Goal: Task Accomplishment & Management: Manage account settings

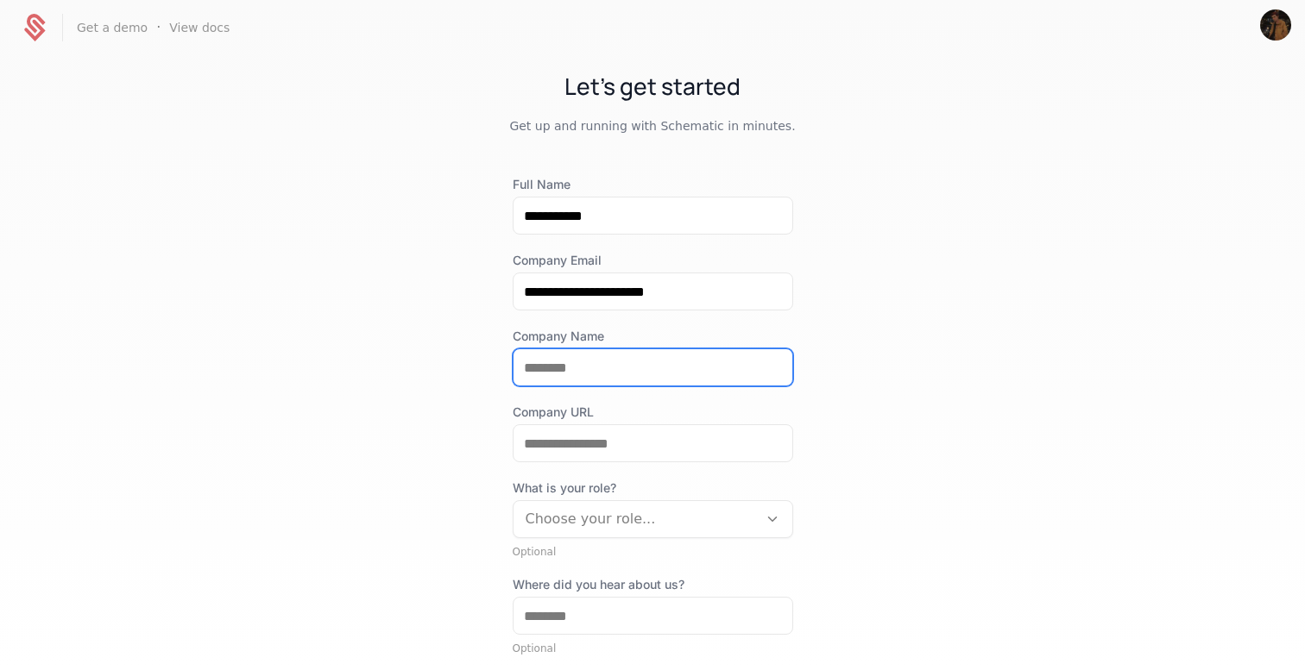
click at [573, 362] on input "Company Name" at bounding box center [652, 367] width 279 height 36
type input "******"
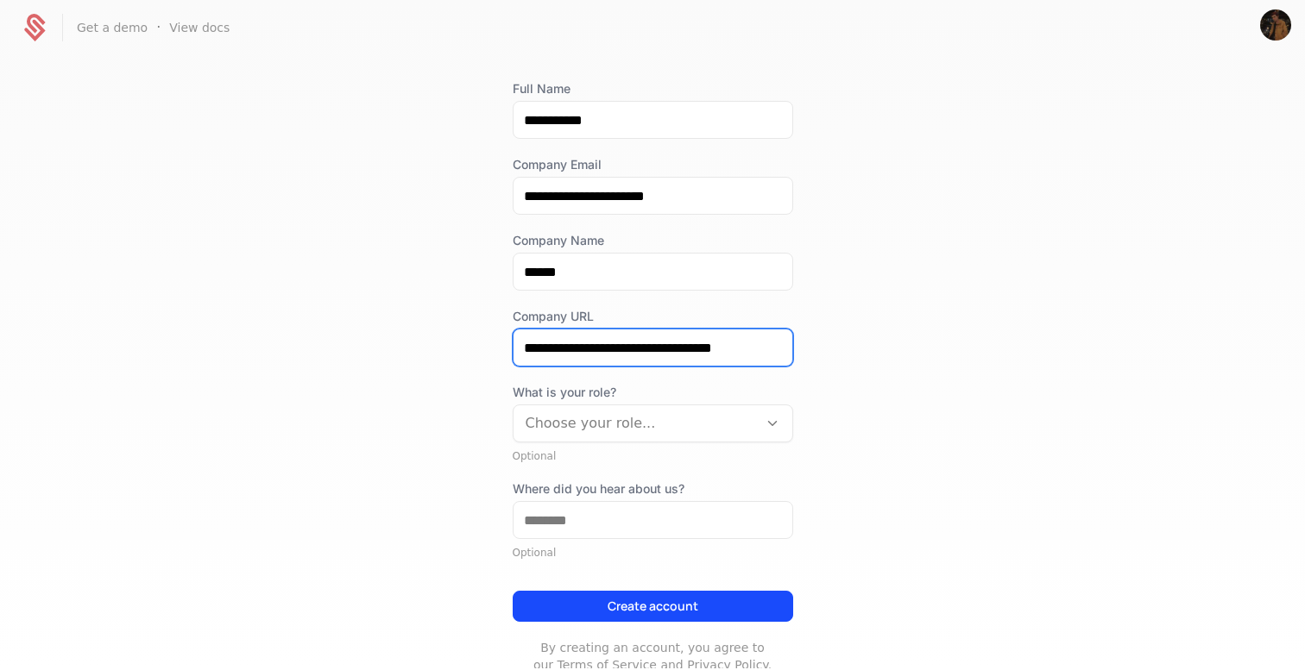
scroll to position [149, 0]
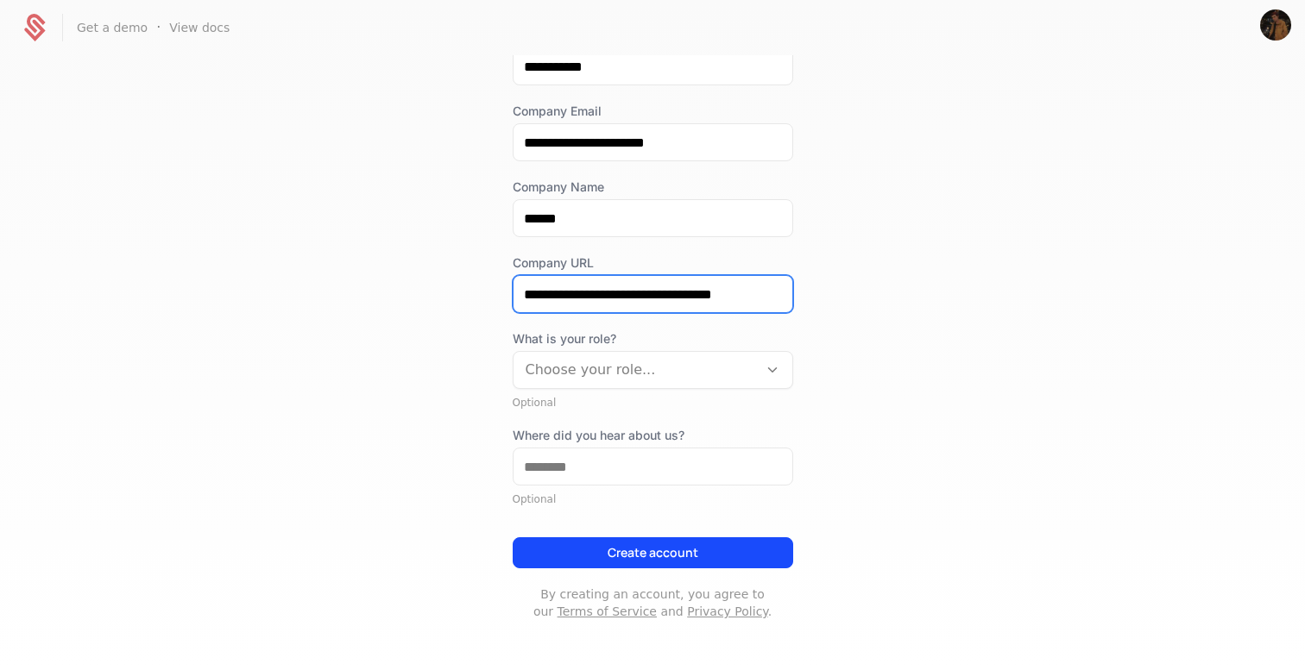
type input "**********"
click at [623, 393] on div "What is your role? Choose your role... Optional" at bounding box center [653, 369] width 280 height 79
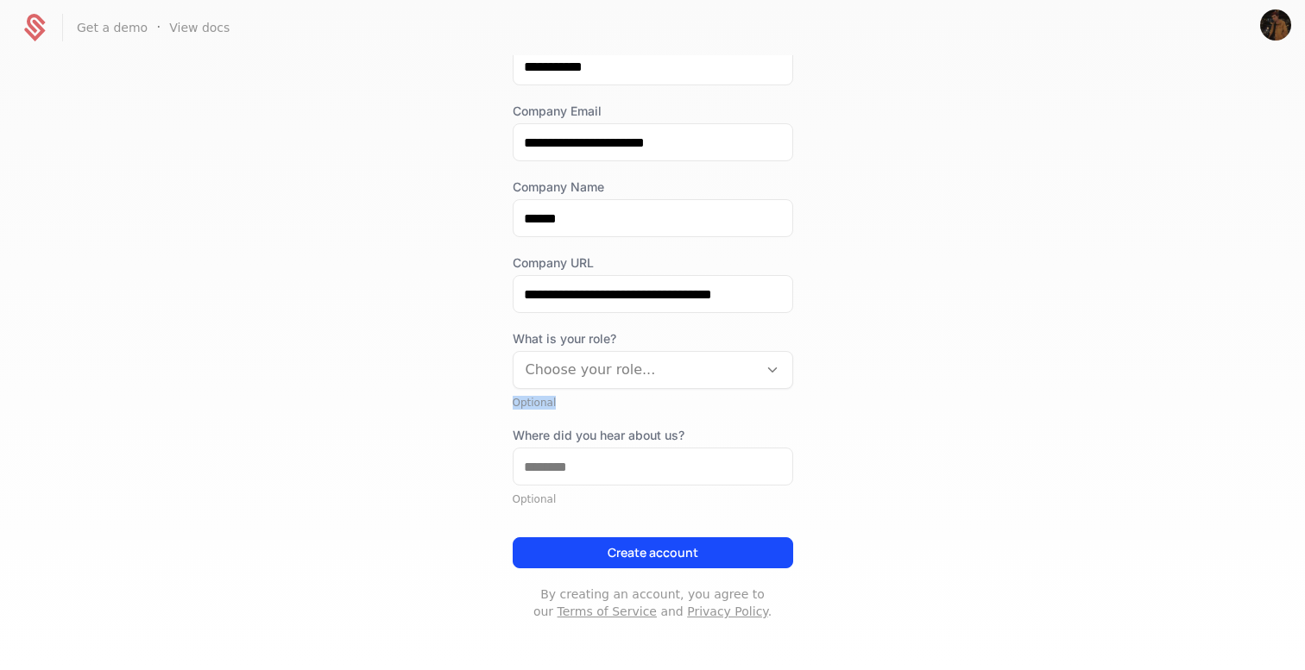
click at [623, 393] on div "What is your role? Choose your role... Optional" at bounding box center [653, 369] width 280 height 79
click at [623, 380] on div at bounding box center [636, 370] width 220 height 24
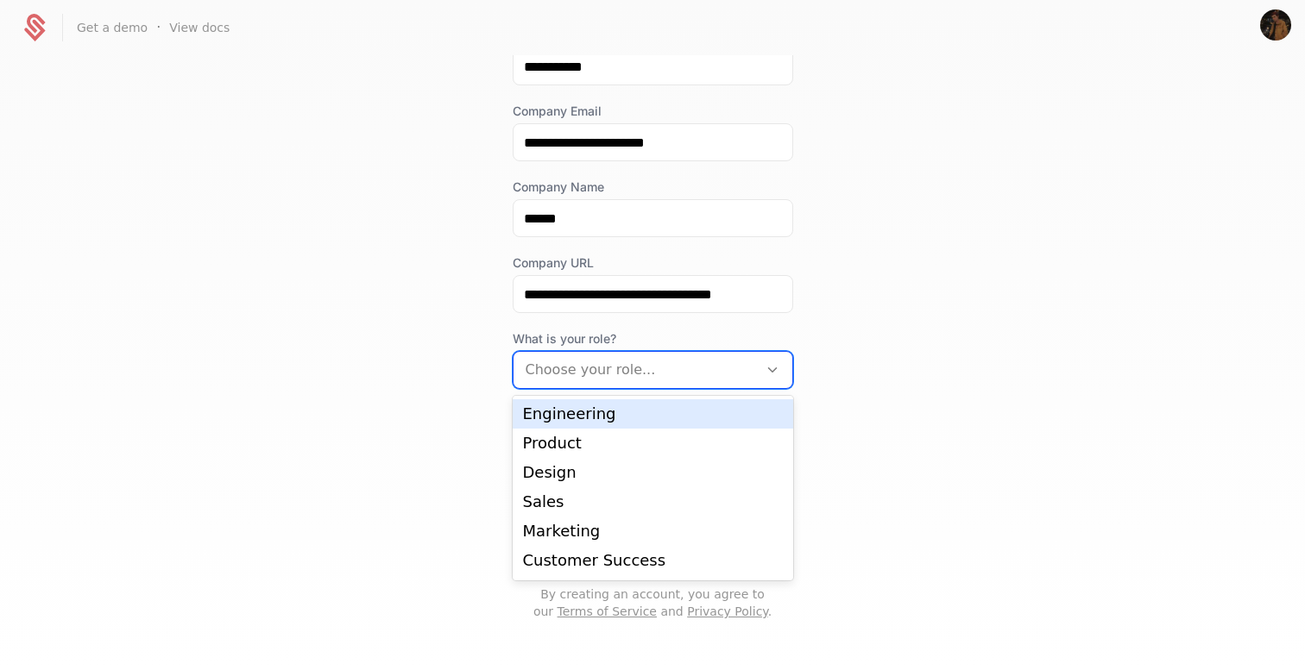
click at [615, 416] on div "Engineering" at bounding box center [653, 414] width 260 height 16
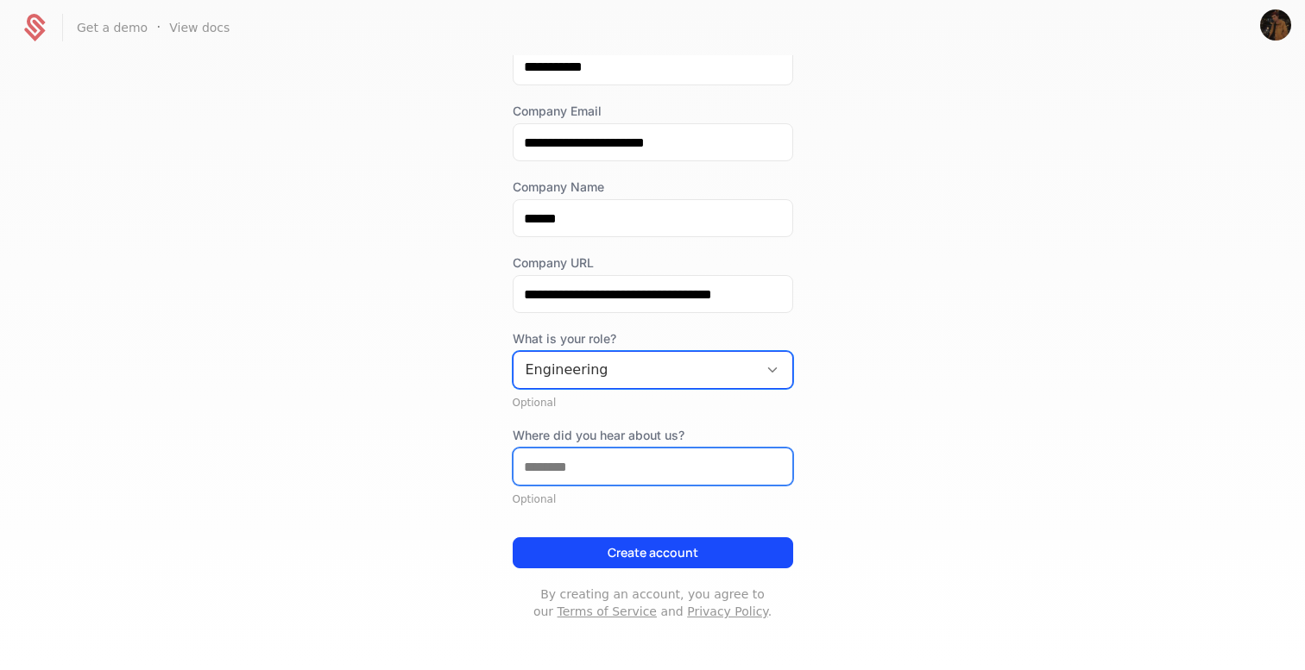
click at [604, 470] on input "Where did you hear about us?" at bounding box center [652, 467] width 279 height 36
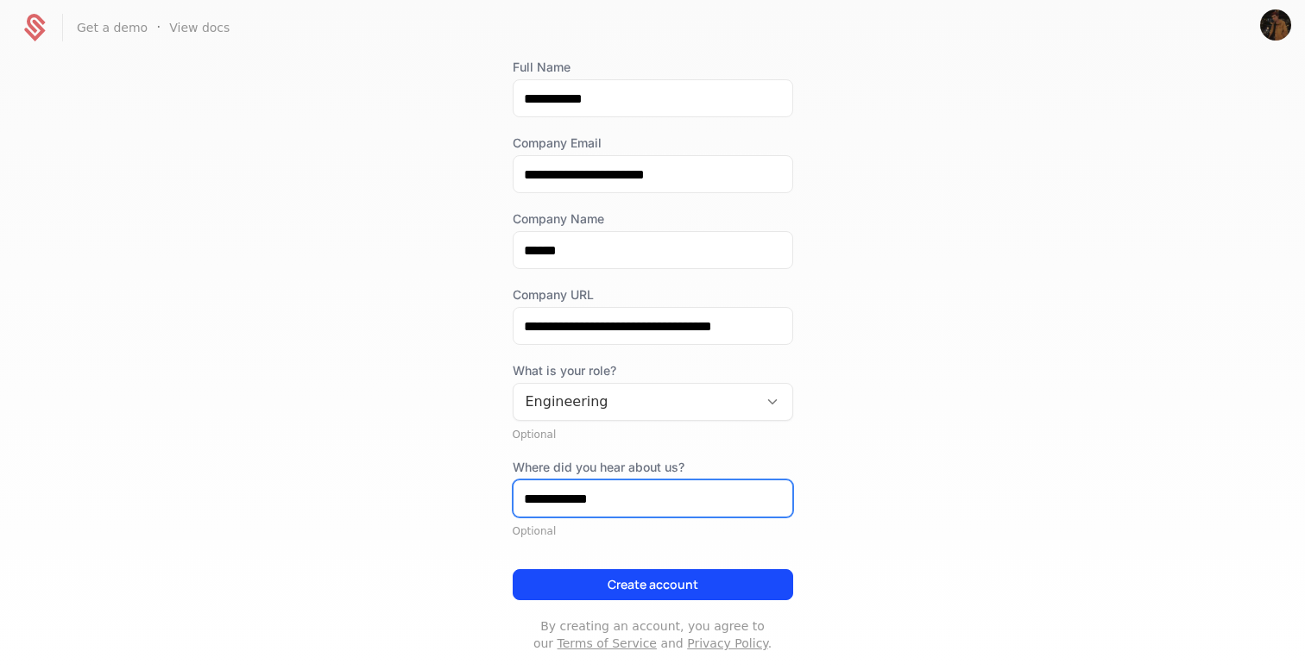
scroll to position [127, 0]
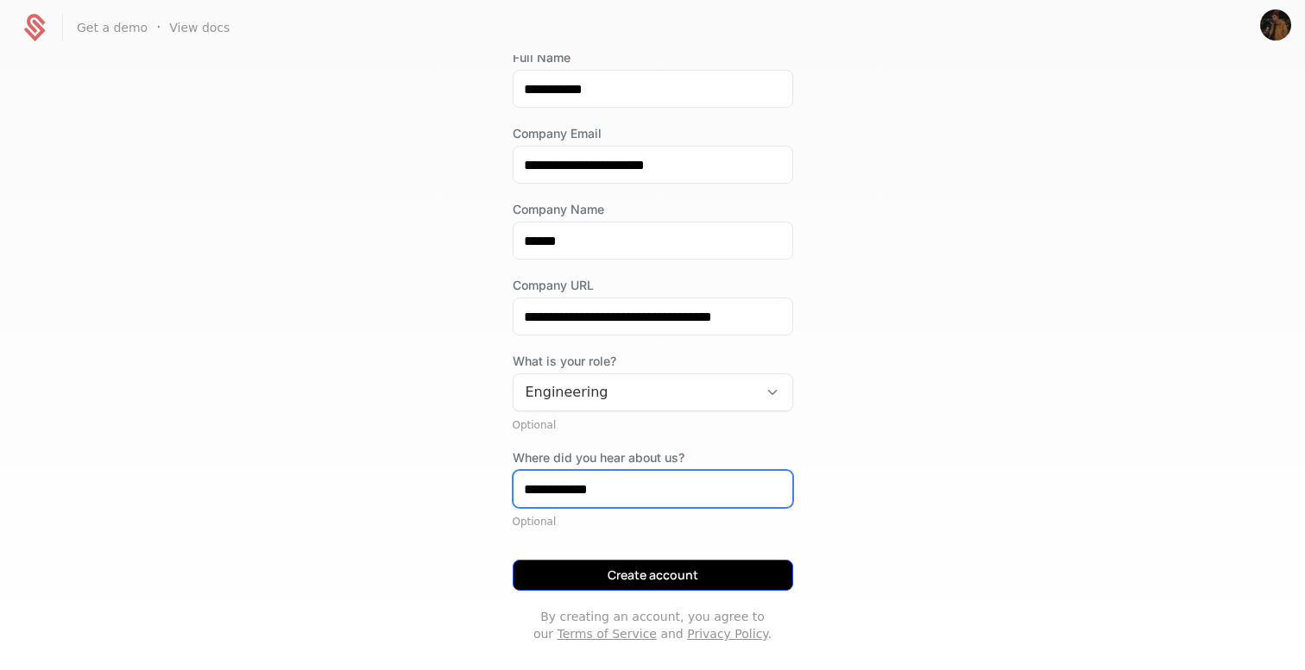
type input "**********"
click at [647, 573] on button "Create account" at bounding box center [653, 575] width 280 height 31
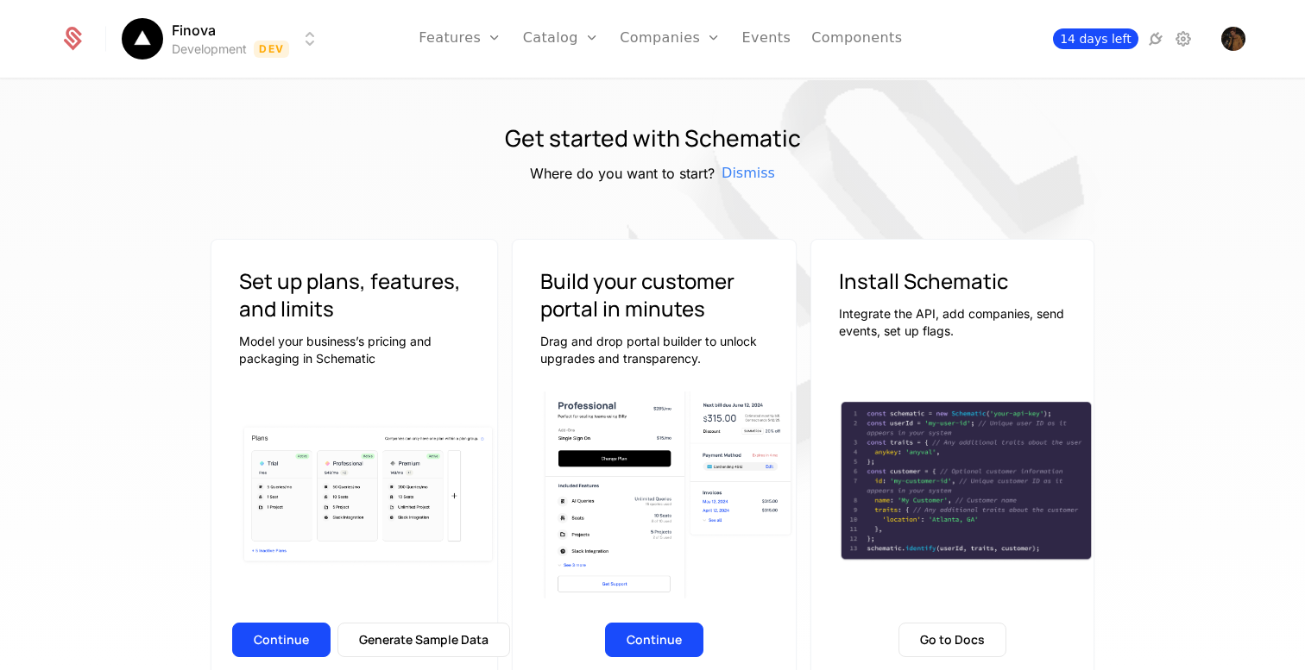
click at [1105, 39] on span "14 days left" at bounding box center [1095, 38] width 85 height 21
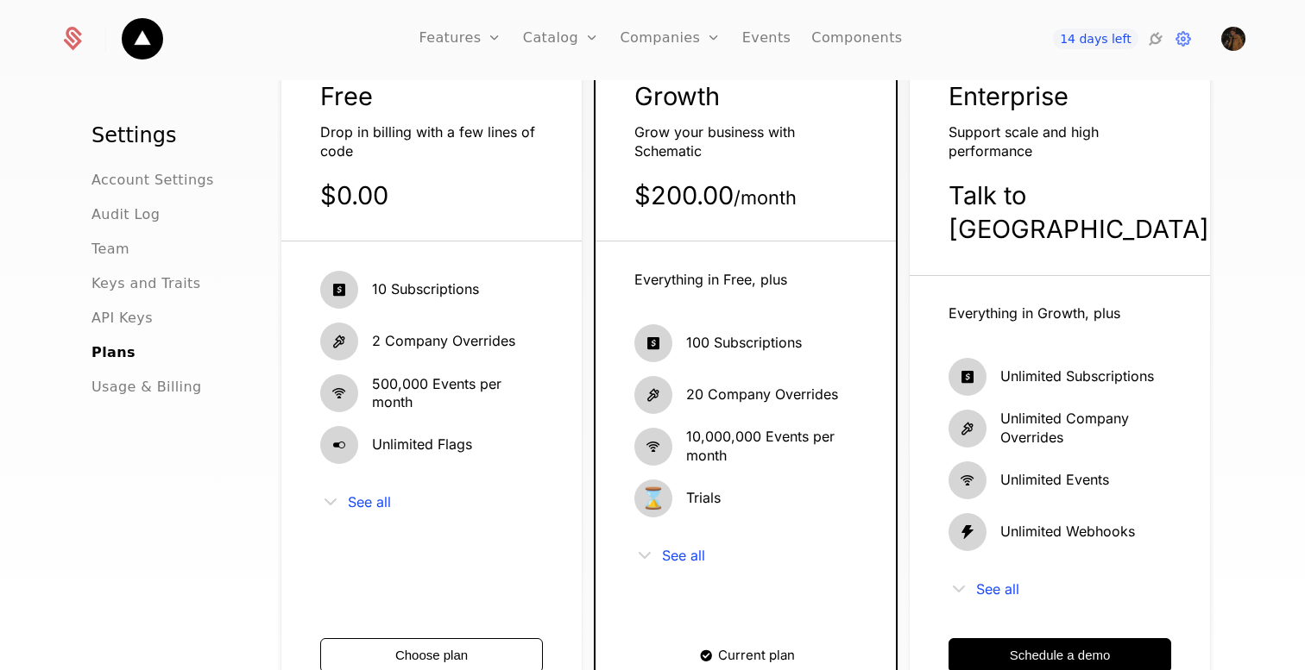
scroll to position [138, 0]
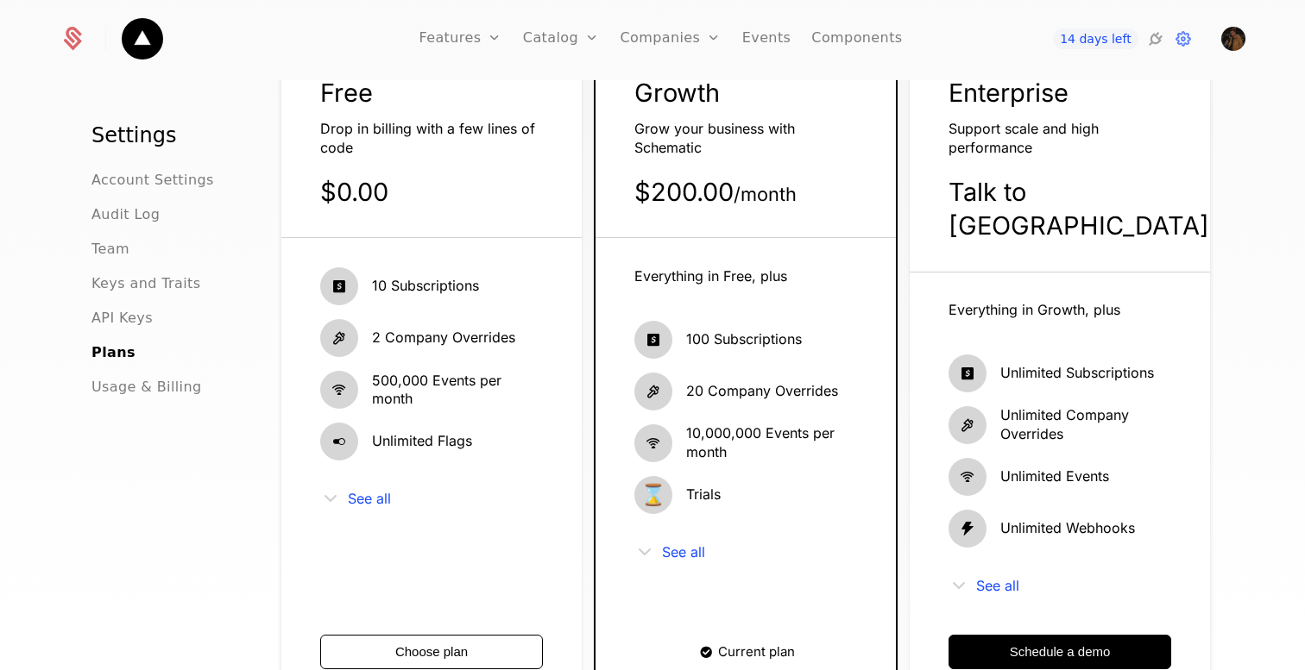
click at [74, 42] on icon at bounding box center [72, 39] width 24 height 24
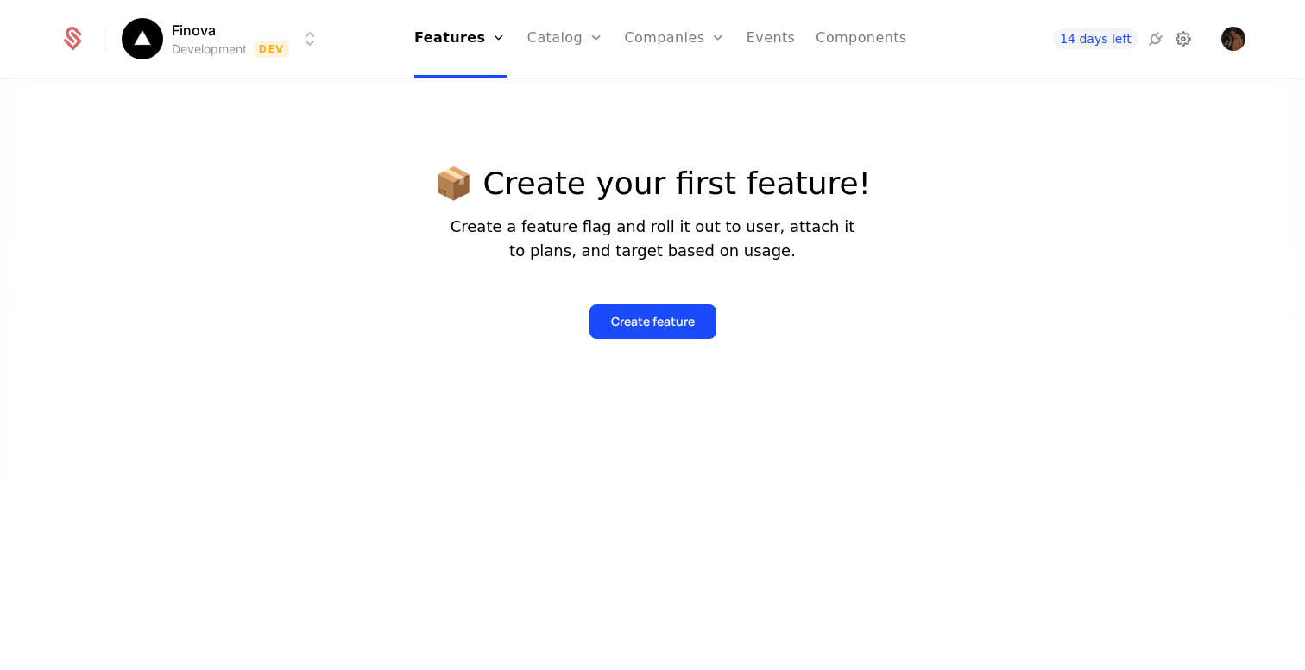
click at [1183, 43] on icon at bounding box center [1183, 38] width 21 height 21
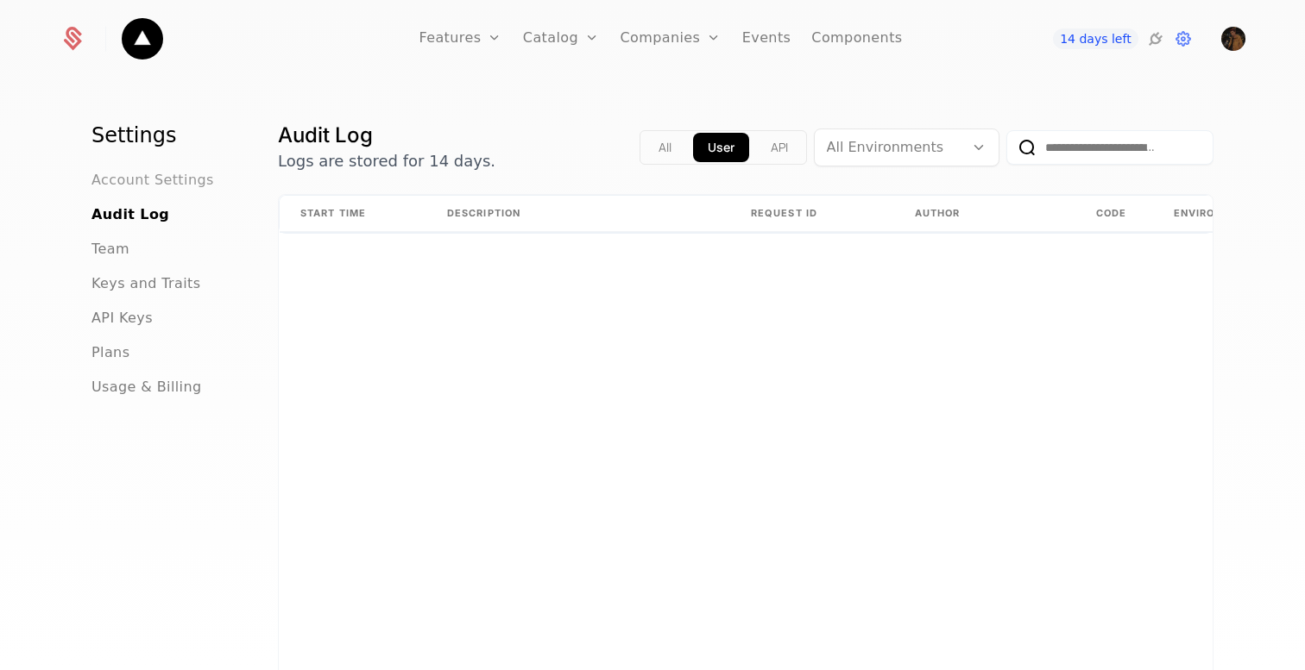
click at [144, 180] on span "Account Settings" at bounding box center [152, 180] width 123 height 21
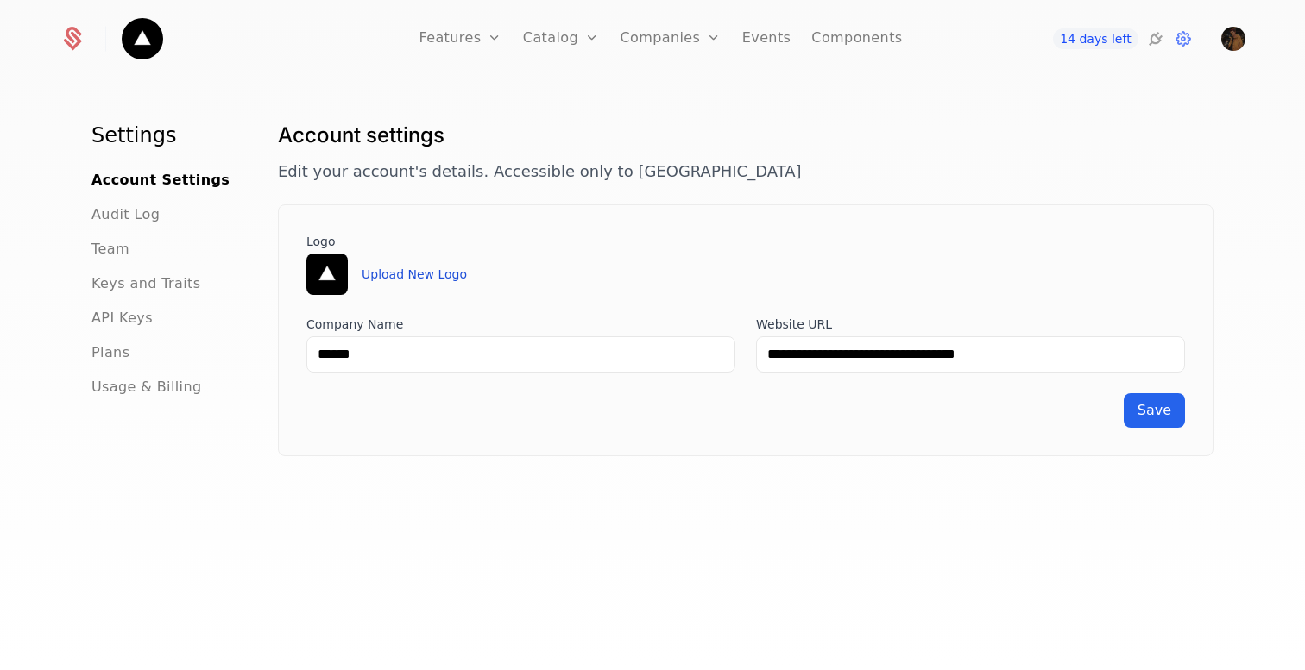
click at [393, 277] on button "Upload New Logo" at bounding box center [414, 274] width 105 height 17
click at [1170, 425] on button "Save" at bounding box center [1154, 410] width 61 height 35
click at [82, 41] on icon at bounding box center [72, 39] width 24 height 24
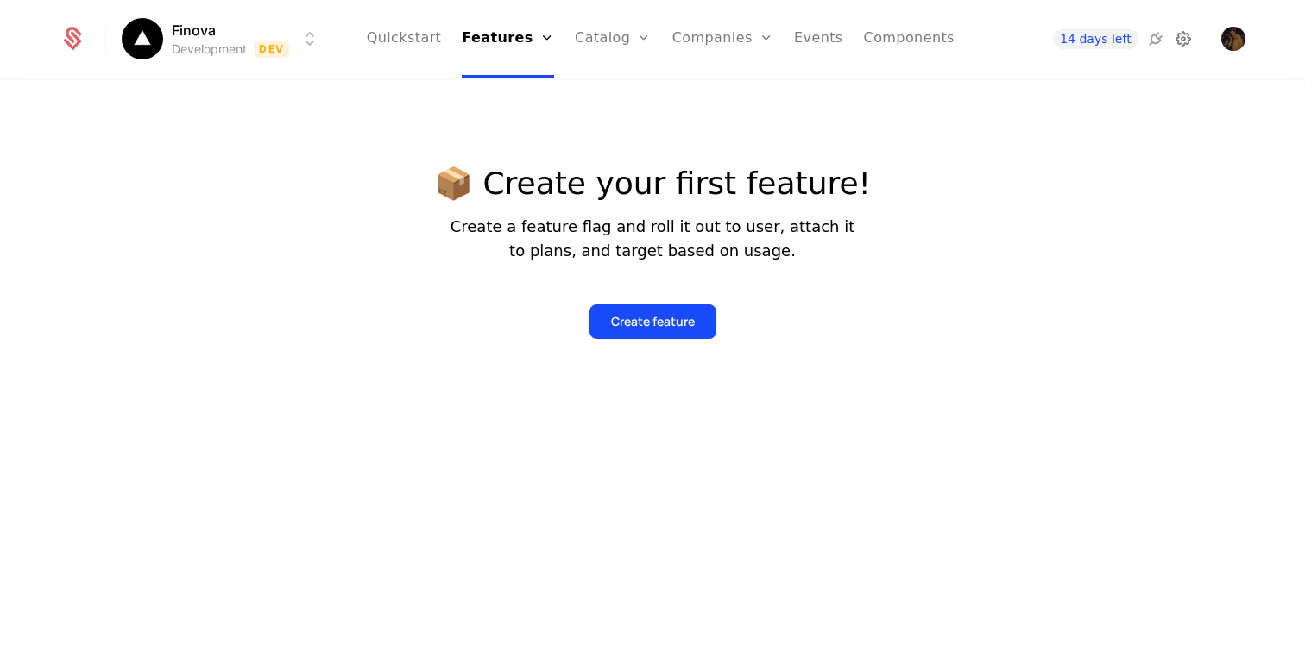
click at [1180, 40] on icon at bounding box center [1183, 38] width 21 height 21
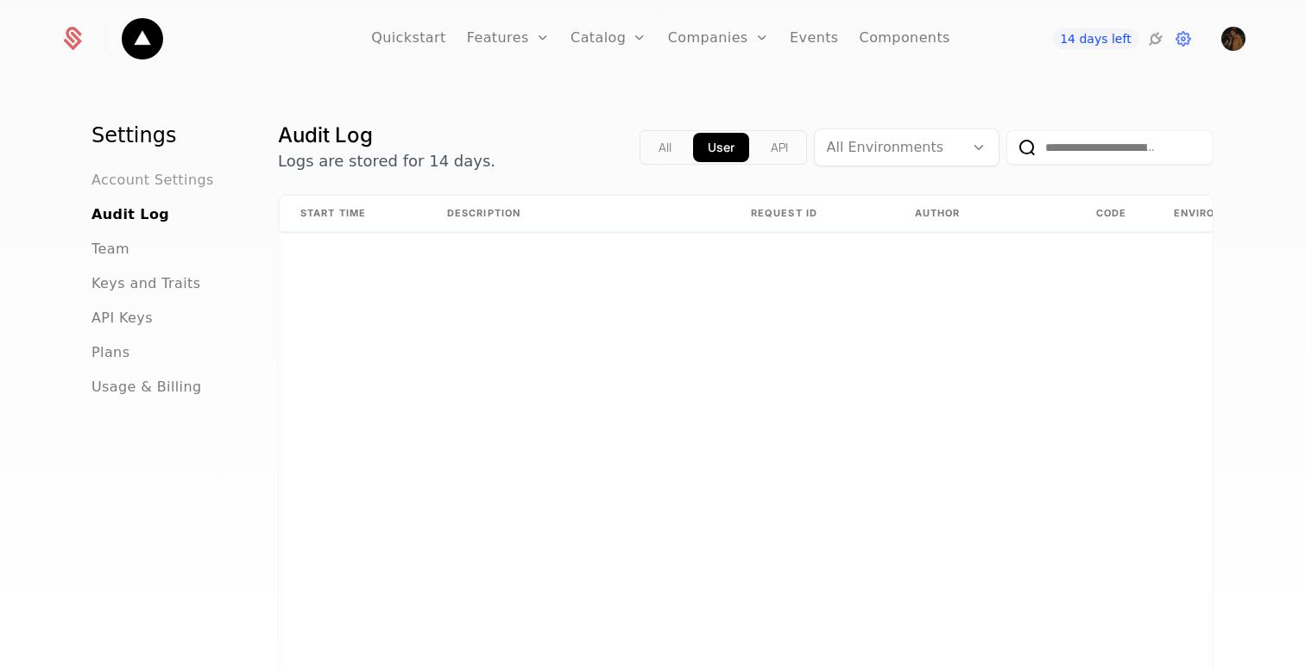
click at [154, 185] on span "Account Settings" at bounding box center [152, 180] width 123 height 21
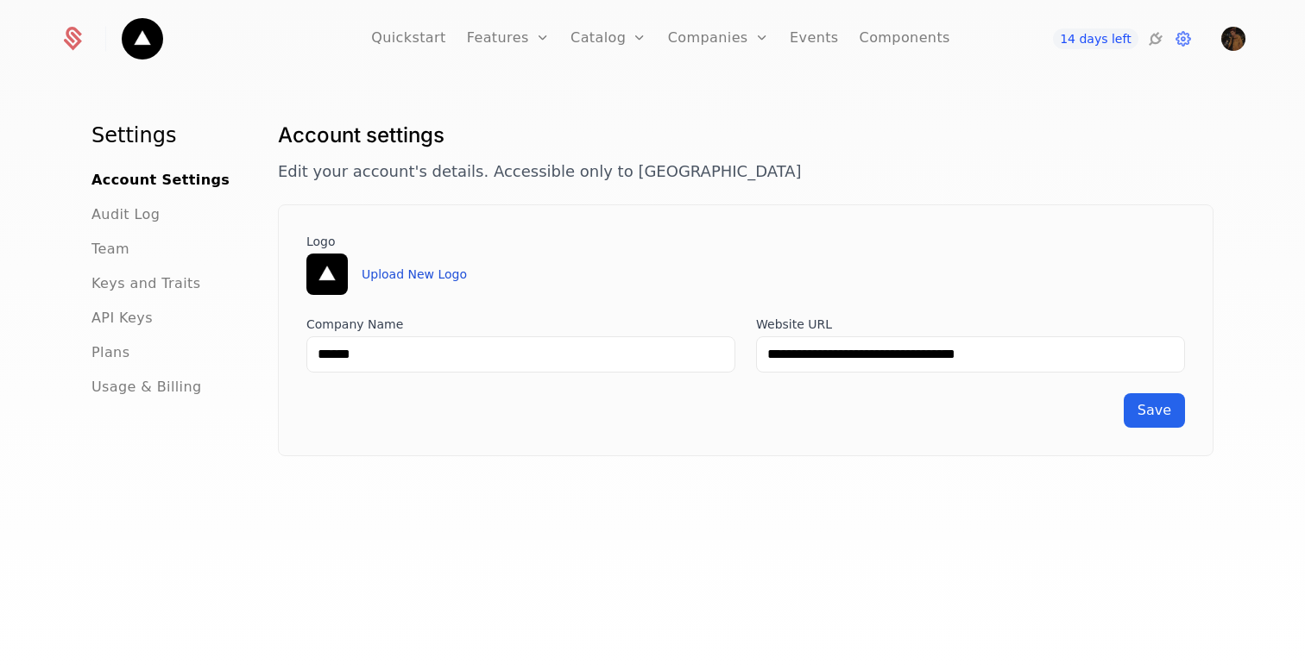
click at [401, 266] on button "Upload New Logo" at bounding box center [414, 274] width 105 height 17
click at [1158, 412] on span "Save" at bounding box center [1154, 410] width 34 height 16
click at [70, 42] on icon at bounding box center [72, 39] width 24 height 24
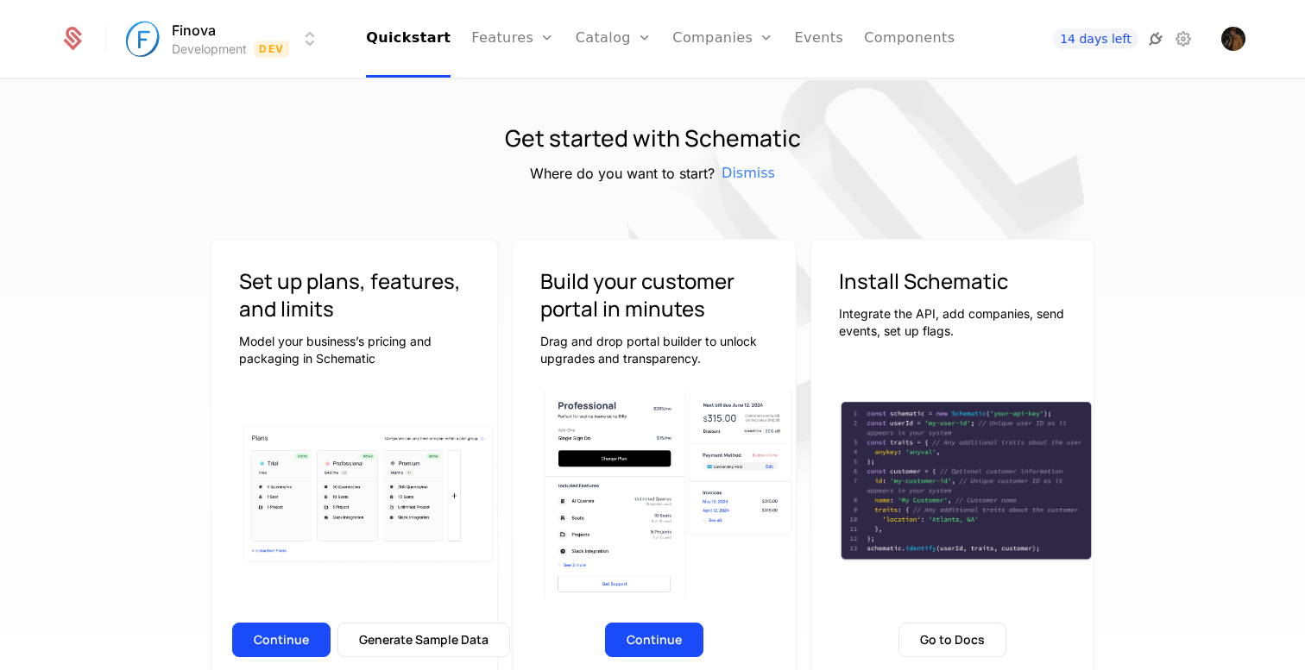
click at [1155, 36] on icon at bounding box center [1155, 38] width 21 height 21
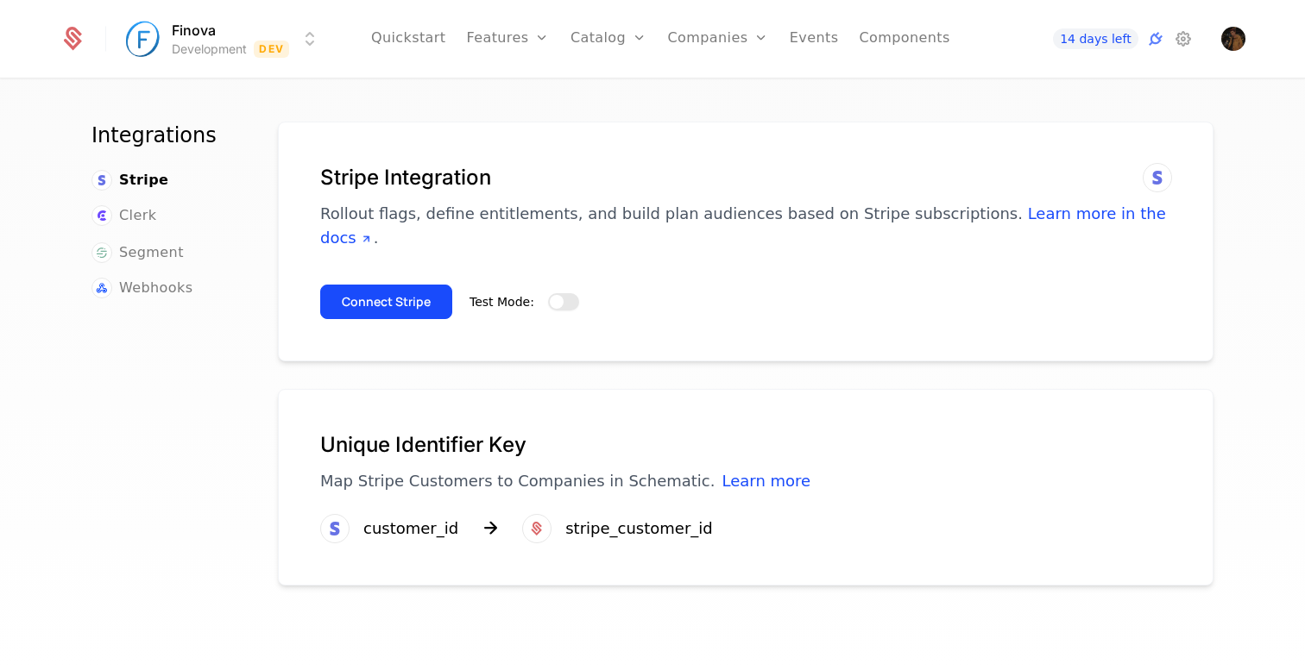
click at [557, 295] on span "button" at bounding box center [557, 302] width 14 height 14
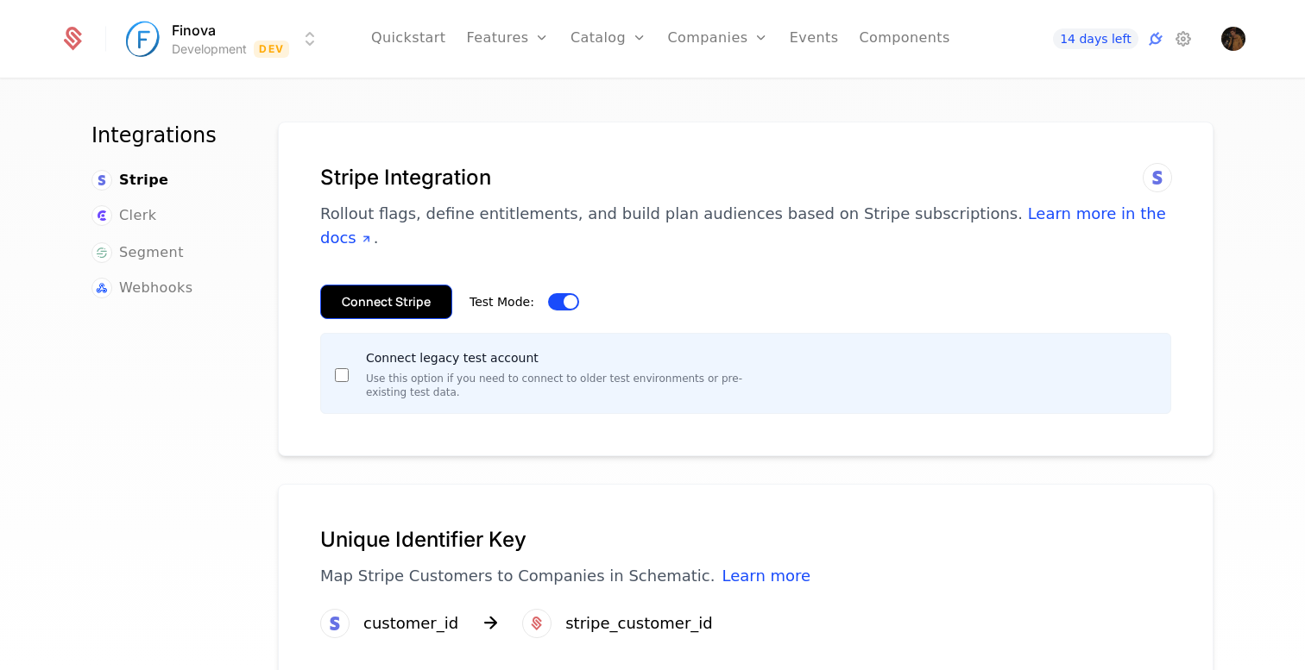
click at [422, 285] on button "Connect Stripe" at bounding box center [386, 302] width 132 height 35
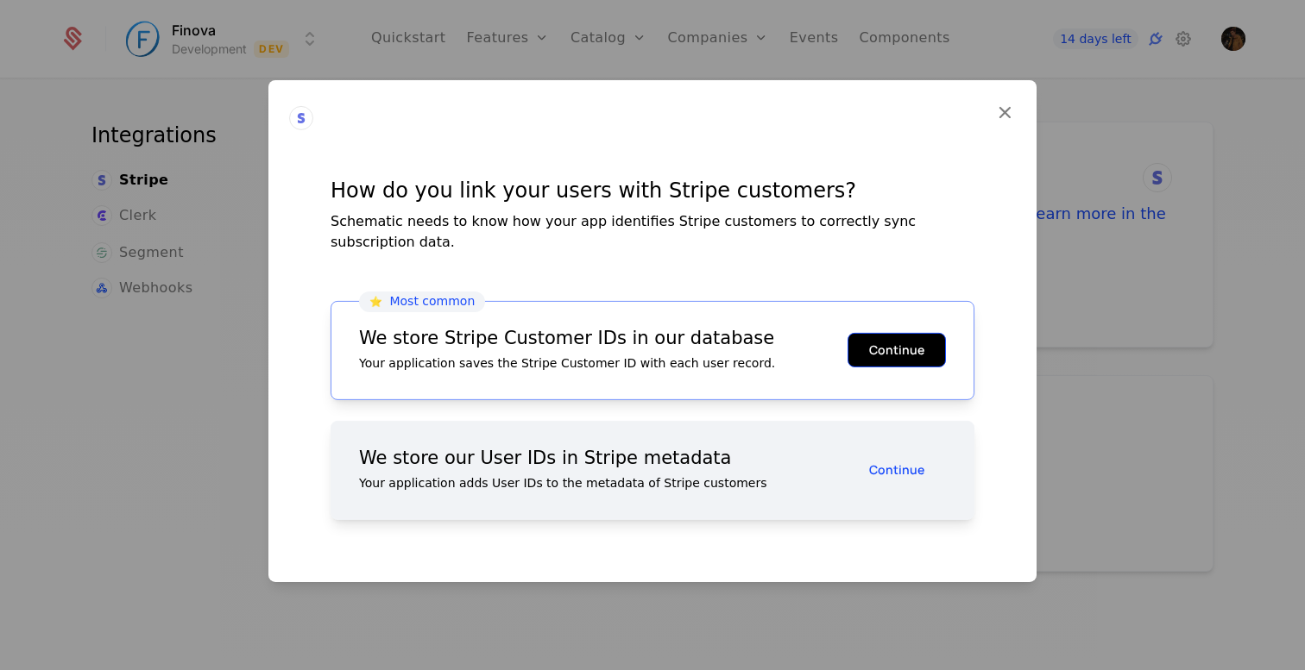
click at [919, 346] on button "Continue" at bounding box center [896, 350] width 98 height 35
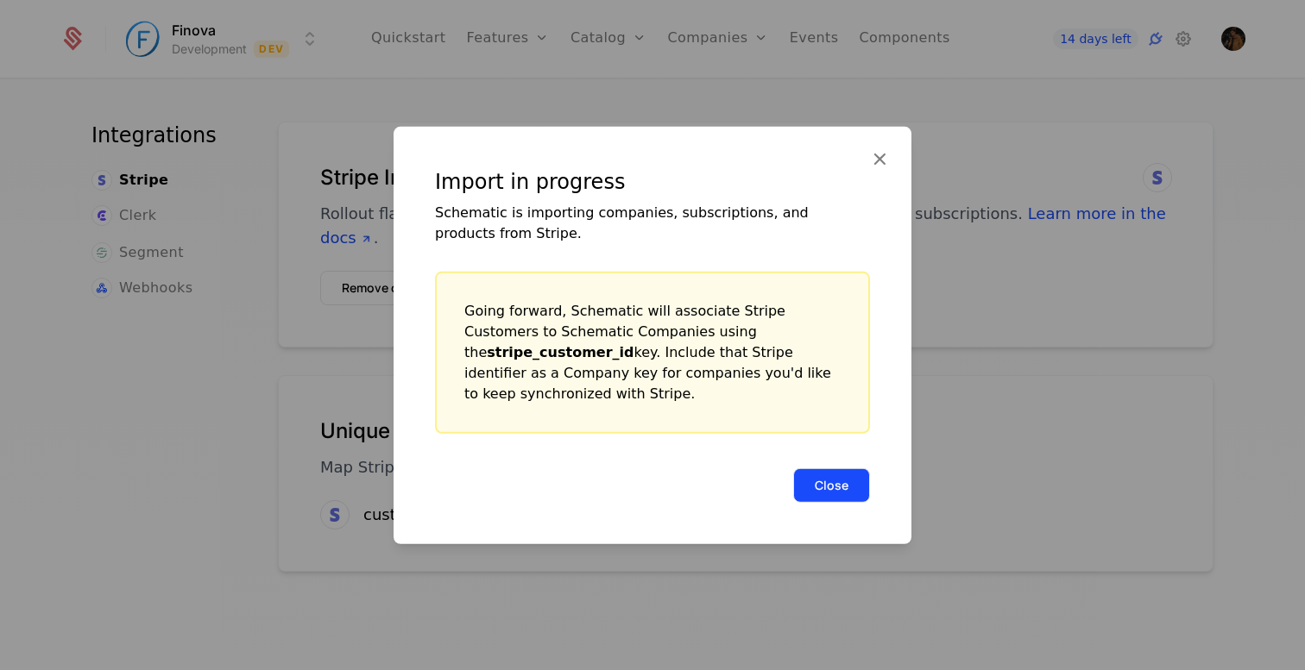
click at [834, 478] on button "Close" at bounding box center [831, 485] width 77 height 35
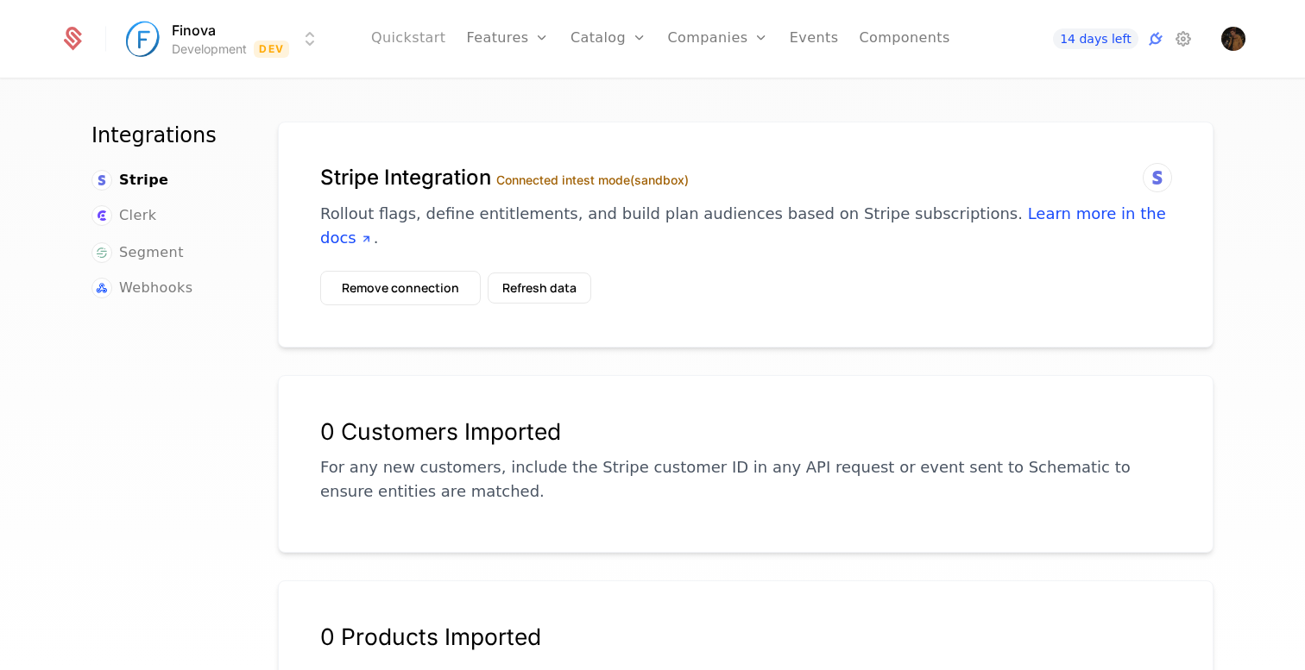
click at [399, 26] on link "Quickstart" at bounding box center [408, 39] width 75 height 78
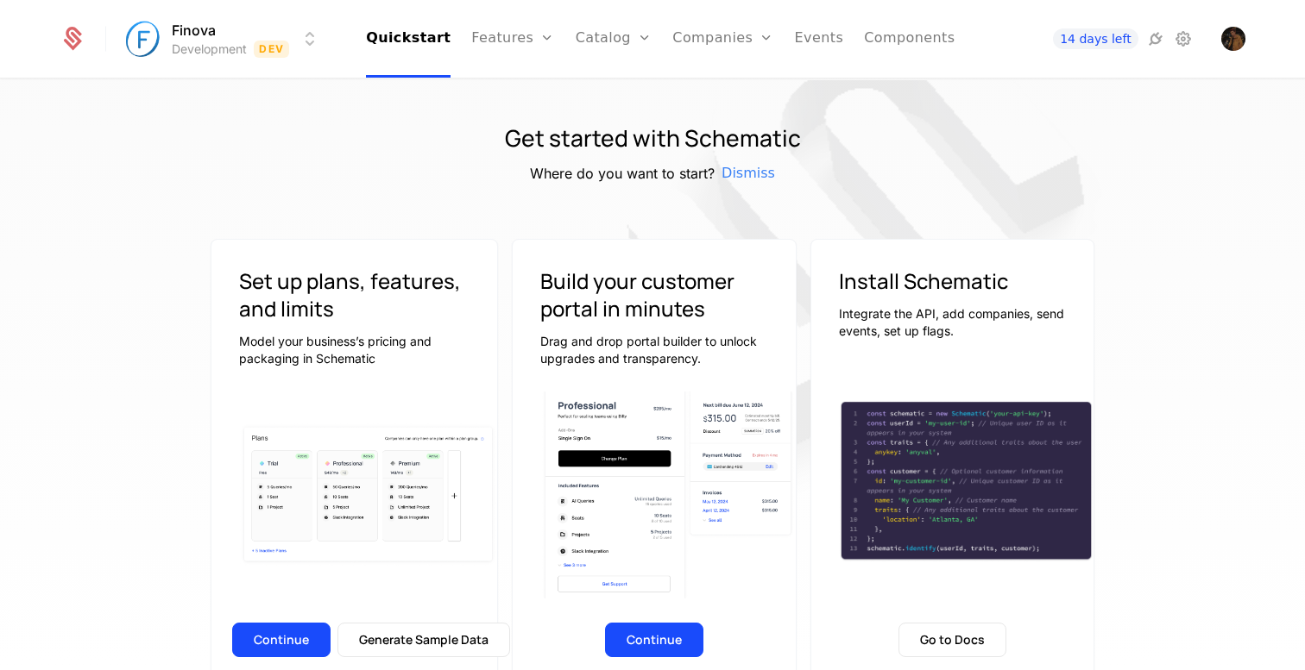
click at [173, 47] on html "Finova Development Dev Quickstart Features Features Flags Catalog Plans Add Ons…" at bounding box center [652, 335] width 1305 height 670
click at [167, 43] on html "Finova Development Dev Quickstart Features Features Flags Catalog Plans Add Ons…" at bounding box center [652, 335] width 1305 height 670
click at [1147, 43] on icon at bounding box center [1155, 38] width 21 height 21
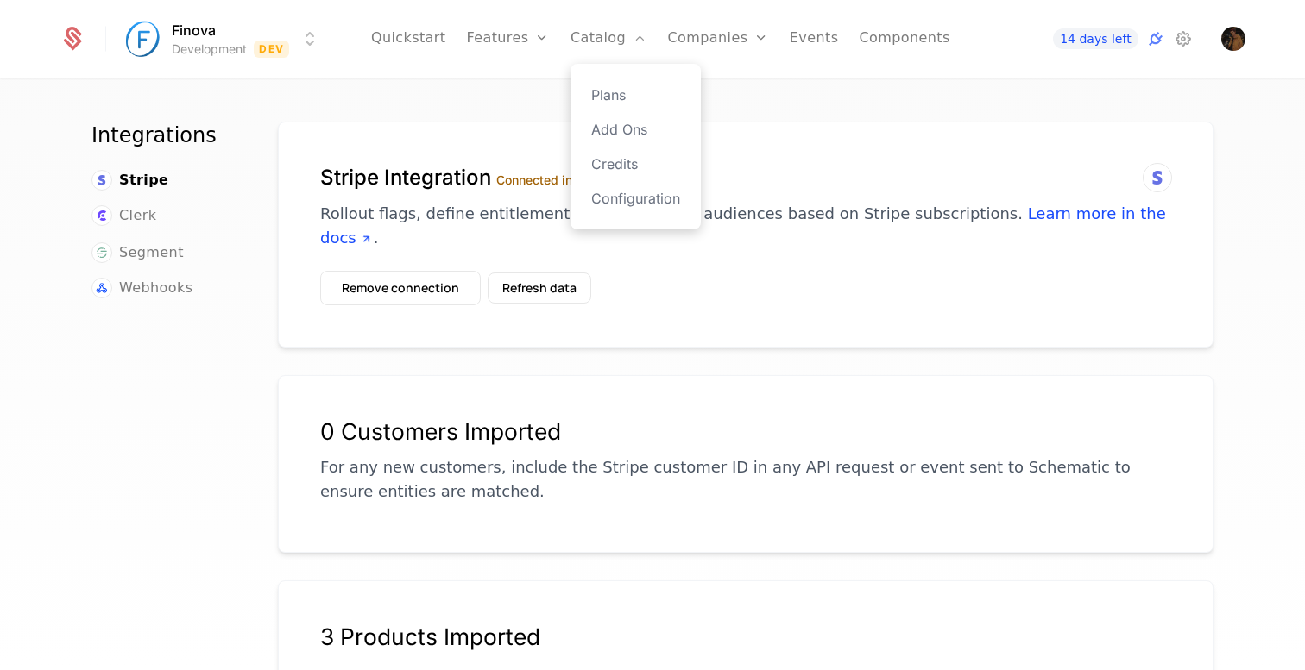
click at [614, 84] on div "Plans Add Ons Credits Configuration" at bounding box center [635, 147] width 130 height 166
click at [610, 93] on link "Plans" at bounding box center [635, 95] width 89 height 21
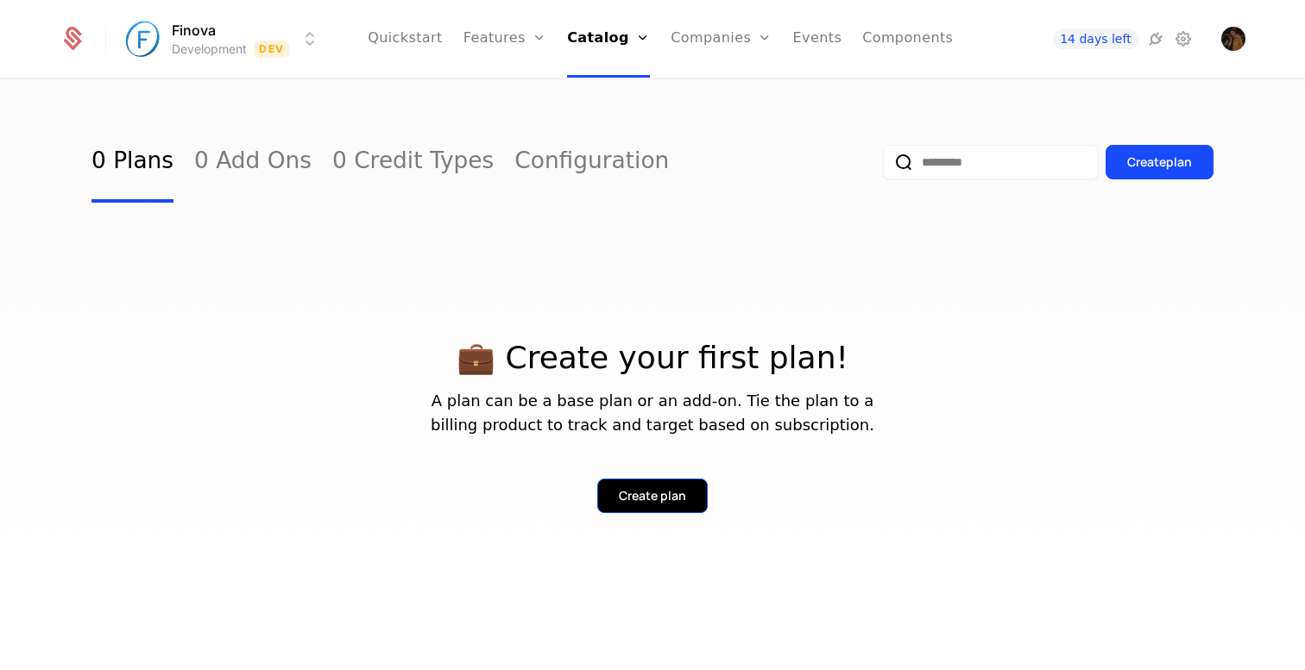
click at [646, 496] on div "Create plan" at bounding box center [652, 496] width 67 height 17
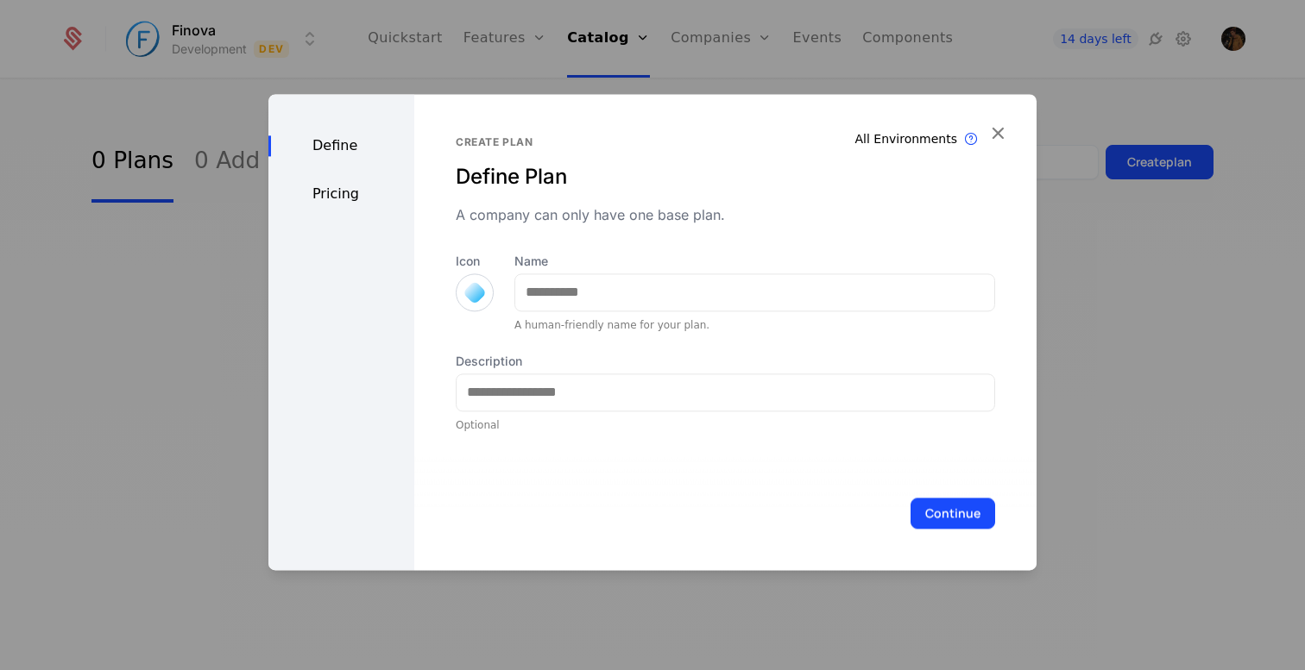
click at [491, 294] on div at bounding box center [475, 293] width 38 height 38
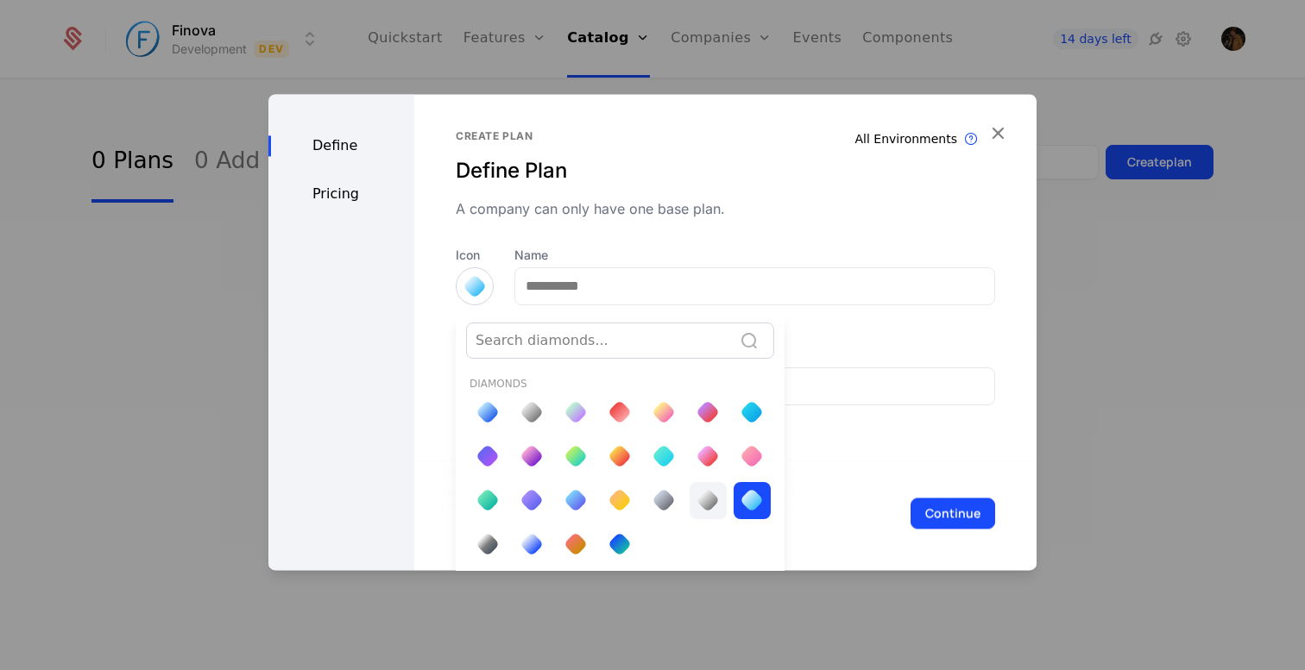
click at [706, 502] on div at bounding box center [708, 500] width 24 height 24
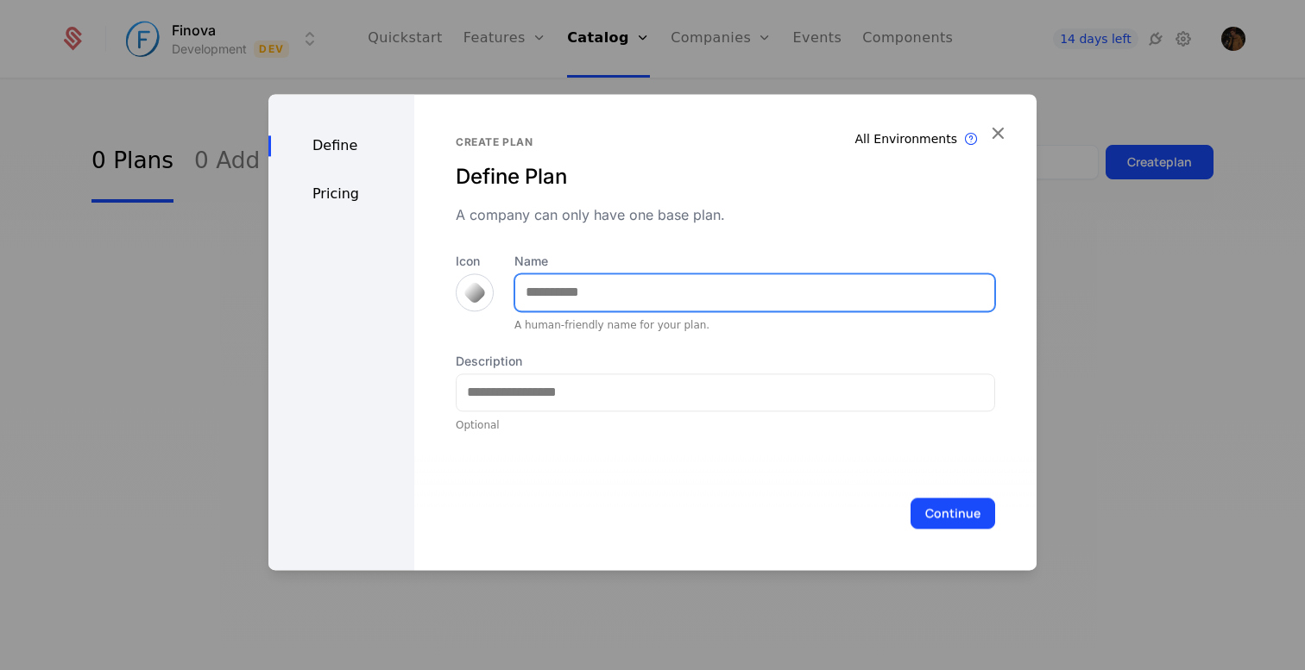
click at [608, 303] on input "Name" at bounding box center [754, 292] width 479 height 36
type input "****"
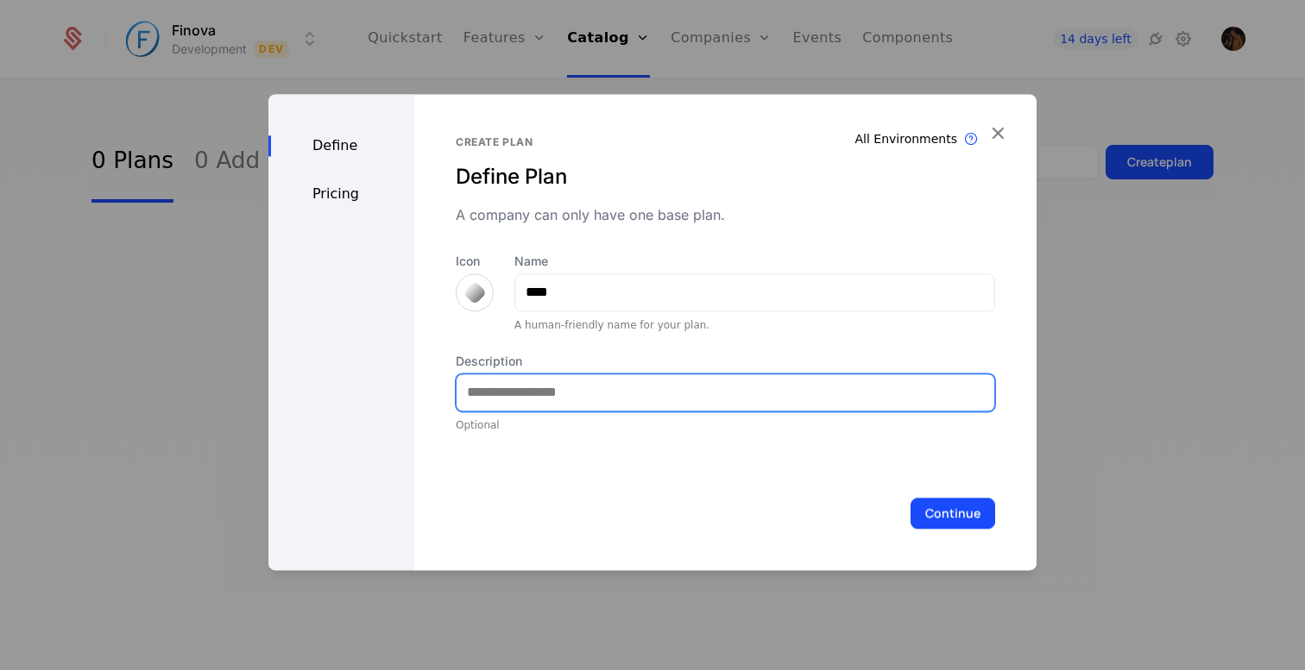
click at [585, 395] on input "Description" at bounding box center [725, 393] width 538 height 36
paste input "**********"
type input "**********"
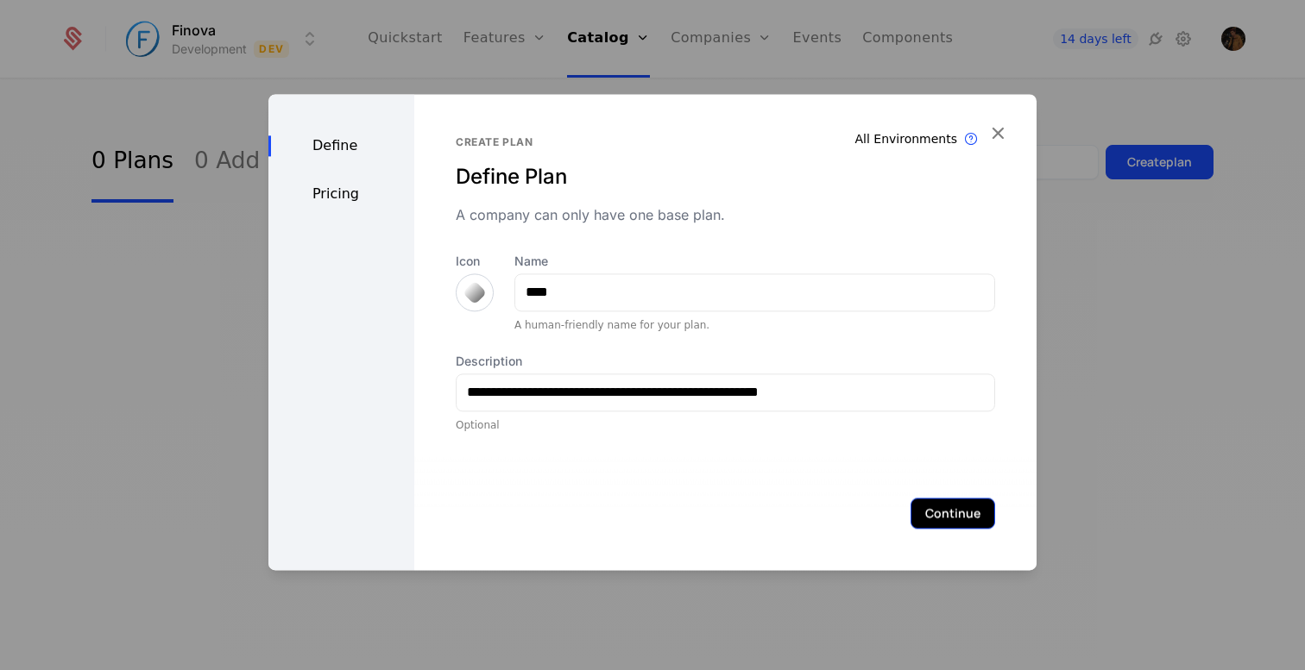
click at [947, 514] on button "Continue" at bounding box center [952, 513] width 85 height 31
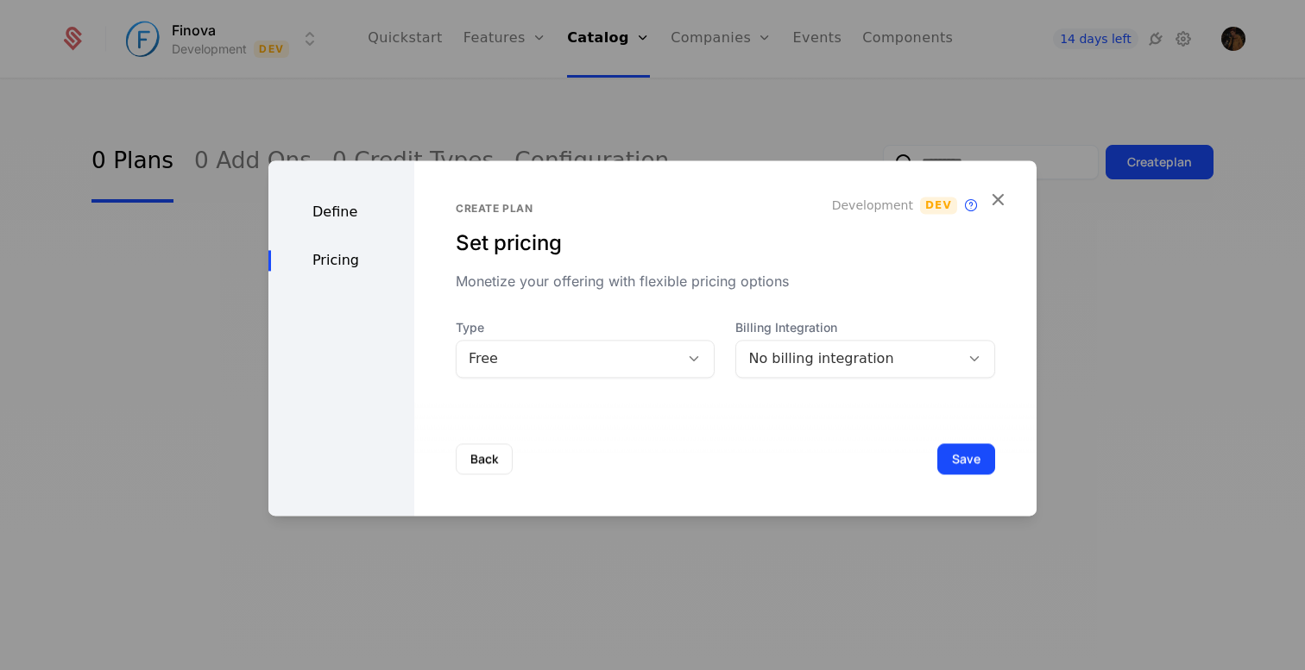
click at [784, 359] on div "No billing integration" at bounding box center [847, 359] width 199 height 21
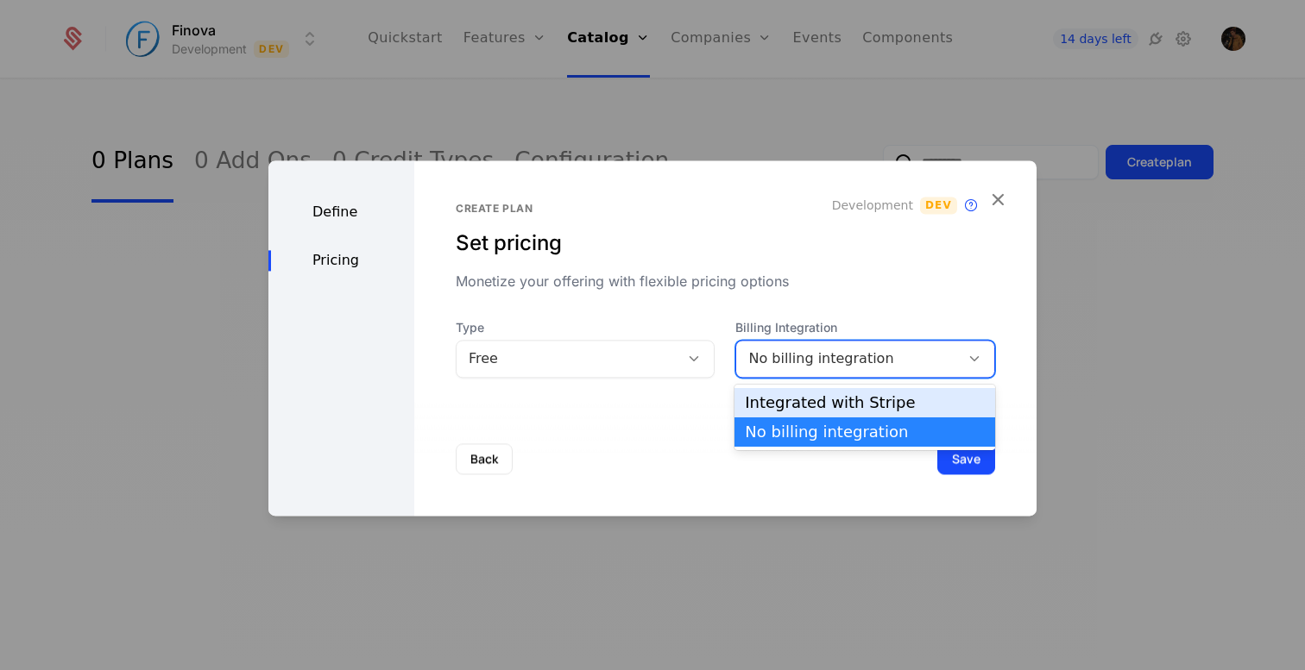
click at [798, 400] on div "Integrated with Stripe" at bounding box center [865, 403] width 240 height 16
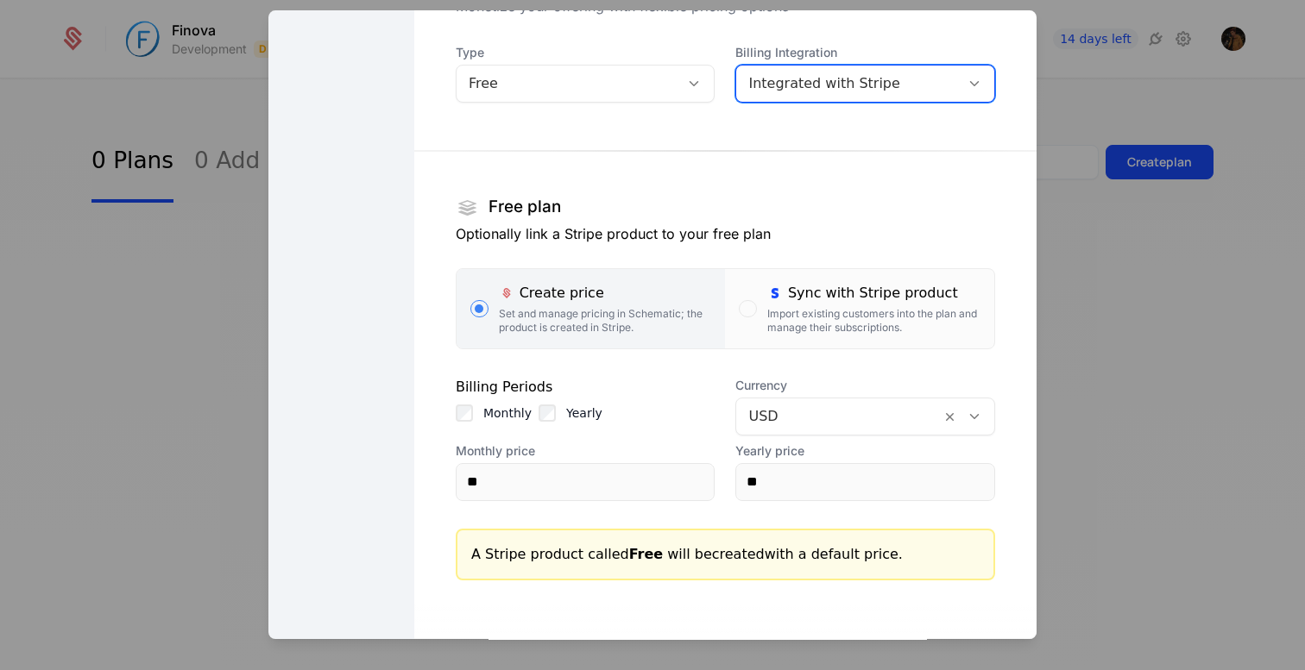
scroll to position [128, 0]
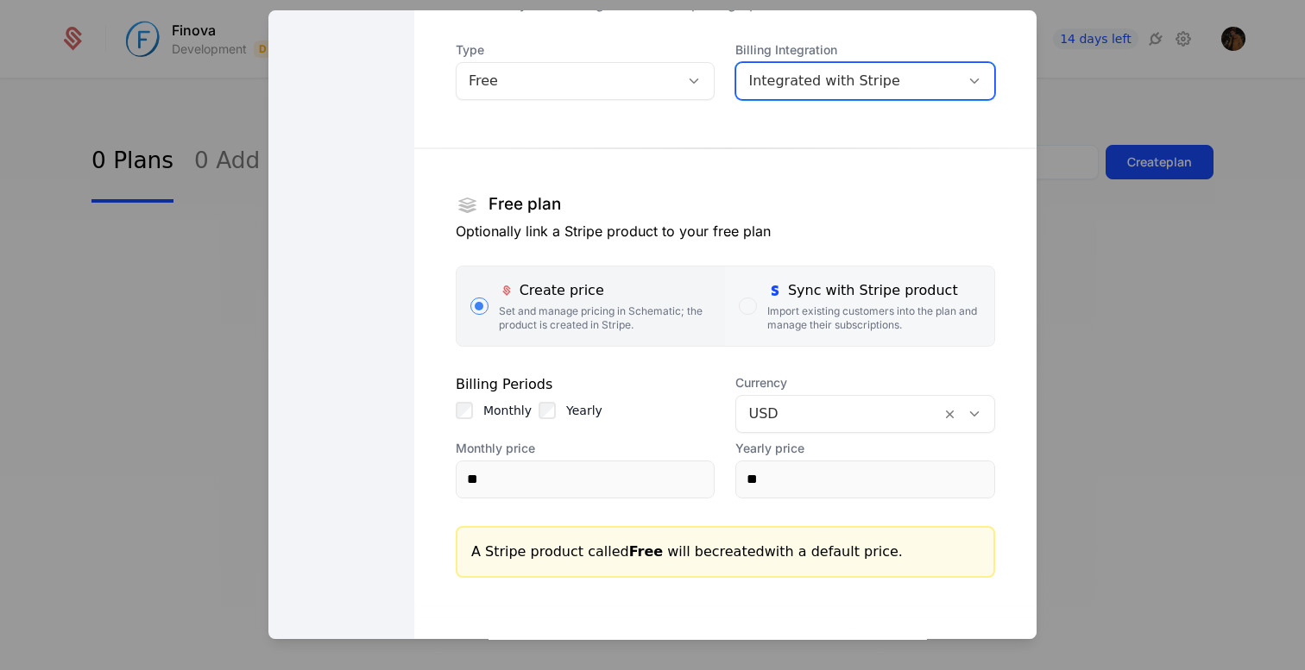
click at [847, 323] on div "Import existing customers into the plan and manage their subscriptions." at bounding box center [873, 319] width 213 height 28
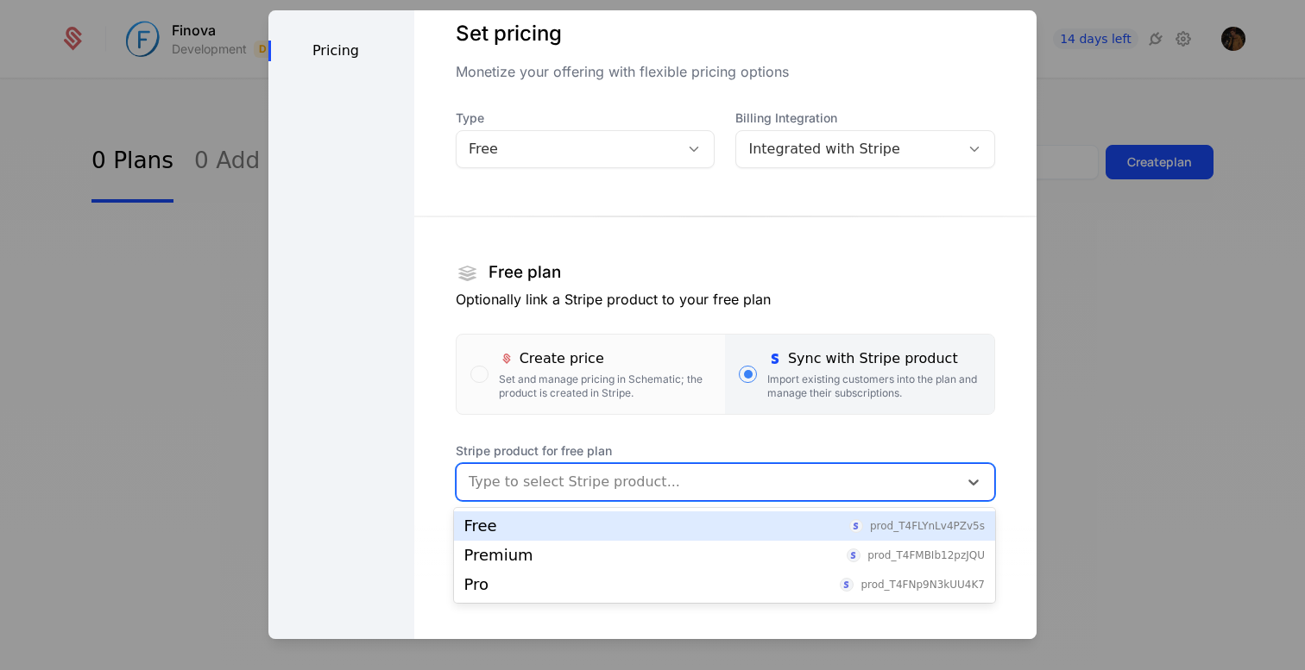
click at [667, 480] on div at bounding box center [707, 482] width 477 height 24
click at [645, 529] on div "Free prod_T4FLYnLv4PZv5s" at bounding box center [724, 527] width 520 height 16
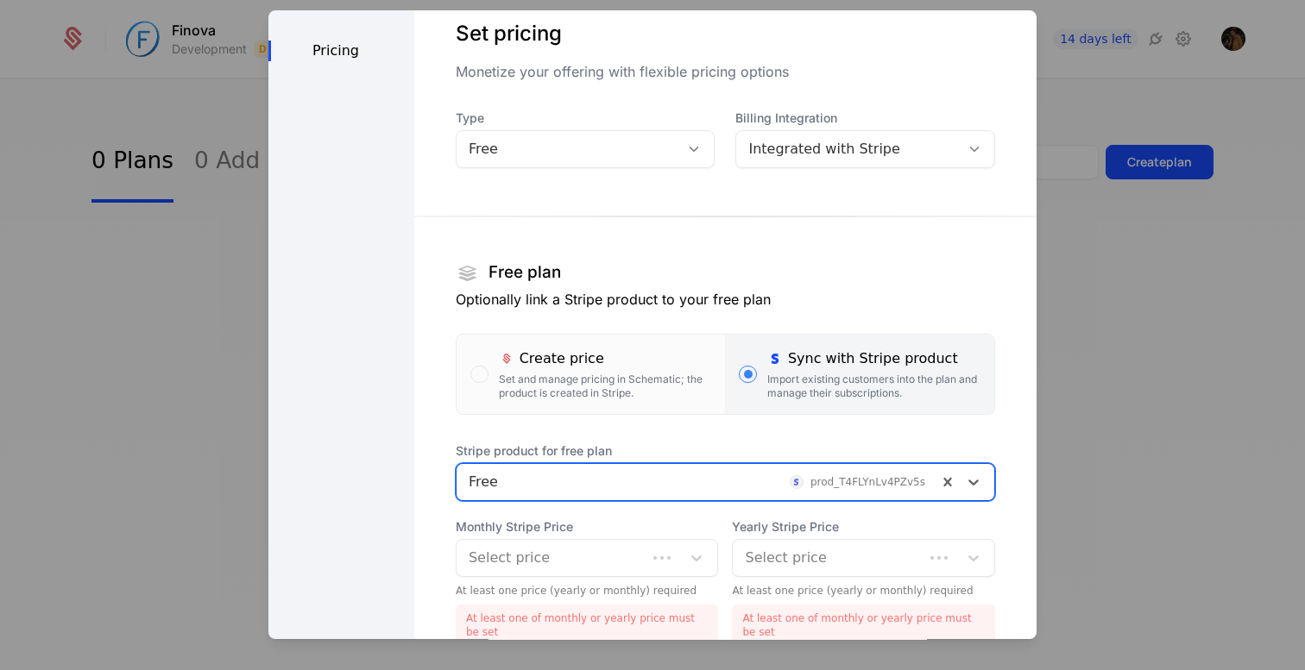
scroll to position [205, 0]
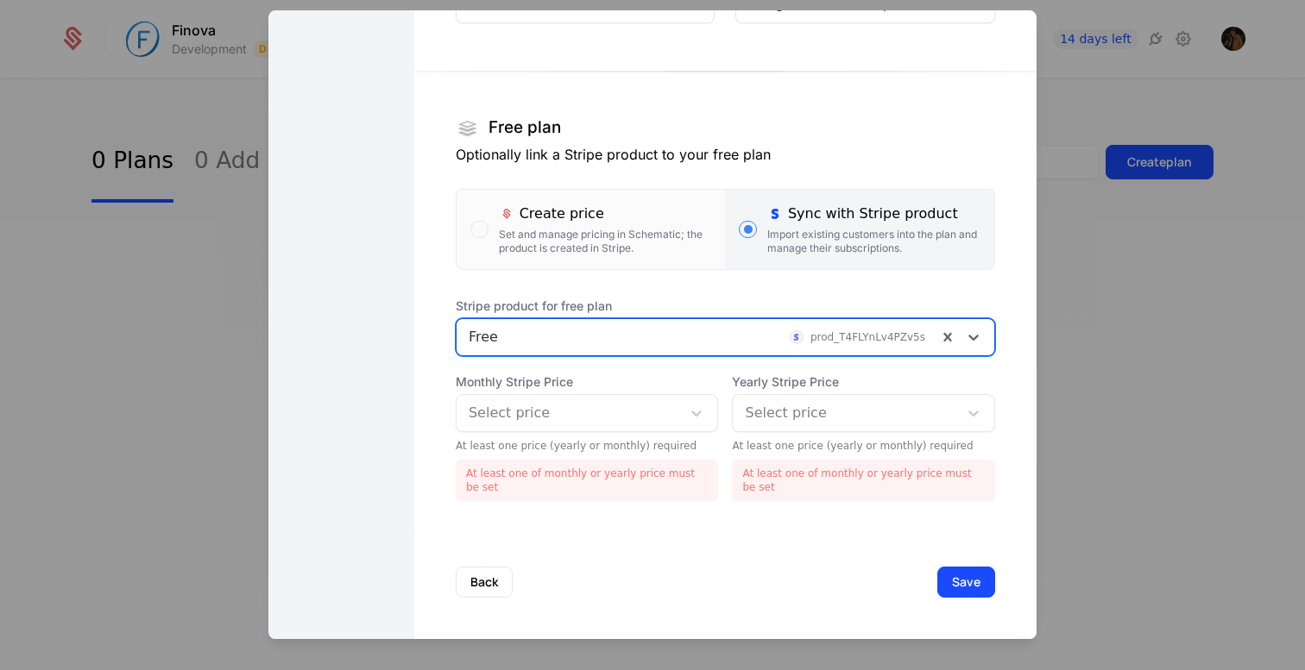
click at [572, 420] on div at bounding box center [569, 413] width 201 height 24
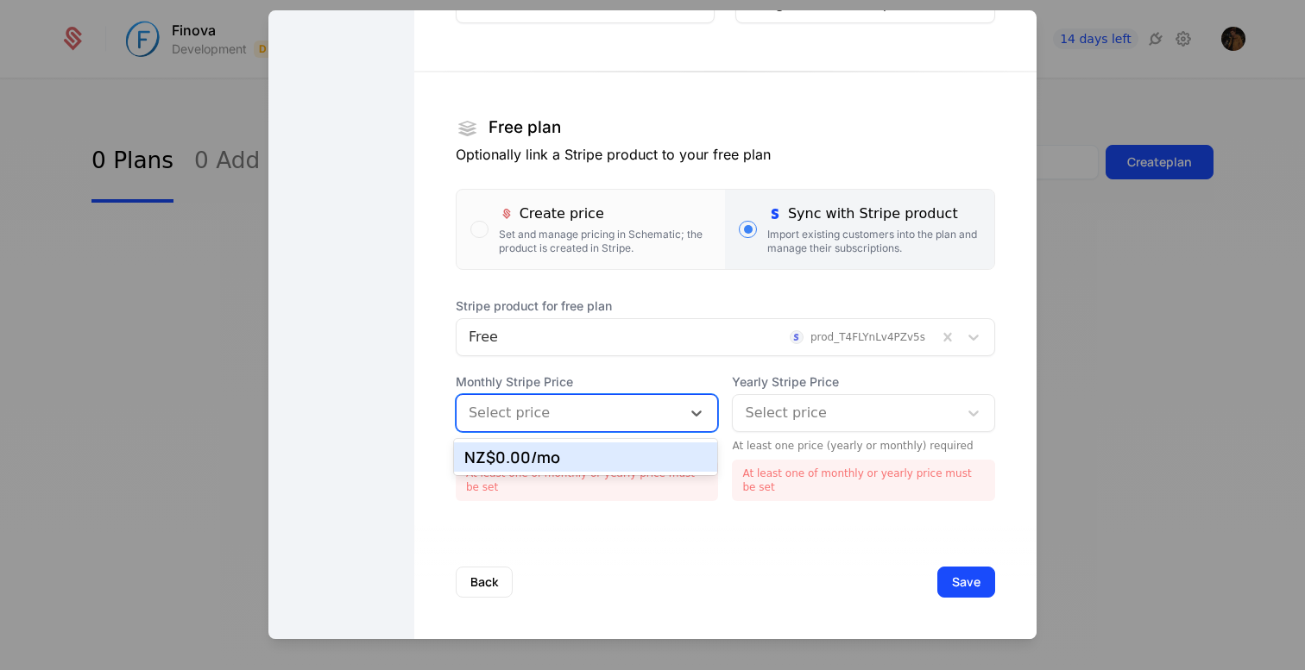
click at [563, 450] on div "NZ$0.00 /mo" at bounding box center [585, 458] width 243 height 16
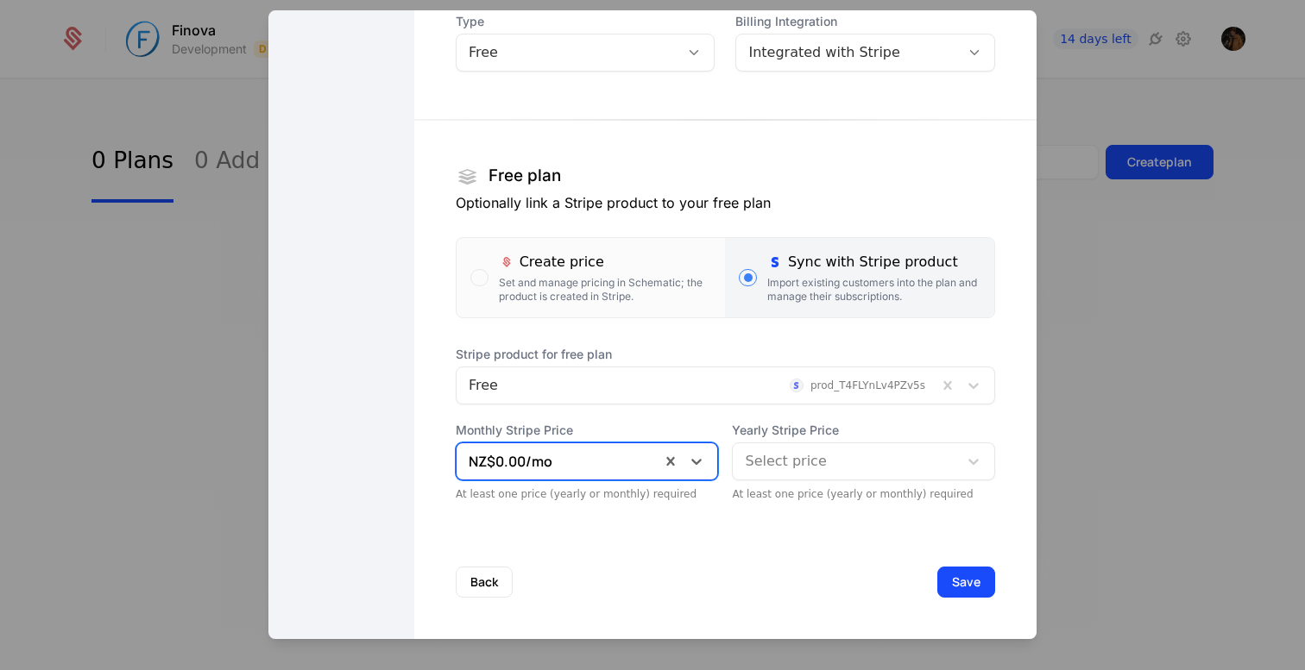
click at [806, 454] on div at bounding box center [845, 462] width 201 height 24
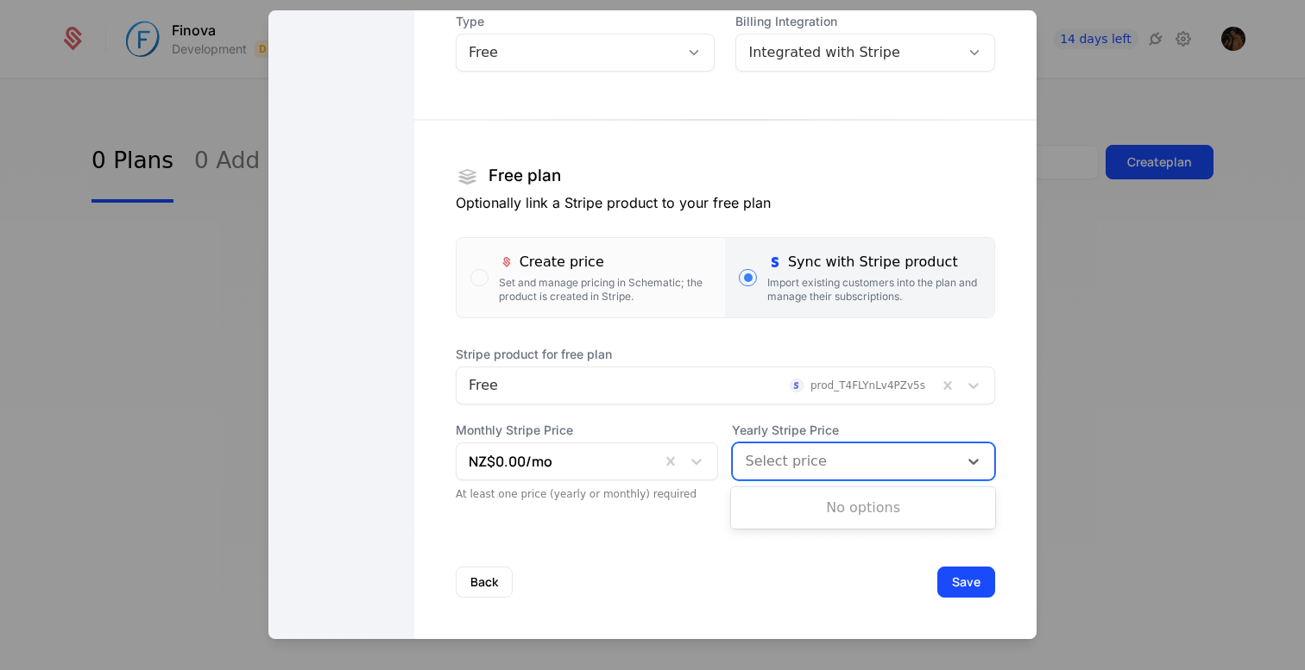
click at [806, 454] on div at bounding box center [845, 462] width 201 height 24
click at [973, 588] on button "Save" at bounding box center [966, 582] width 58 height 31
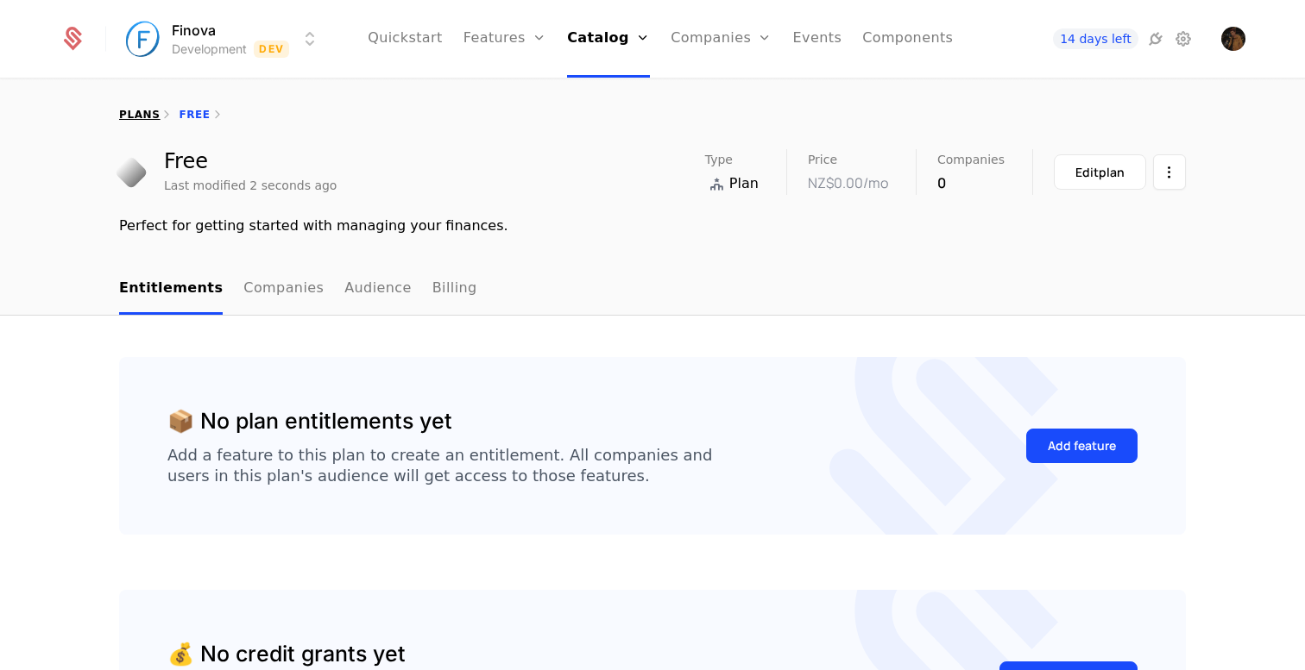
click at [139, 116] on link "plans" at bounding box center [139, 115] width 41 height 12
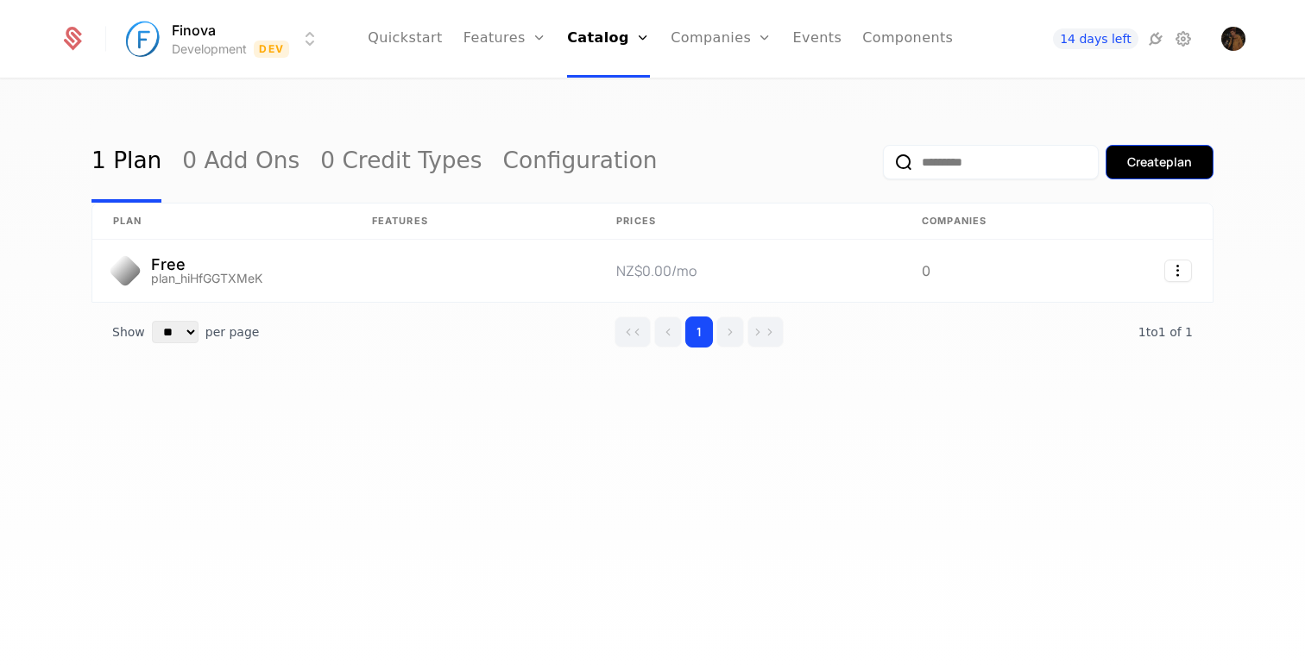
click at [1171, 168] on div "Create plan" at bounding box center [1159, 162] width 65 height 17
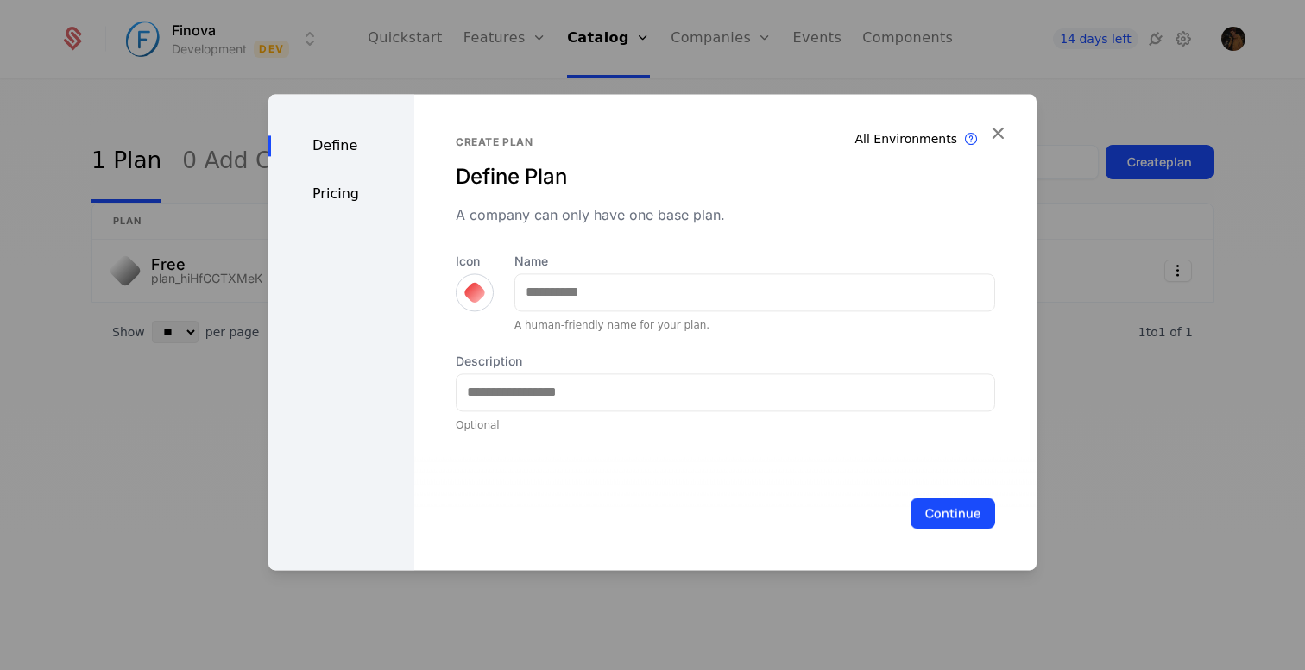
click at [478, 298] on div at bounding box center [475, 292] width 24 height 24
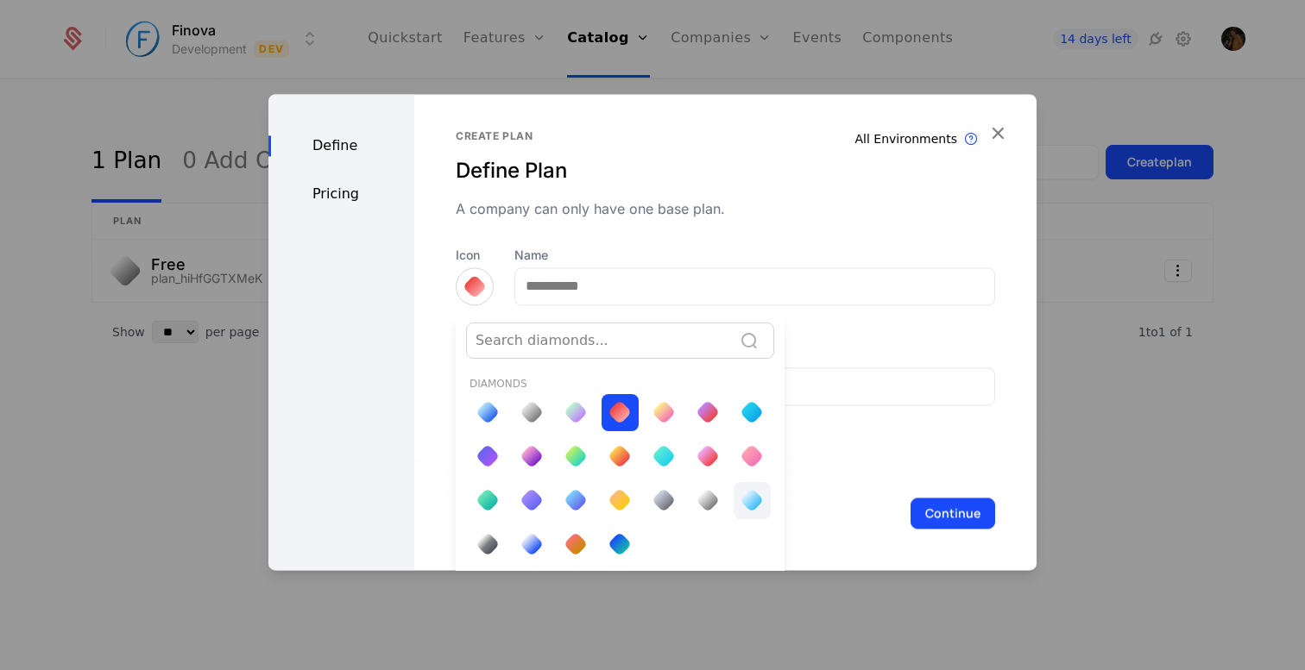
click at [747, 503] on div at bounding box center [752, 500] width 24 height 24
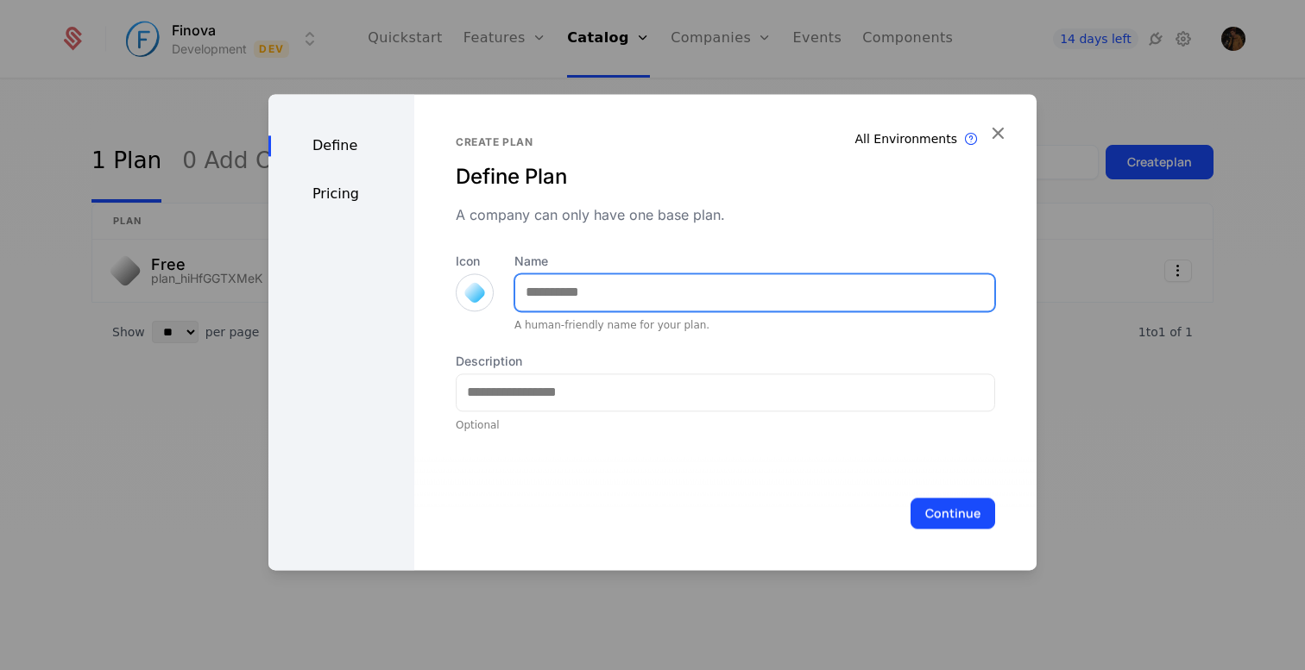
click at [613, 296] on input "Name" at bounding box center [754, 292] width 479 height 36
type input "*******"
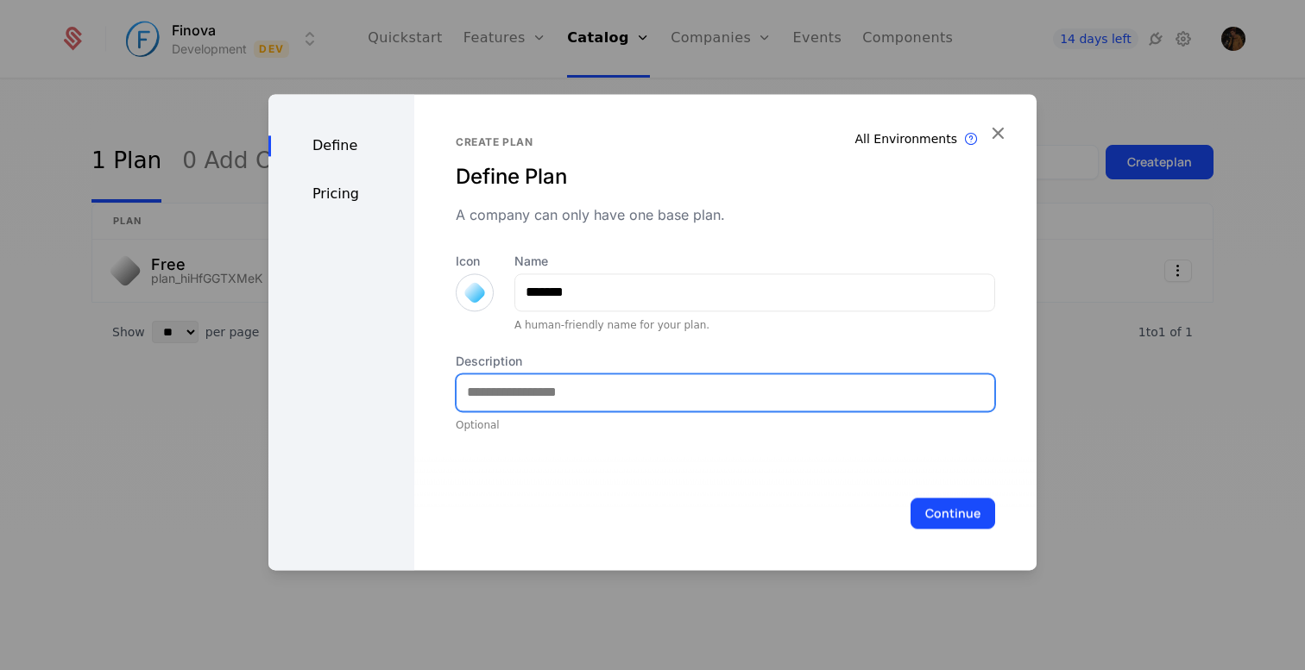
click at [554, 403] on input "Description" at bounding box center [725, 393] width 538 height 36
paste input "**********"
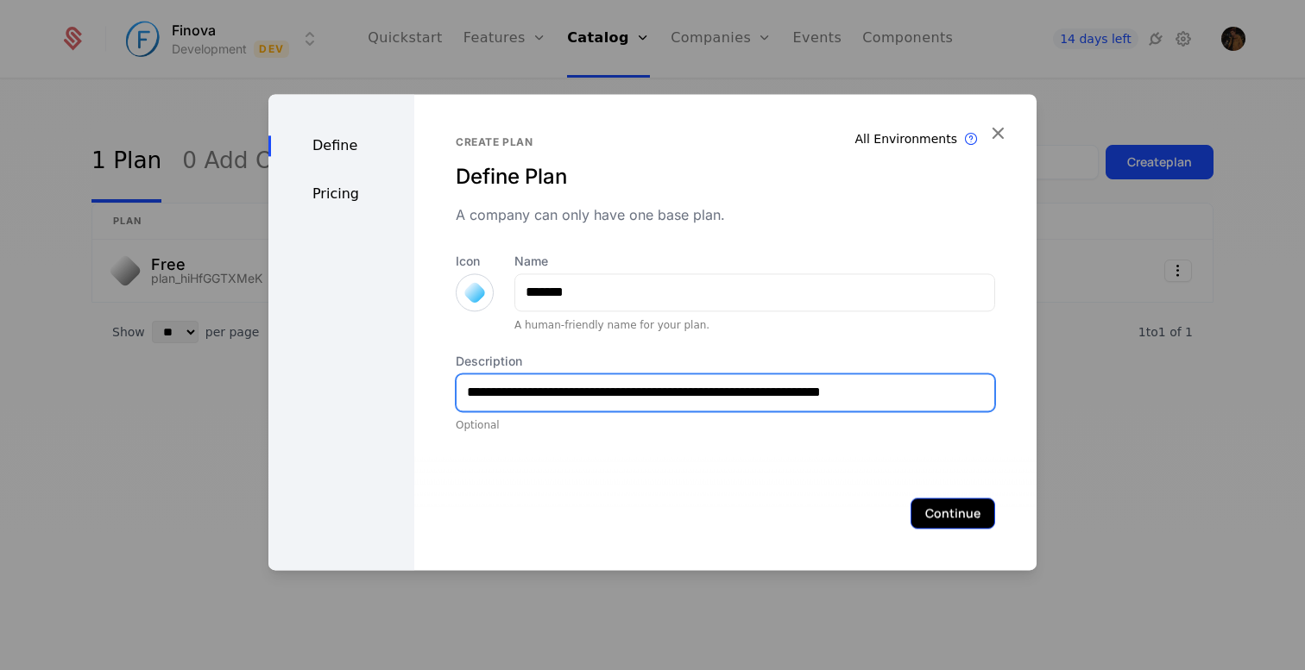
type input "**********"
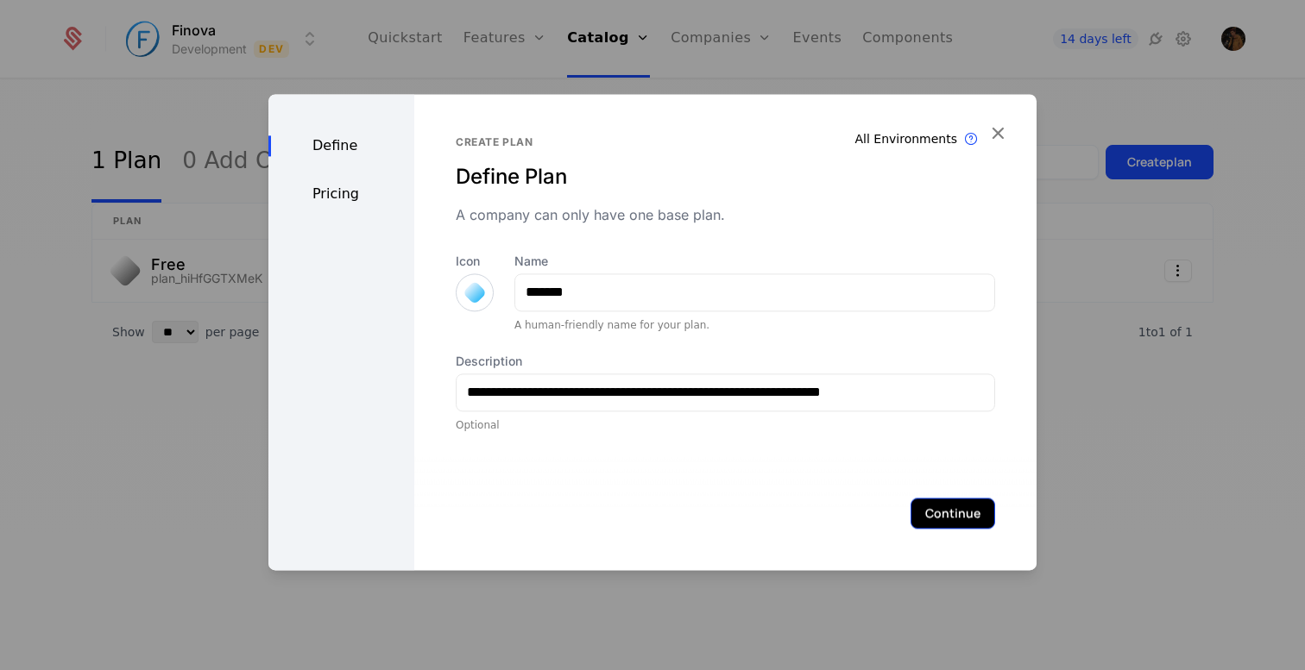
click at [960, 511] on button "Continue" at bounding box center [952, 513] width 85 height 31
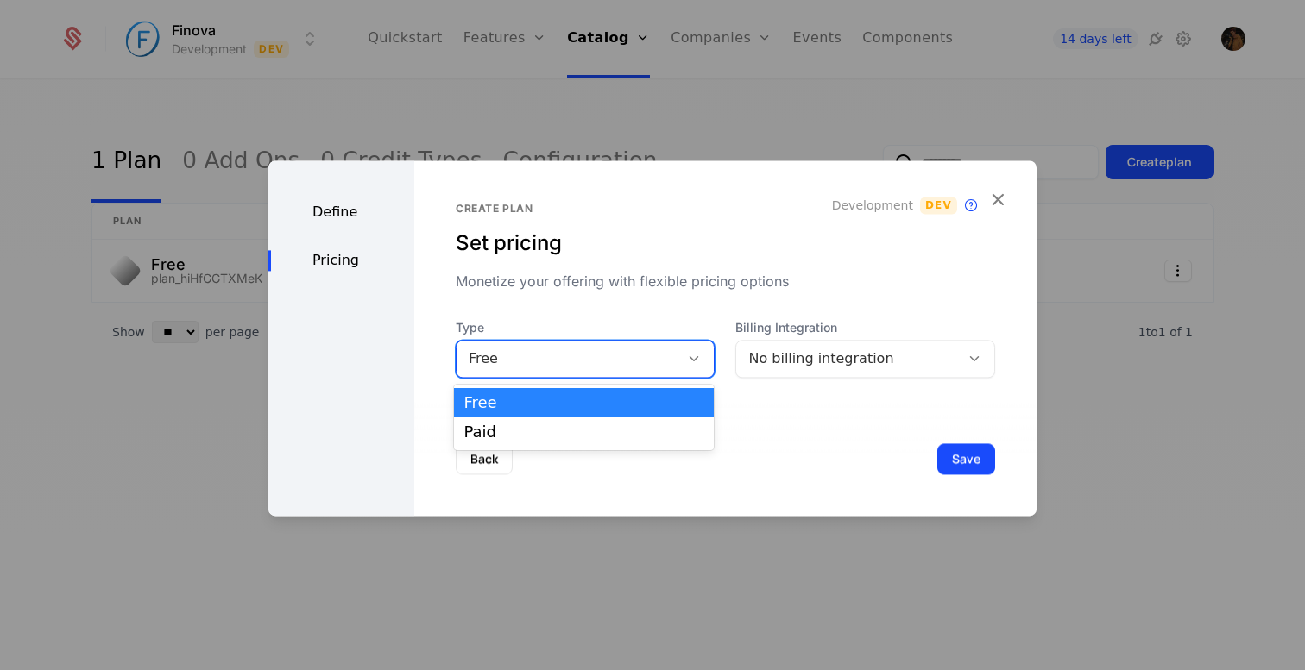
click at [640, 350] on div "Free" at bounding box center [568, 359] width 199 height 21
click at [629, 434] on div "Paid" at bounding box center [584, 433] width 240 height 16
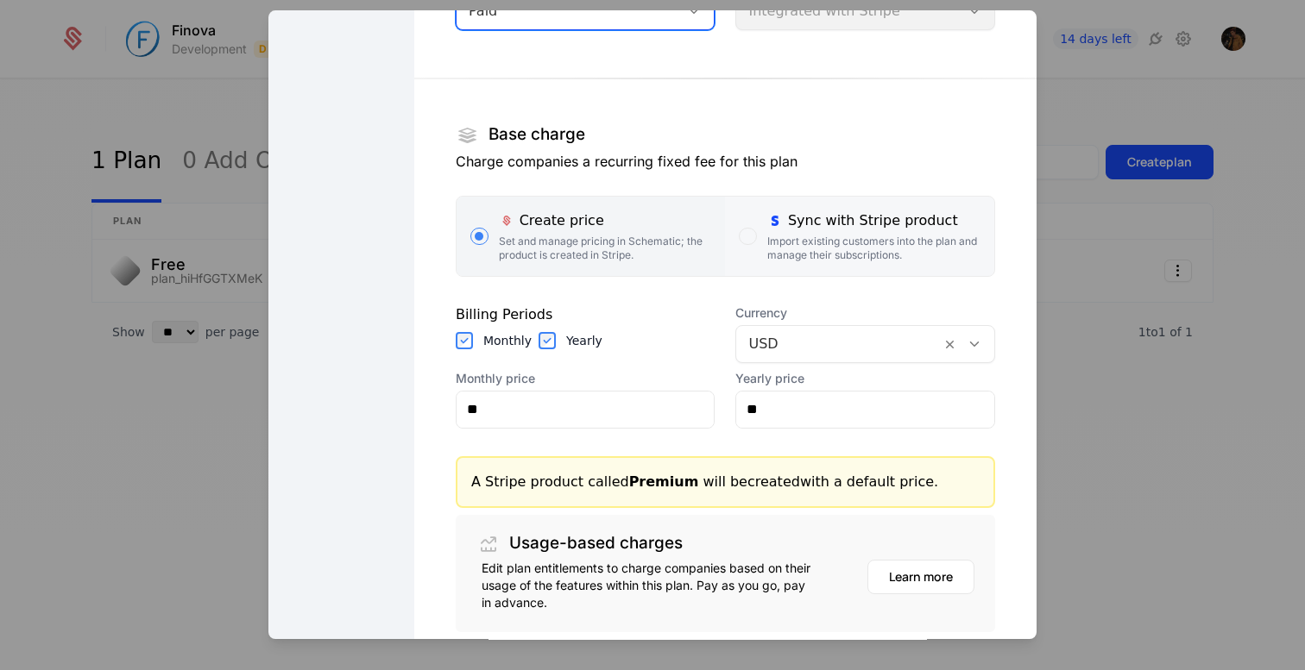
click at [852, 250] on div "Import existing customers into the plan and manage their subscriptions." at bounding box center [873, 249] width 213 height 28
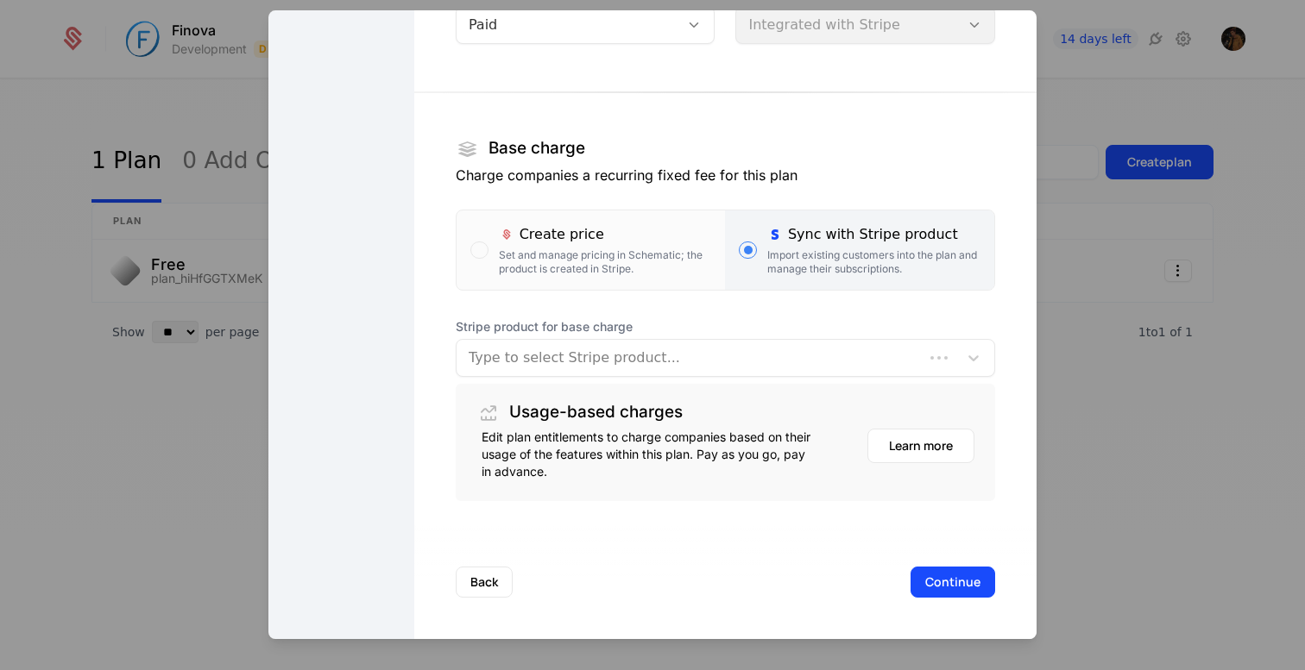
scroll to position [184, 0]
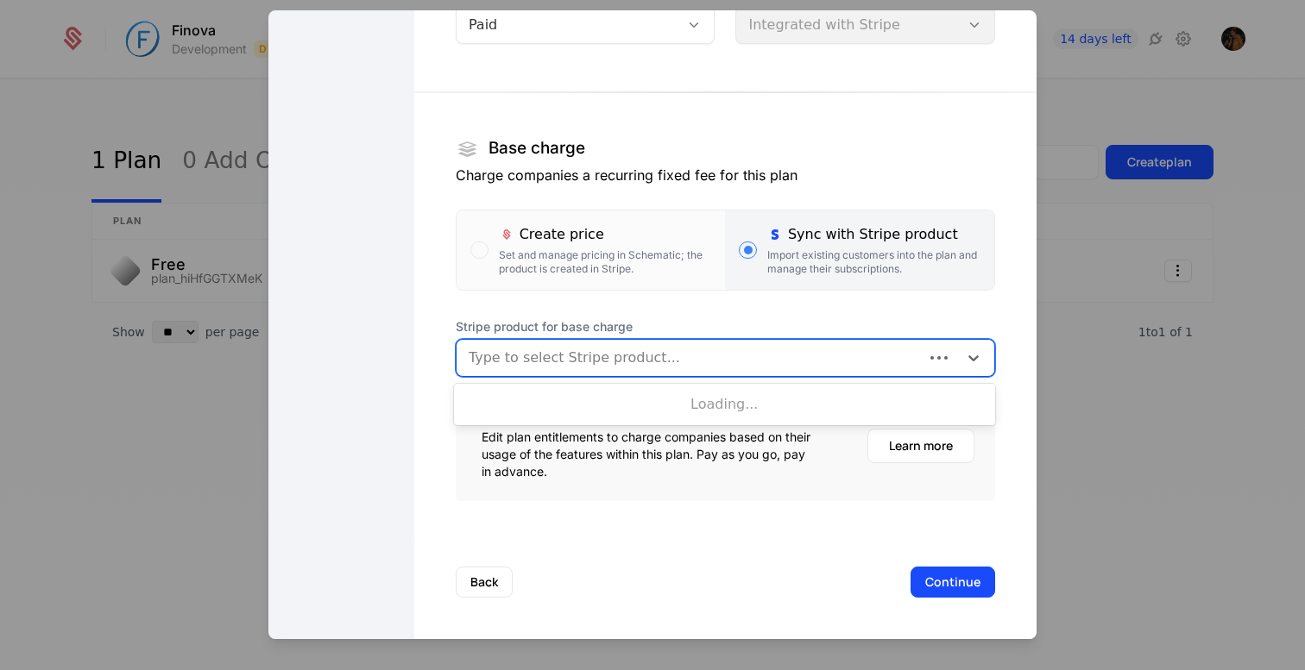
click at [658, 362] on div at bounding box center [690, 358] width 443 height 24
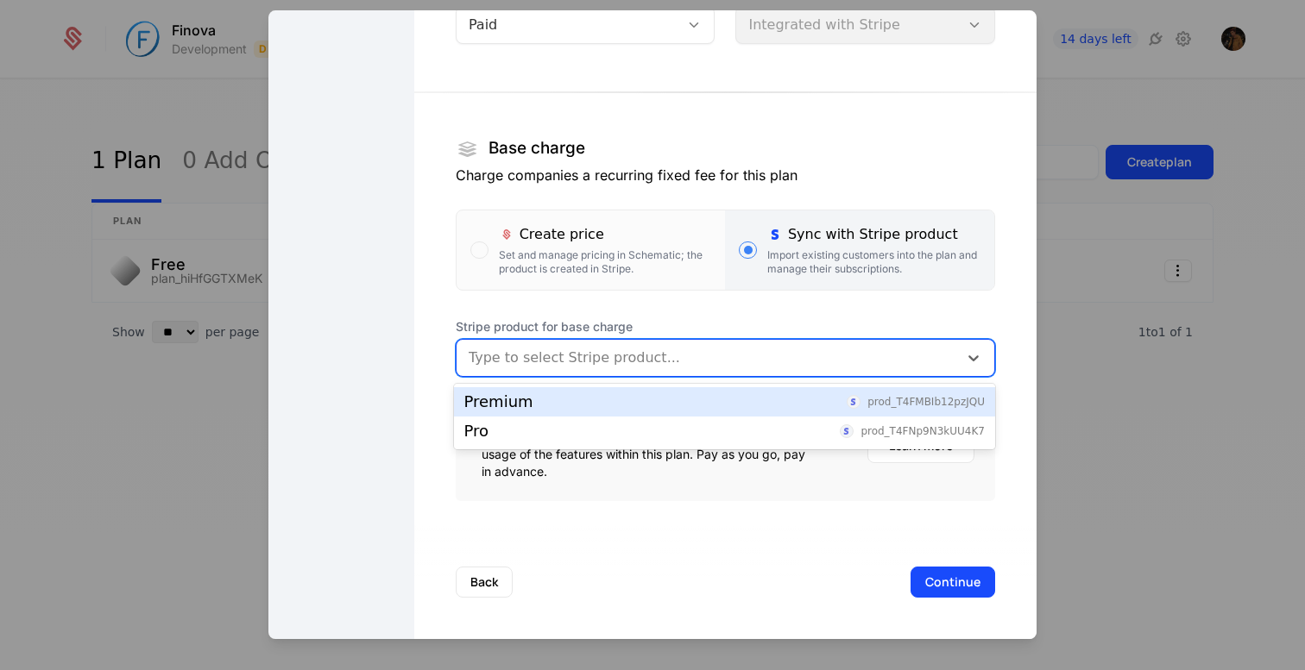
click at [631, 400] on div "Premium prod_T4FMBIb12pzJQU" at bounding box center [724, 402] width 520 height 16
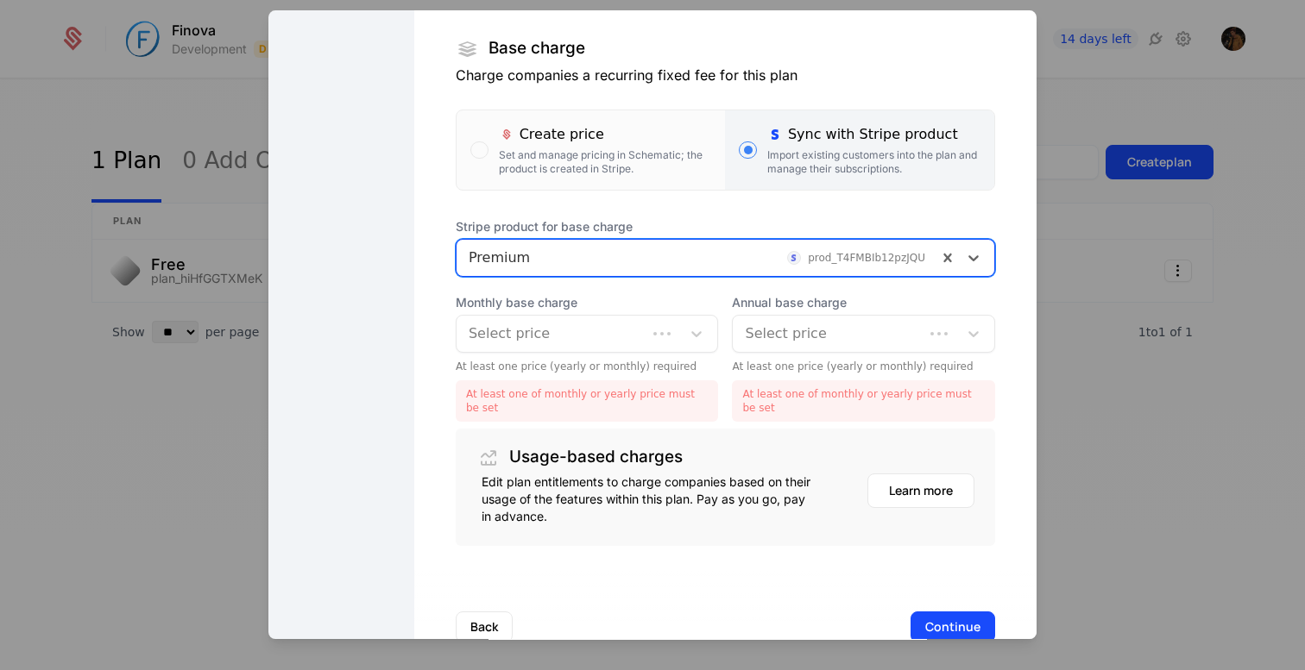
scroll to position [286, 0]
click at [613, 334] on div at bounding box center [569, 332] width 201 height 24
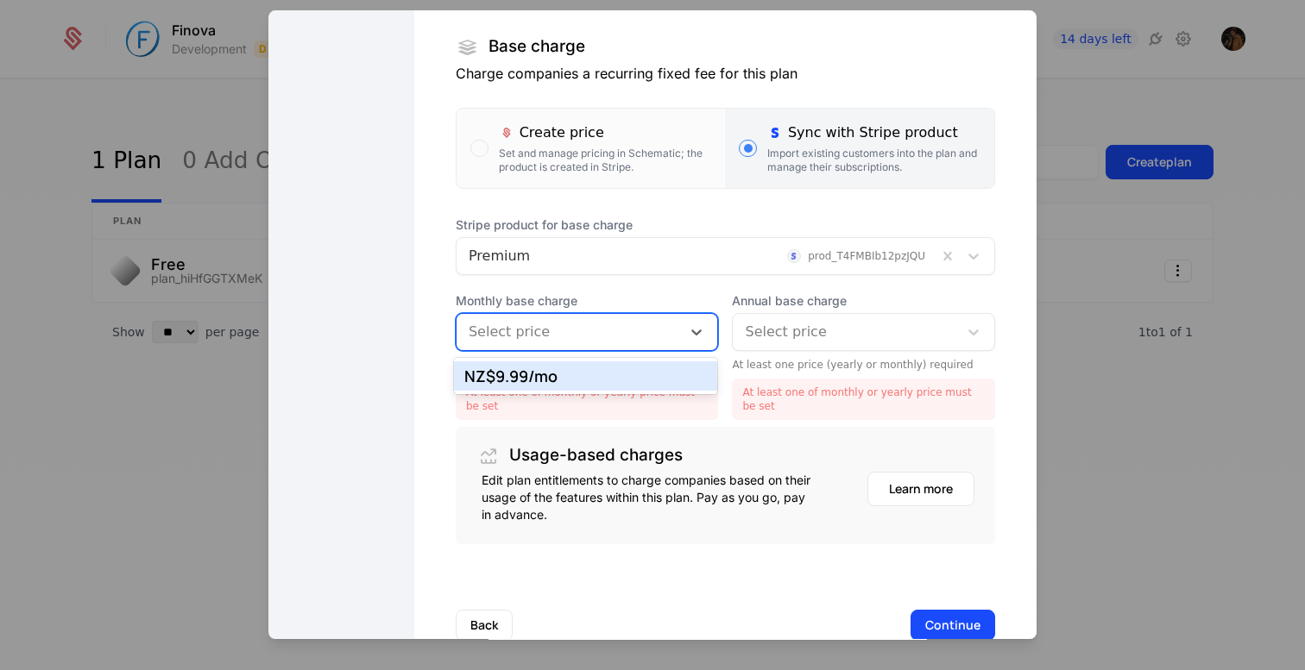
click at [607, 382] on div "NZ$9.99 /mo" at bounding box center [585, 376] width 243 height 16
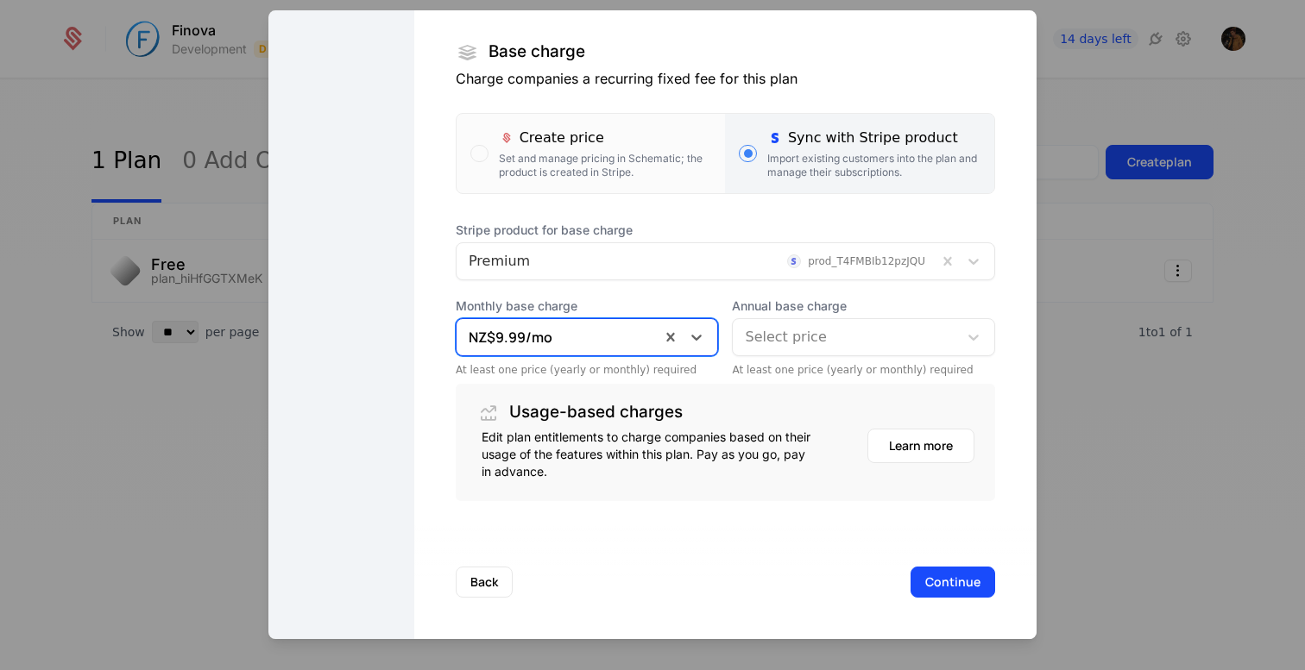
scroll to position [280, 0]
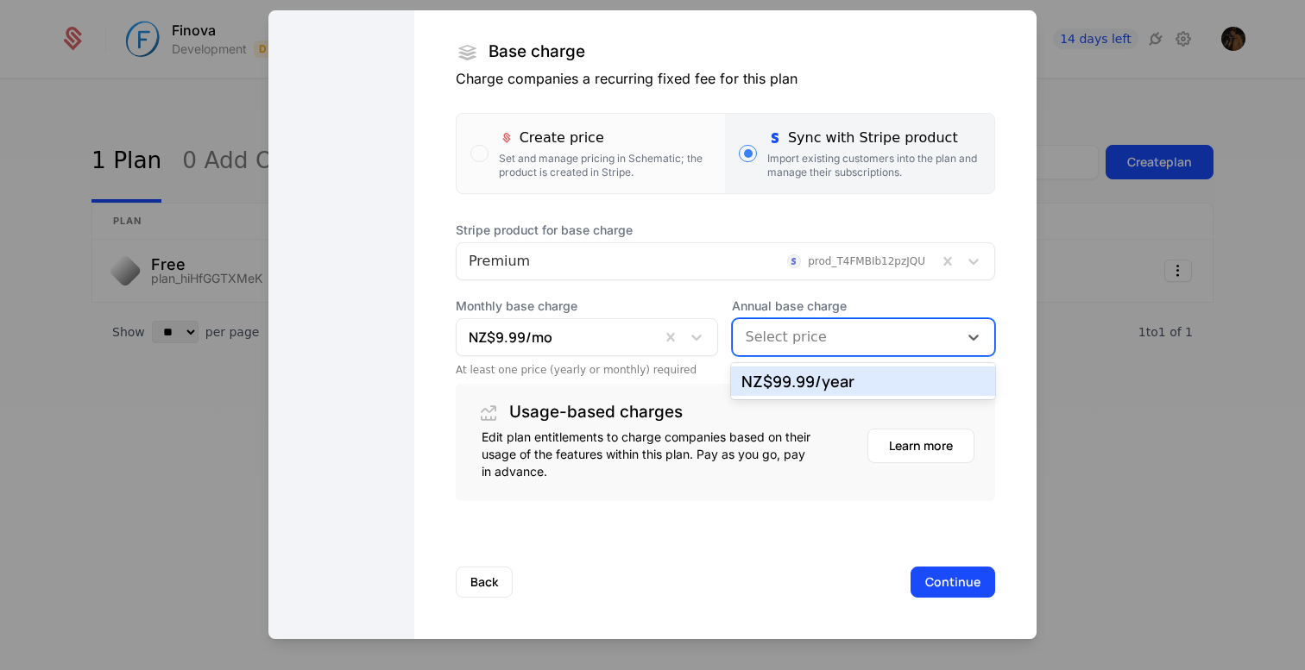
click at [791, 343] on div at bounding box center [845, 337] width 201 height 24
click at [793, 381] on div "NZ$99.99 /year" at bounding box center [862, 382] width 243 height 16
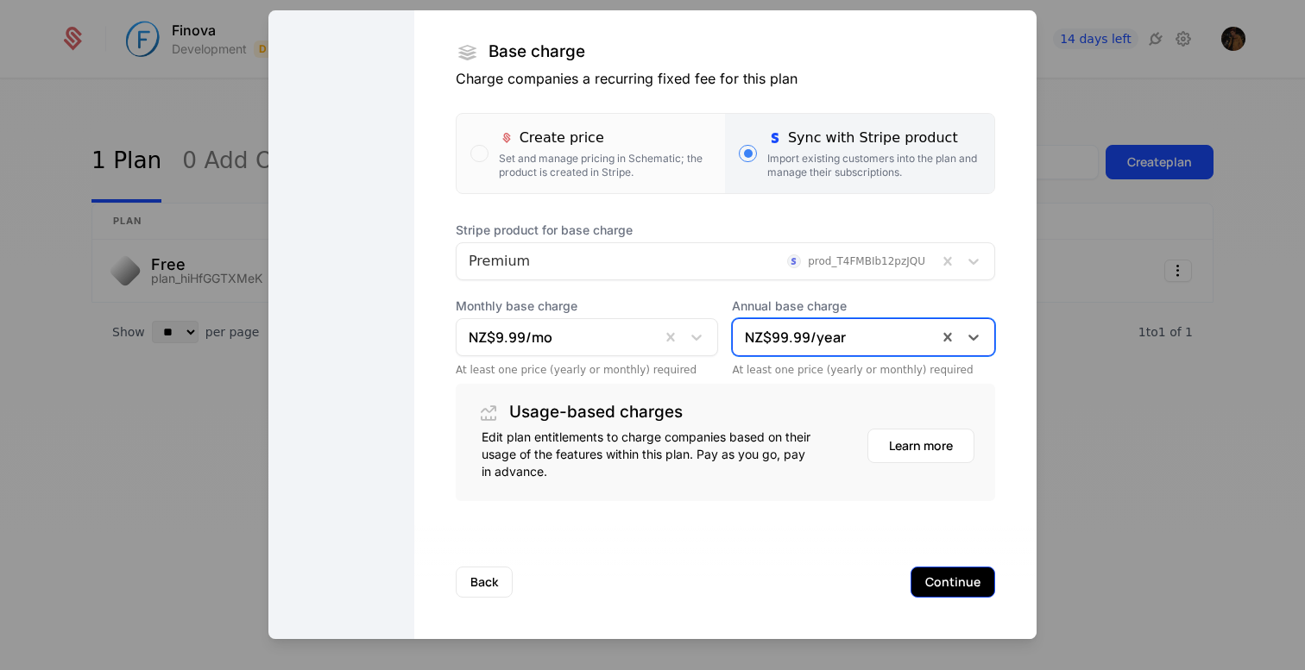
click at [946, 580] on button "Continue" at bounding box center [952, 582] width 85 height 31
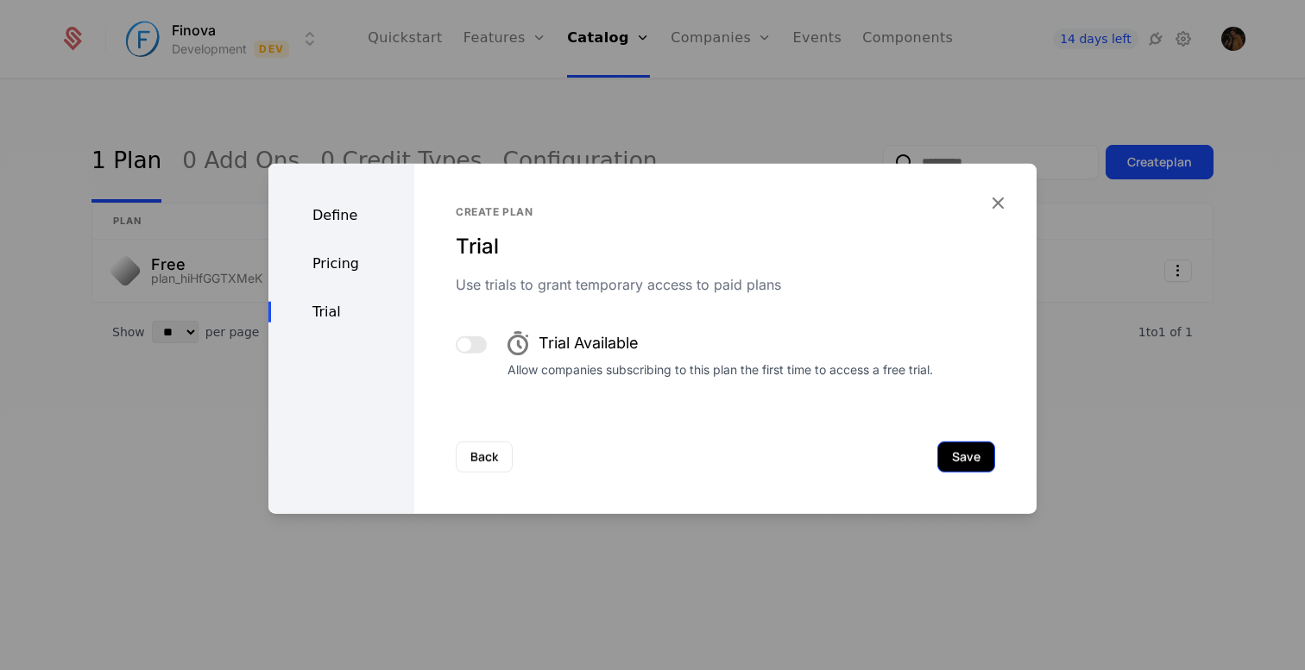
scroll to position [0, 0]
click at [972, 453] on button "Save" at bounding box center [966, 456] width 58 height 31
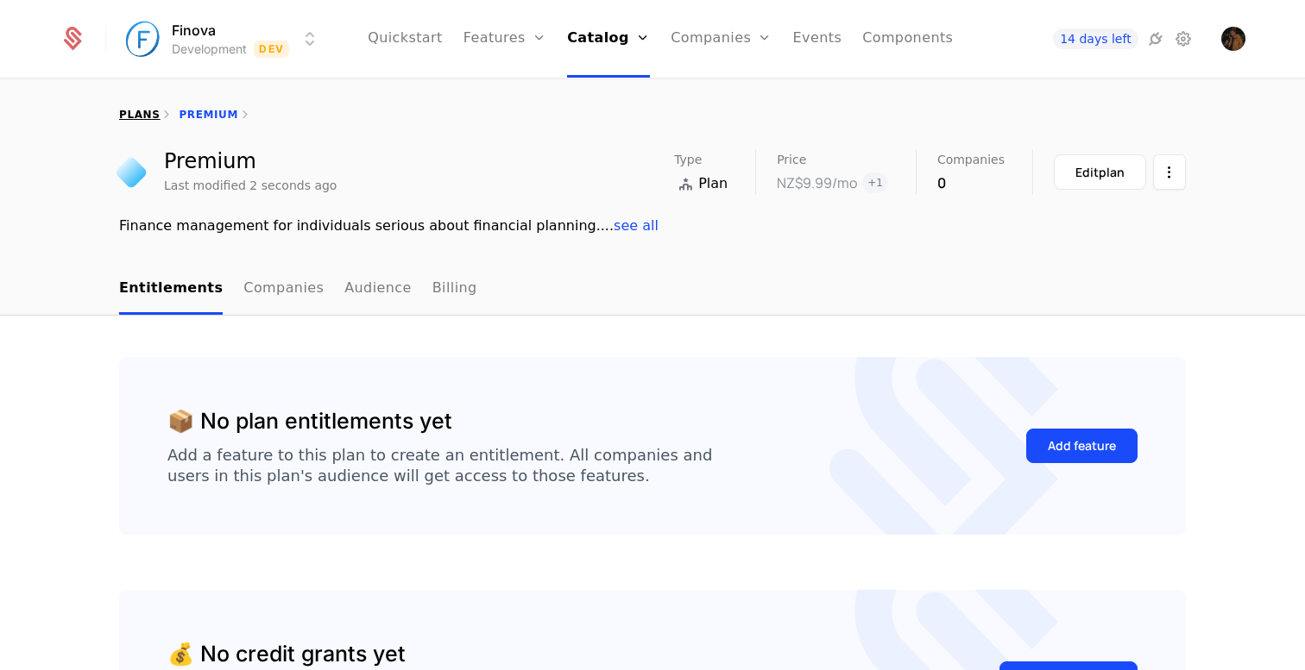
click at [138, 116] on link "plans" at bounding box center [139, 115] width 41 height 12
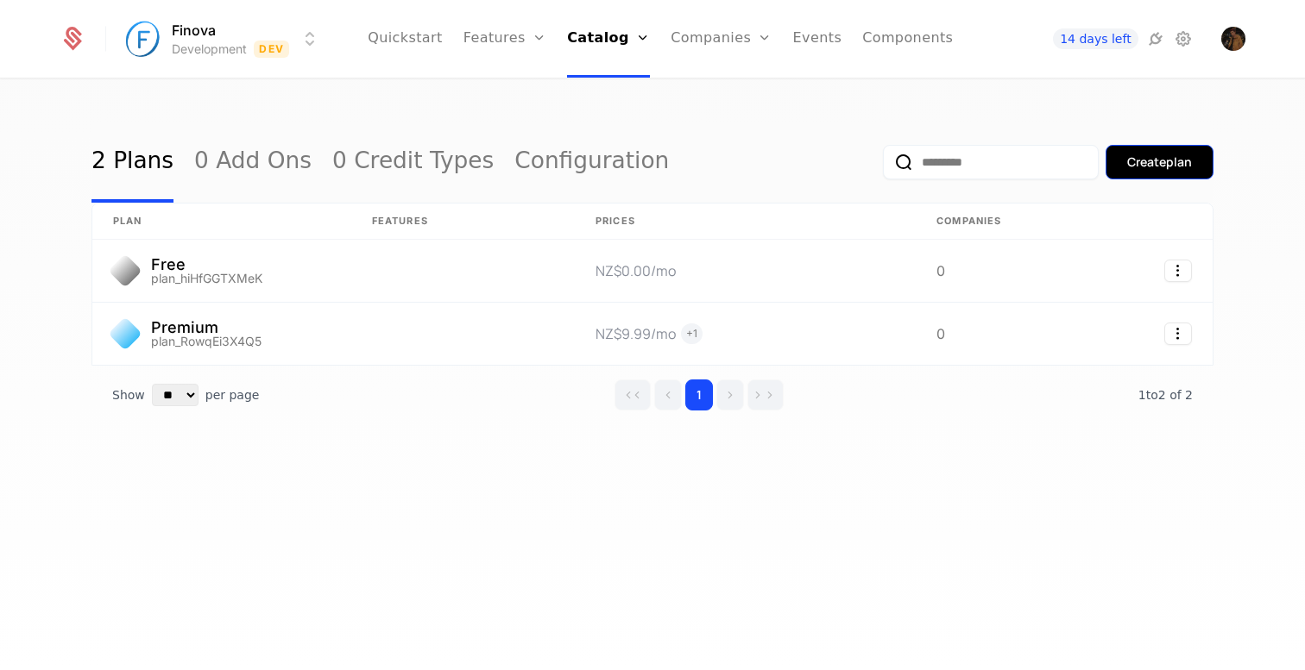
click at [1165, 164] on div "Create plan" at bounding box center [1159, 162] width 65 height 17
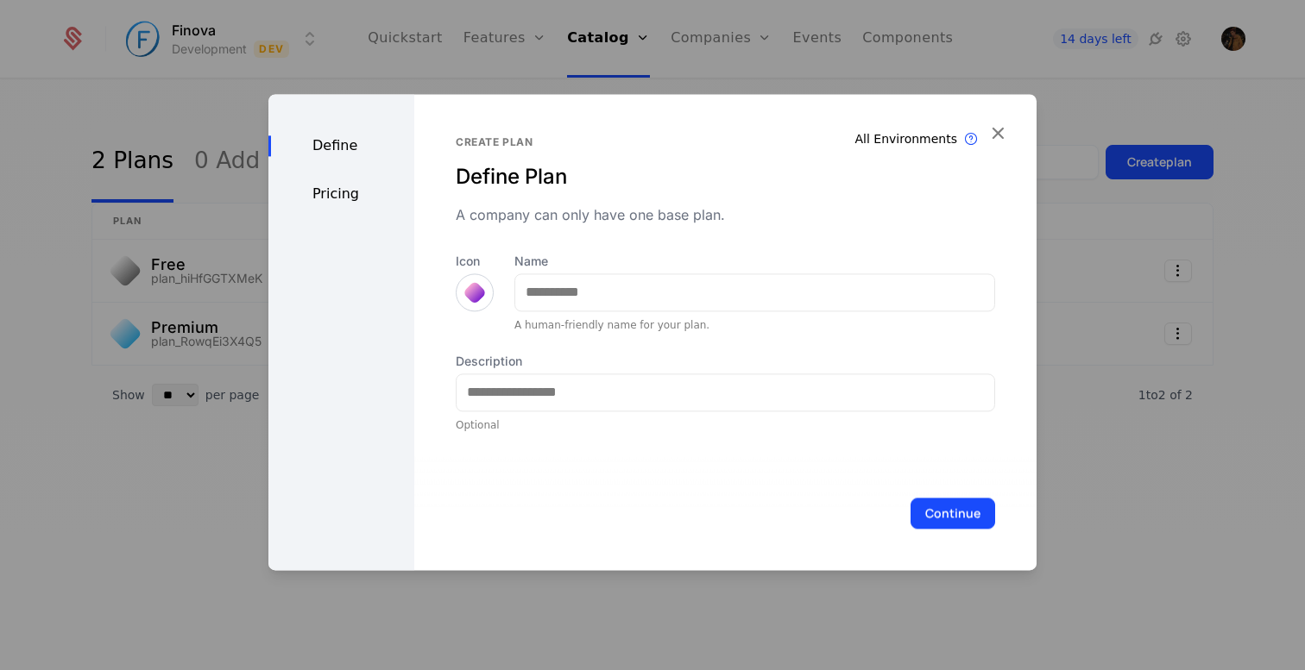
click at [481, 295] on div at bounding box center [475, 292] width 24 height 24
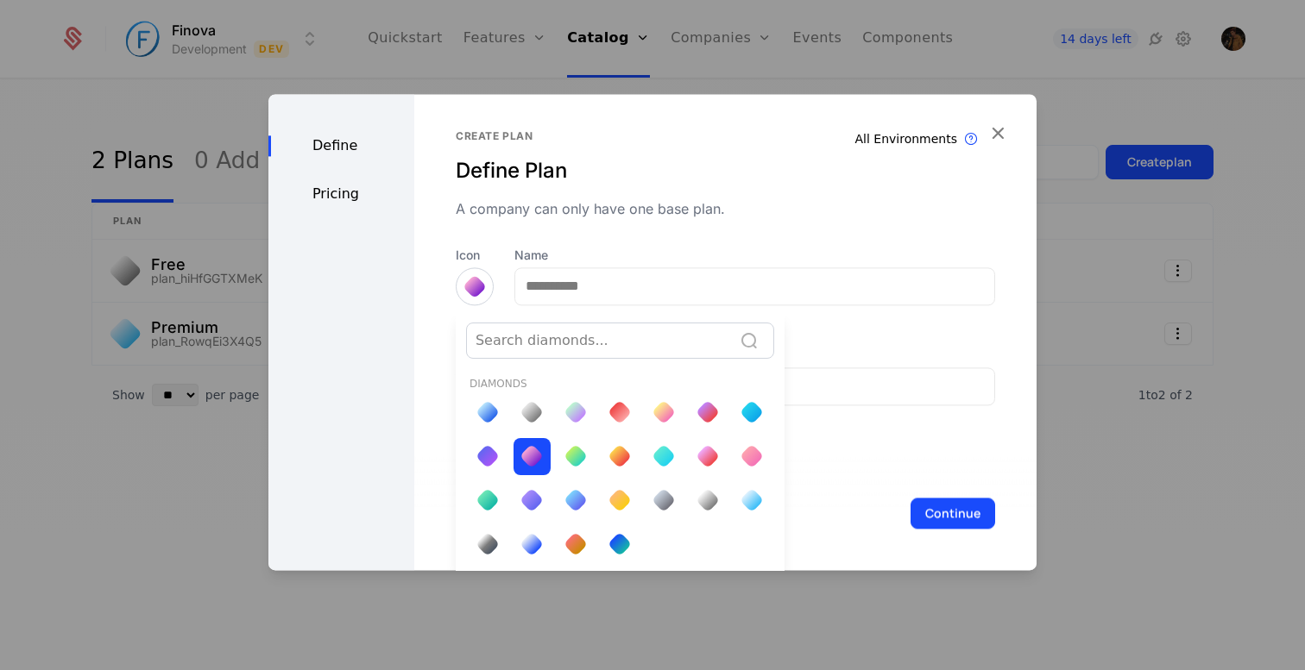
click at [687, 524] on div at bounding box center [619, 478] width 301 height 169
click at [526, 542] on div at bounding box center [531, 544] width 24 height 24
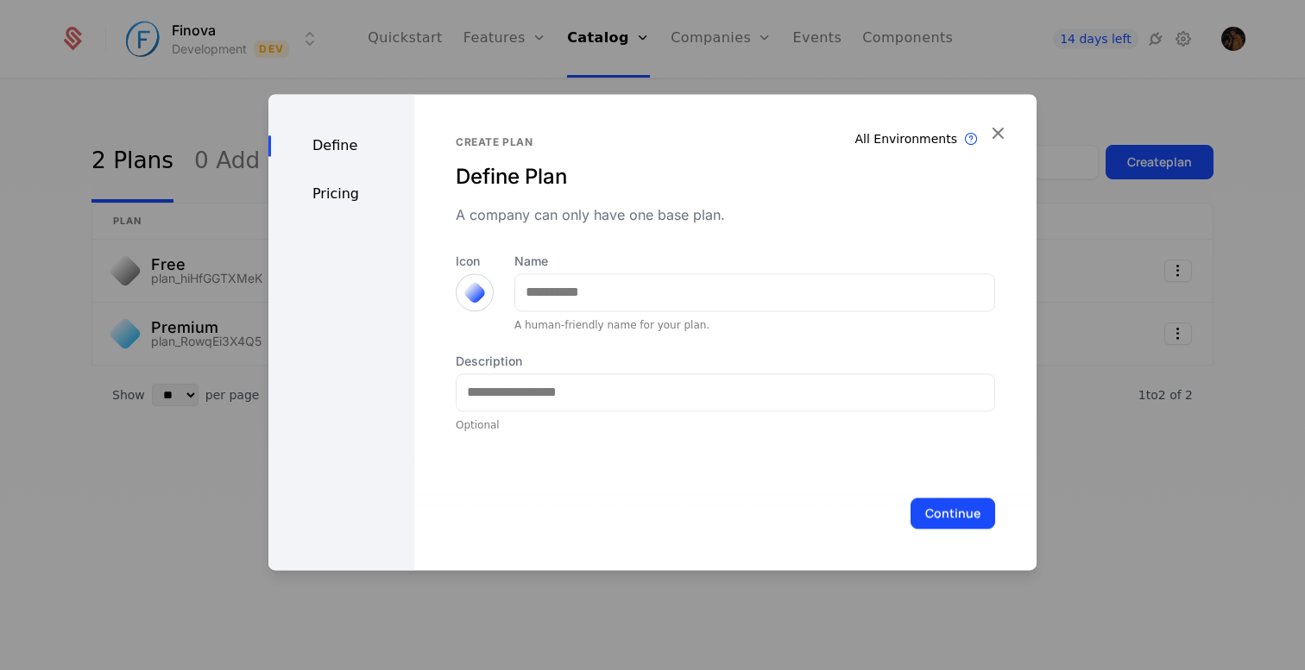
scroll to position [0, 0]
click at [475, 295] on div at bounding box center [475, 292] width 24 height 24
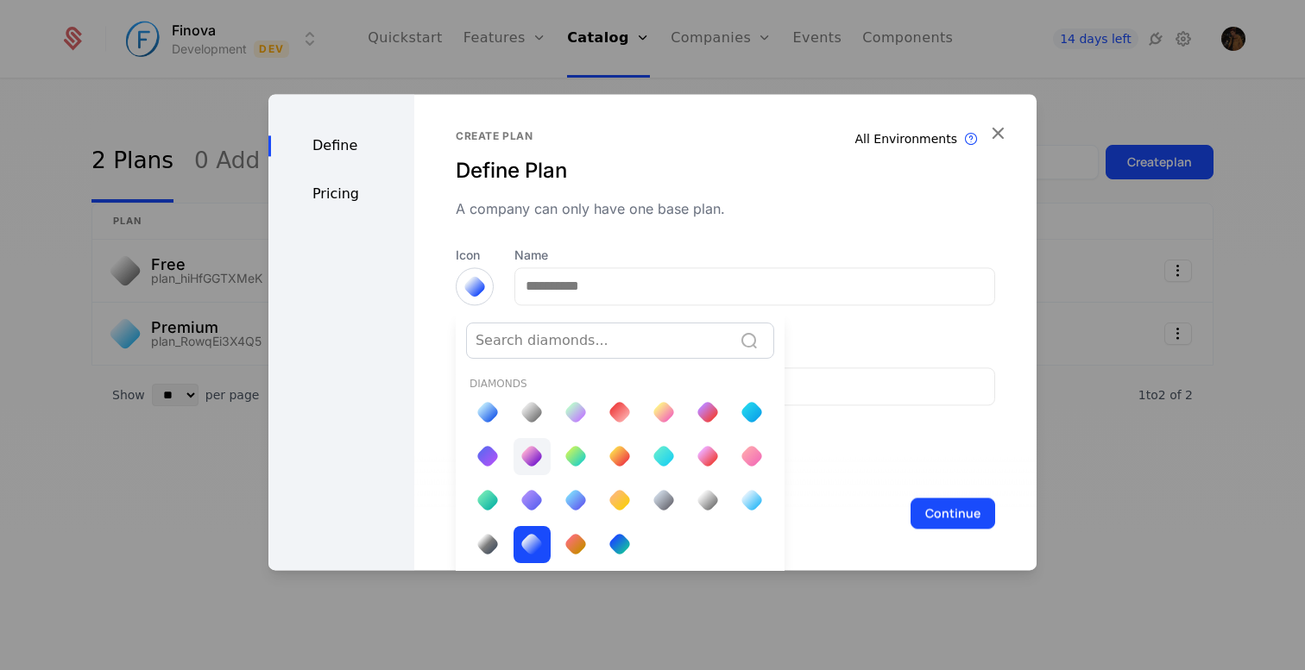
click at [540, 461] on div at bounding box center [531, 456] width 37 height 37
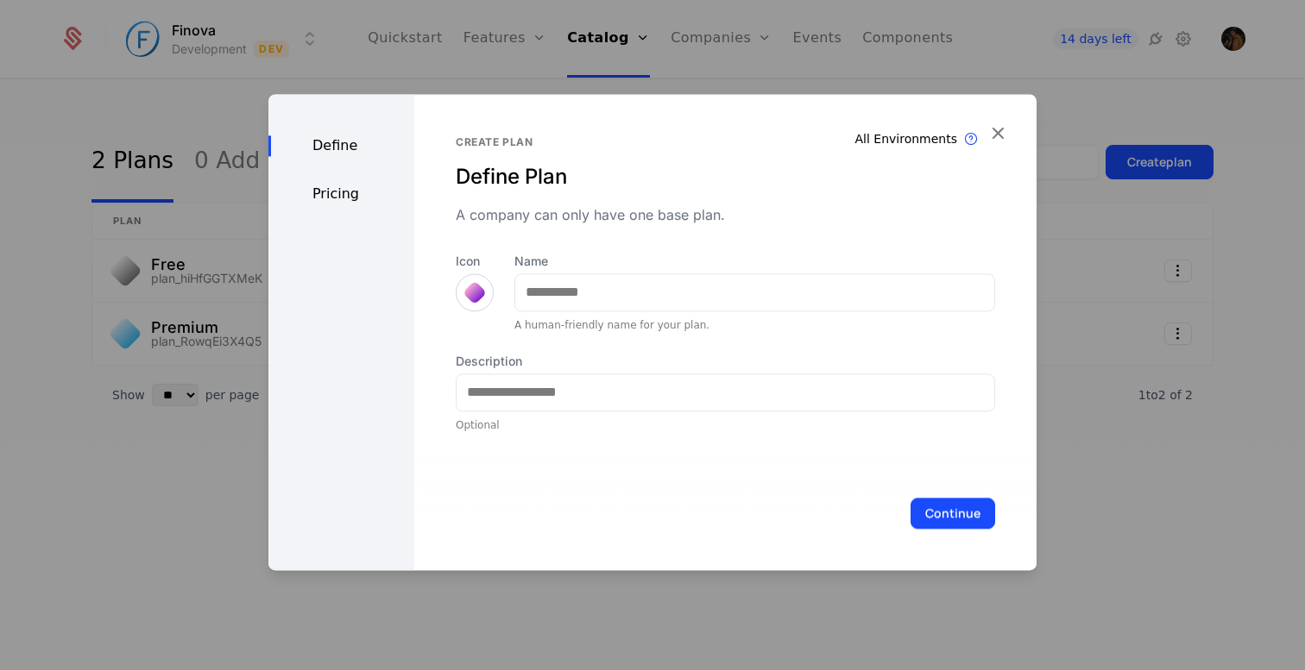
scroll to position [0, 0]
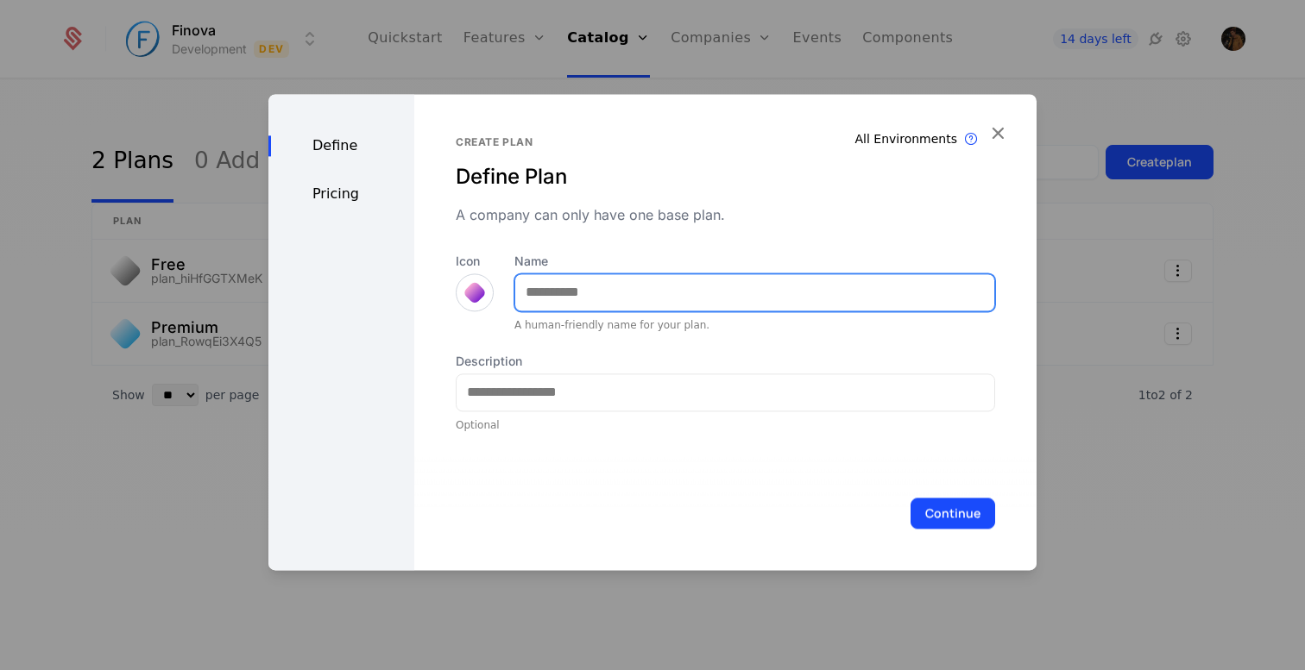
click at [576, 289] on input "Name" at bounding box center [754, 292] width 479 height 36
type input "***"
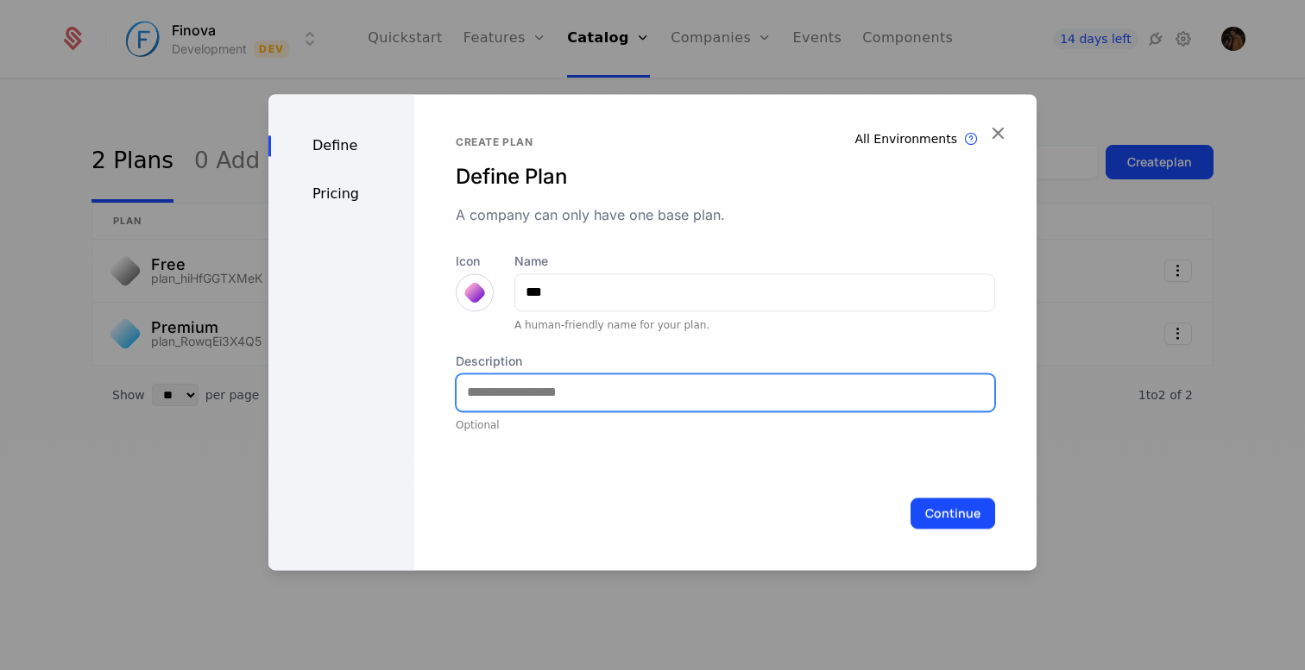
click at [589, 392] on input "Description" at bounding box center [725, 393] width 538 height 36
paste input "**********"
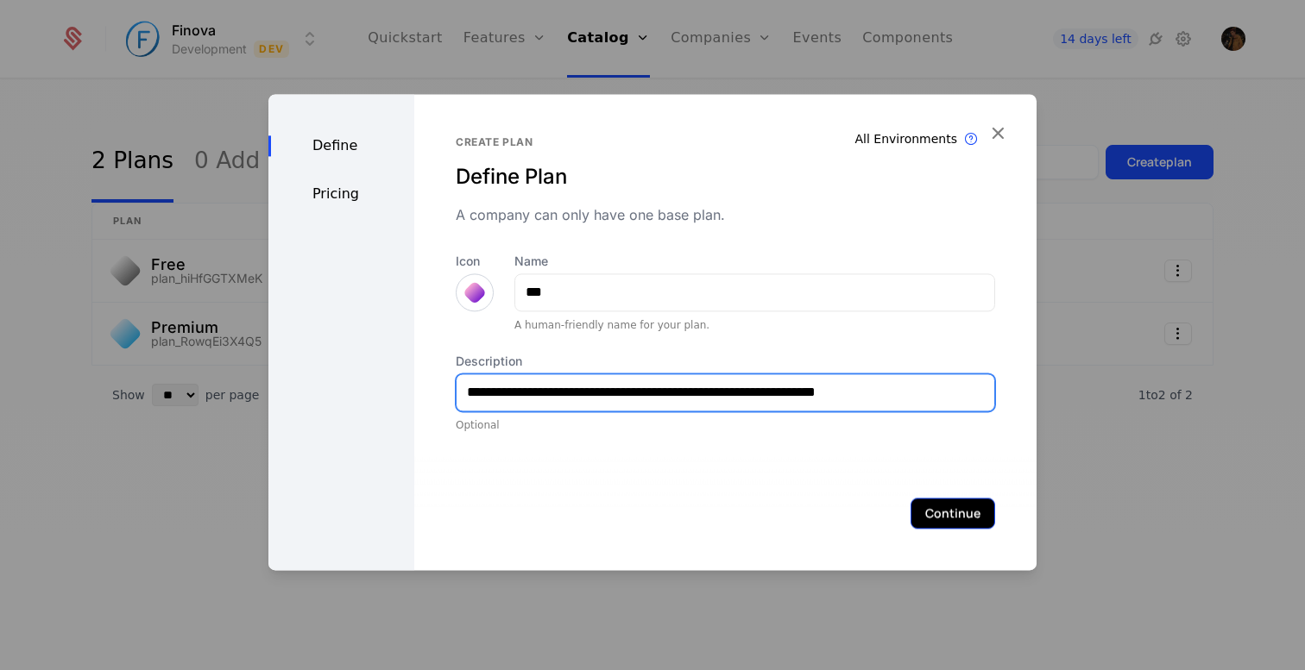
type input "**********"
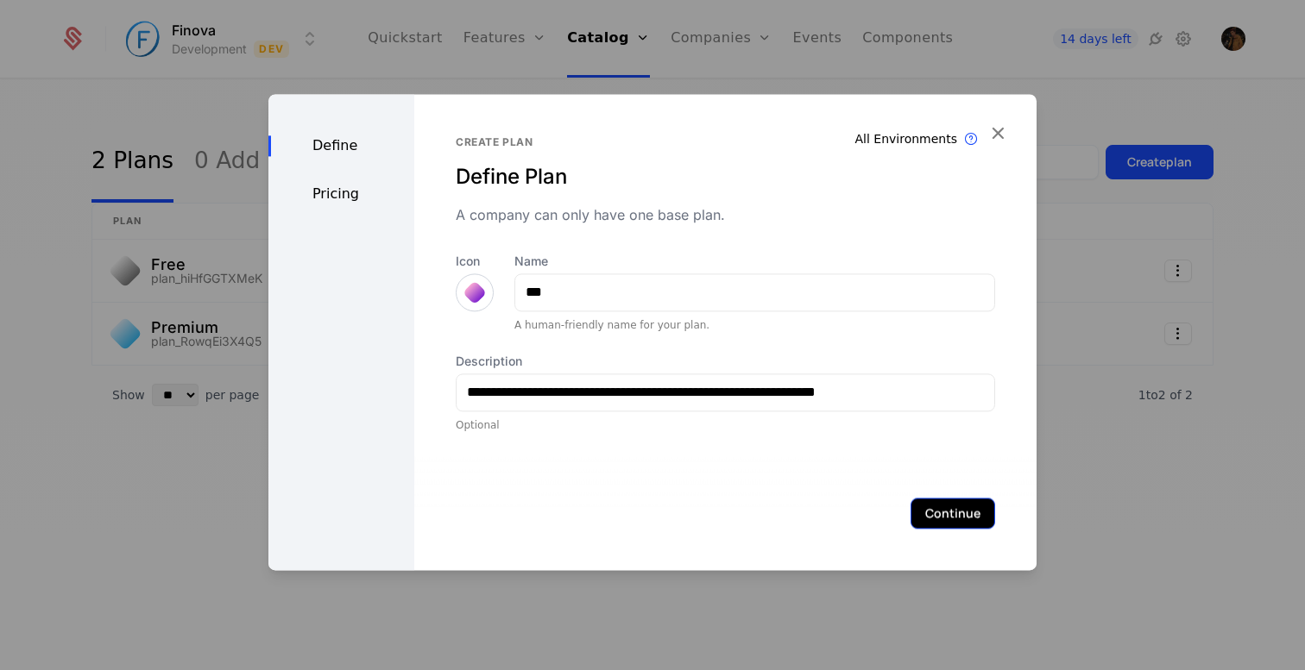
click at [947, 507] on button "Continue" at bounding box center [952, 513] width 85 height 31
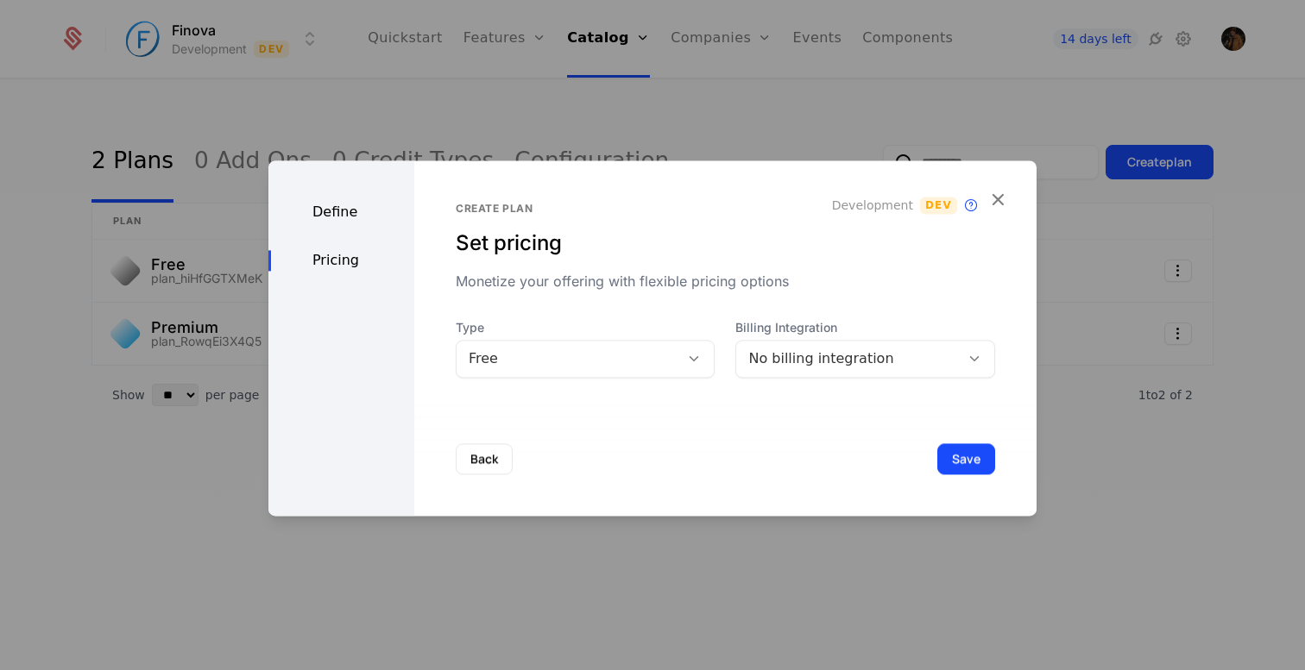
click at [617, 360] on div "Free" at bounding box center [568, 359] width 199 height 21
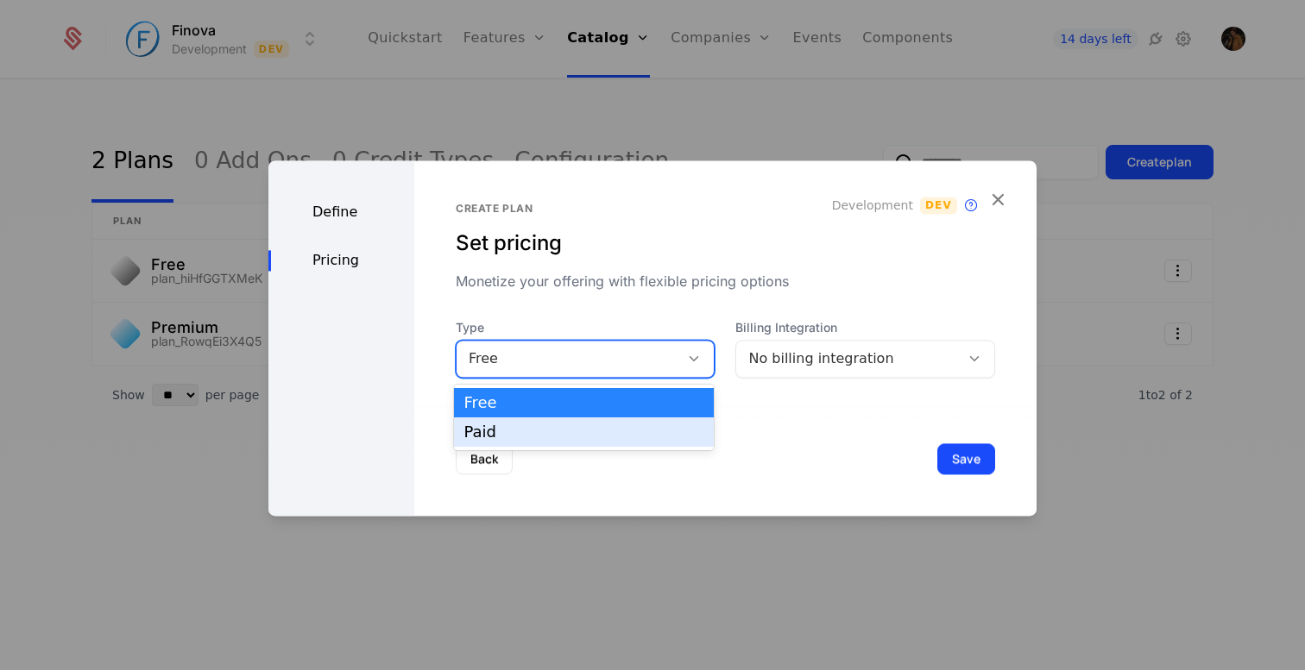
click at [613, 426] on div "Paid" at bounding box center [584, 433] width 240 height 16
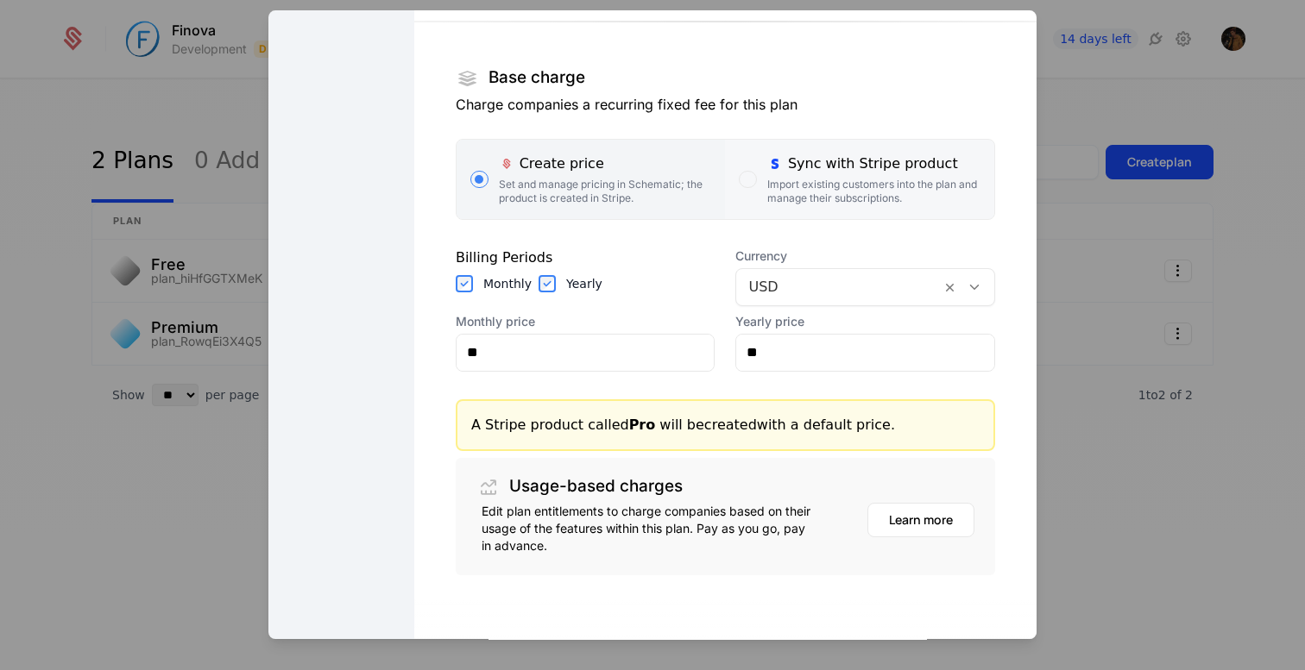
click at [828, 205] on label "Sync with Stripe product Import existing customers into the plan and manage the…" at bounding box center [859, 179] width 269 height 79
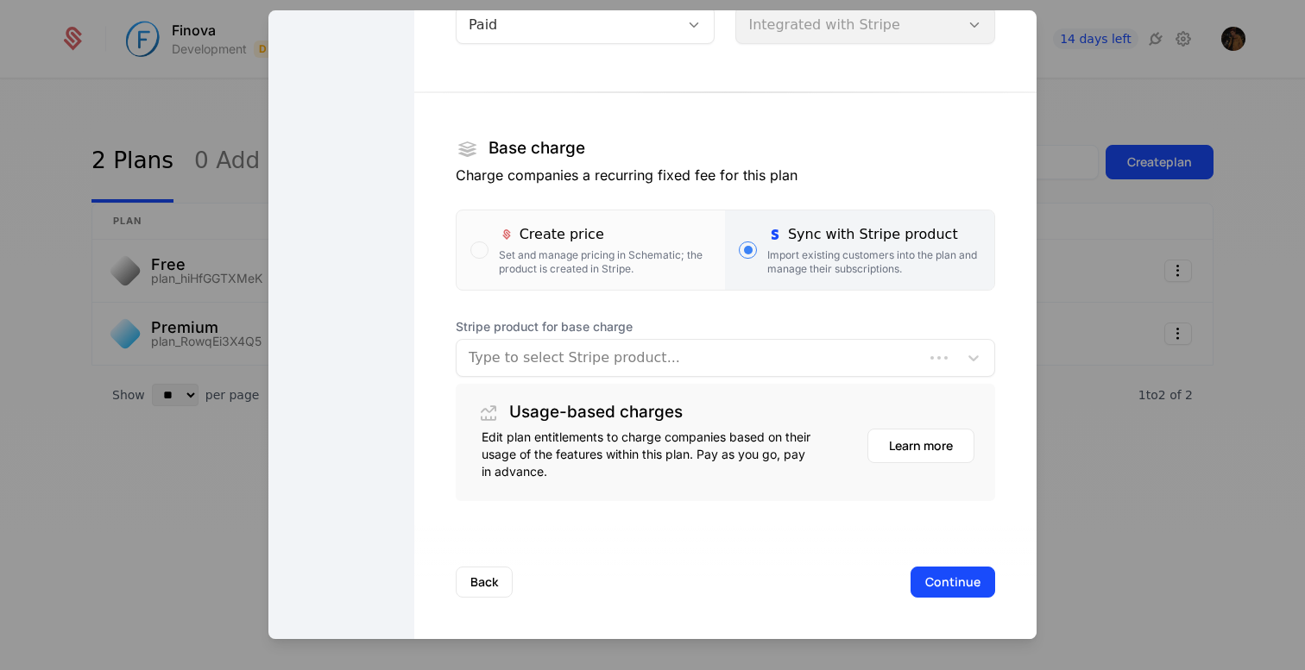
click at [631, 353] on div at bounding box center [690, 358] width 443 height 24
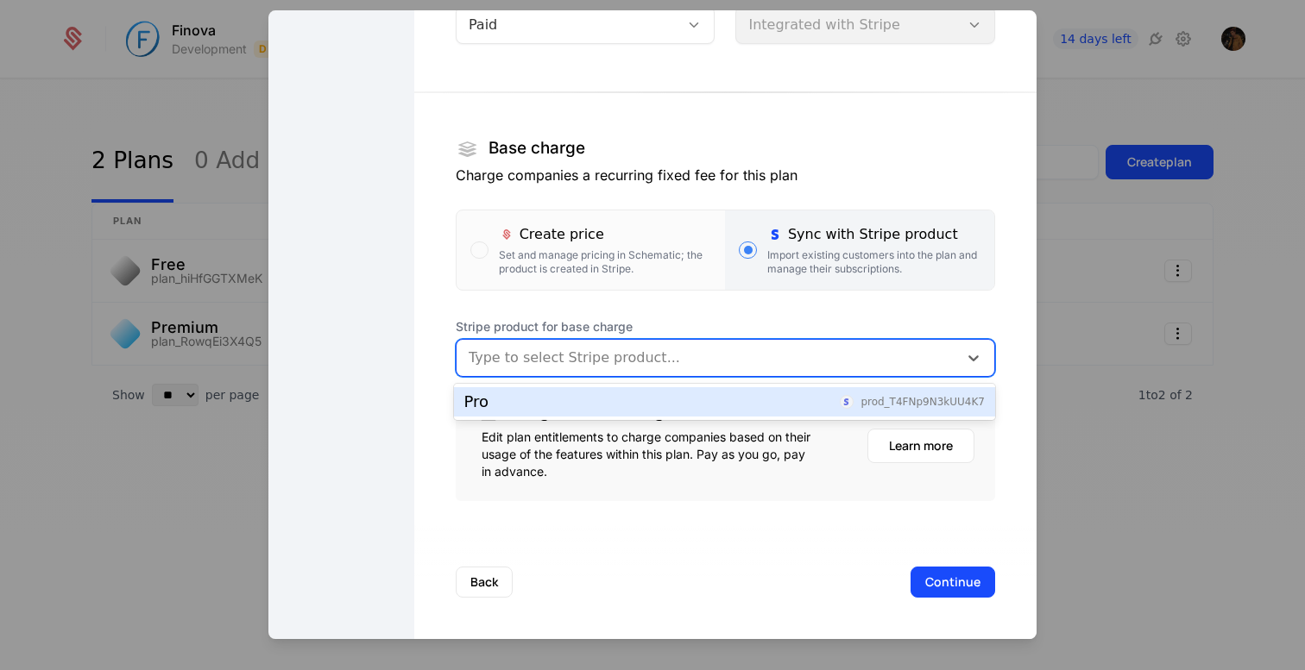
click at [610, 408] on div "Pro prod_T4FNp9N3kUU4K7" at bounding box center [724, 402] width 520 height 16
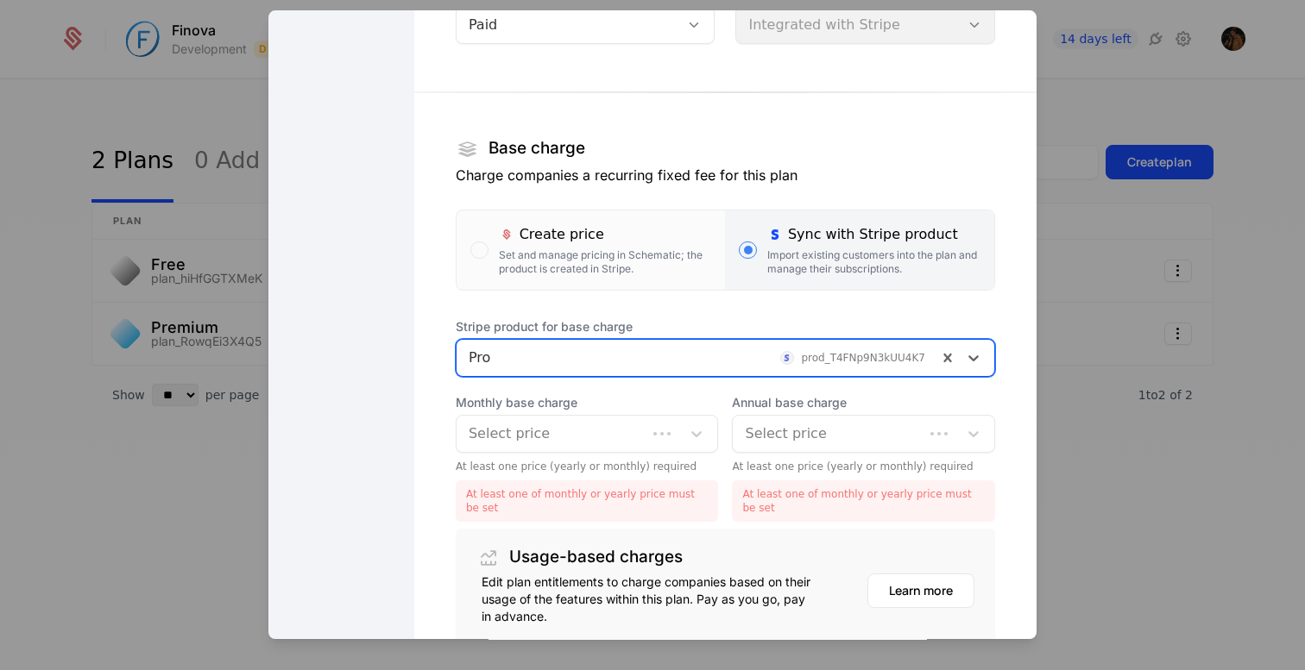
click at [597, 442] on div at bounding box center [552, 434] width 167 height 24
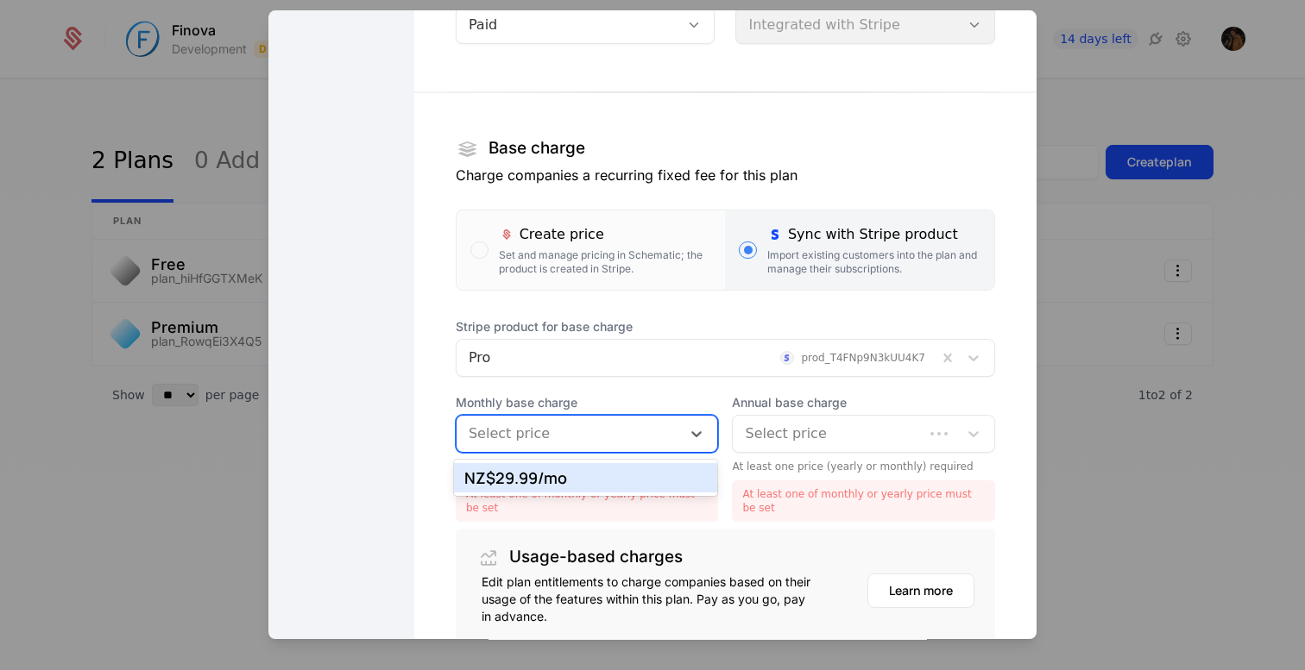
click at [588, 485] on div "NZ$29.99 /mo" at bounding box center [586, 477] width 264 height 29
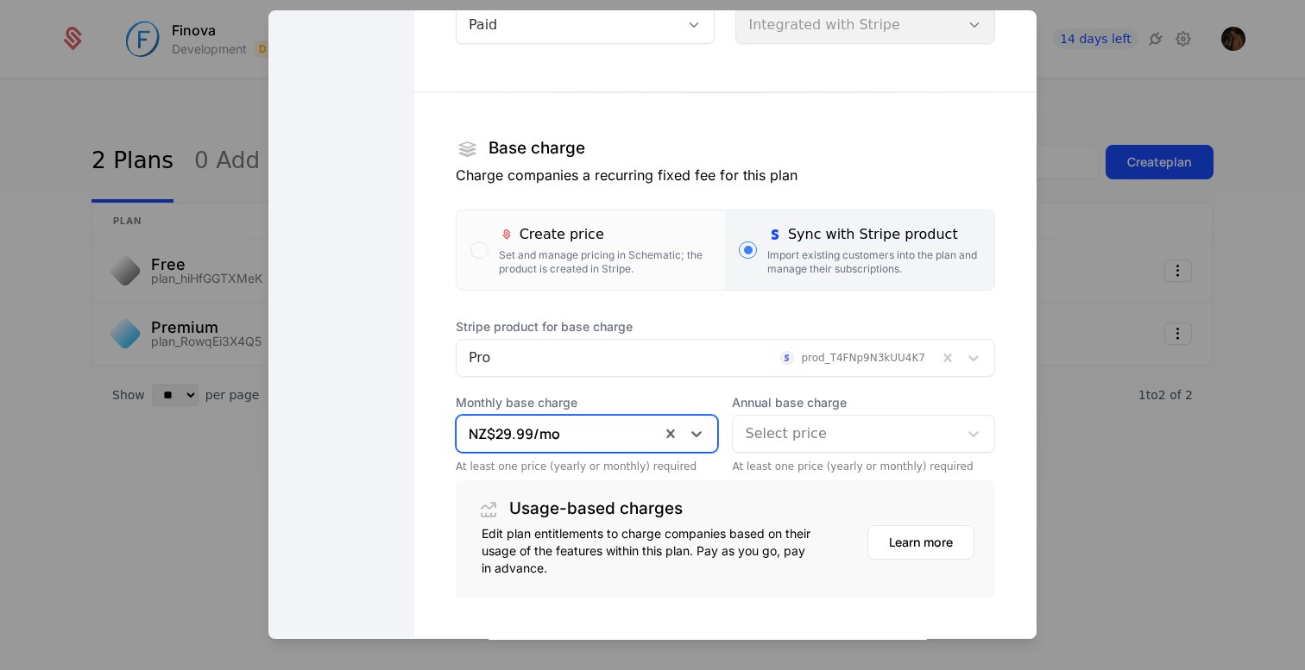
click at [809, 440] on div at bounding box center [845, 434] width 201 height 24
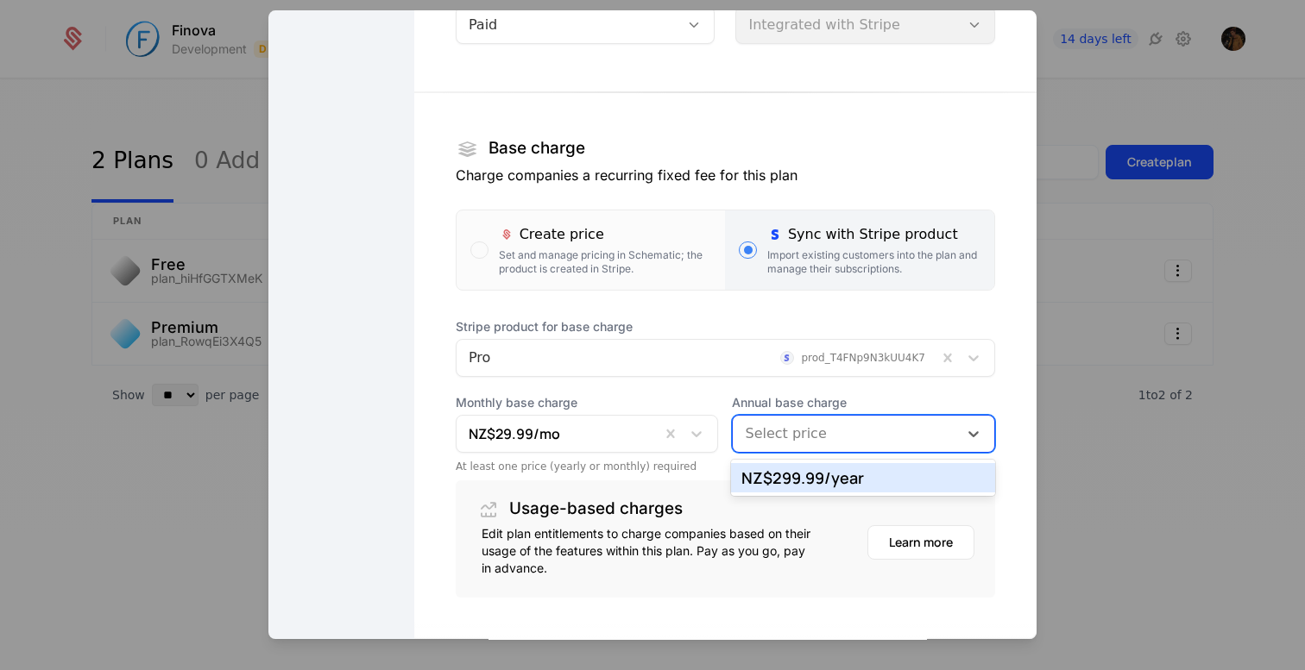
click at [809, 481] on div "NZ$299.99 /year" at bounding box center [862, 478] width 243 height 16
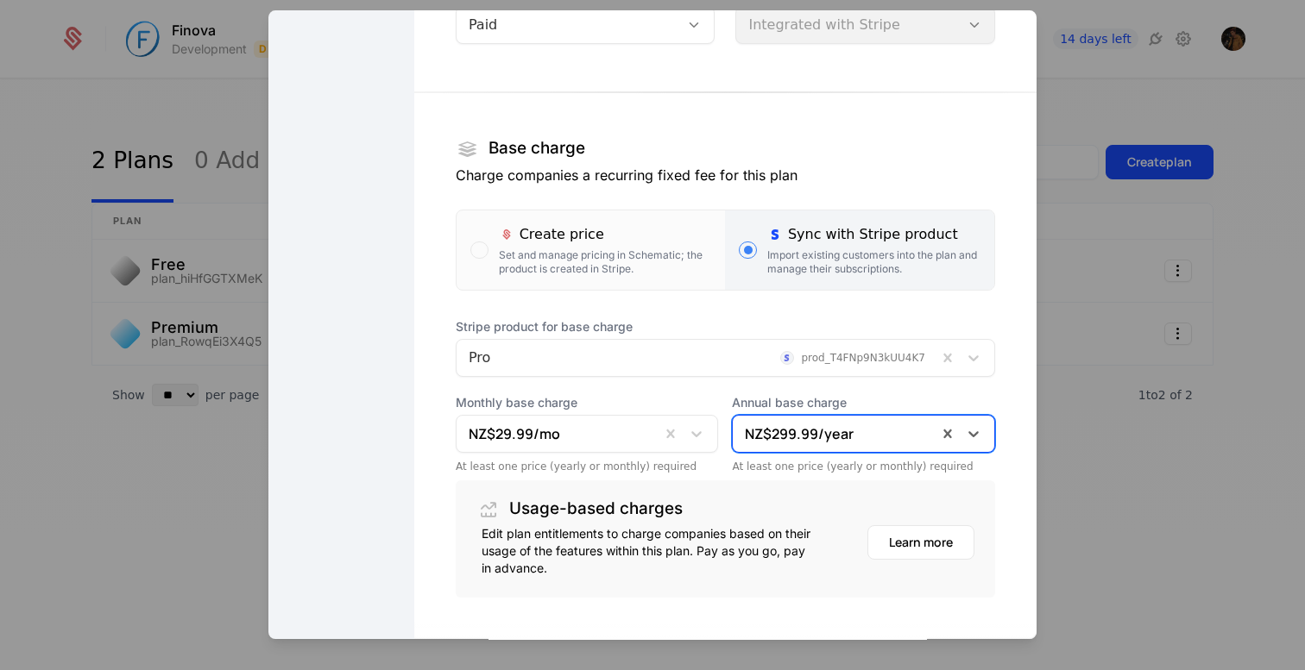
scroll to position [280, 0]
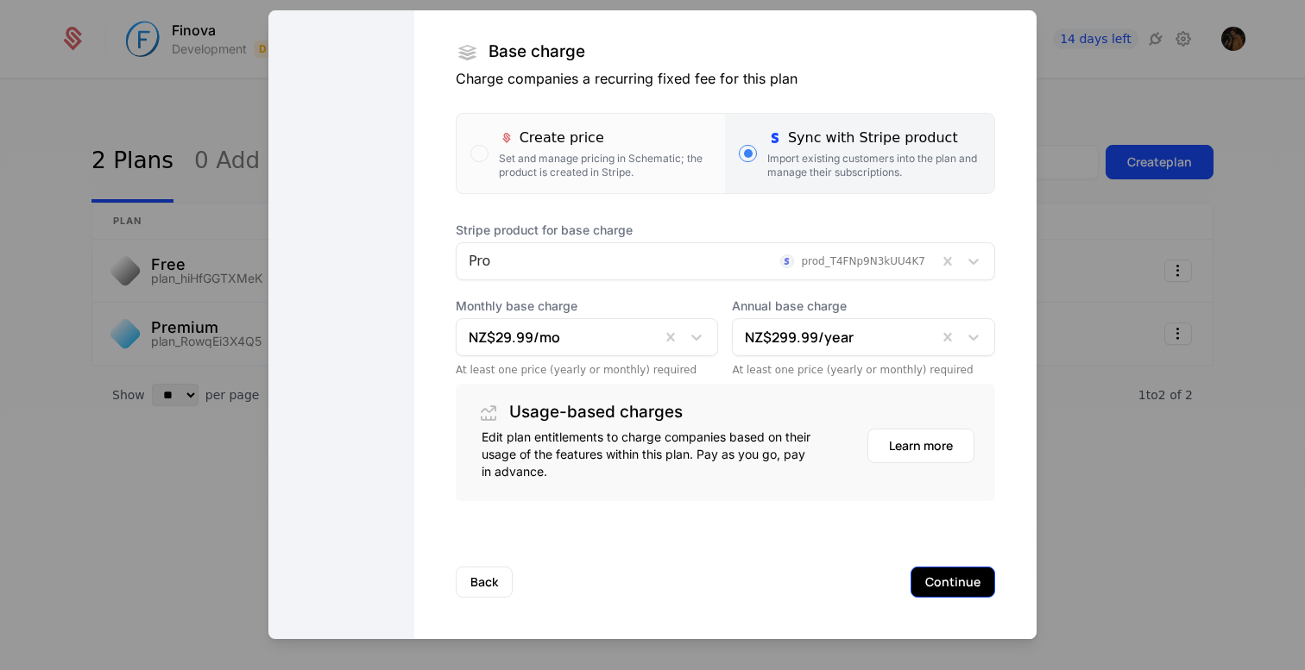
click at [961, 584] on button "Continue" at bounding box center [952, 582] width 85 height 31
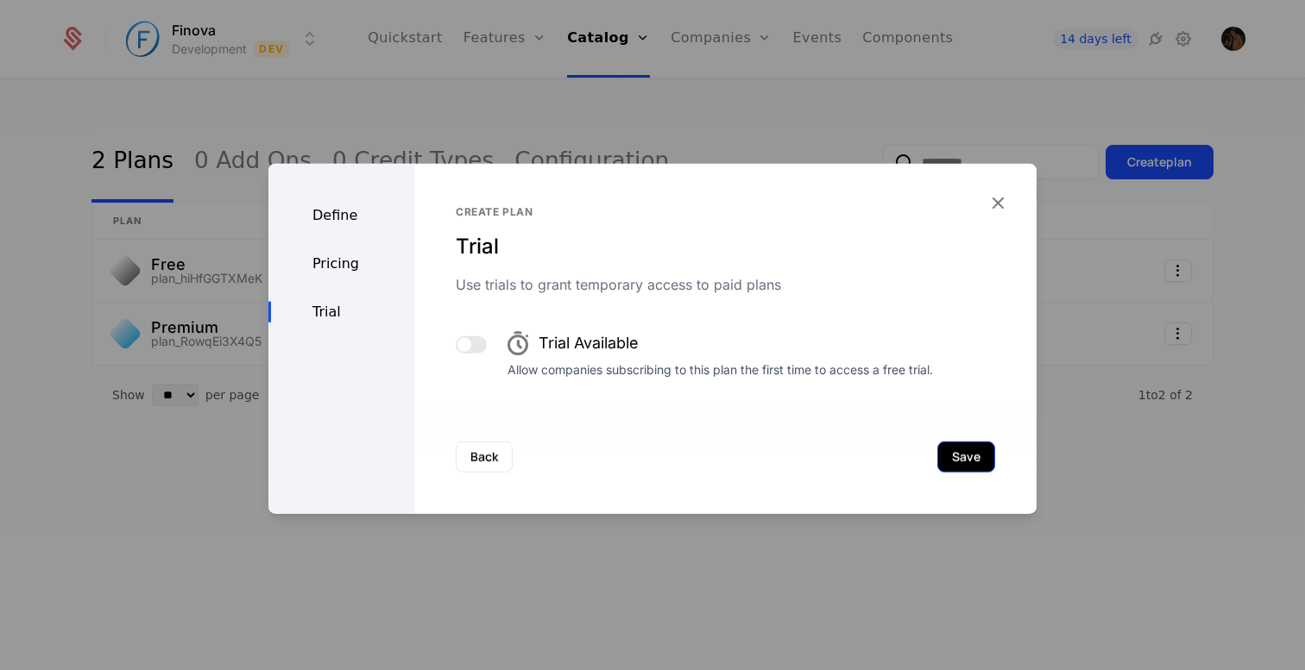
click at [948, 465] on button "Save" at bounding box center [966, 456] width 58 height 31
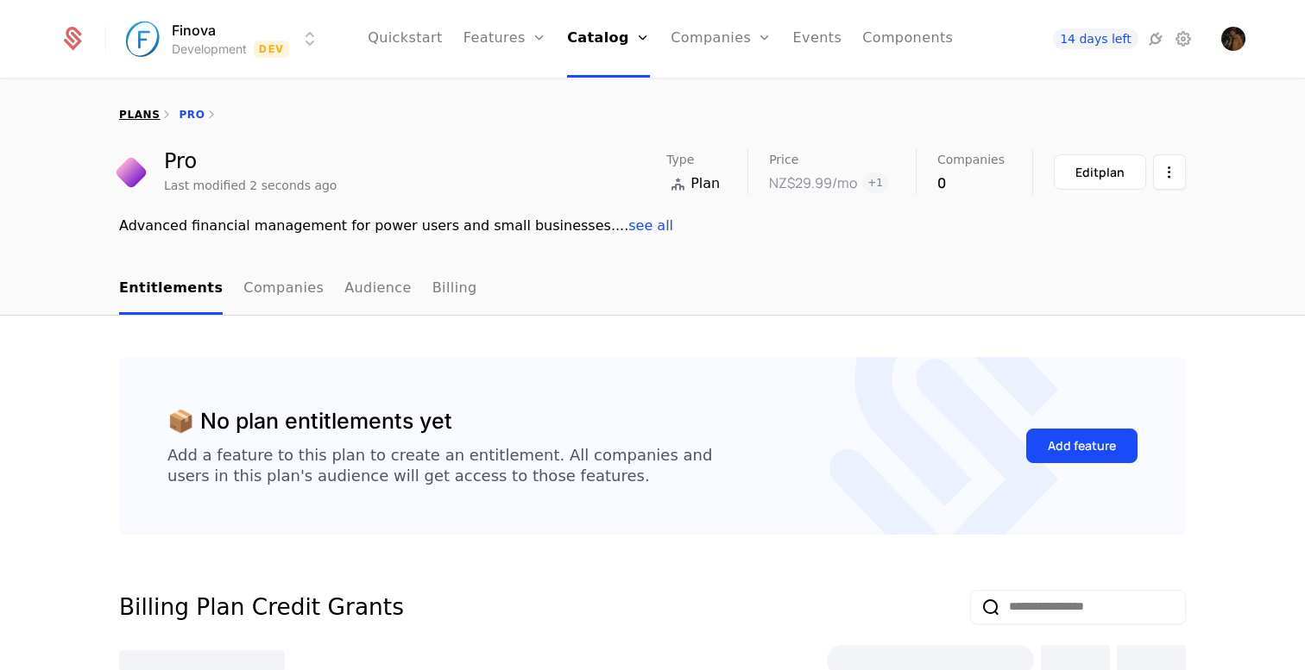
click at [128, 110] on link "plans" at bounding box center [139, 115] width 41 height 12
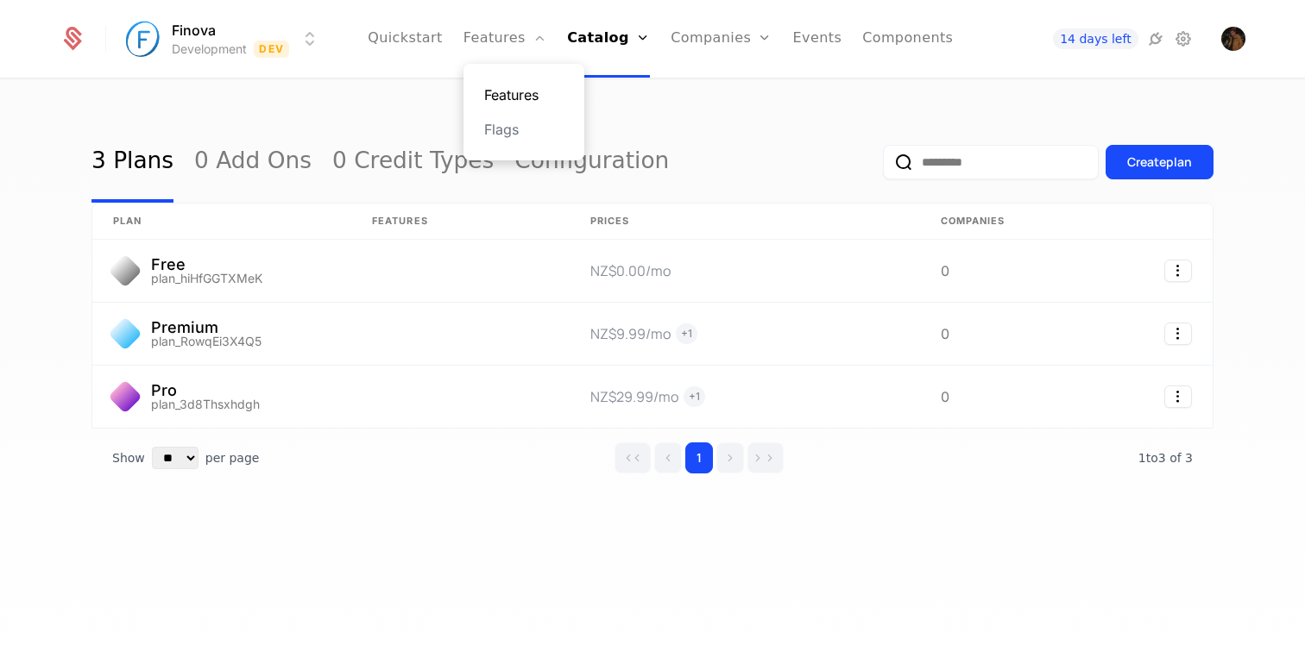
click at [509, 97] on link "Features" at bounding box center [523, 95] width 79 height 21
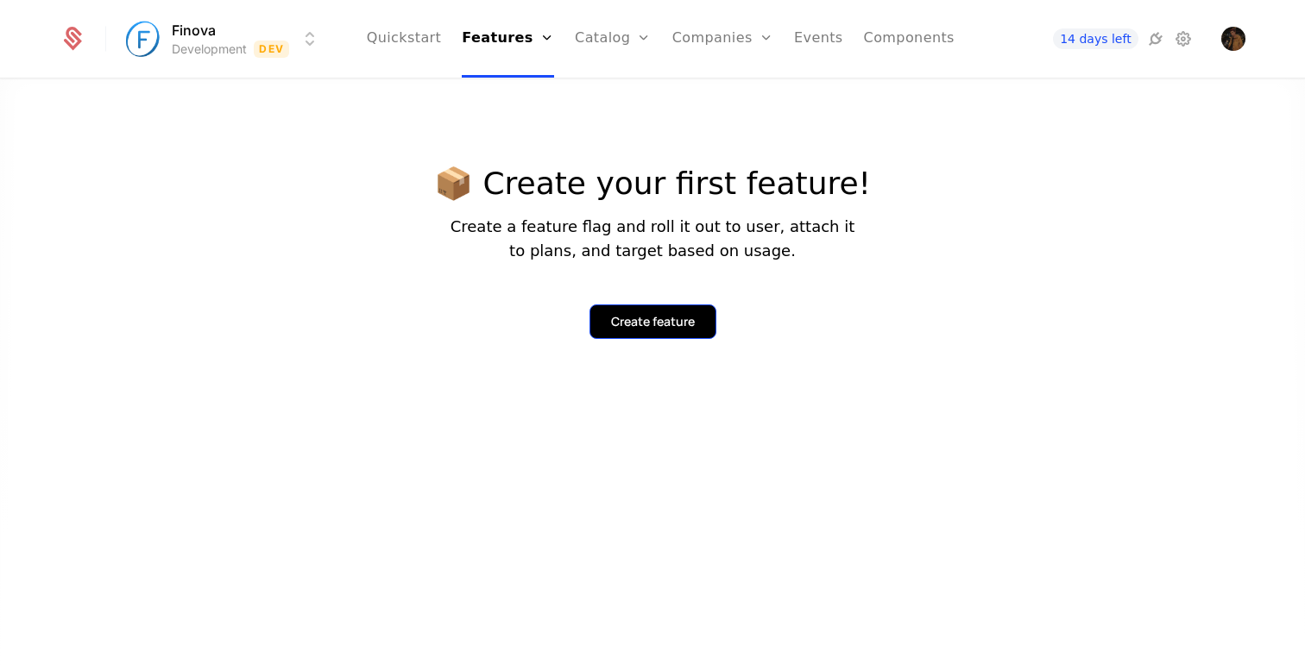
click at [646, 314] on div "Create feature" at bounding box center [653, 321] width 84 height 17
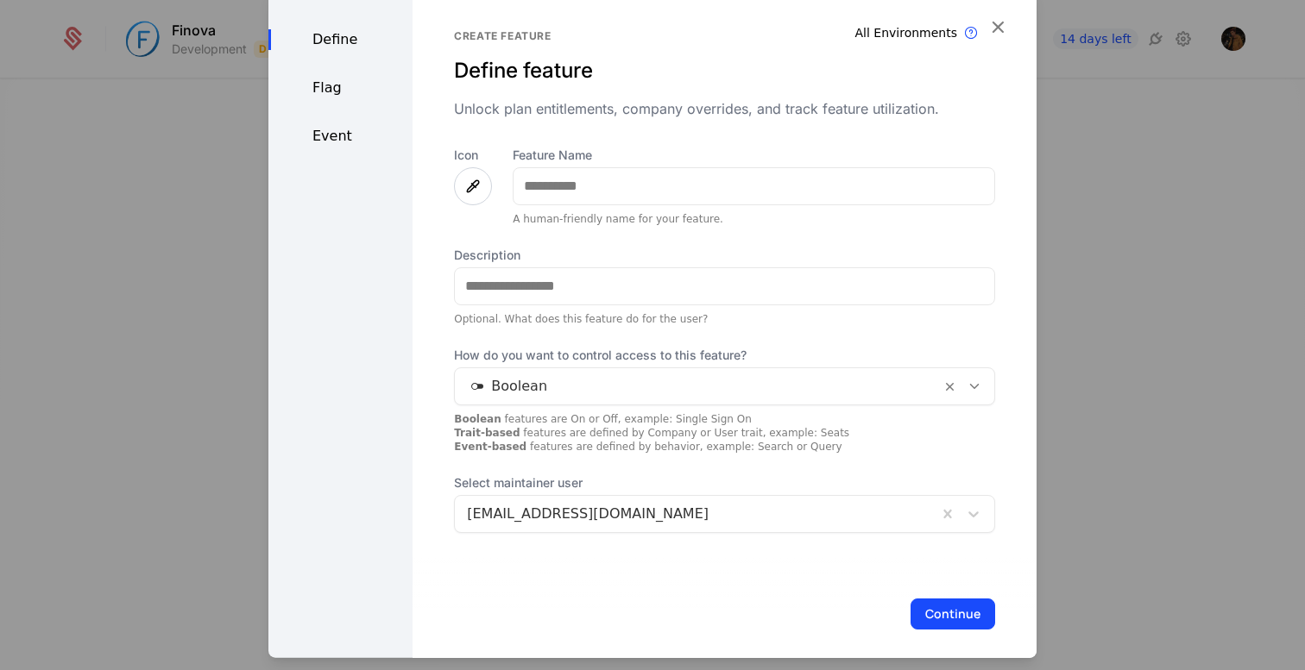
click at [333, 91] on div "Flag" at bounding box center [340, 87] width 144 height 21
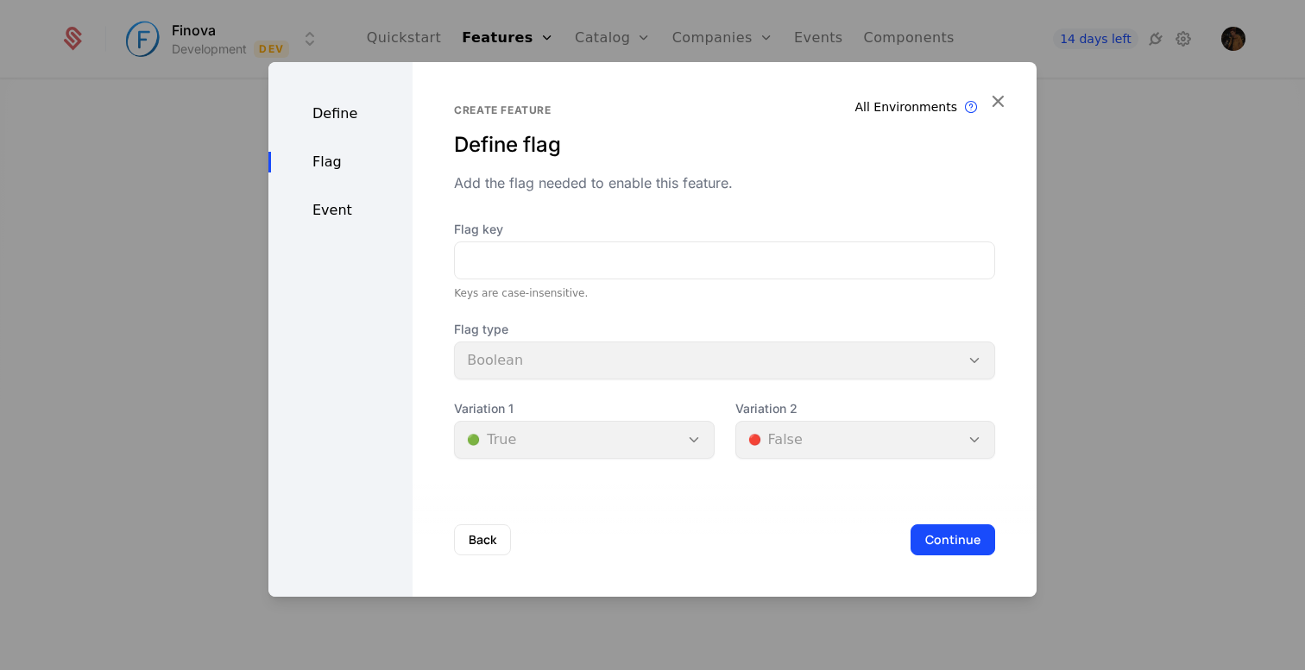
click at [328, 207] on div "Event" at bounding box center [340, 210] width 144 height 21
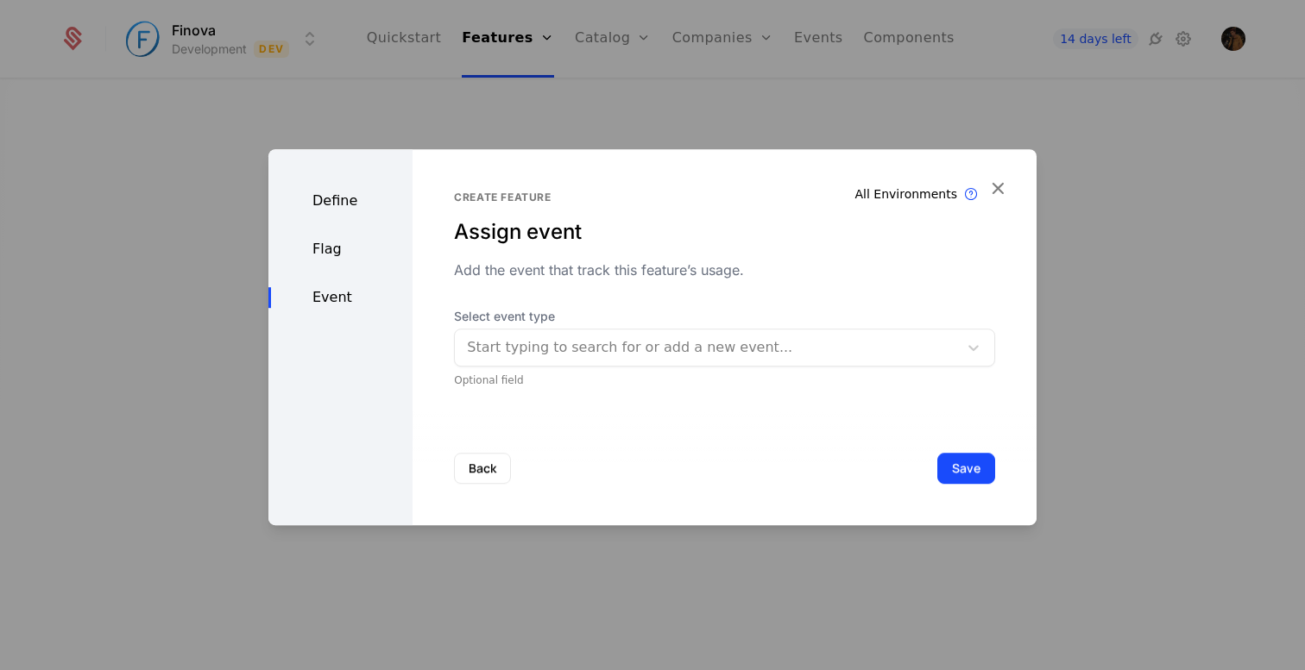
click at [331, 205] on div "Define" at bounding box center [340, 201] width 144 height 21
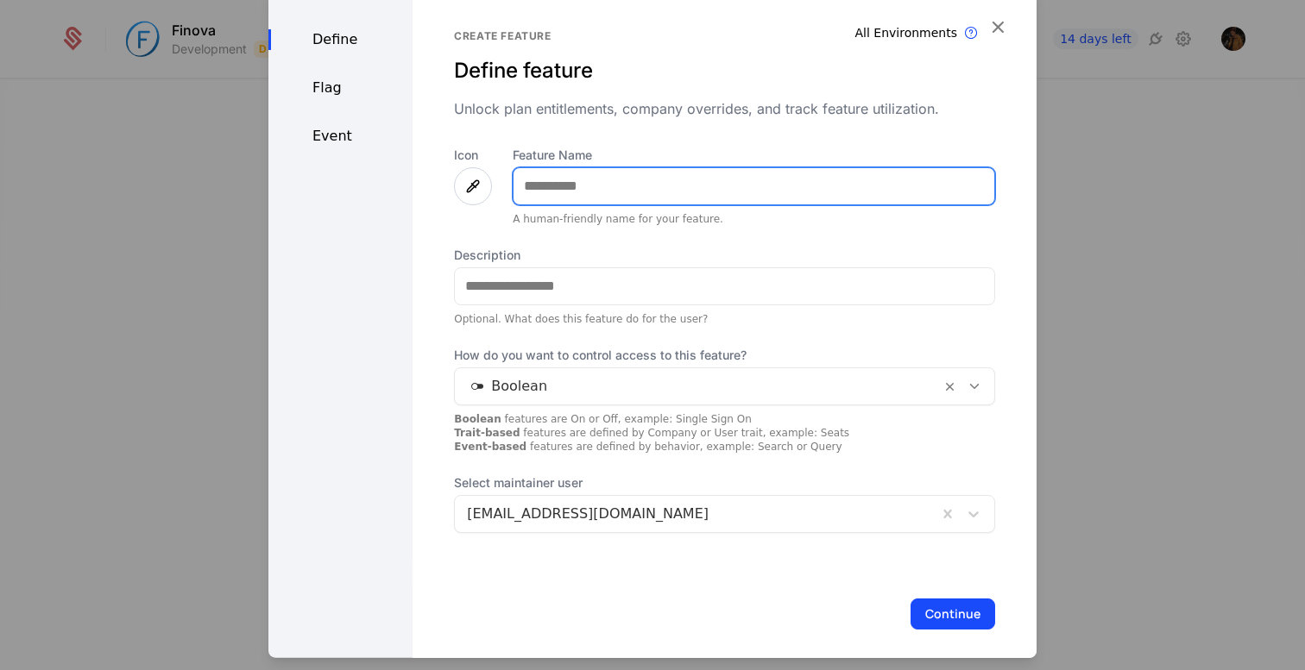
click at [600, 195] on input "Feature Name" at bounding box center [753, 185] width 481 height 36
type input "**********"
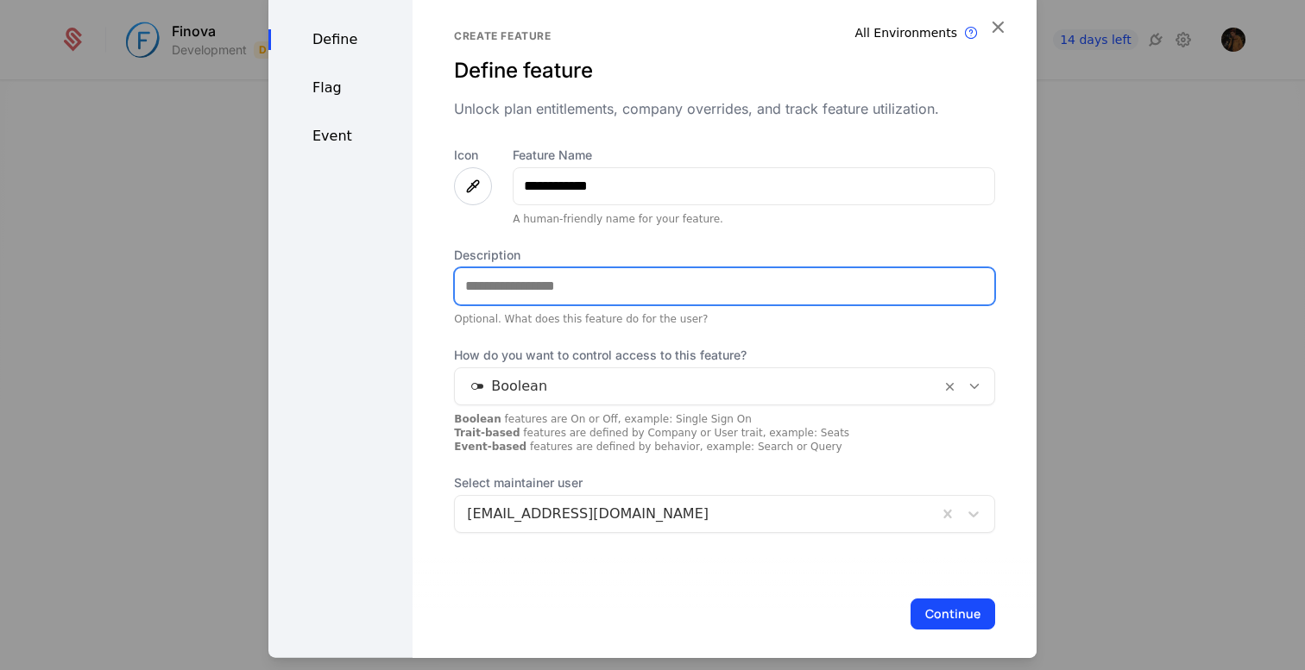
click at [570, 289] on input "Description" at bounding box center [724, 286] width 539 height 36
paste input "**********"
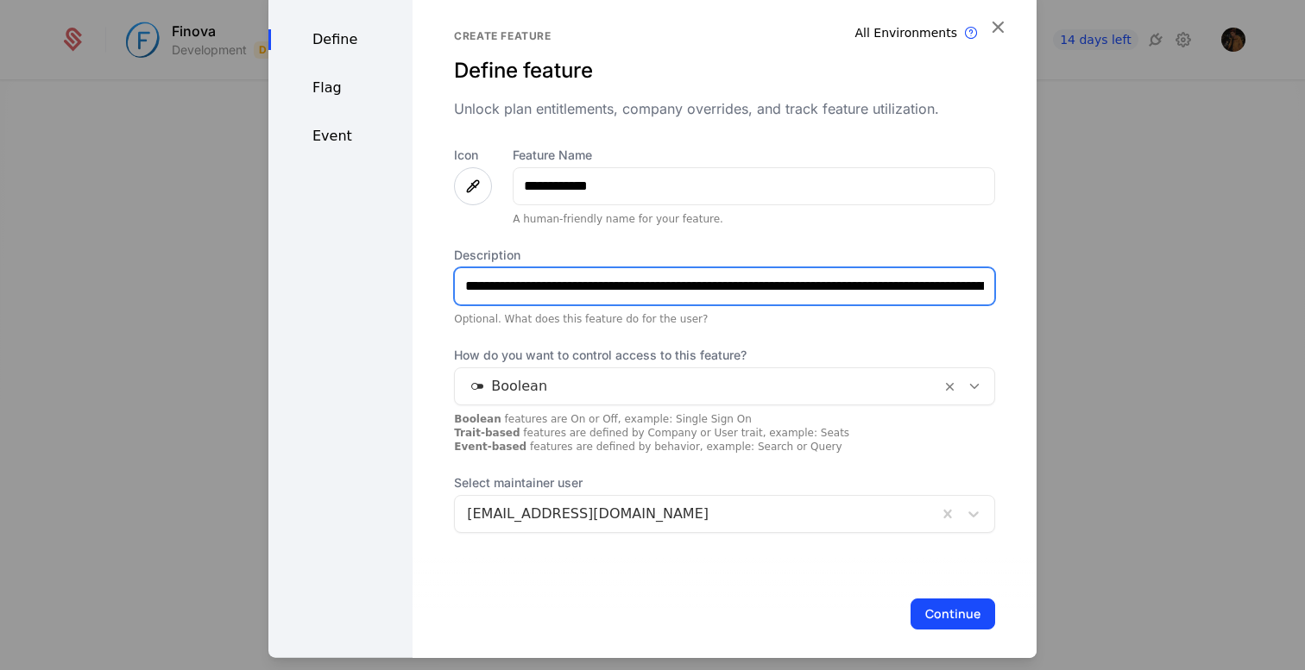
scroll to position [0, 132]
type input "**********"
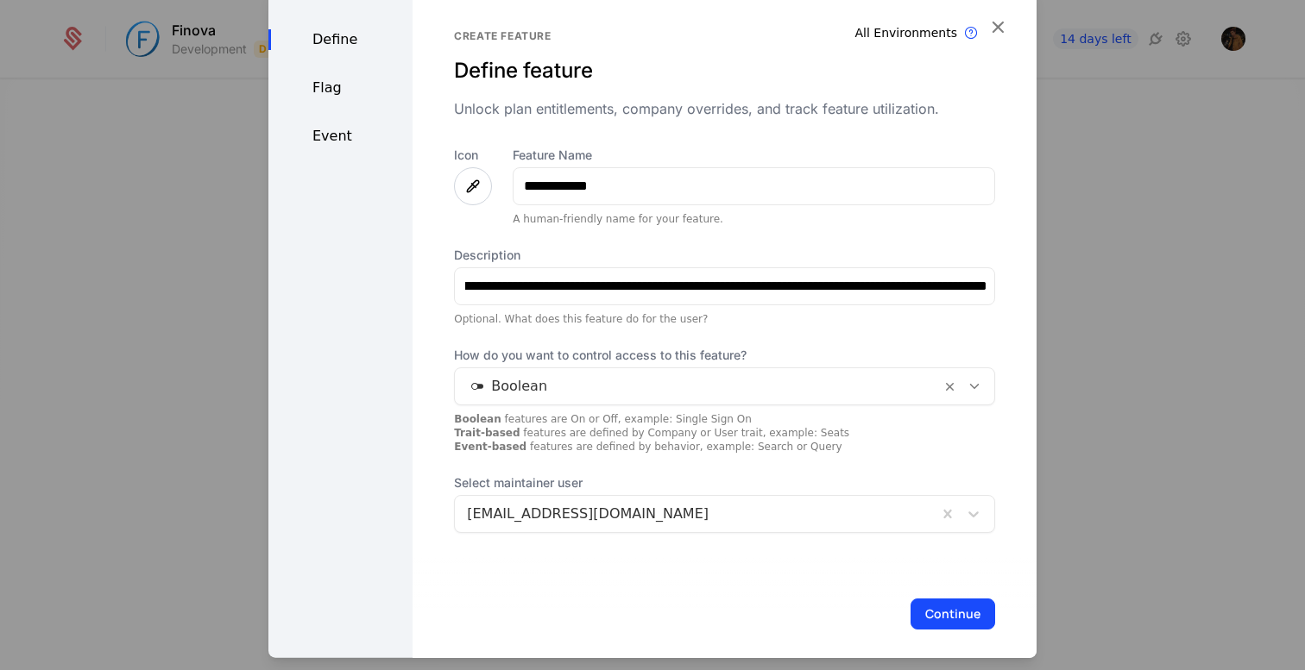
click at [470, 188] on icon at bounding box center [473, 185] width 21 height 21
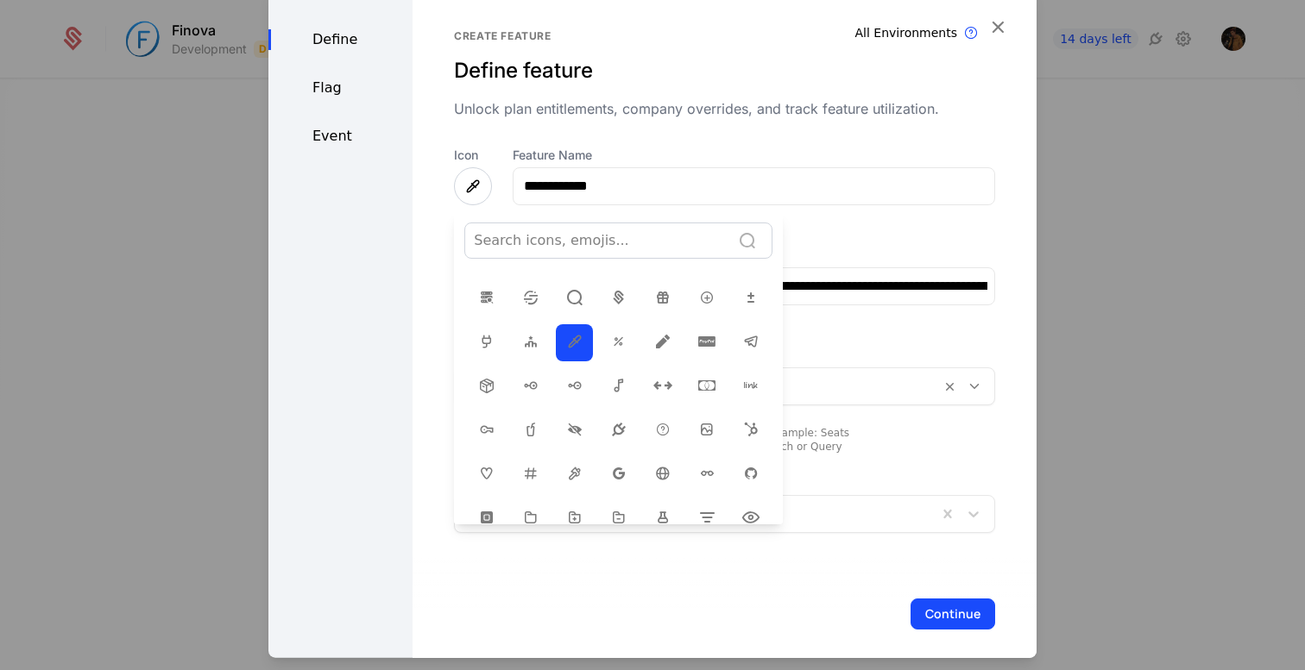
scroll to position [186, 0]
click at [654, 393] on span at bounding box center [662, 389] width 21 height 23
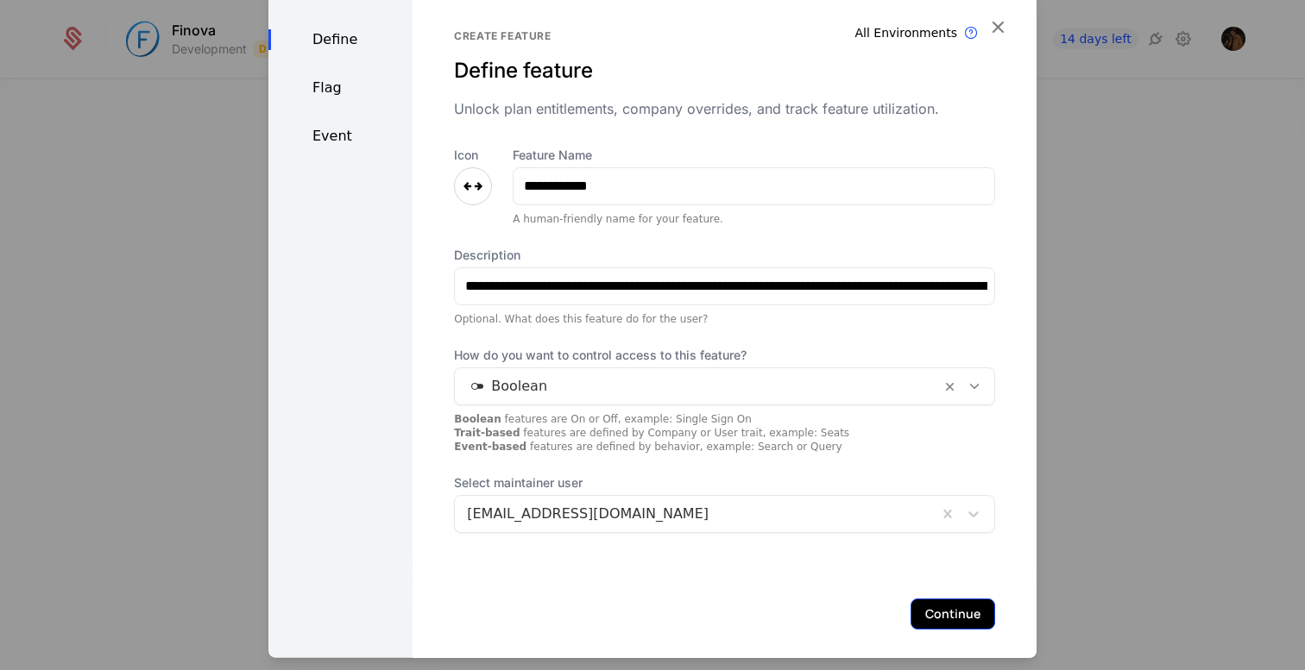
click at [974, 612] on button "Continue" at bounding box center [952, 613] width 85 height 31
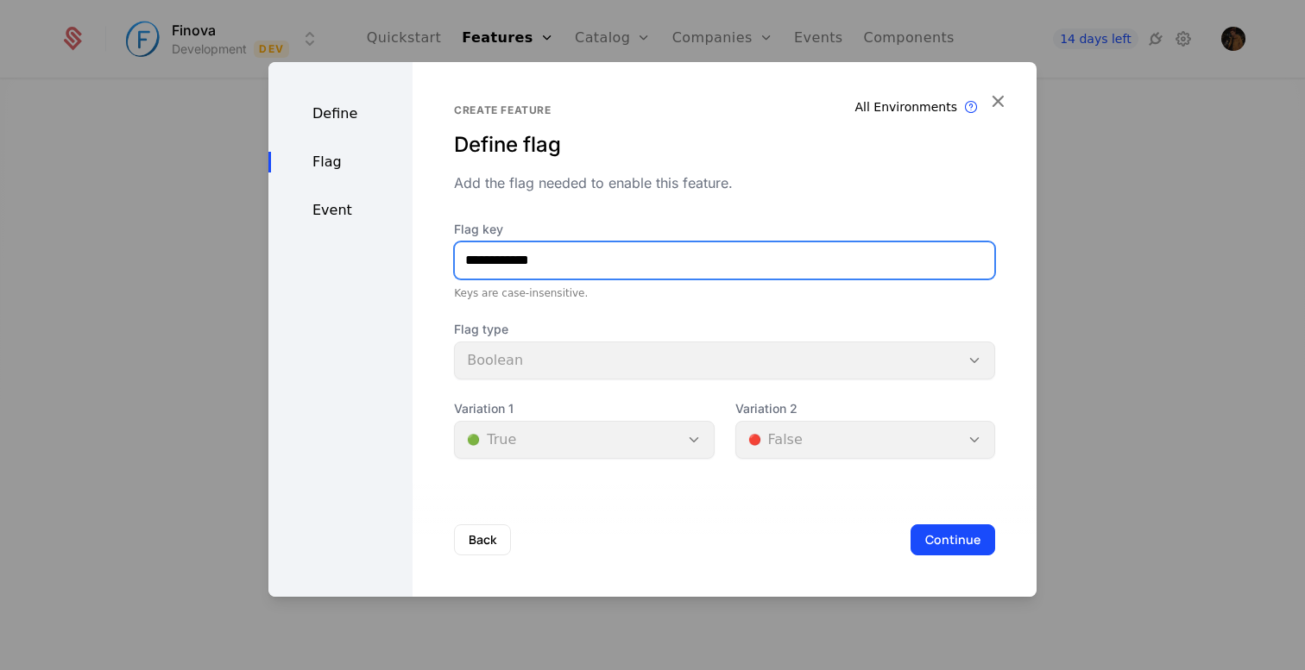
click at [569, 268] on input "**********" at bounding box center [724, 260] width 539 height 36
type input "**********"
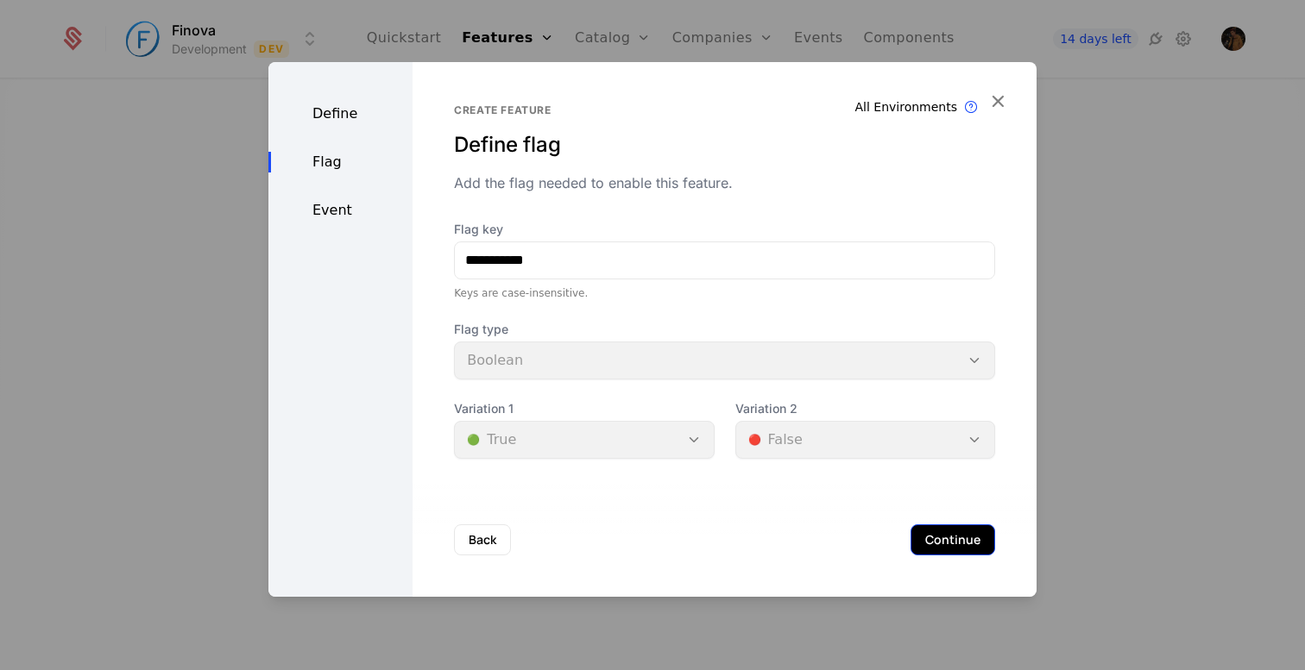
click at [942, 536] on button "Continue" at bounding box center [952, 540] width 85 height 31
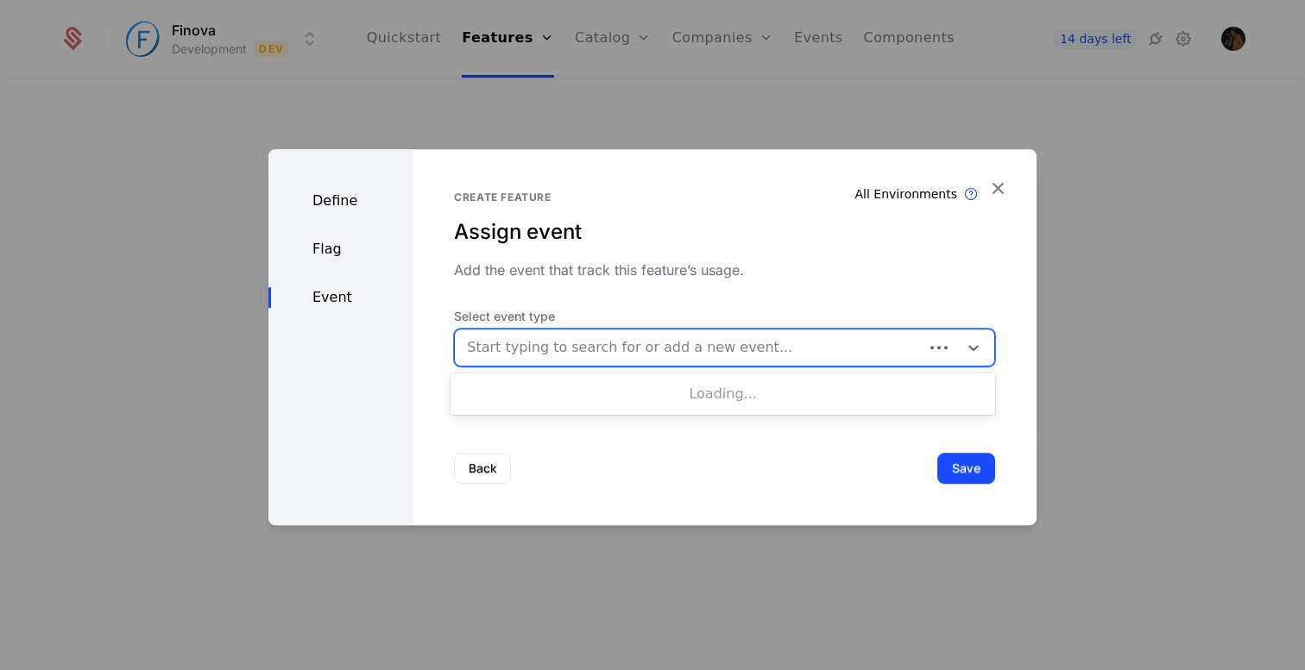
click at [610, 352] on div at bounding box center [689, 348] width 444 height 24
type input "**********"
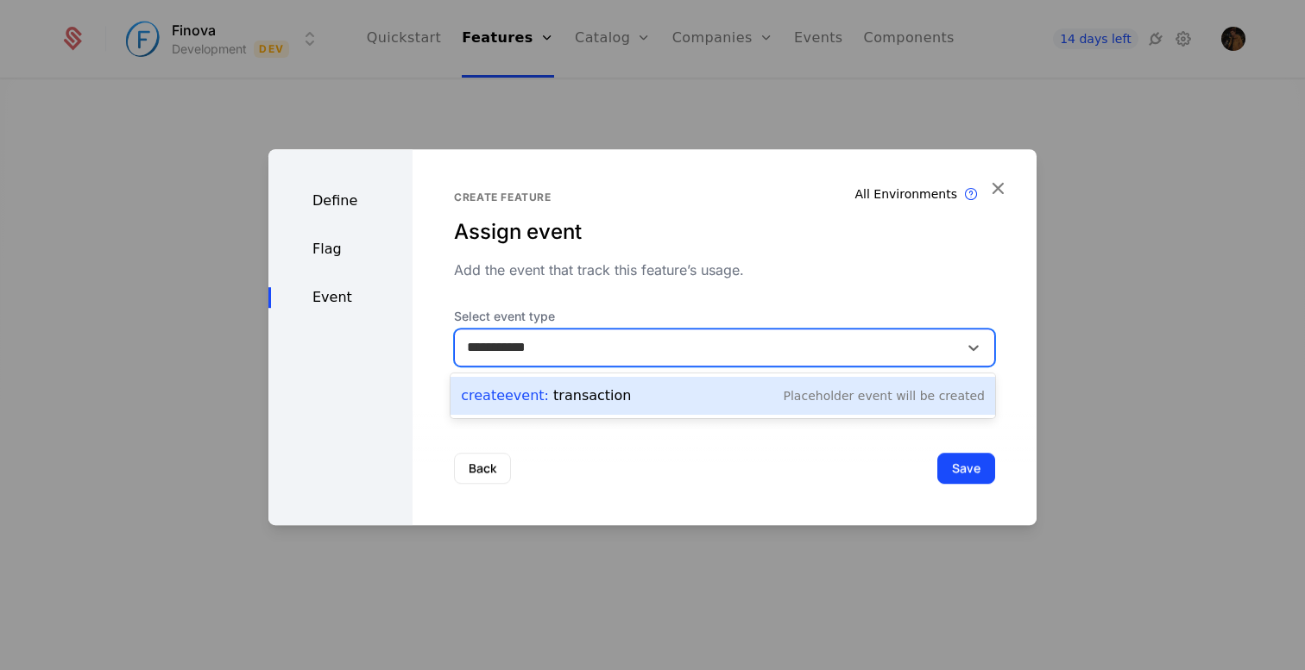
click at [645, 400] on div "Create Event : transaction Placeholder Event will be created" at bounding box center [723, 396] width 524 height 24
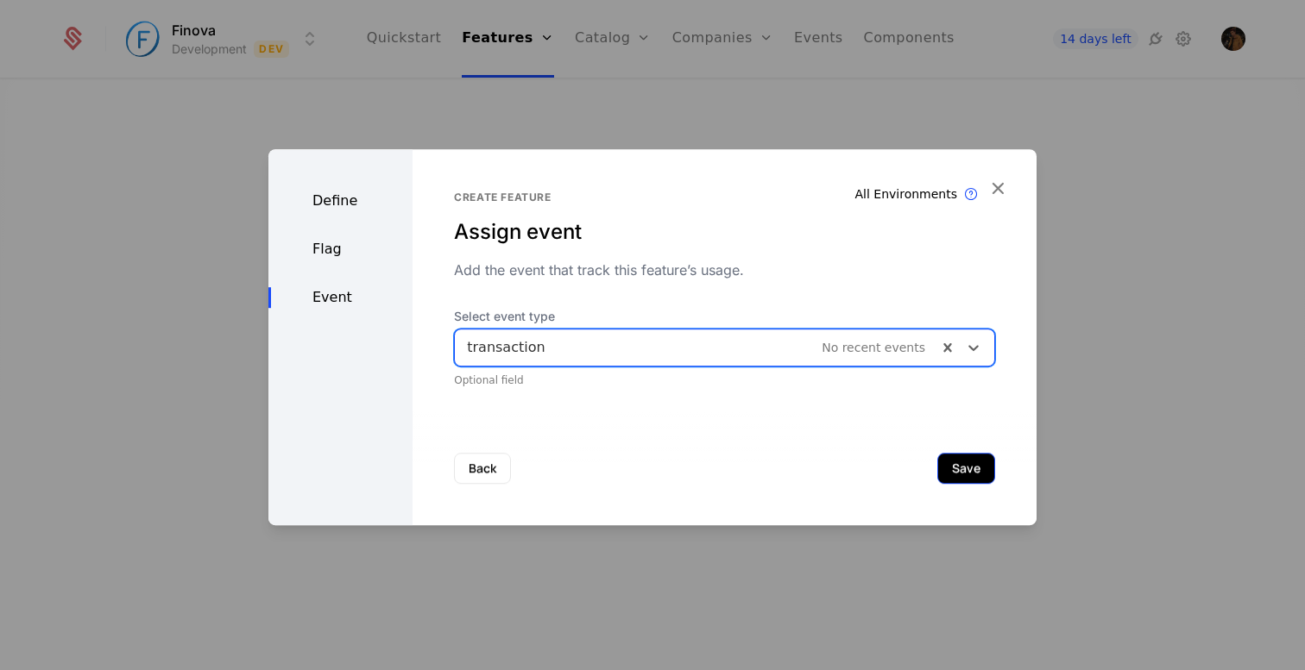
click at [968, 474] on button "Save" at bounding box center [966, 468] width 58 height 31
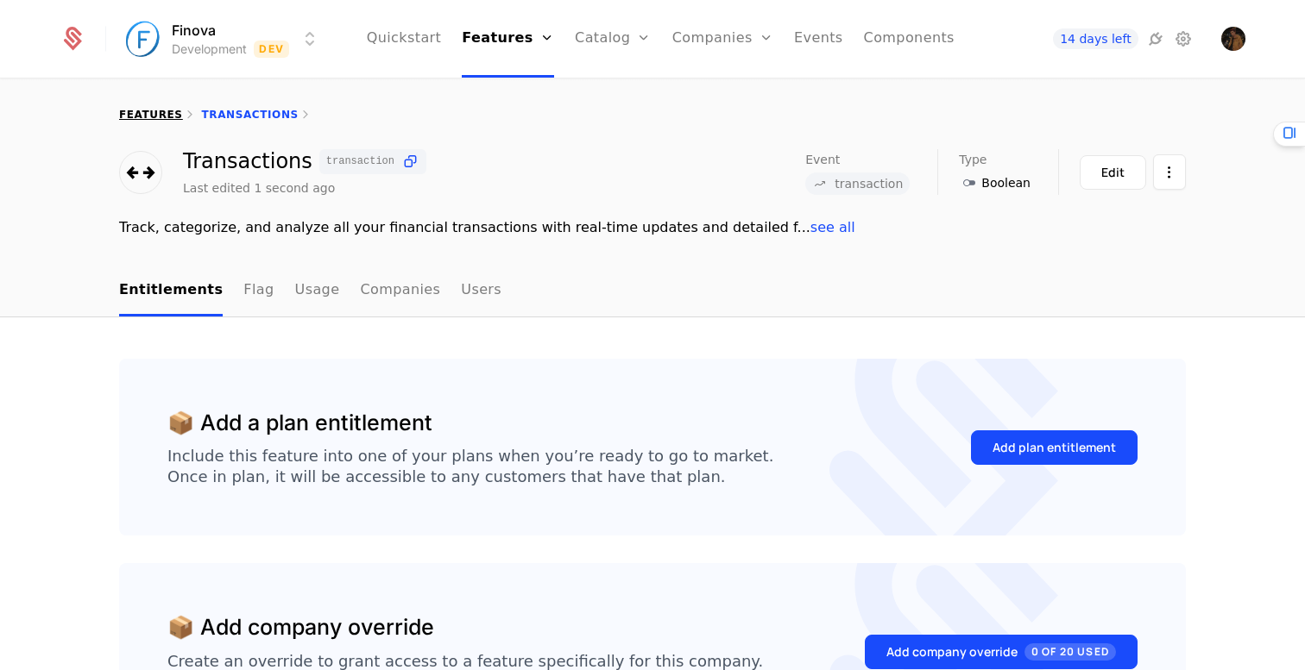
click at [151, 117] on link "features" at bounding box center [151, 115] width 64 height 12
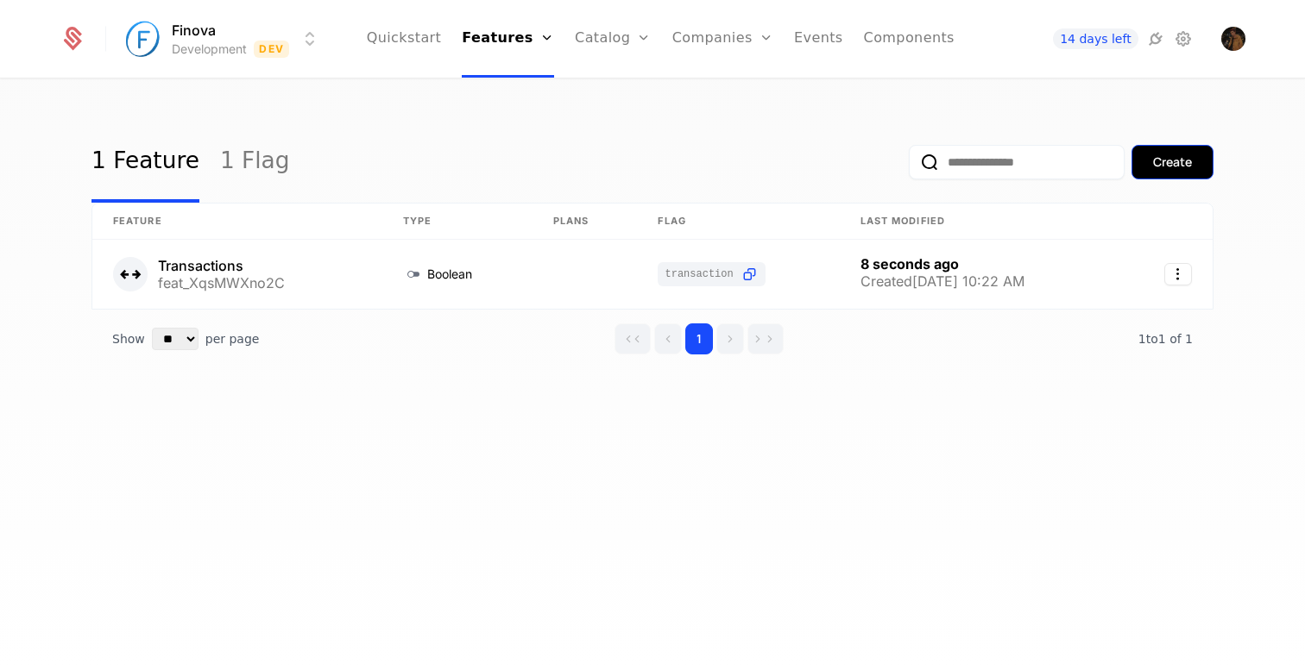
click at [1172, 164] on div "Create" at bounding box center [1172, 162] width 39 height 17
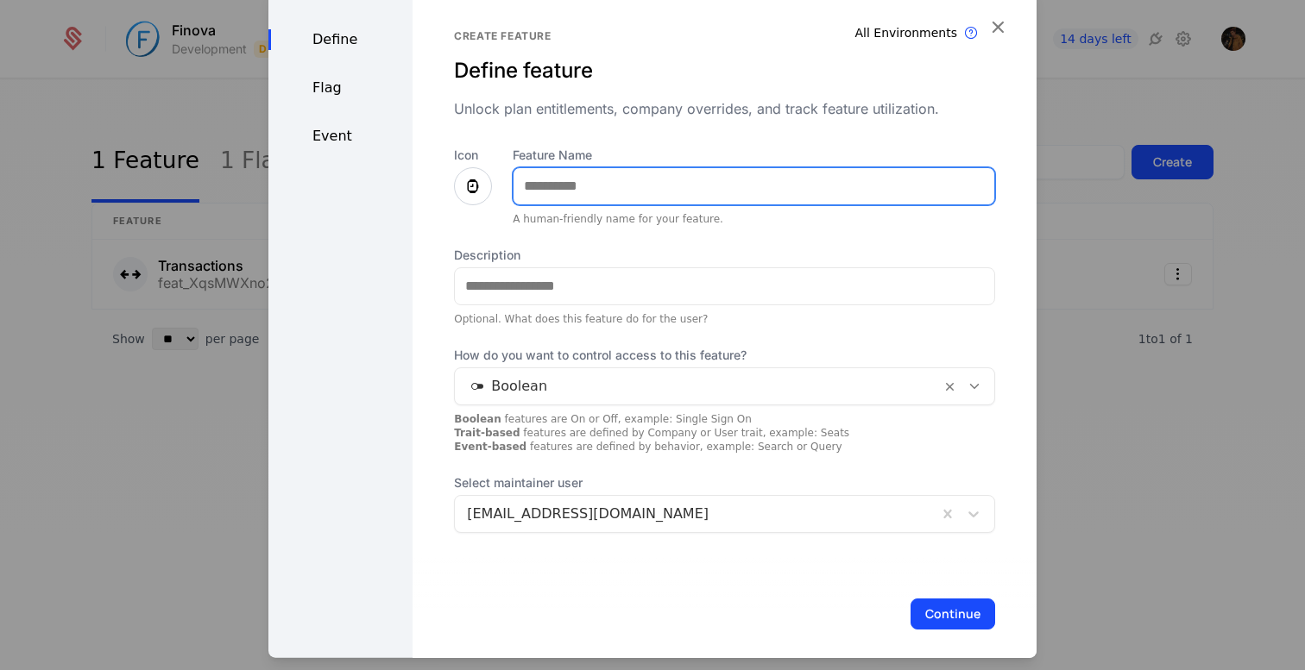
click at [580, 177] on input "Feature Name" at bounding box center [753, 185] width 481 height 36
type input "*****"
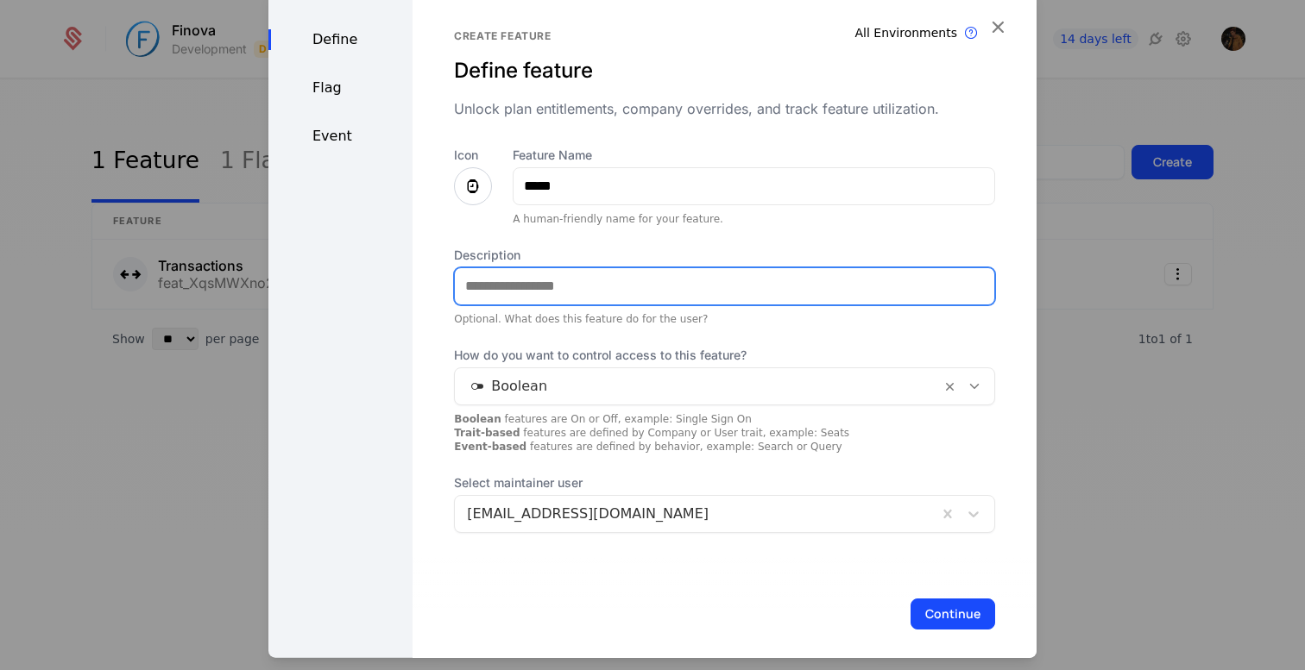
click at [496, 270] on input "Description" at bounding box center [724, 286] width 539 height 36
paste input "**********"
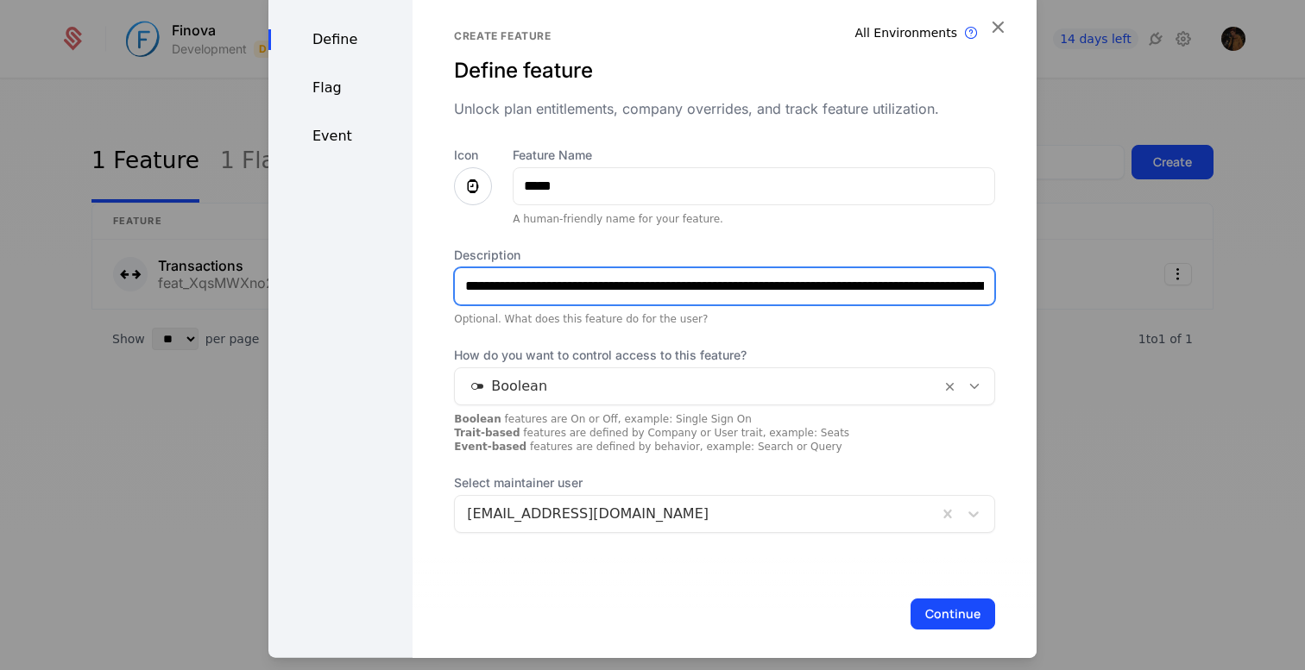
scroll to position [0, 131]
type input "**********"
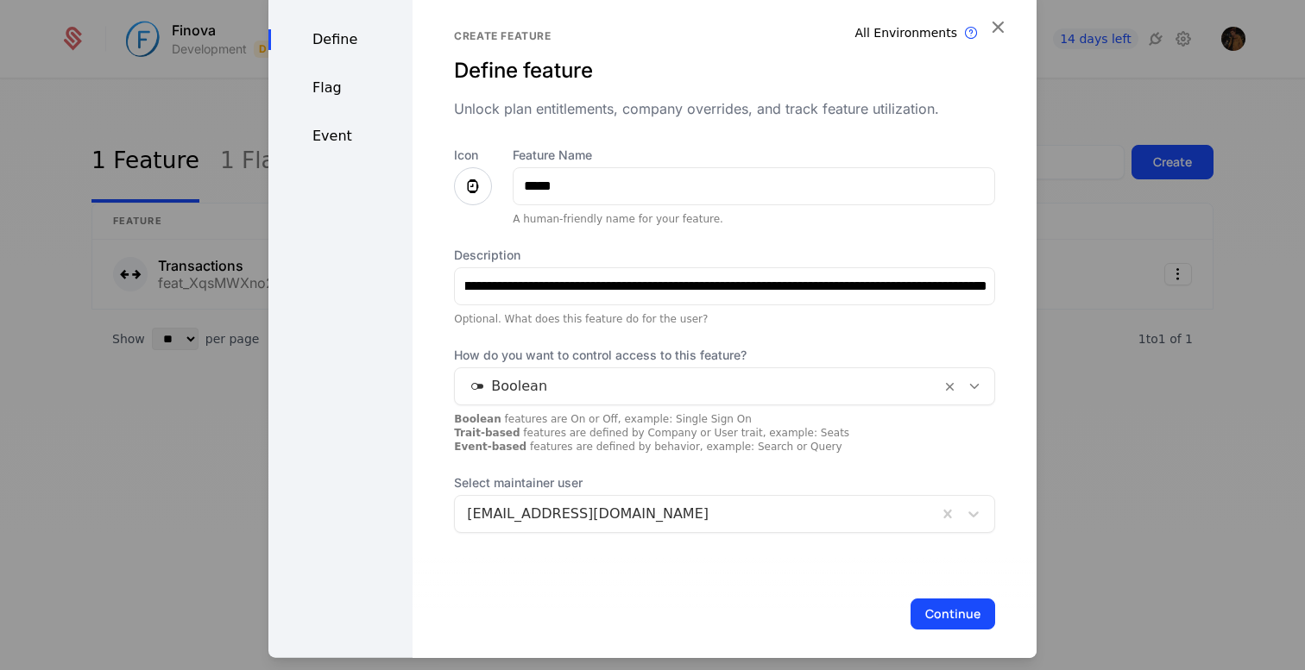
click at [468, 186] on icon at bounding box center [473, 185] width 21 height 21
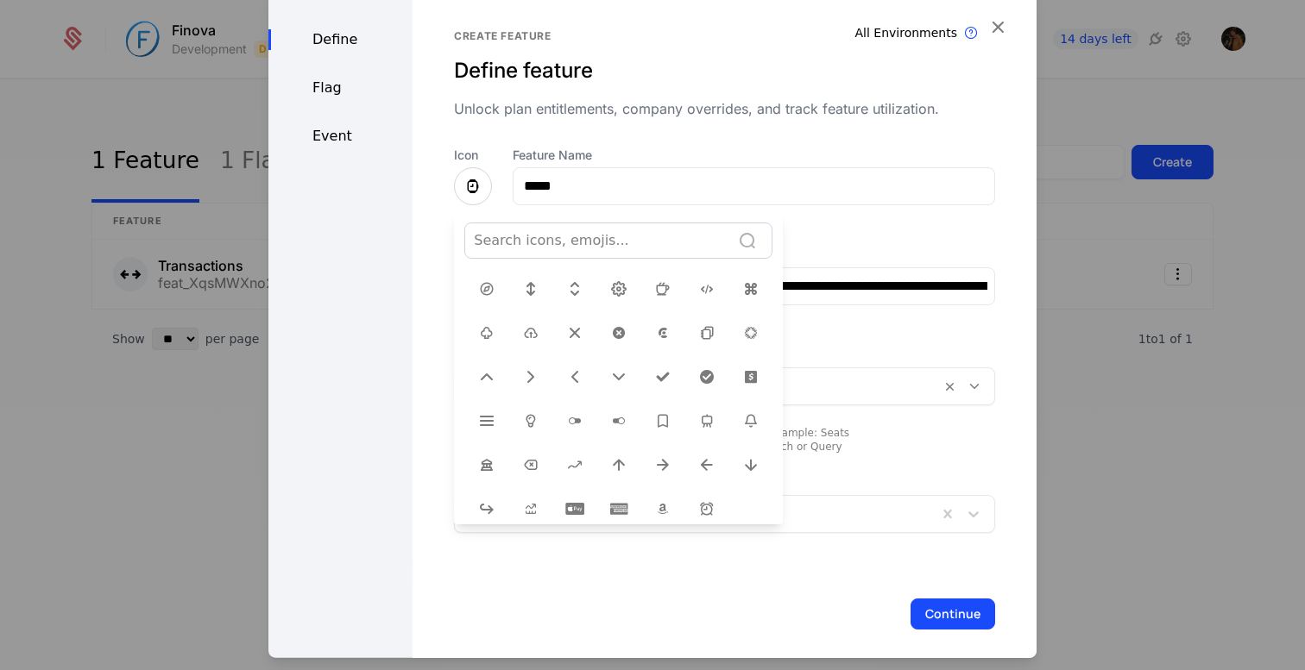
scroll to position [570, 0]
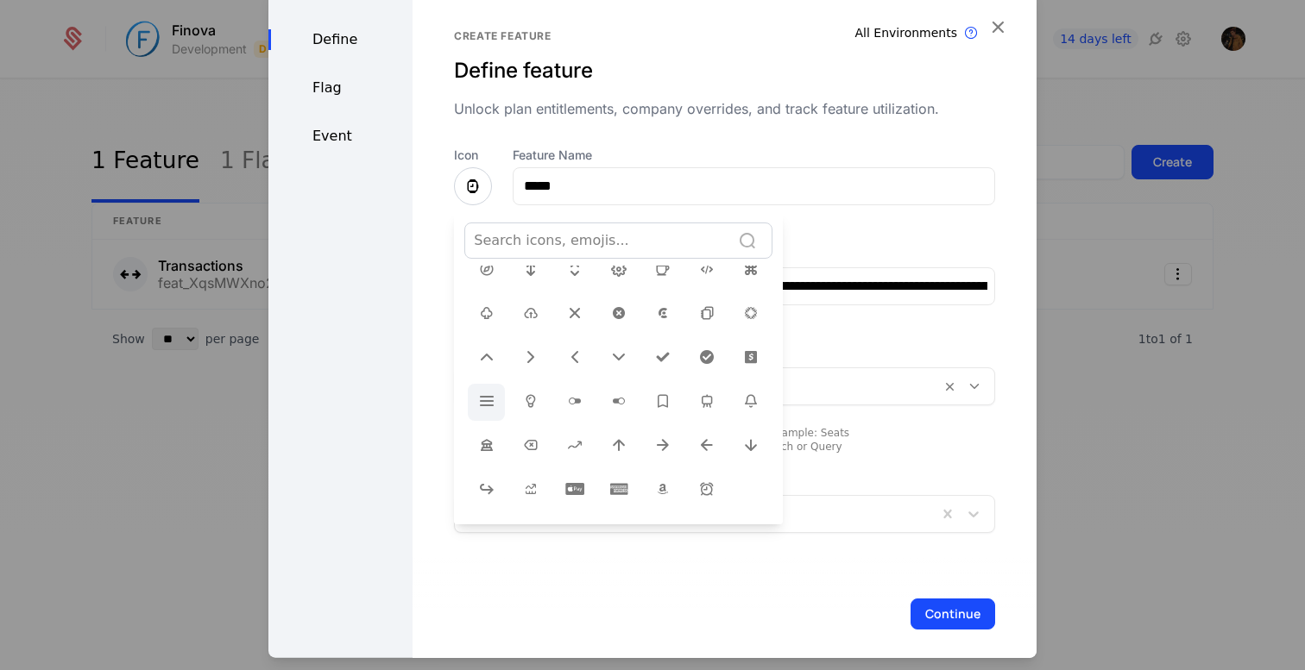
click at [476, 394] on icon at bounding box center [486, 400] width 21 height 21
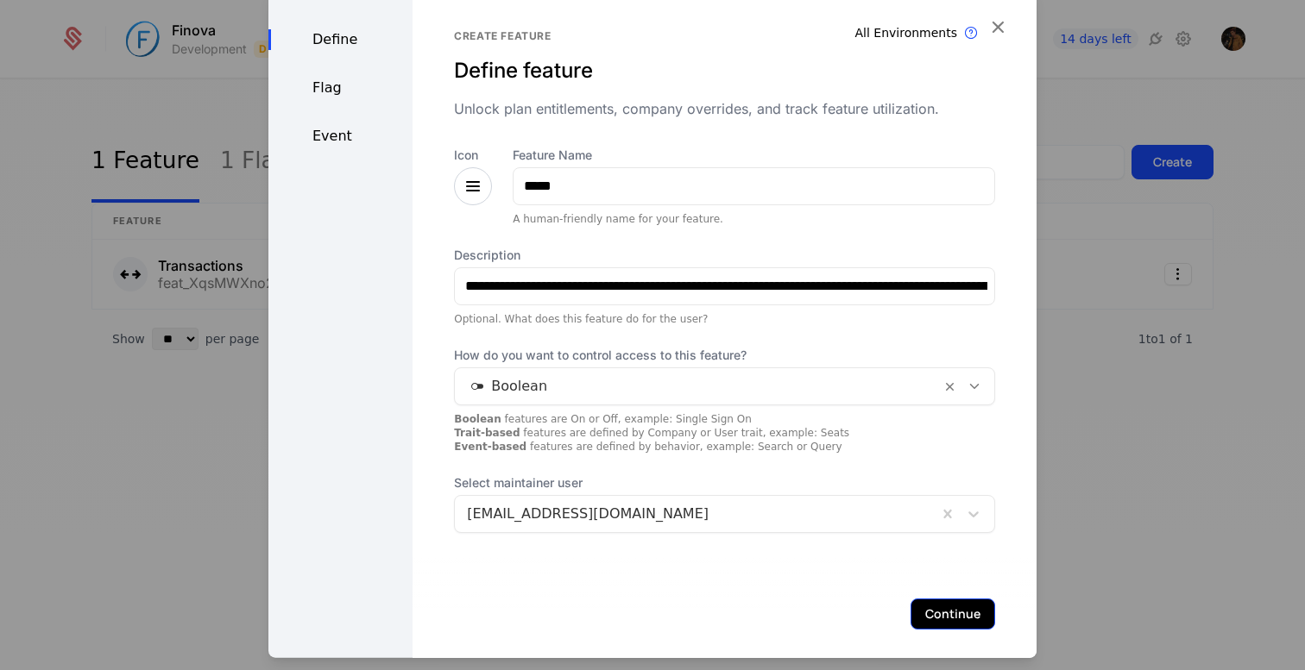
click at [949, 615] on button "Continue" at bounding box center [952, 613] width 85 height 31
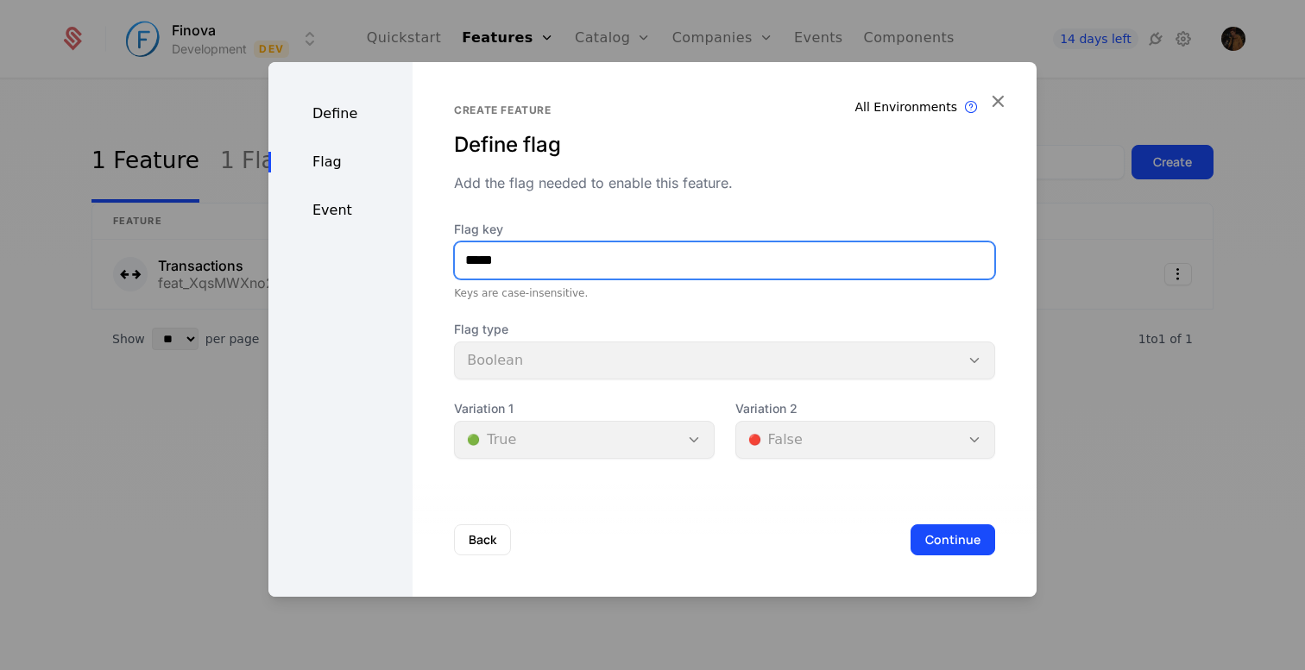
click at [546, 271] on input "*****" at bounding box center [724, 260] width 539 height 36
type input "****"
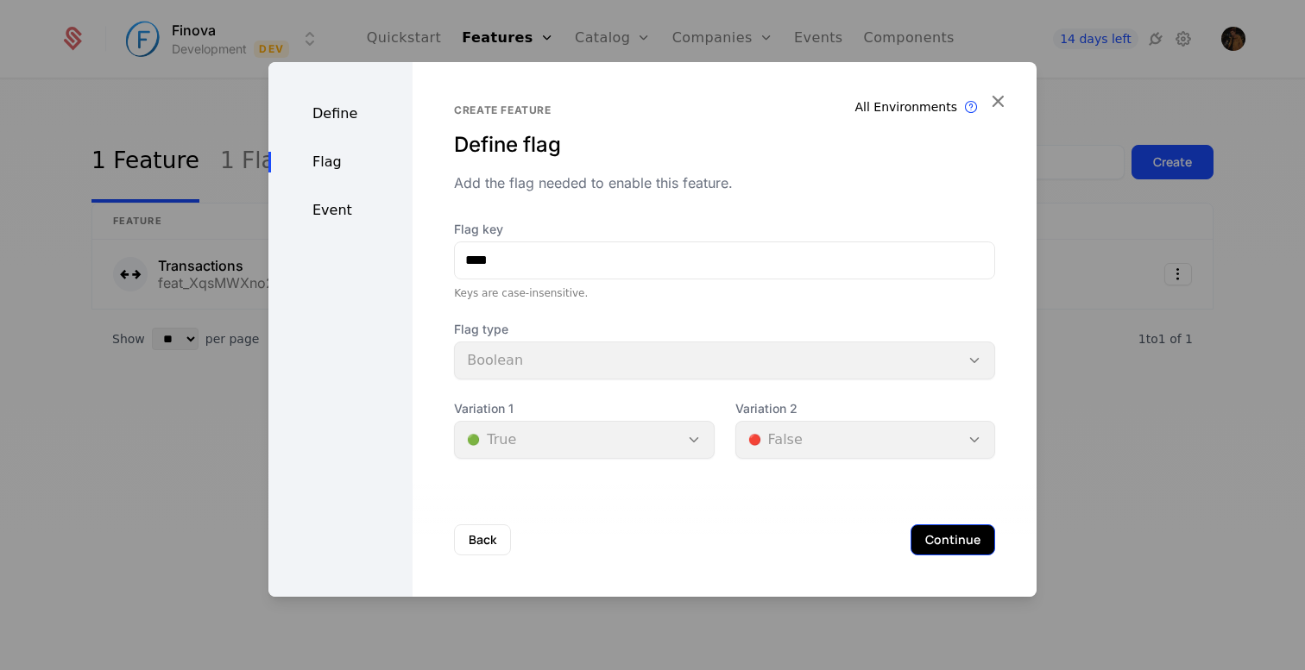
click at [955, 533] on button "Continue" at bounding box center [952, 540] width 85 height 31
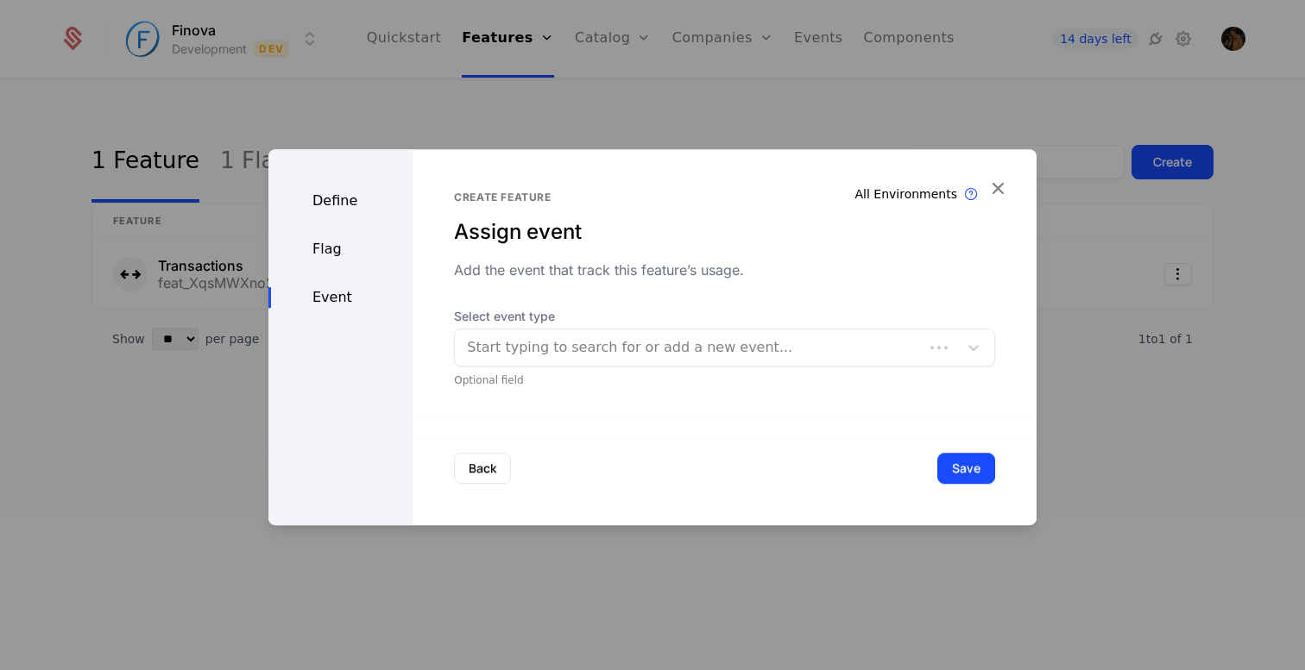
click at [623, 361] on div "Start typing to search for or add a new event..." at bounding box center [689, 347] width 469 height 31
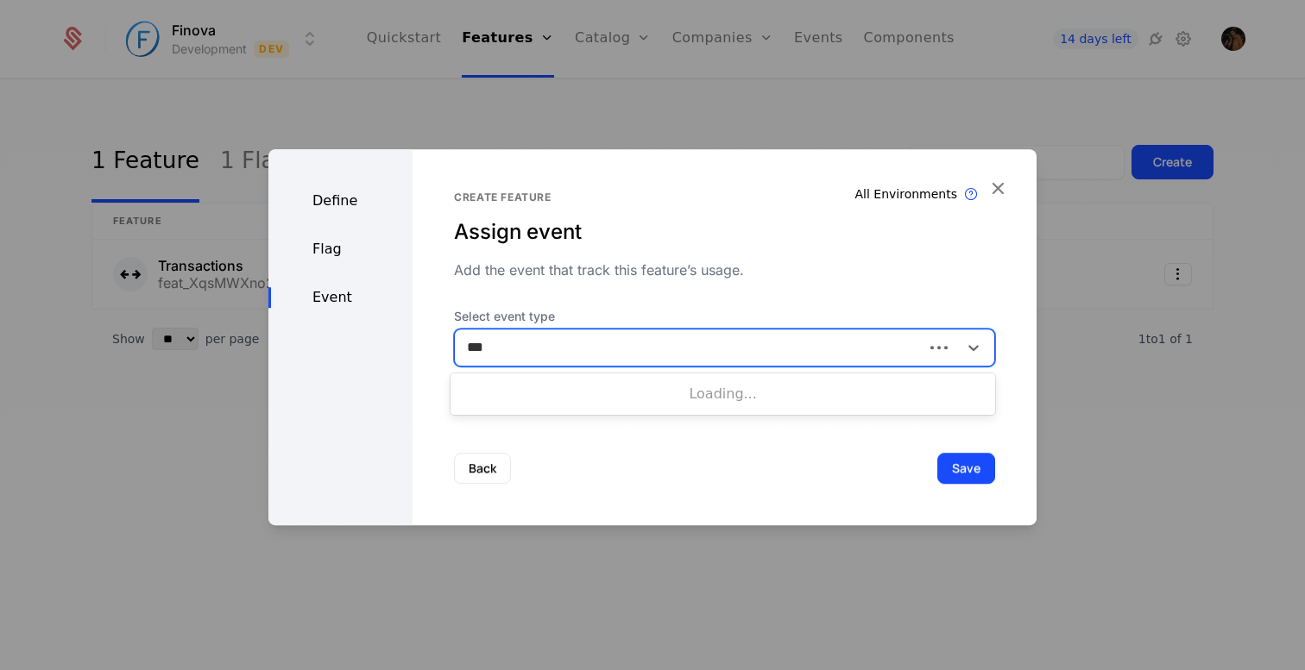
type input "****"
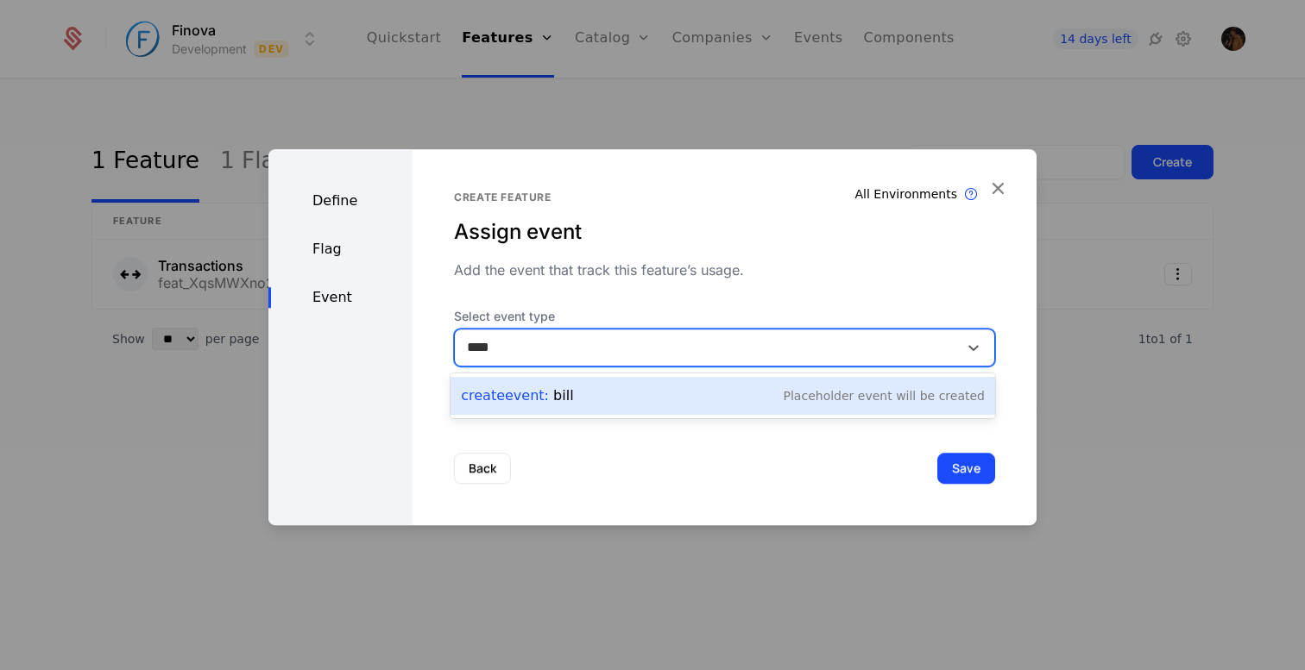
click at [654, 393] on div "Create Event : bill Placeholder Event will be created" at bounding box center [723, 396] width 524 height 24
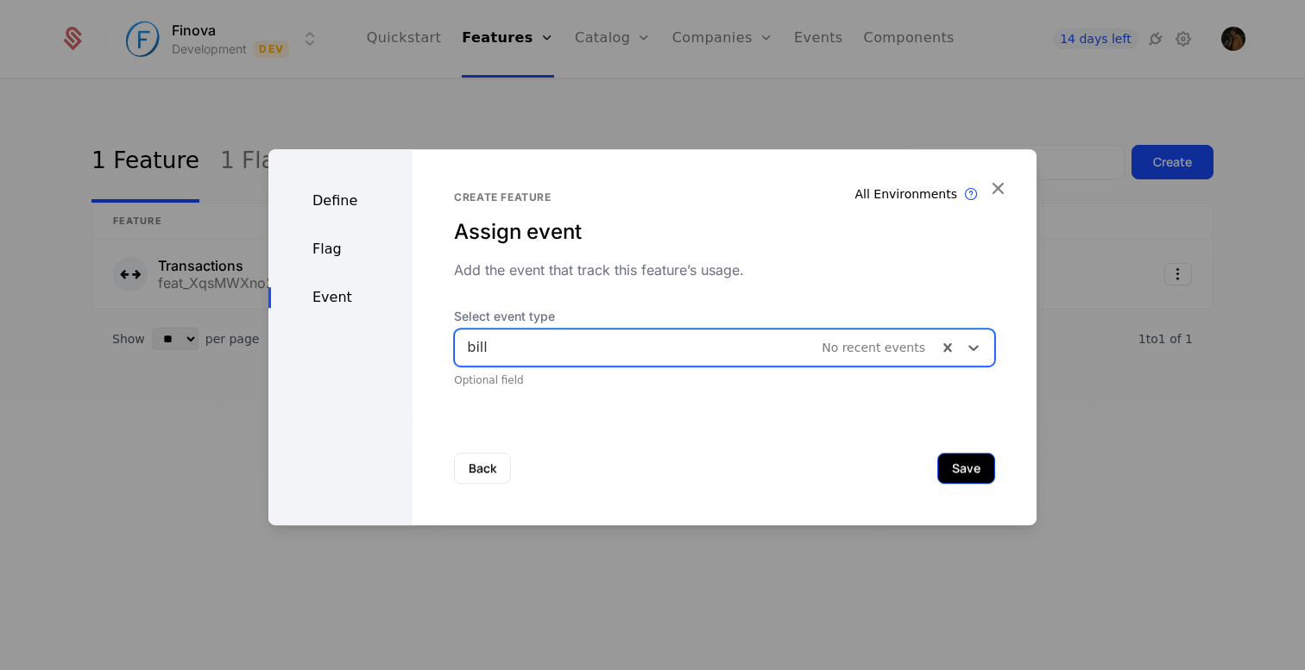
click at [960, 467] on button "Save" at bounding box center [966, 468] width 58 height 31
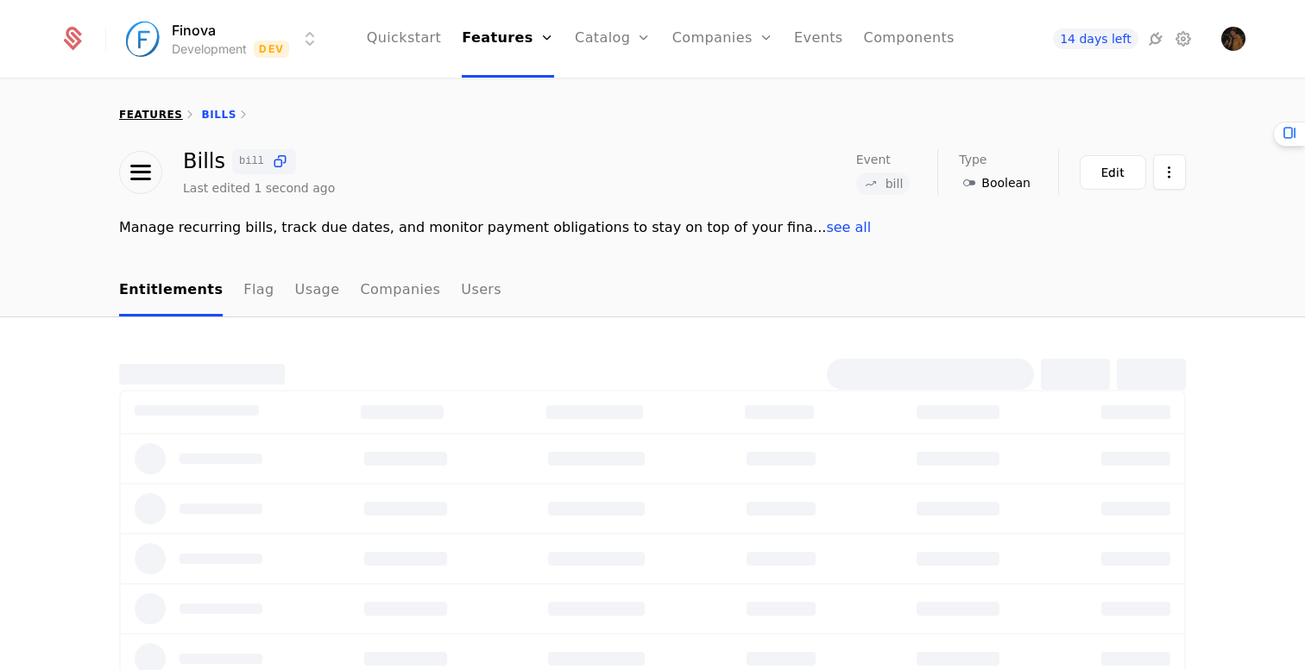
click at [141, 119] on link "features" at bounding box center [151, 115] width 64 height 12
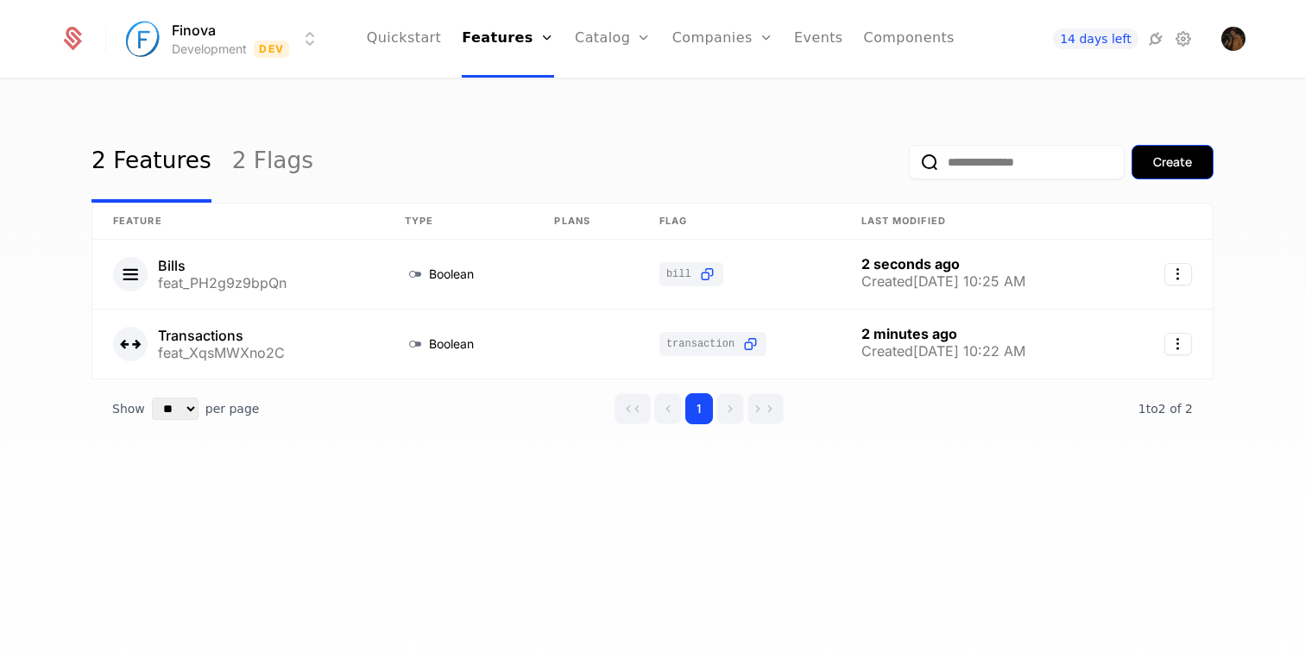
click at [1163, 163] on div "Create" at bounding box center [1172, 162] width 39 height 17
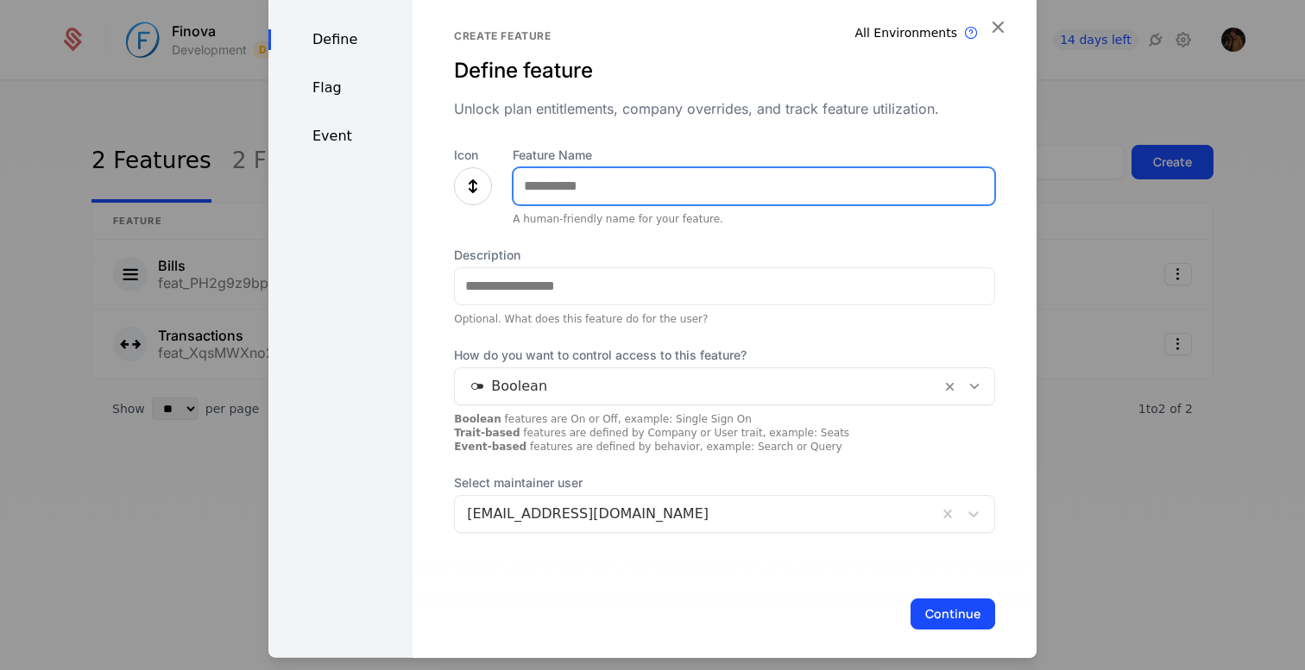
click at [563, 191] on input "Feature Name" at bounding box center [753, 185] width 481 height 36
type input "*****"
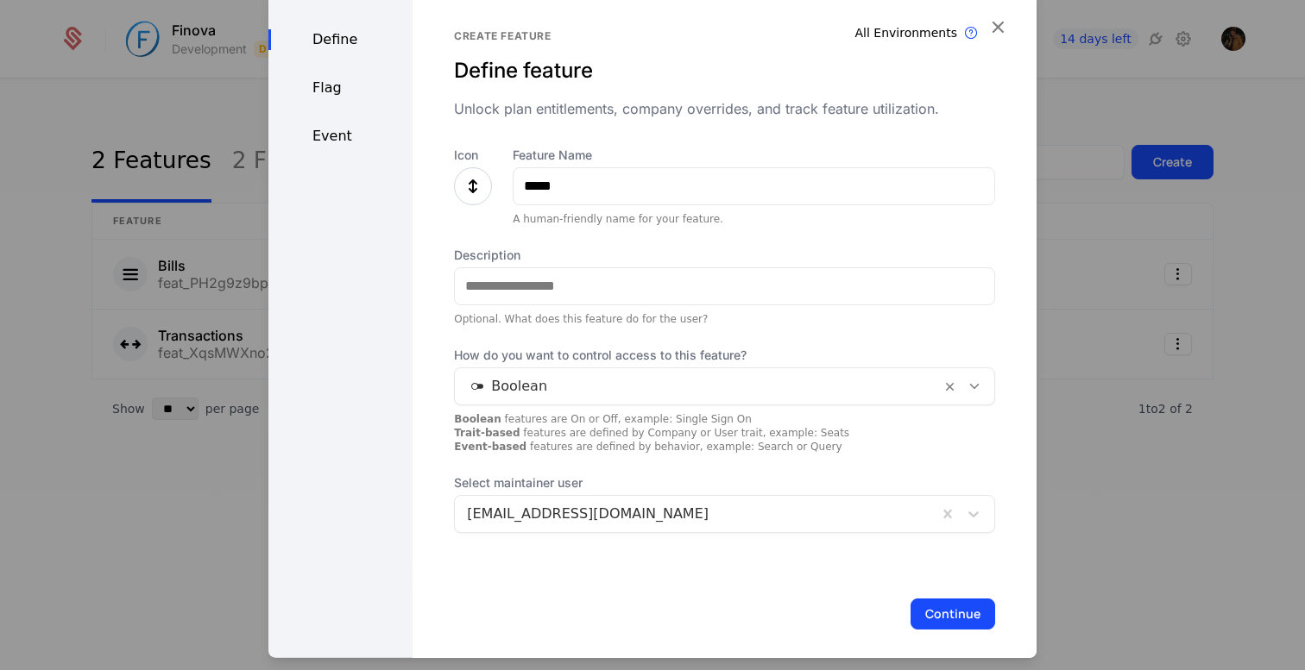
click at [471, 187] on icon at bounding box center [473, 185] width 21 height 21
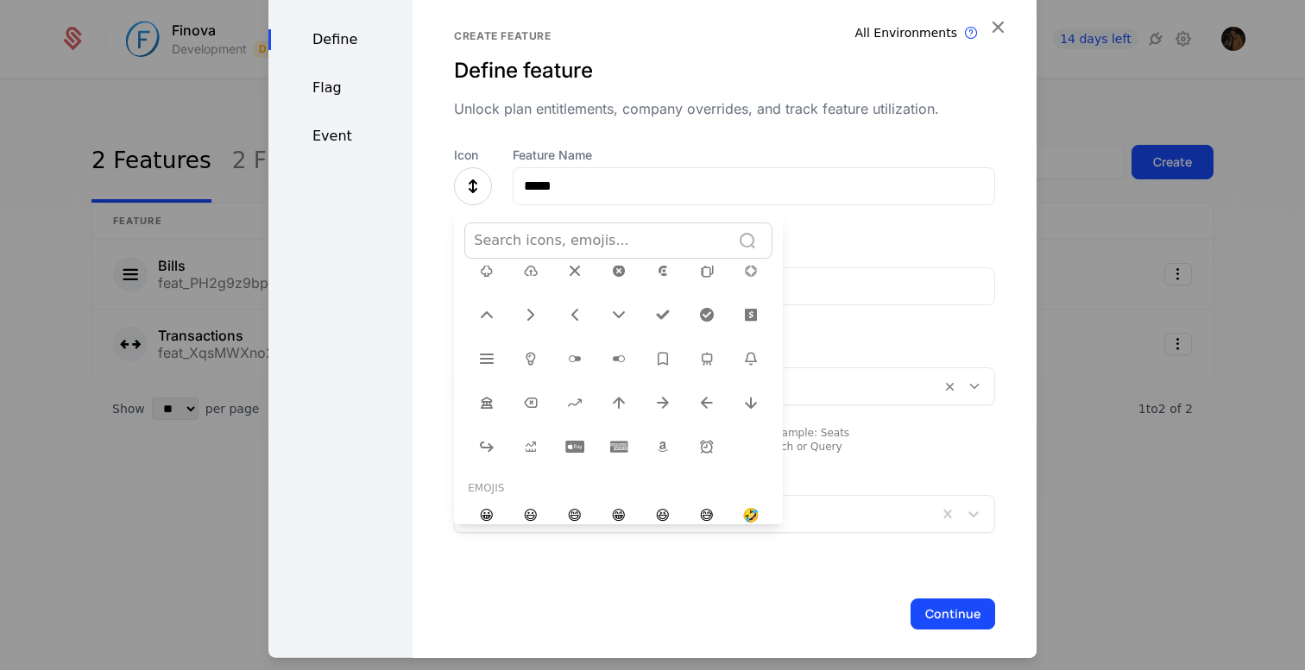
scroll to position [612, 0]
click at [572, 395] on icon at bounding box center [574, 403] width 21 height 21
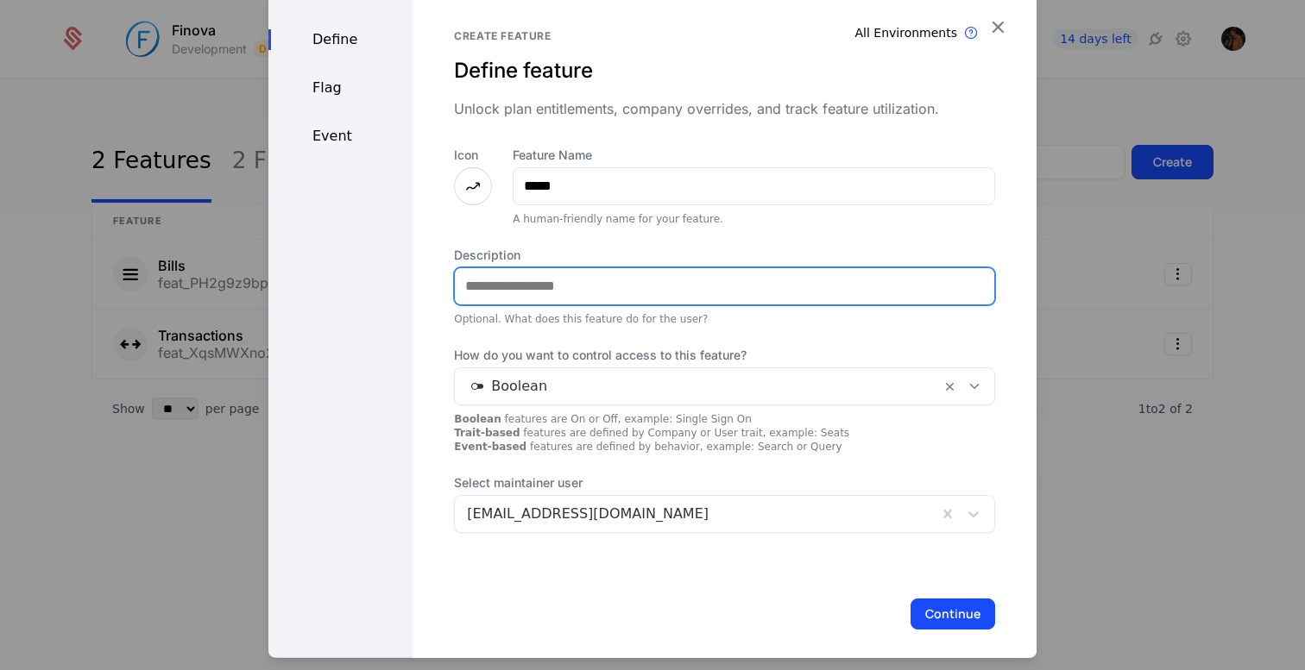
click at [582, 290] on input "Description" at bounding box center [724, 286] width 539 height 36
paste input "**********"
type input "**********"
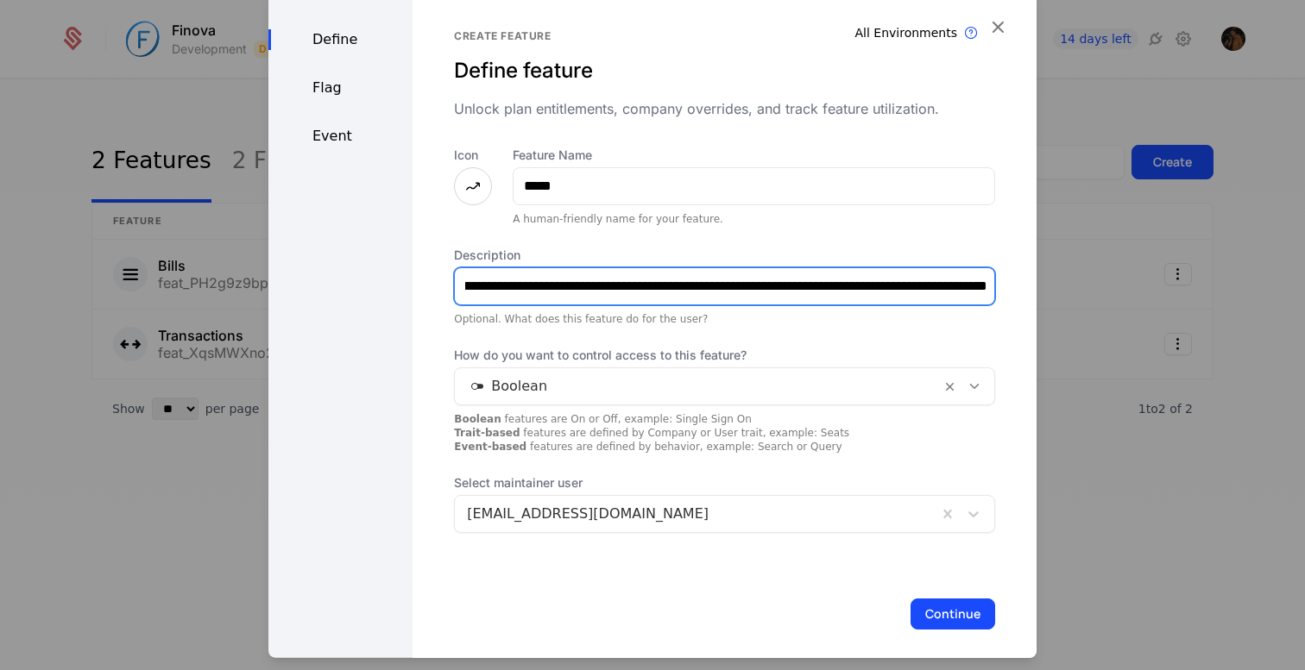
scroll to position [0, 0]
click at [603, 282] on input "**********" at bounding box center [726, 286] width 543 height 36
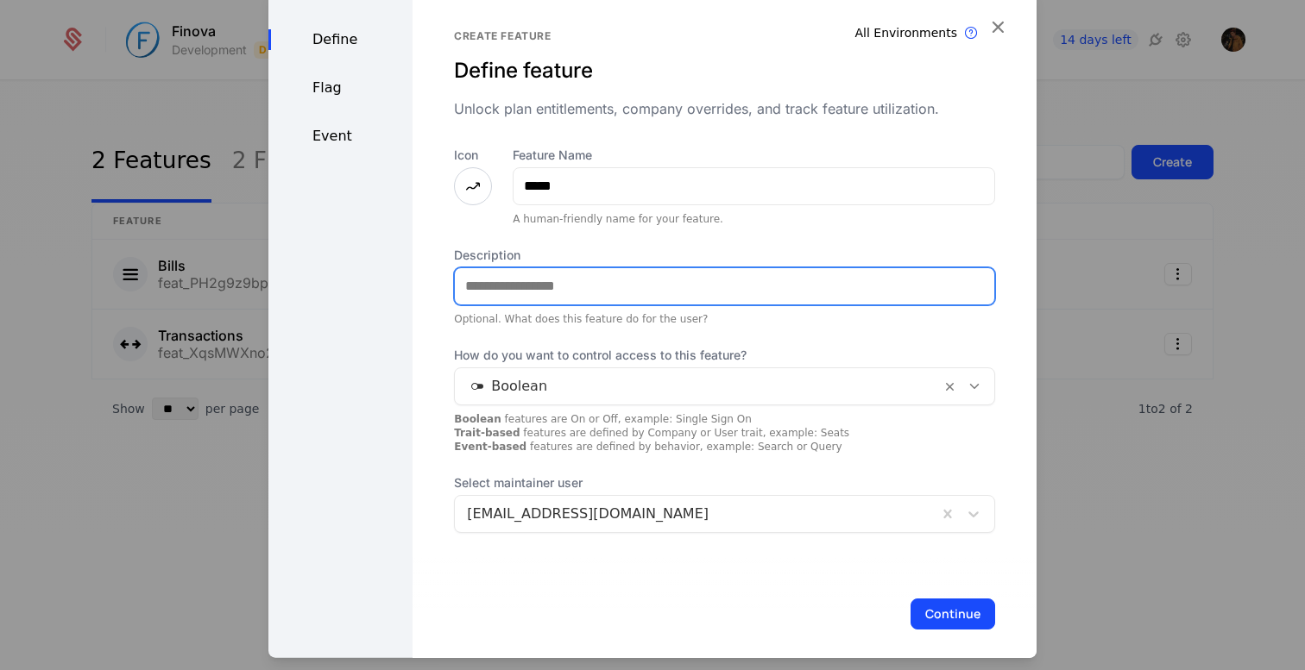
paste input "**********"
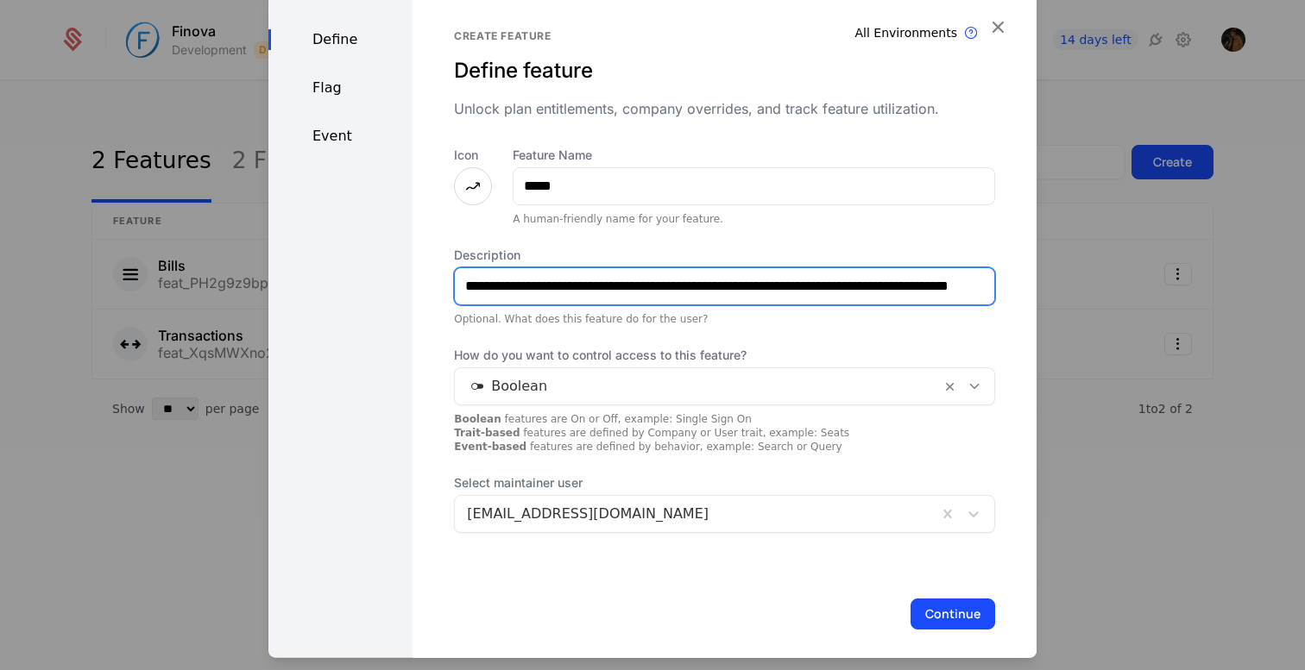
scroll to position [0, 53]
type input "**********"
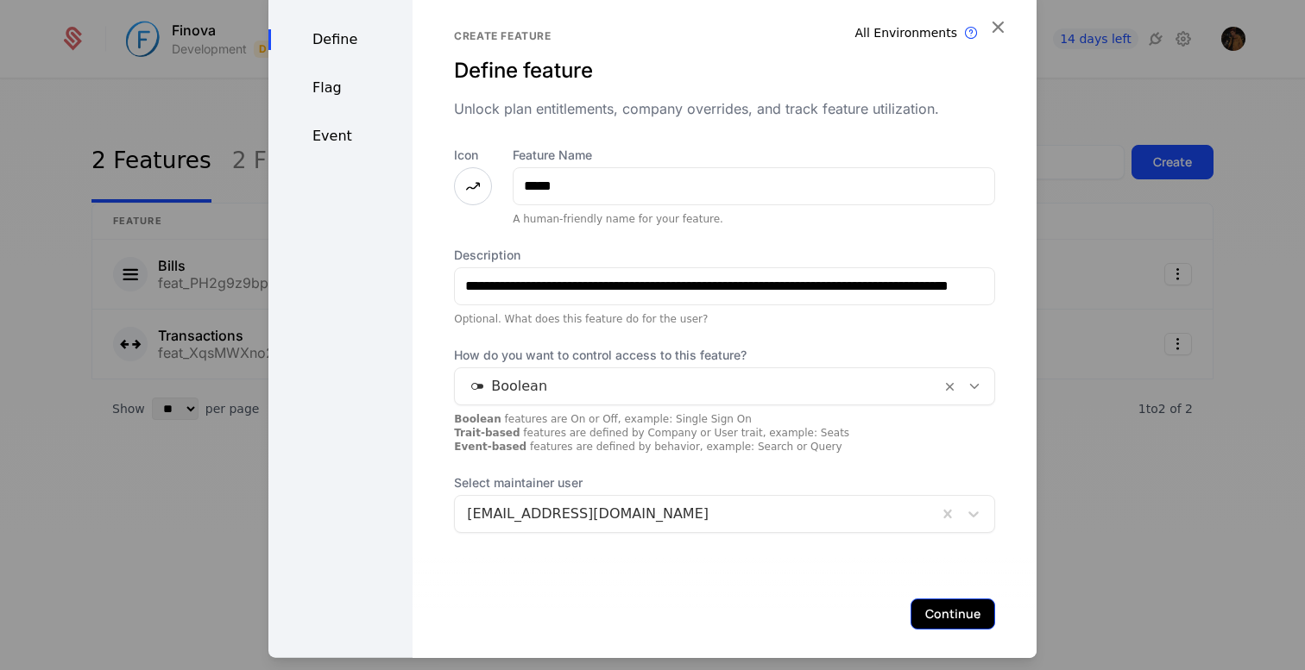
scroll to position [0, 0]
click at [945, 620] on button "Continue" at bounding box center [952, 613] width 85 height 31
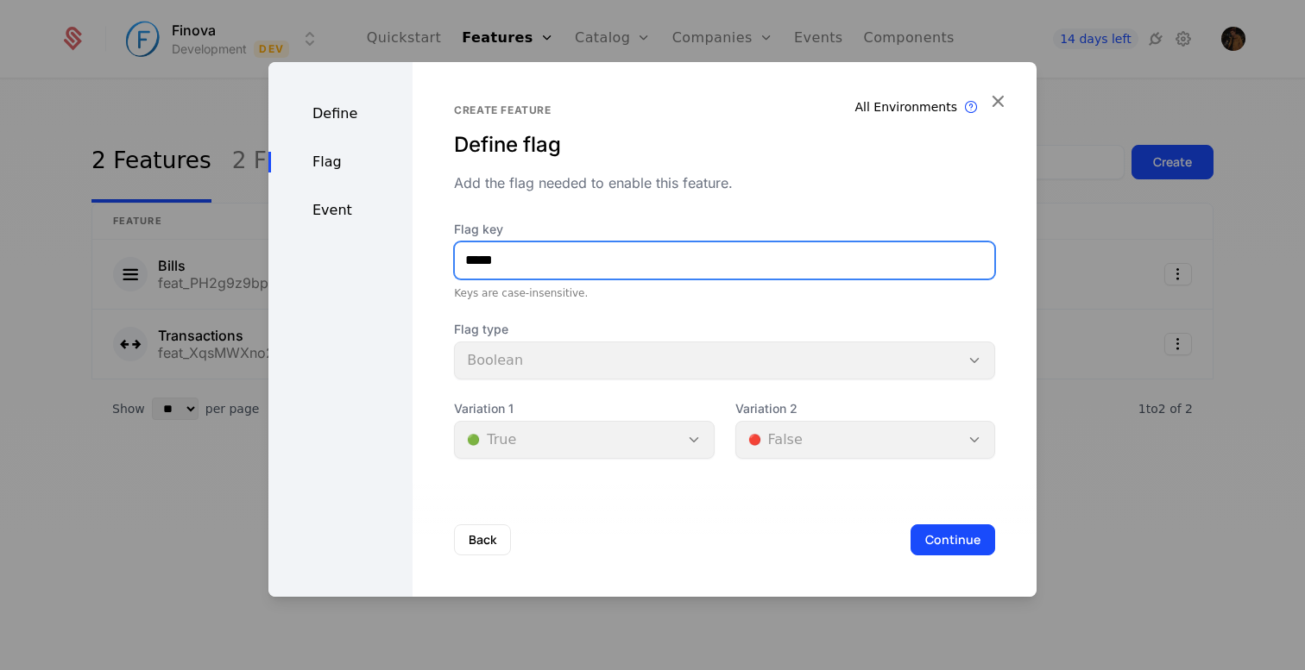
click at [584, 259] on input "*****" at bounding box center [724, 260] width 539 height 36
type input "****"
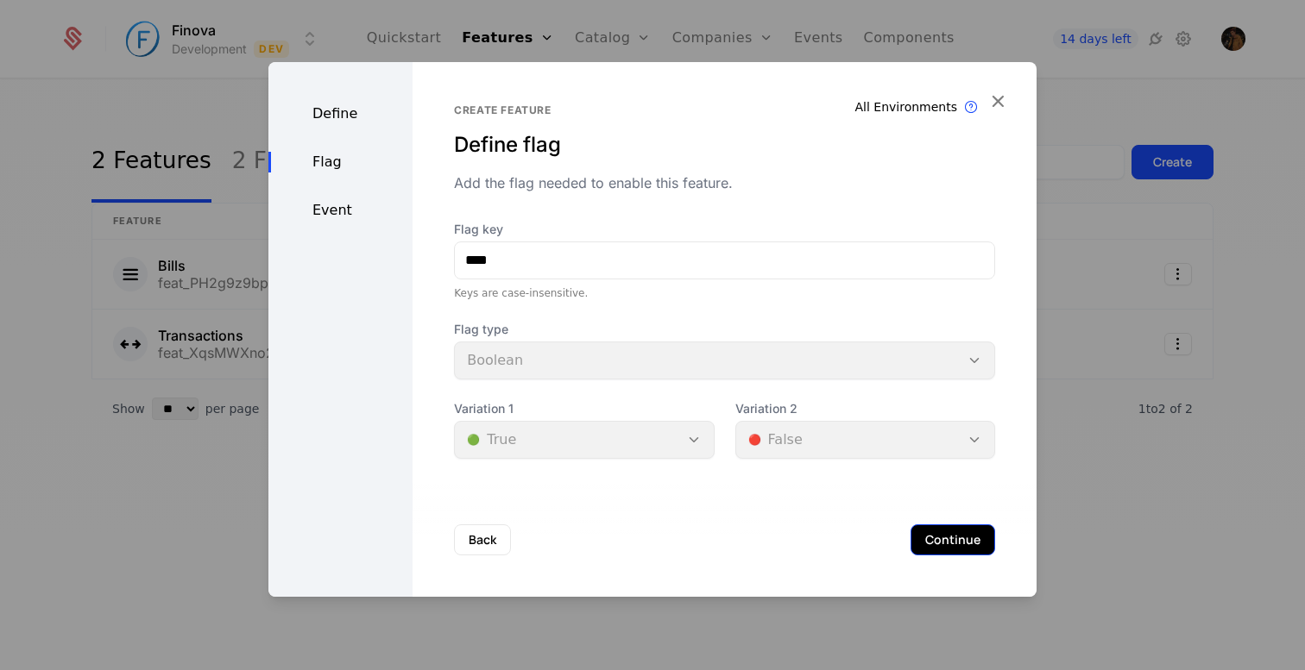
click at [933, 534] on button "Continue" at bounding box center [952, 540] width 85 height 31
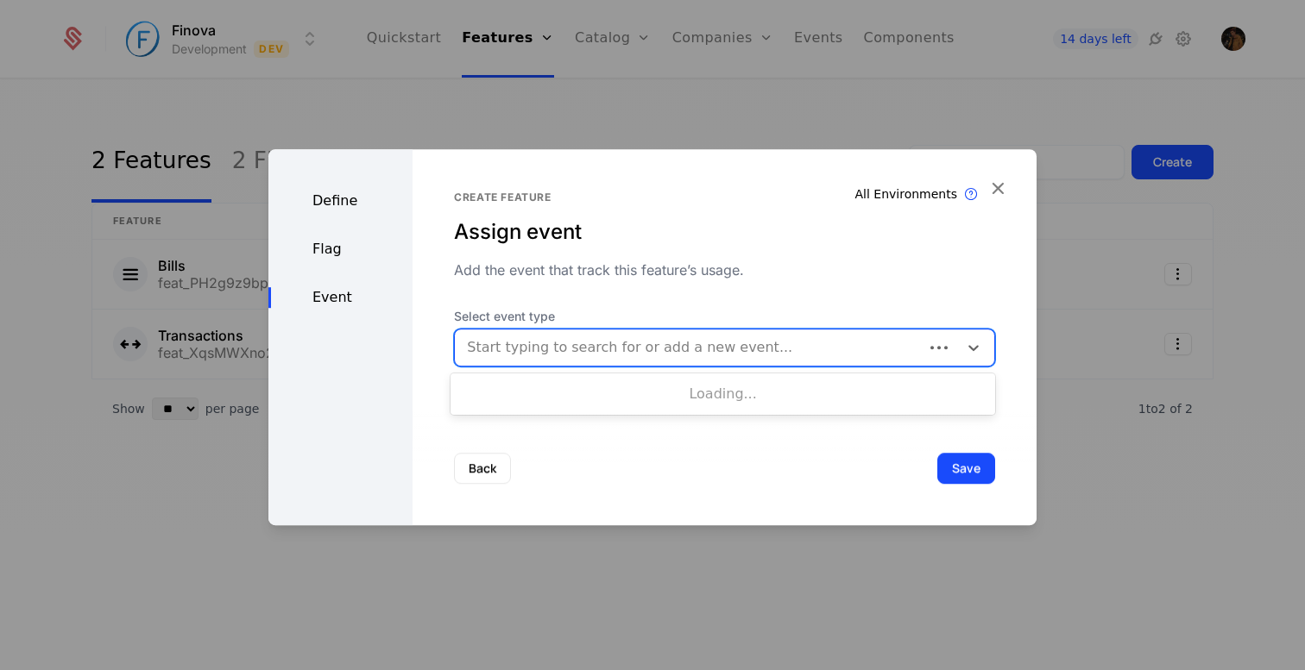
click at [635, 349] on div at bounding box center [689, 348] width 444 height 24
type input "****"
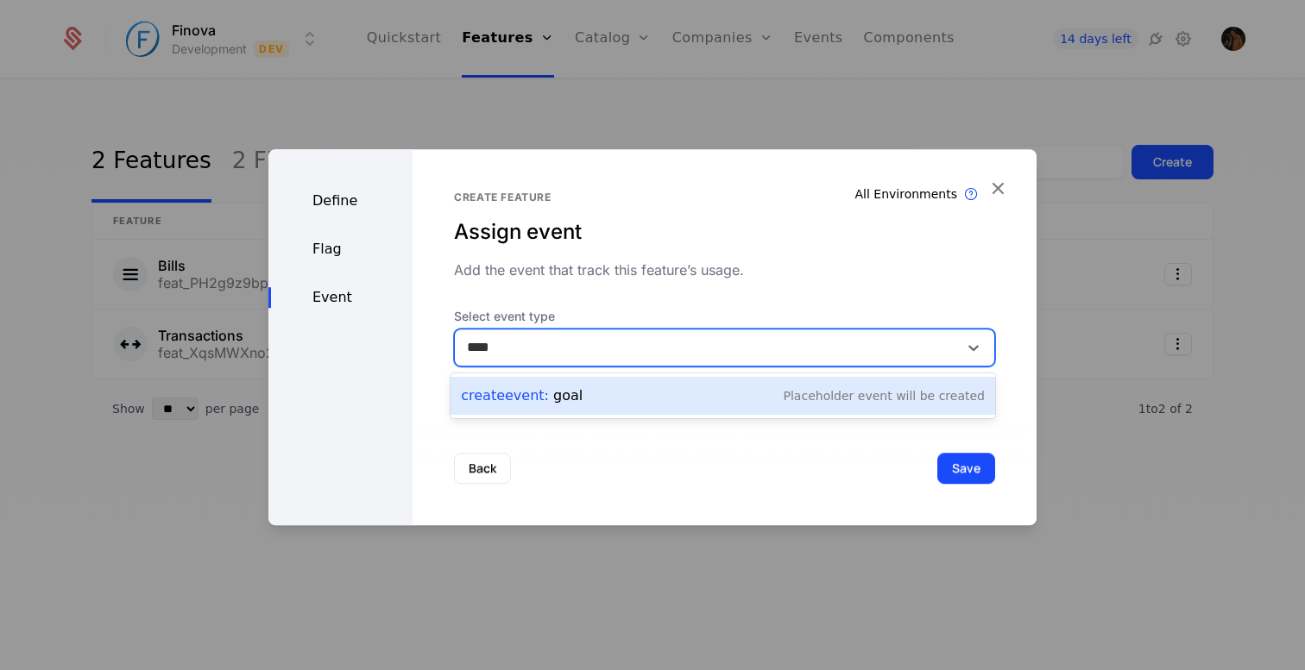
click at [728, 391] on div "Create Event : goal Placeholder Event will be created" at bounding box center [723, 396] width 524 height 24
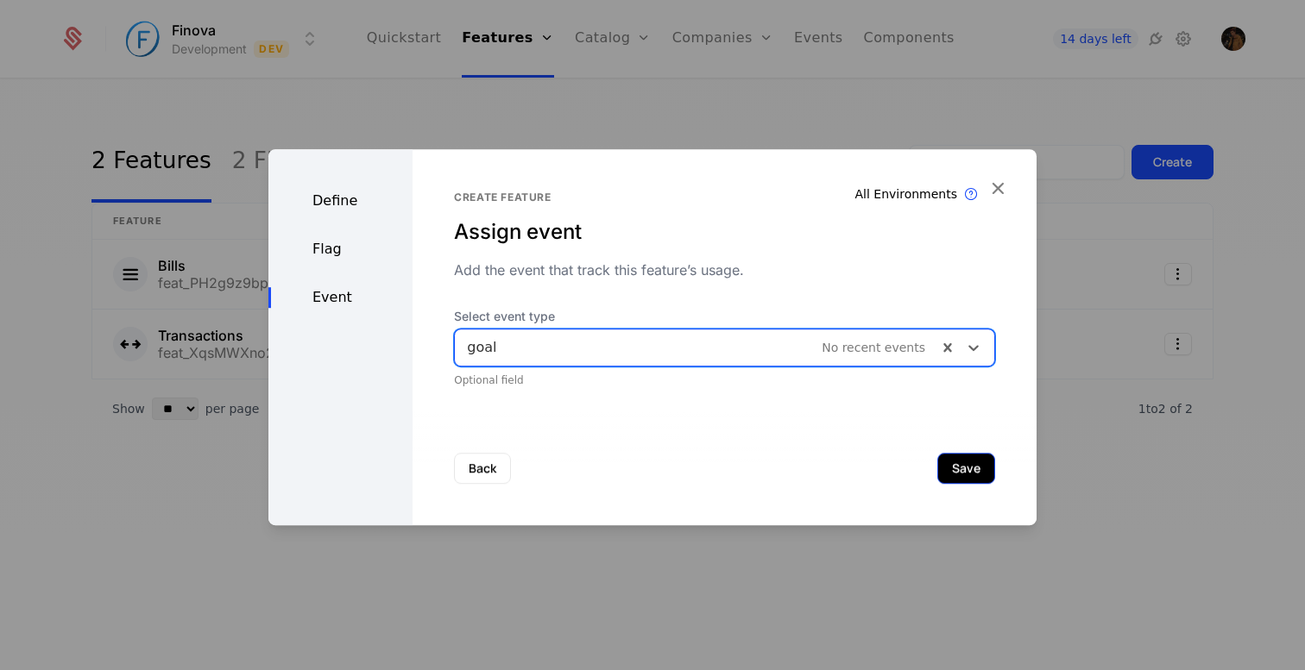
click at [960, 464] on button "Save" at bounding box center [966, 468] width 58 height 31
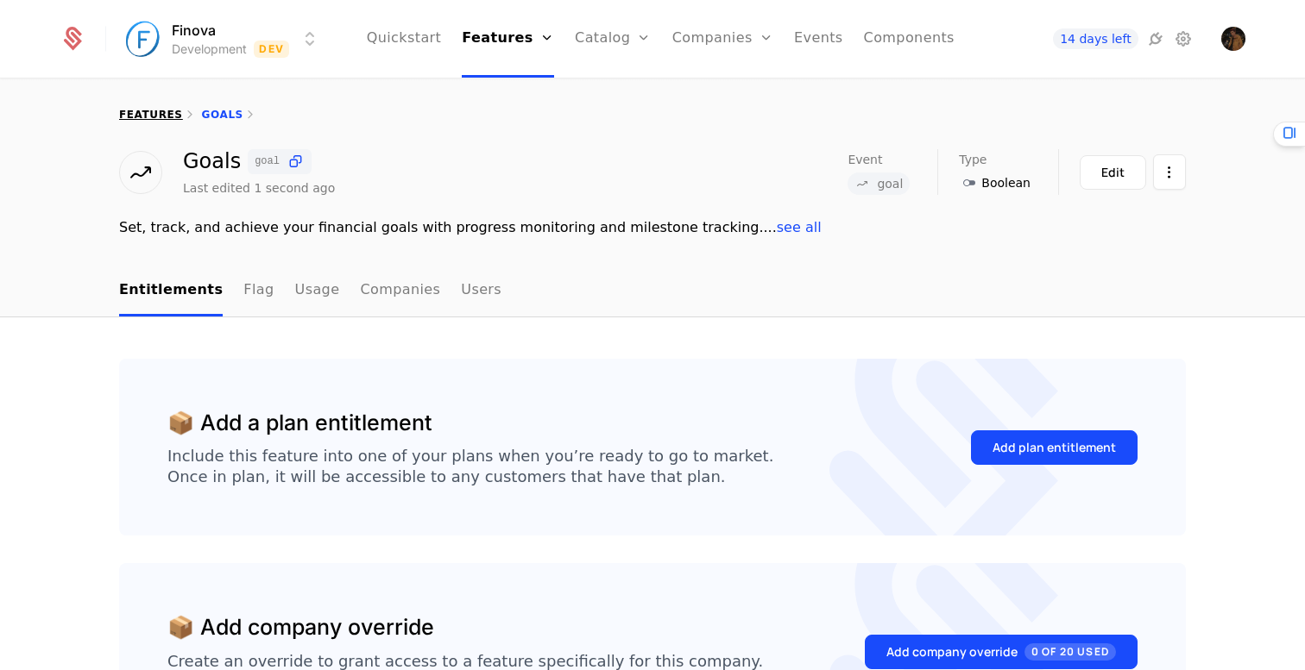
click at [163, 113] on link "features" at bounding box center [151, 115] width 64 height 12
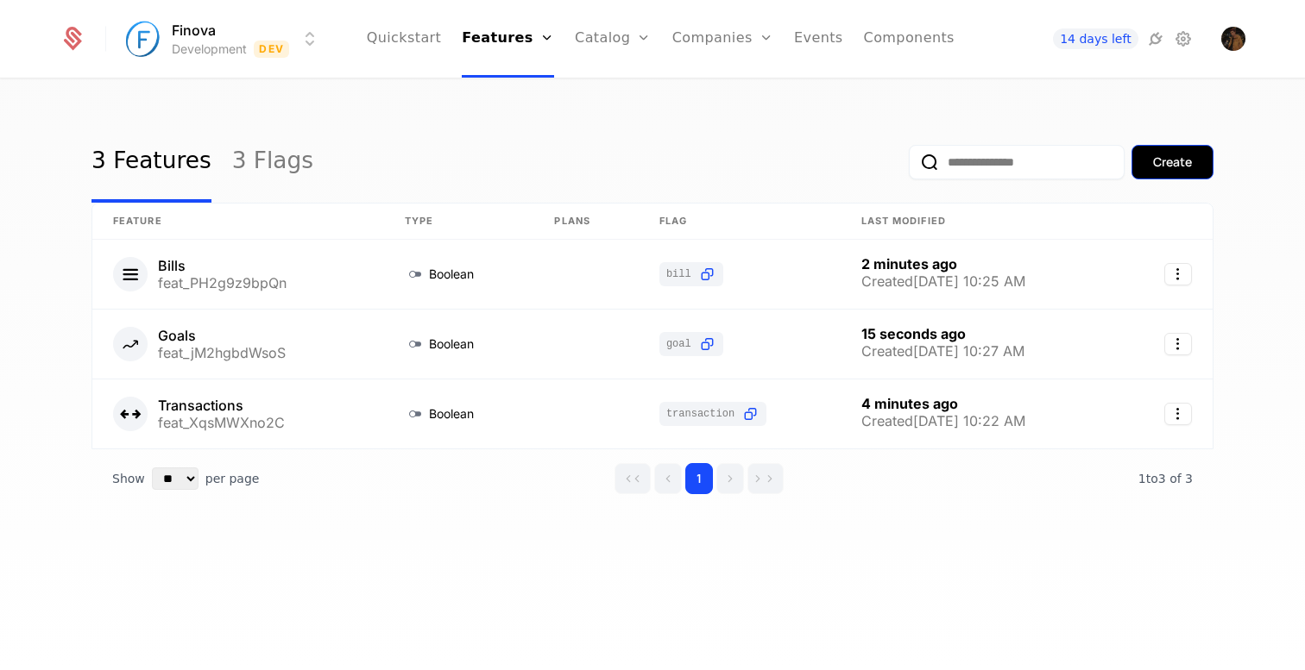
click at [1180, 169] on div "Create" at bounding box center [1172, 162] width 39 height 17
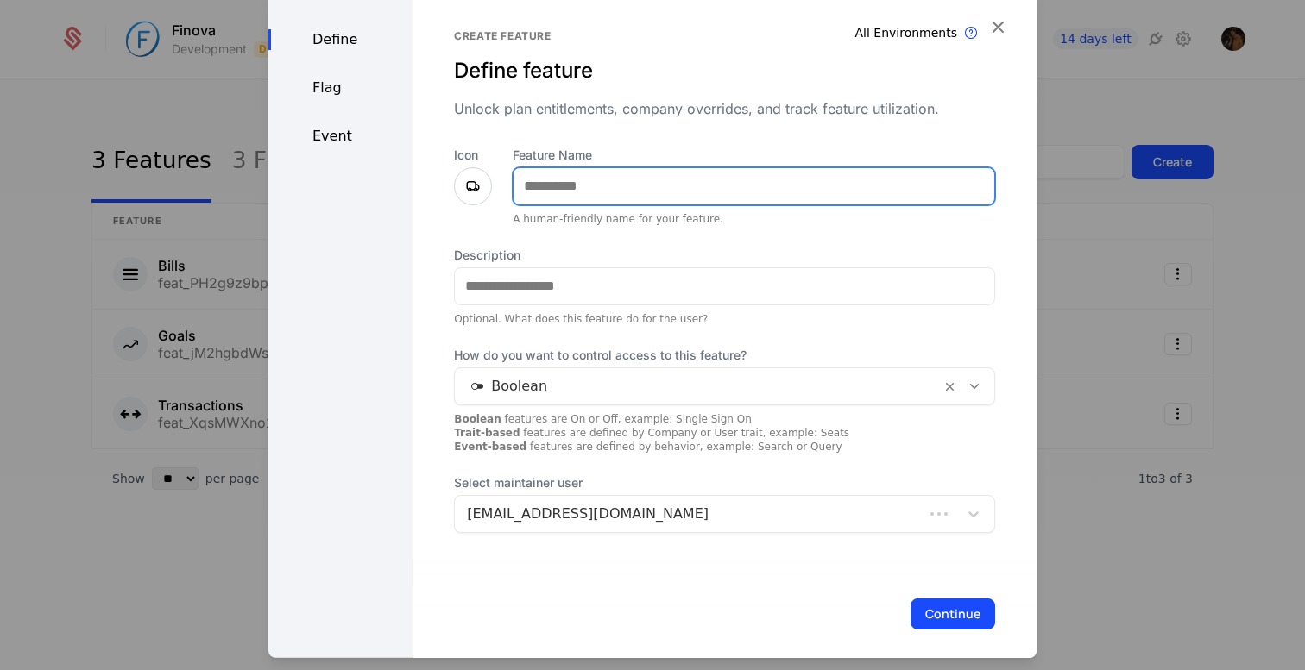
click at [631, 181] on input "Feature Name" at bounding box center [753, 185] width 481 height 36
type input "*******"
click at [580, 188] on input "*******" at bounding box center [753, 185] width 481 height 36
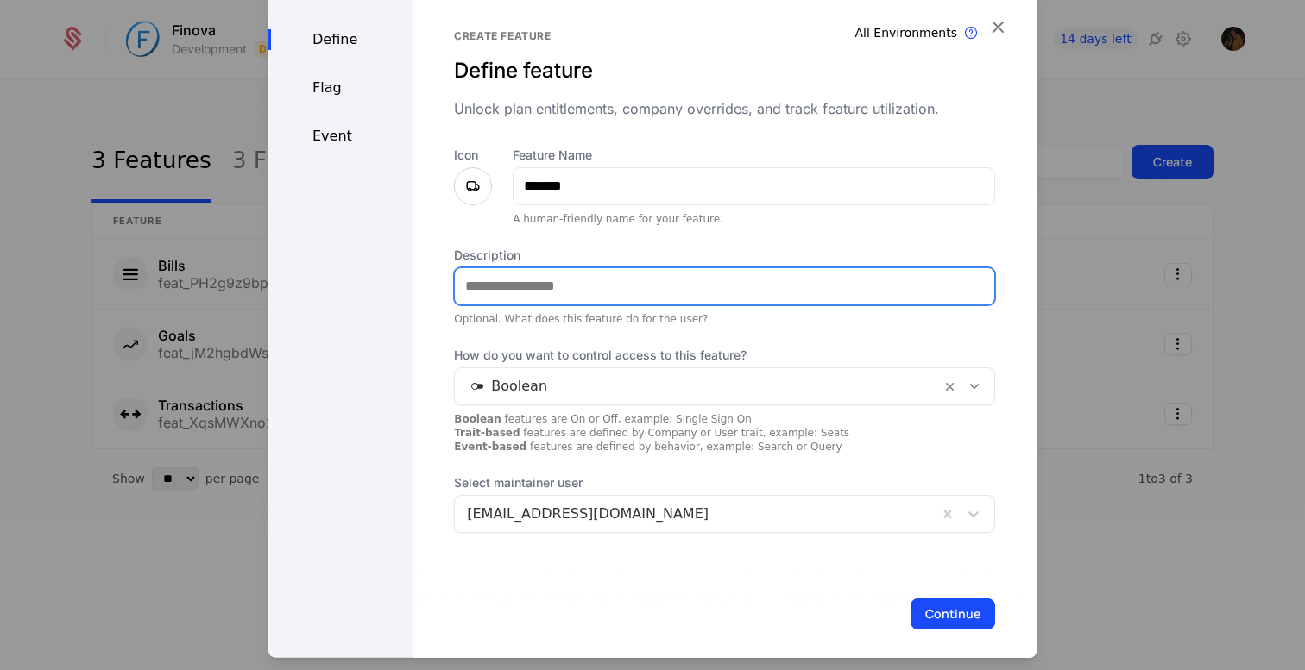
click at [563, 291] on input "Description" at bounding box center [724, 286] width 539 height 36
paste input "**********"
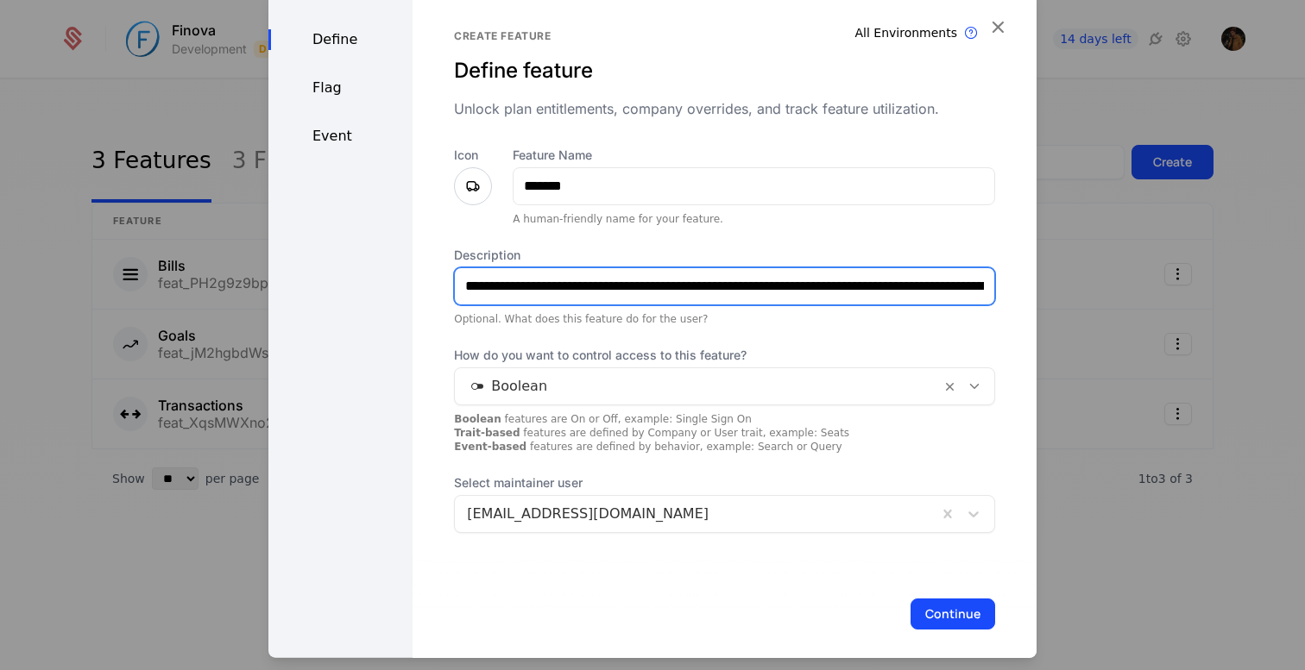
scroll to position [0, 201]
type input "**********"
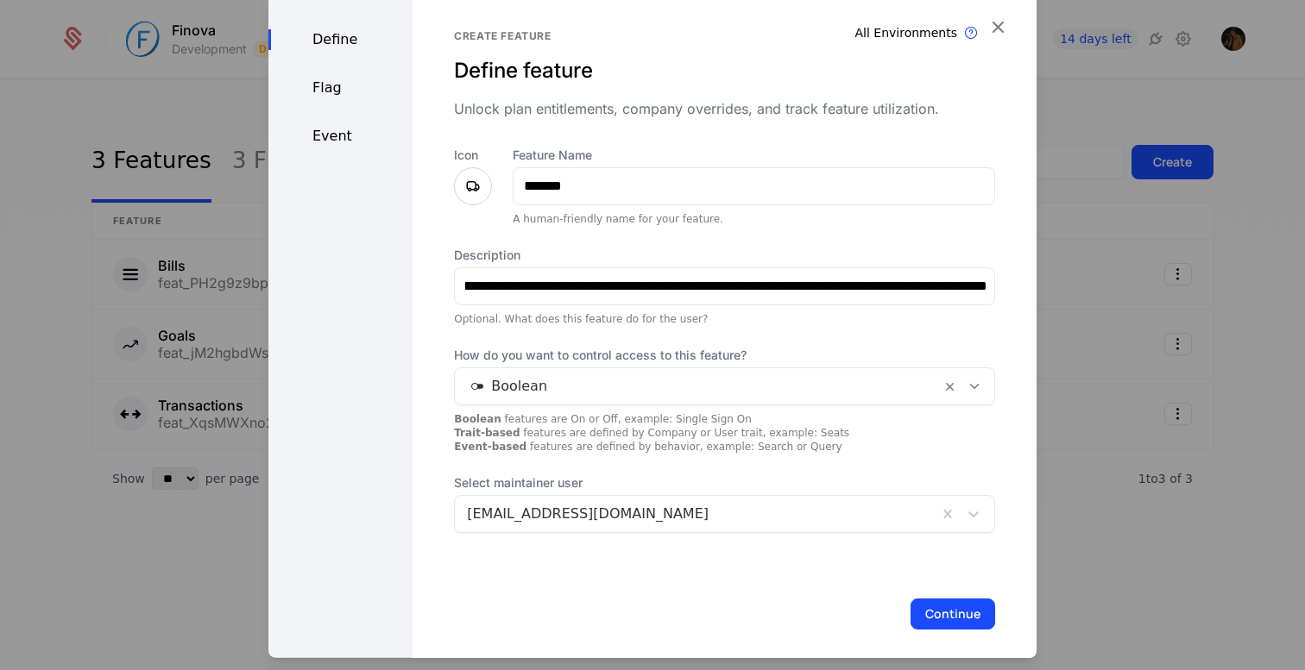
click at [476, 192] on icon at bounding box center [473, 185] width 21 height 21
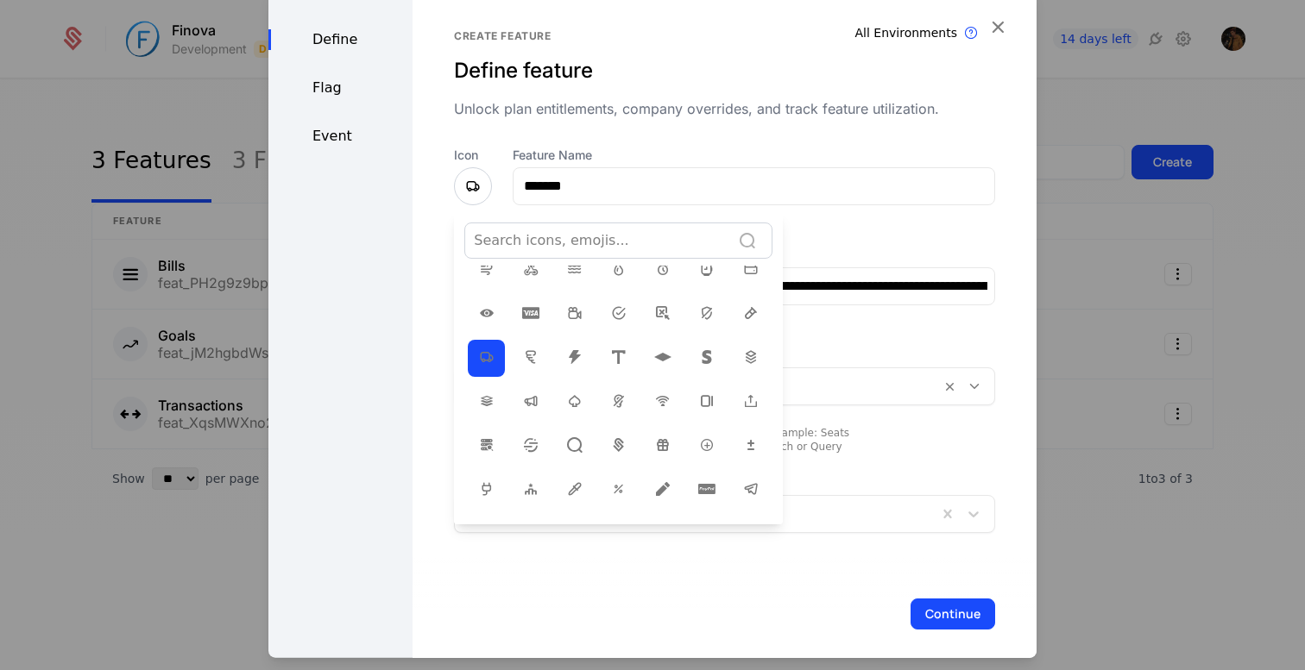
scroll to position [47, 0]
click at [486, 406] on span at bounding box center [486, 397] width 21 height 23
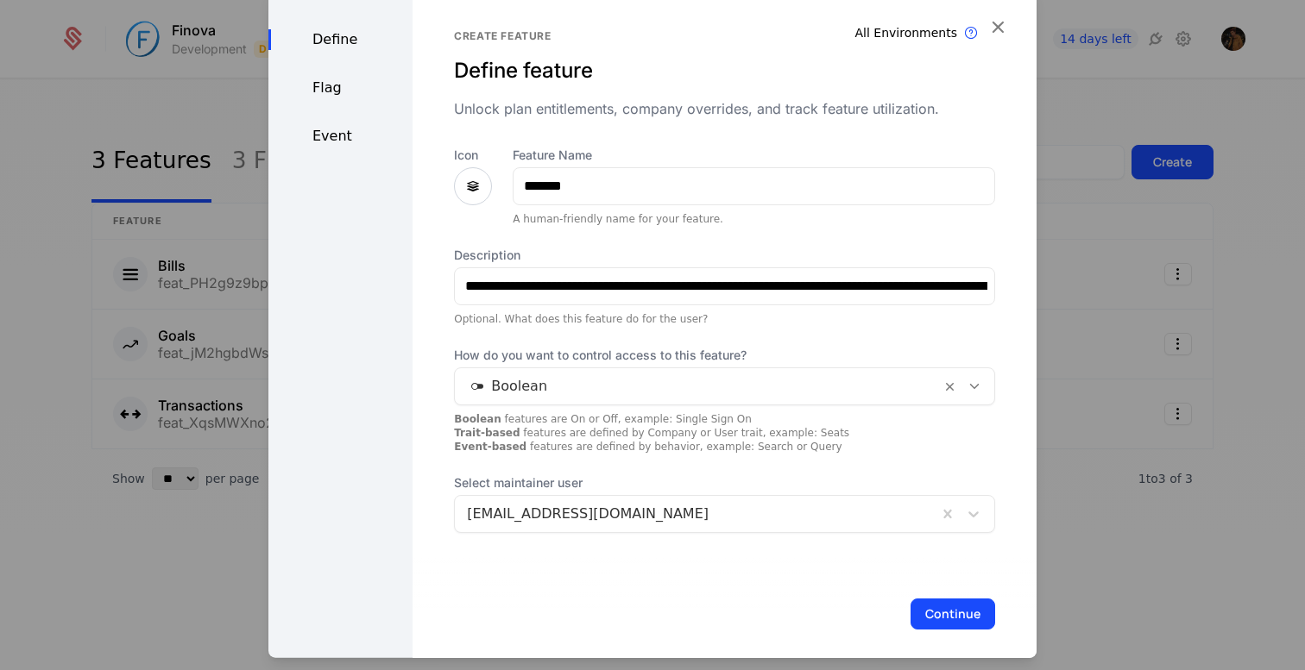
click at [670, 381] on div at bounding box center [698, 386] width 462 height 24
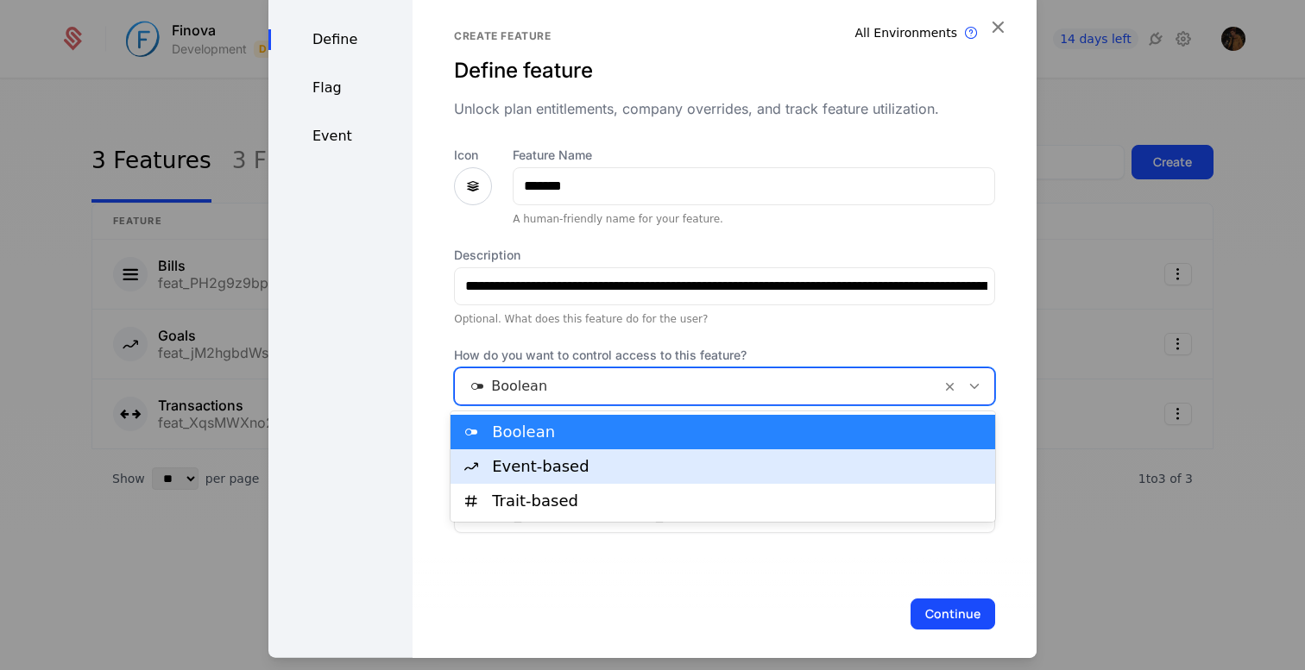
click at [626, 466] on div "Event-based" at bounding box center [738, 467] width 493 height 16
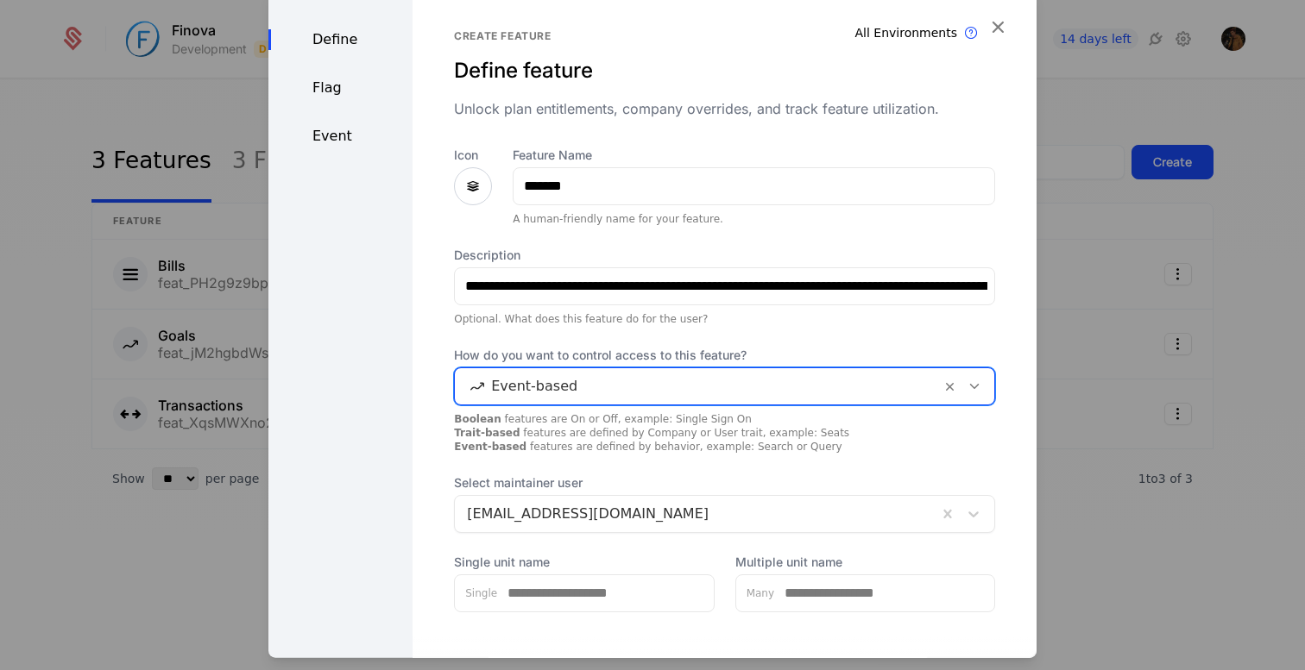
click at [790, 444] on div "Boolean features are On or Off, example: Single Sign On Trait-based features ar…" at bounding box center [724, 432] width 541 height 41
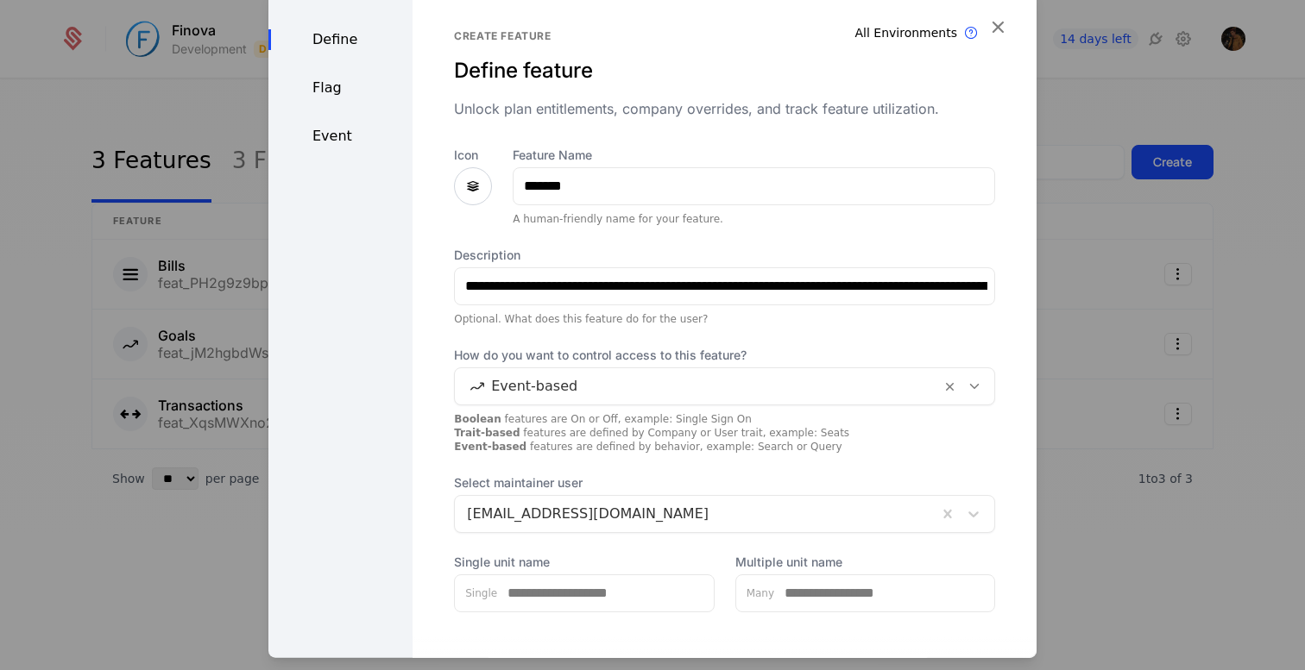
scroll to position [92, 0]
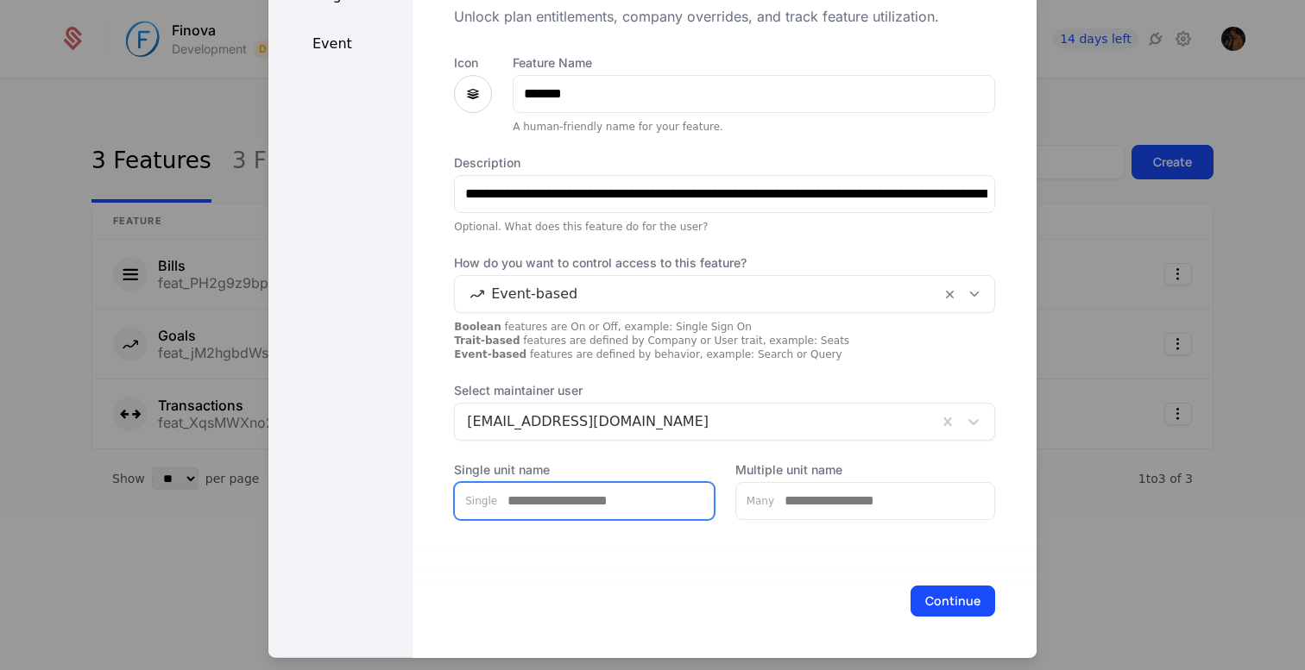
click at [575, 511] on input "Single unit name" at bounding box center [605, 500] width 217 height 36
type input "******"
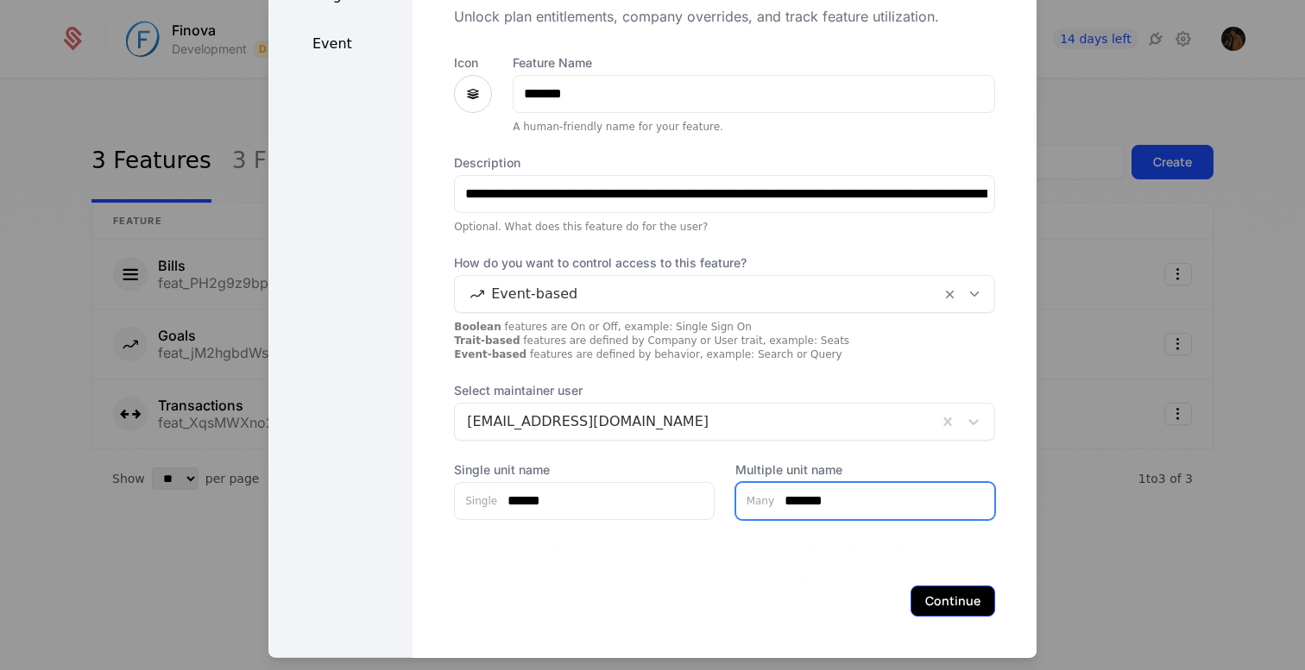
type input "*******"
click at [959, 595] on button "Continue" at bounding box center [952, 600] width 85 height 31
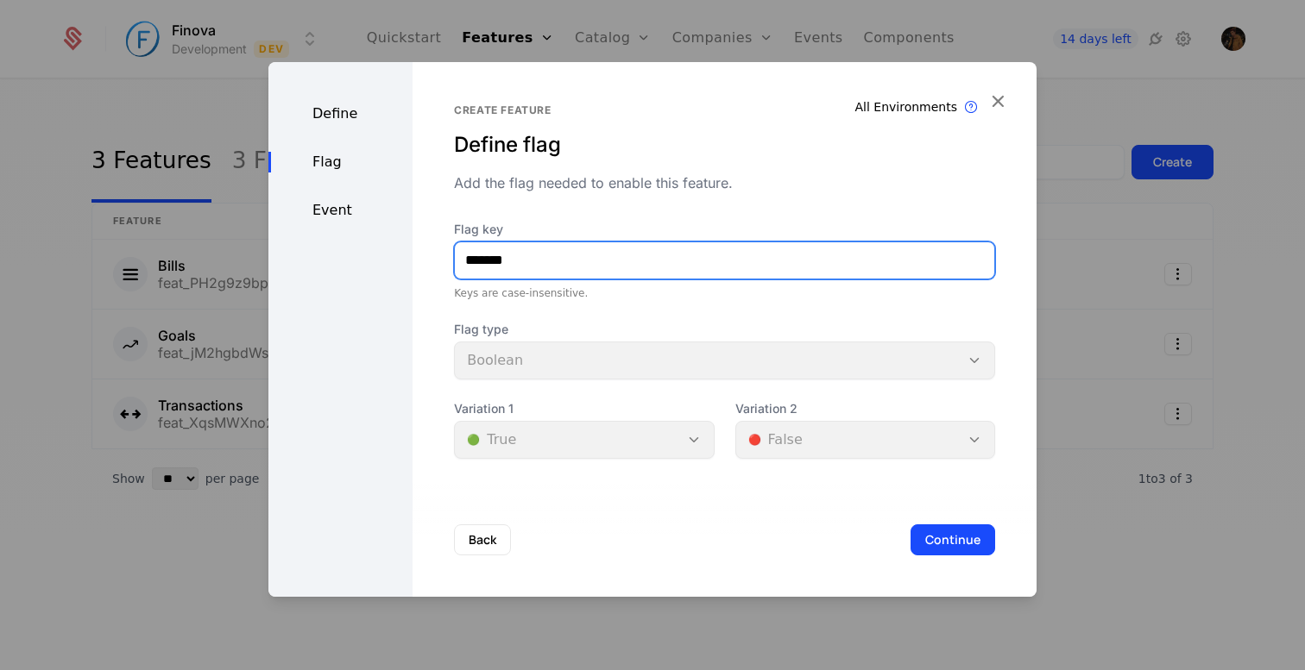
click at [572, 256] on input "*******" at bounding box center [724, 260] width 539 height 36
type input "******"
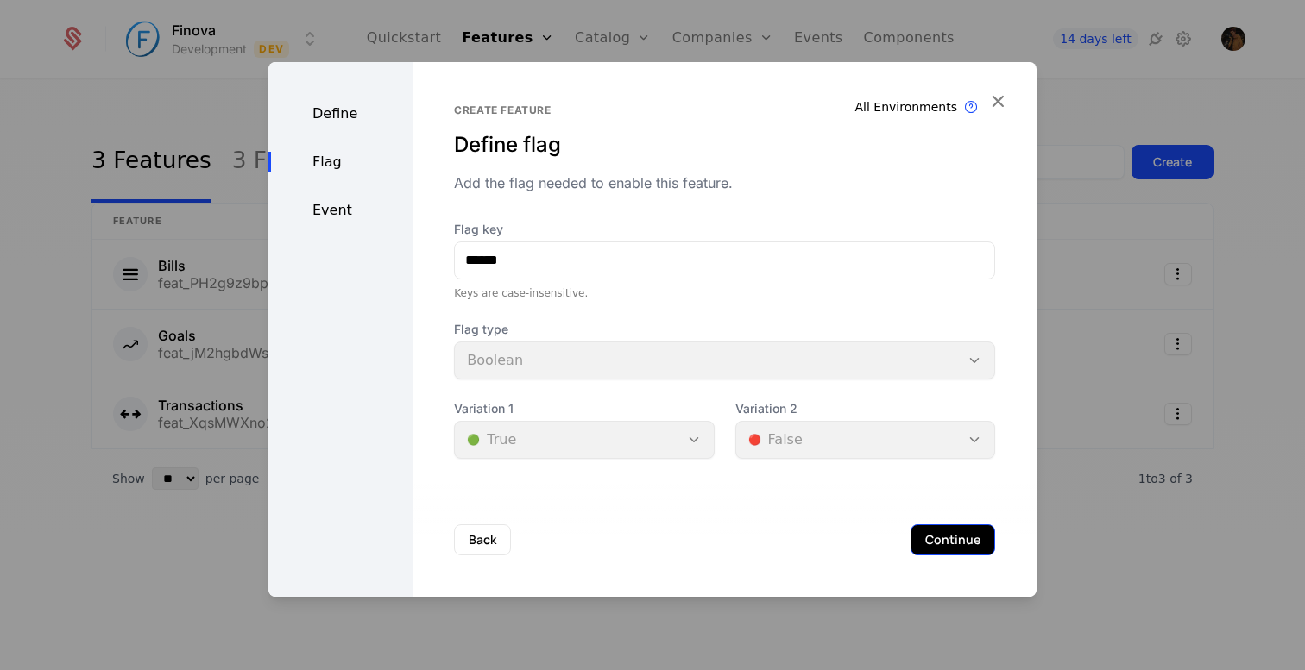
click at [937, 537] on button "Continue" at bounding box center [952, 540] width 85 height 31
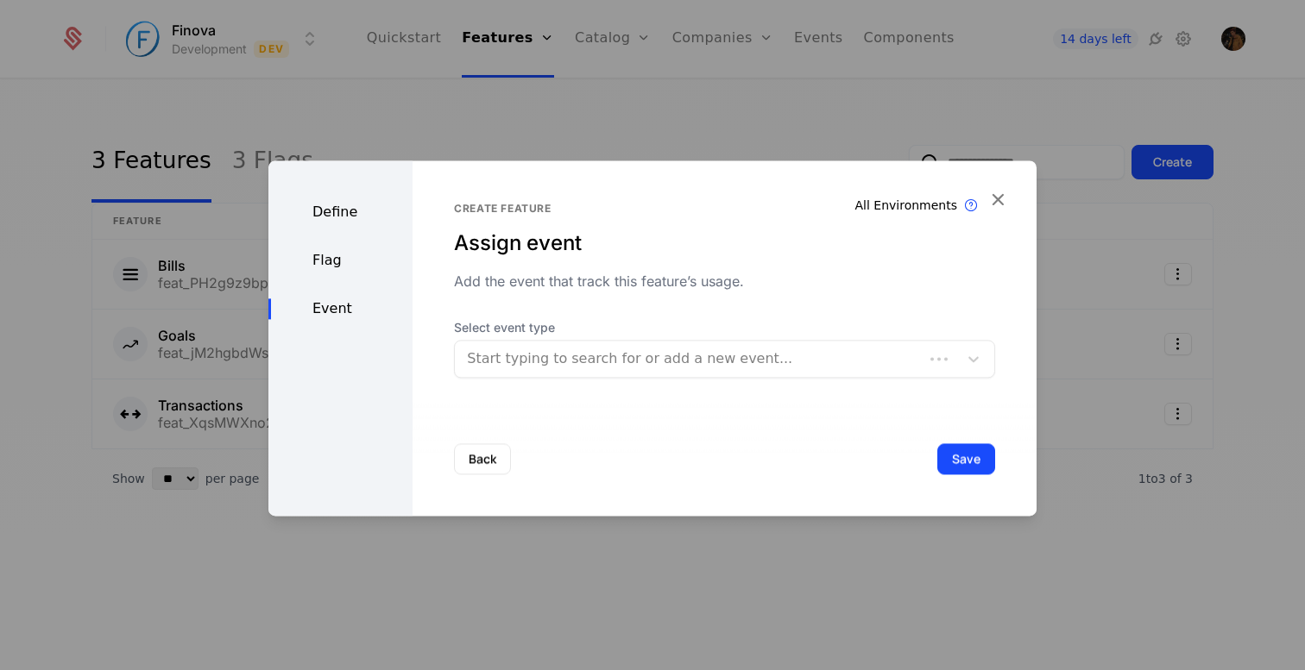
click at [624, 359] on div at bounding box center [689, 359] width 444 height 24
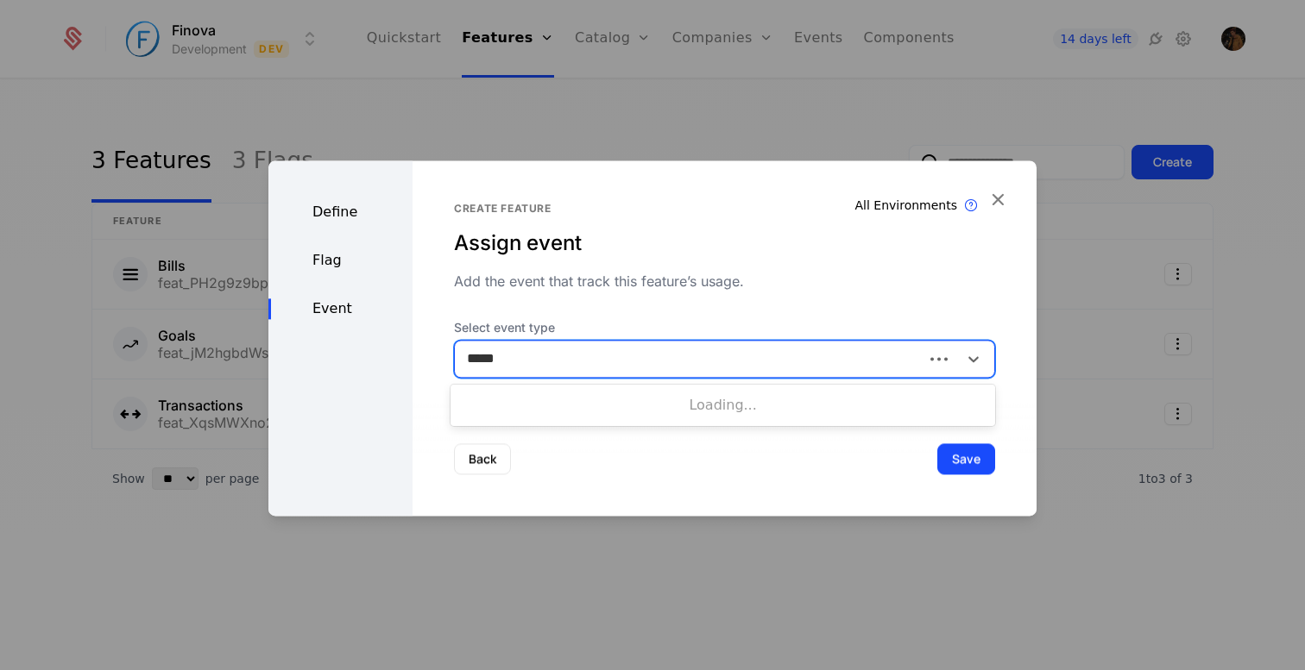
type input "******"
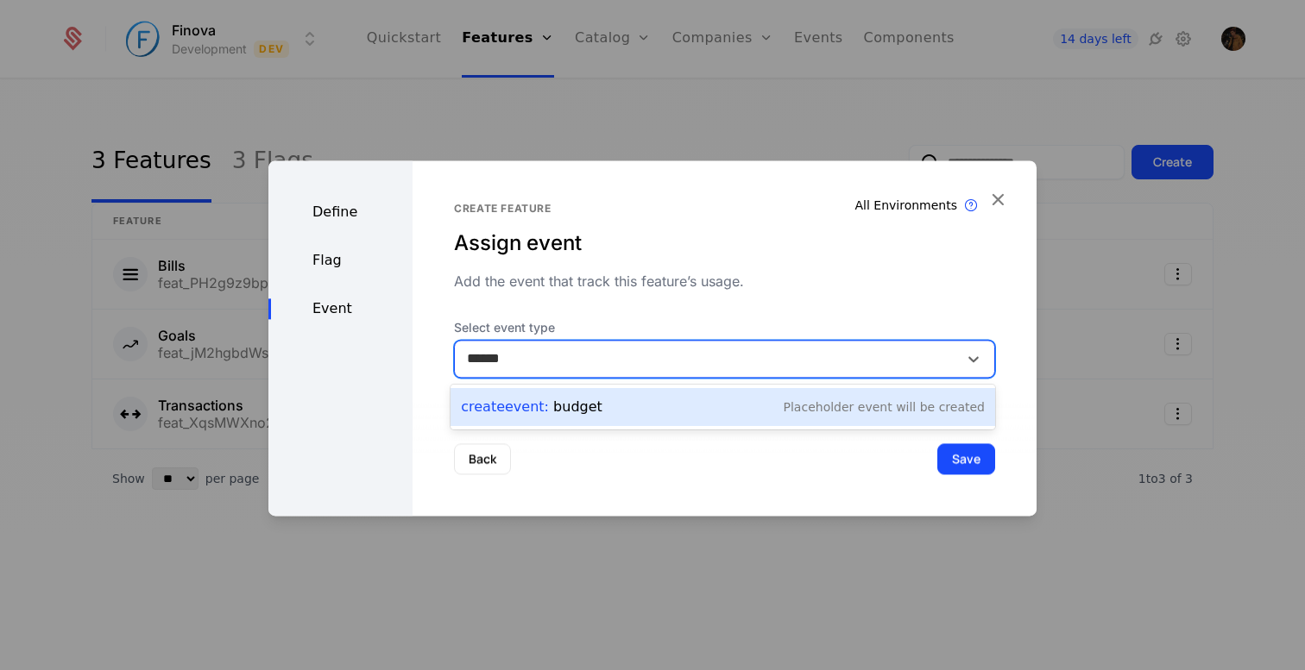
click at [673, 406] on div "Create Event : budget Placeholder Event will be created" at bounding box center [723, 407] width 524 height 24
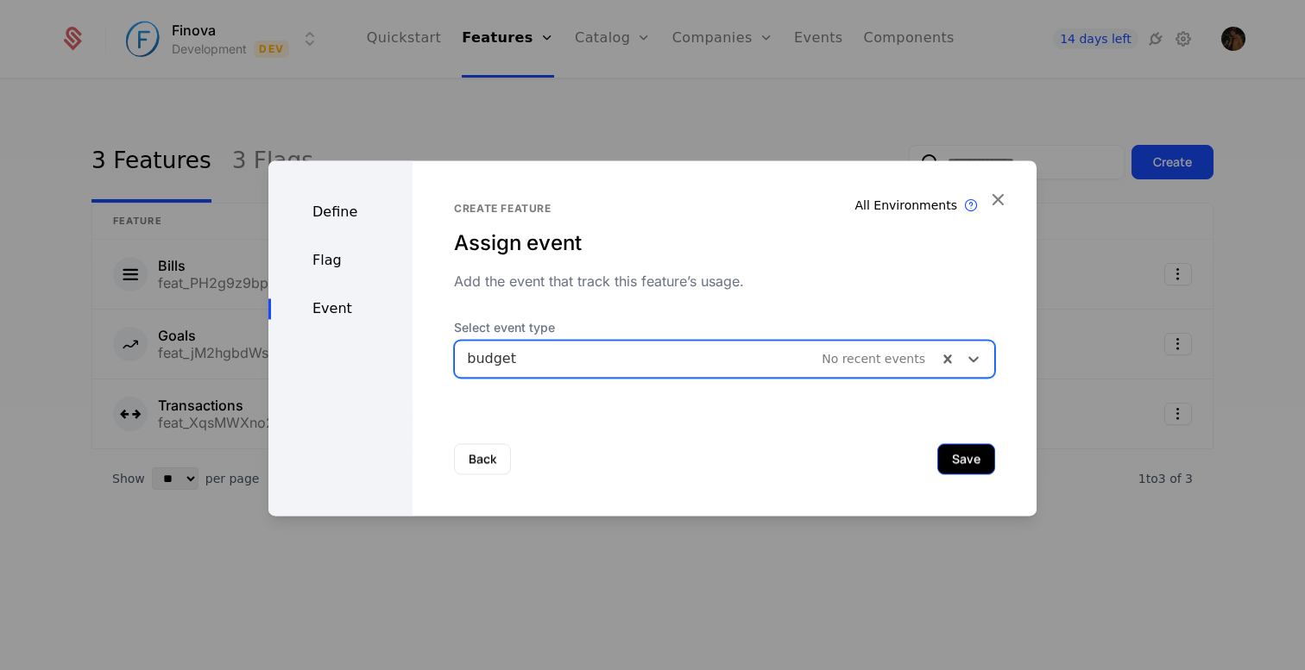
click at [967, 462] on button "Save" at bounding box center [966, 459] width 58 height 31
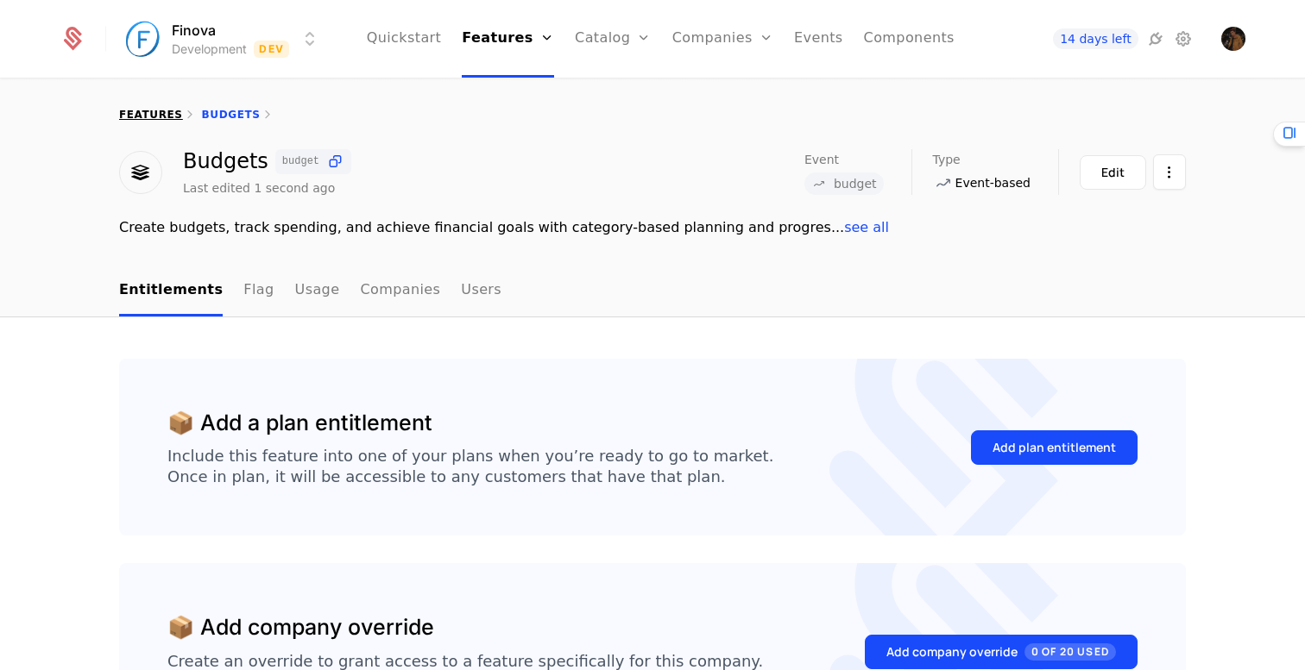
click at [154, 114] on link "features" at bounding box center [151, 115] width 64 height 12
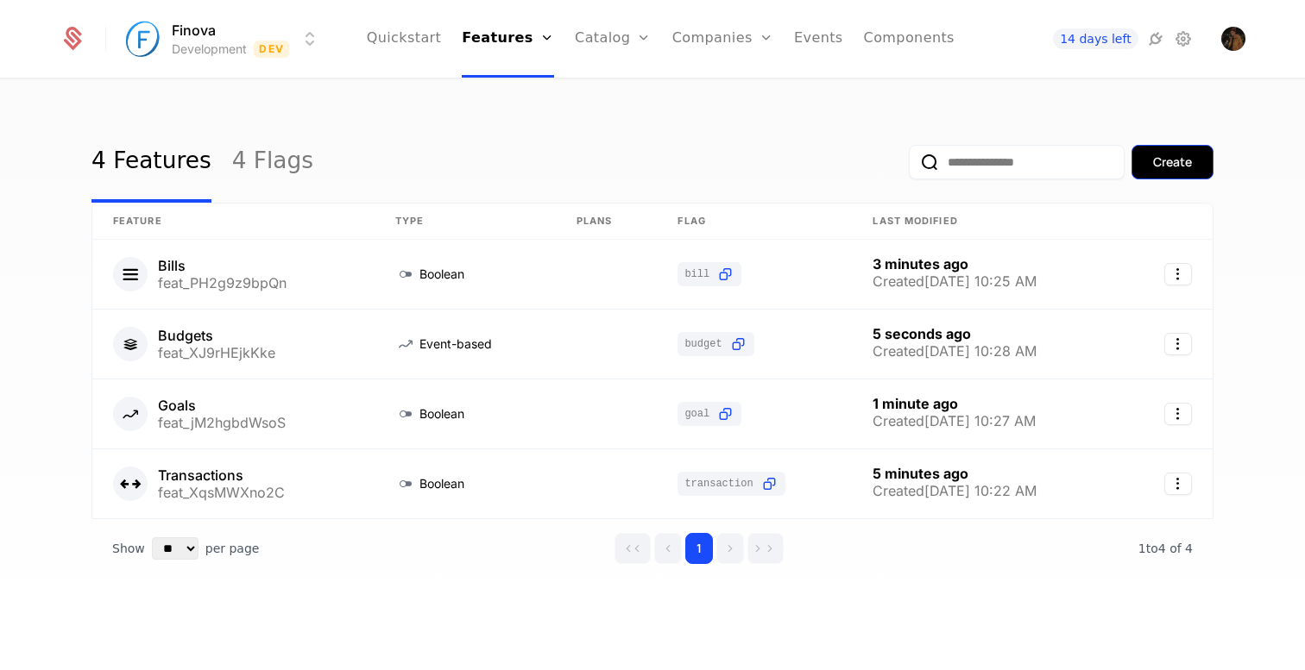
click at [1165, 166] on div "Create" at bounding box center [1172, 162] width 39 height 17
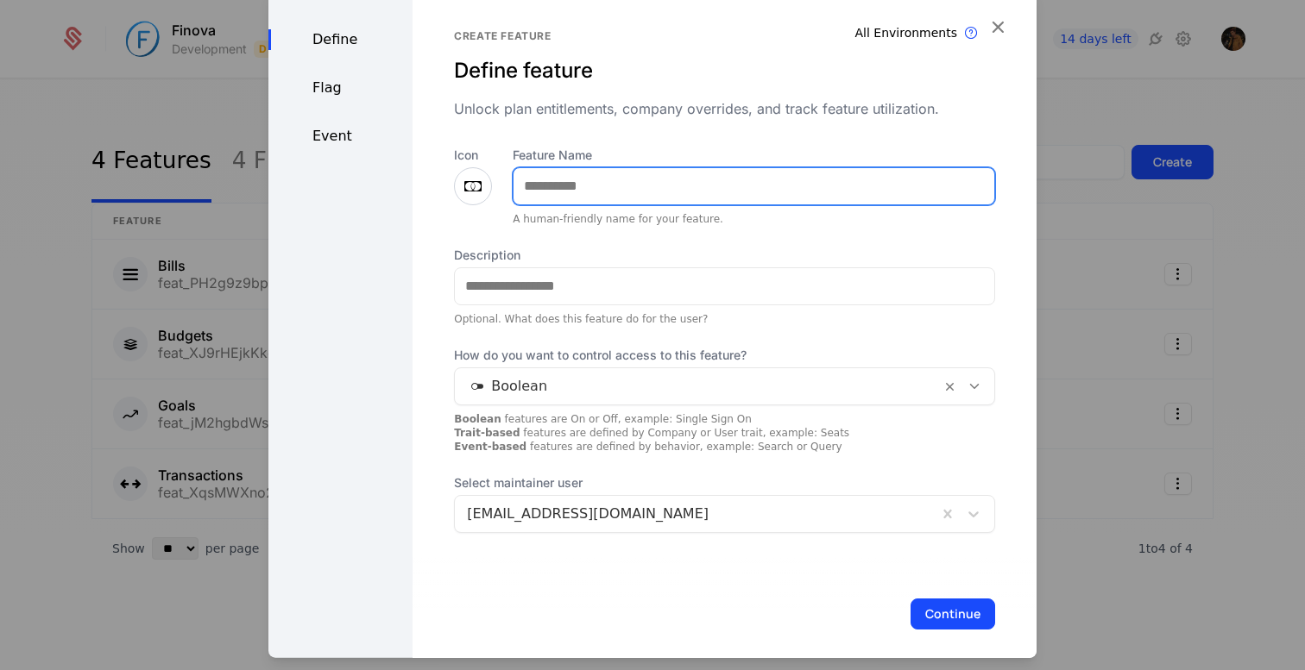
click at [574, 189] on input "Feature Name" at bounding box center [753, 185] width 481 height 36
type input "******"
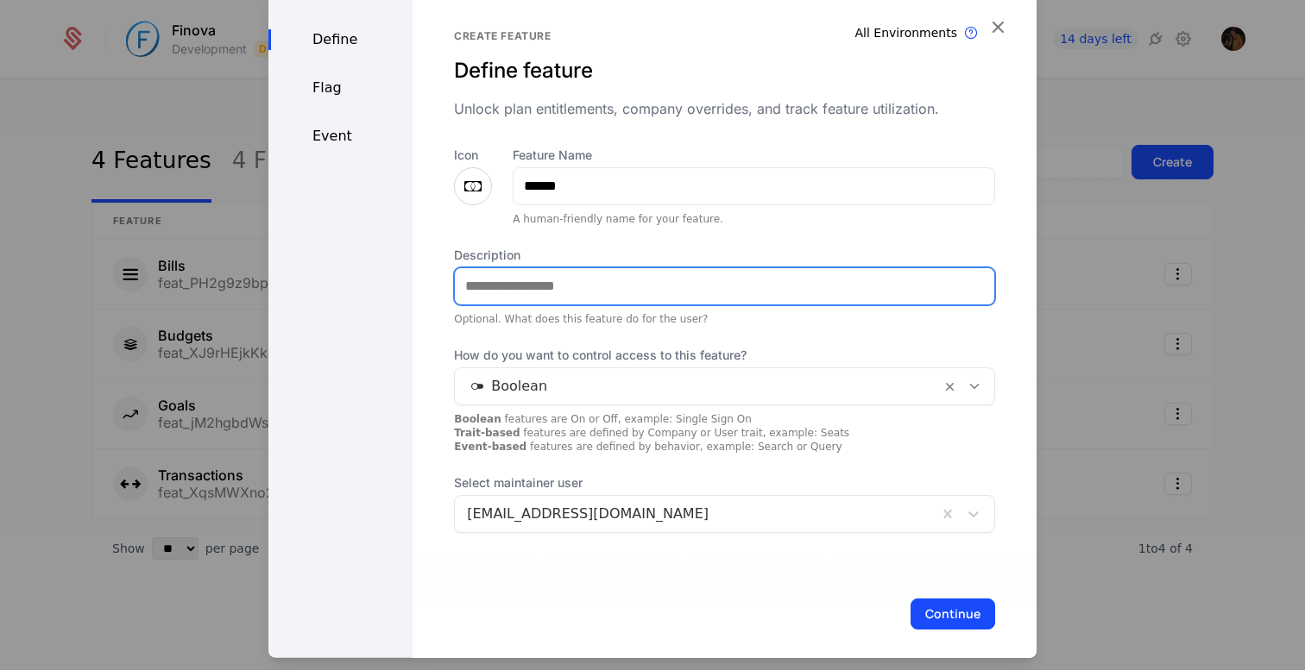
click at [525, 298] on input "Description" at bounding box center [724, 286] width 539 height 36
paste input "**********"
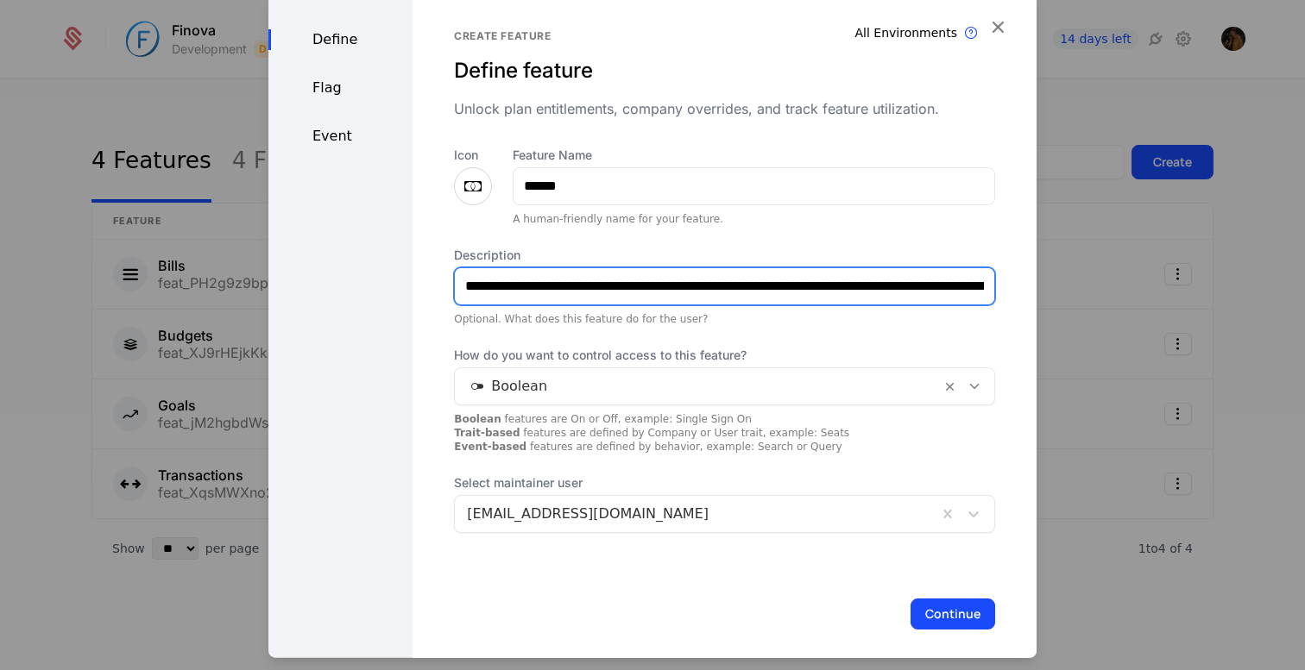
scroll to position [0, 135]
type input "**********"
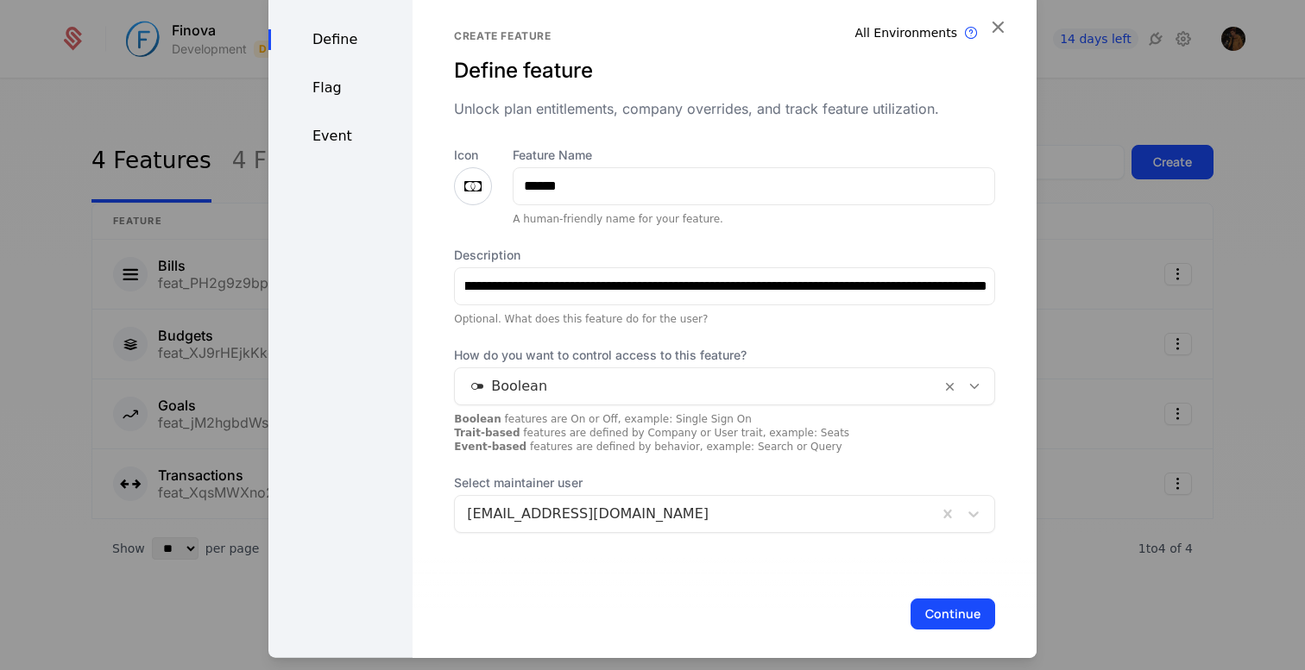
click at [470, 182] on icon at bounding box center [473, 185] width 21 height 21
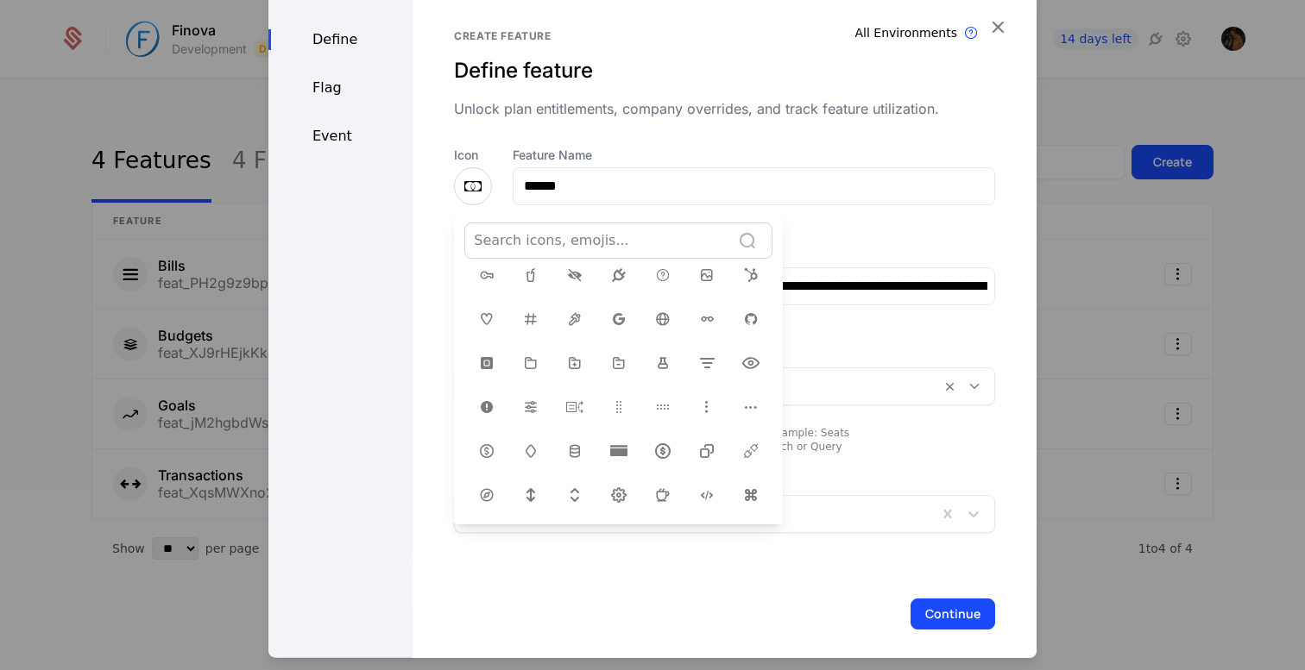
scroll to position [348, 0]
click at [485, 441] on icon at bounding box center [486, 447] width 21 height 21
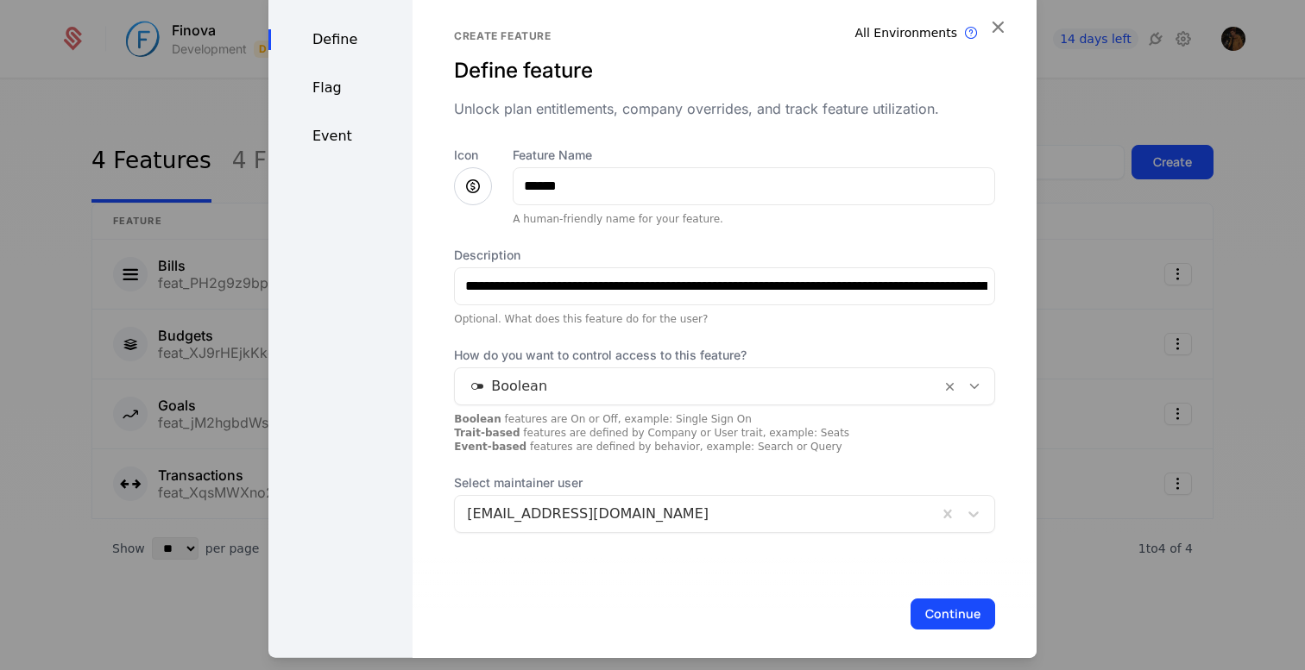
click at [636, 457] on div "**********" at bounding box center [724, 339] width 541 height 387
click at [941, 611] on button "Continue" at bounding box center [952, 613] width 85 height 31
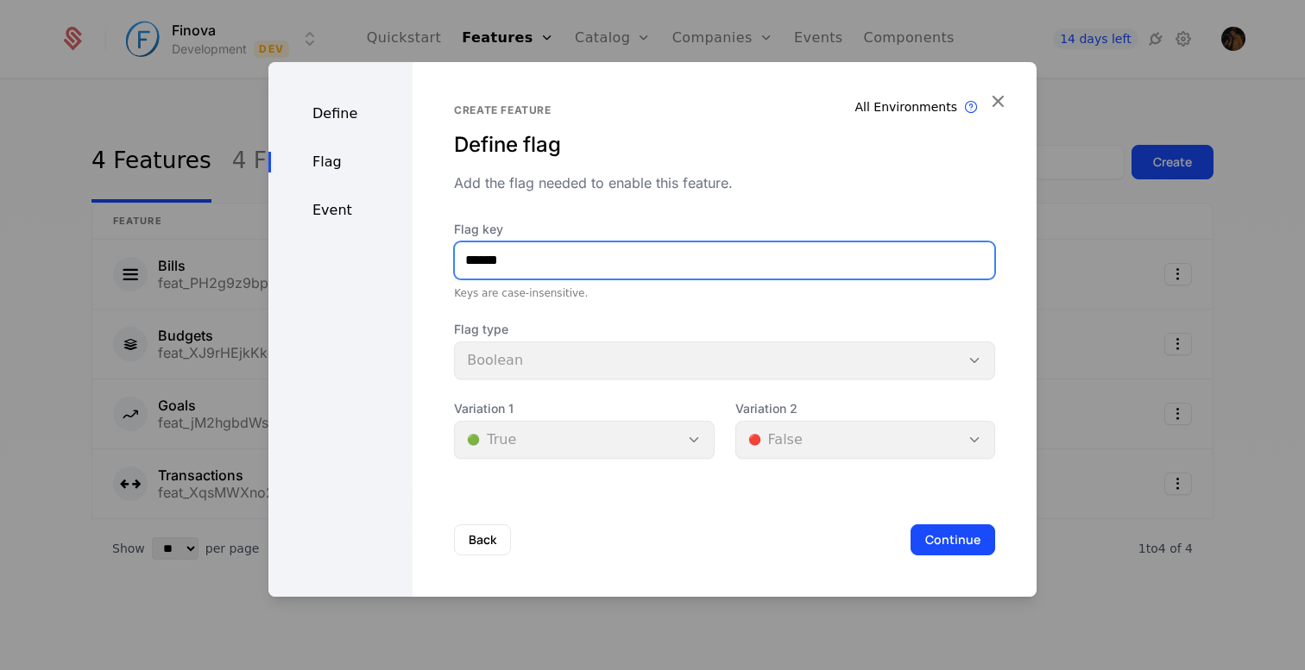
click at [607, 273] on input "******" at bounding box center [724, 260] width 539 height 36
type input "*****"
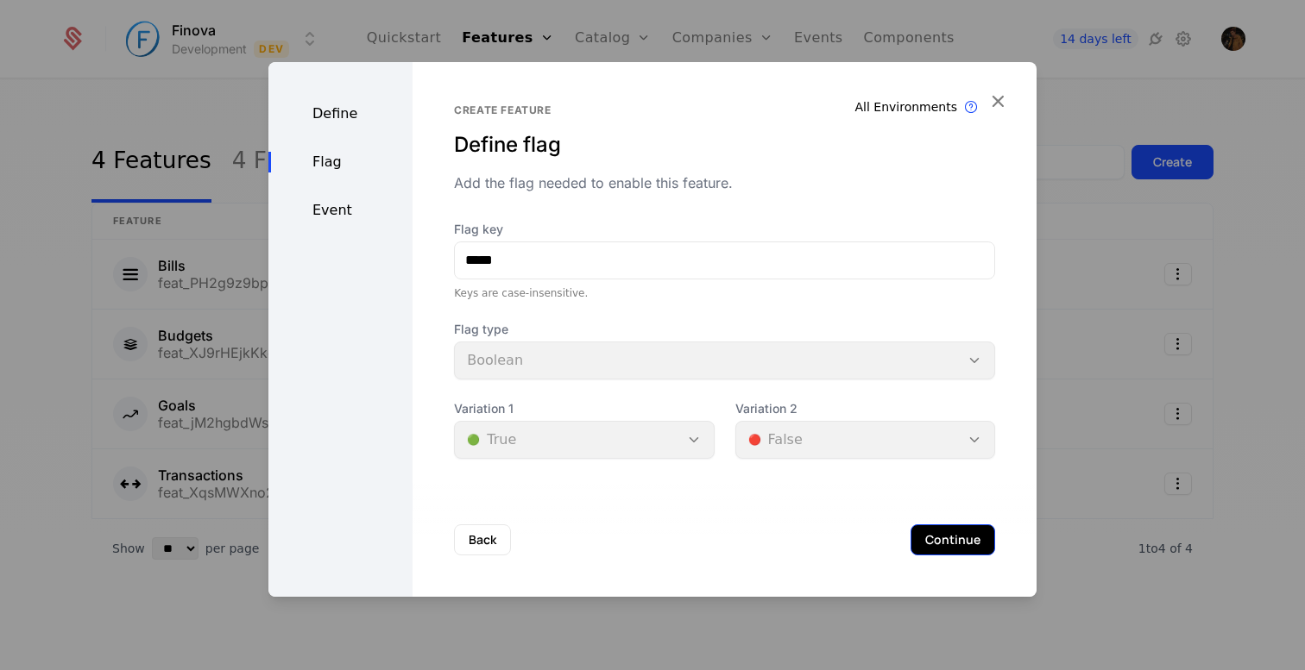
click at [947, 529] on button "Continue" at bounding box center [952, 540] width 85 height 31
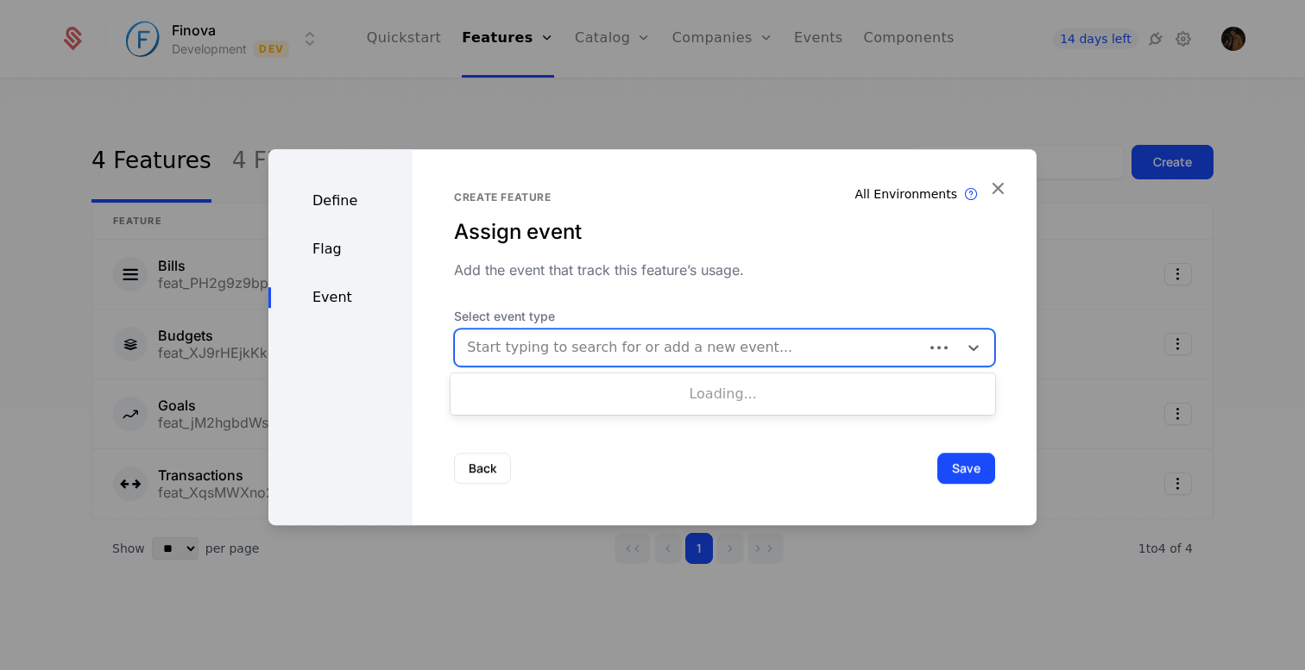
click at [621, 351] on div at bounding box center [689, 348] width 444 height 24
type input "*****"
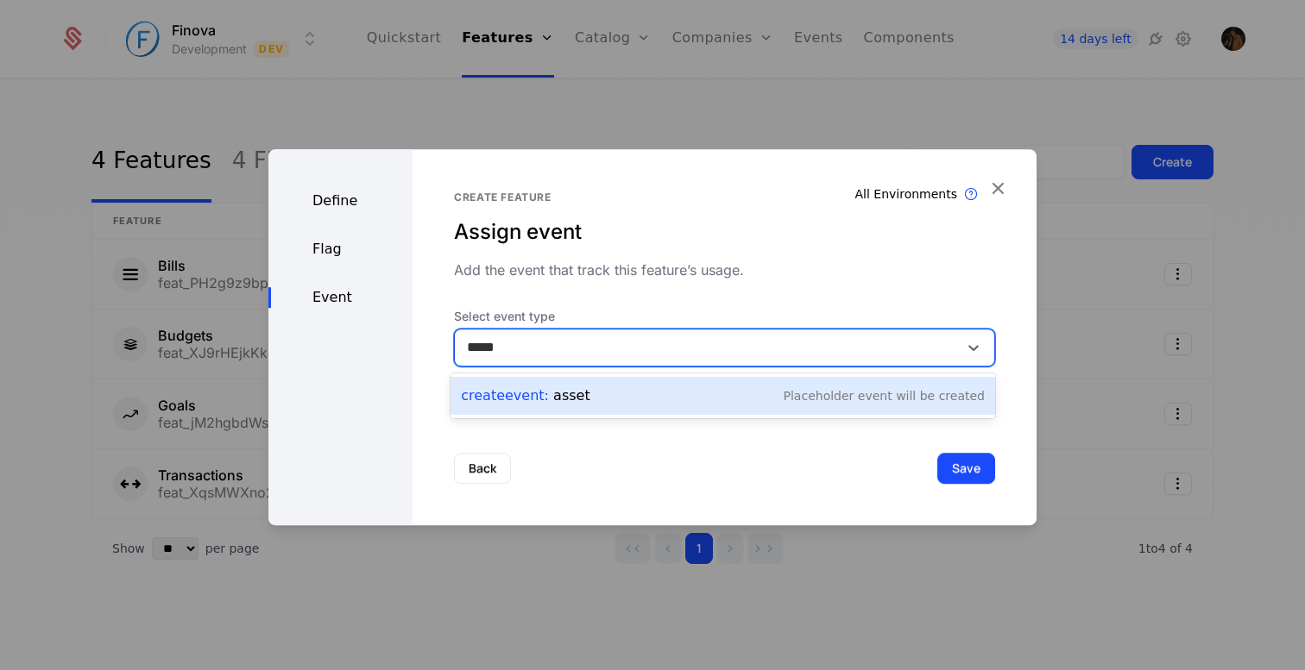
click at [826, 397] on div "Placeholder Event will be created" at bounding box center [884, 395] width 201 height 17
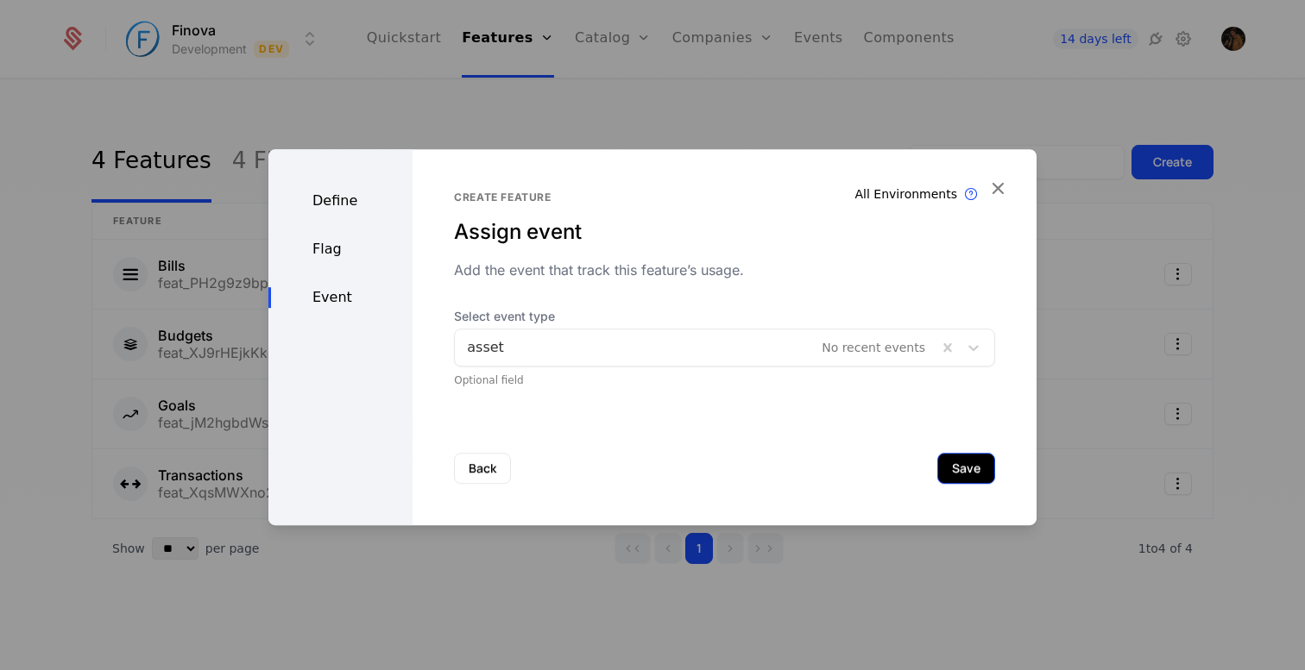
click at [984, 472] on button "Save" at bounding box center [966, 468] width 58 height 31
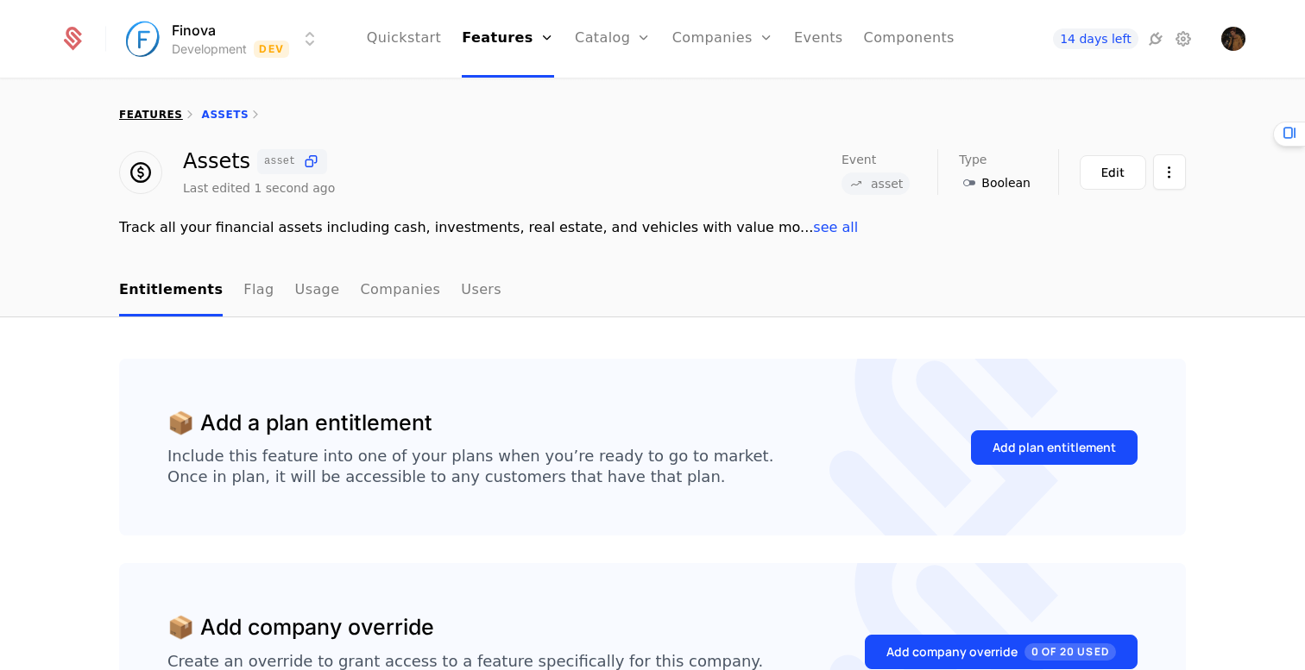
click at [148, 113] on link "features" at bounding box center [151, 115] width 64 height 12
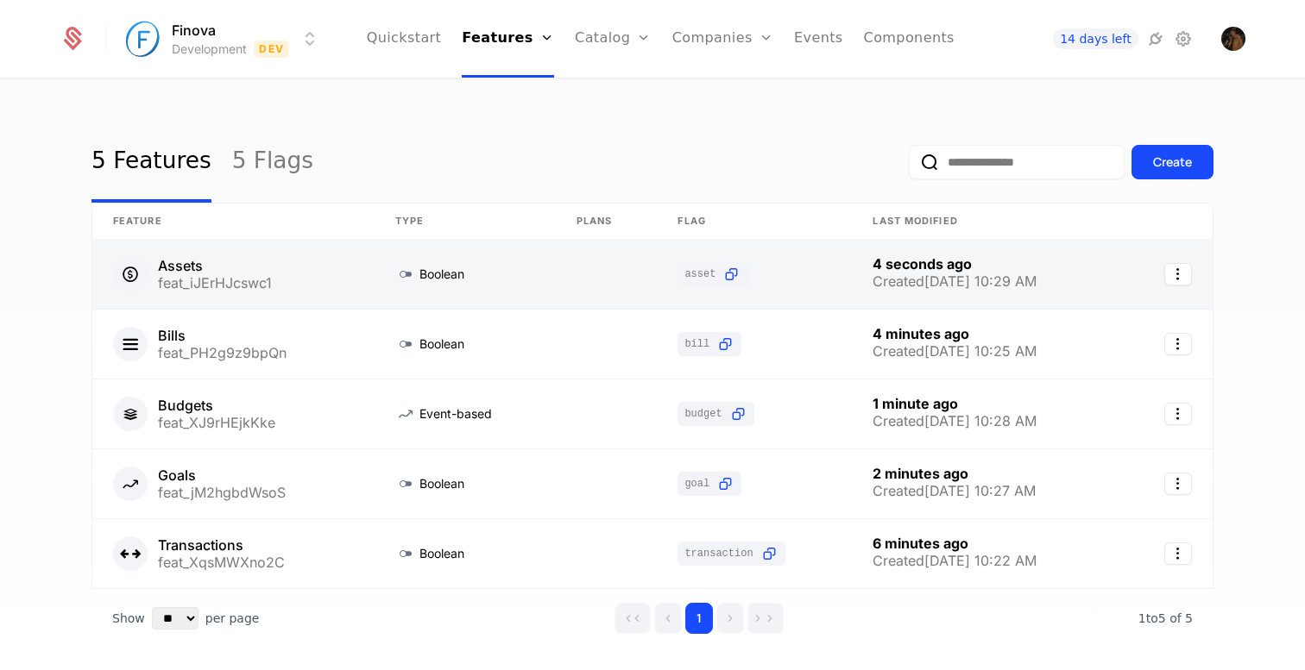
scroll to position [64, 0]
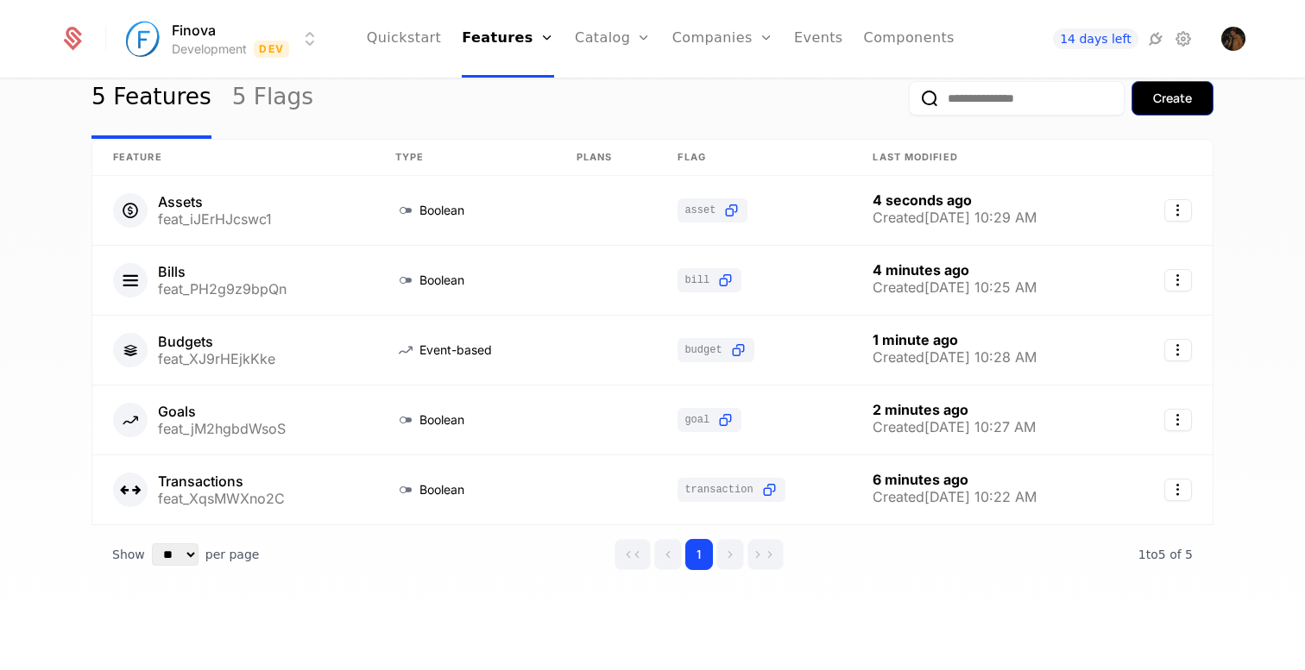
click at [1174, 94] on div "Create" at bounding box center [1172, 98] width 39 height 17
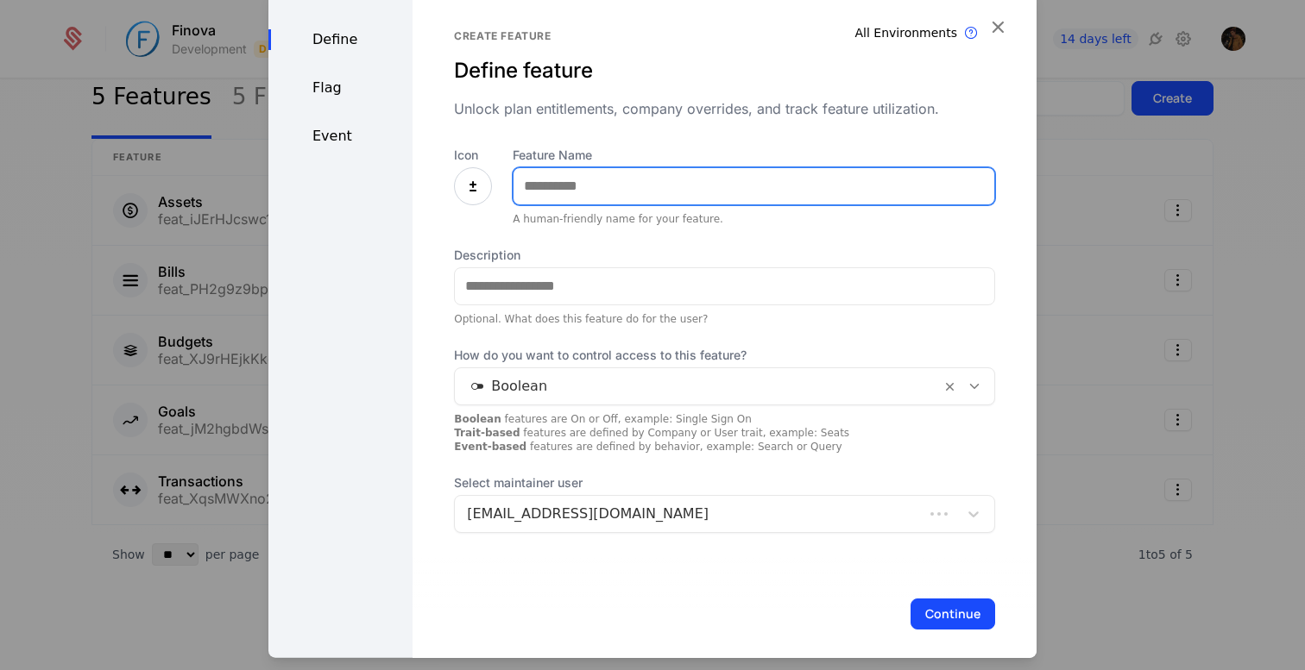
click at [565, 192] on input "Feature Name" at bounding box center [753, 185] width 481 height 36
type input "**********"
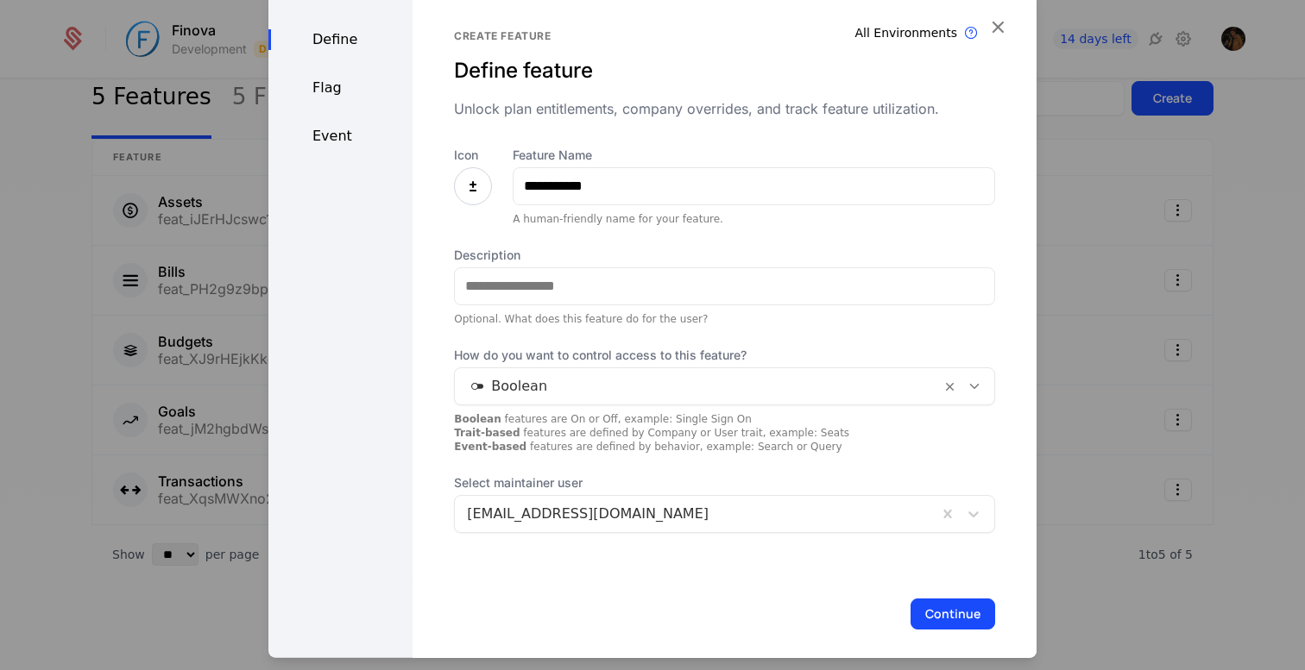
click at [467, 182] on icon at bounding box center [473, 185] width 21 height 21
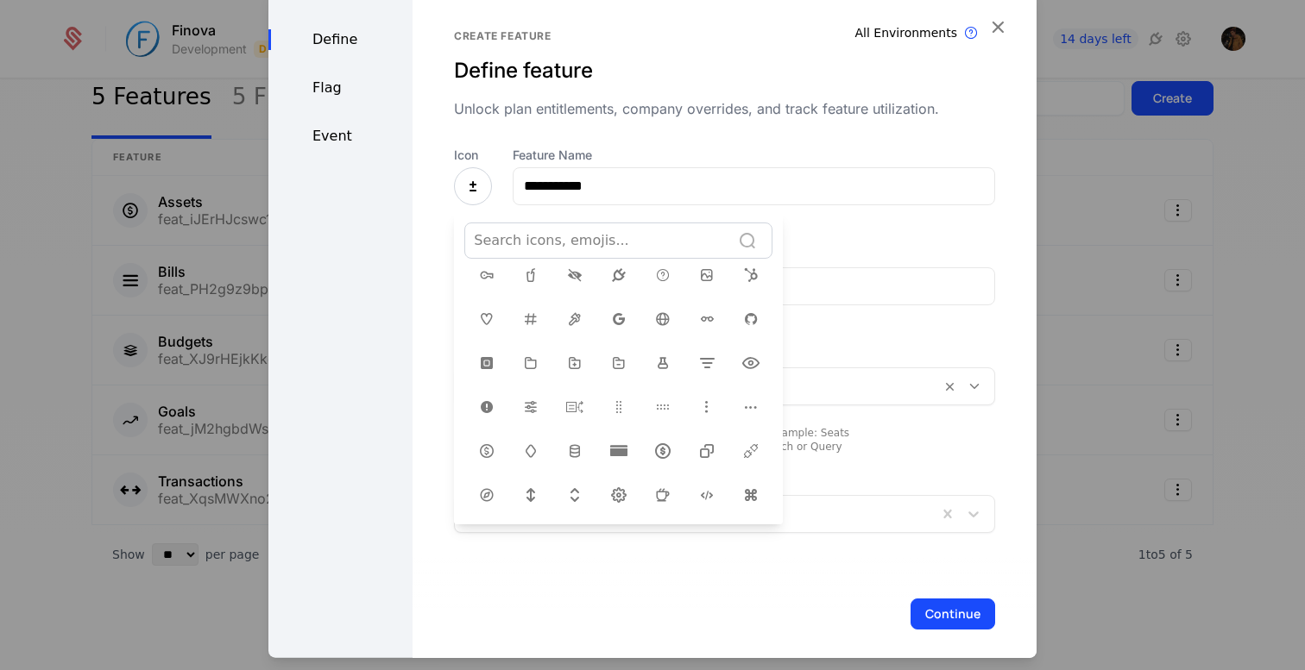
scroll to position [368, 0]
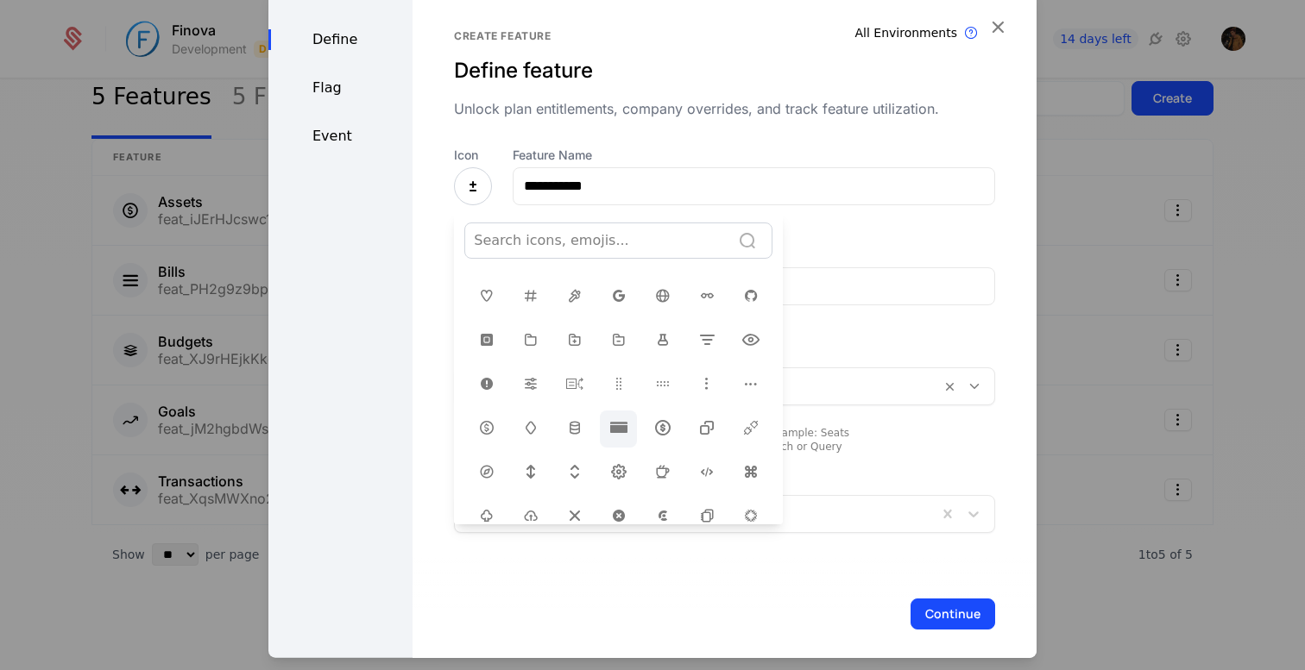
click at [617, 424] on icon at bounding box center [618, 427] width 21 height 21
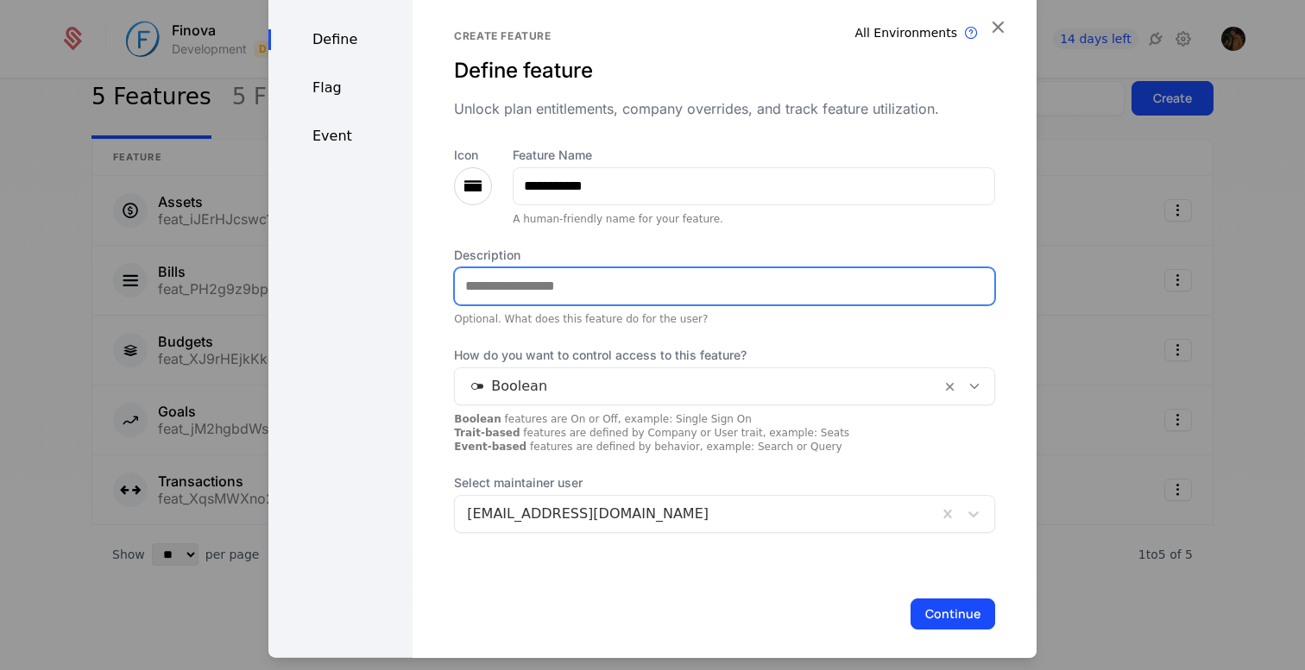
click at [580, 292] on input "Description" at bounding box center [724, 286] width 539 height 36
paste input "**********"
type input "**********"
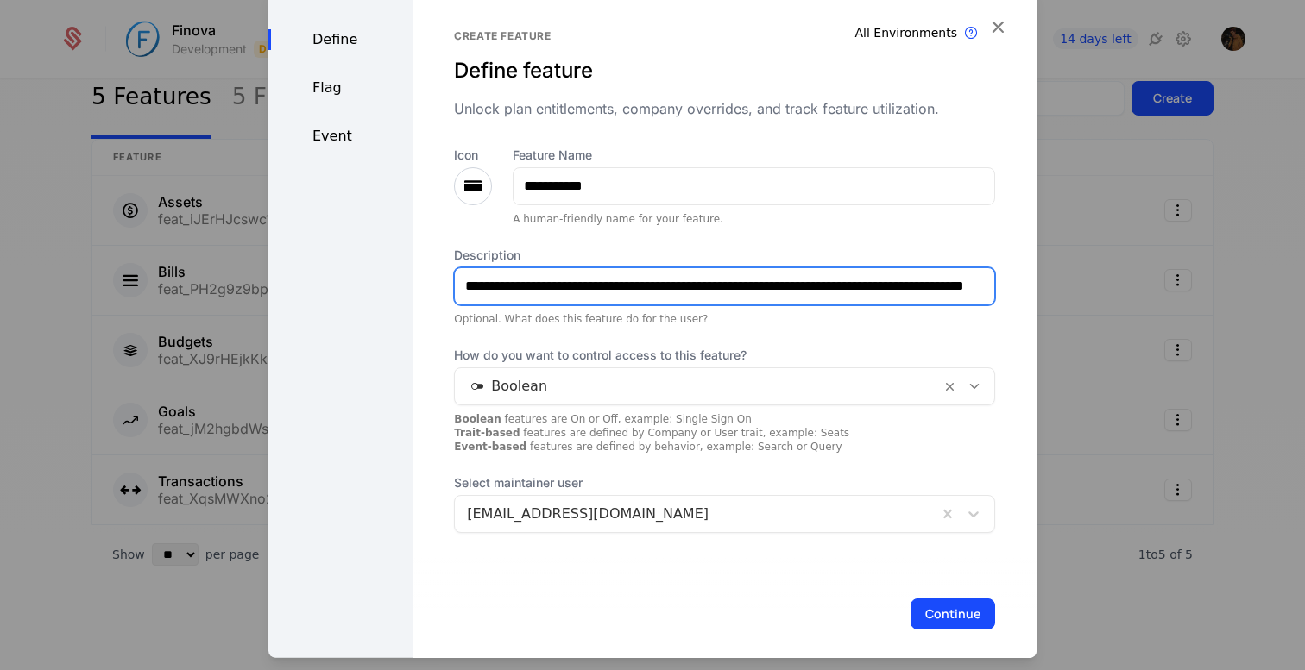
scroll to position [0, 53]
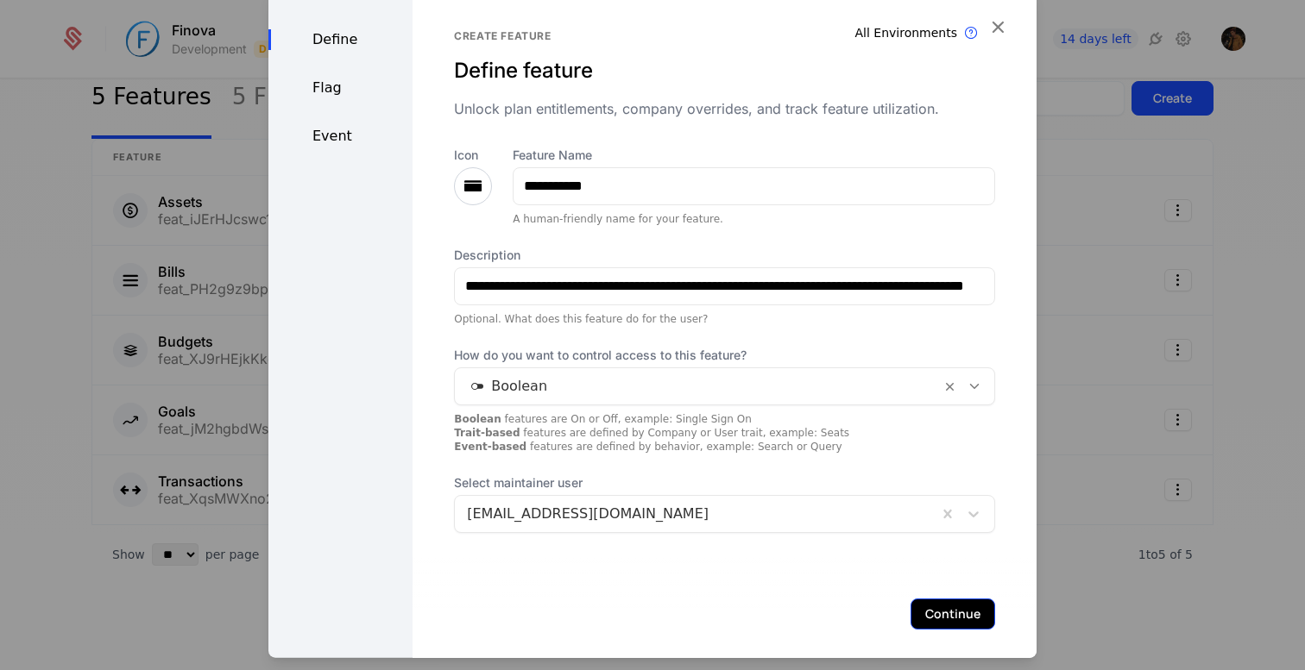
click at [959, 612] on button "Continue" at bounding box center [952, 613] width 85 height 31
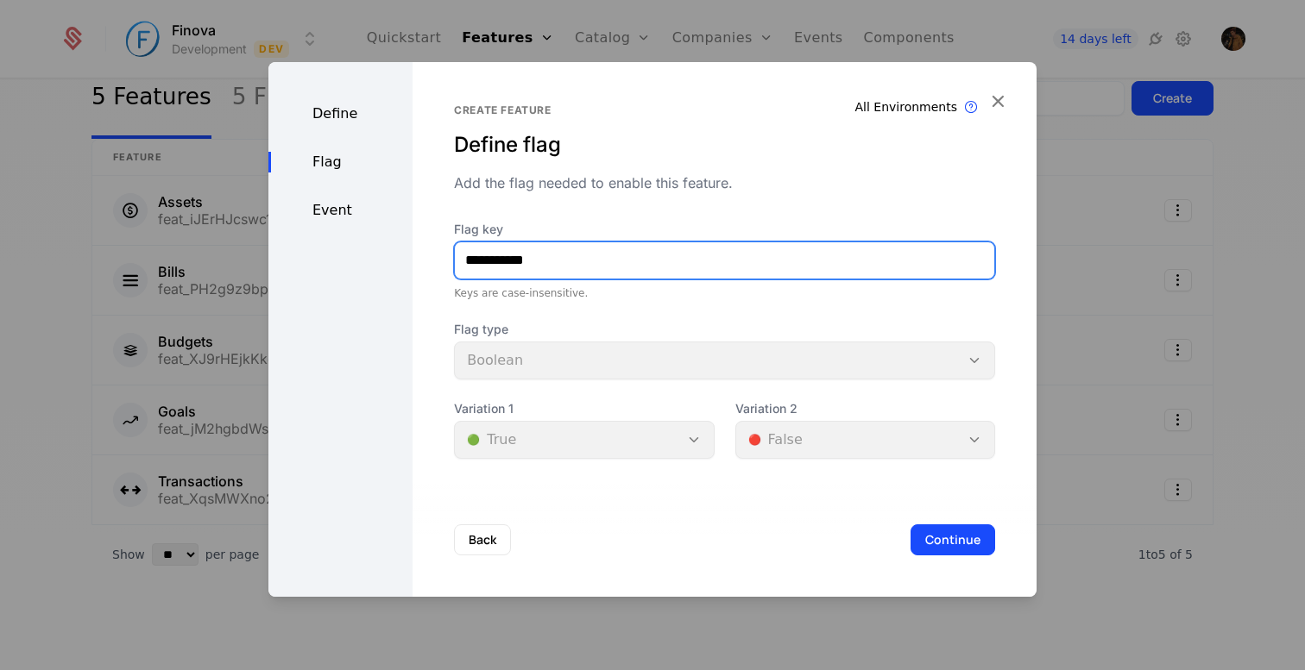
click at [612, 261] on input "**********" at bounding box center [724, 260] width 539 height 36
type input "*********"
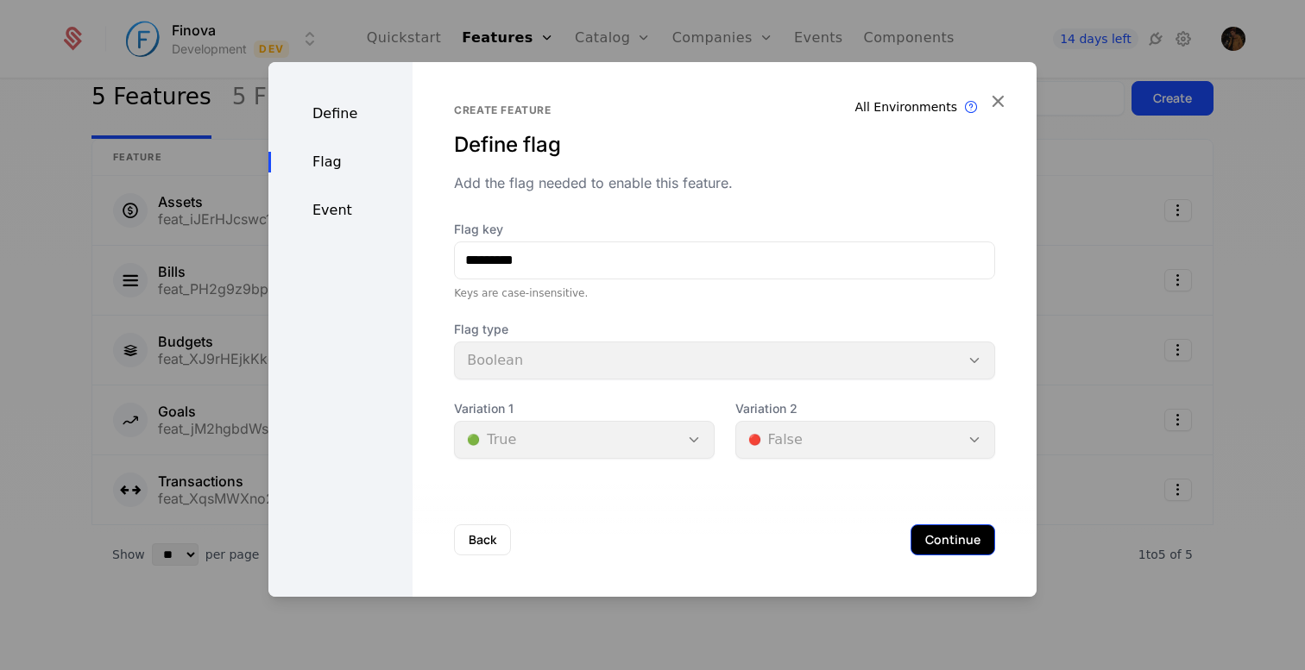
click at [939, 536] on button "Continue" at bounding box center [952, 540] width 85 height 31
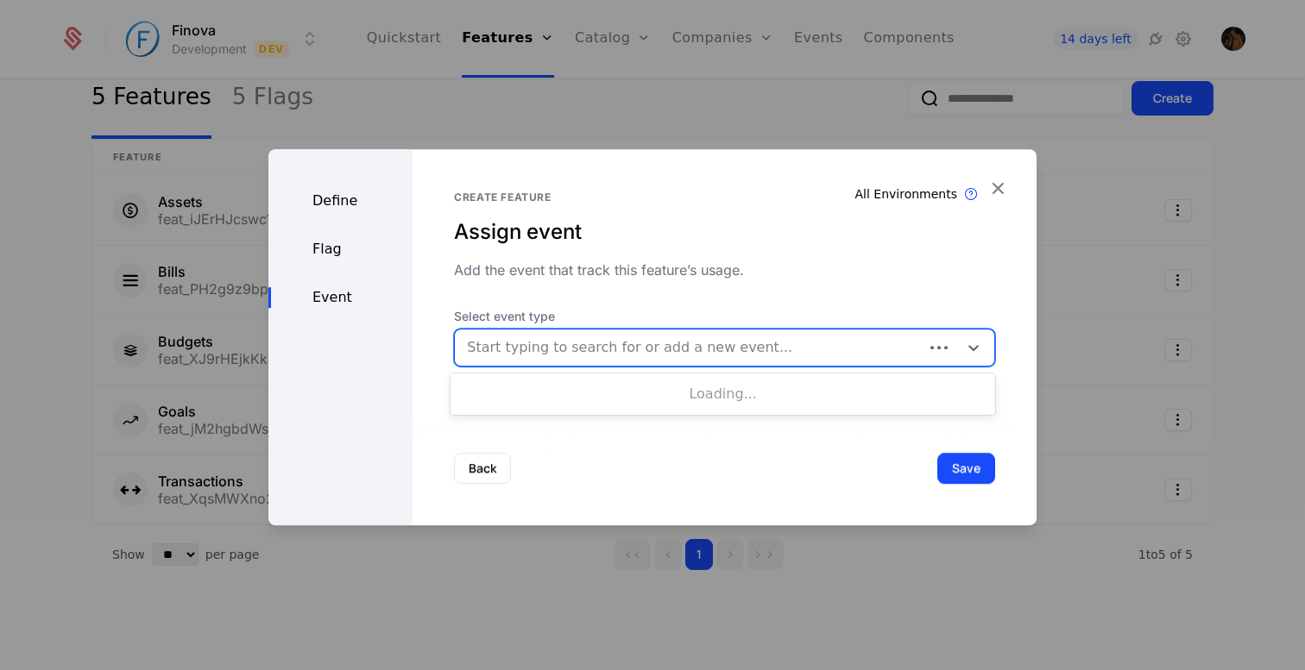
click at [635, 353] on div at bounding box center [689, 348] width 444 height 24
type input "*********"
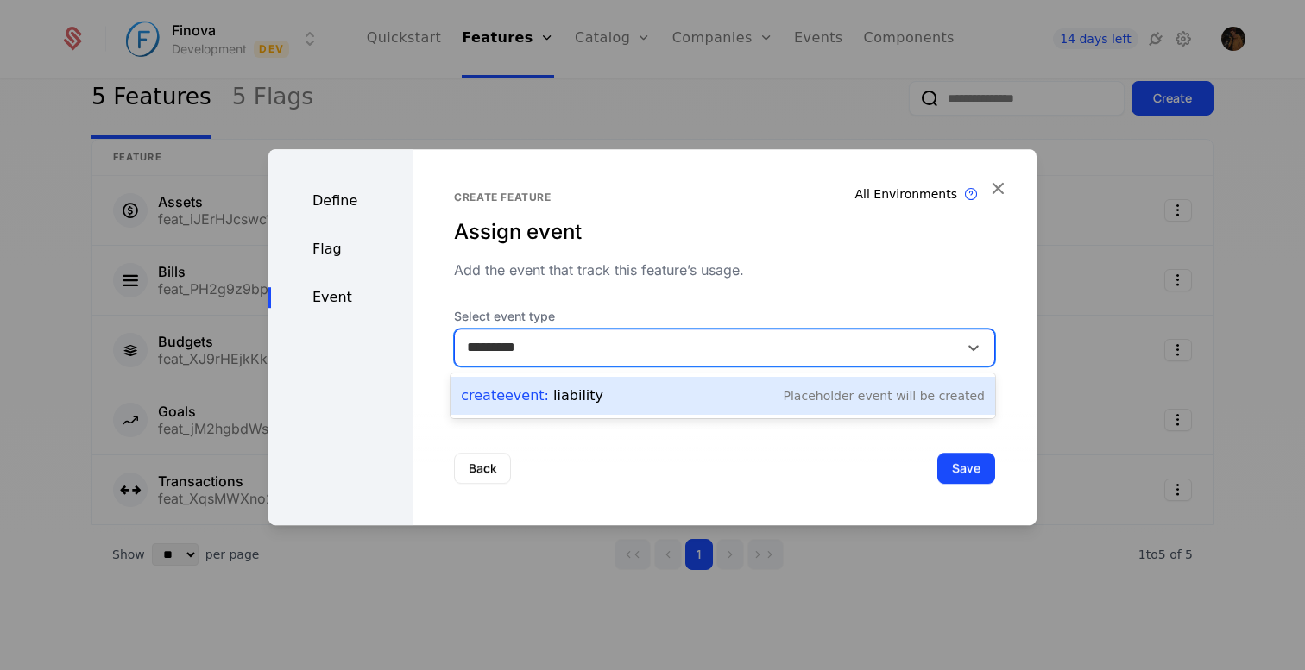
click at [838, 398] on div "Placeholder Event will be created" at bounding box center [884, 395] width 201 height 17
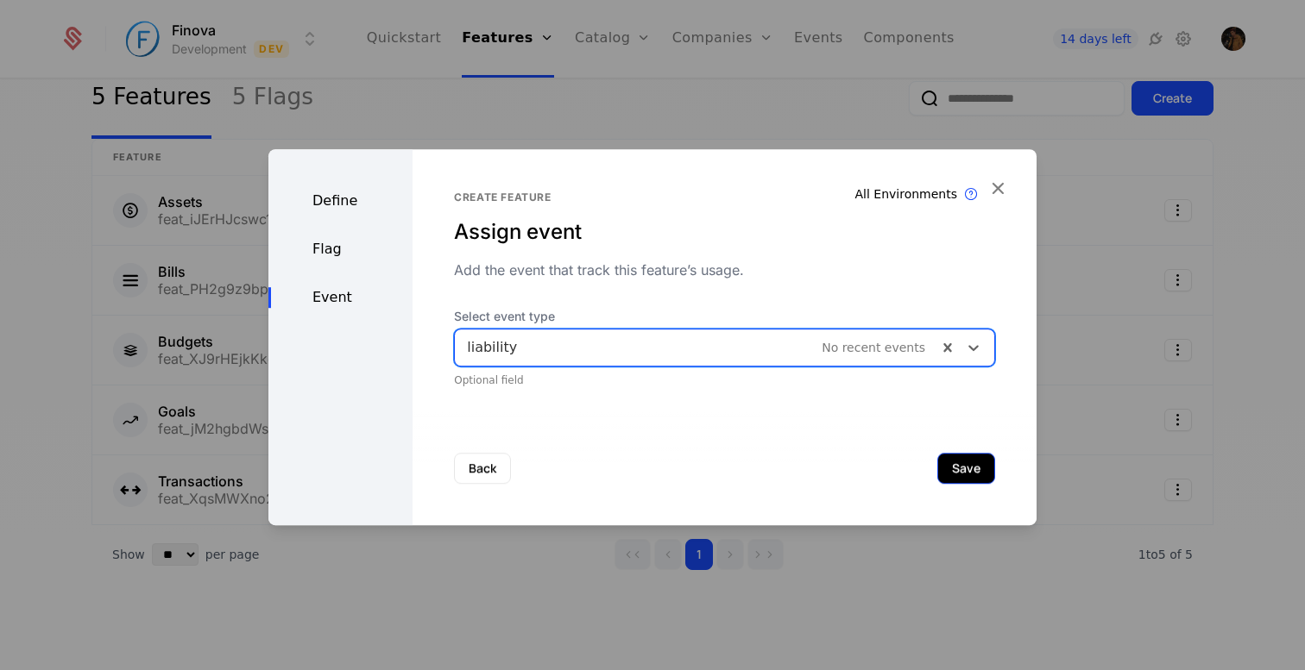
click at [965, 466] on button "Save" at bounding box center [966, 468] width 58 height 31
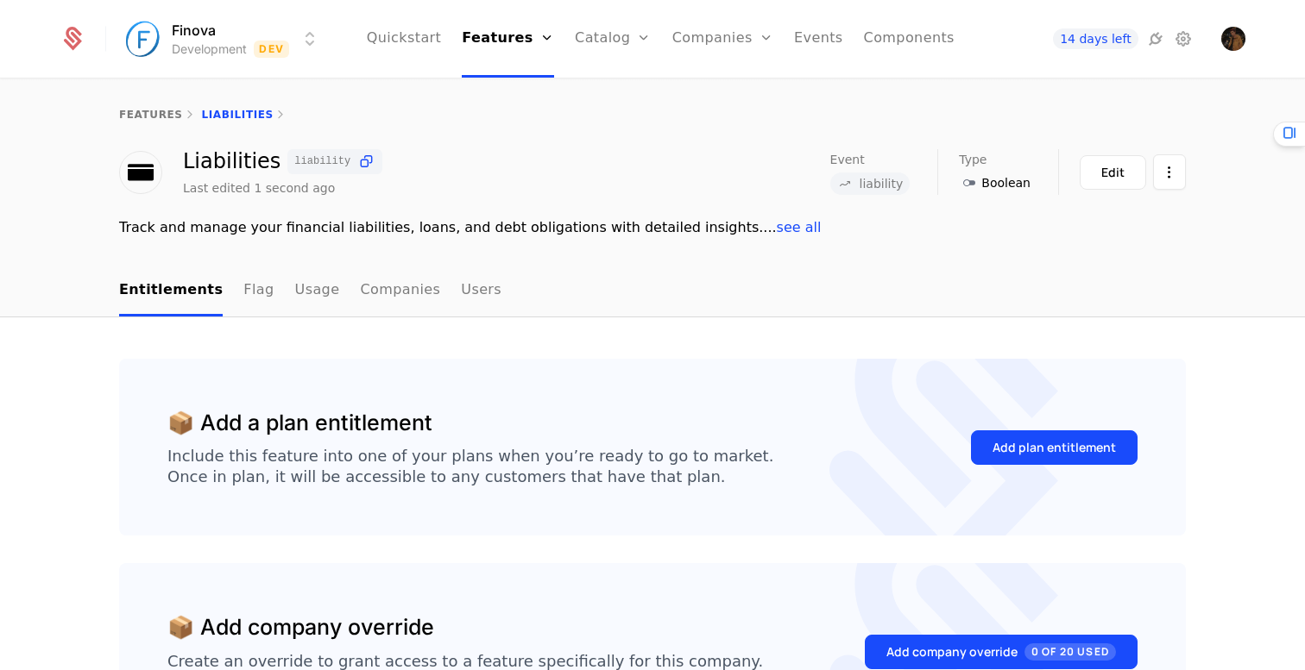
scroll to position [30, 0]
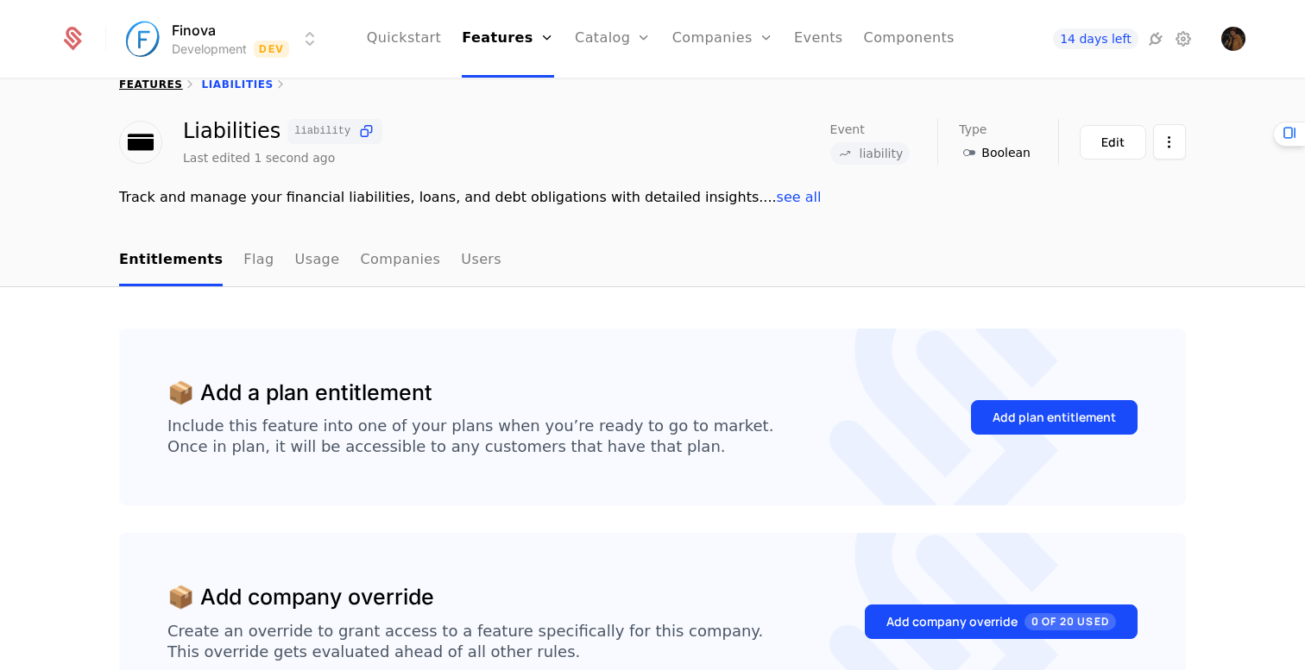
click at [161, 84] on link "features" at bounding box center [151, 85] width 64 height 12
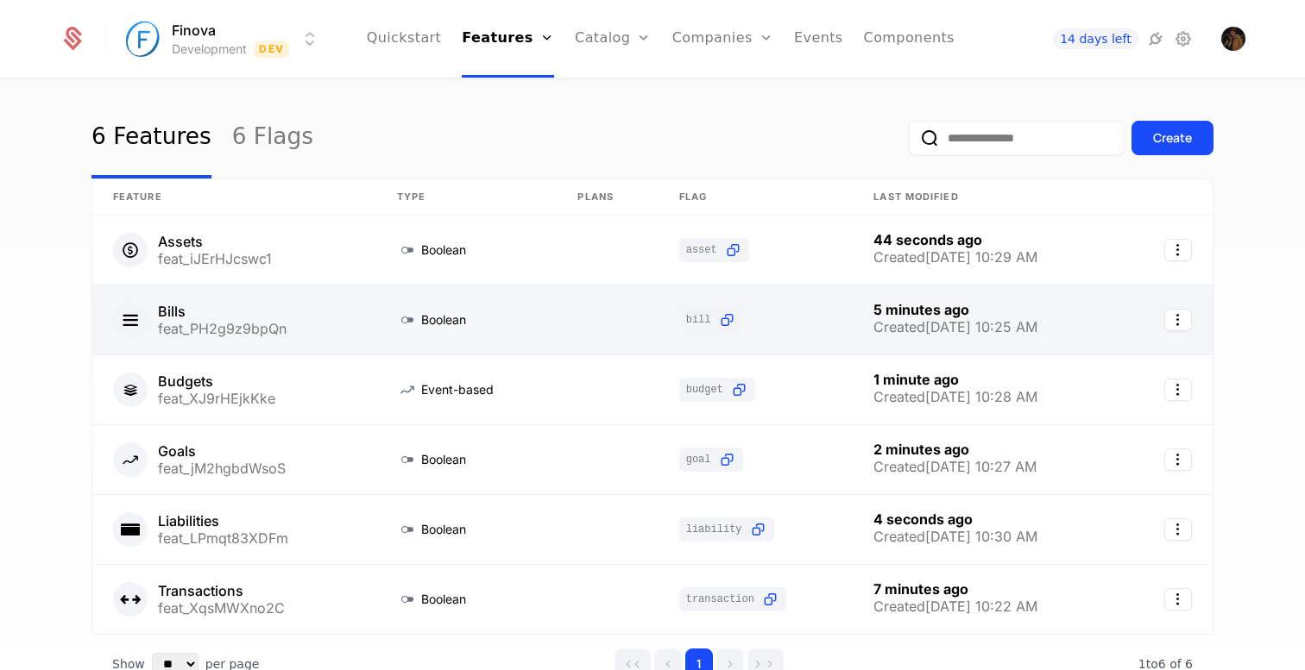
scroll to position [64, 0]
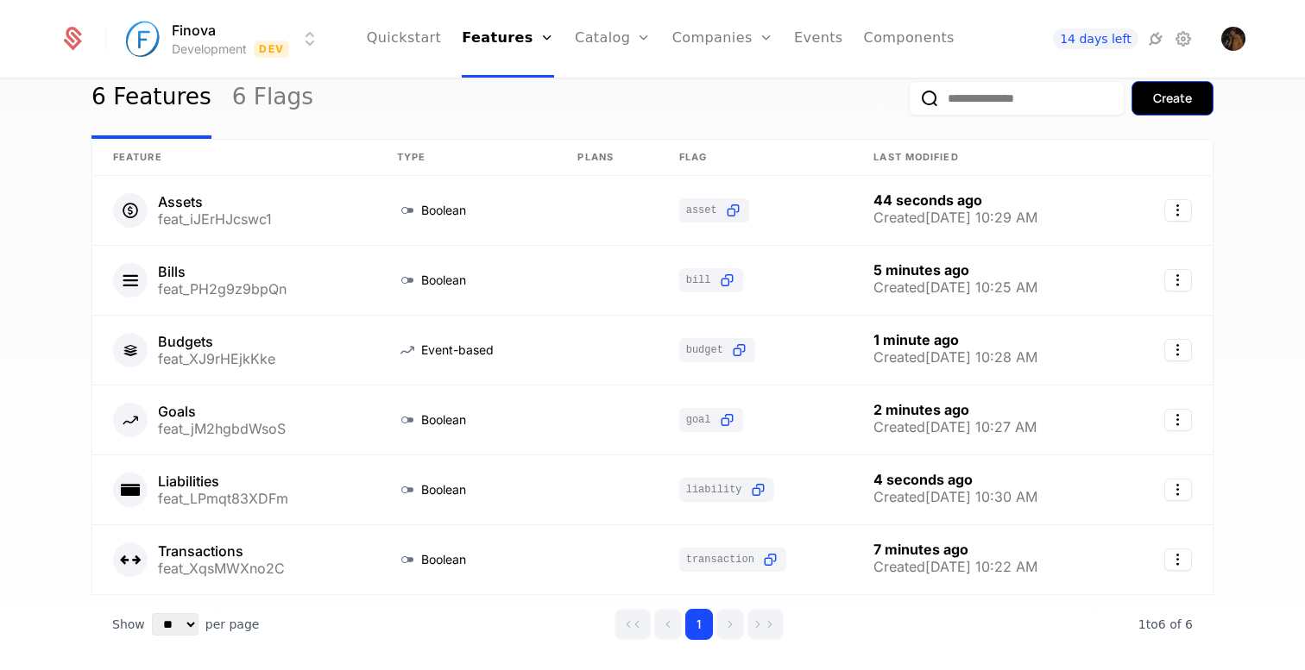
click at [1171, 102] on div "Create" at bounding box center [1172, 98] width 39 height 17
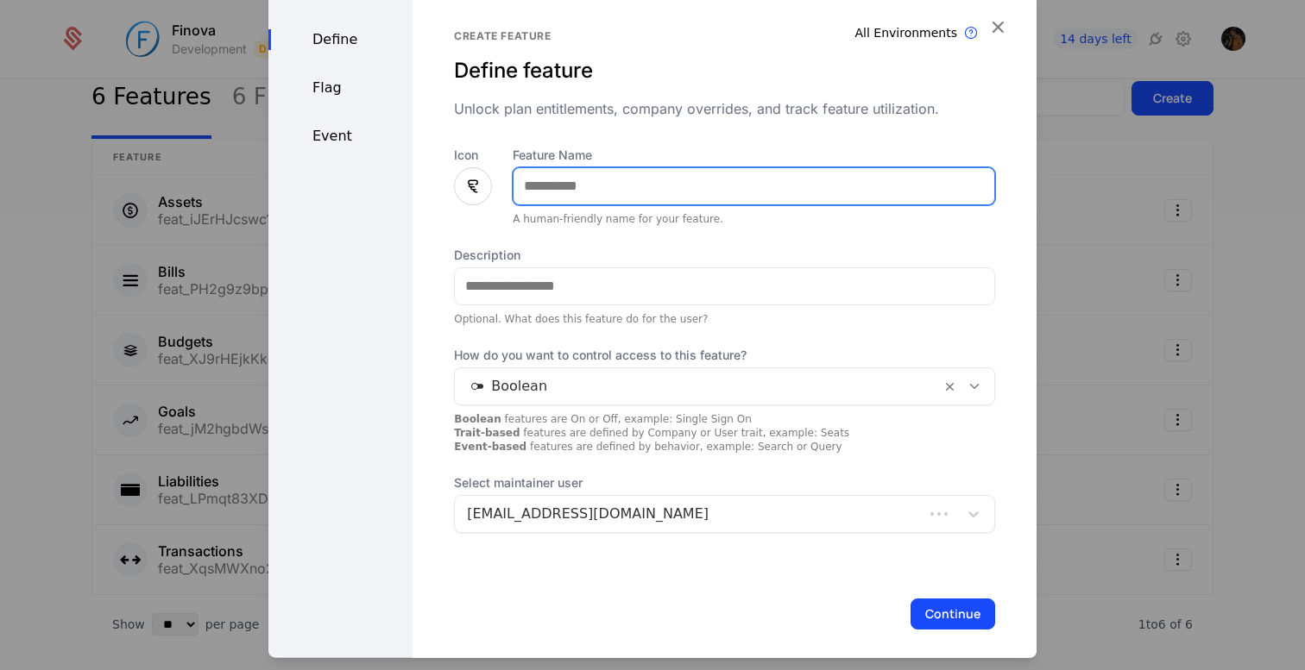
click at [607, 189] on input "Feature Name" at bounding box center [753, 185] width 481 height 36
type input "*********"
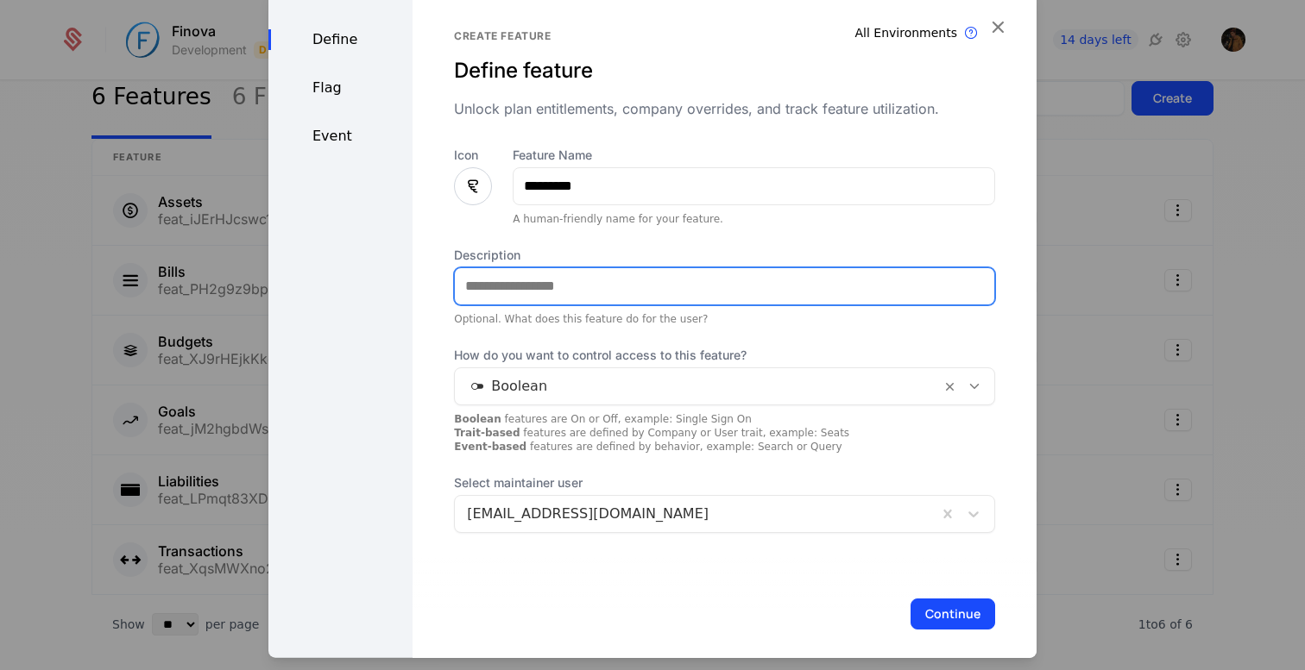
click at [543, 285] on input "Description" at bounding box center [724, 286] width 539 height 36
paste input "**********"
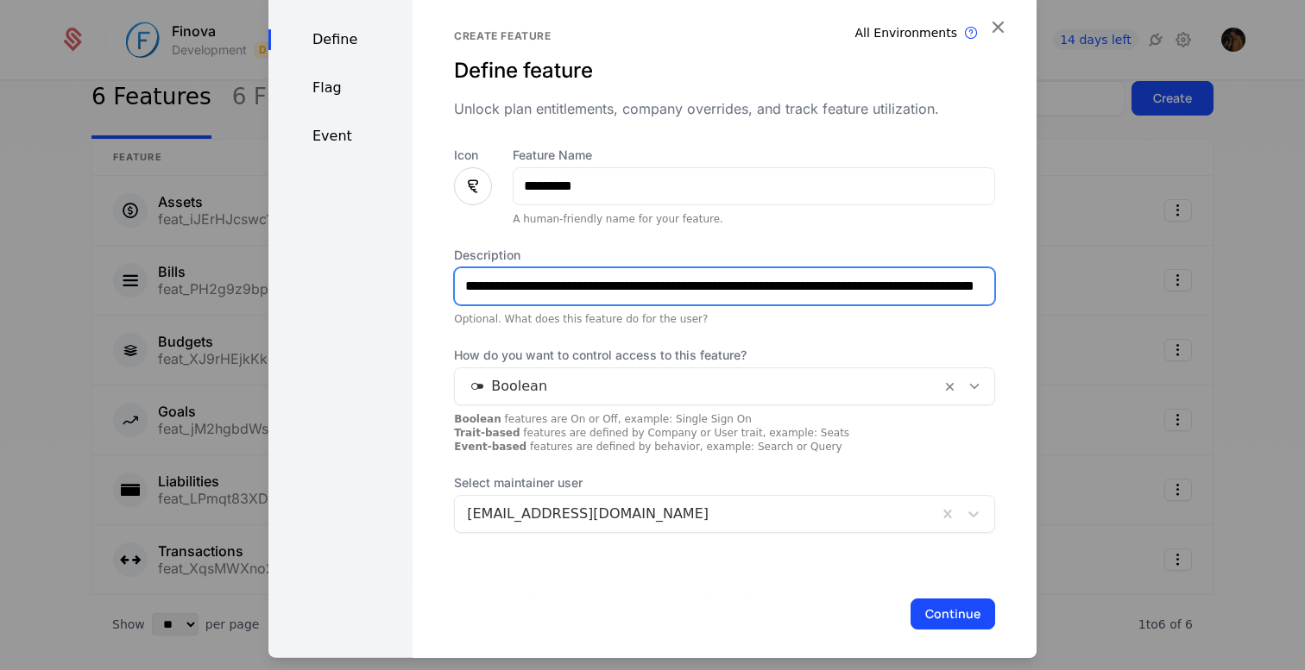
scroll to position [0, 74]
type input "**********"
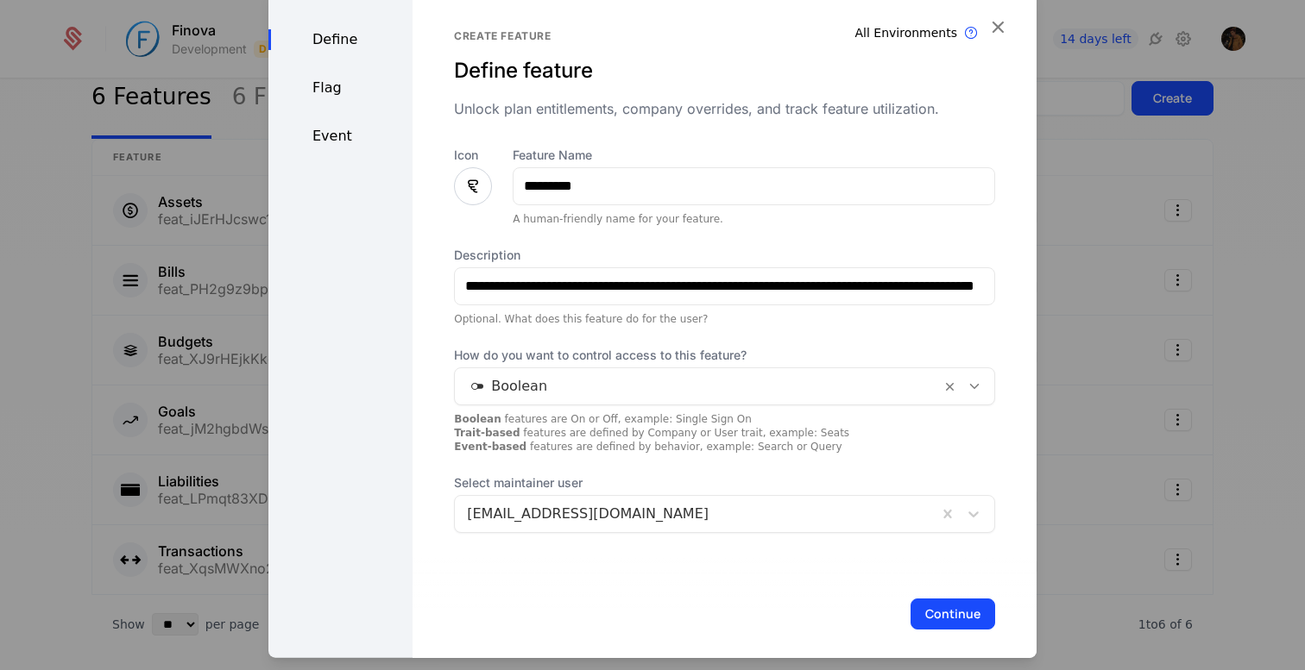
click at [469, 188] on icon at bounding box center [473, 185] width 21 height 21
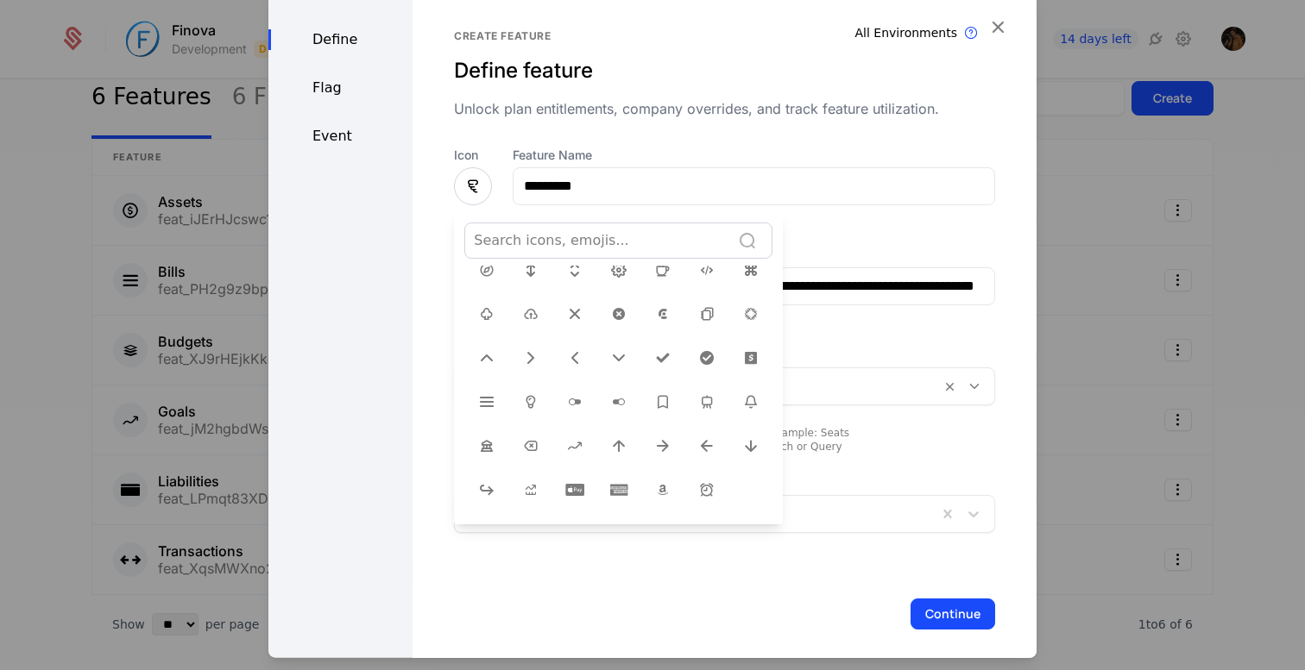
scroll to position [582, 0]
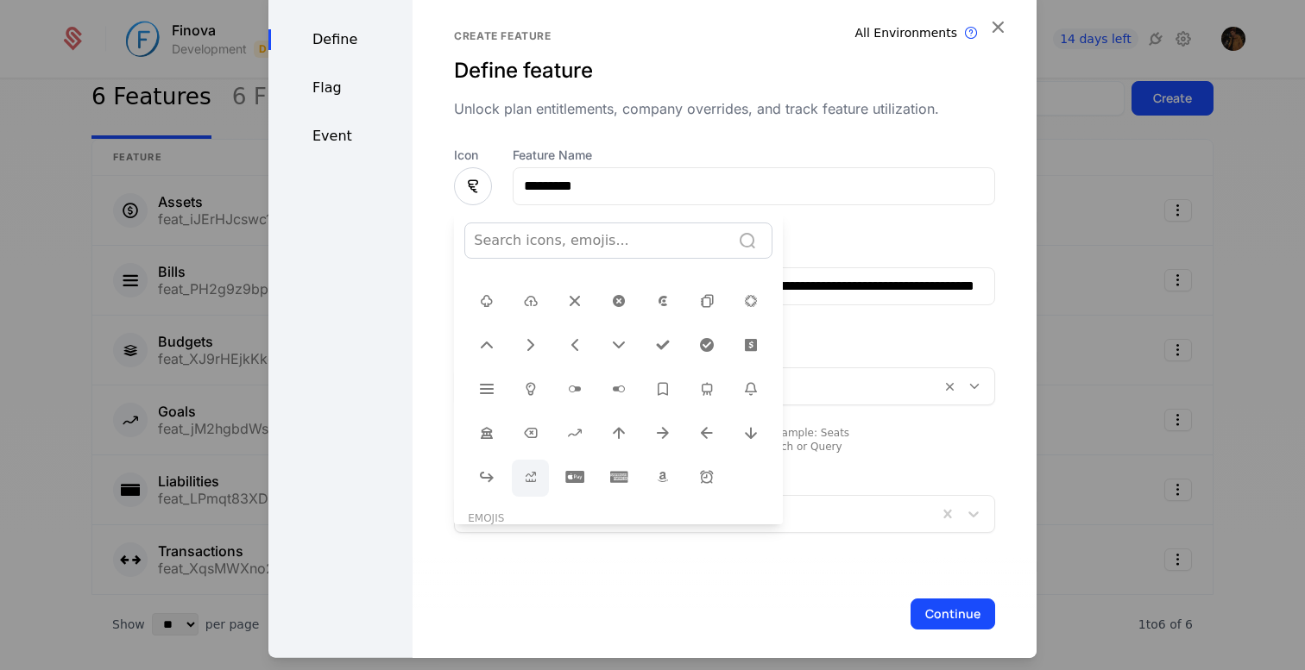
click at [525, 466] on icon at bounding box center [530, 476] width 21 height 21
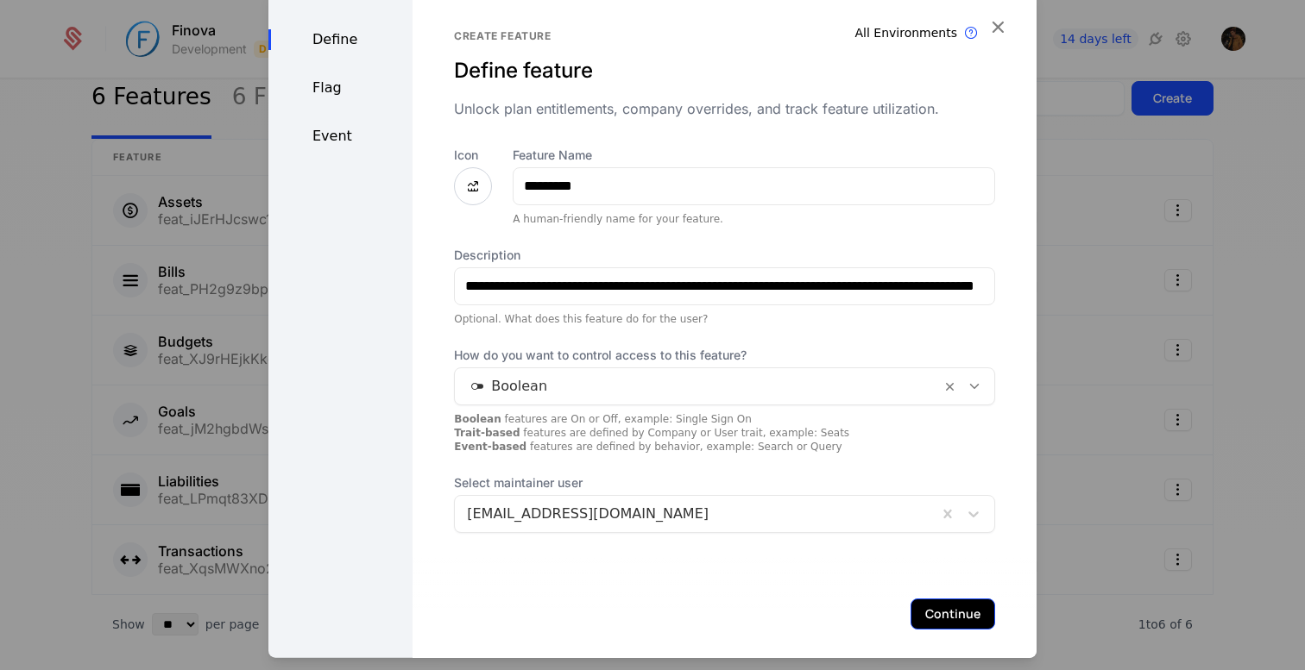
click at [965, 620] on button "Continue" at bounding box center [952, 613] width 85 height 31
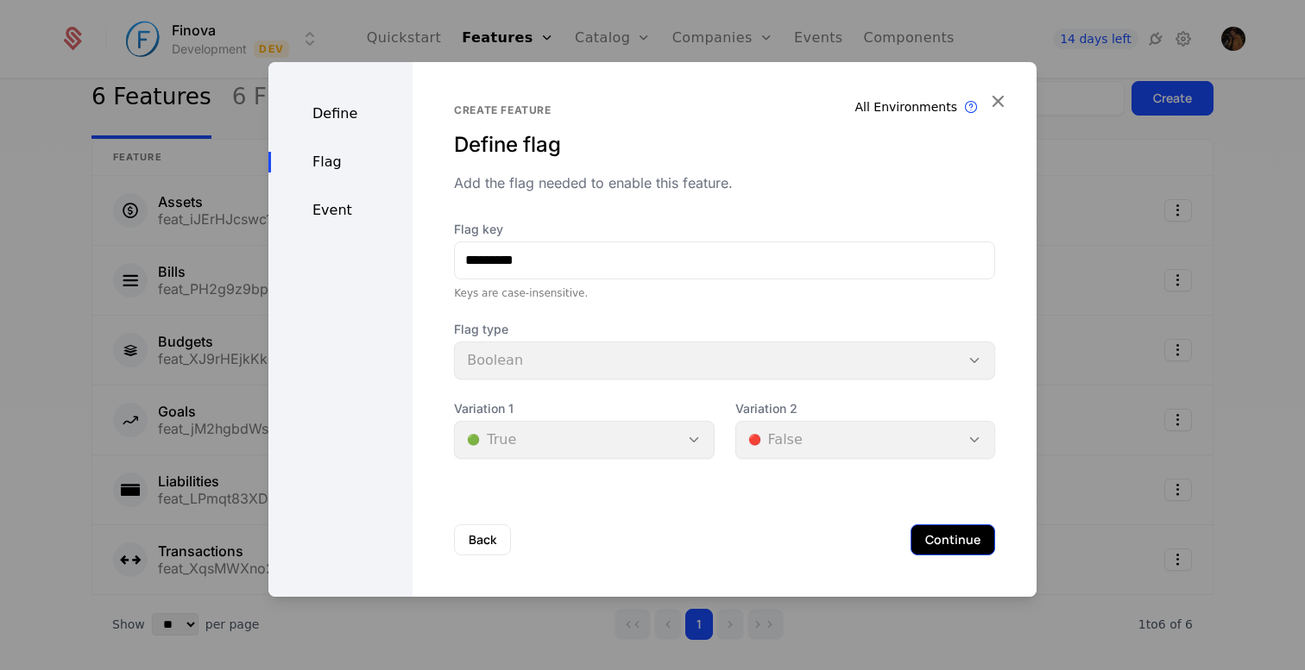
click at [938, 539] on button "Continue" at bounding box center [952, 540] width 85 height 31
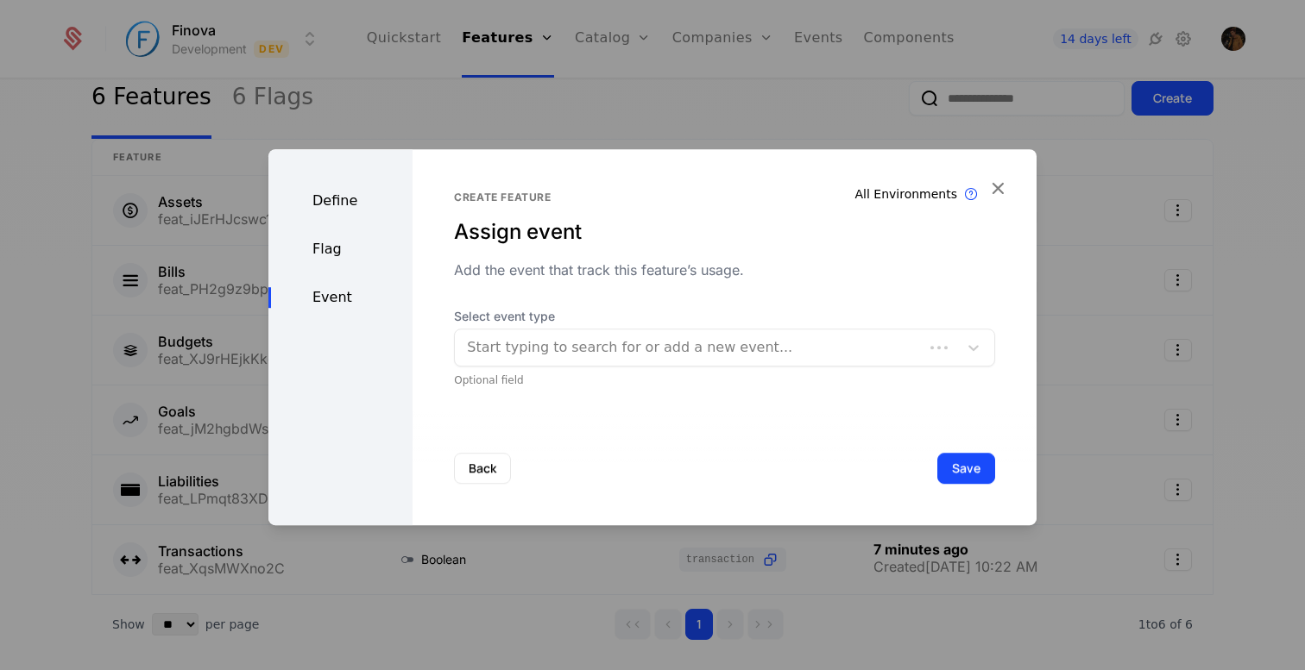
click at [597, 353] on div at bounding box center [689, 348] width 444 height 24
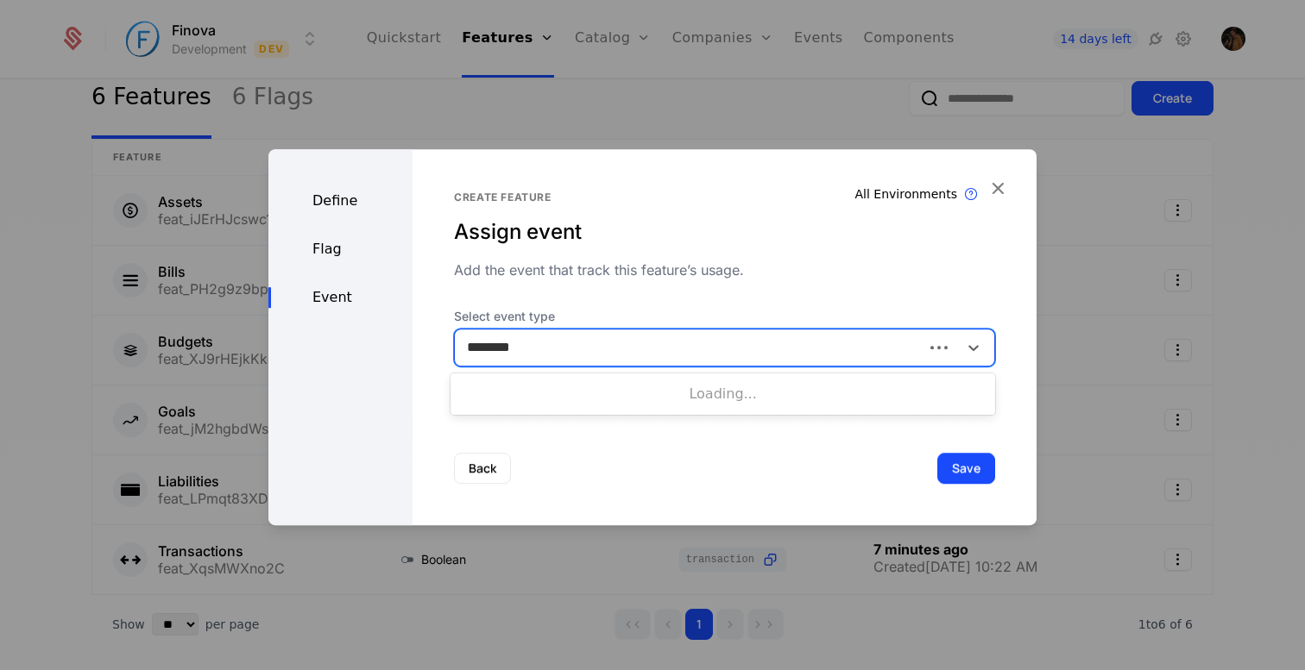
type input "*********"
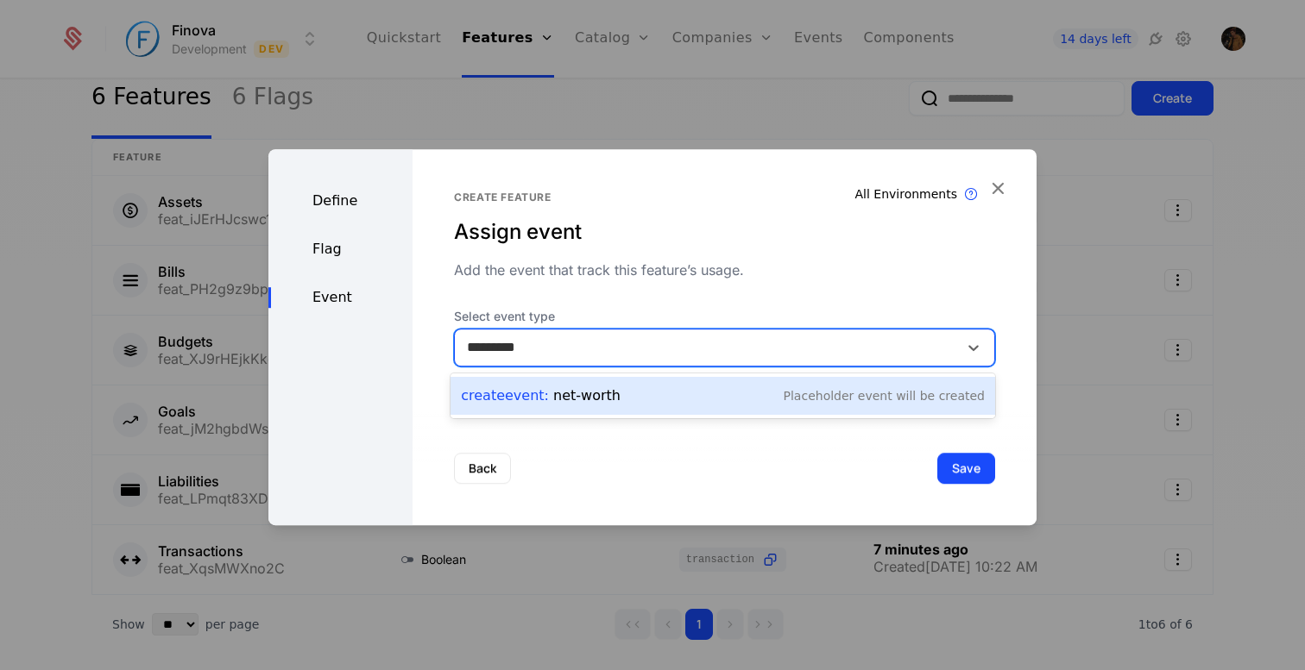
click at [714, 396] on div "Create Event : net-worth Placeholder Event will be created" at bounding box center [723, 396] width 524 height 24
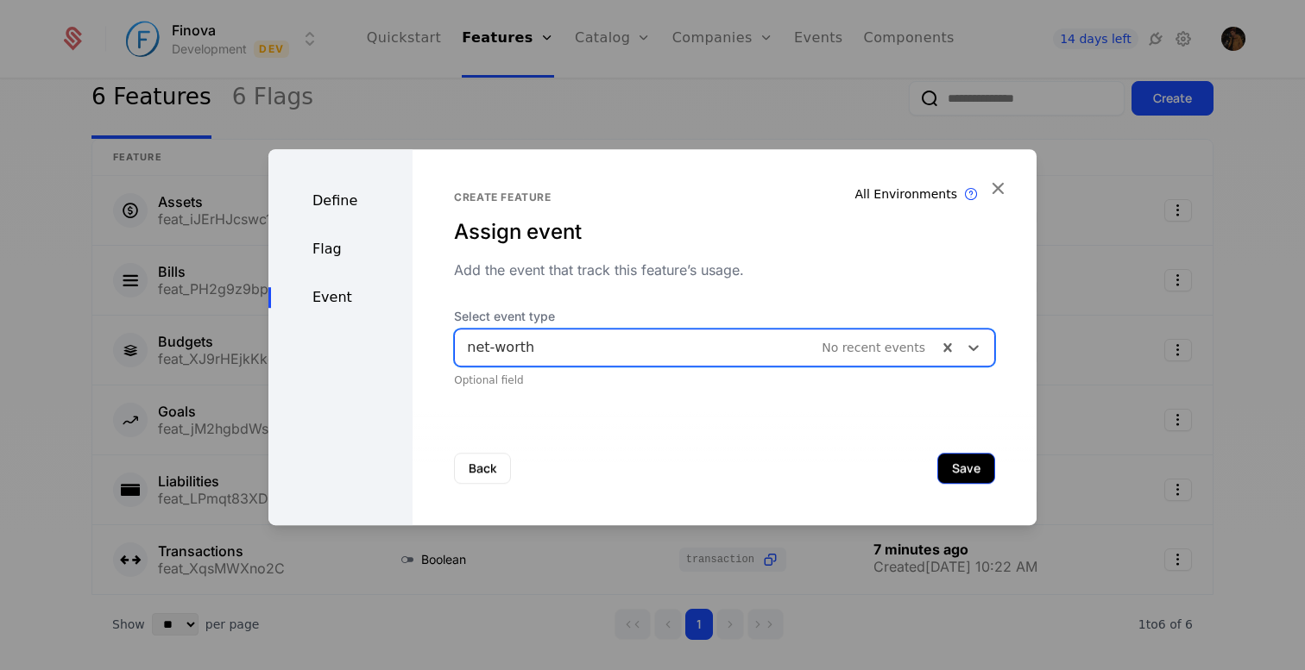
click at [963, 472] on button "Save" at bounding box center [966, 468] width 58 height 31
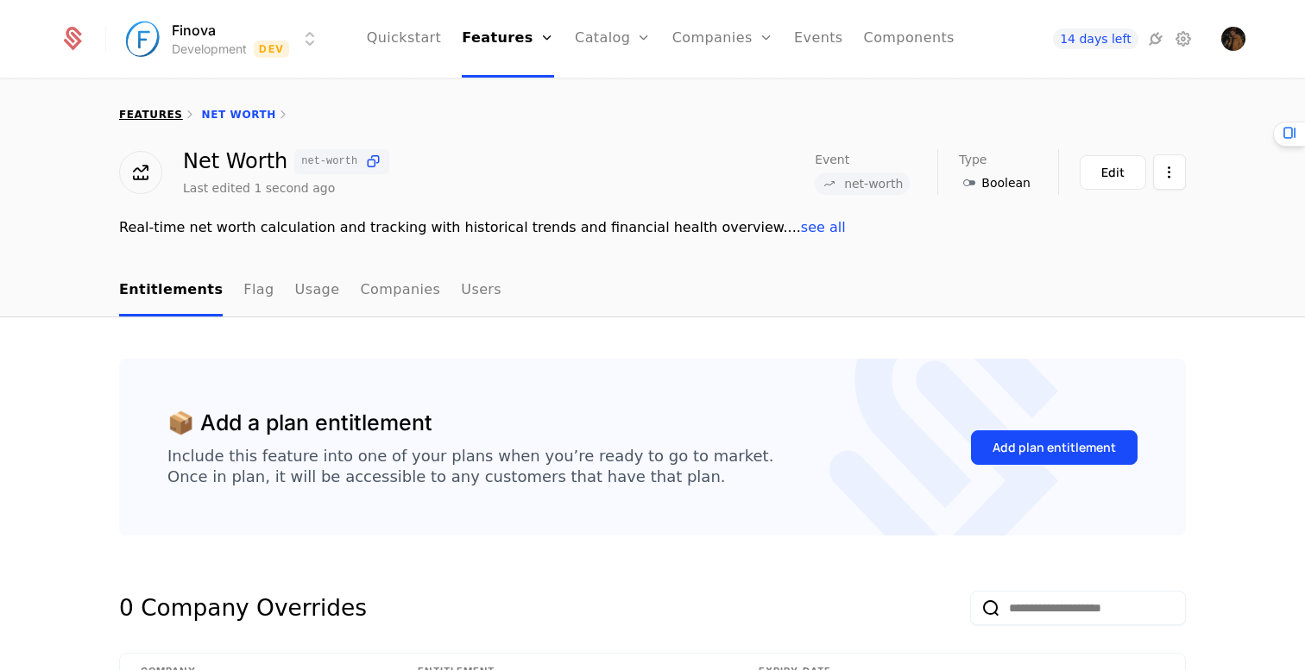
click at [159, 113] on link "features" at bounding box center [151, 115] width 64 height 12
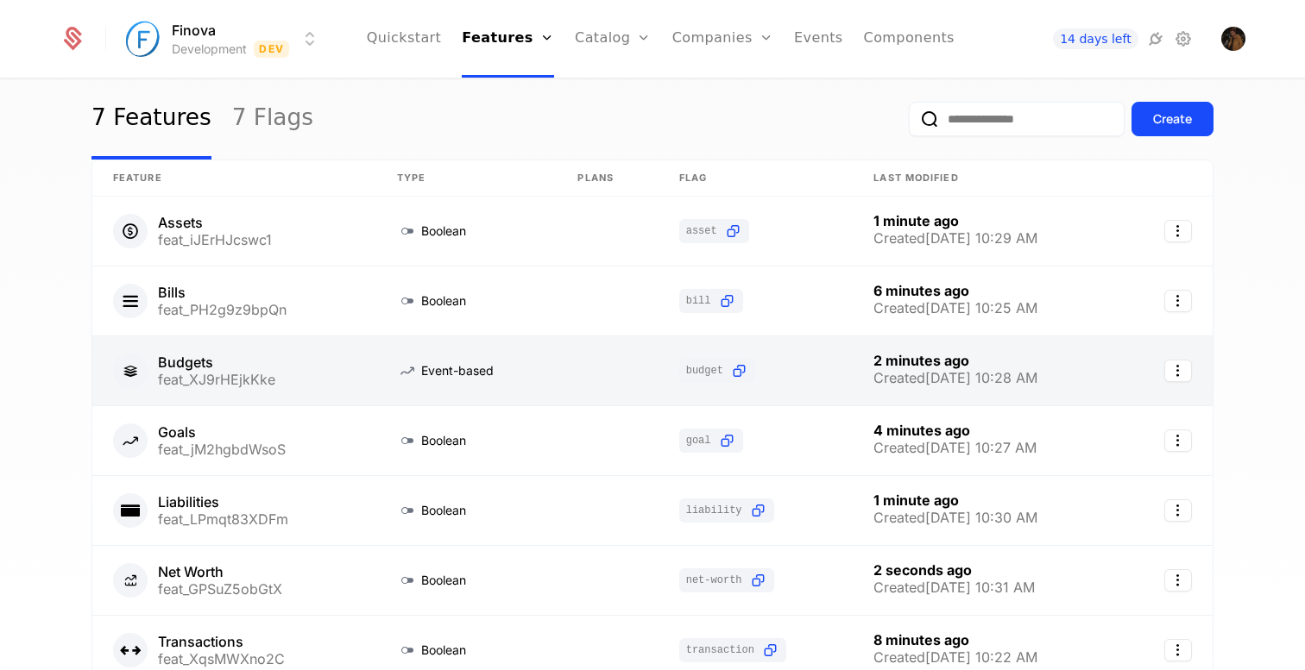
scroll to position [18, 0]
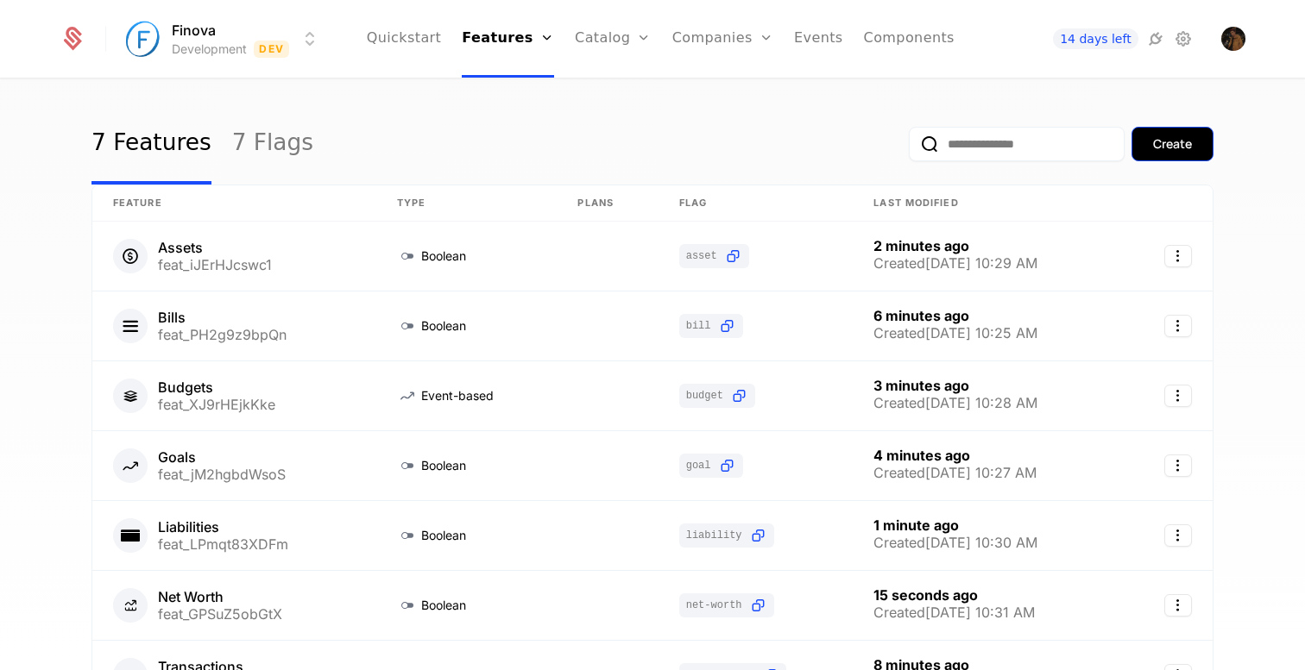
click at [1171, 141] on div "Create" at bounding box center [1172, 143] width 39 height 17
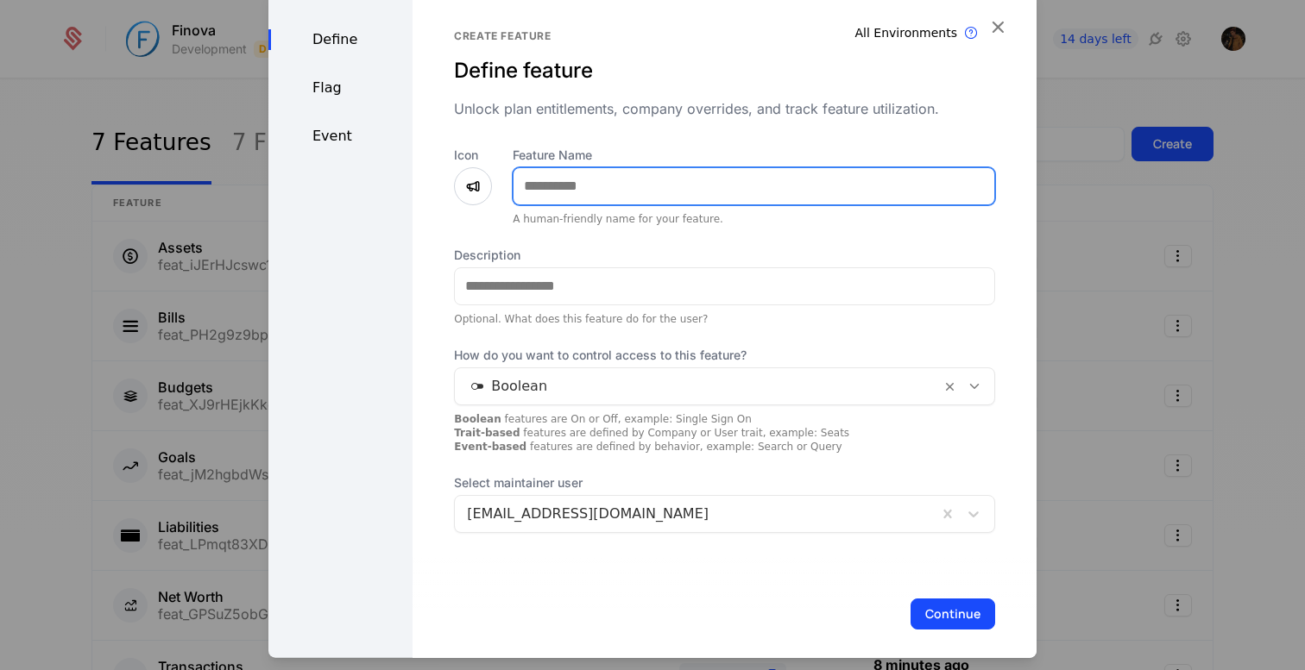
click at [586, 186] on input "Feature Name" at bounding box center [753, 185] width 481 height 36
type input "**********"
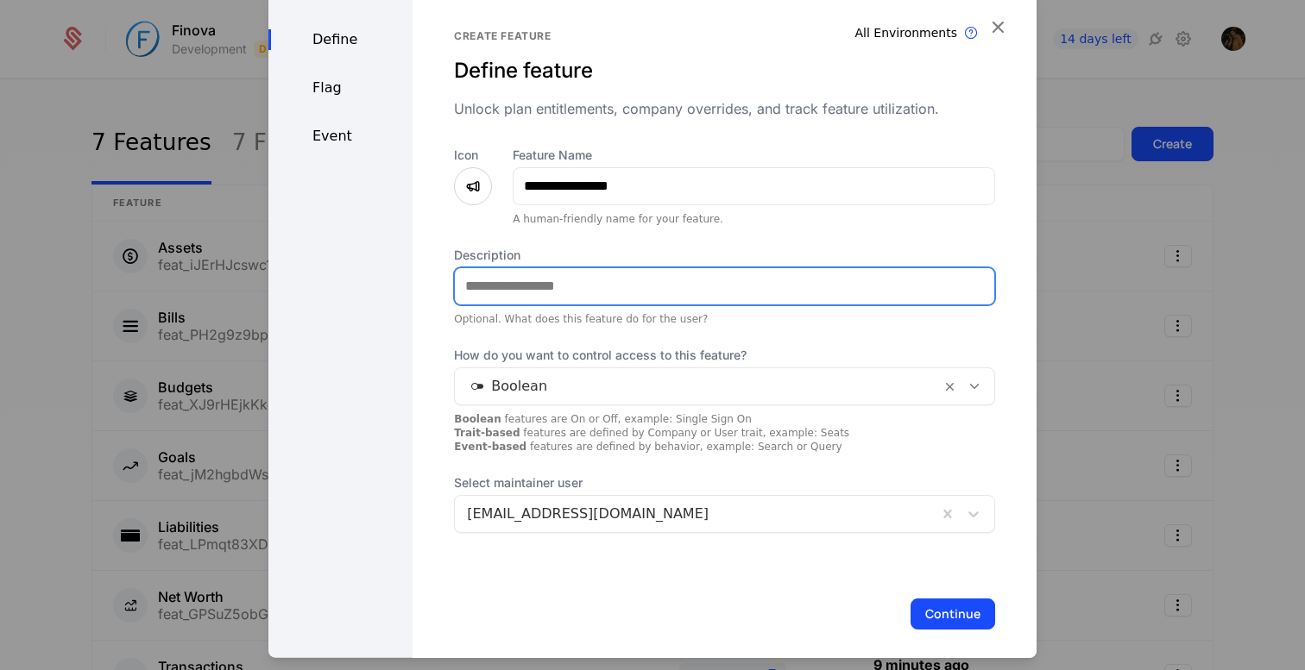
click at [643, 282] on input "Description" at bounding box center [724, 286] width 539 height 36
paste input "**********"
type input "**********"
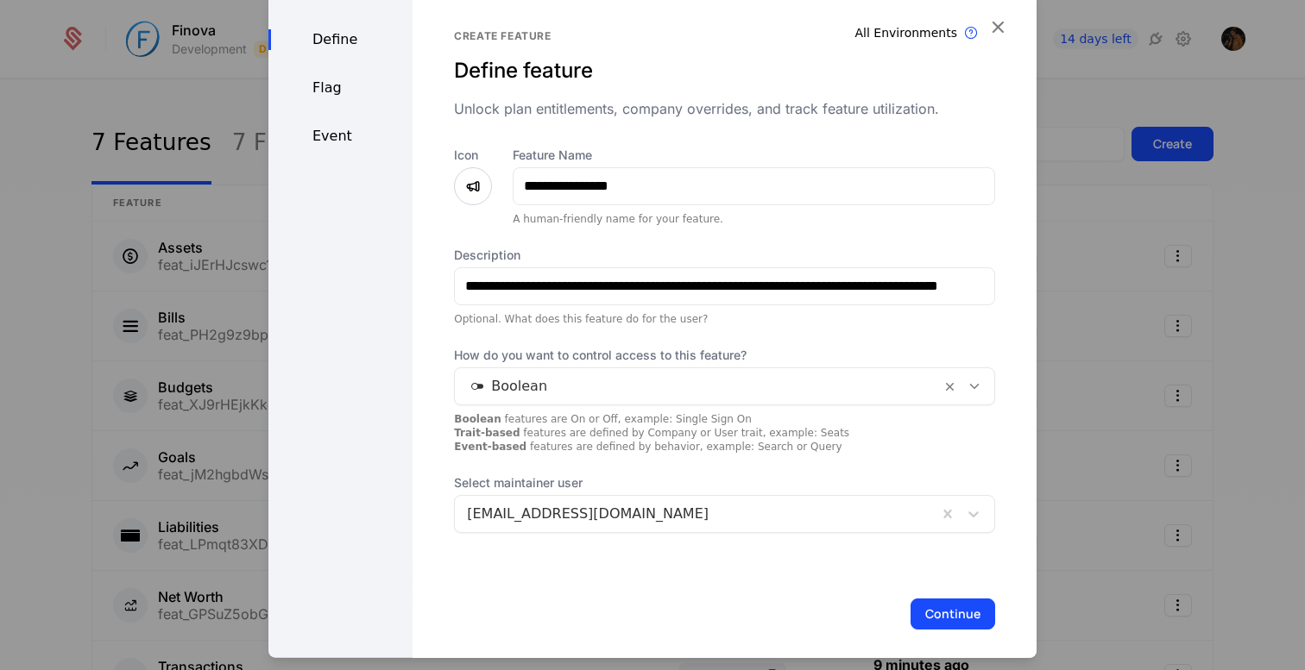
scroll to position [0, 0]
click at [463, 187] on icon at bounding box center [473, 185] width 21 height 21
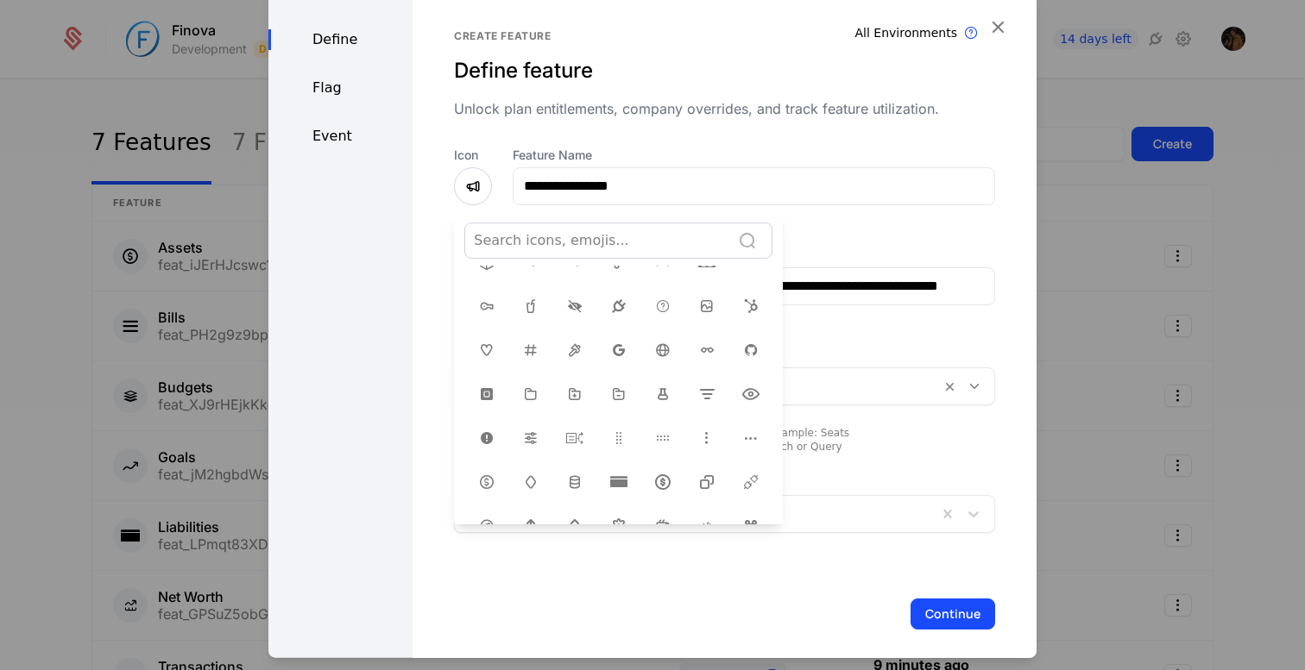
scroll to position [312, 0]
click at [703, 393] on icon at bounding box center [706, 395] width 21 height 21
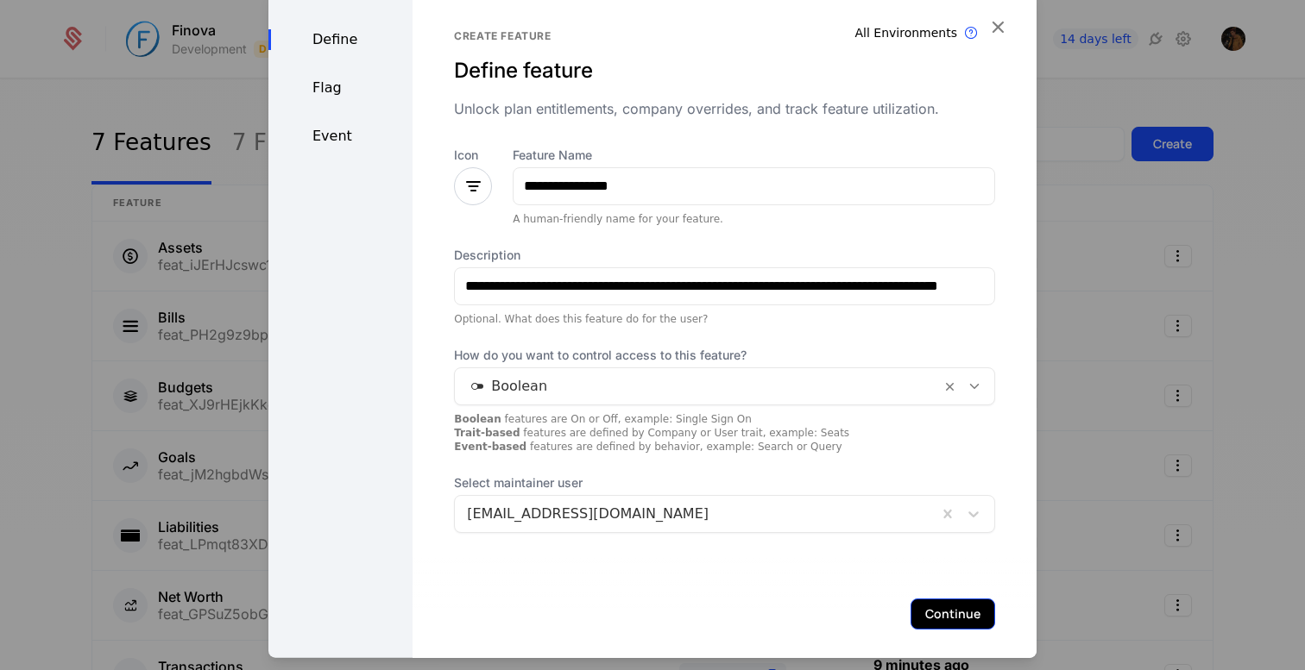
click at [947, 613] on button "Continue" at bounding box center [952, 613] width 85 height 31
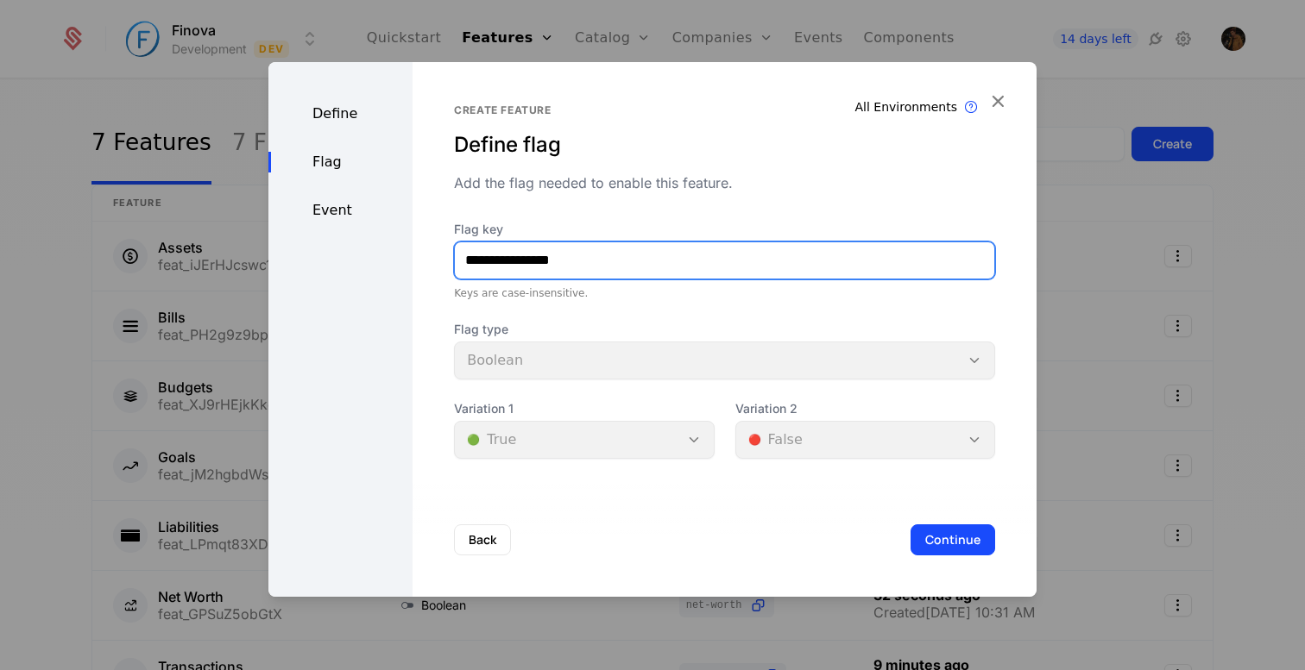
click at [591, 258] on input "**********" at bounding box center [724, 260] width 539 height 36
type input "**********"
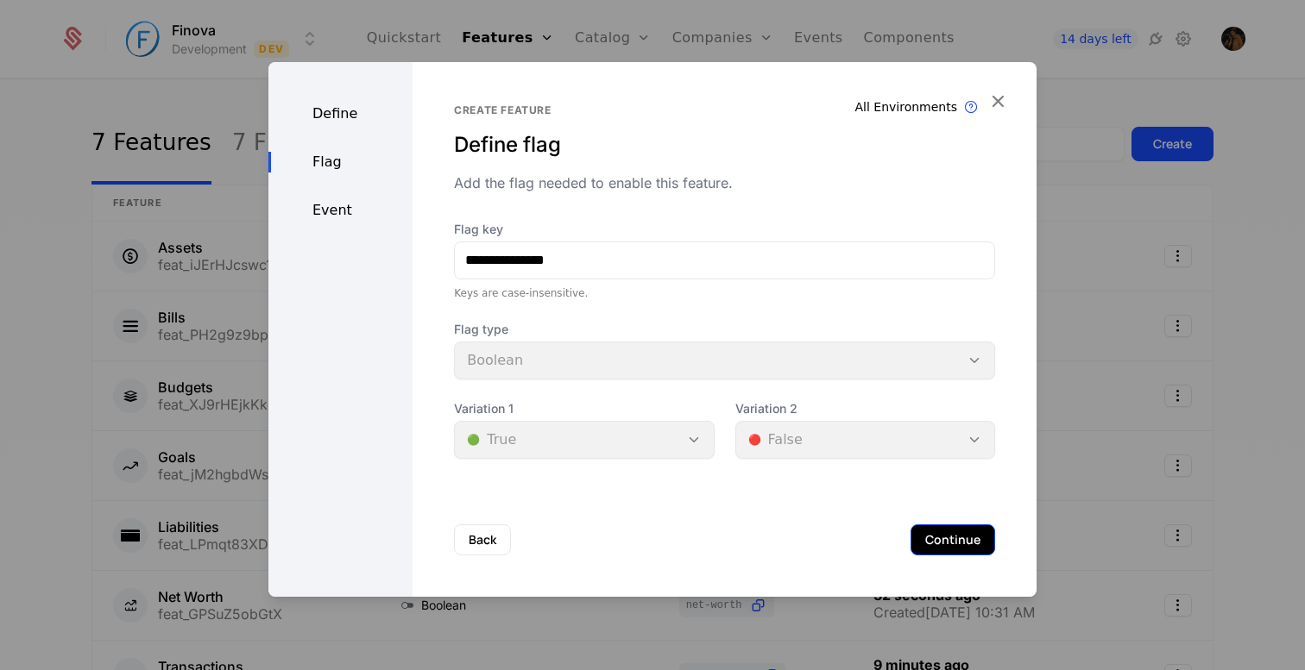
click at [963, 540] on button "Continue" at bounding box center [952, 540] width 85 height 31
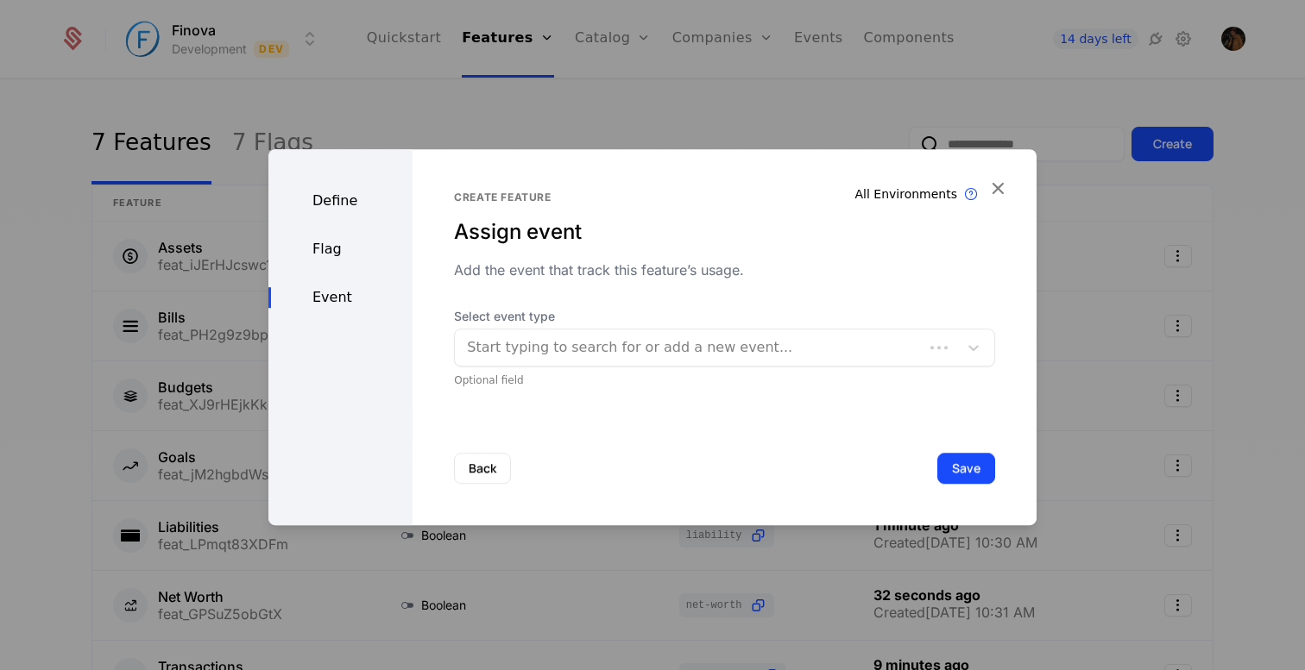
click at [566, 359] on div "Start typing to search for or add a new event..." at bounding box center [689, 347] width 469 height 31
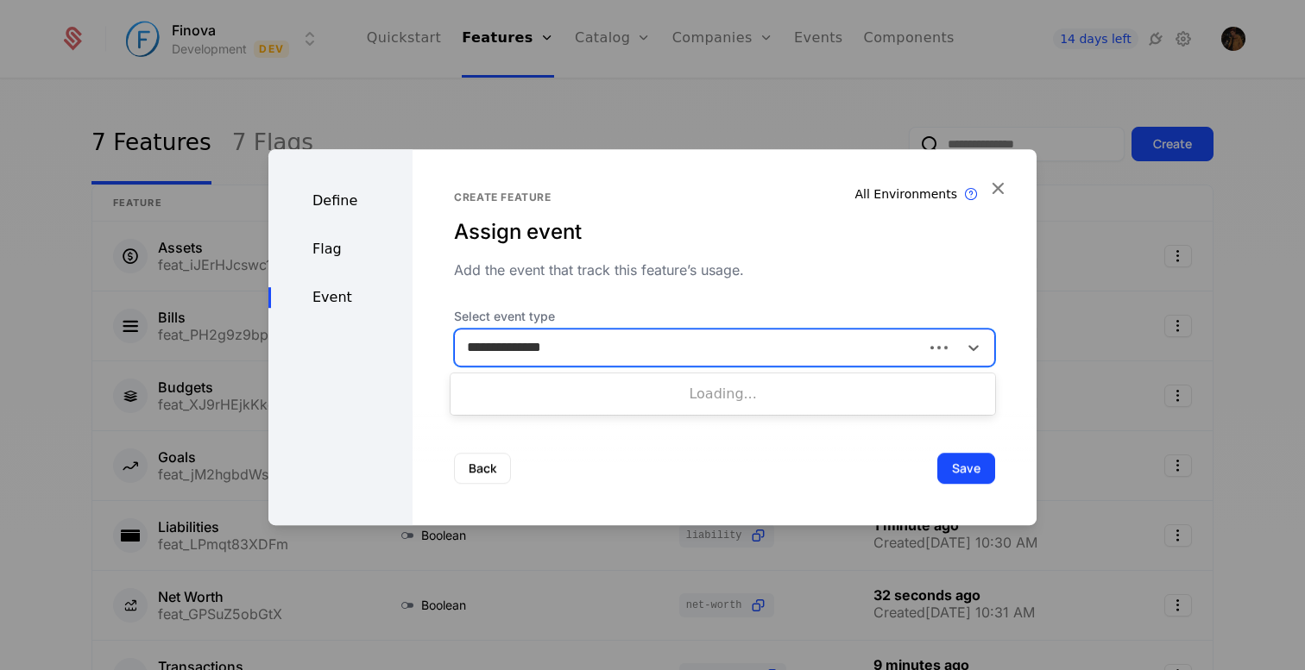
type input "**********"
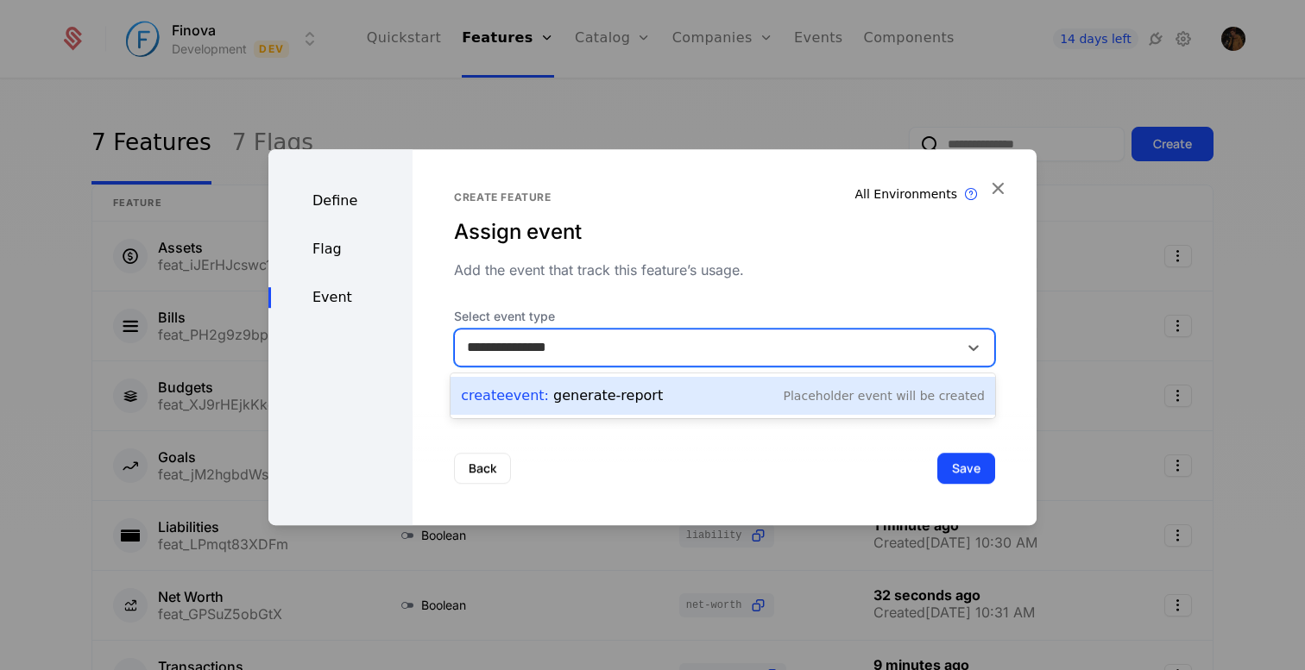
click at [652, 400] on div "Create Event : generate-report Placeholder Event will be created" at bounding box center [723, 396] width 524 height 24
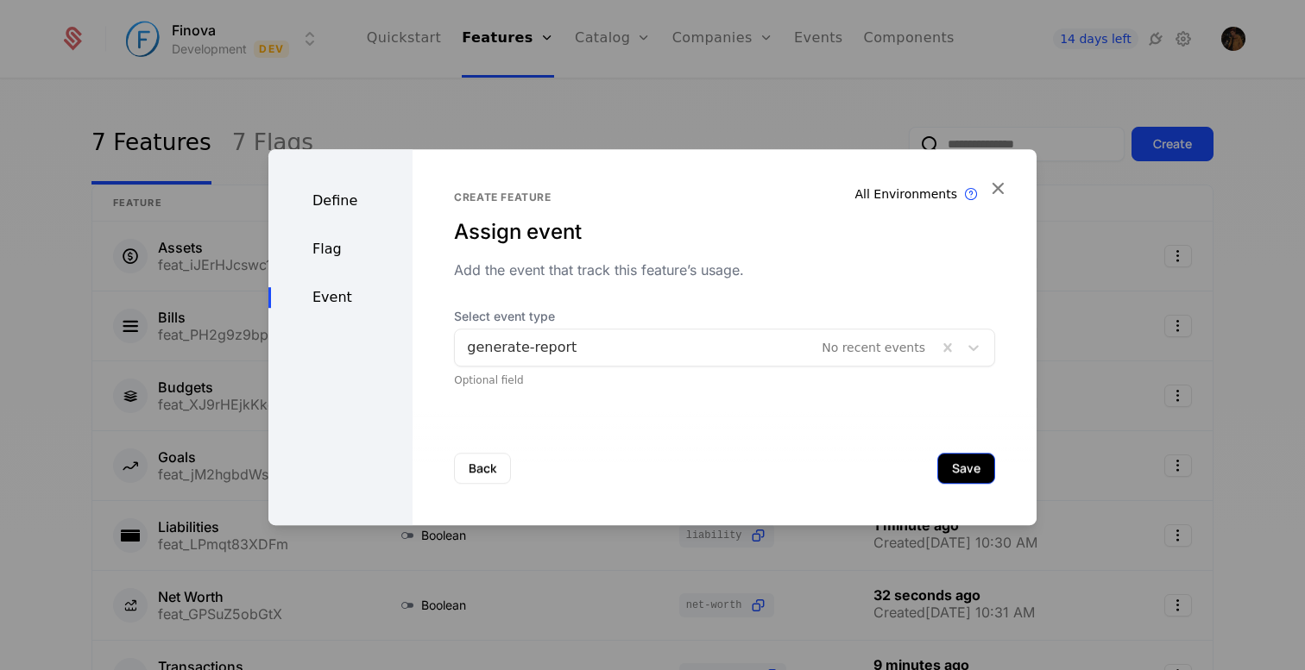
click at [959, 478] on button "Save" at bounding box center [966, 468] width 58 height 31
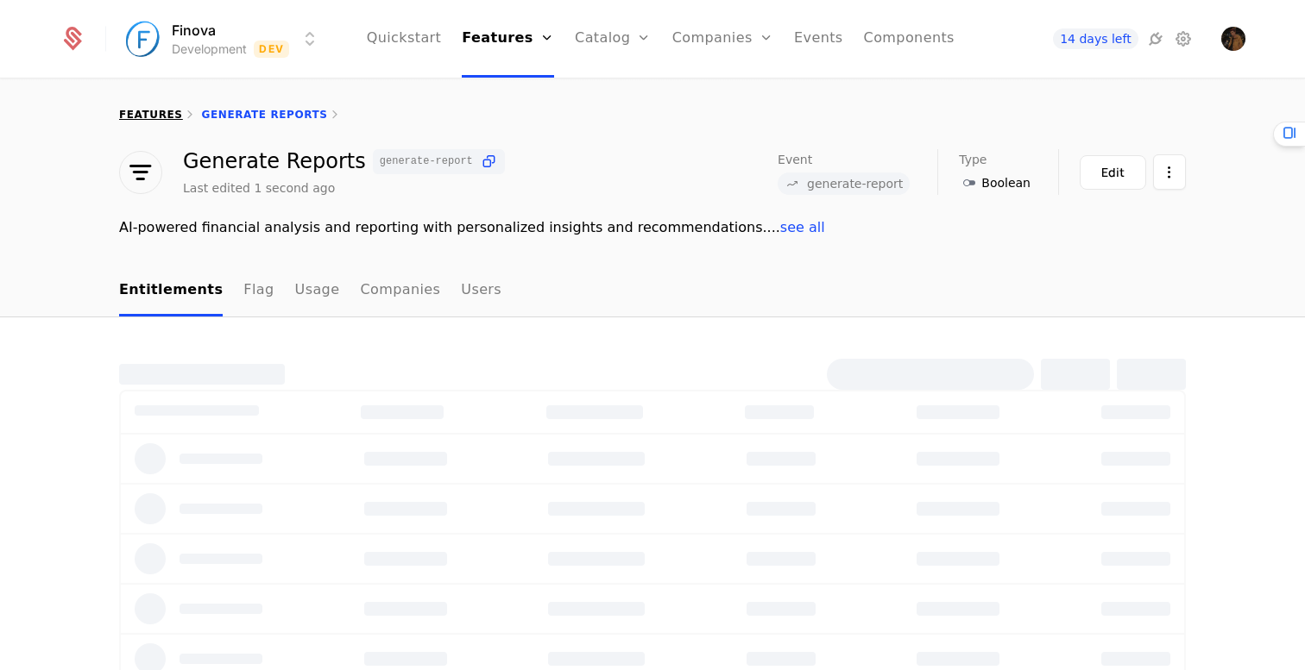
click at [138, 116] on link "features" at bounding box center [151, 115] width 64 height 12
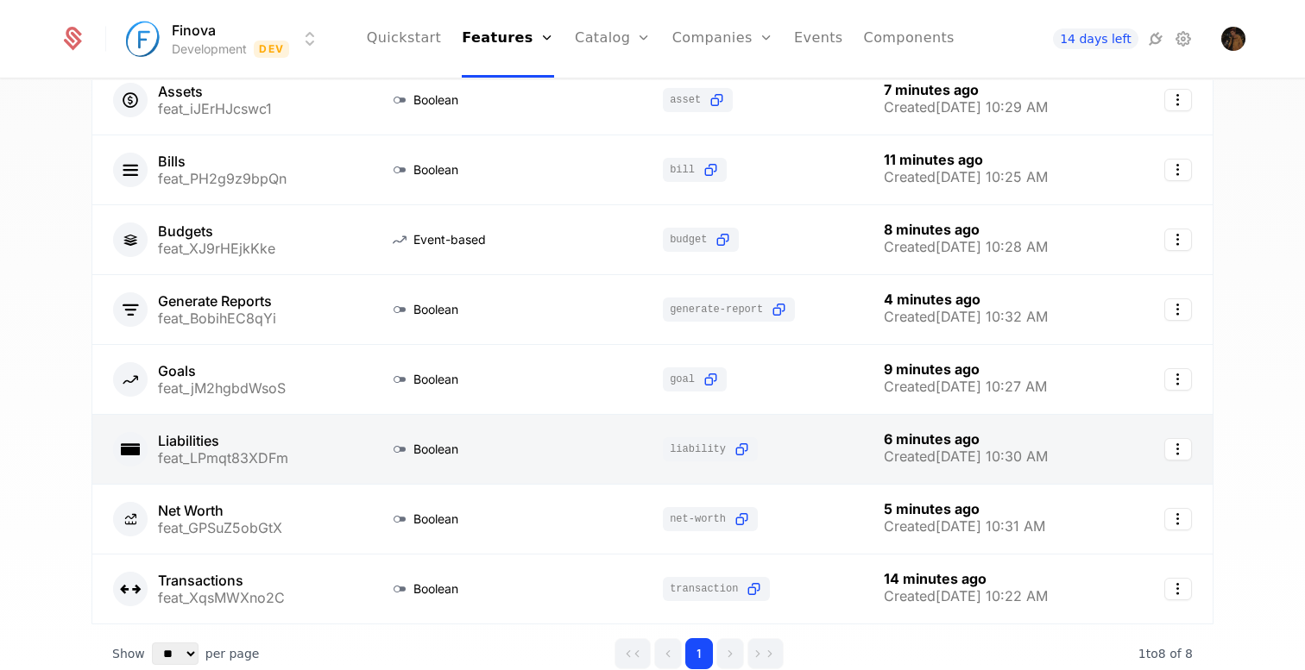
scroll to position [184, 0]
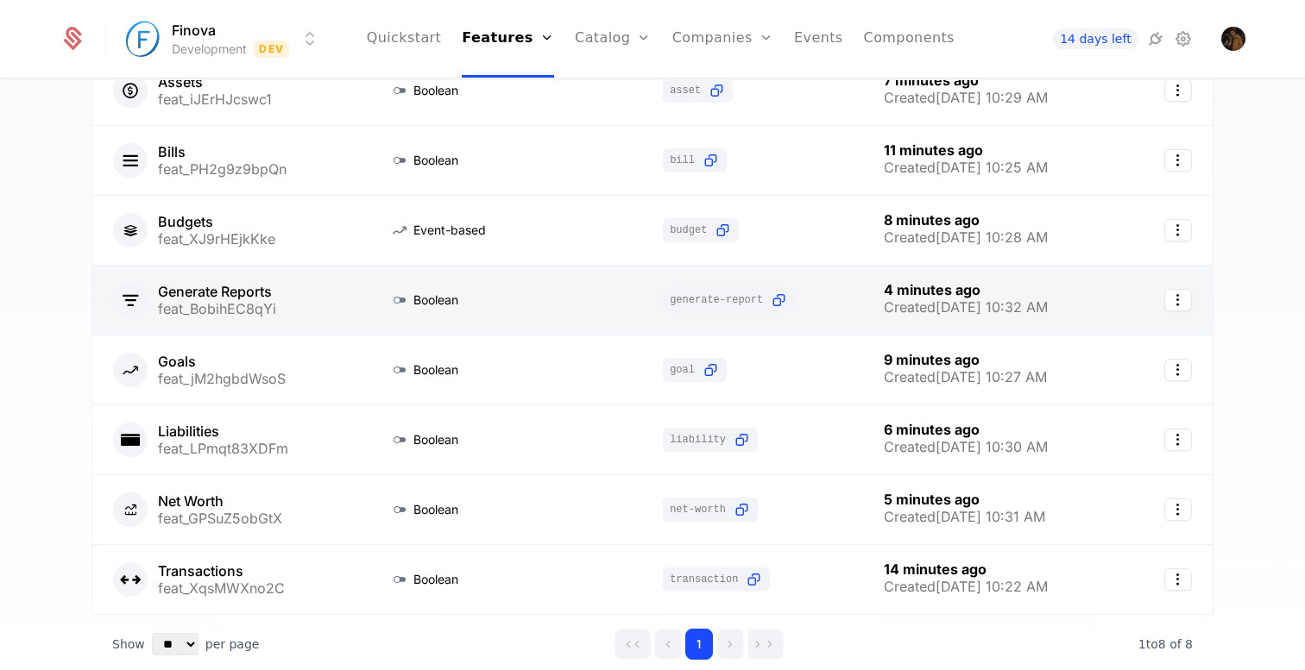
click at [469, 299] on link at bounding box center [456, 300] width 176 height 69
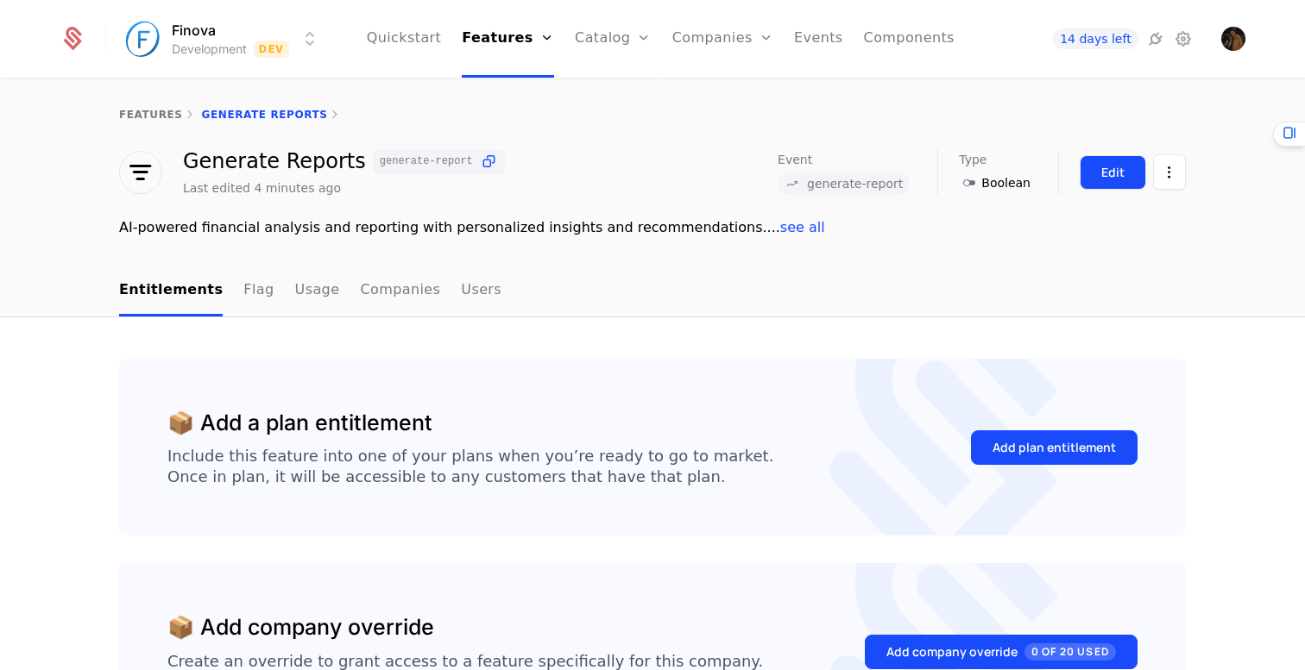
click at [1104, 171] on div "Edit" at bounding box center [1112, 172] width 23 height 17
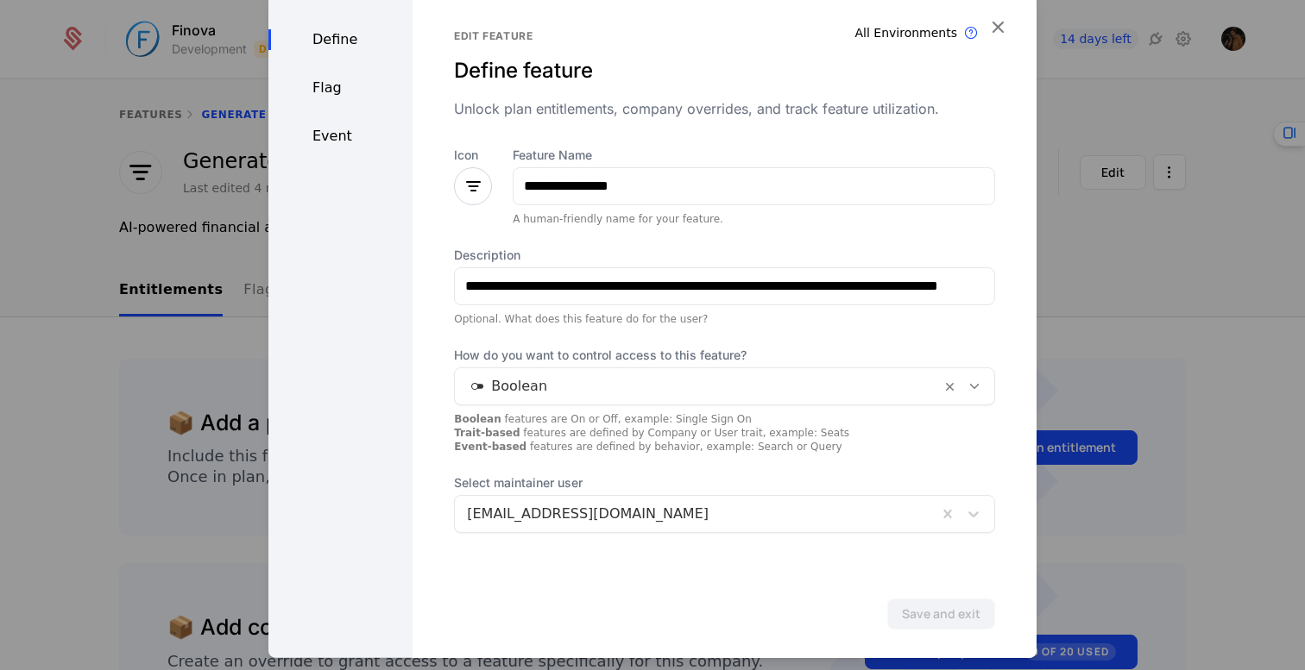
click at [596, 392] on div at bounding box center [698, 386] width 462 height 24
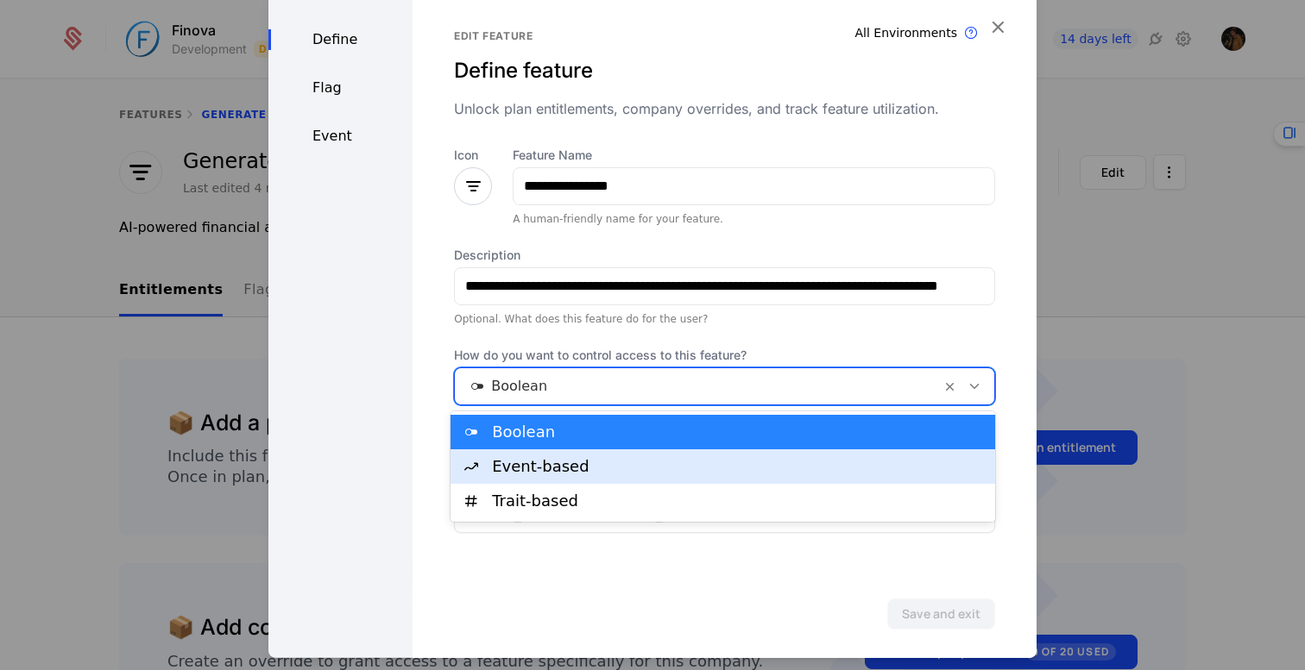
click at [577, 465] on div "Event-based" at bounding box center [738, 467] width 493 height 16
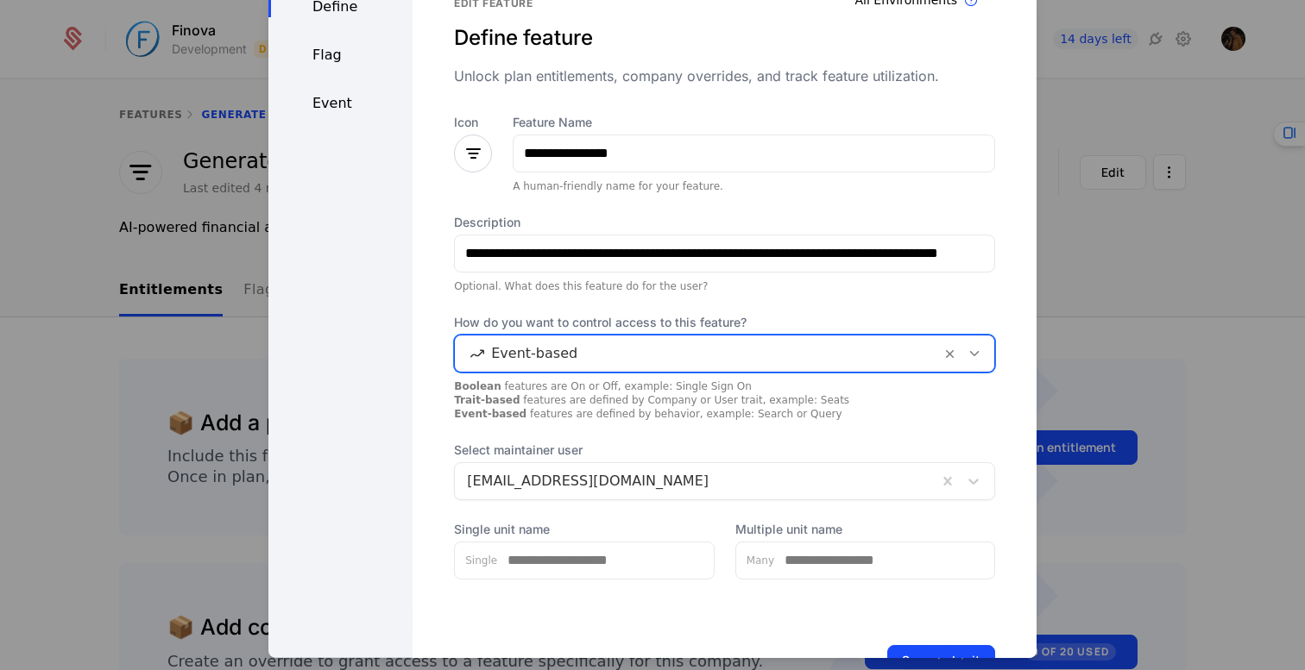
scroll to position [92, 0]
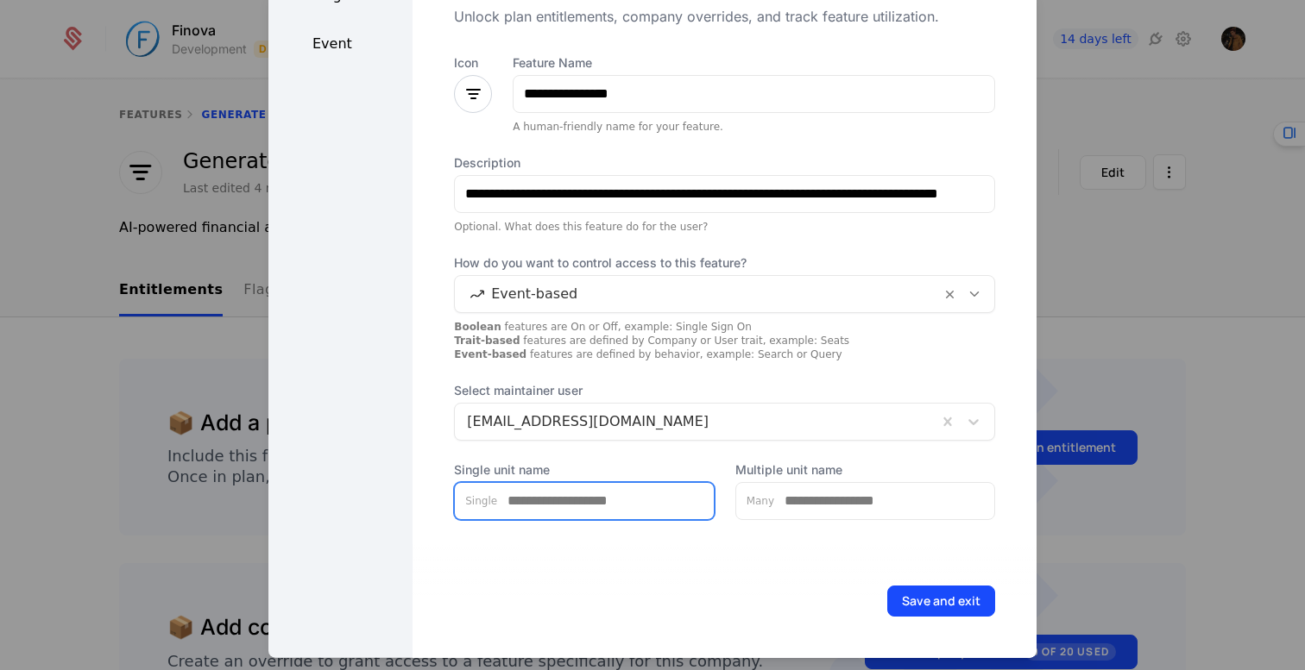
click at [589, 510] on input "Single unit name" at bounding box center [605, 500] width 217 height 36
type input "******"
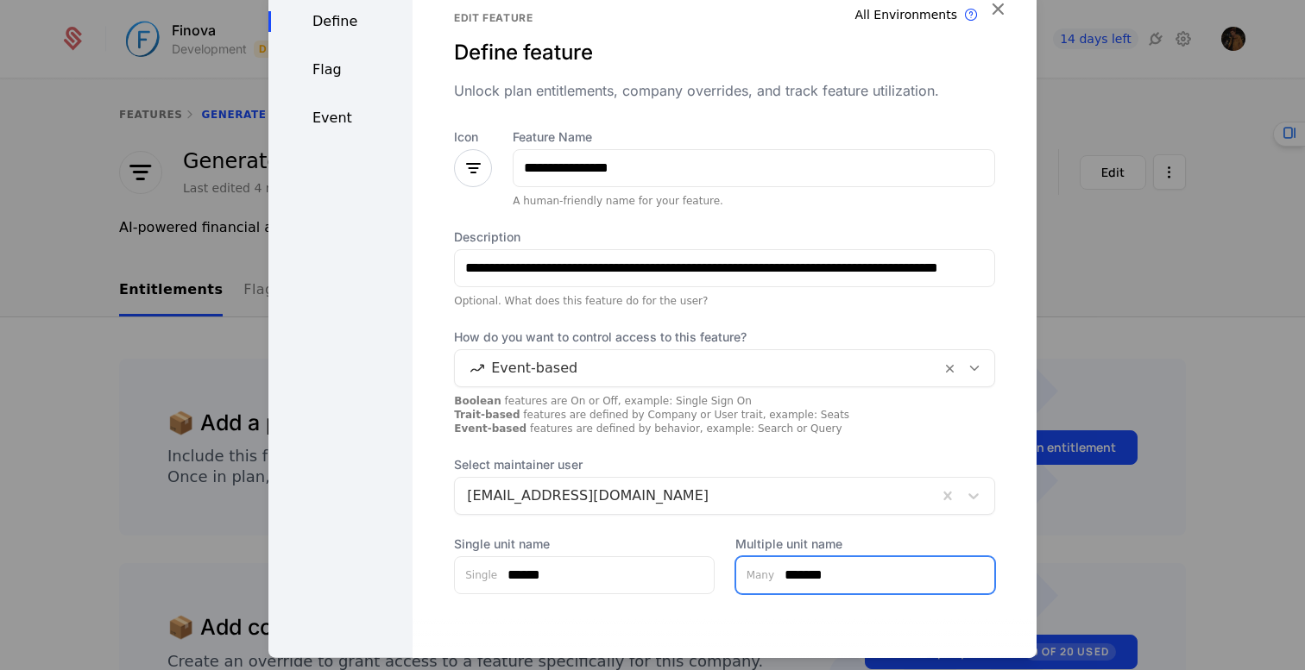
scroll to position [0, 0]
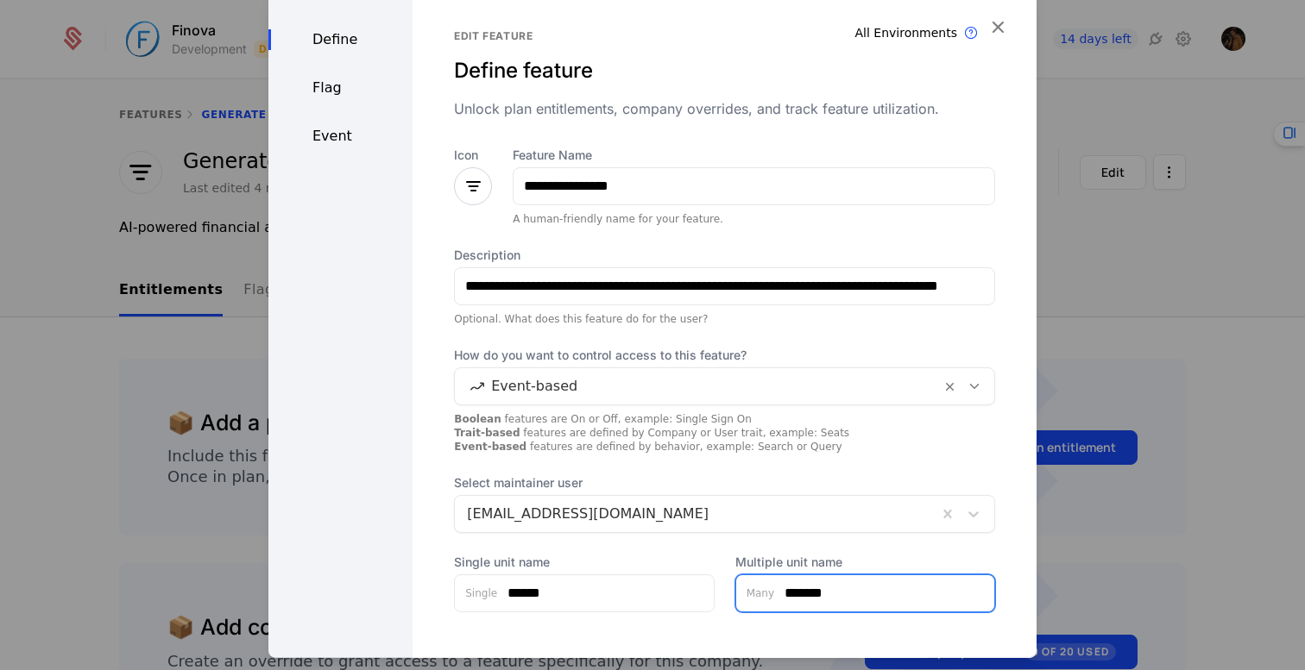
type input "*******"
click at [346, 98] on div "Define Flag Event" at bounding box center [340, 368] width 144 height 763
click at [330, 88] on div "Flag" at bounding box center [340, 87] width 144 height 21
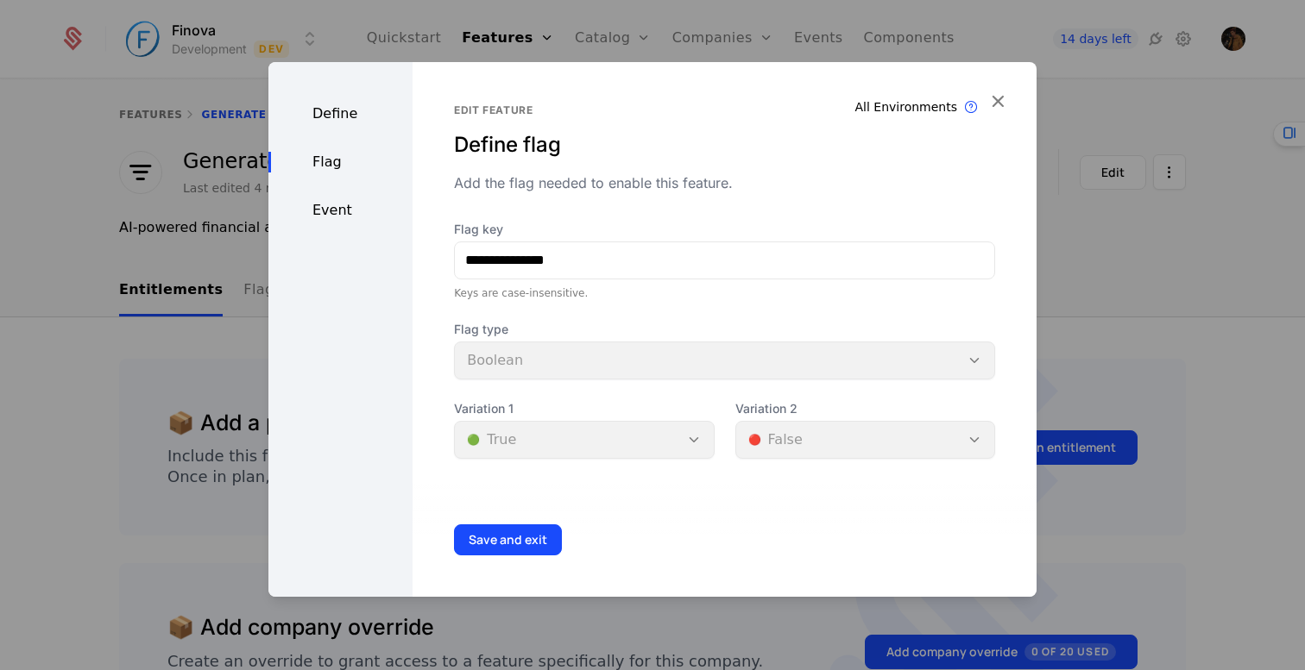
click at [332, 206] on div "Event" at bounding box center [340, 210] width 144 height 21
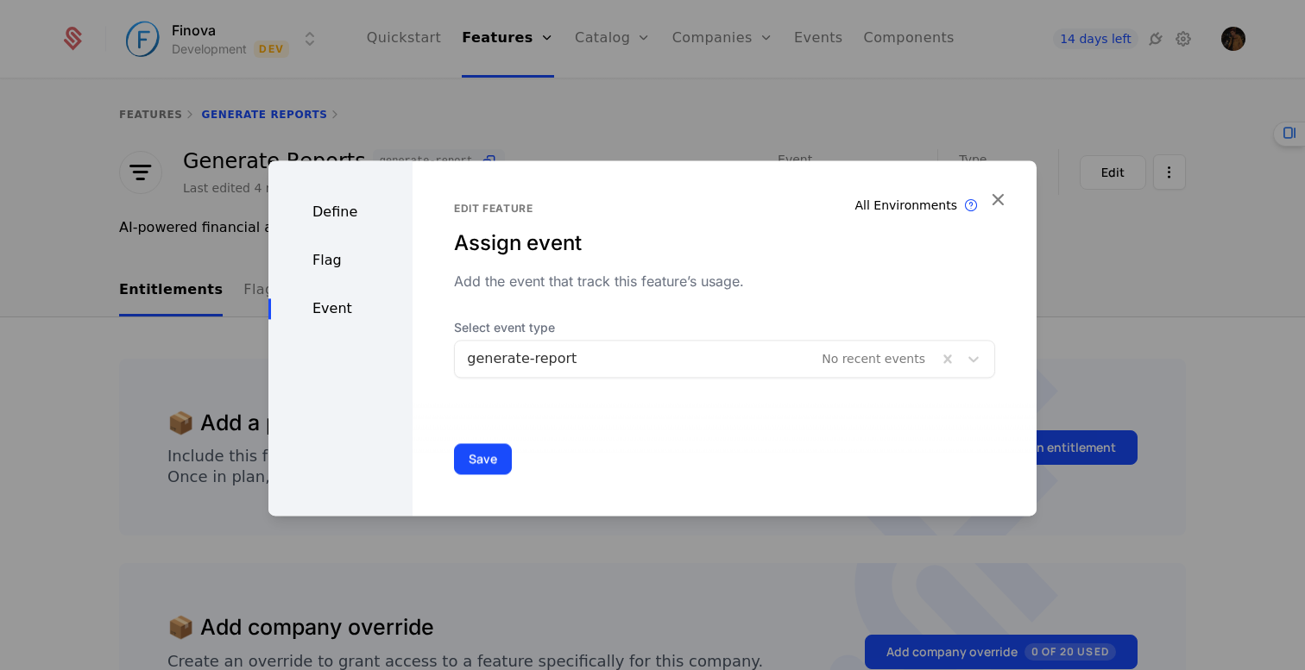
click at [327, 255] on div "Flag" at bounding box center [340, 260] width 144 height 21
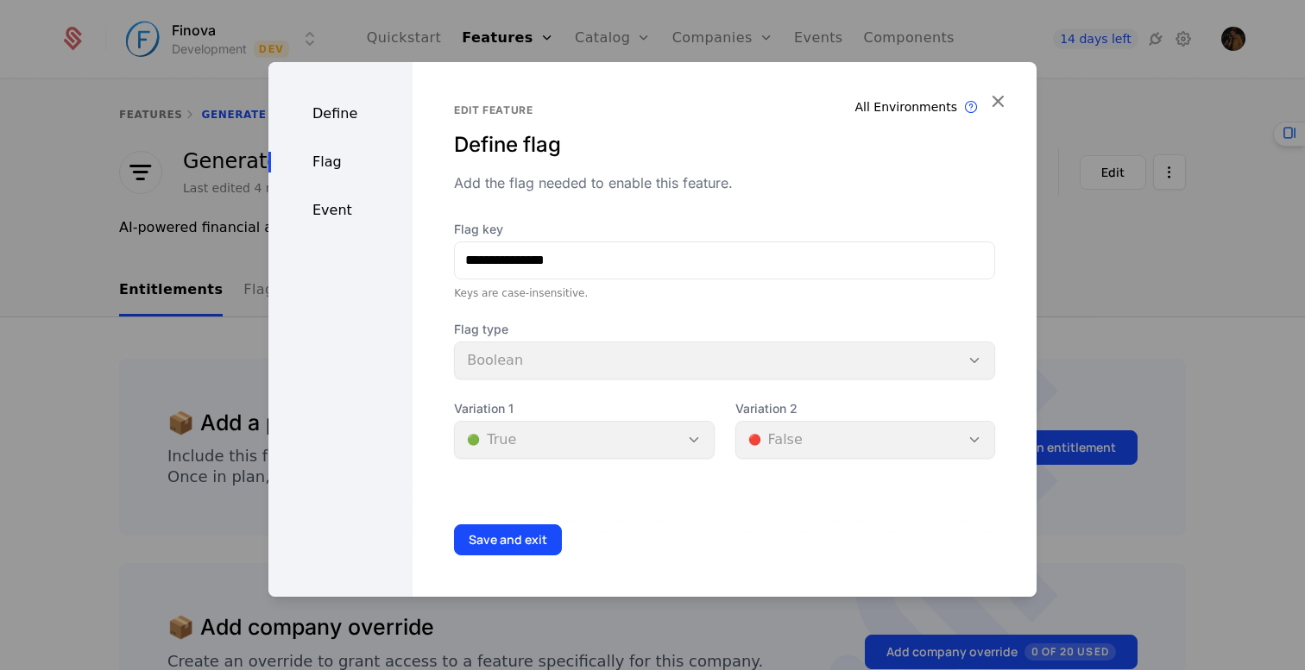
click at [330, 116] on div "Define" at bounding box center [340, 114] width 144 height 21
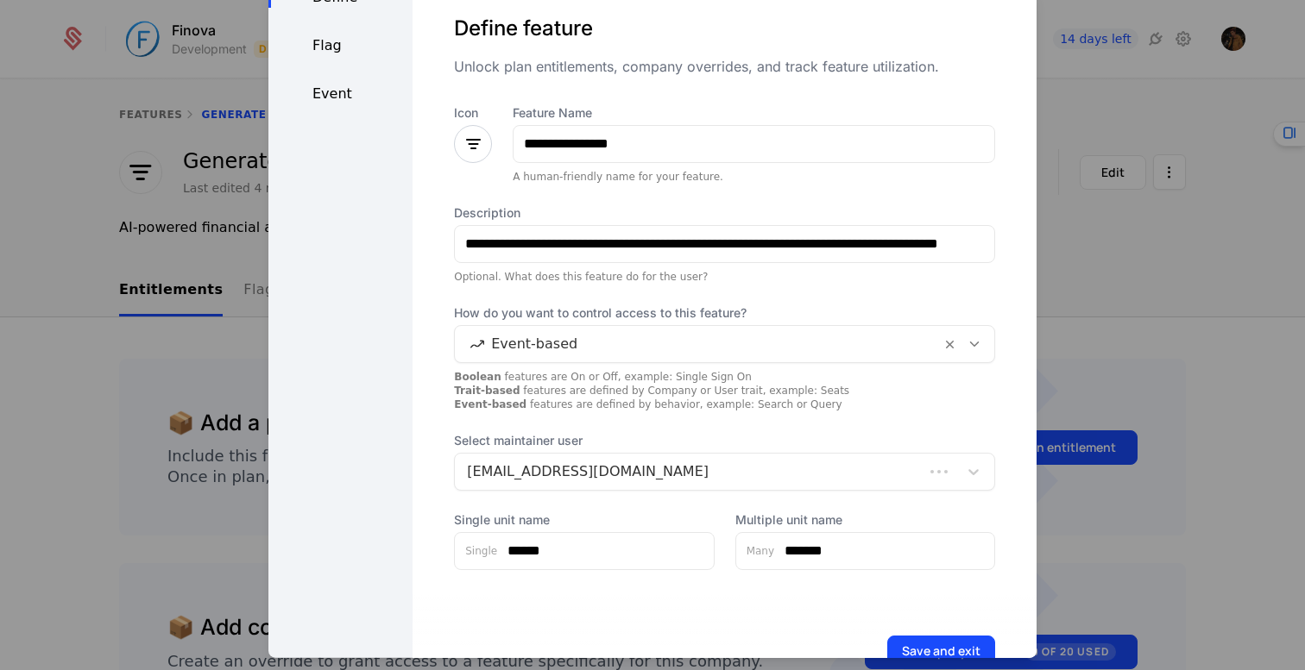
scroll to position [92, 0]
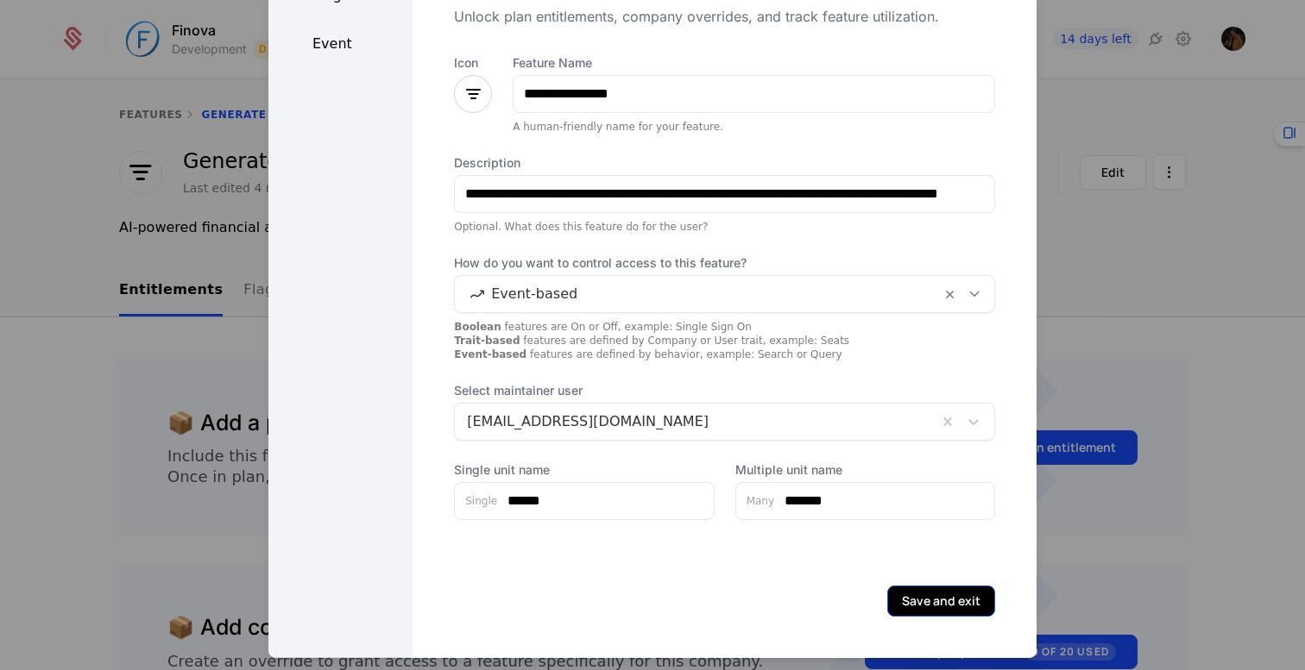
click at [948, 602] on button "Save and exit" at bounding box center [941, 600] width 108 height 31
click at [922, 600] on button "Save and exit" at bounding box center [941, 600] width 108 height 31
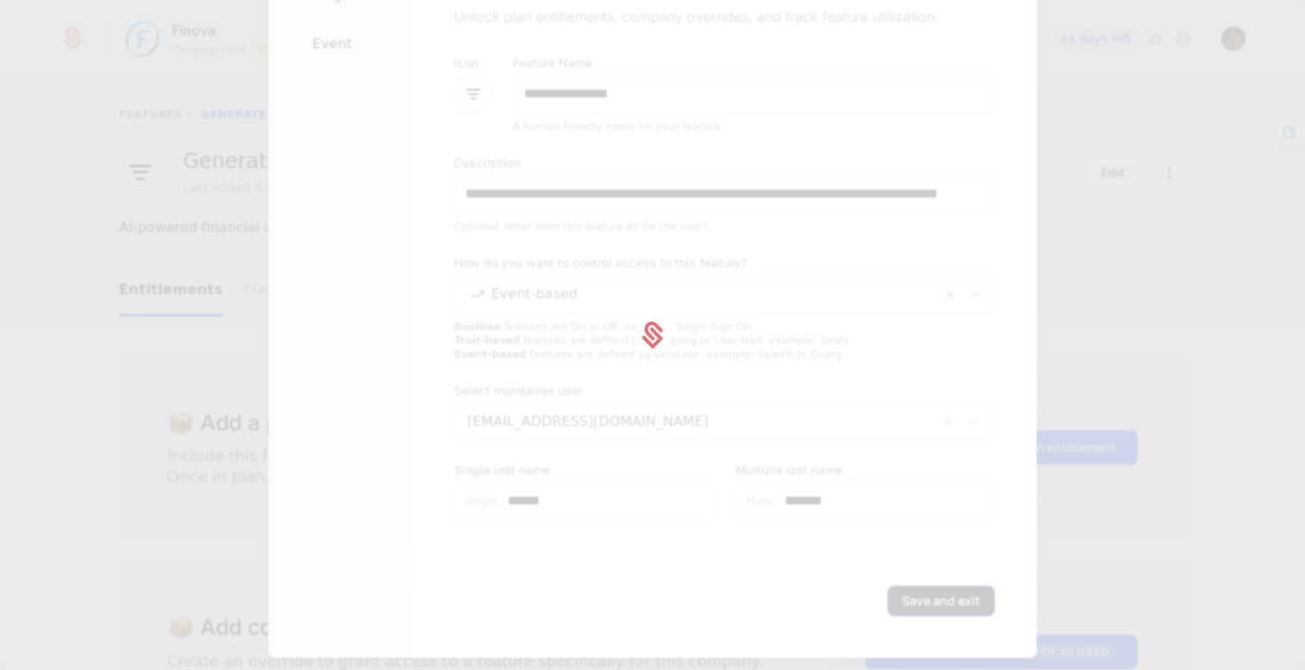
click at [922, 600] on div at bounding box center [652, 335] width 1305 height 670
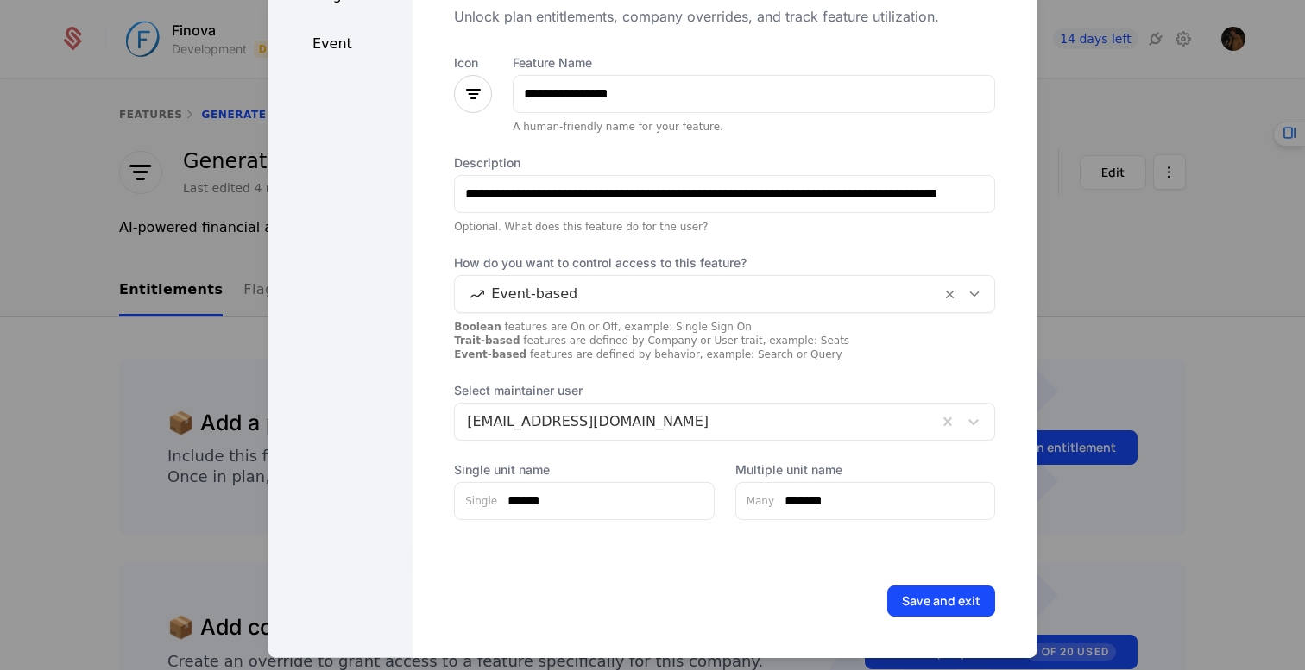
click at [1111, 456] on div at bounding box center [652, 335] width 1305 height 670
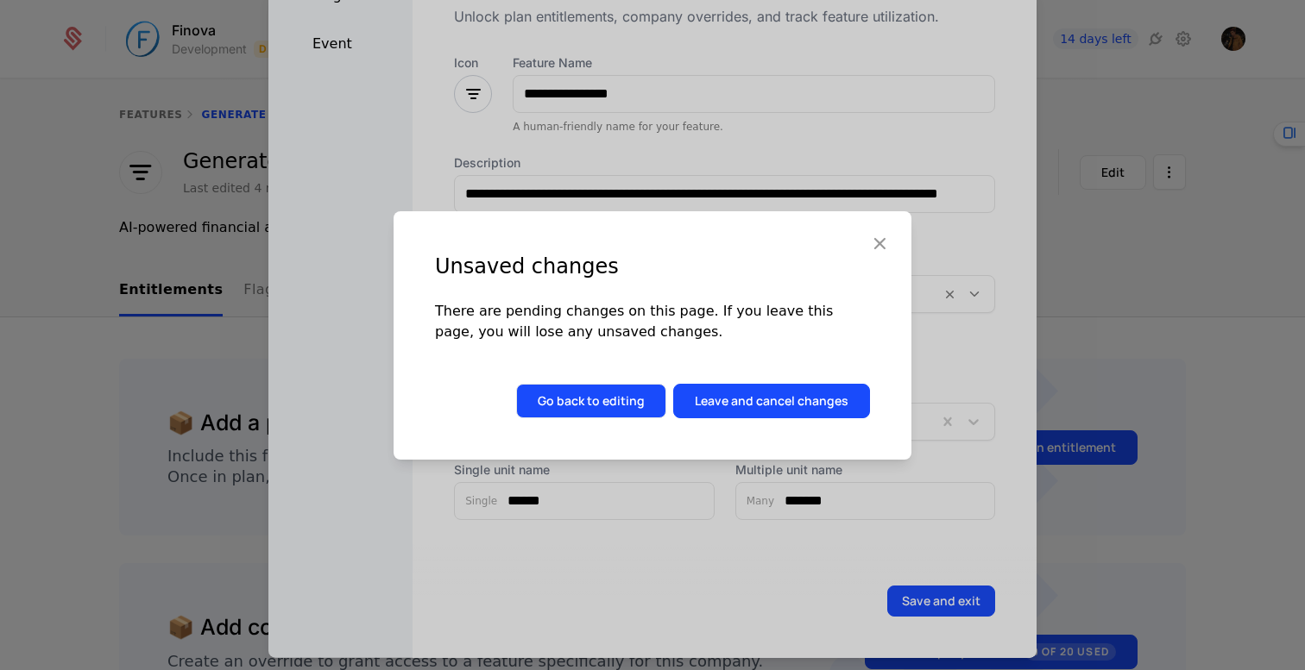
click at [612, 404] on button "Go back to editing" at bounding box center [591, 401] width 150 height 35
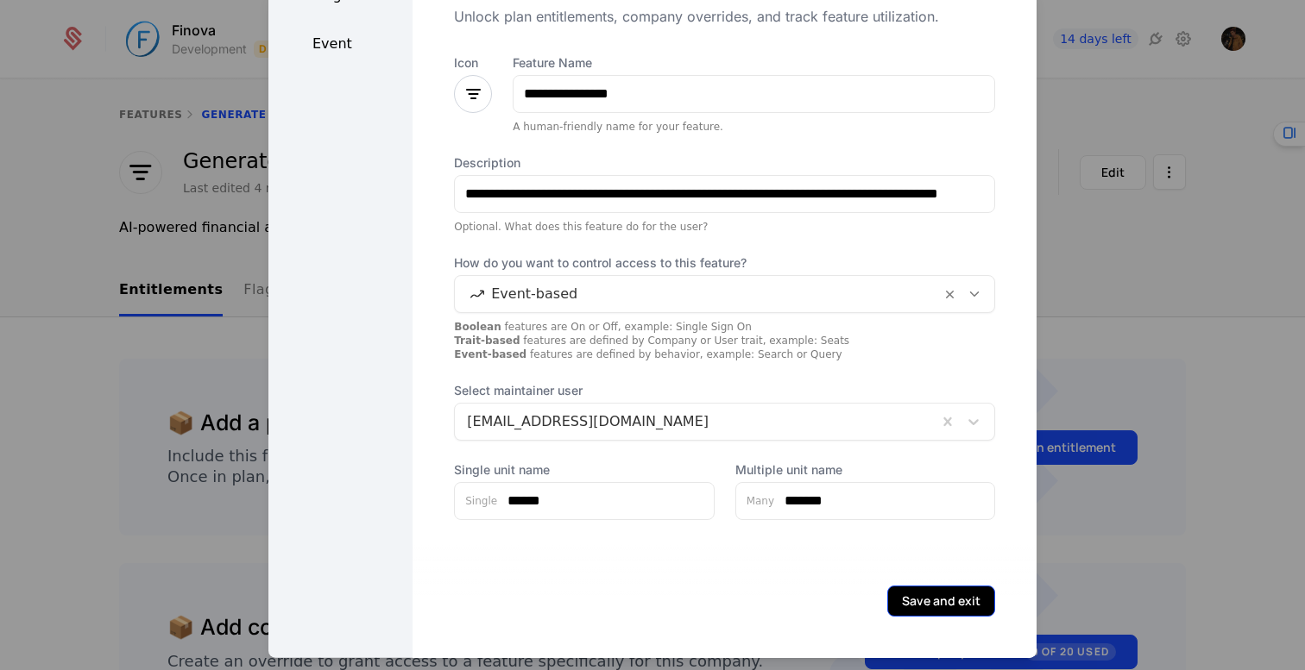
click at [933, 595] on button "Save and exit" at bounding box center [941, 600] width 108 height 31
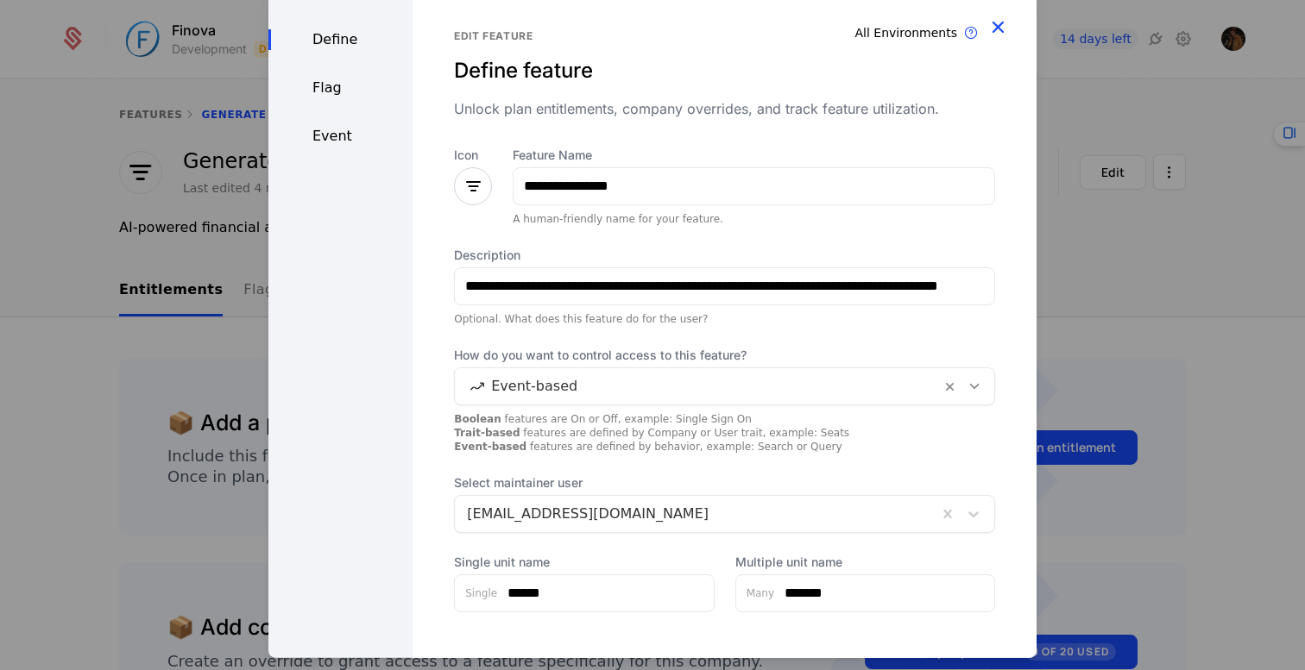
click at [997, 28] on icon "button" at bounding box center [997, 26] width 22 height 22
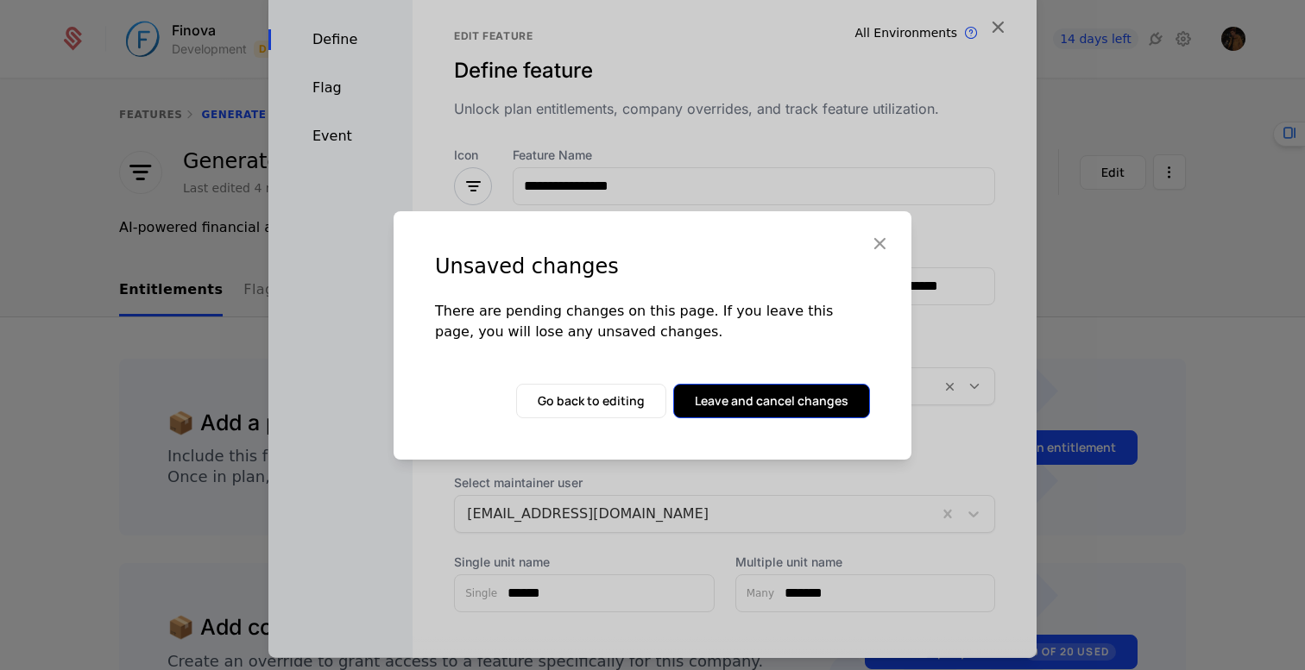
click at [780, 394] on button "Leave and cancel changes" at bounding box center [771, 401] width 197 height 35
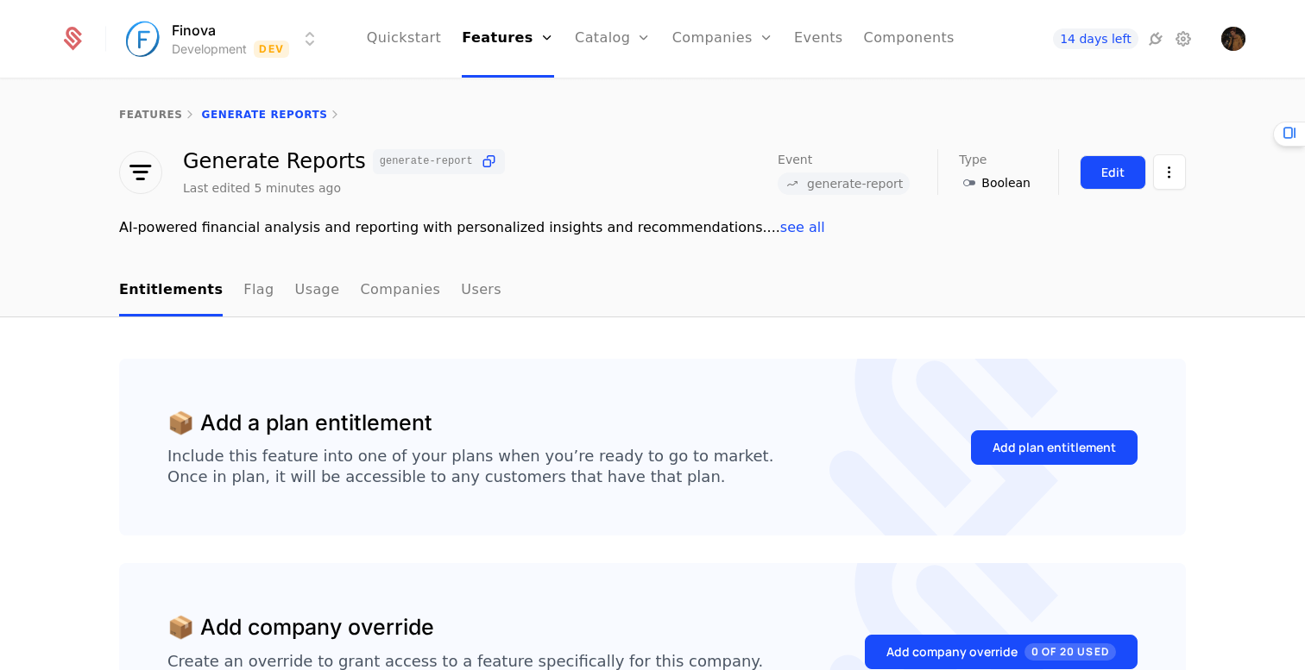
click at [1117, 172] on div "Edit" at bounding box center [1112, 172] width 23 height 17
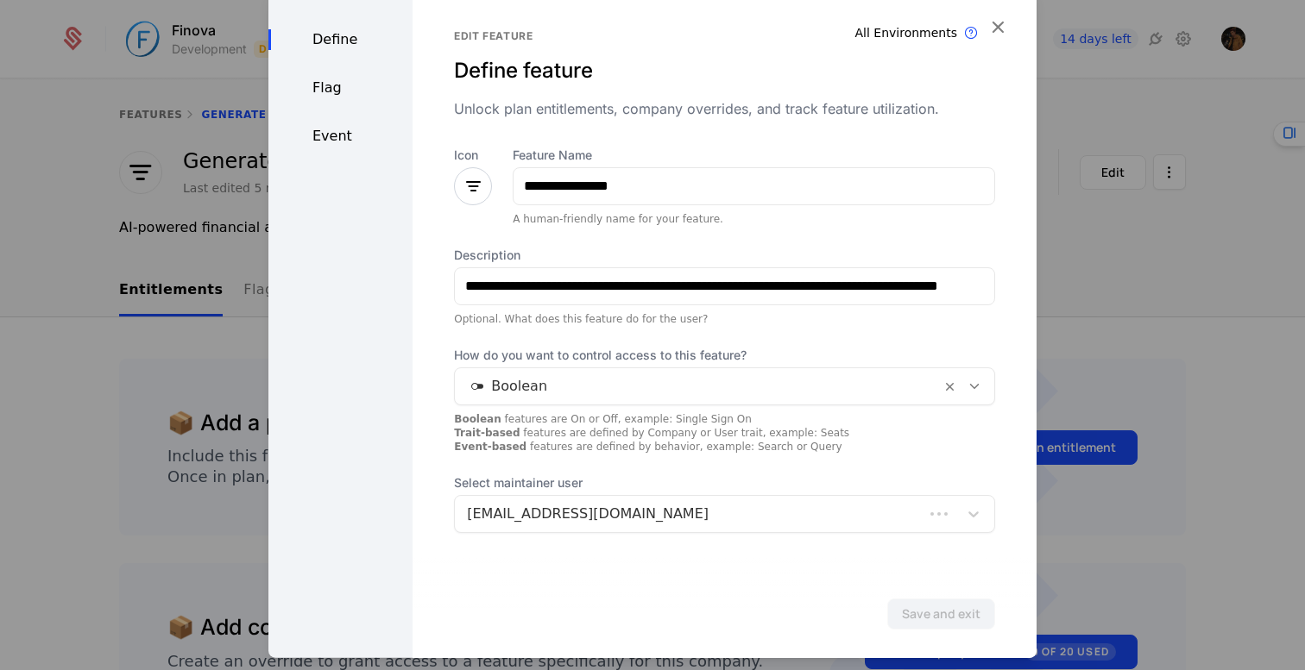
click at [619, 385] on div at bounding box center [698, 386] width 462 height 24
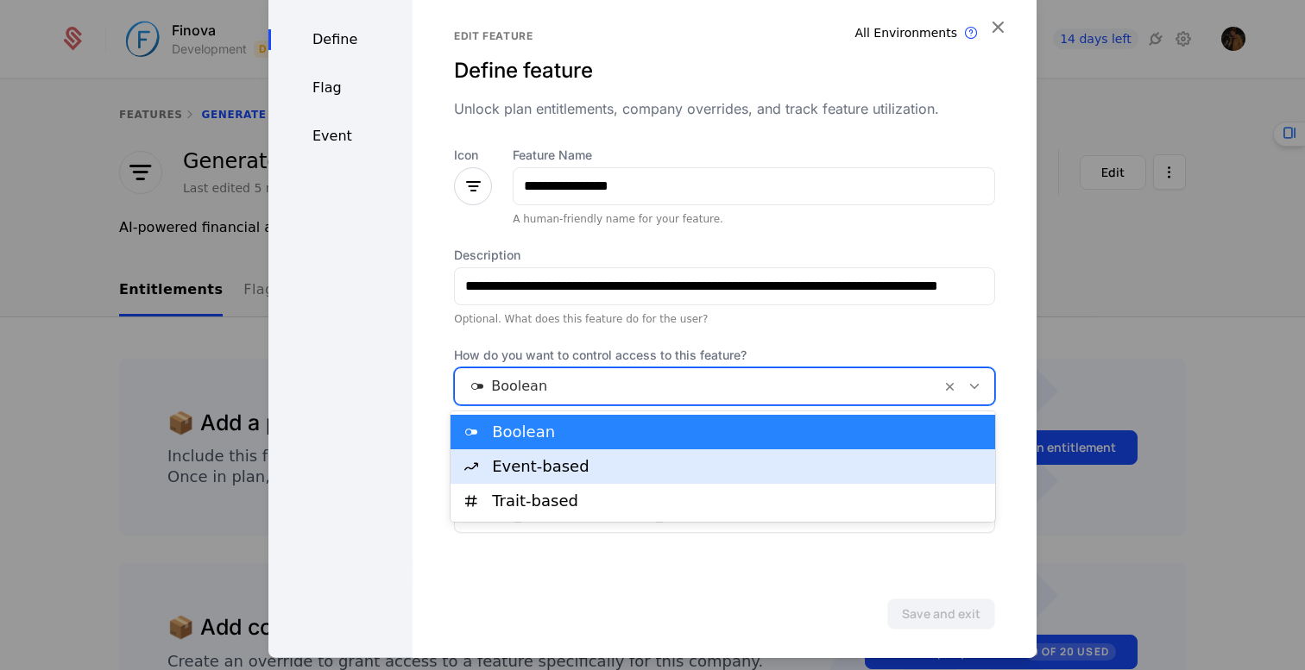
click at [600, 469] on div "Event-based" at bounding box center [738, 467] width 493 height 16
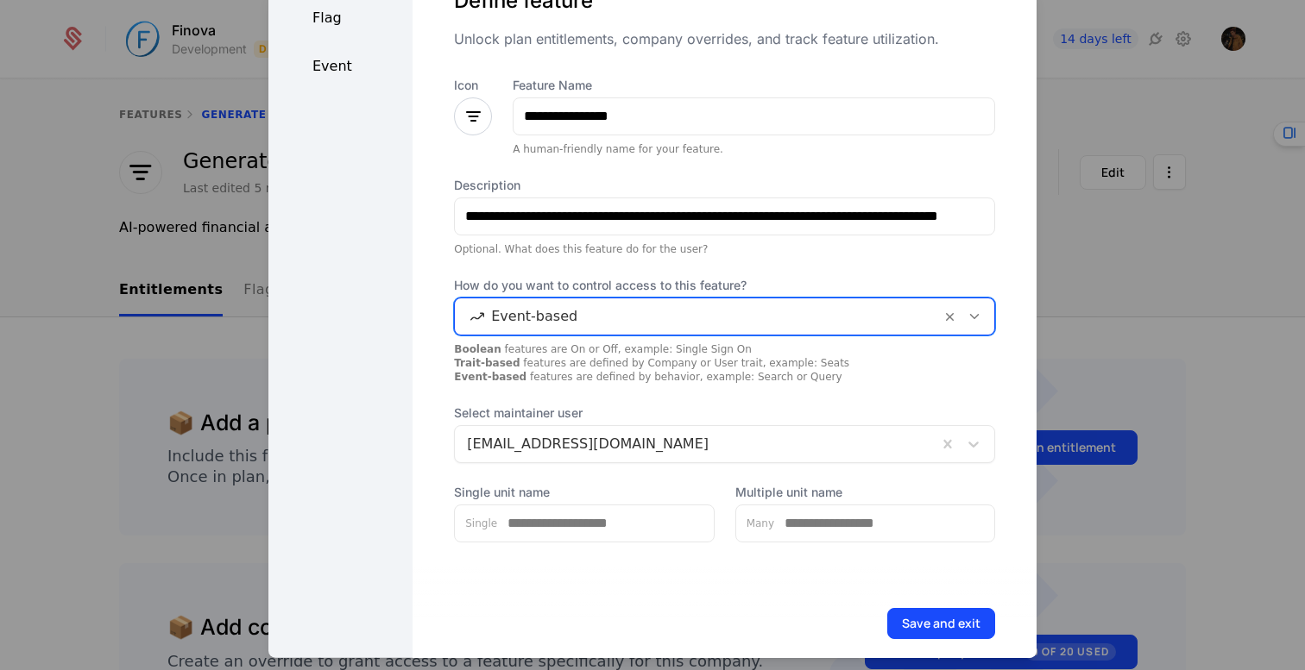
scroll to position [87, 0]
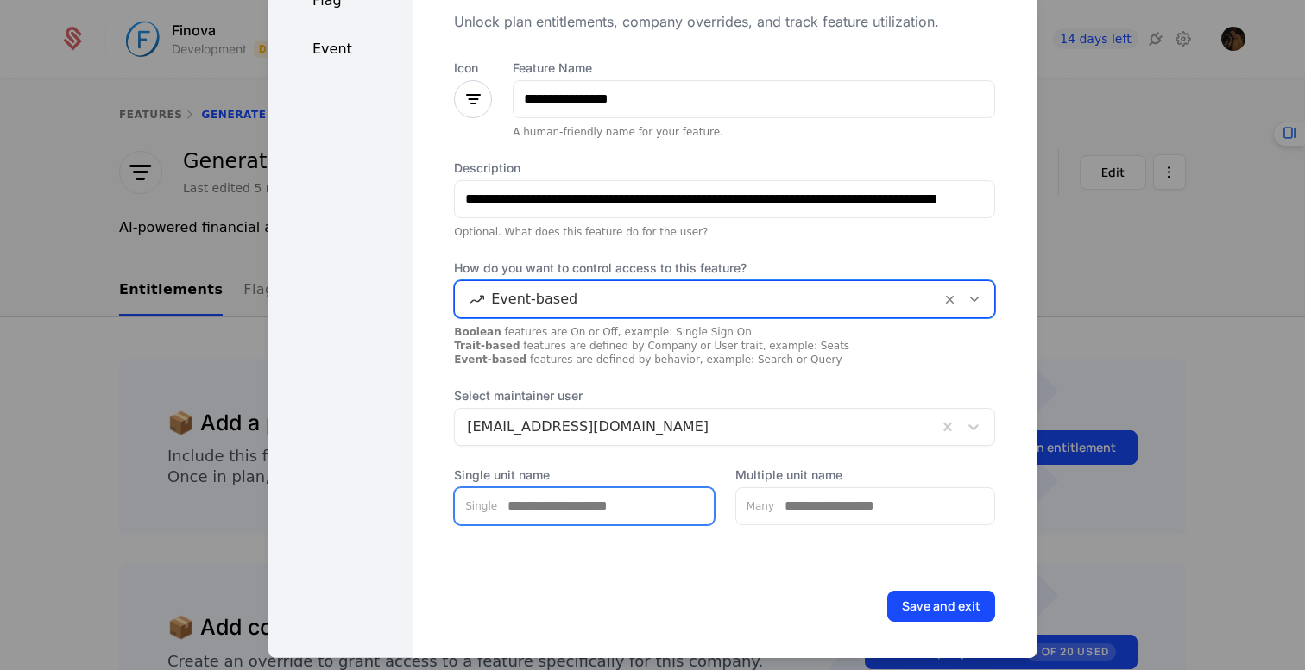
click at [561, 510] on input "Single unit name" at bounding box center [605, 506] width 217 height 36
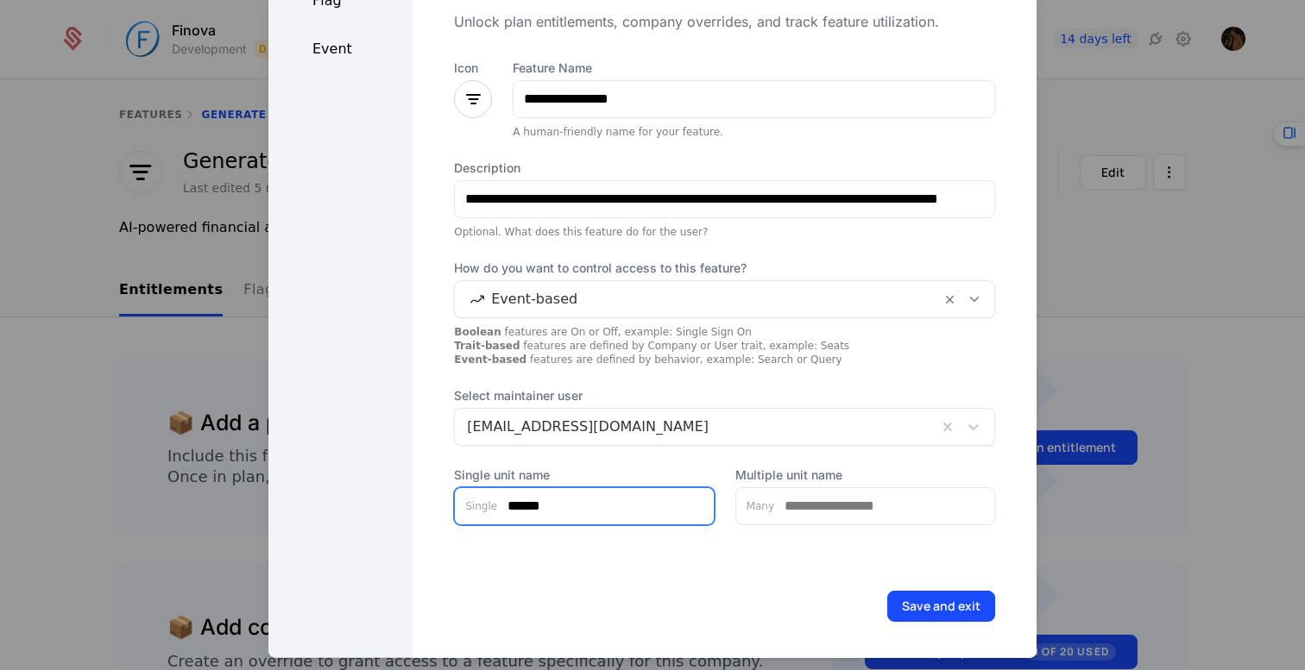
type input "******"
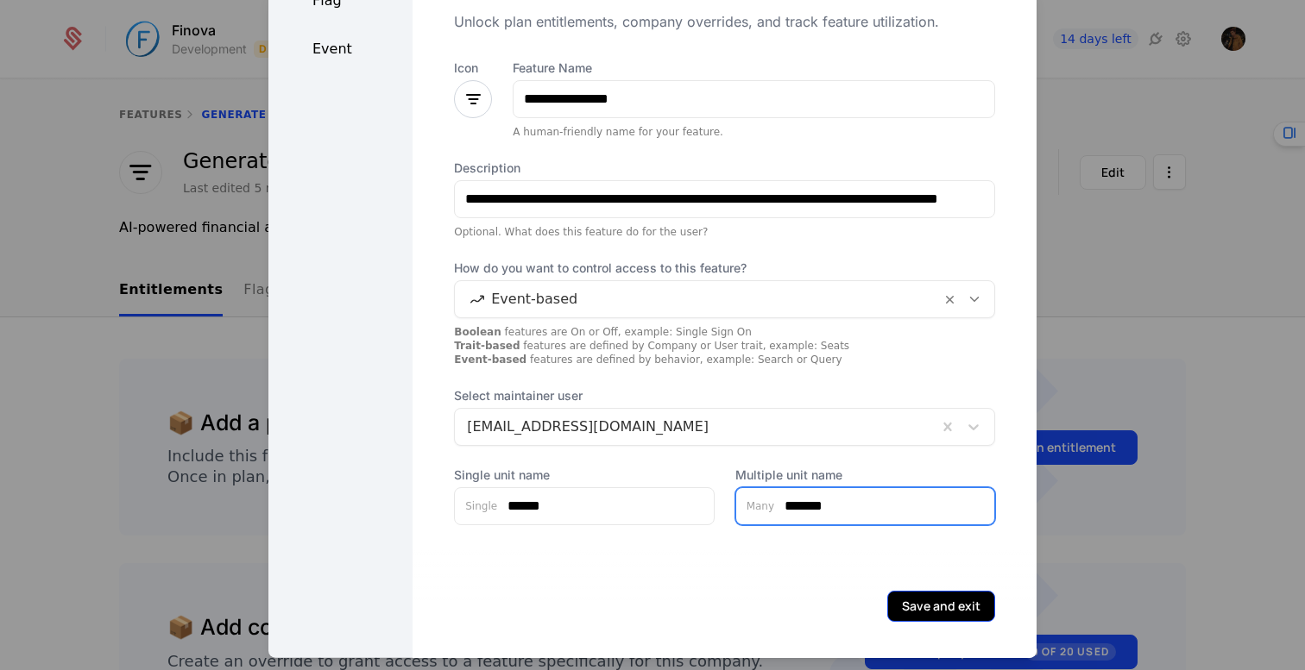
type input "*******"
click at [943, 602] on button "Save and exit" at bounding box center [941, 605] width 108 height 31
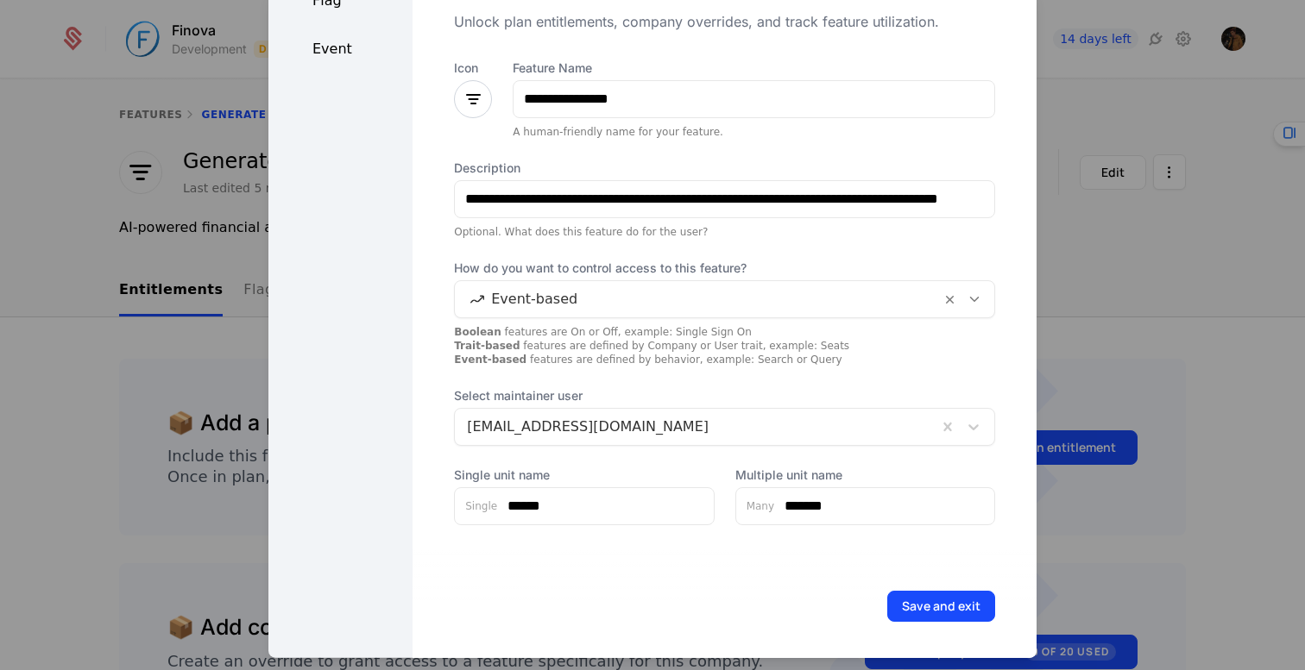
scroll to position [0, 0]
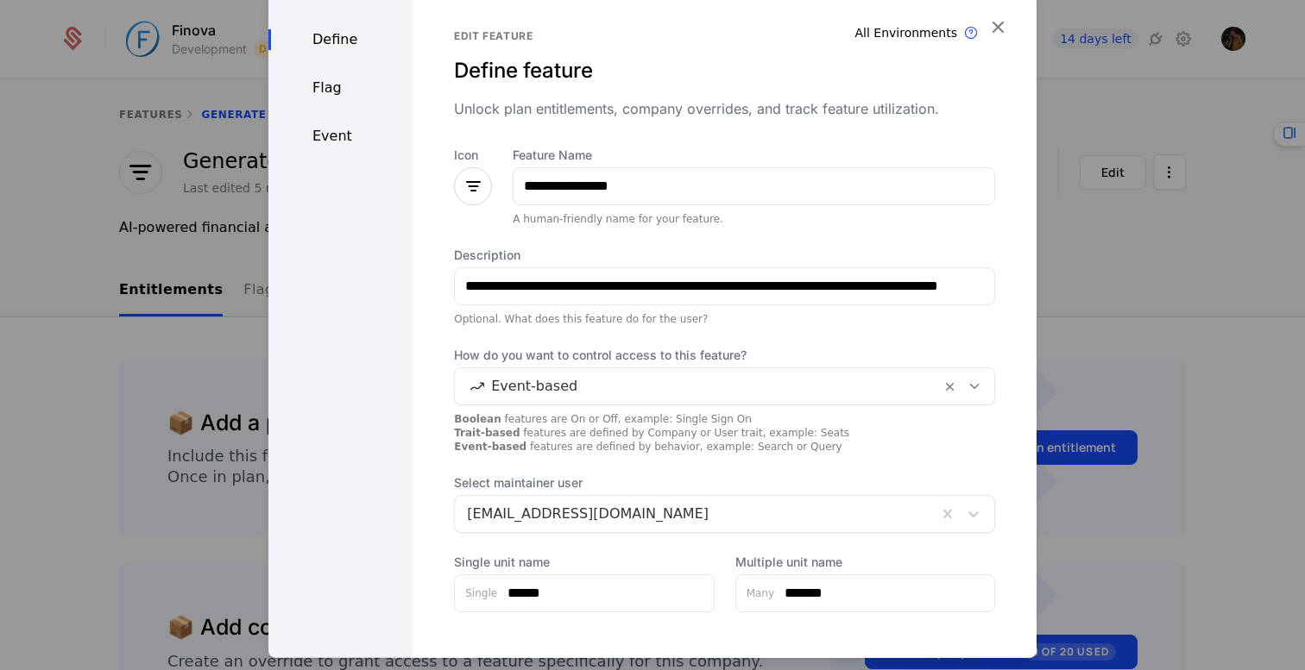
click at [322, 92] on div "Flag" at bounding box center [340, 87] width 144 height 21
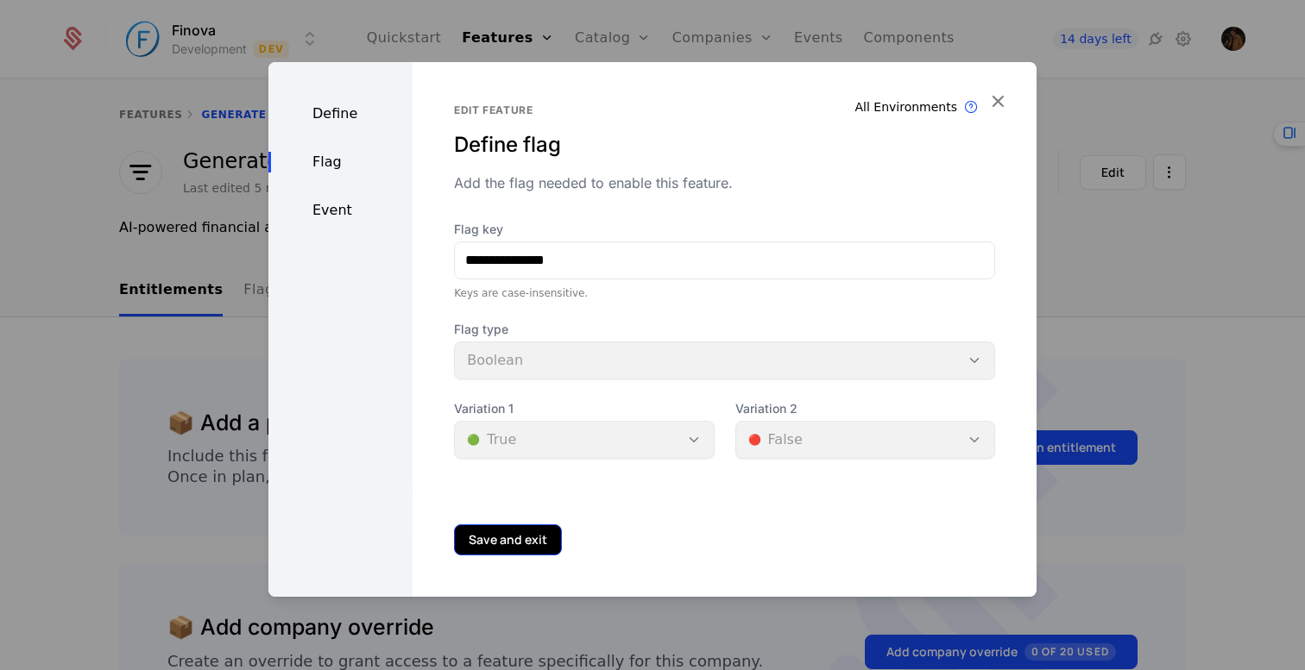
click at [550, 536] on button "Save and exit" at bounding box center [508, 540] width 108 height 31
click at [346, 213] on div "Event" at bounding box center [340, 210] width 144 height 21
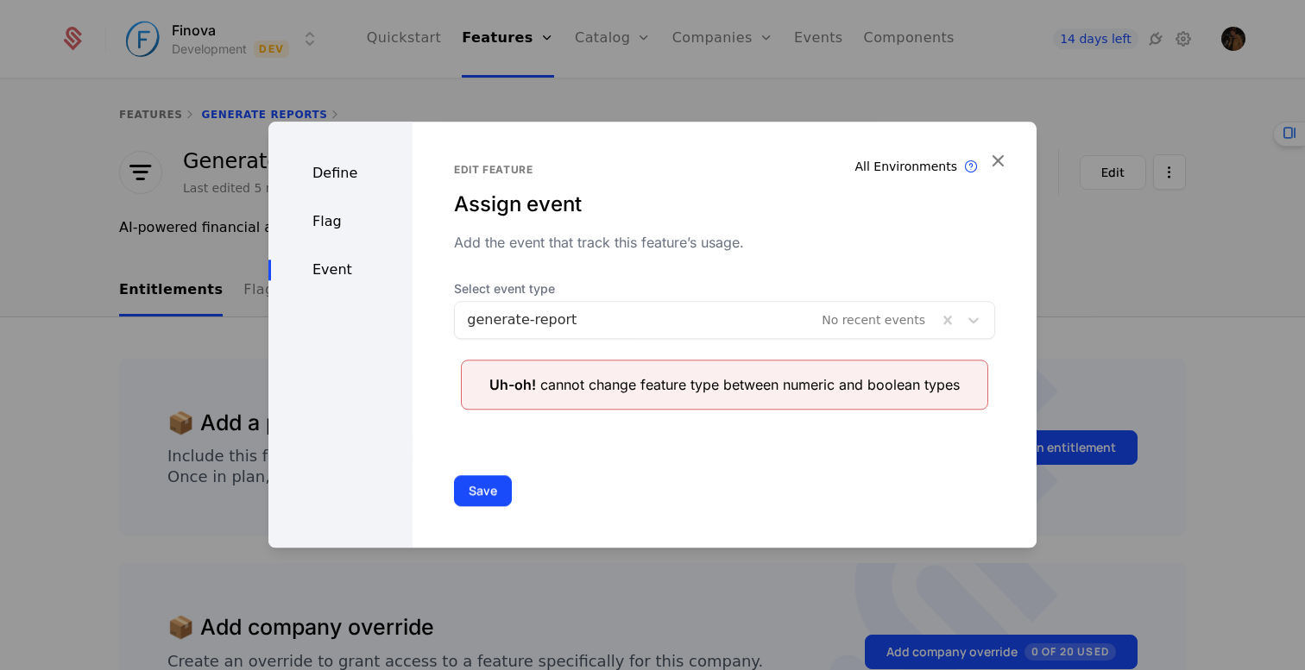
click at [696, 324] on div at bounding box center [696, 320] width 458 height 24
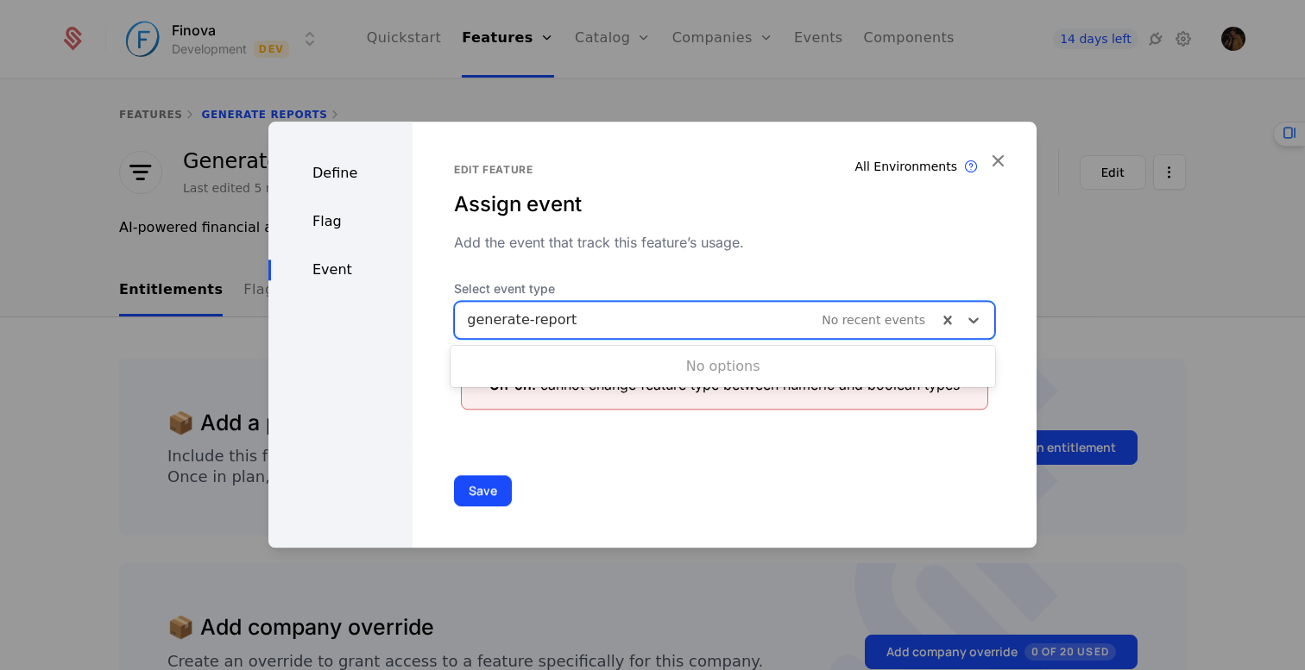
click at [630, 324] on div at bounding box center [696, 320] width 458 height 24
click at [595, 324] on div at bounding box center [696, 320] width 458 height 24
type input "**********"
click at [454, 475] on button "Save" at bounding box center [483, 490] width 58 height 31
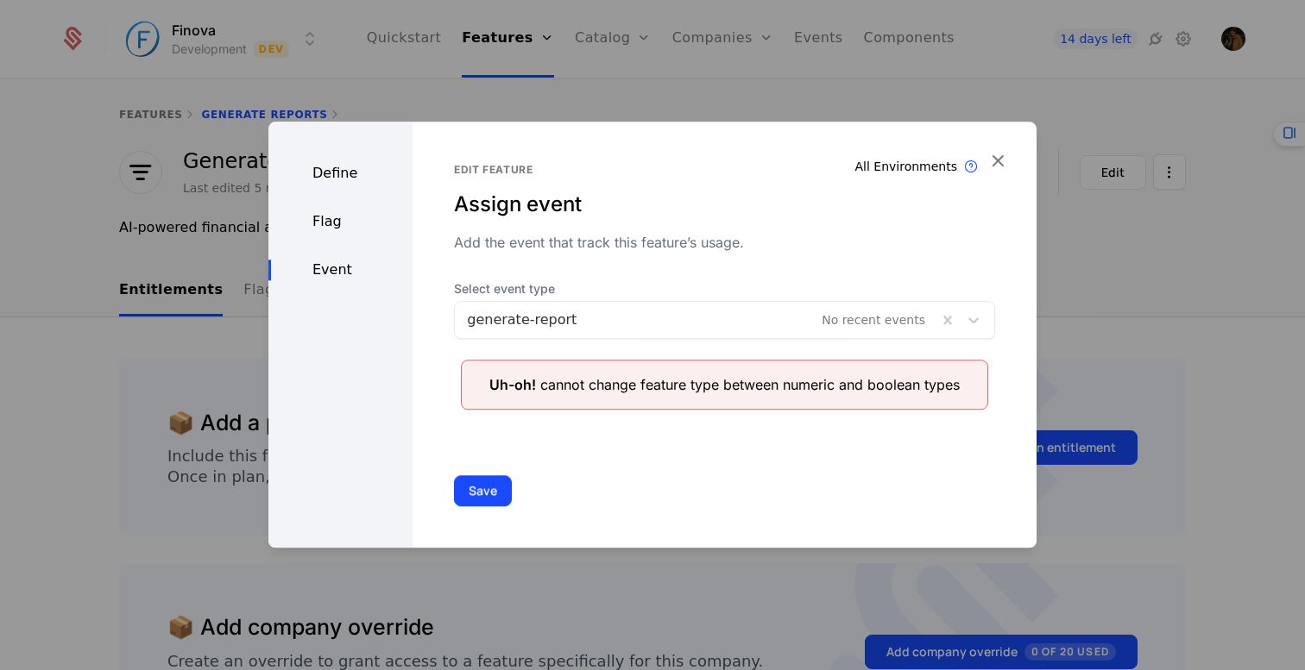
click at [648, 474] on div "Save" at bounding box center [724, 491] width 624 height 114
click at [482, 488] on button "Save" at bounding box center [483, 490] width 58 height 31
click at [332, 177] on div "Define" at bounding box center [340, 173] width 144 height 21
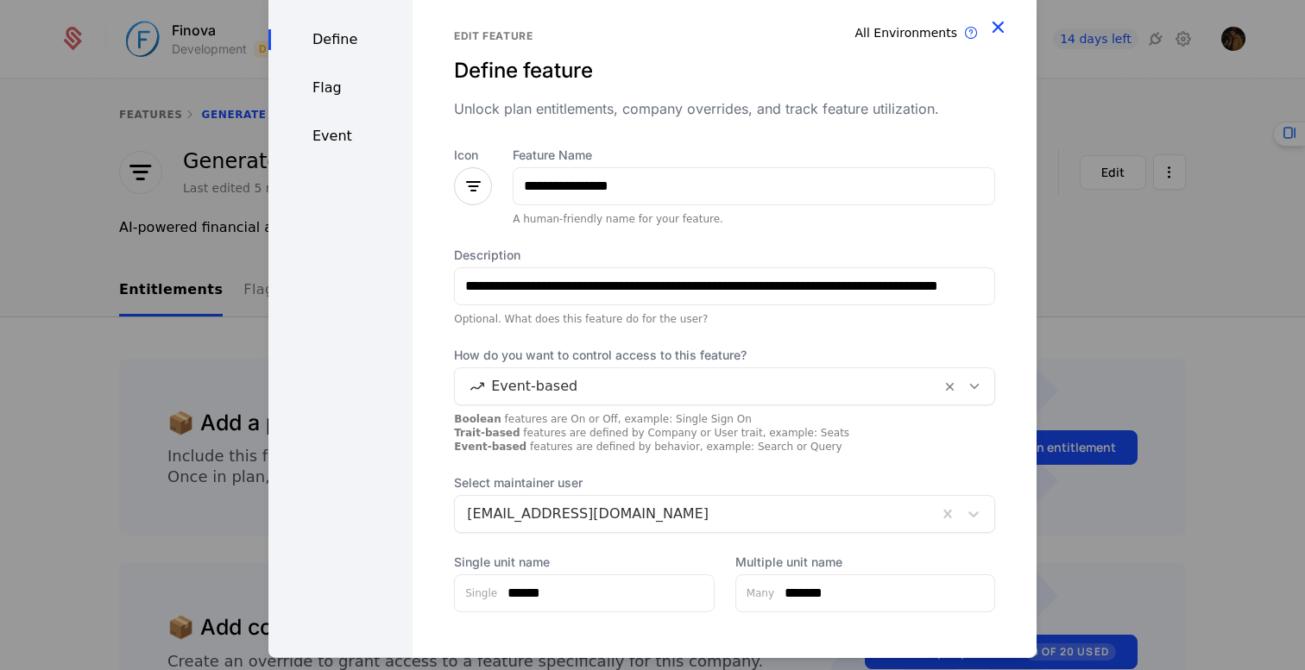
click at [1001, 25] on icon "button" at bounding box center [997, 26] width 22 height 22
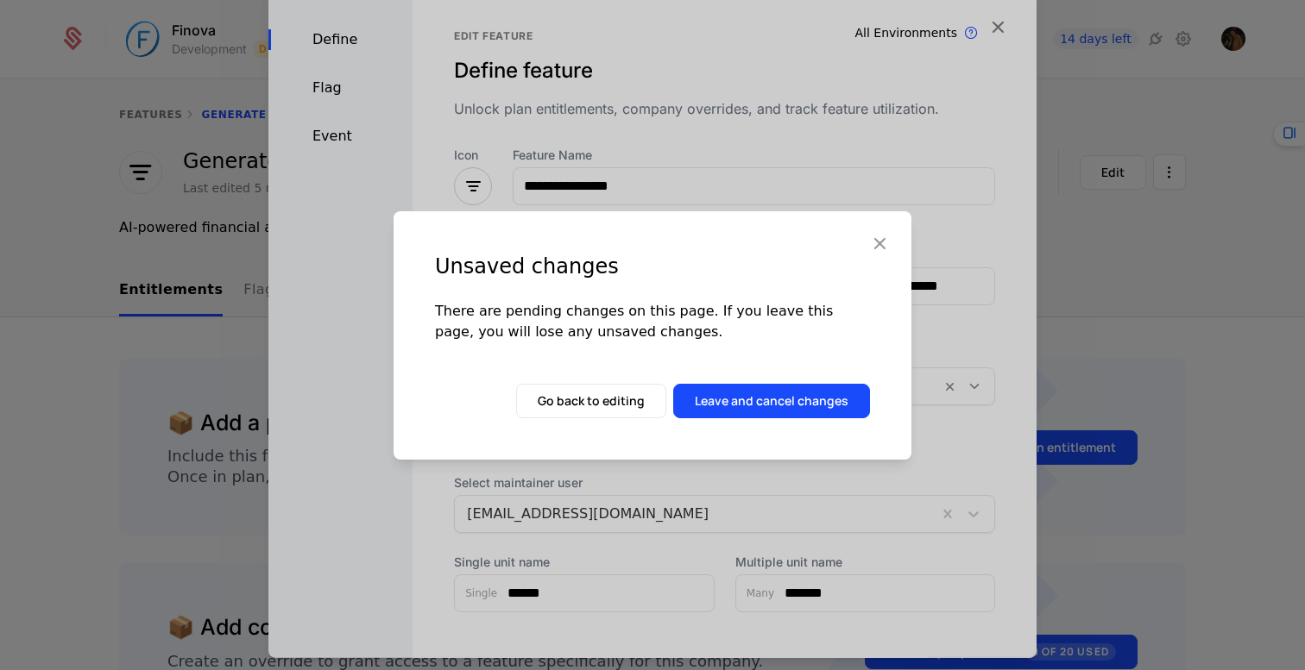
click at [741, 427] on div "Unsaved changes There are pending changes on this page. If you leave this page,…" at bounding box center [652, 335] width 518 height 249
click at [757, 404] on button "Leave and cancel changes" at bounding box center [771, 401] width 197 height 35
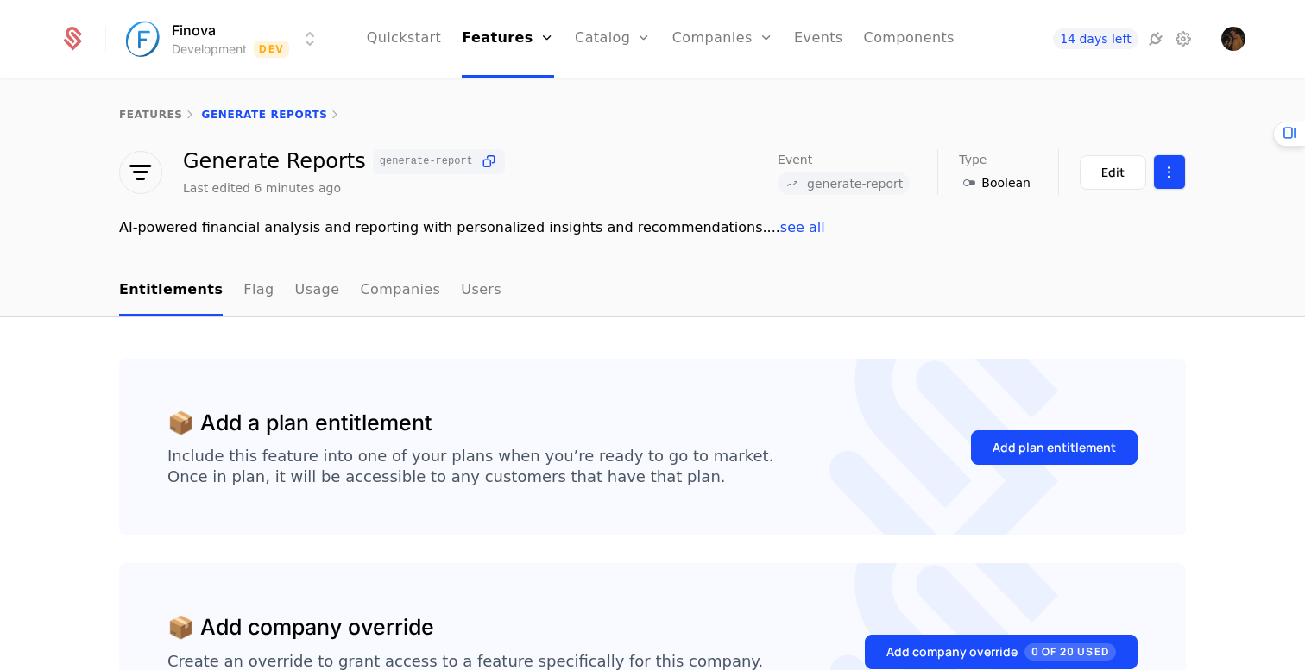
click at [1177, 179] on html "Finova Development Dev Quickstart Features Features Flags Catalog Plans Add Ons…" at bounding box center [652, 335] width 1305 height 670
click at [1103, 233] on div "Delete feature" at bounding box center [1090, 223] width 112 height 24
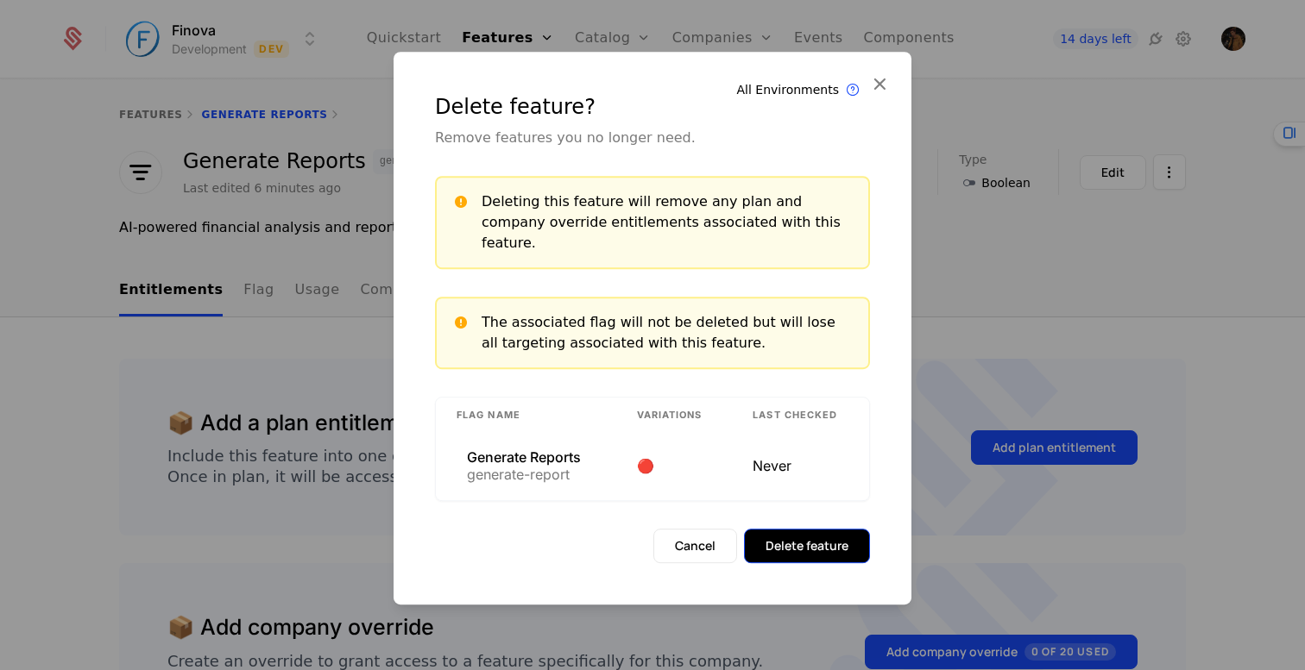
click at [810, 545] on button "Delete feature" at bounding box center [807, 546] width 126 height 35
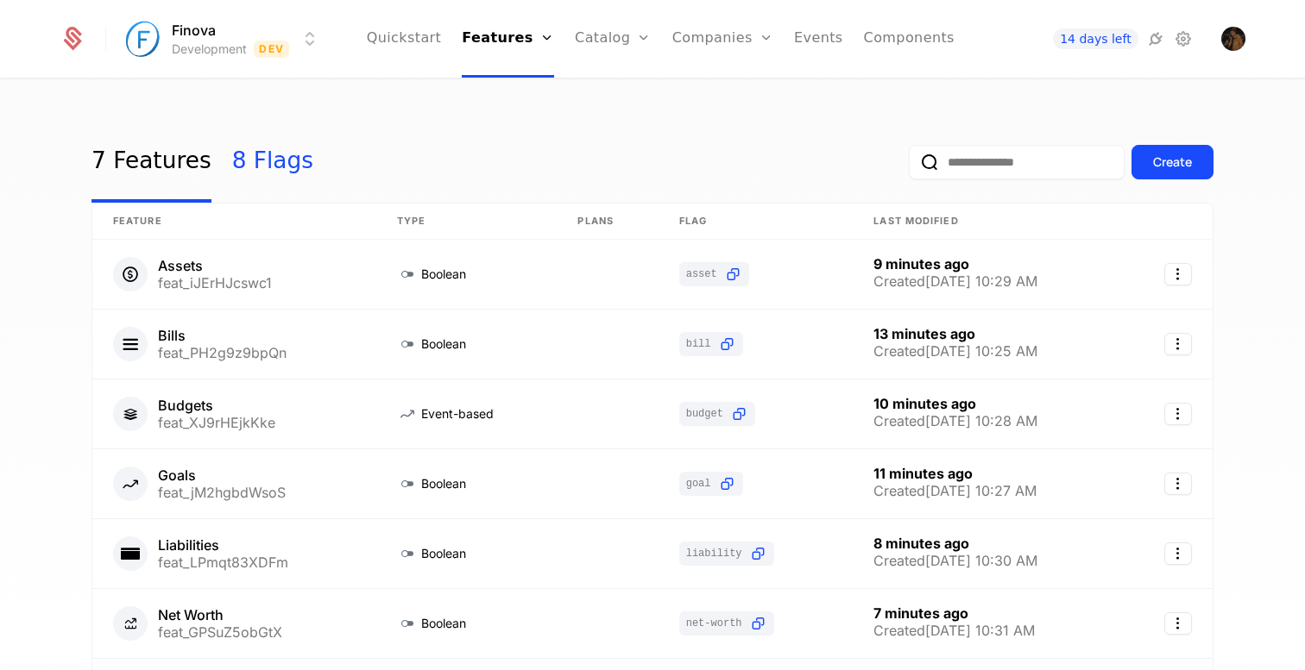
click at [268, 171] on link "8 Flags" at bounding box center [272, 162] width 81 height 81
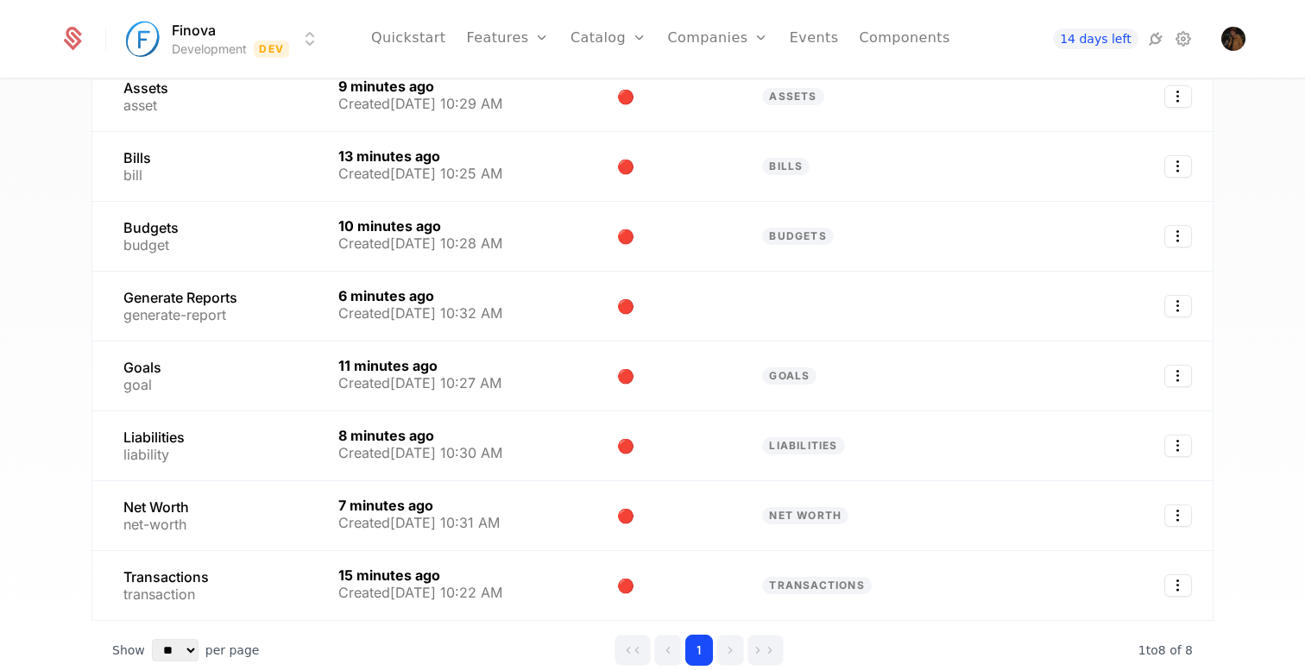
scroll to position [186, 0]
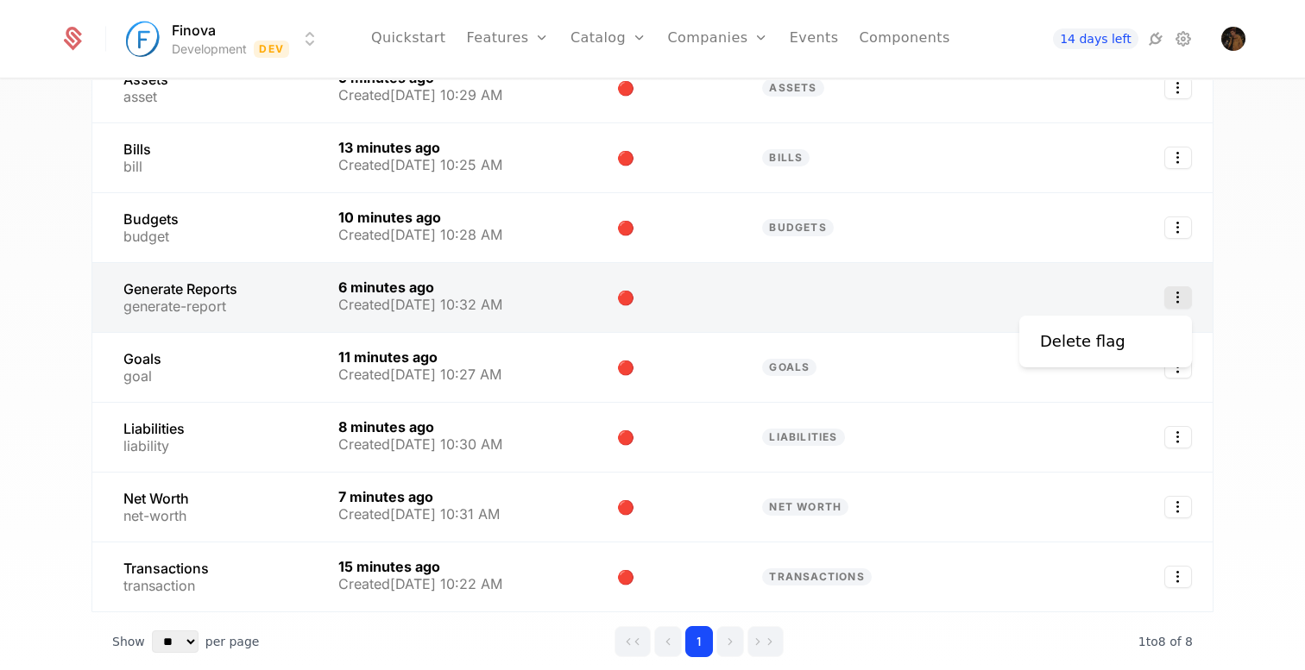
click at [1180, 297] on icon "Select action" at bounding box center [1178, 297] width 28 height 22
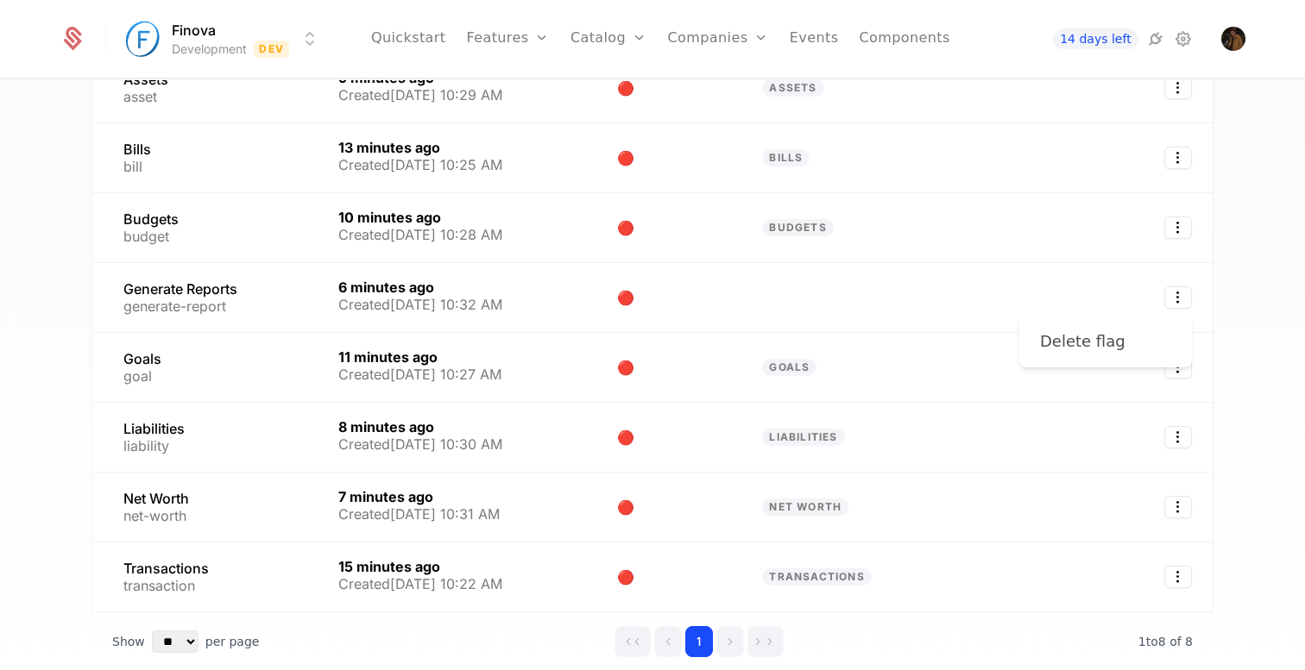
click at [1108, 342] on div "Delete flag" at bounding box center [1082, 342] width 85 height 24
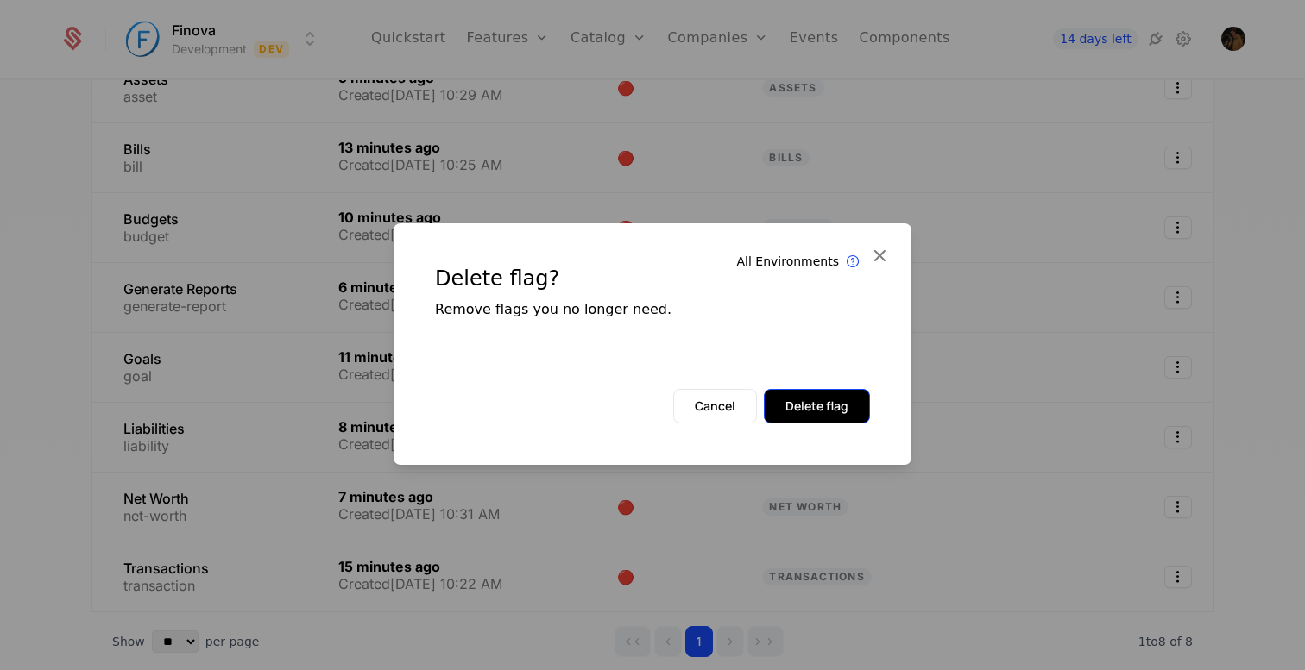
click at [798, 410] on button "Delete flag" at bounding box center [817, 406] width 106 height 35
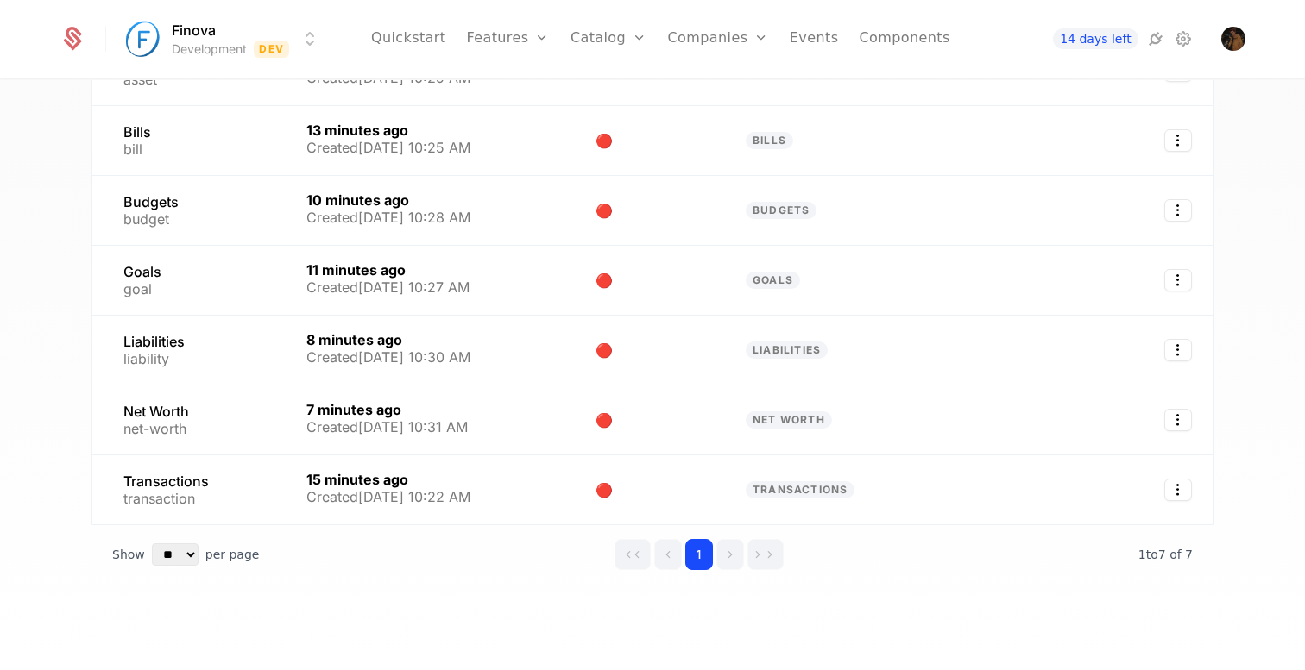
scroll to position [0, 0]
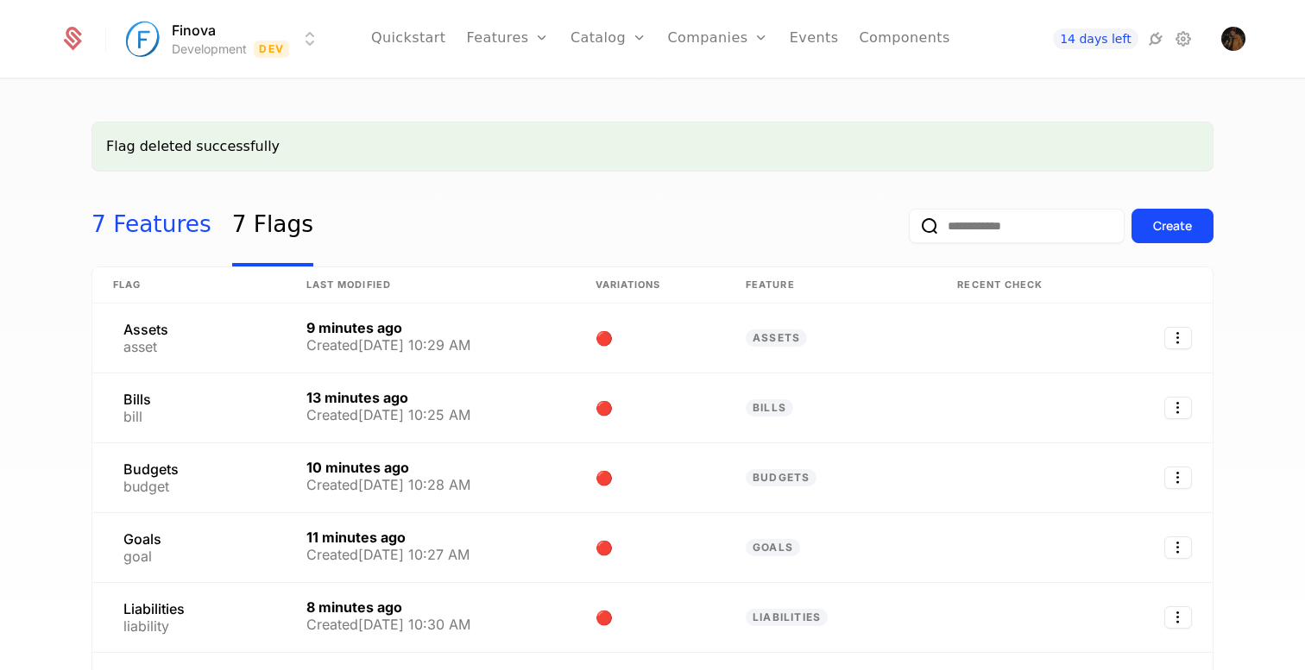
click at [144, 230] on link "7 Features" at bounding box center [151, 226] width 120 height 81
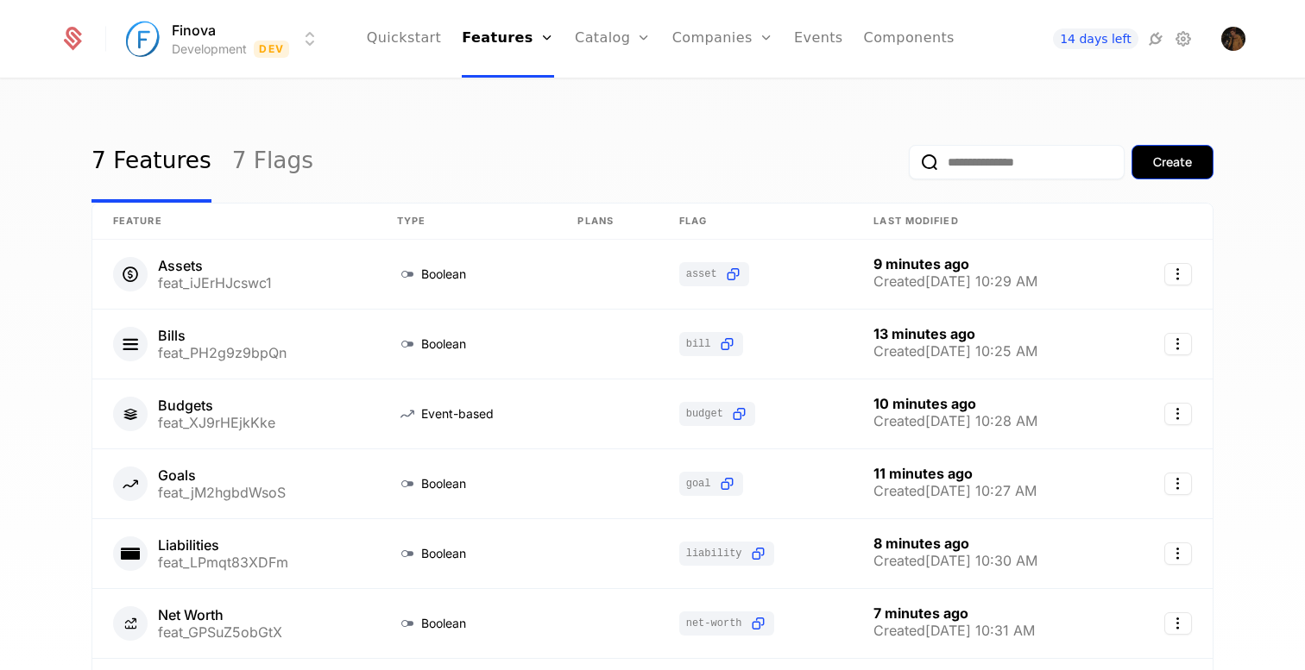
click at [1159, 170] on div "Create" at bounding box center [1172, 162] width 39 height 17
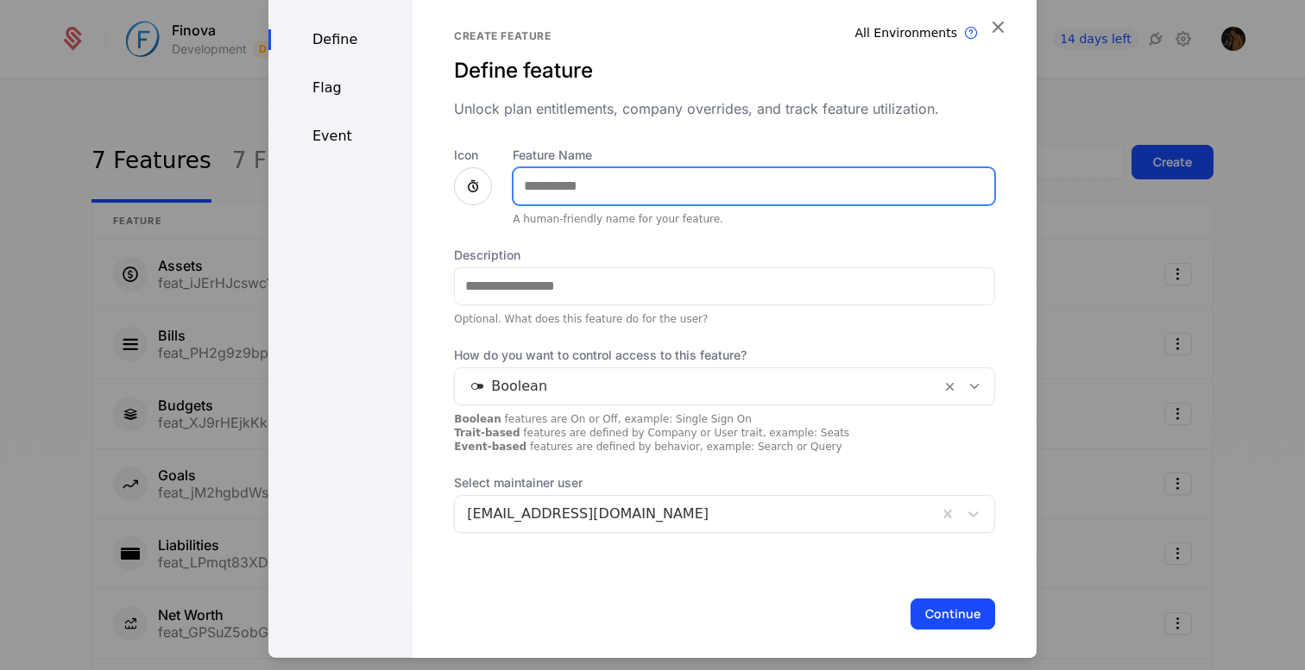
click at [563, 191] on input "Feature Name" at bounding box center [753, 185] width 481 height 36
type input "**********"
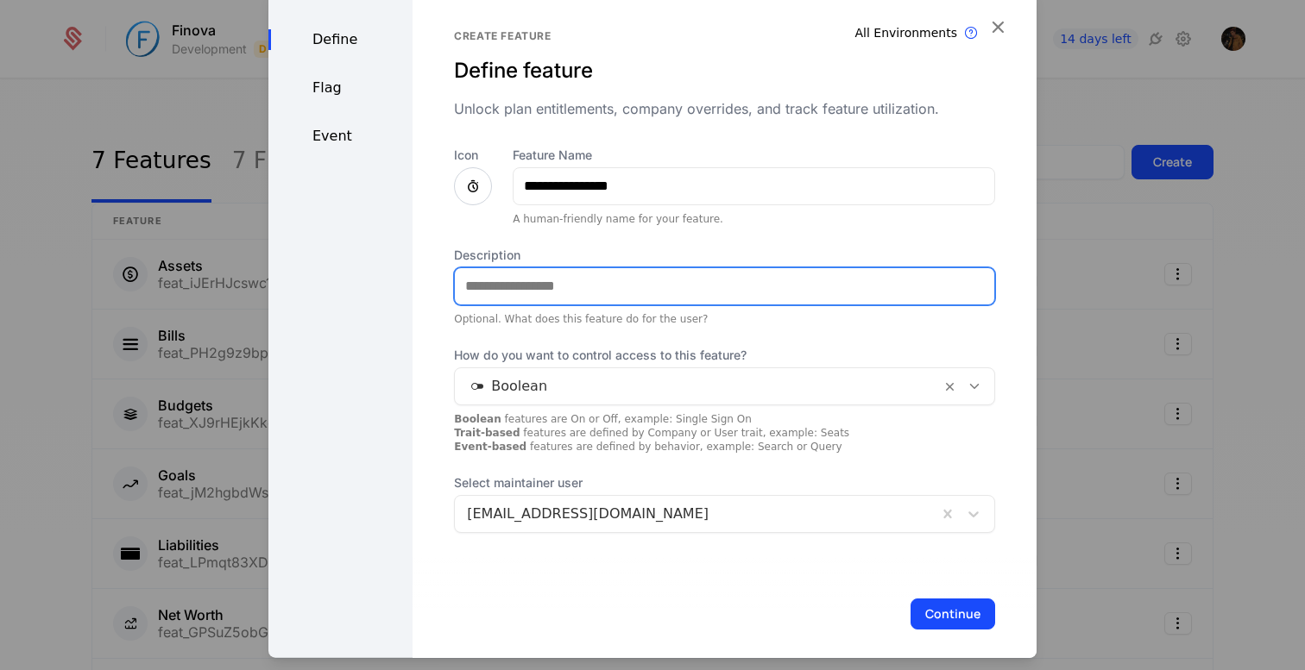
click at [618, 293] on input "Description" at bounding box center [724, 286] width 539 height 36
paste input "**********"
type input "**********"
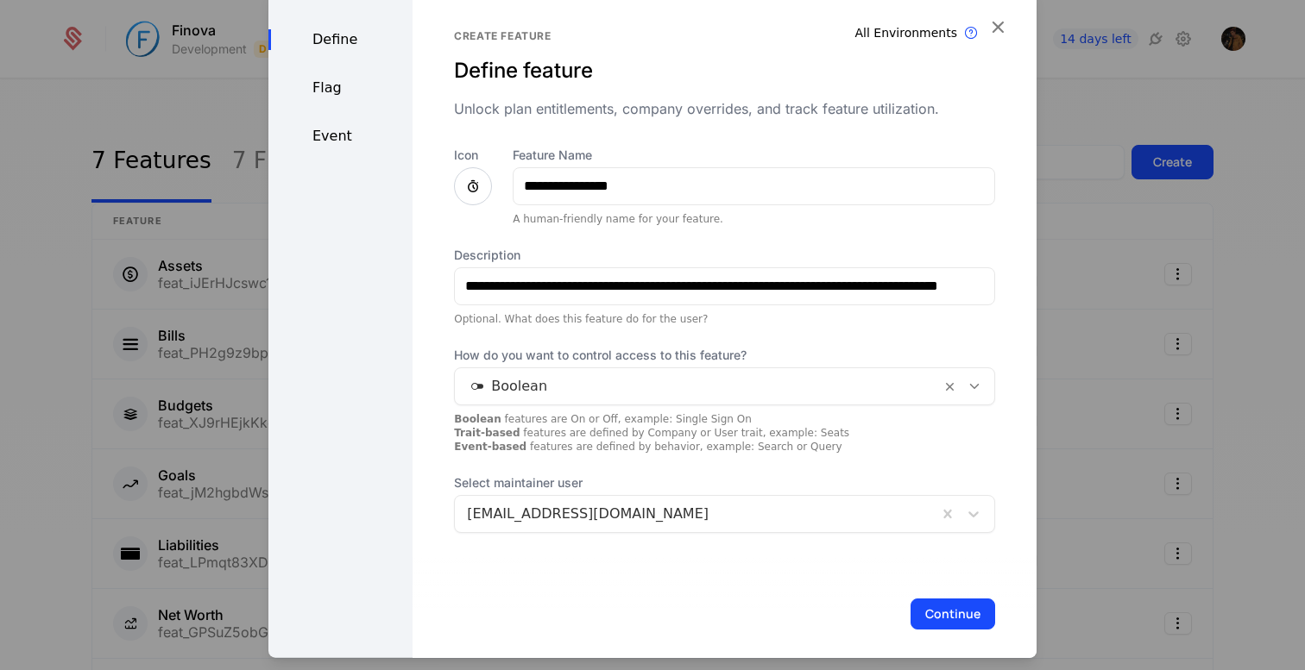
click at [470, 189] on icon at bounding box center [473, 185] width 21 height 21
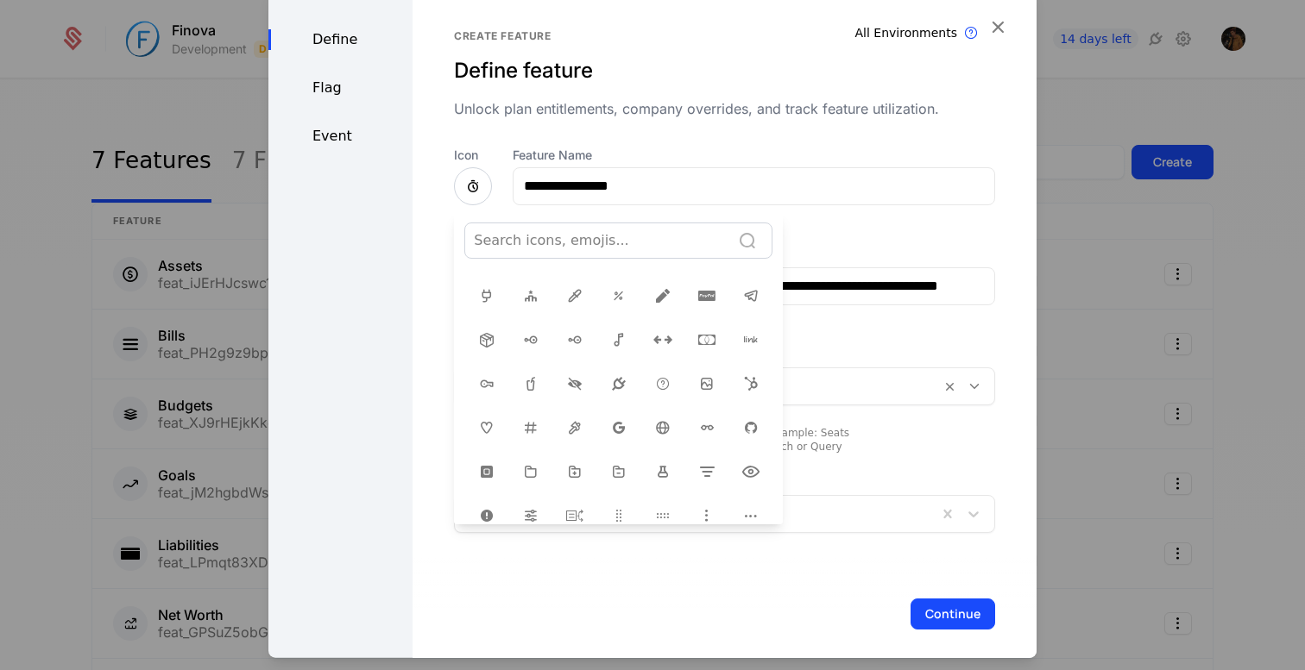
scroll to position [276, 0]
click at [691, 413] on div at bounding box center [706, 431] width 37 height 37
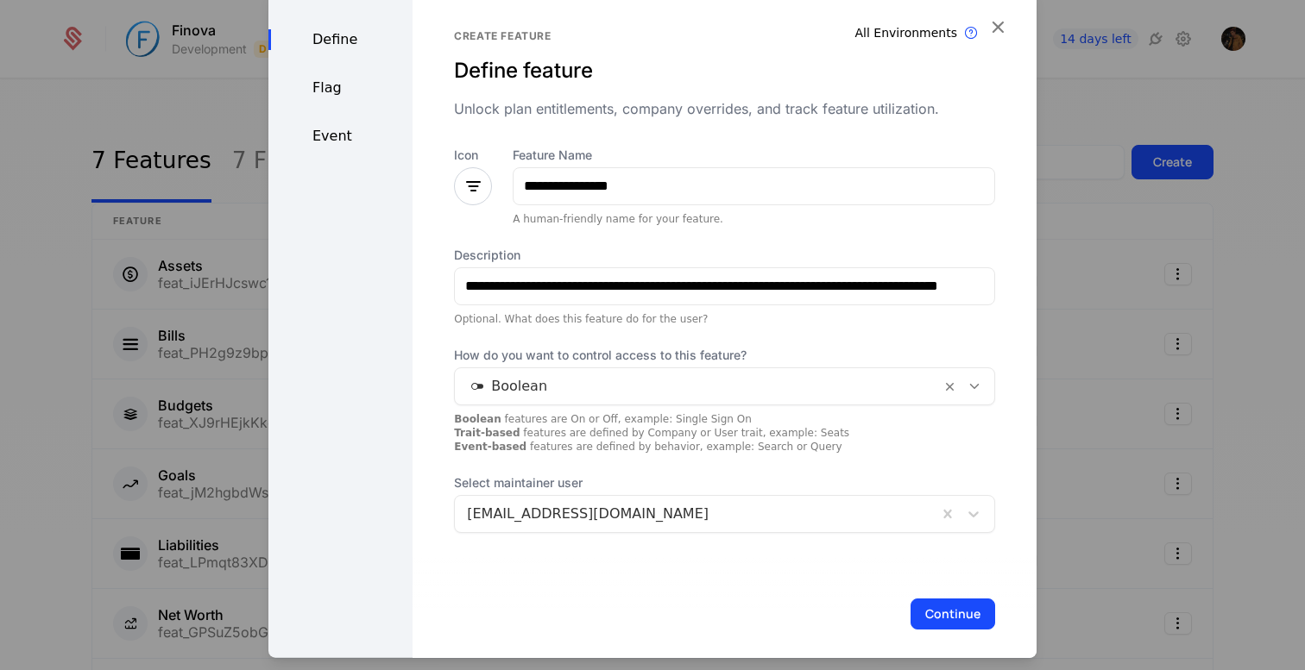
click at [551, 381] on div at bounding box center [698, 386] width 462 height 24
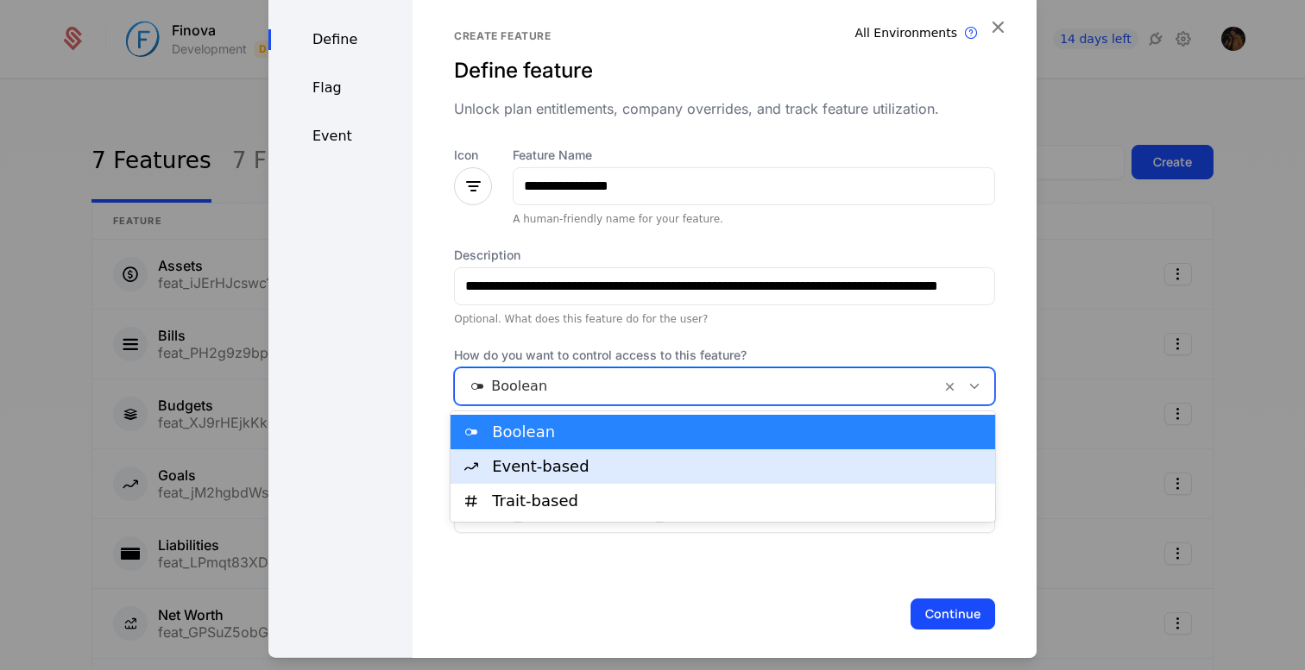
click at [548, 464] on div "Event-based" at bounding box center [738, 467] width 493 height 16
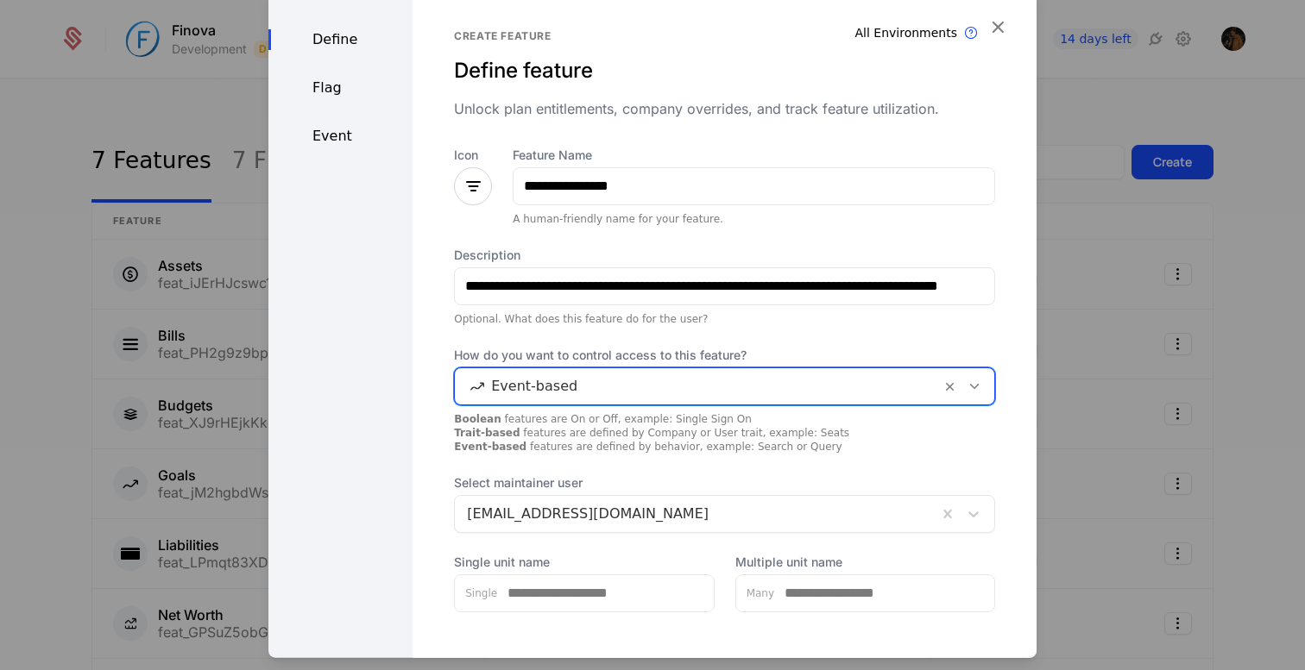
scroll to position [92, 0]
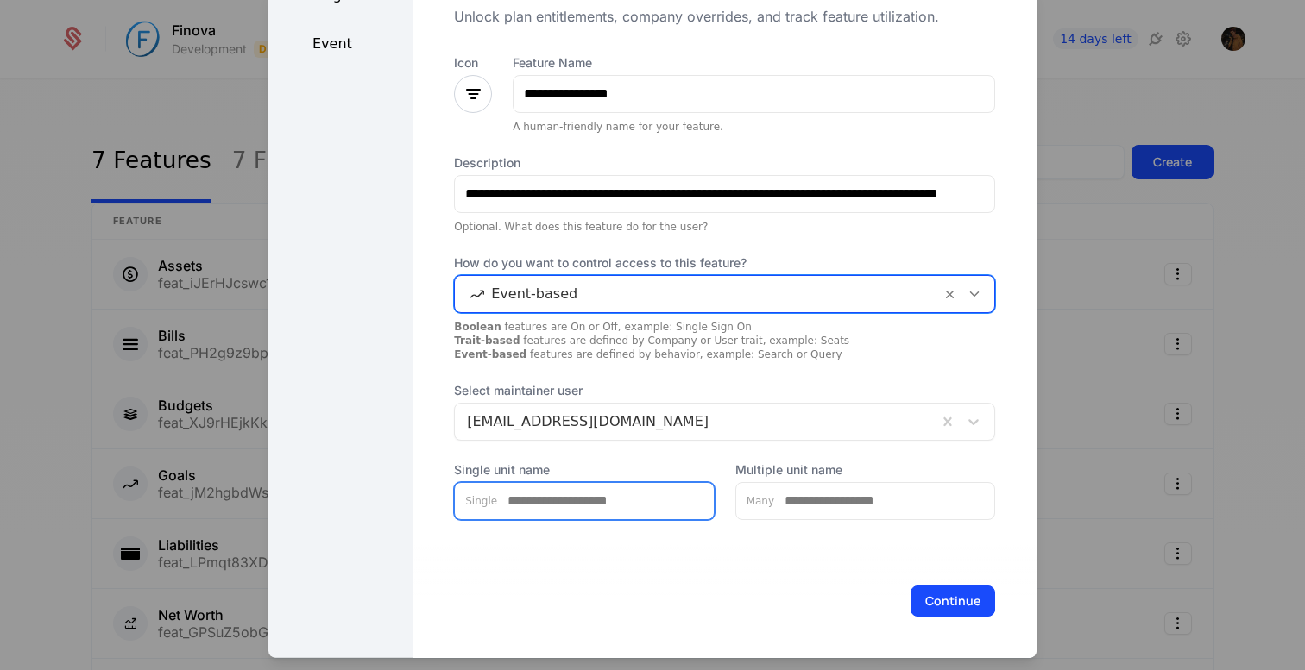
click at [589, 504] on input "Single unit name" at bounding box center [605, 500] width 217 height 36
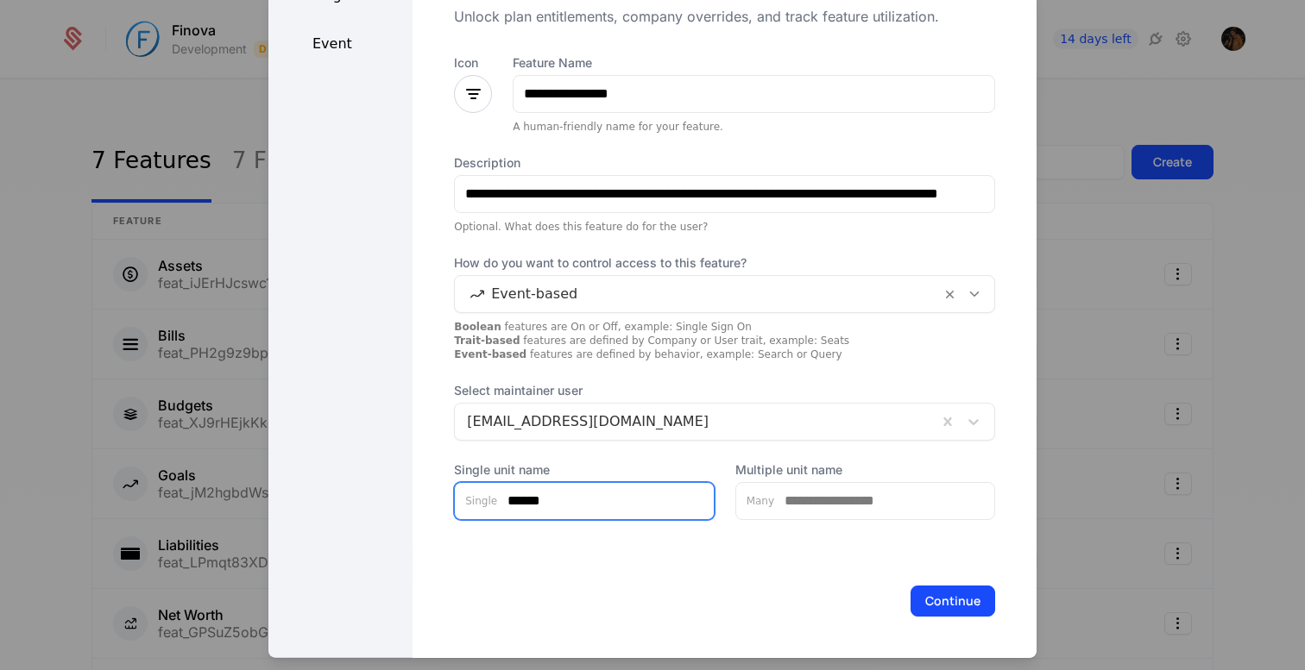
type input "******"
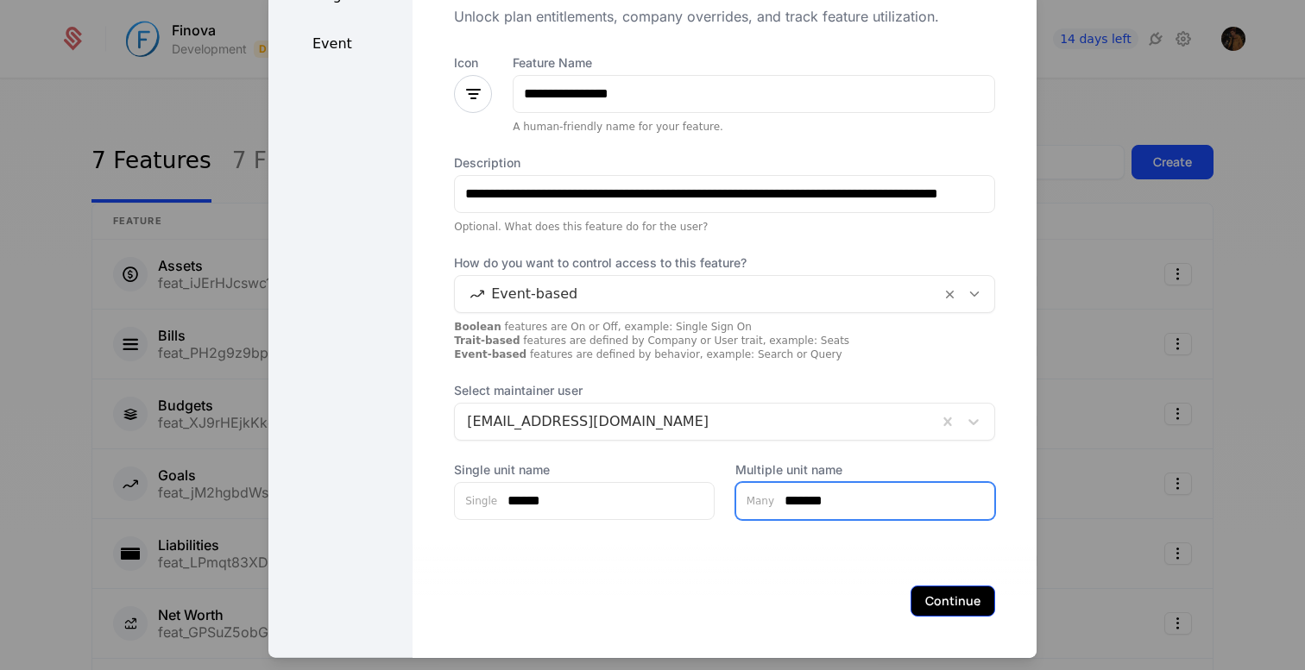
type input "*******"
click at [968, 588] on button "Continue" at bounding box center [952, 600] width 85 height 31
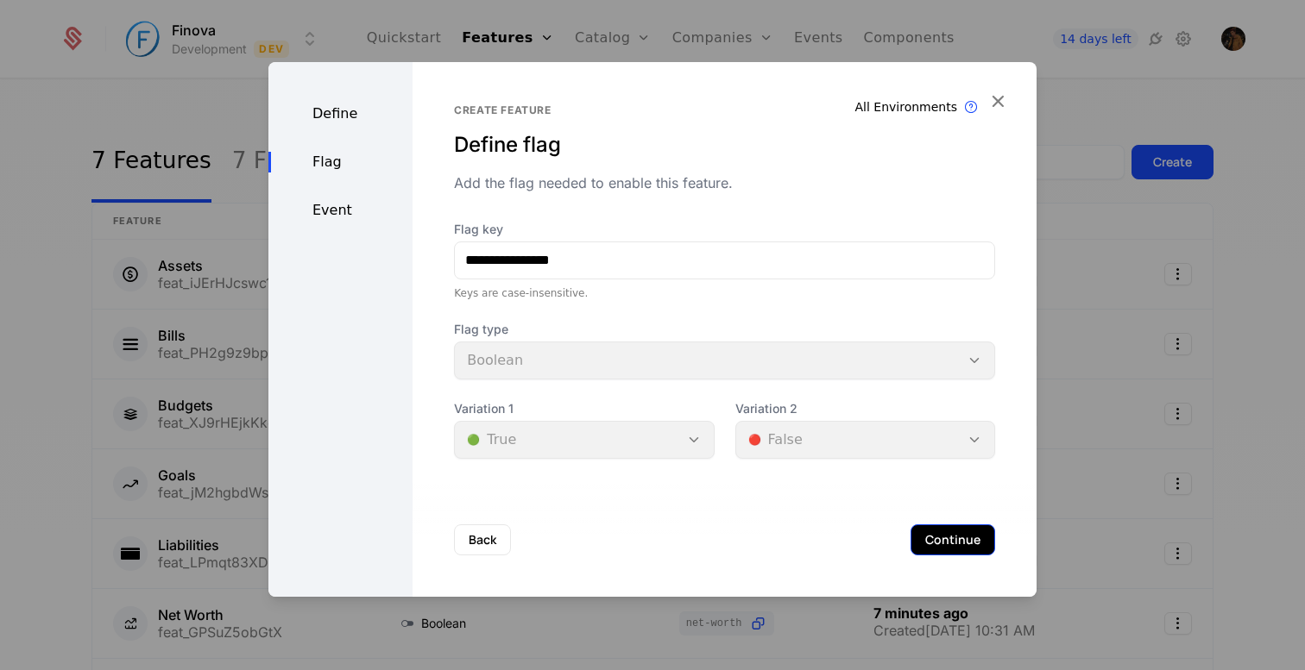
scroll to position [0, 0]
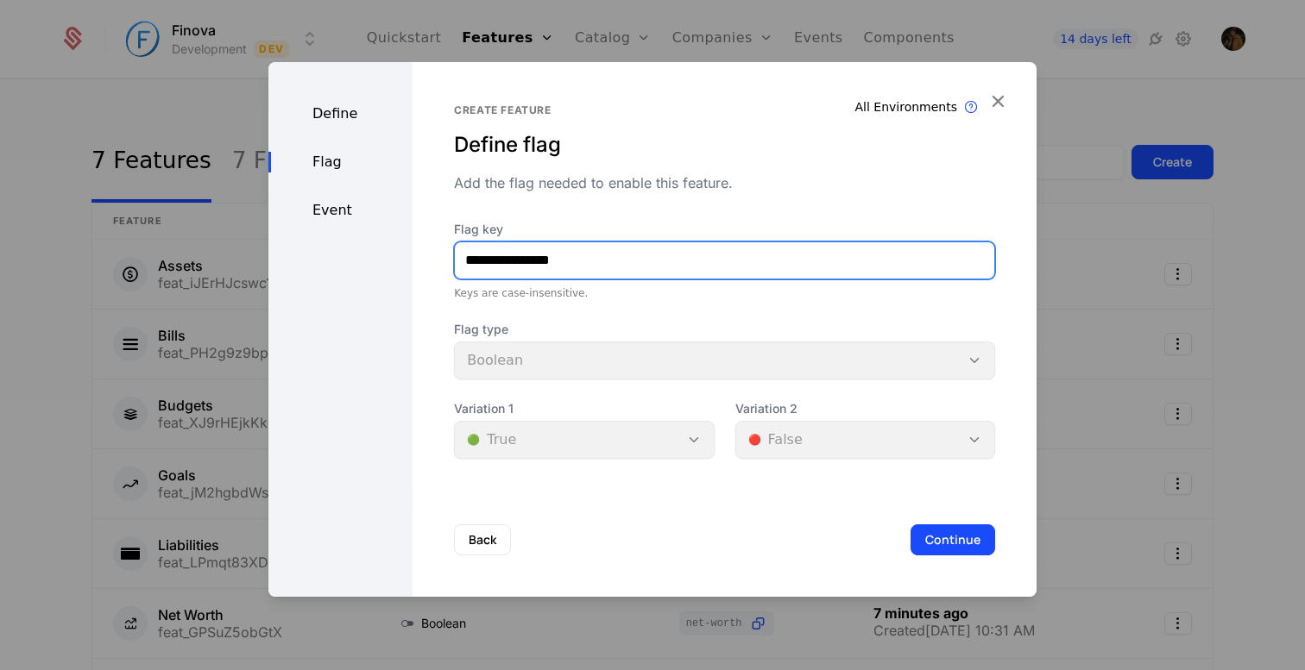
click at [597, 268] on input "**********" at bounding box center [724, 260] width 539 height 36
type input "**********"
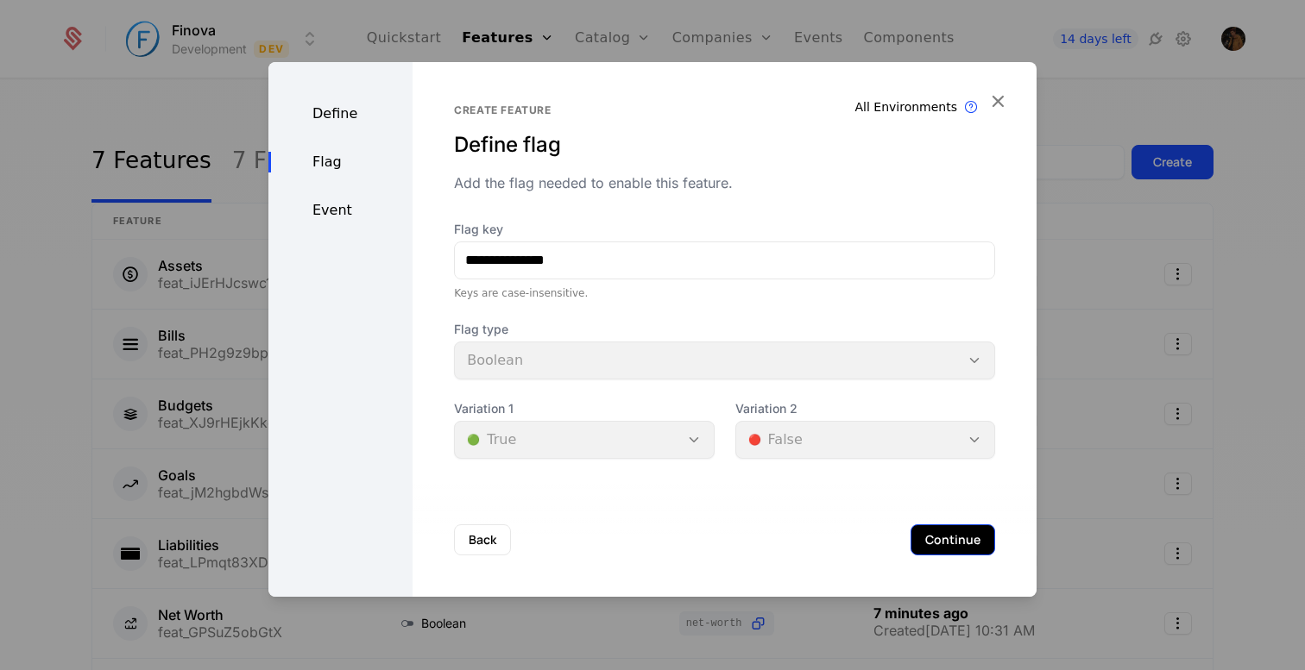
click at [947, 538] on button "Continue" at bounding box center [952, 540] width 85 height 31
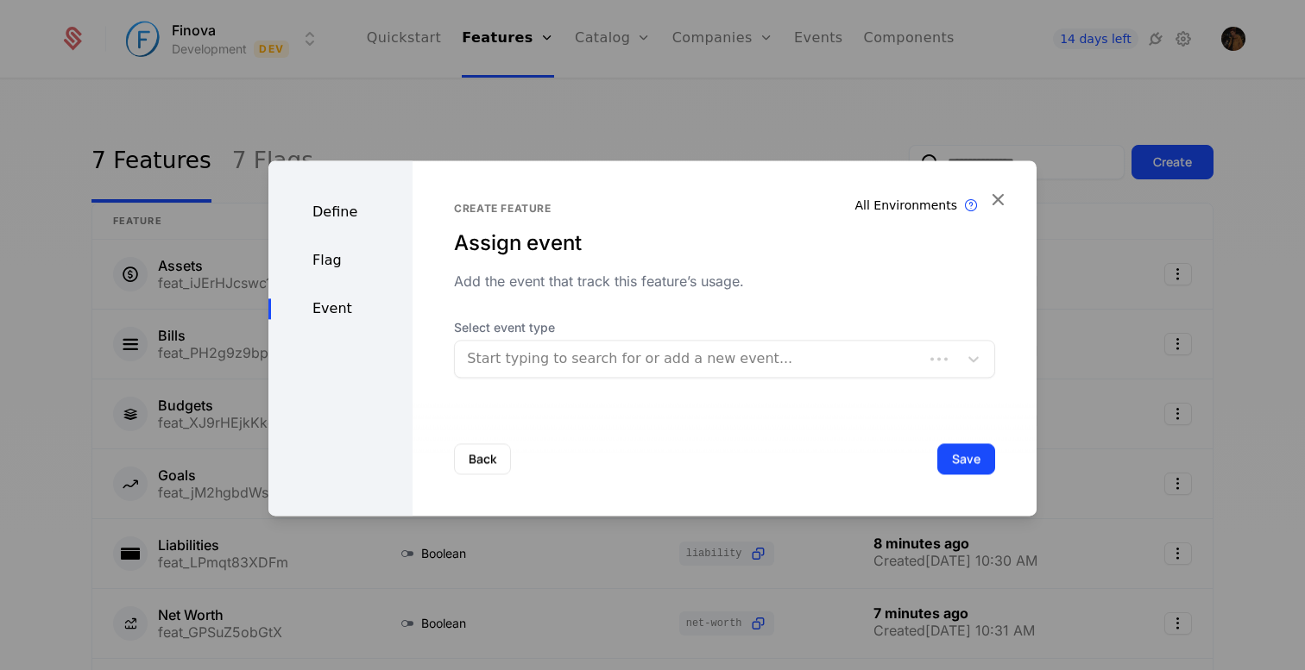
click at [550, 361] on div at bounding box center [689, 359] width 444 height 24
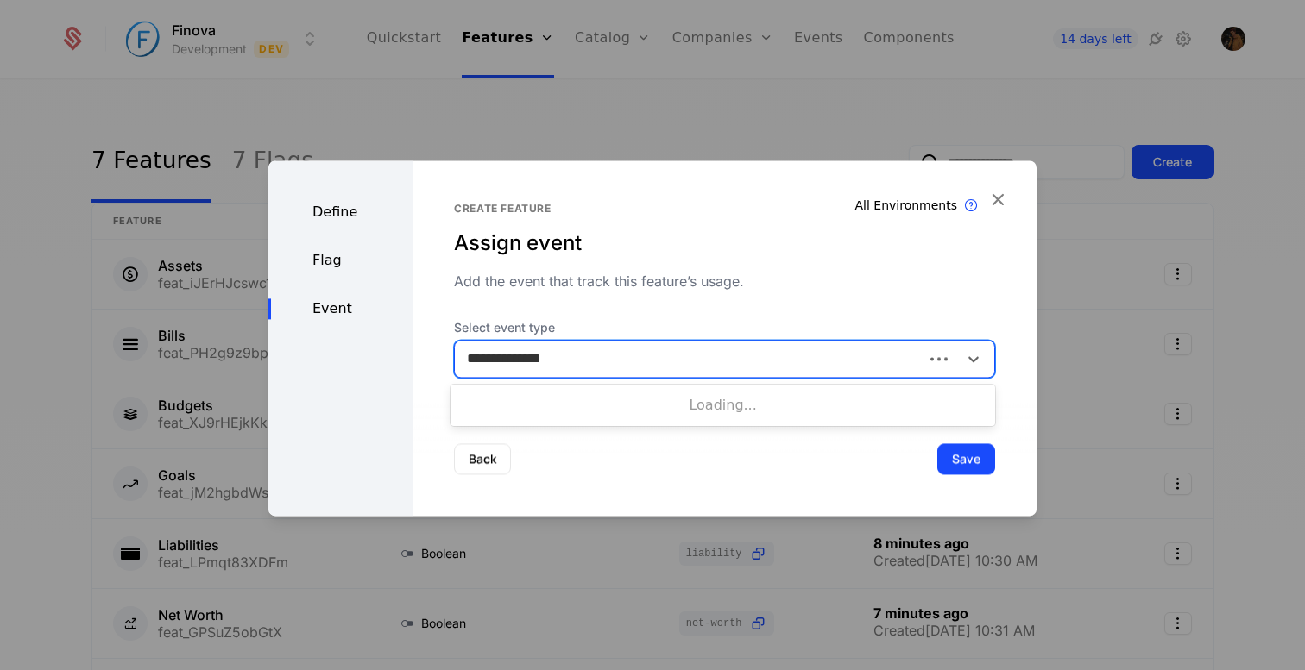
type input "**********"
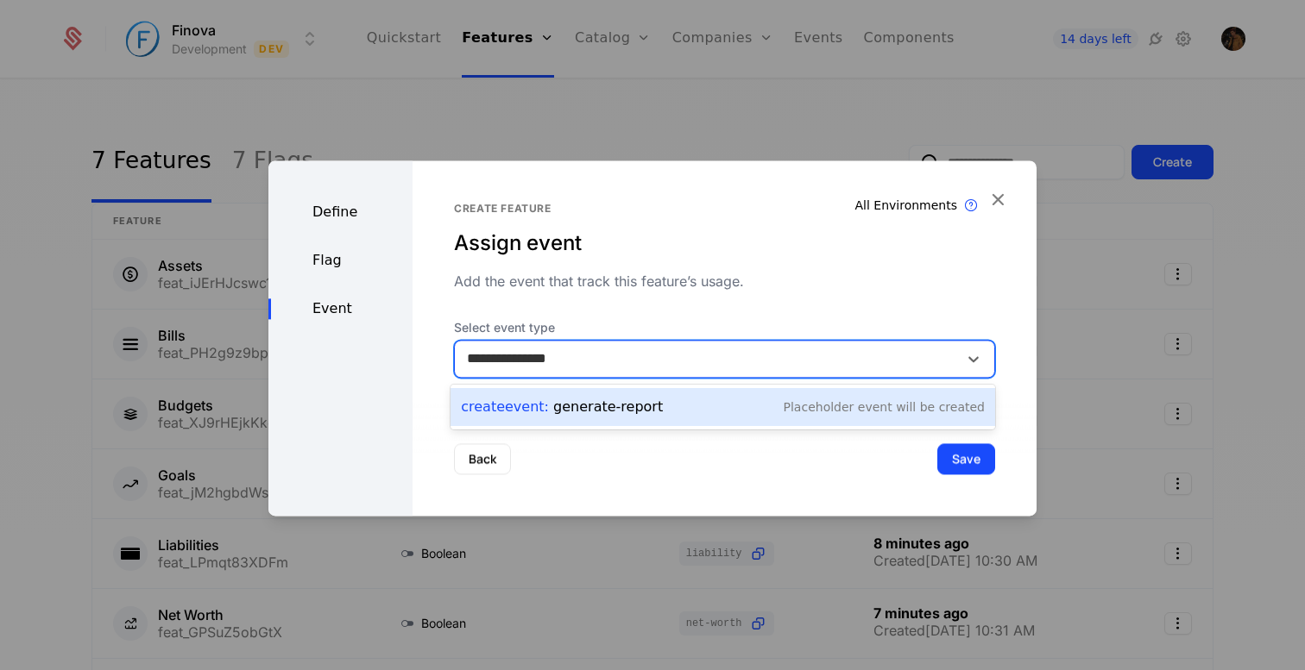
click at [733, 399] on div "Create Event : generate-report Placeholder Event will be created" at bounding box center [723, 407] width 524 height 24
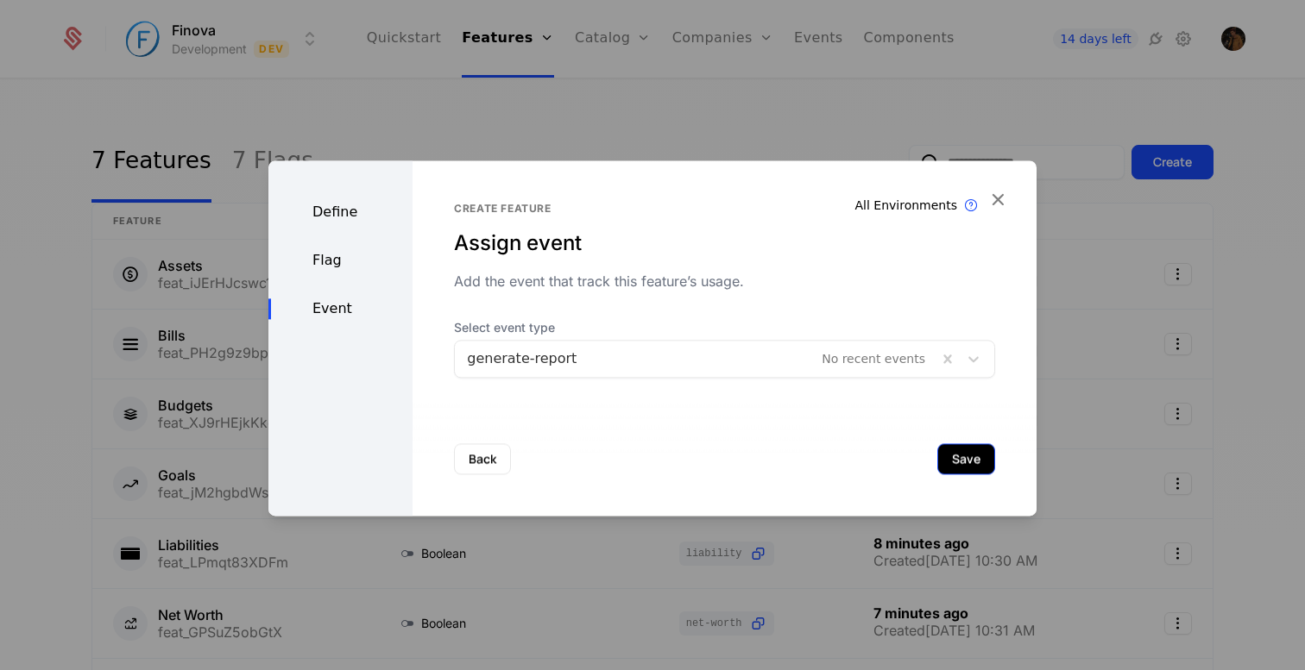
click at [954, 459] on button "Save" at bounding box center [966, 459] width 58 height 31
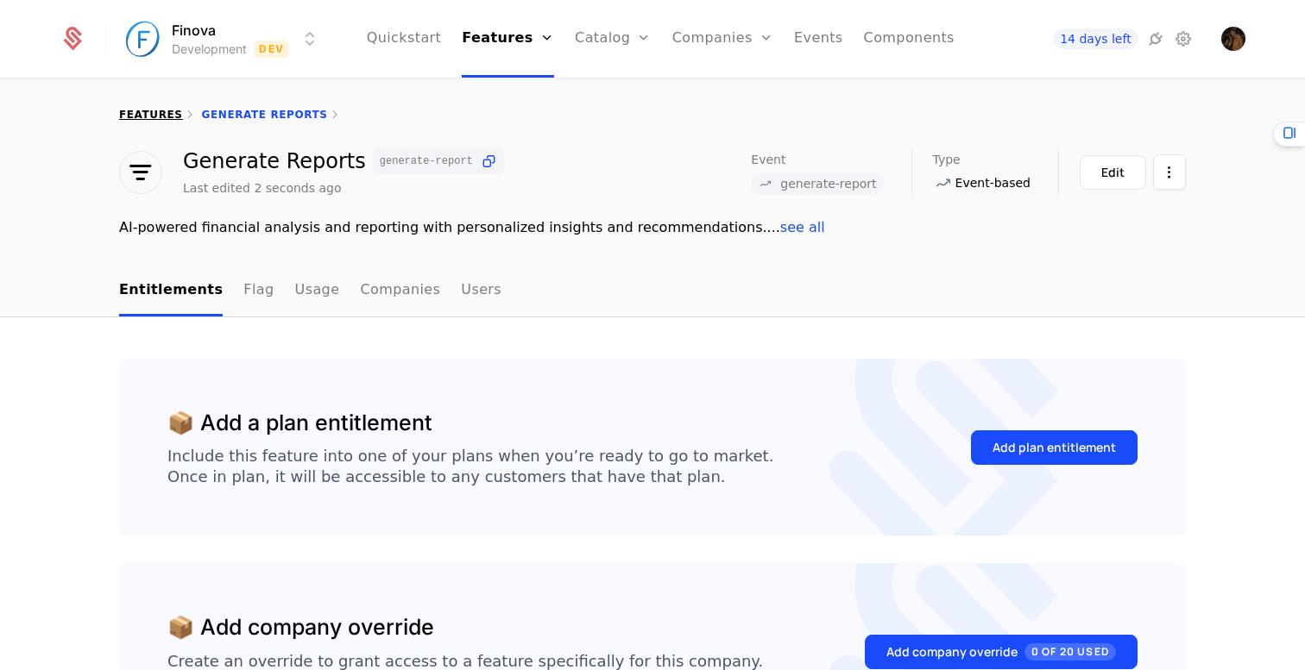
click at [156, 116] on link "features" at bounding box center [151, 115] width 64 height 12
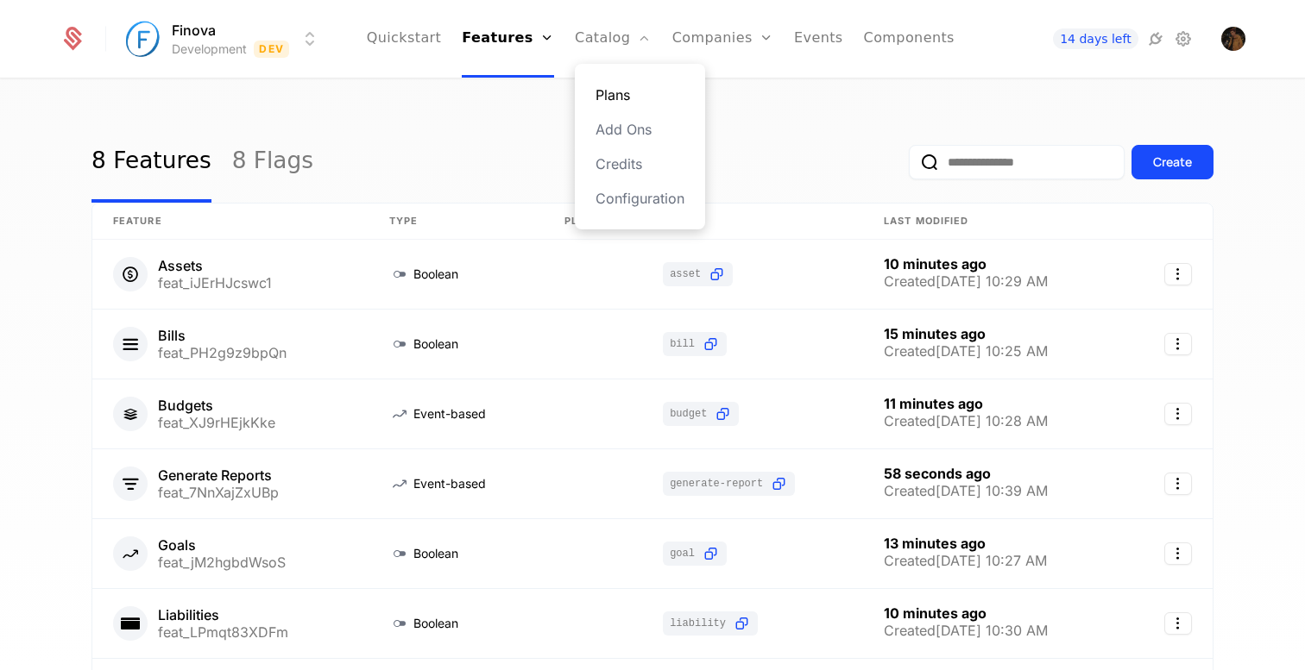
click at [620, 91] on link "Plans" at bounding box center [639, 95] width 89 height 21
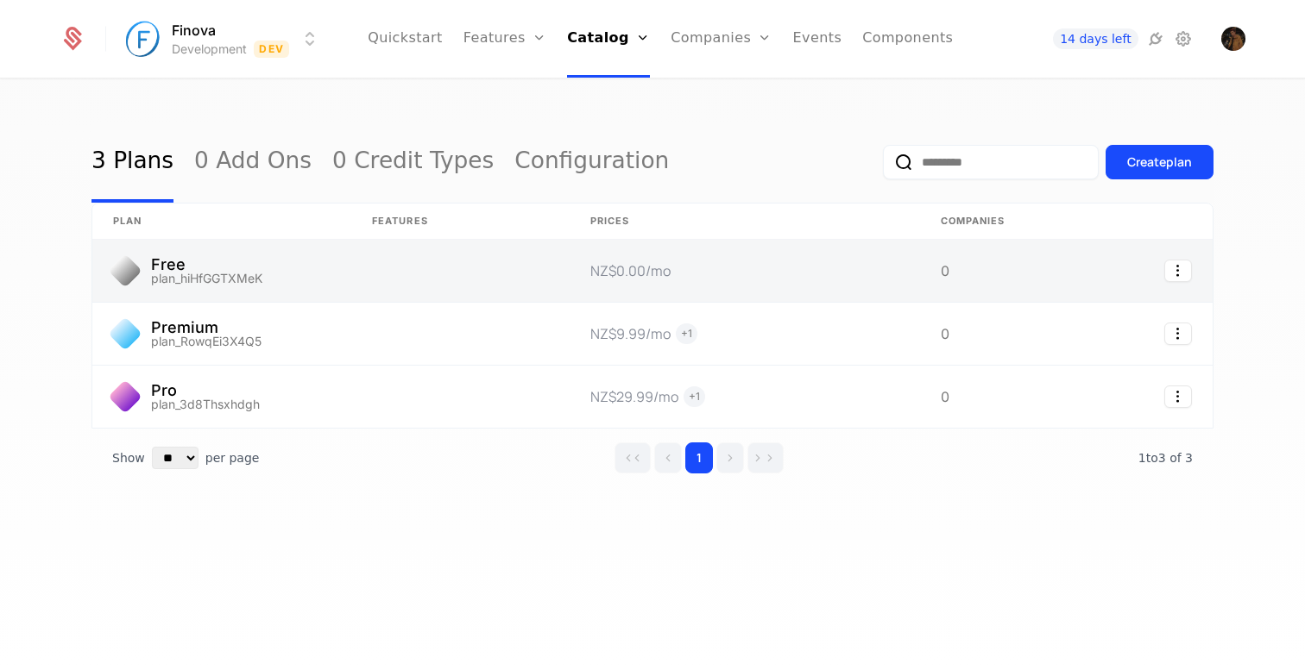
click at [374, 271] on link at bounding box center [460, 271] width 218 height 62
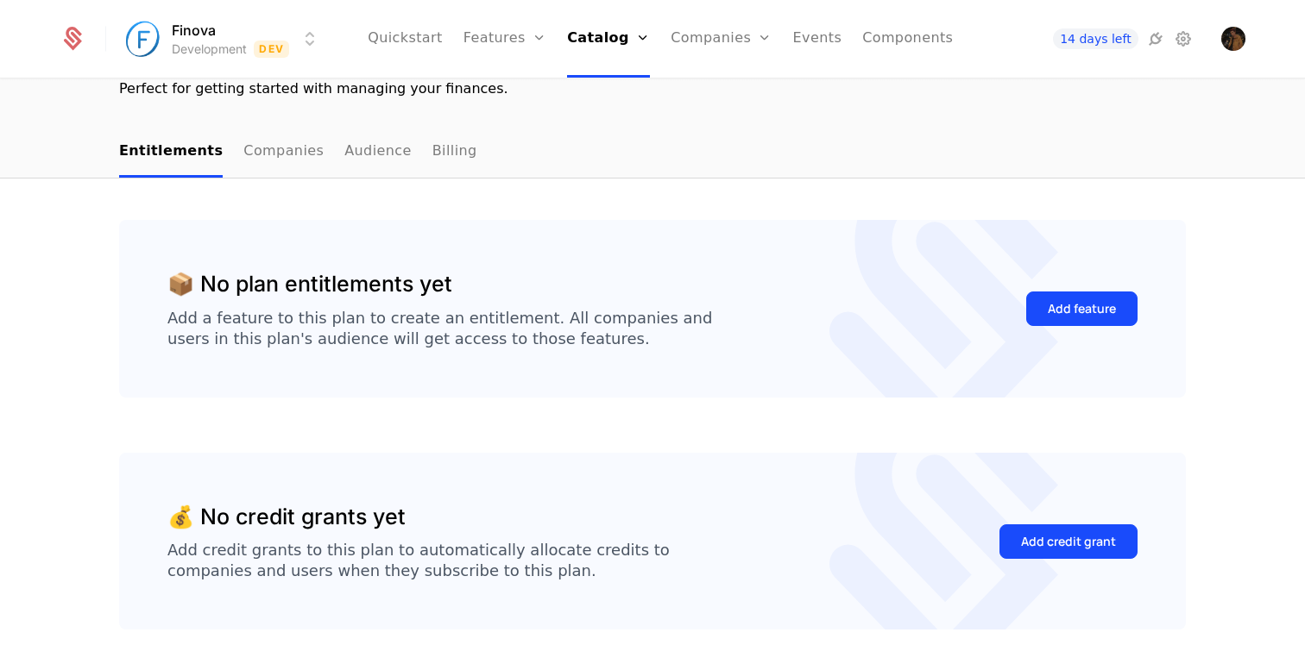
scroll to position [139, 0]
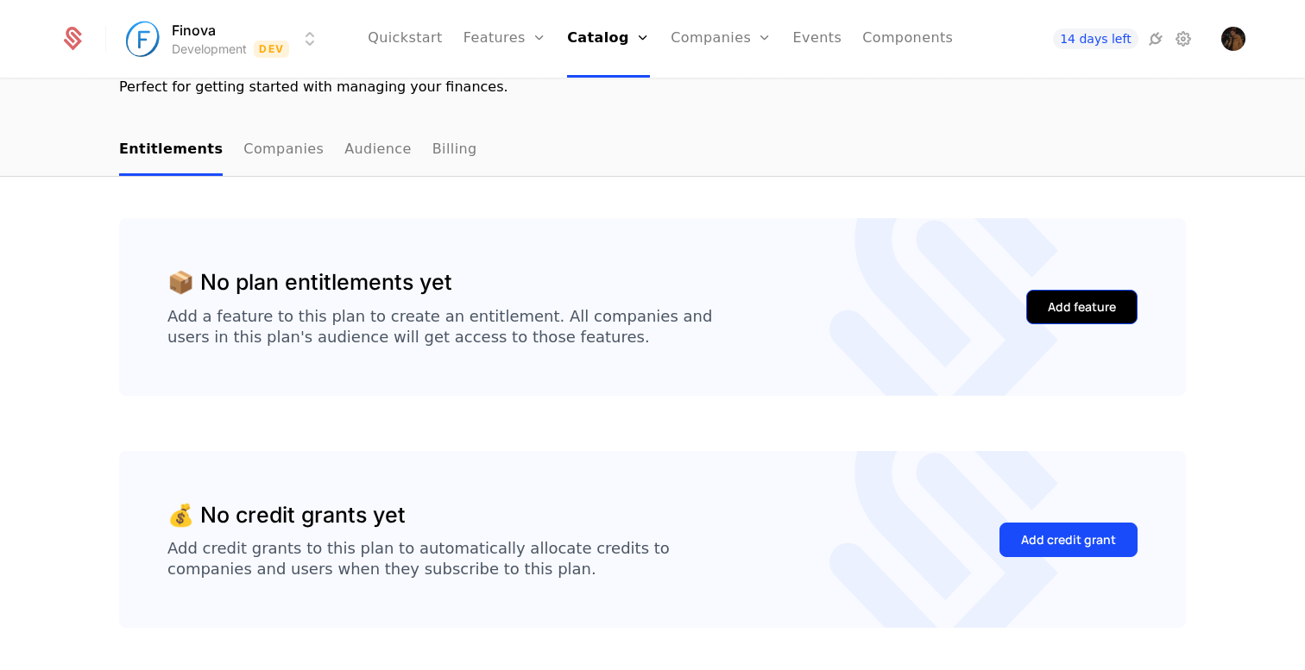
click at [1087, 304] on div "Add feature" at bounding box center [1082, 307] width 68 height 17
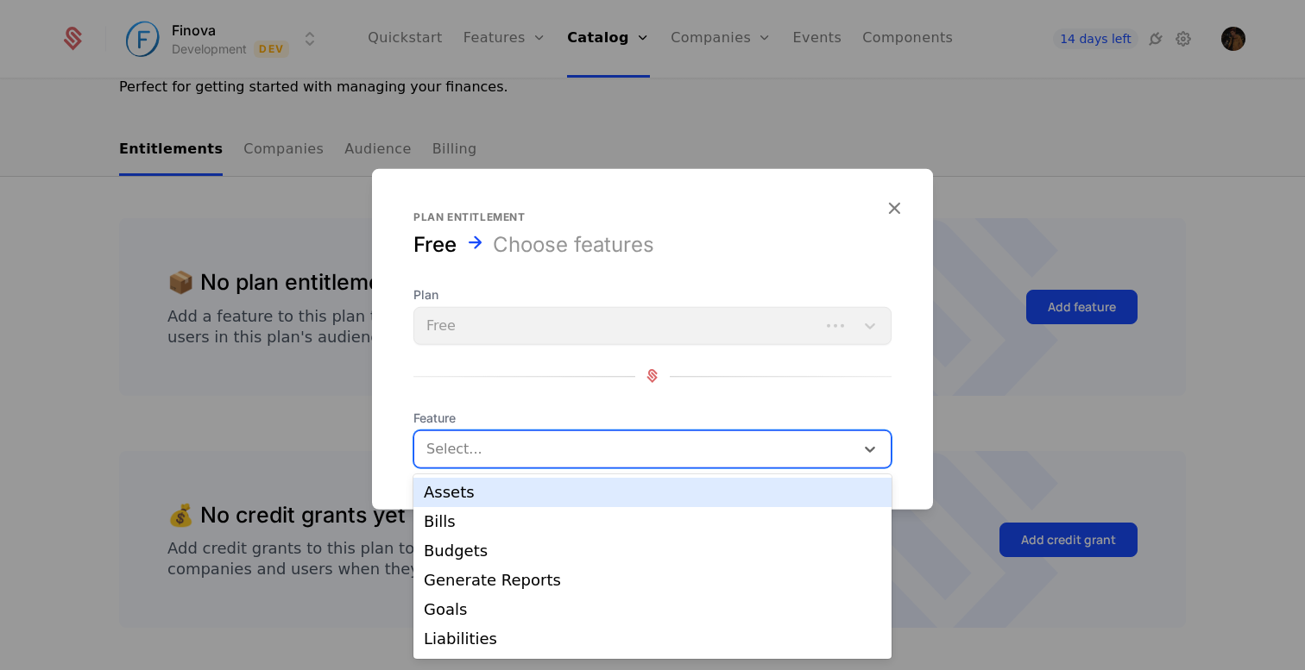
click at [560, 453] on div at bounding box center [636, 449] width 416 height 24
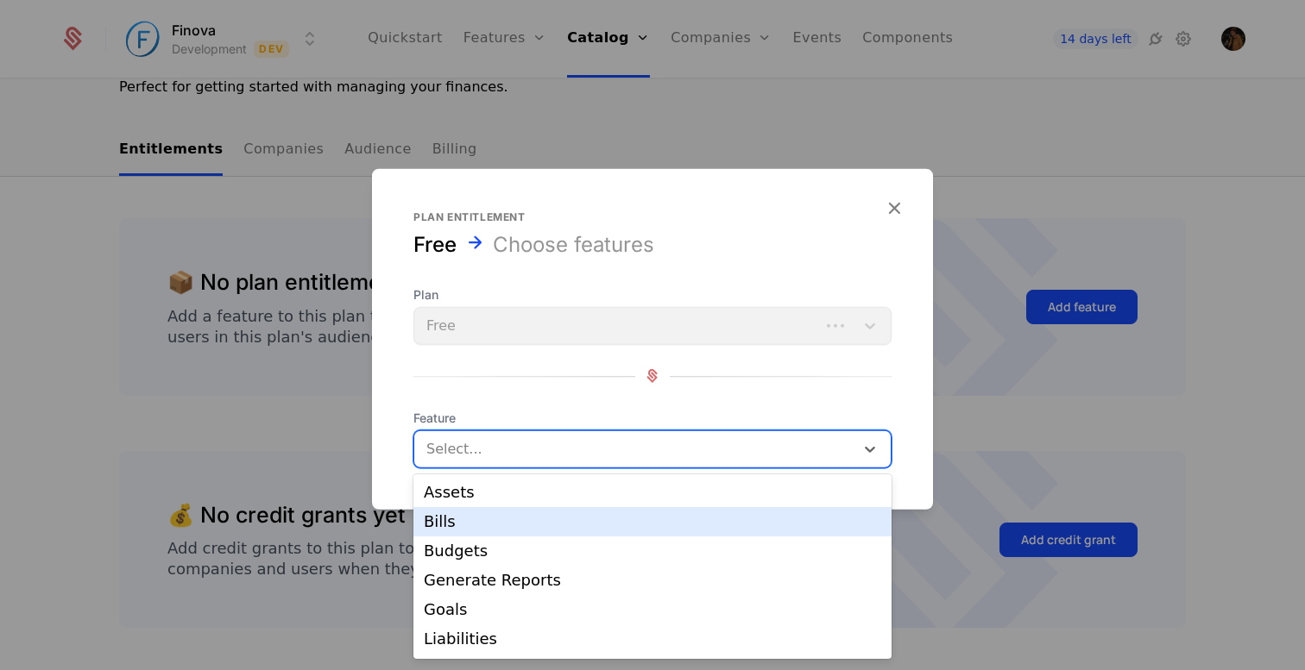
scroll to position [57, 0]
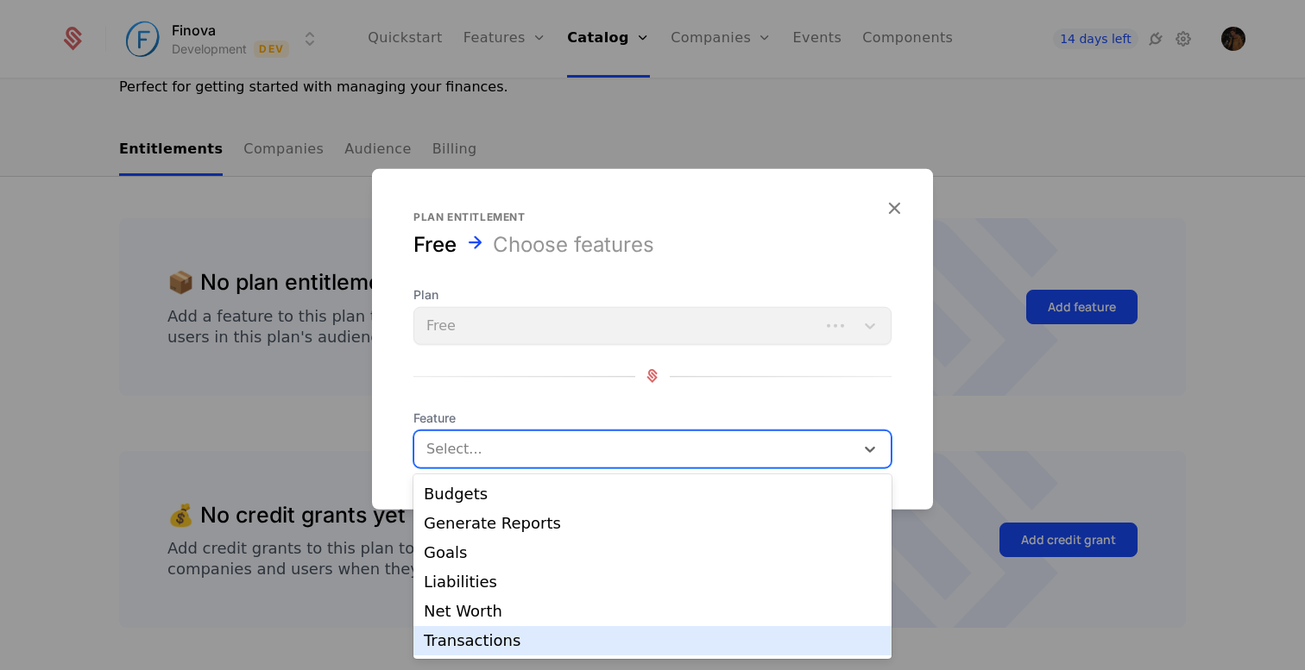
click at [494, 641] on div "Transactions" at bounding box center [652, 641] width 457 height 16
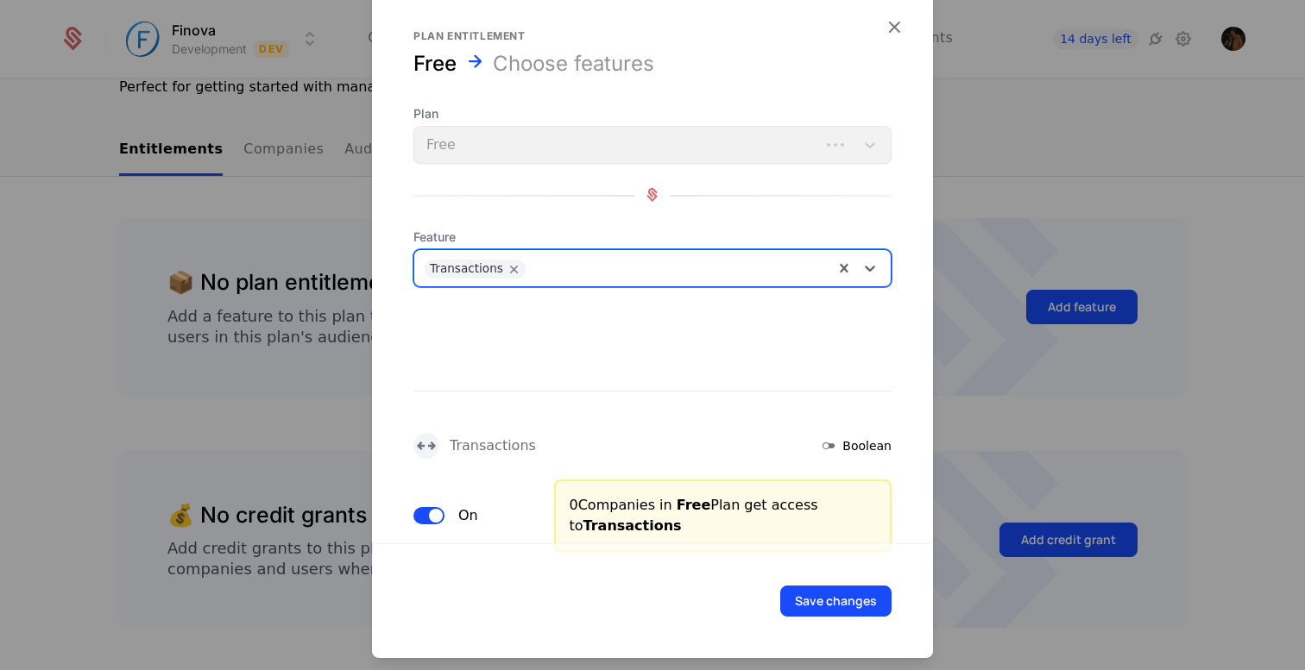
click at [588, 271] on div at bounding box center [678, 266] width 289 height 24
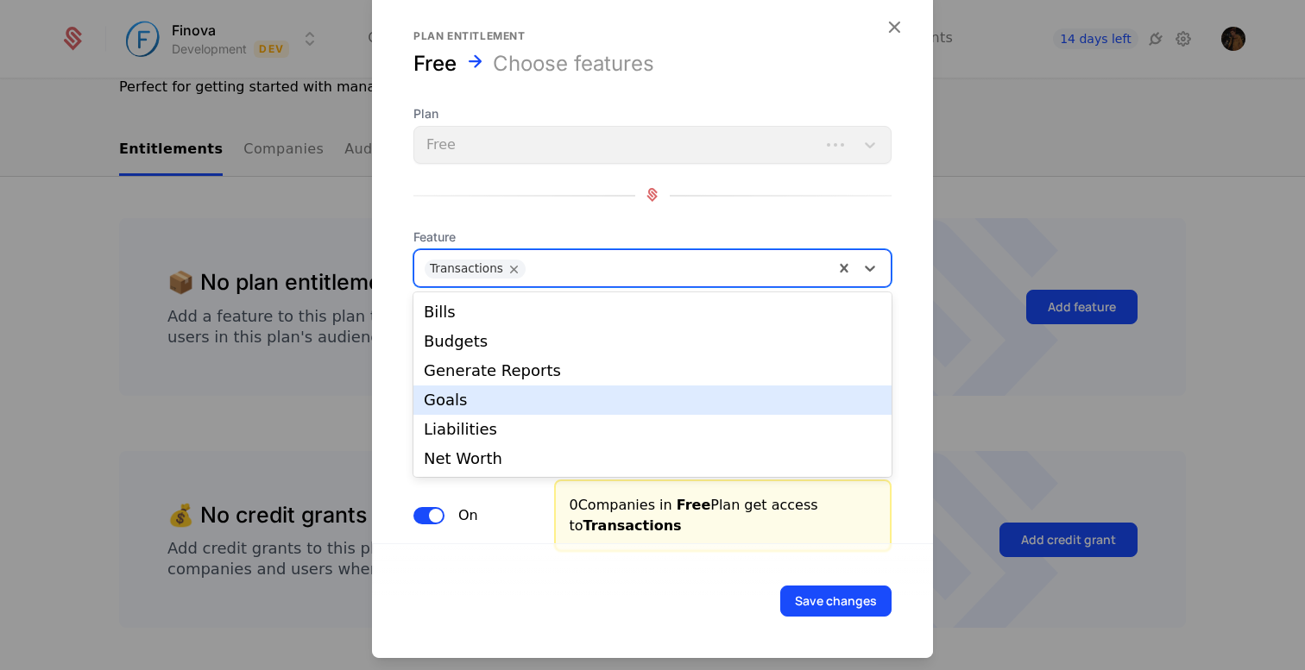
scroll to position [0, 0]
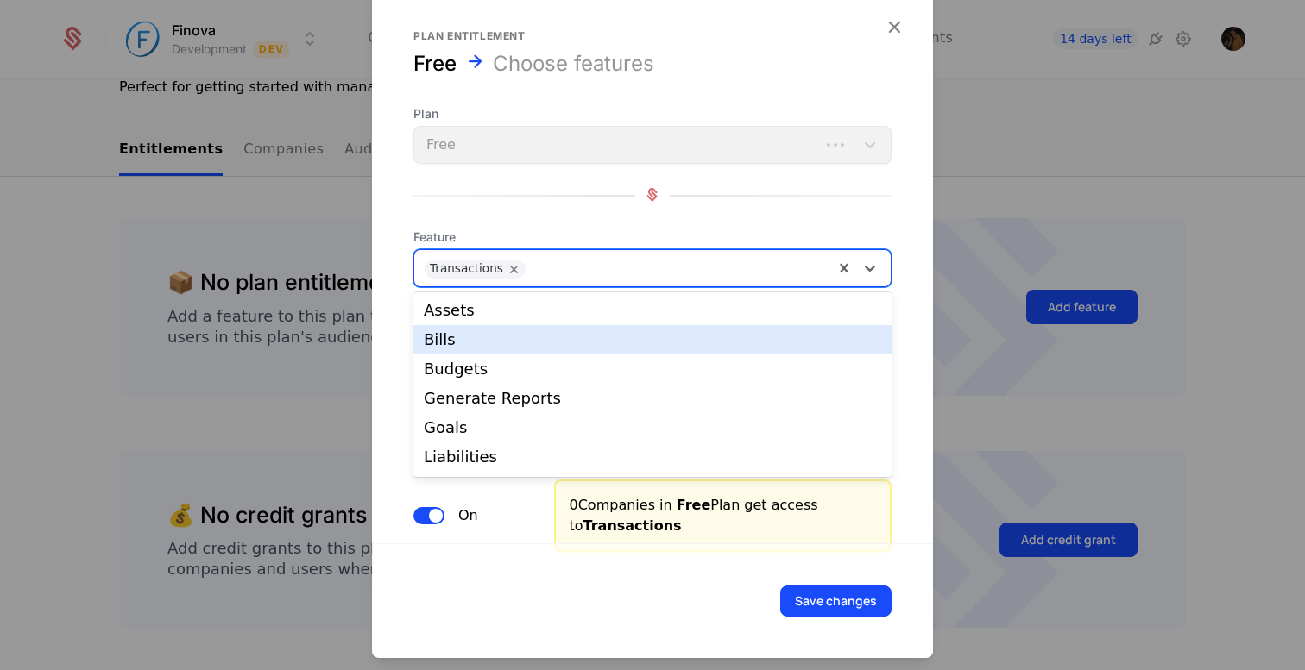
click at [503, 343] on div "Bills" at bounding box center [652, 340] width 457 height 16
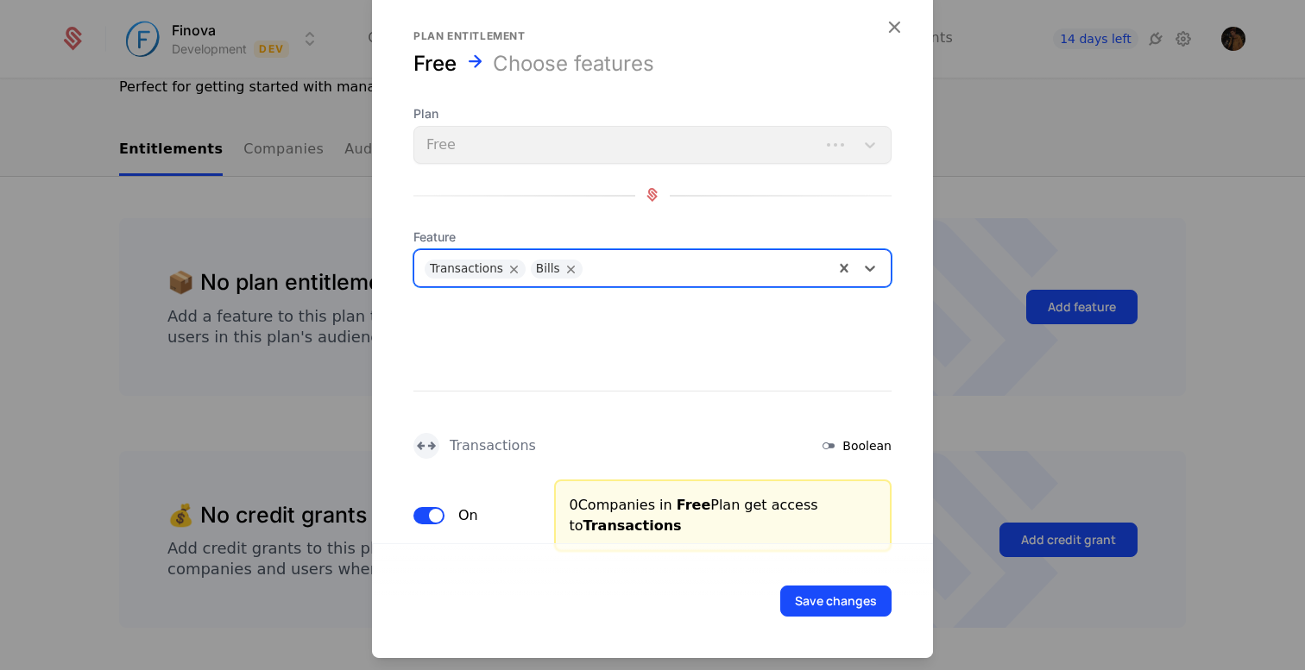
click at [640, 268] on div at bounding box center [707, 266] width 232 height 24
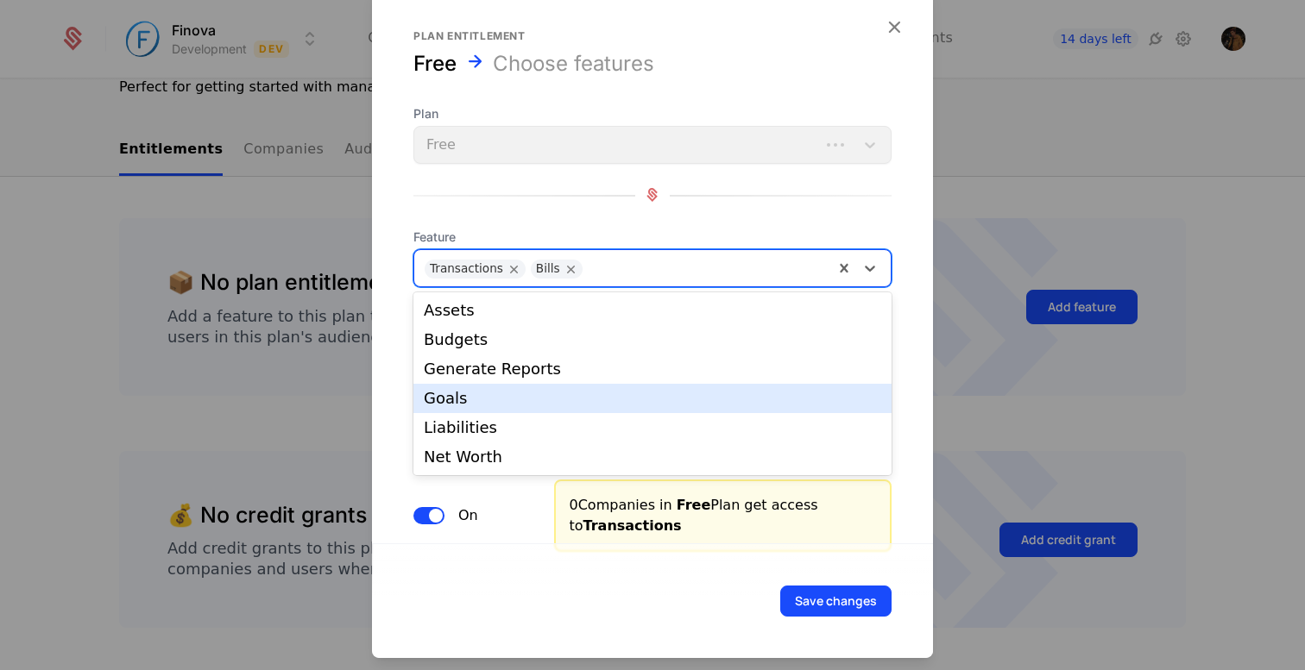
click at [498, 397] on div "Goals" at bounding box center [652, 399] width 457 height 16
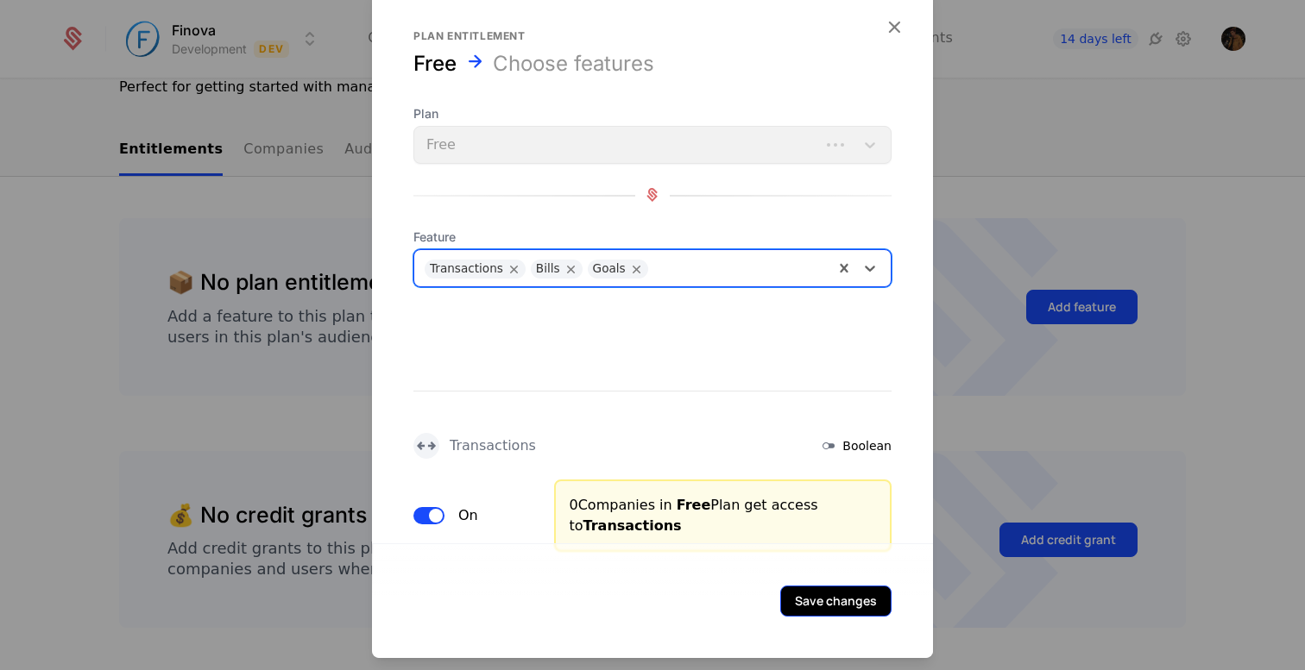
click at [835, 607] on button "Save changes" at bounding box center [835, 600] width 111 height 31
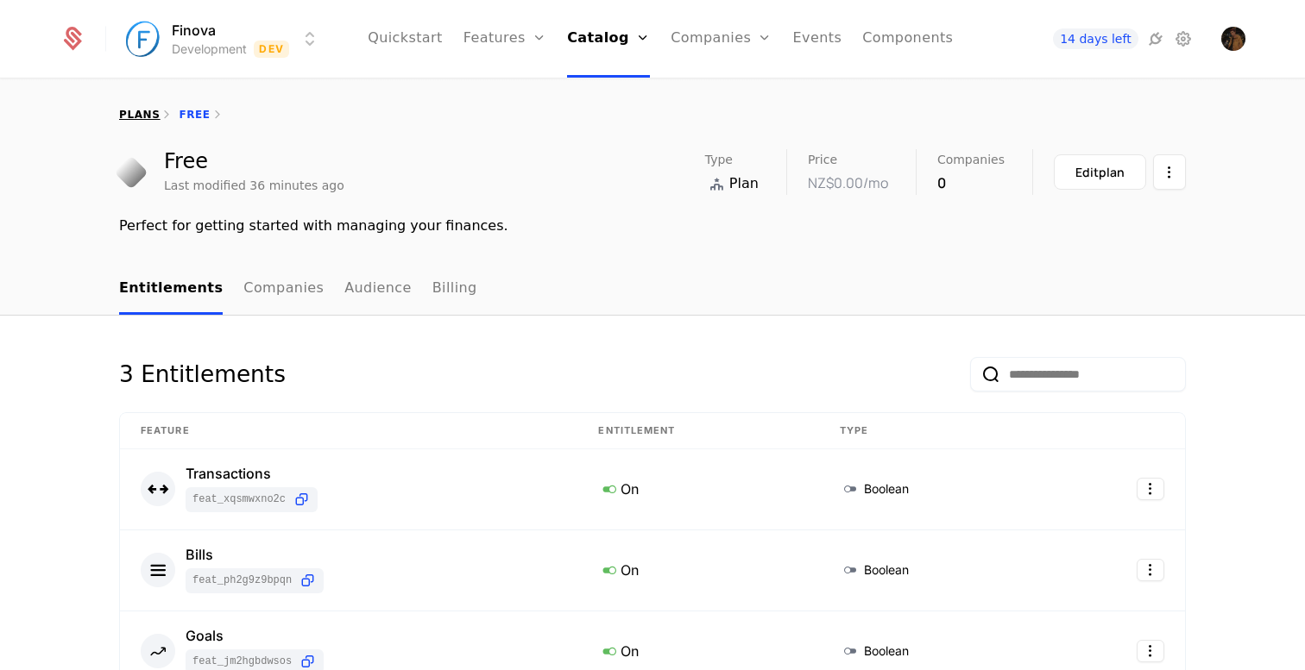
click at [134, 113] on link "plans" at bounding box center [139, 115] width 41 height 12
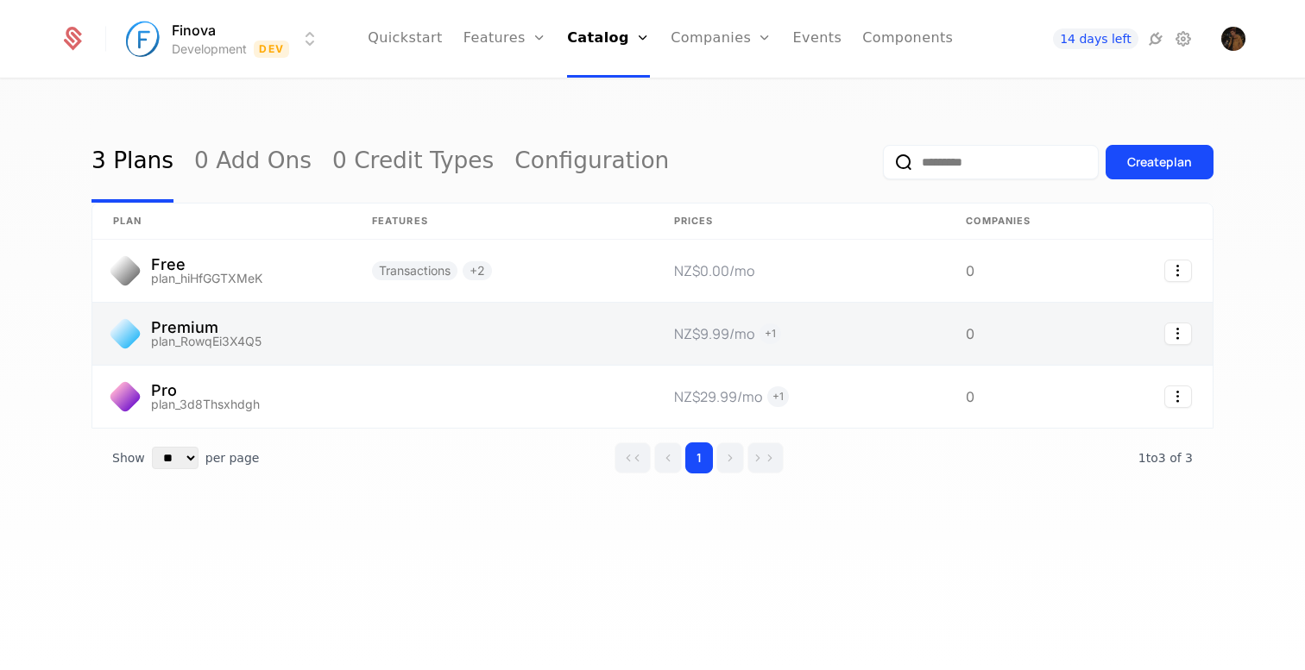
click at [243, 334] on link at bounding box center [221, 334] width 259 height 62
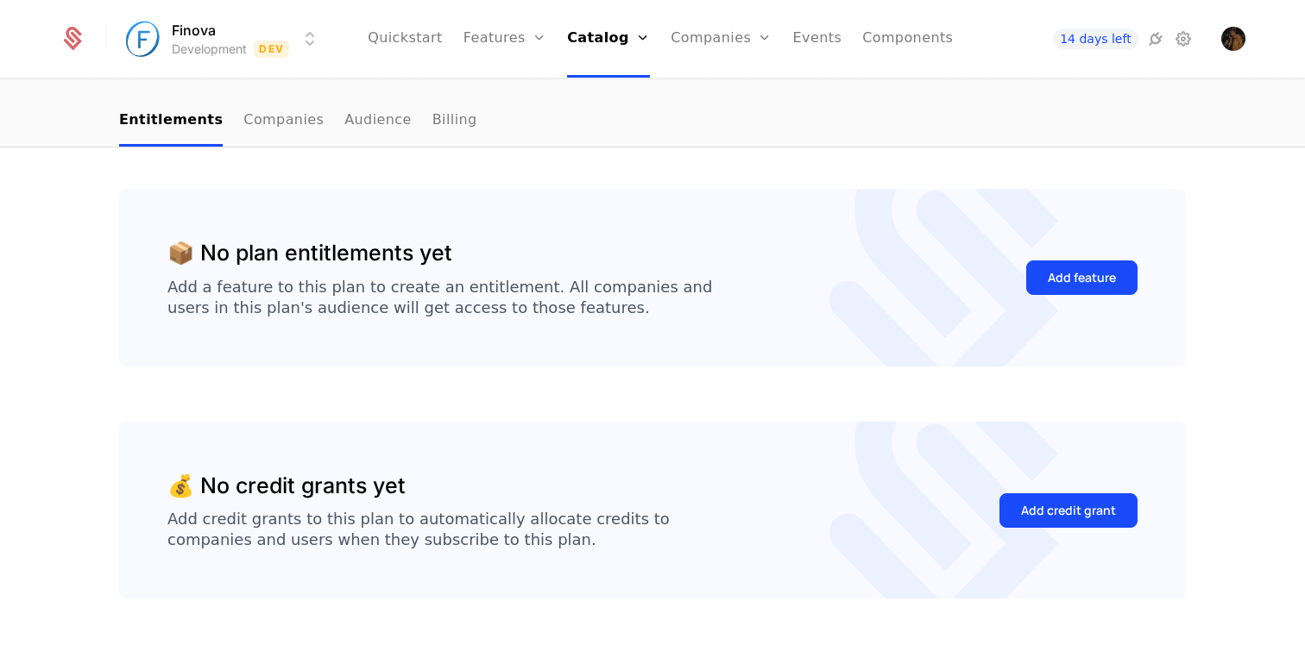
scroll to position [193, 0]
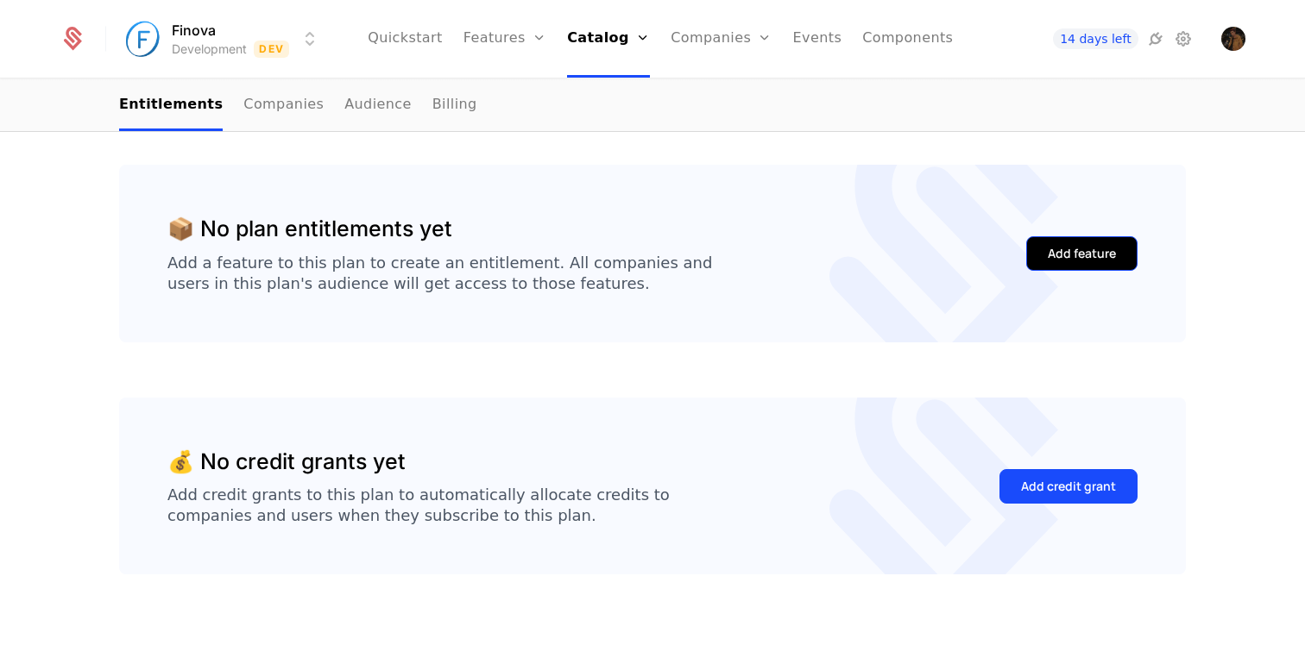
click at [1047, 255] on button "Add feature" at bounding box center [1081, 253] width 111 height 35
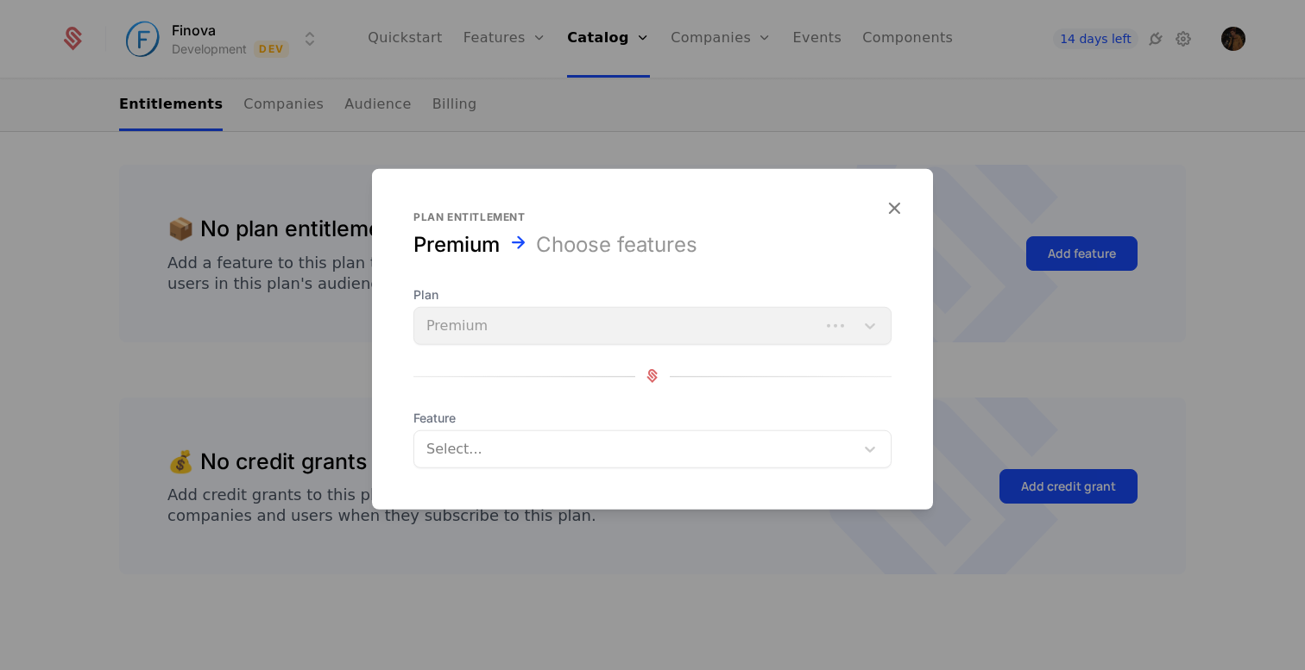
click at [531, 448] on div at bounding box center [636, 449] width 416 height 24
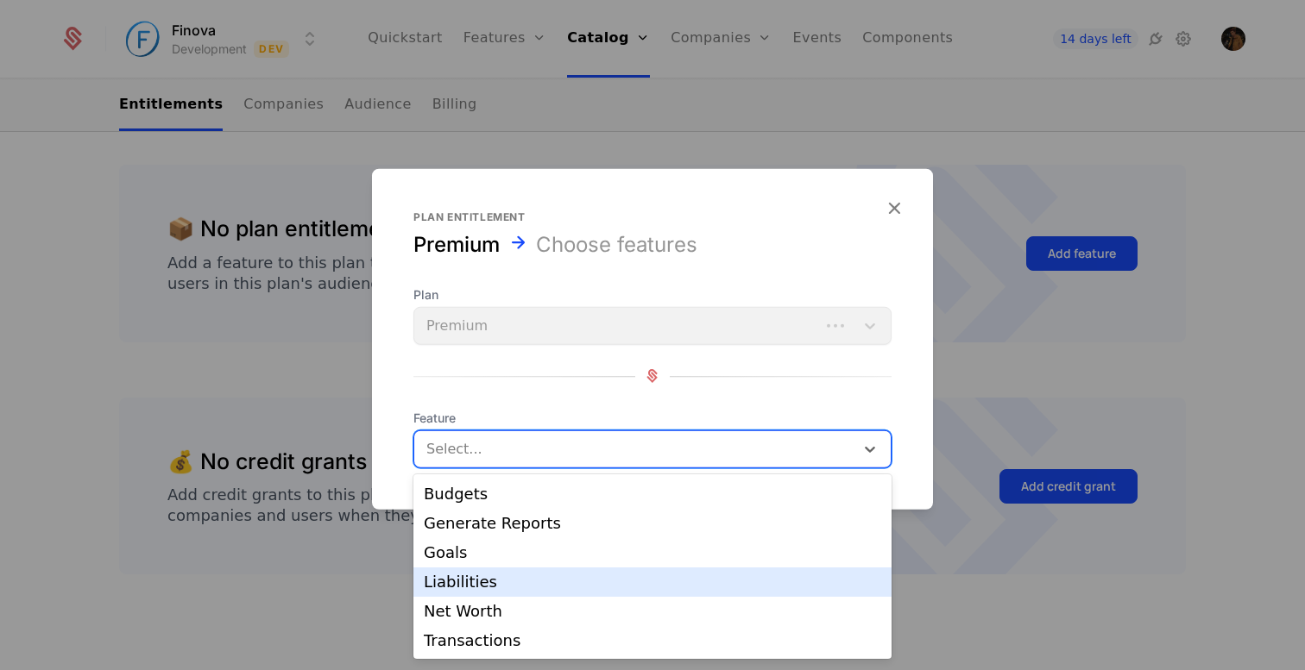
scroll to position [0, 0]
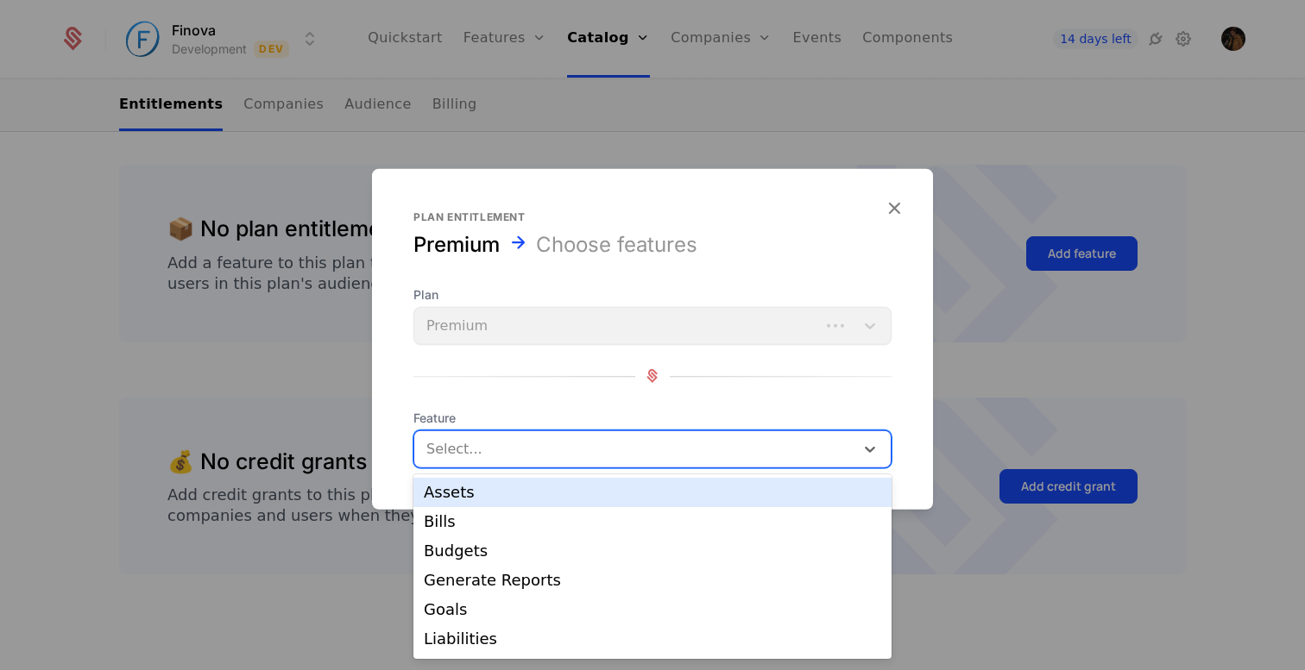
click at [504, 499] on div "Assets" at bounding box center [652, 493] width 457 height 16
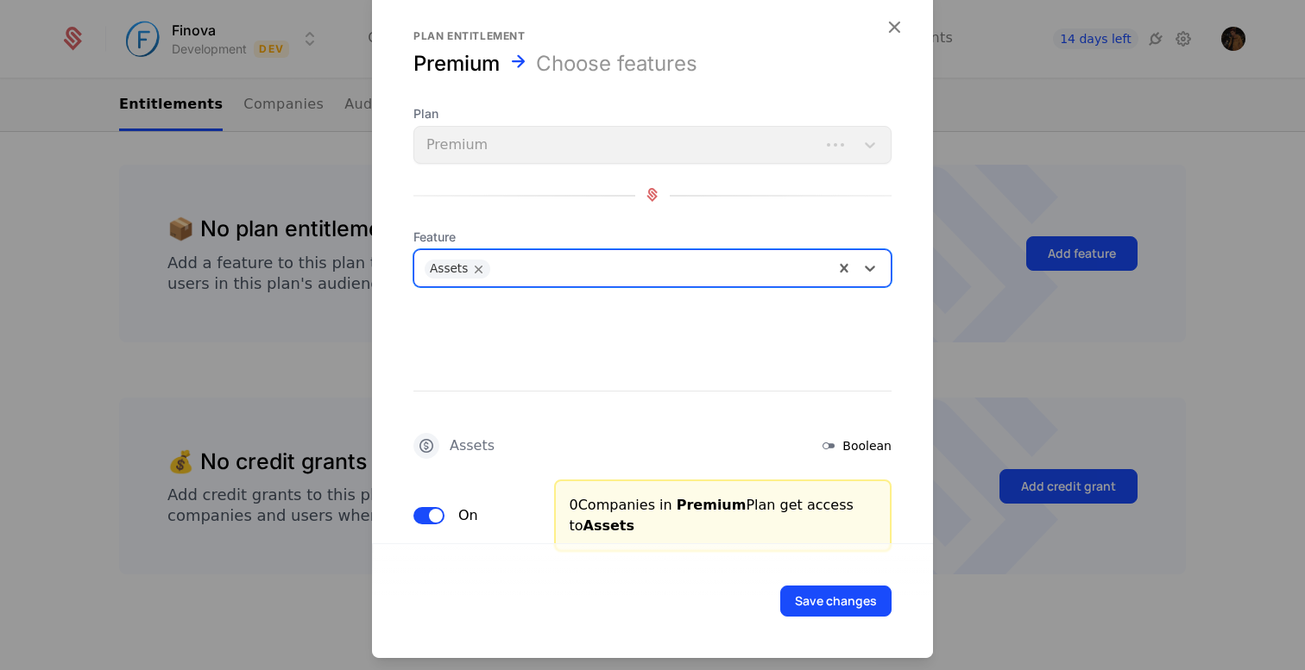
scroll to position [28, 0]
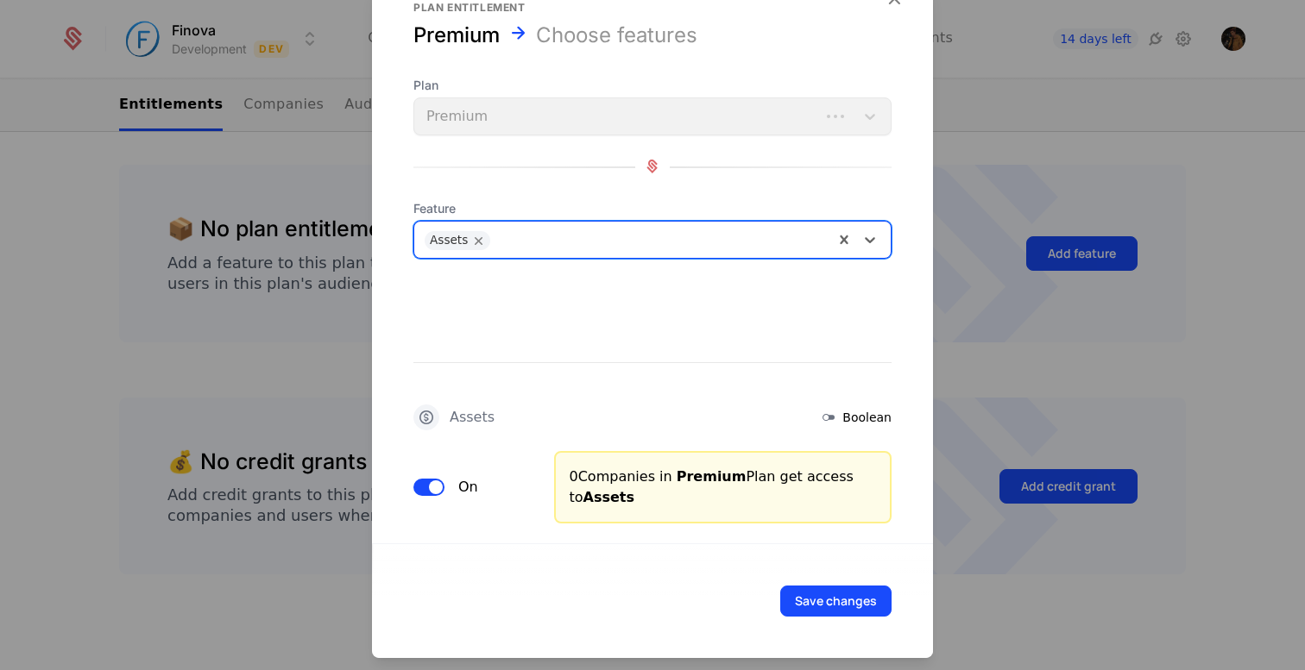
click at [557, 247] on div at bounding box center [661, 237] width 324 height 24
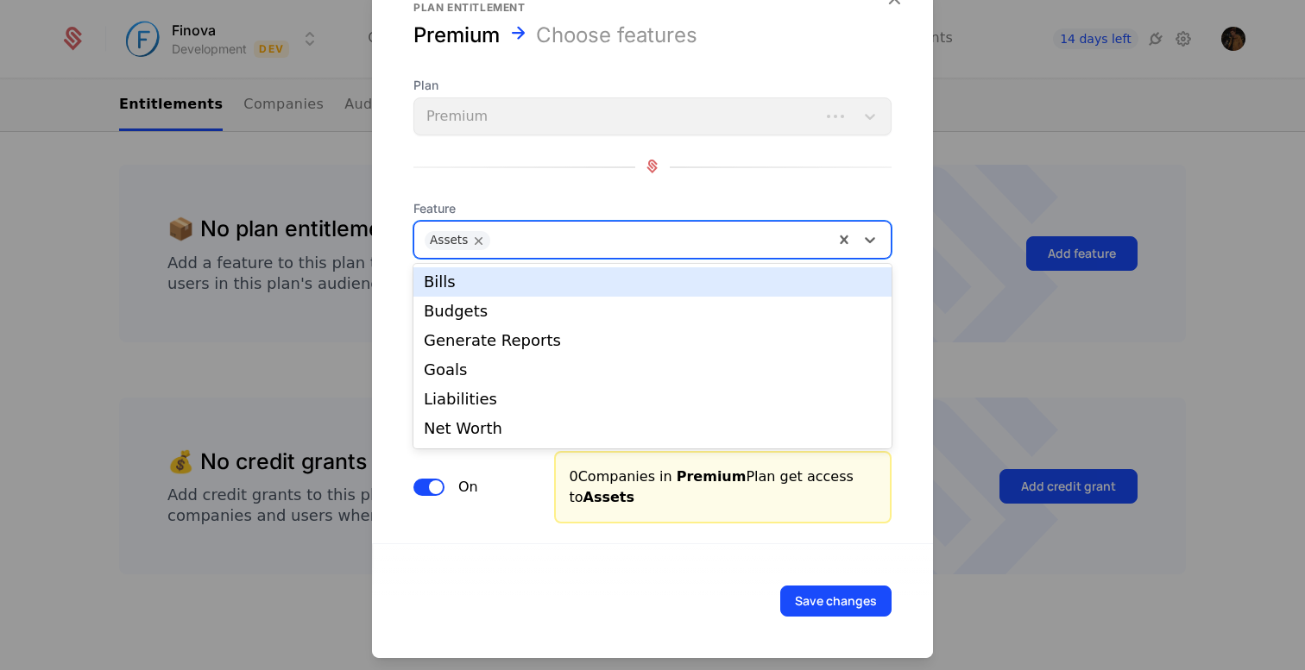
click at [538, 286] on div "Bills" at bounding box center [652, 282] width 457 height 16
click at [575, 244] on div at bounding box center [690, 237] width 268 height 24
click at [573, 277] on div "Budgets" at bounding box center [652, 282] width 457 height 16
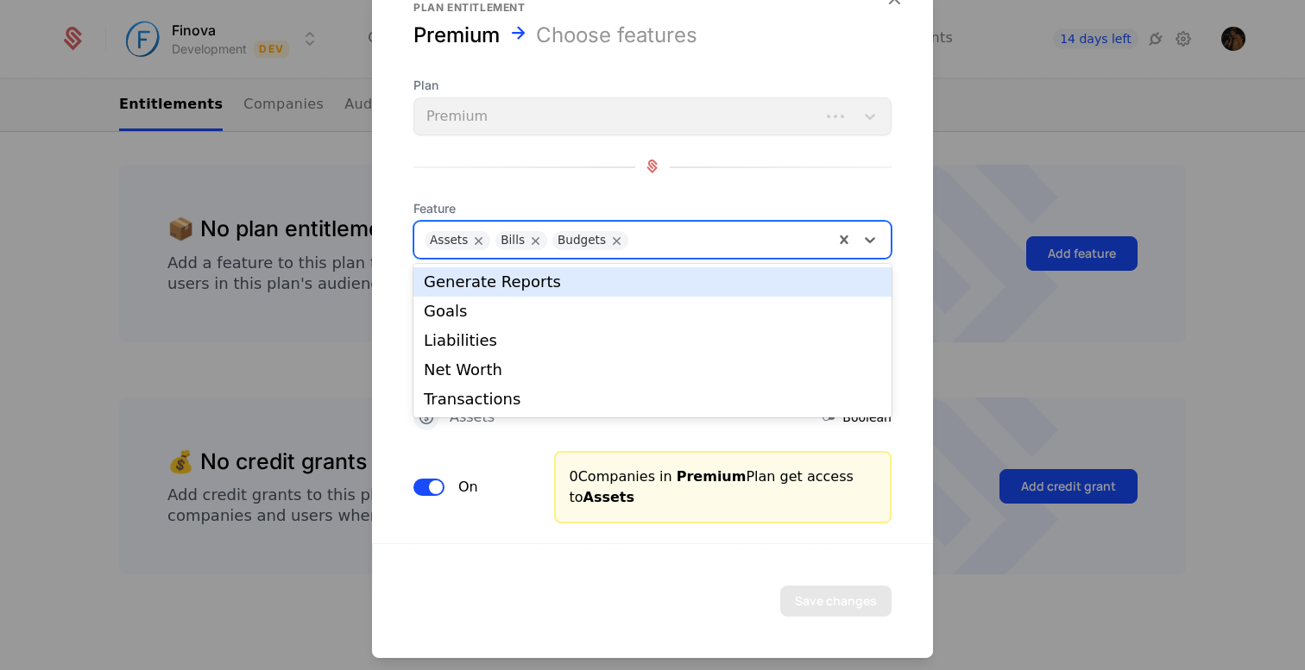
click at [637, 236] on input "text" at bounding box center [639, 237] width 4 height 21
click at [611, 284] on div "Generate Reports" at bounding box center [652, 282] width 457 height 16
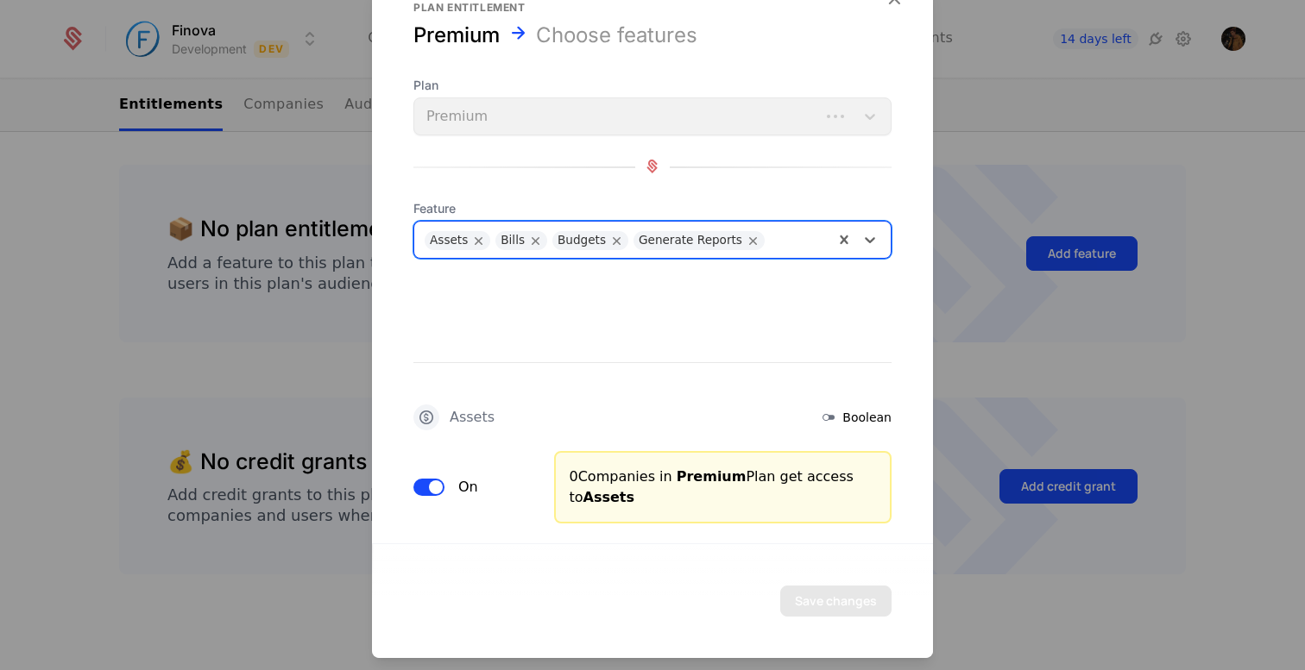
click at [773, 232] on input "text" at bounding box center [775, 237] width 4 height 21
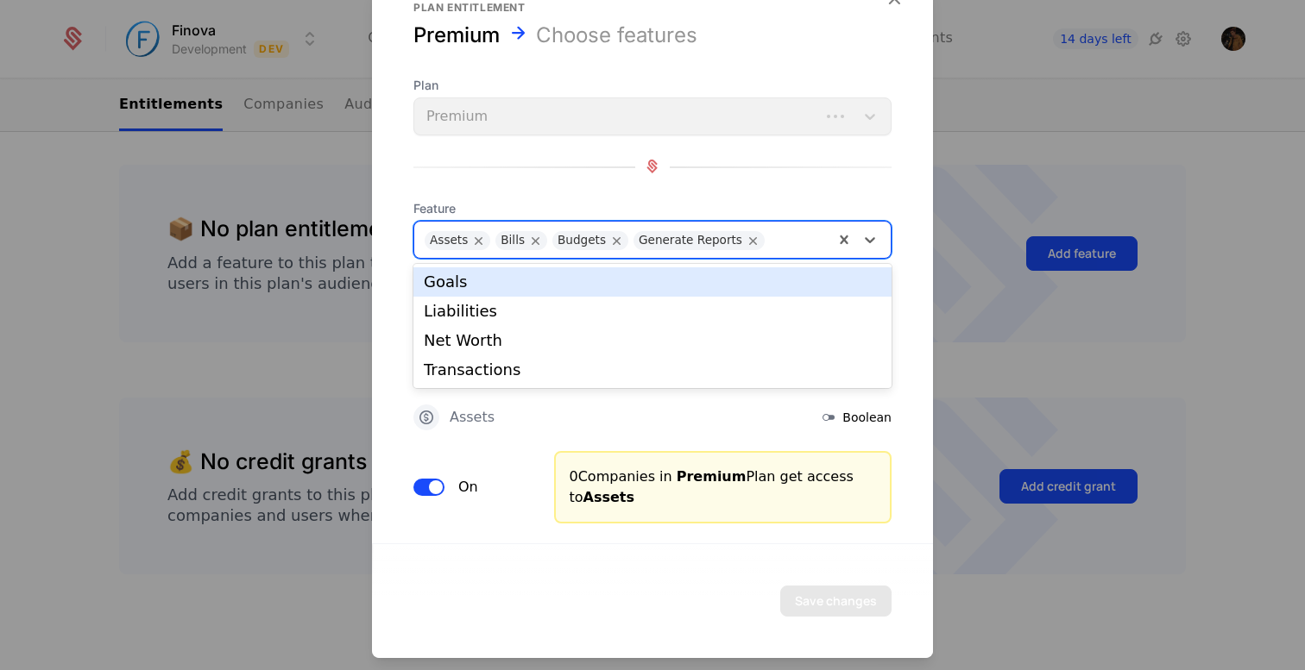
click at [729, 289] on div "Goals" at bounding box center [652, 282] width 457 height 16
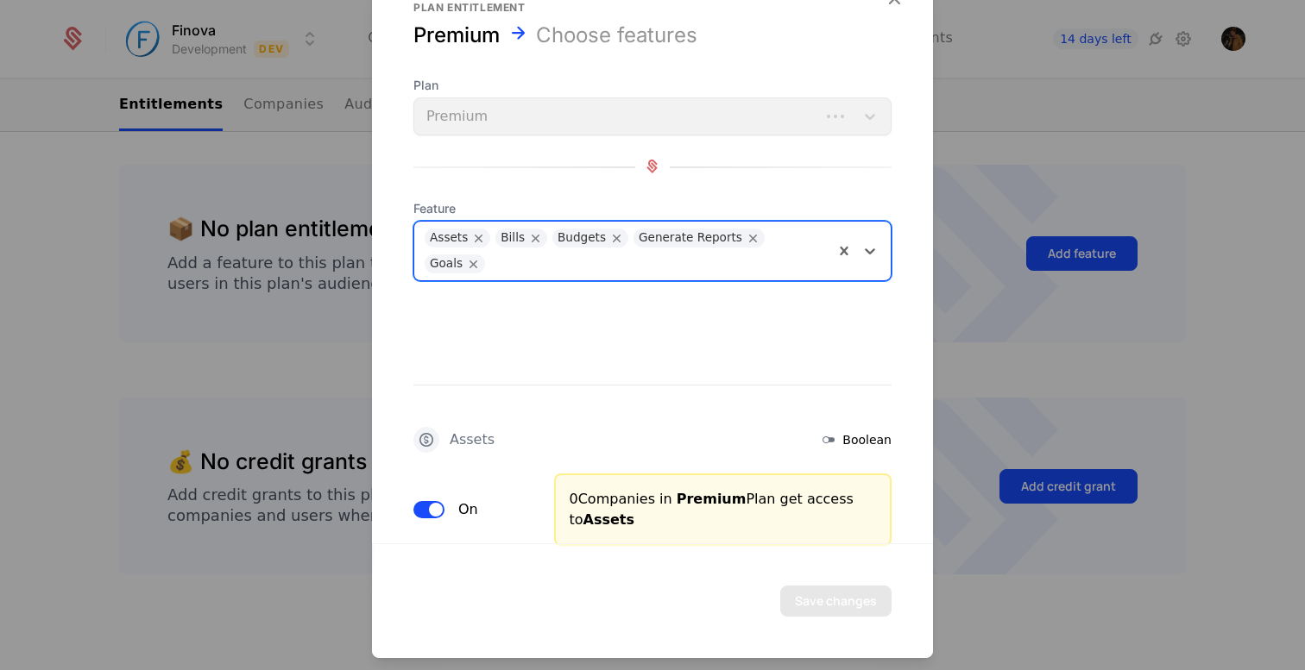
click at [792, 256] on div at bounding box center [659, 261] width 330 height 24
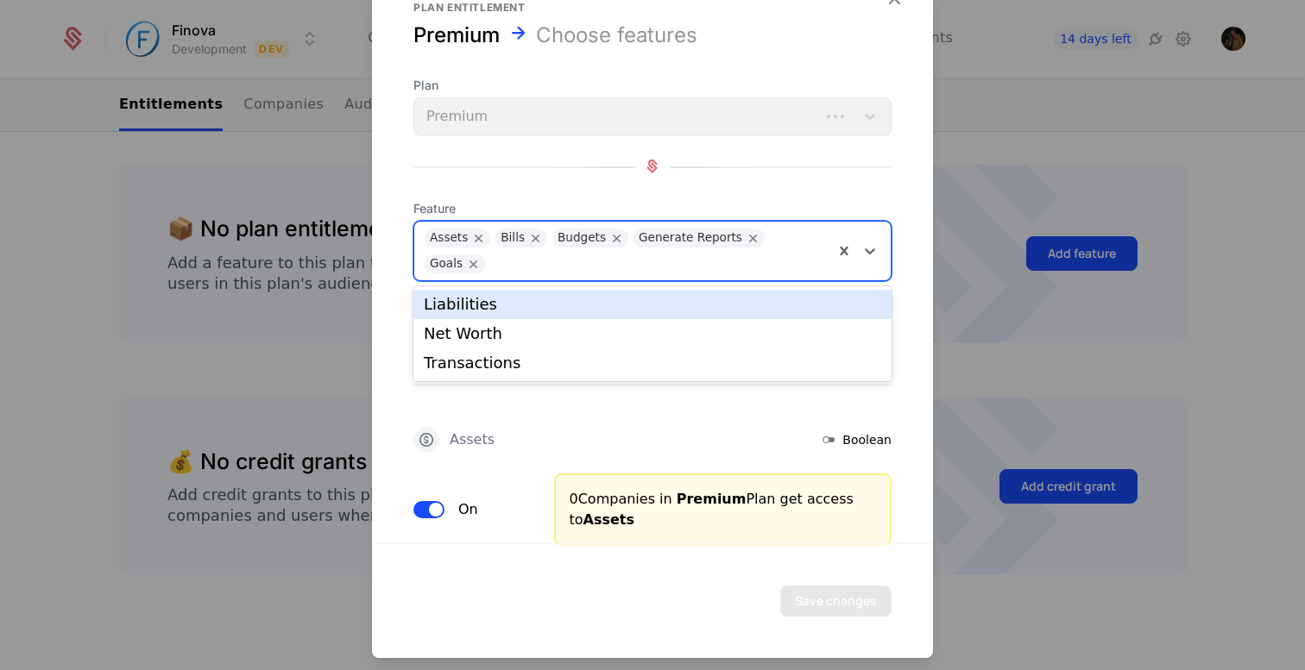
click at [724, 310] on div "Liabilities" at bounding box center [652, 305] width 457 height 16
click at [734, 269] on div at bounding box center [703, 261] width 242 height 24
click at [693, 310] on div "Net Worth" at bounding box center [652, 305] width 457 height 16
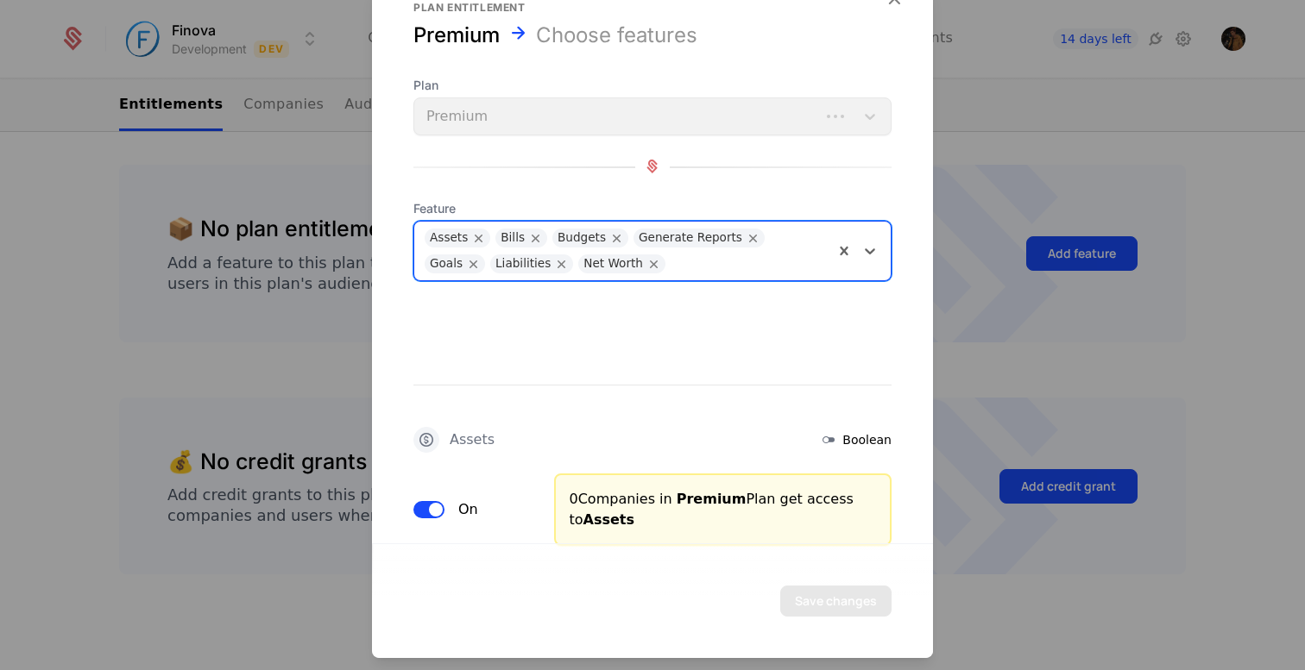
click at [690, 270] on div at bounding box center [748, 261] width 149 height 24
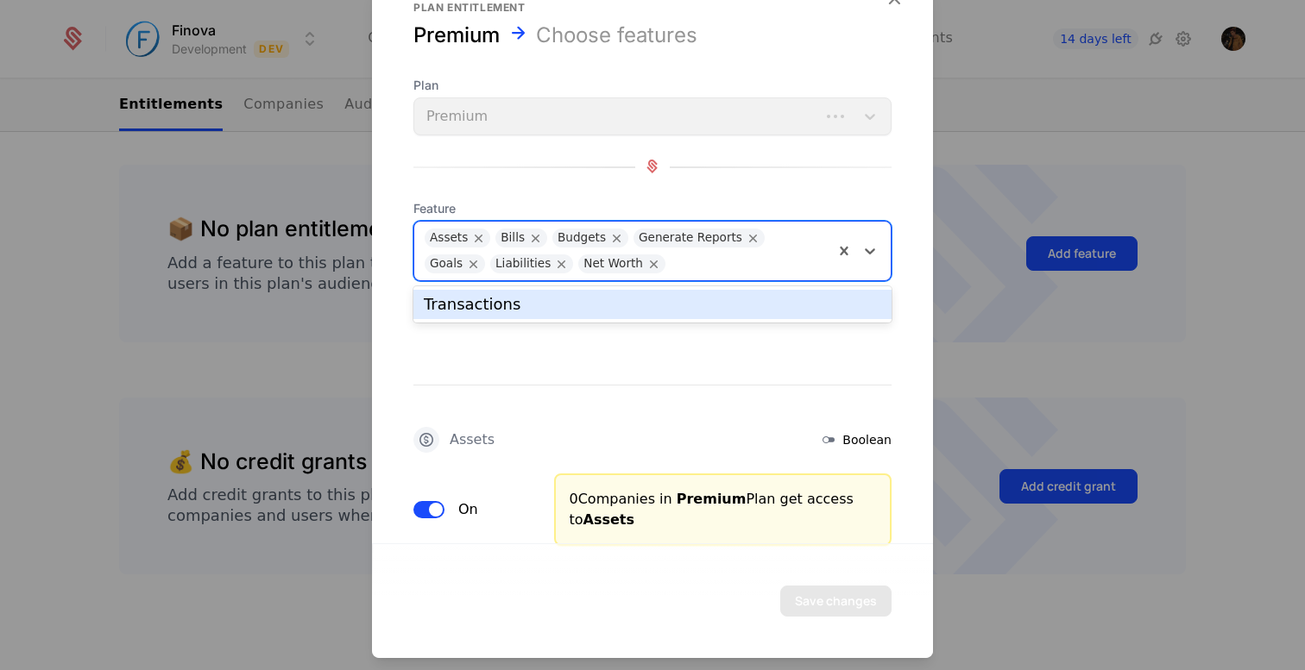
click at [680, 304] on div "Transactions" at bounding box center [652, 305] width 457 height 16
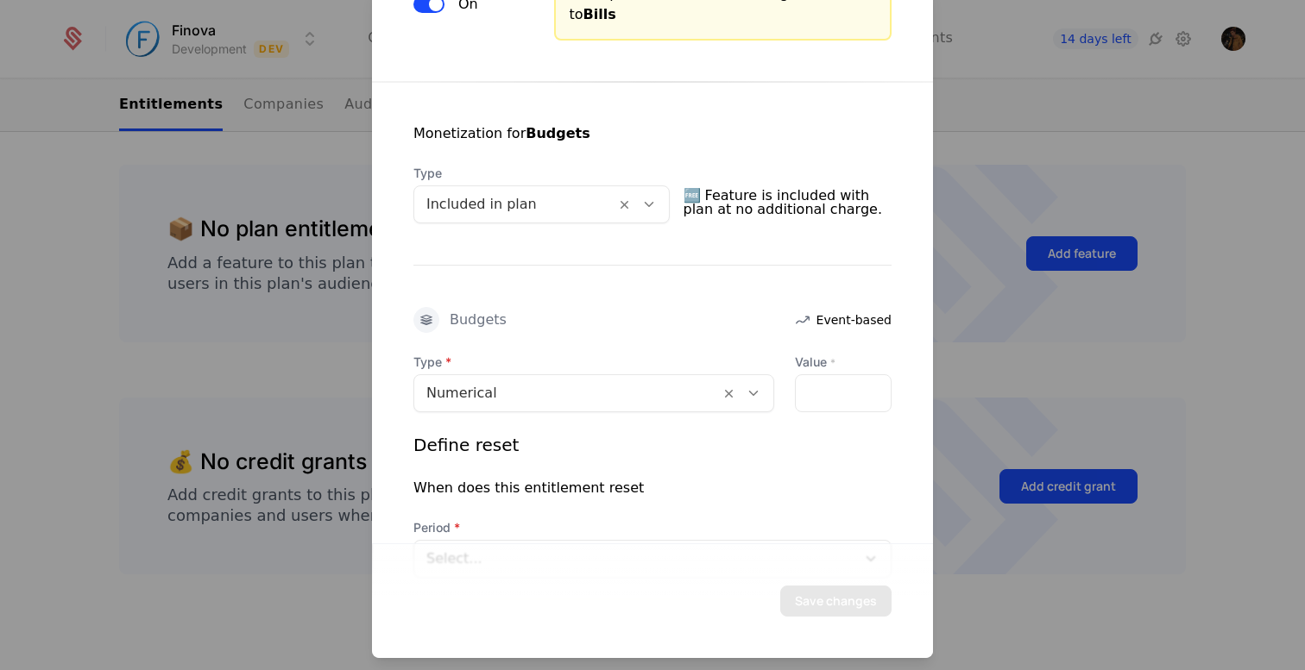
scroll to position [812, 0]
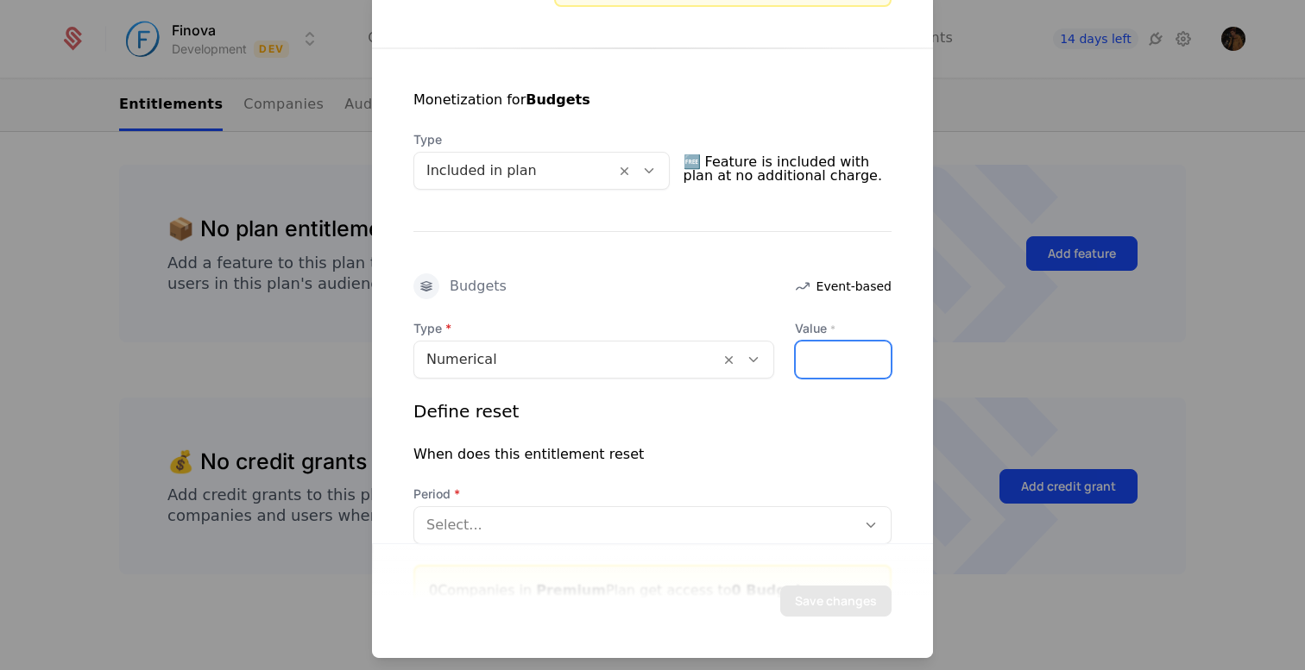
type input "*"
click at [872, 353] on input "*" at bounding box center [843, 359] width 95 height 36
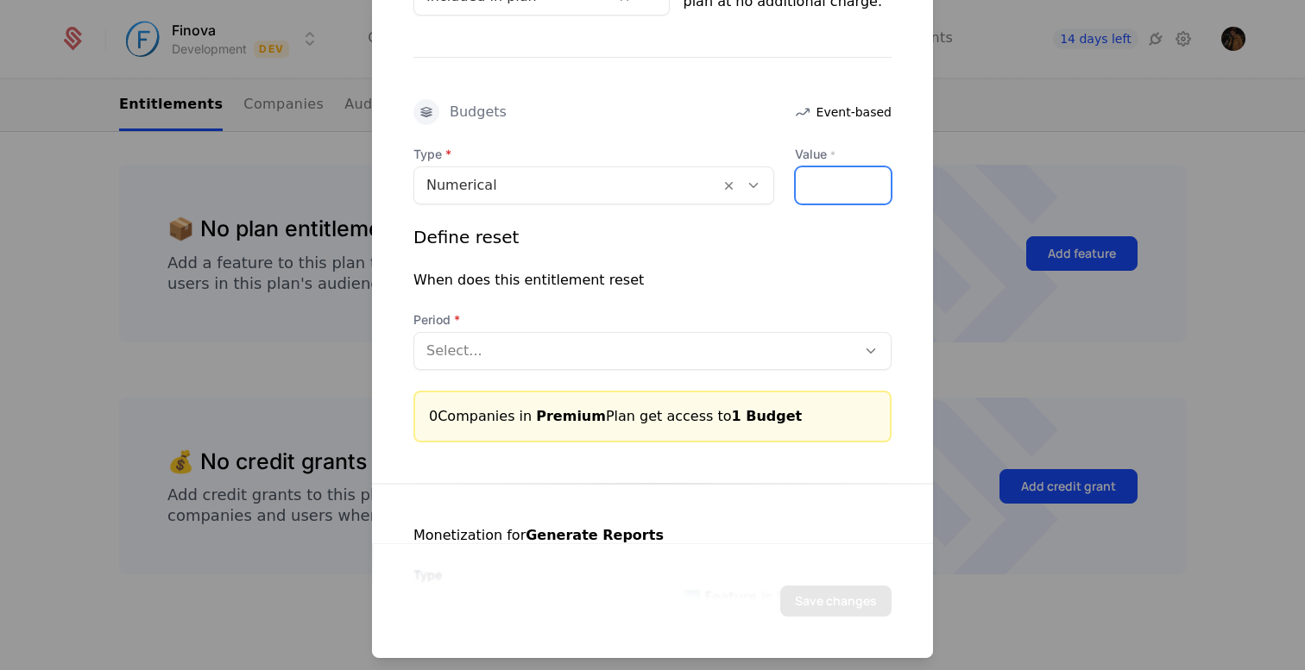
scroll to position [989, 0]
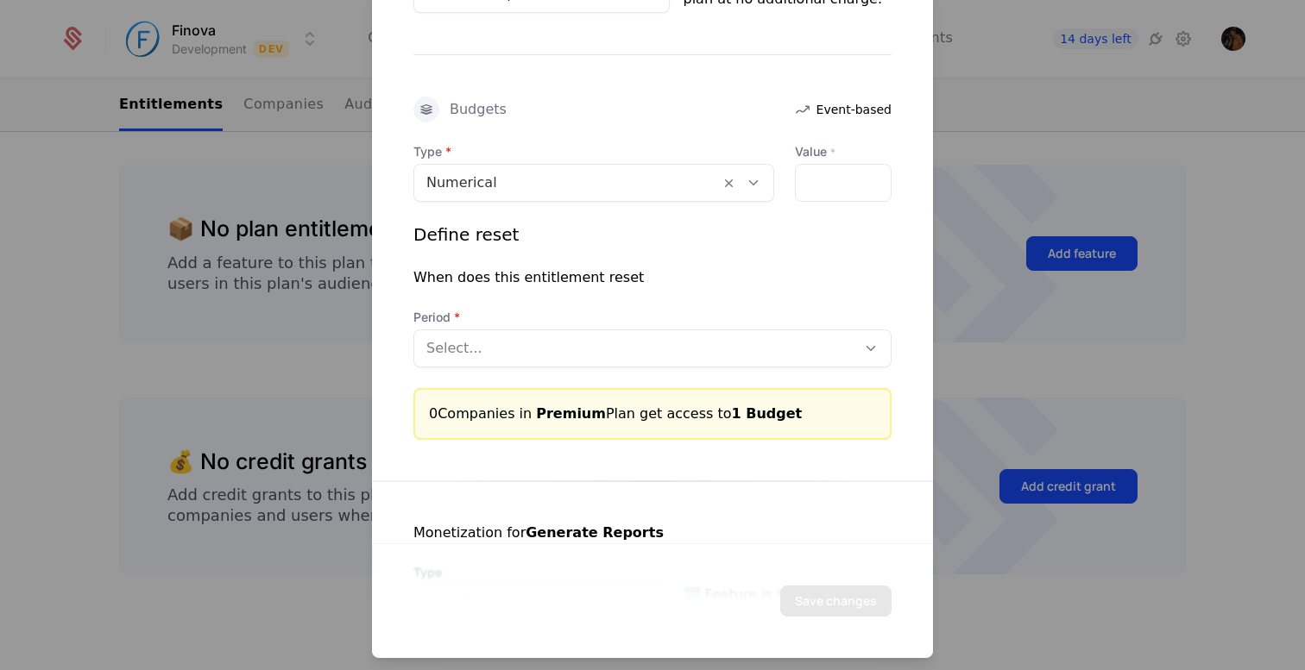
click at [705, 332] on div "Select..." at bounding box center [635, 347] width 442 height 31
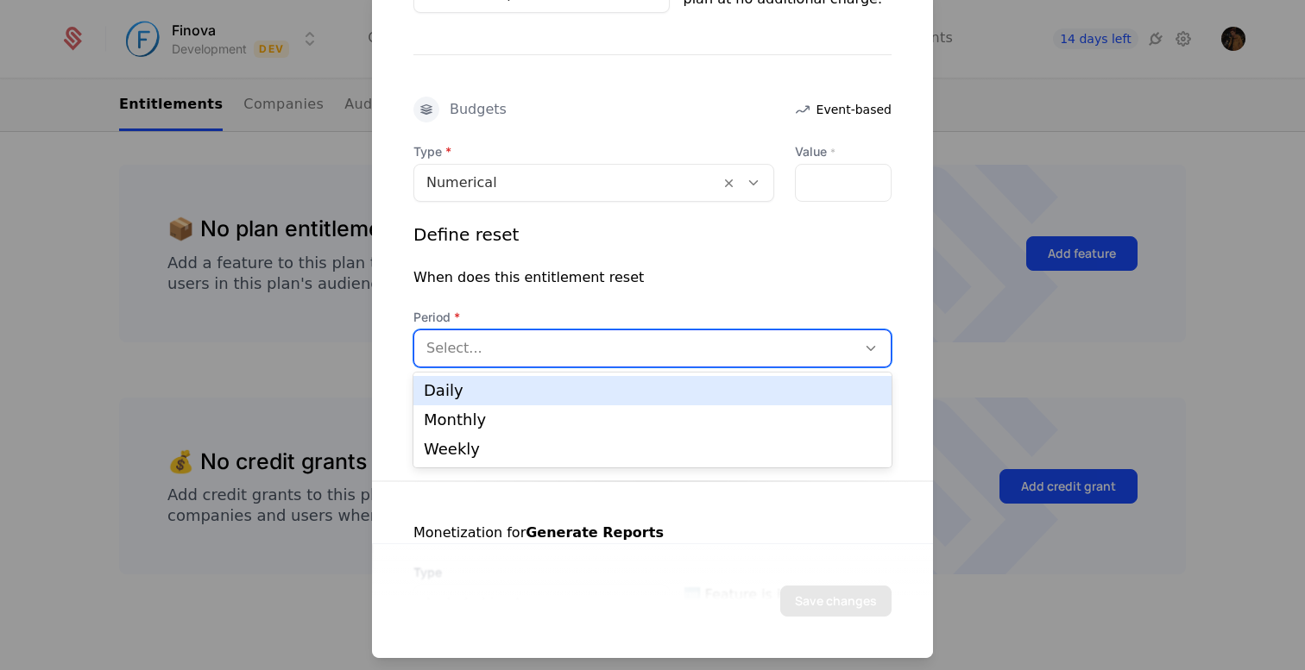
click at [638, 259] on div "Define reset When does this entitlement reset Period Daily, 1 of 3. 3 results a…" at bounding box center [652, 294] width 478 height 145
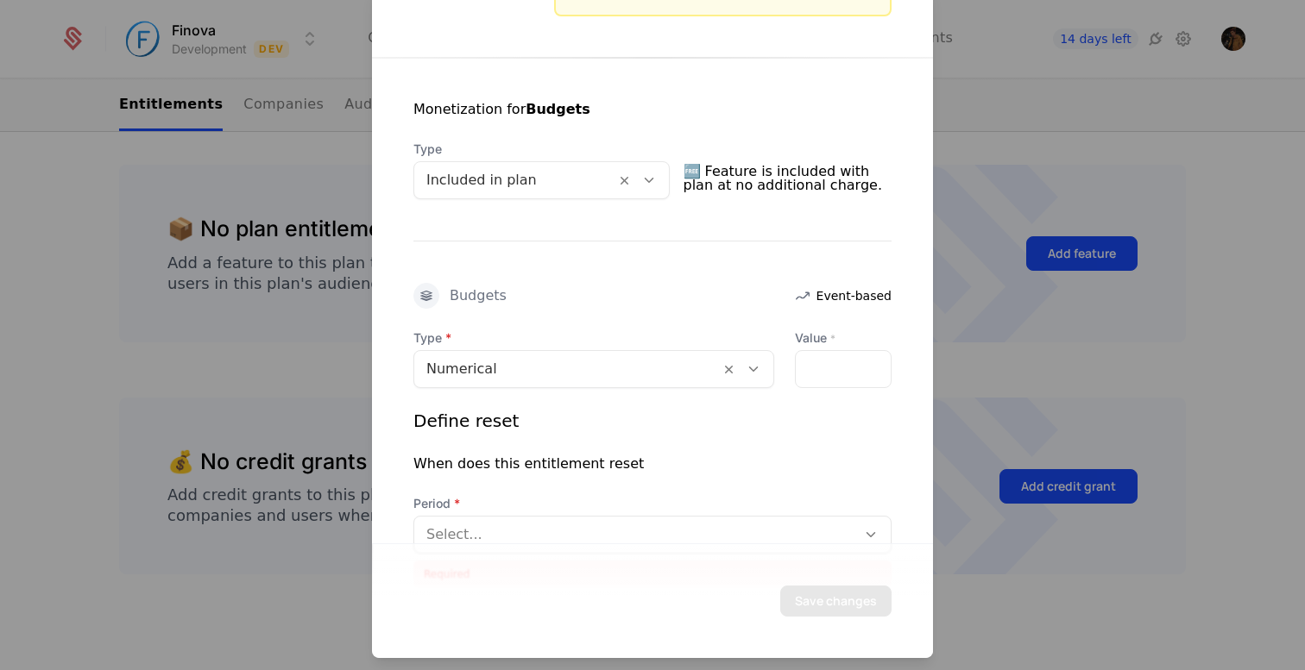
scroll to position [793, 0]
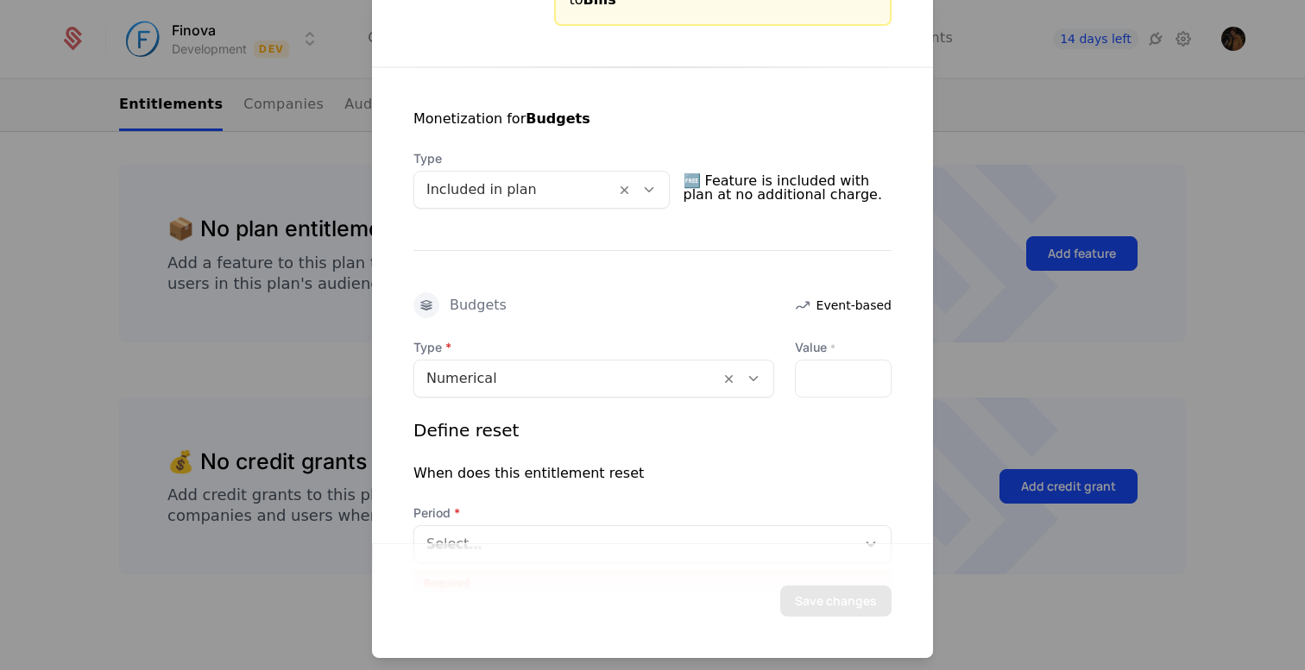
click at [645, 376] on div at bounding box center [566, 378] width 281 height 24
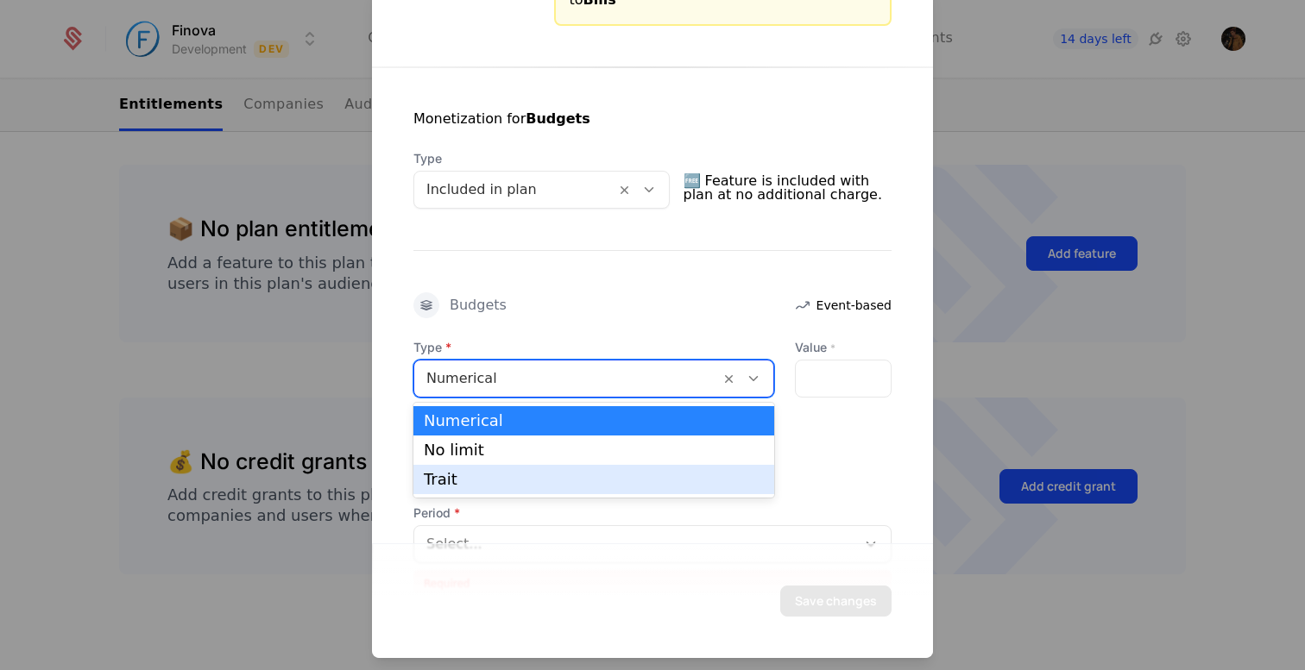
click at [600, 488] on div "Trait" at bounding box center [593, 479] width 361 height 29
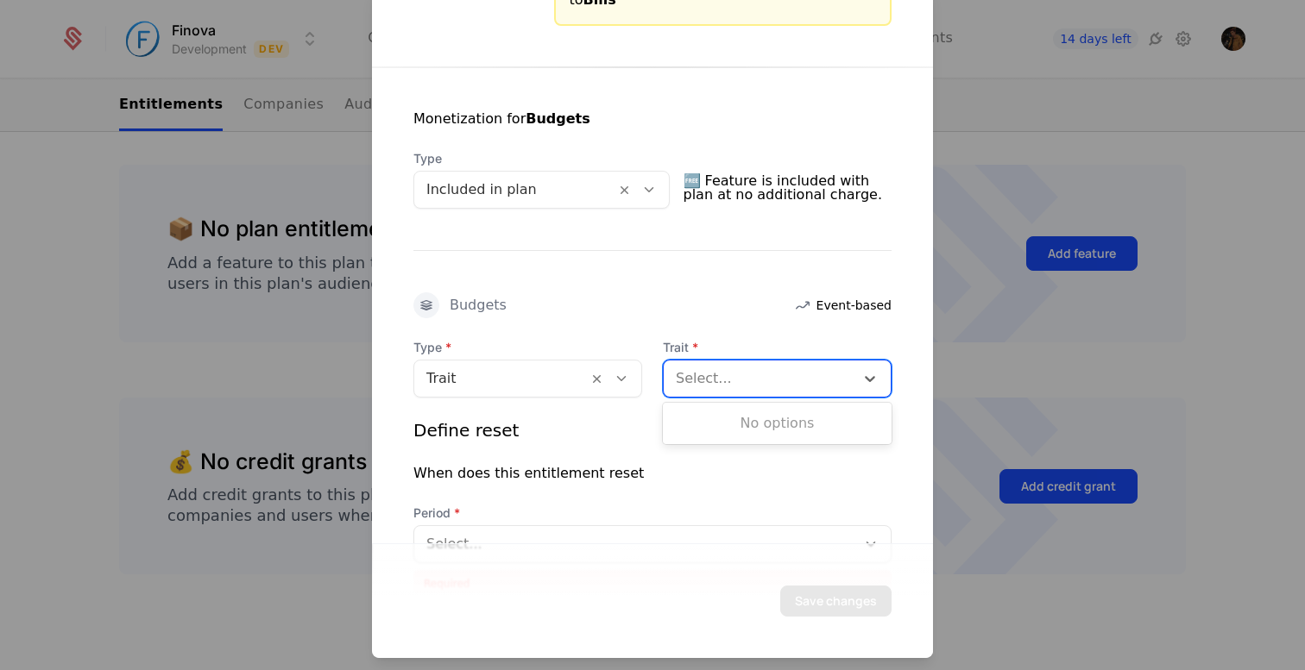
click at [753, 363] on div "Select..." at bounding box center [759, 377] width 191 height 31
click at [742, 418] on div "No options" at bounding box center [777, 423] width 229 height 35
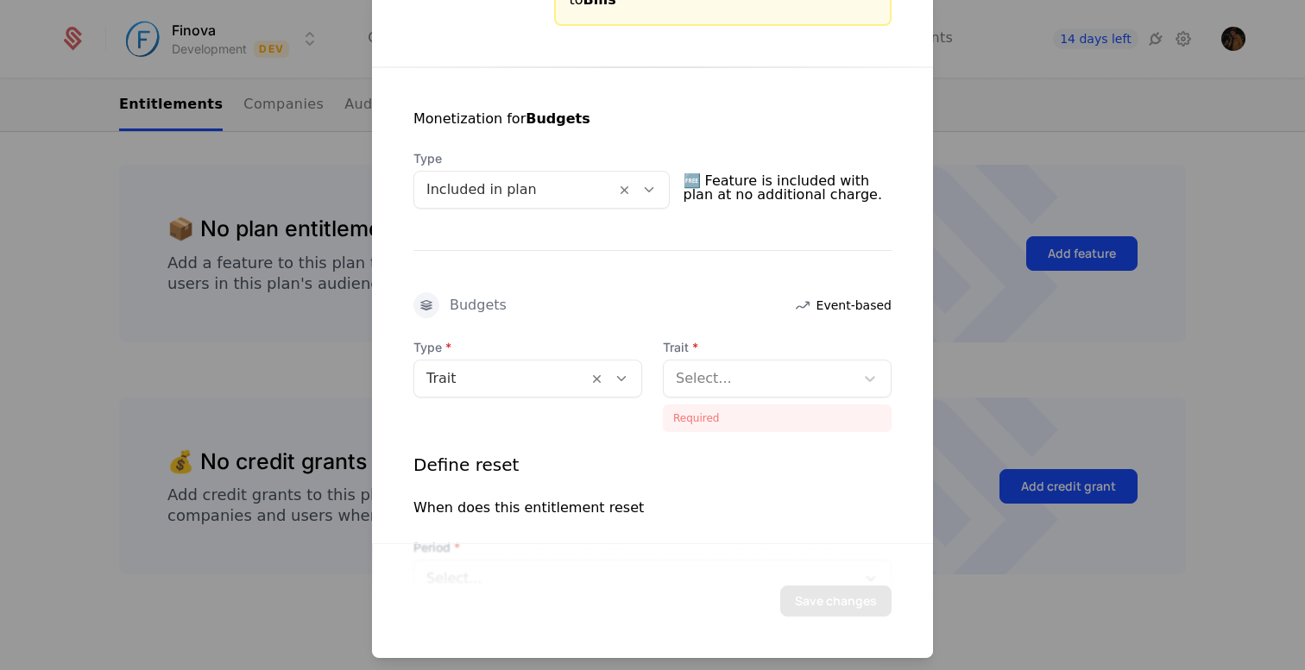
click at [1014, 356] on div at bounding box center [652, 335] width 1305 height 670
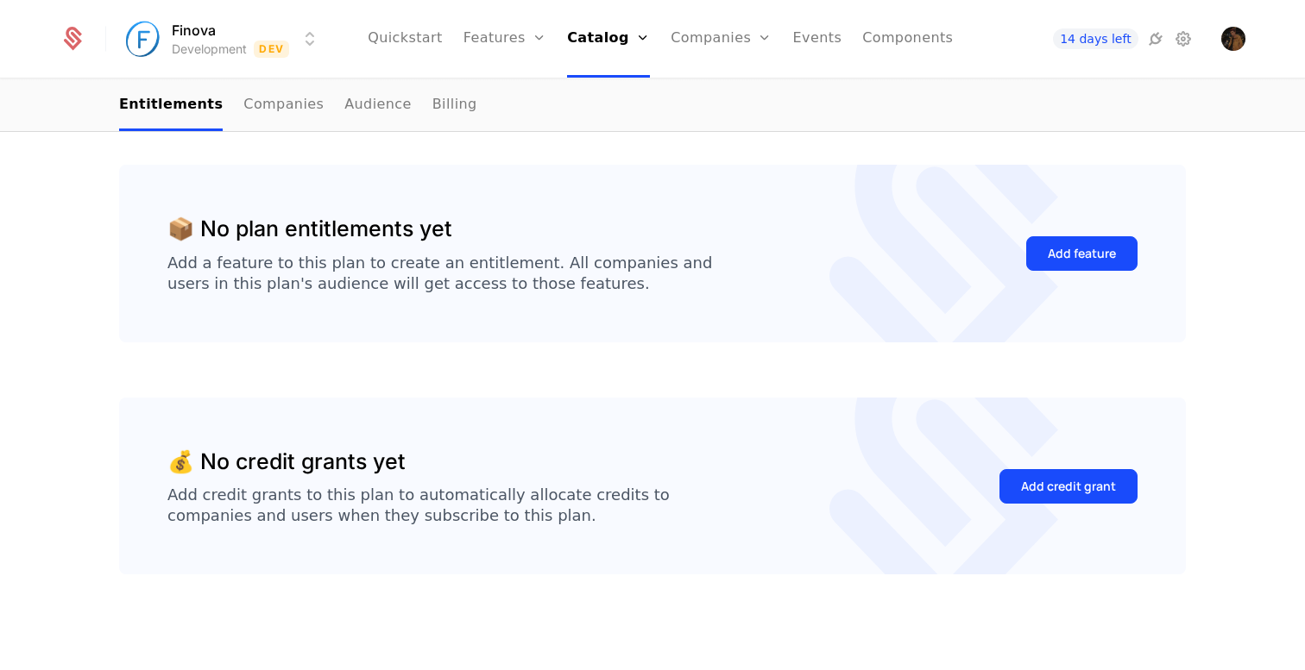
scroll to position [0, 0]
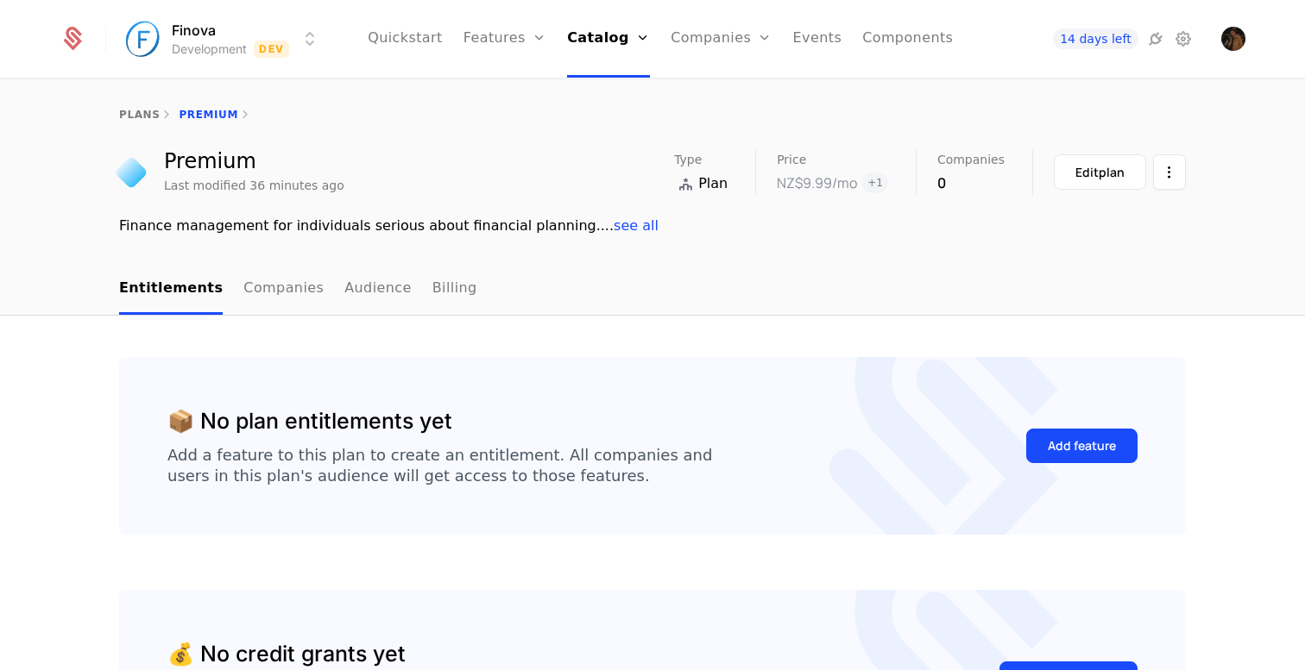
click at [142, 122] on div "plans Premium" at bounding box center [652, 114] width 1305 height 69
click at [140, 115] on link "plans" at bounding box center [139, 115] width 41 height 12
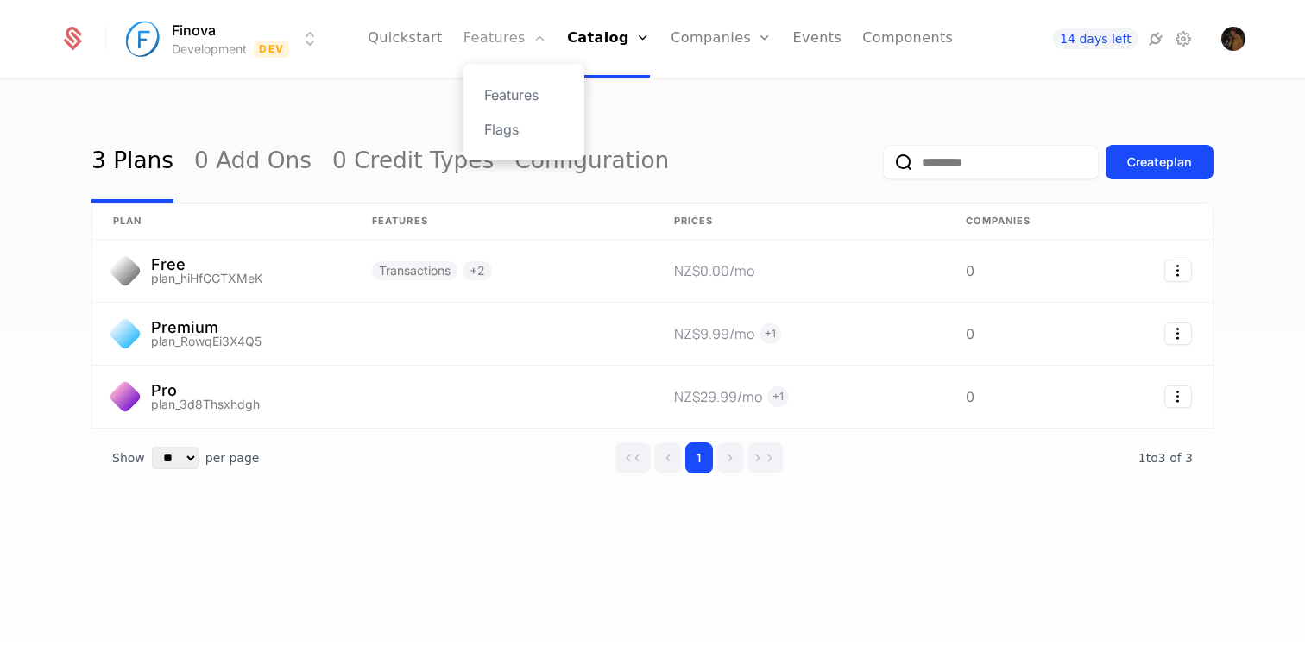
click at [532, 38] on link "Features" at bounding box center [504, 39] width 83 height 78
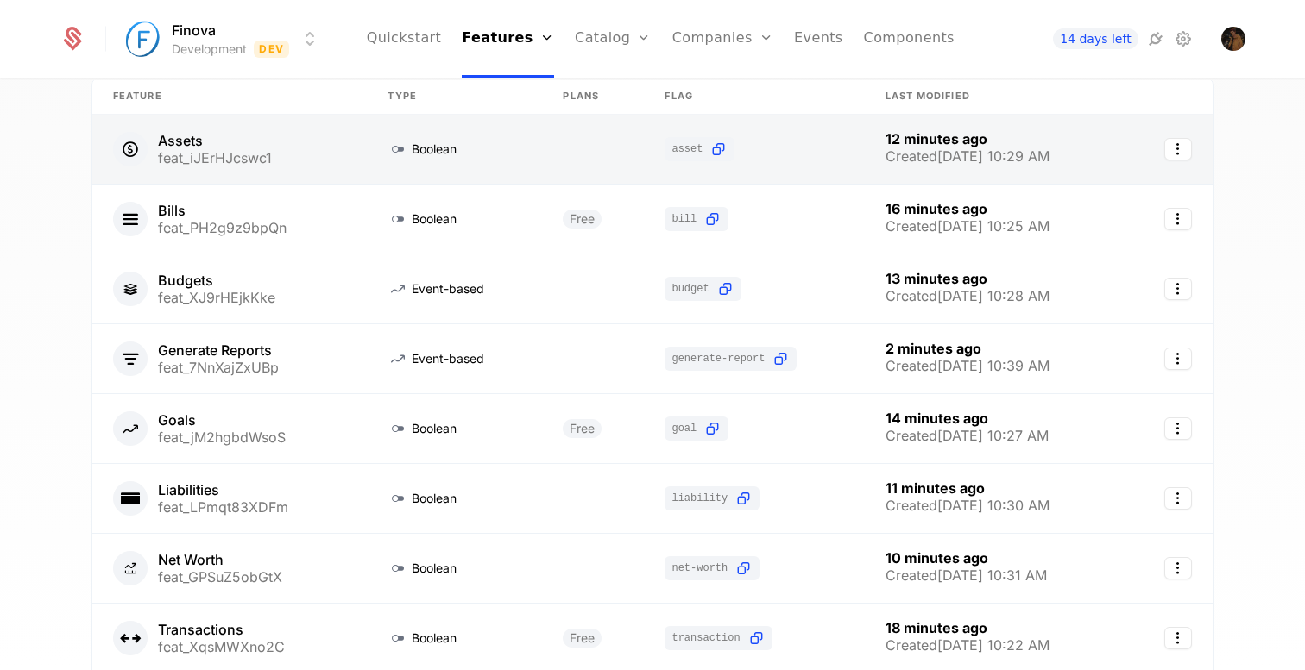
scroll to position [126, 0]
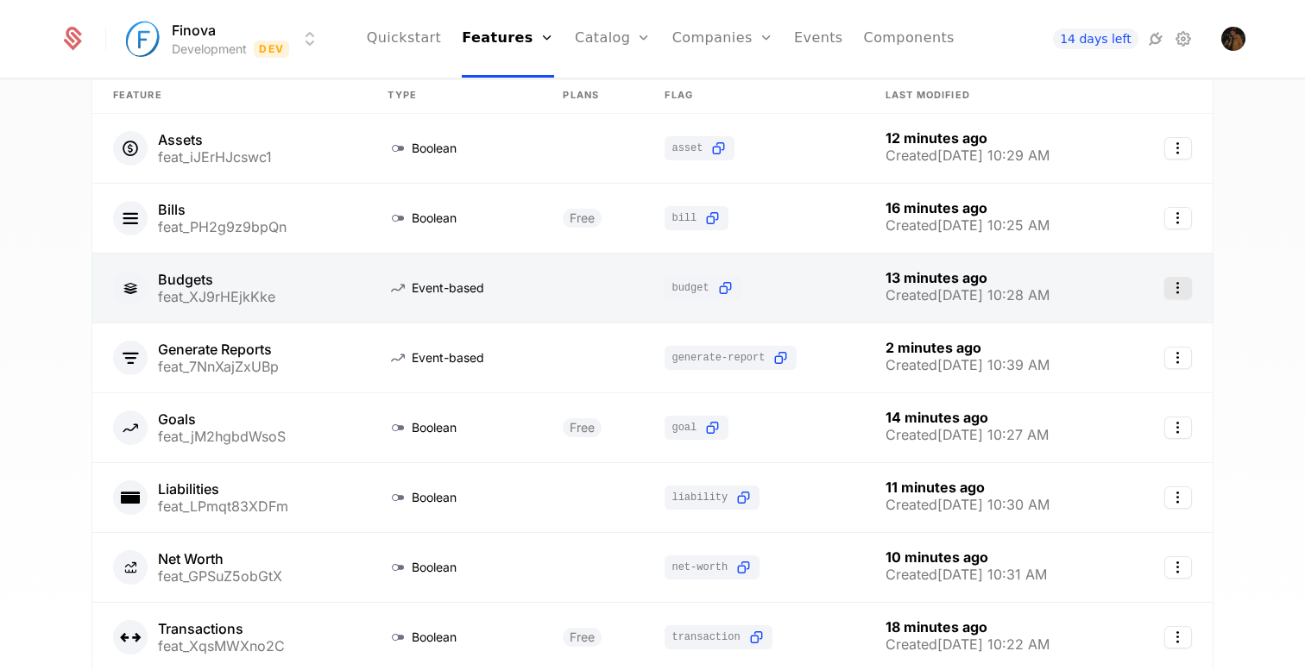
click at [1184, 283] on icon "Select action" at bounding box center [1178, 288] width 28 height 22
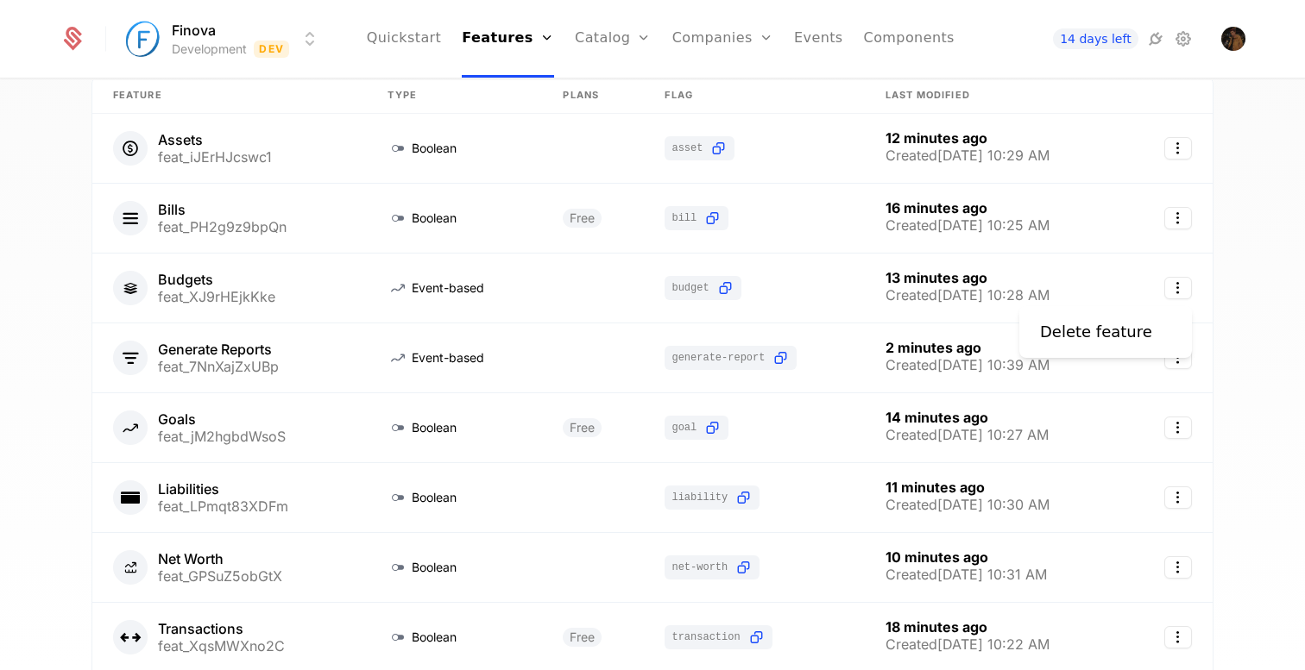
click at [828, 291] on html "Finova Development Dev Quickstart Features Features Flags Catalog Plans Add Ons…" at bounding box center [652, 335] width 1305 height 670
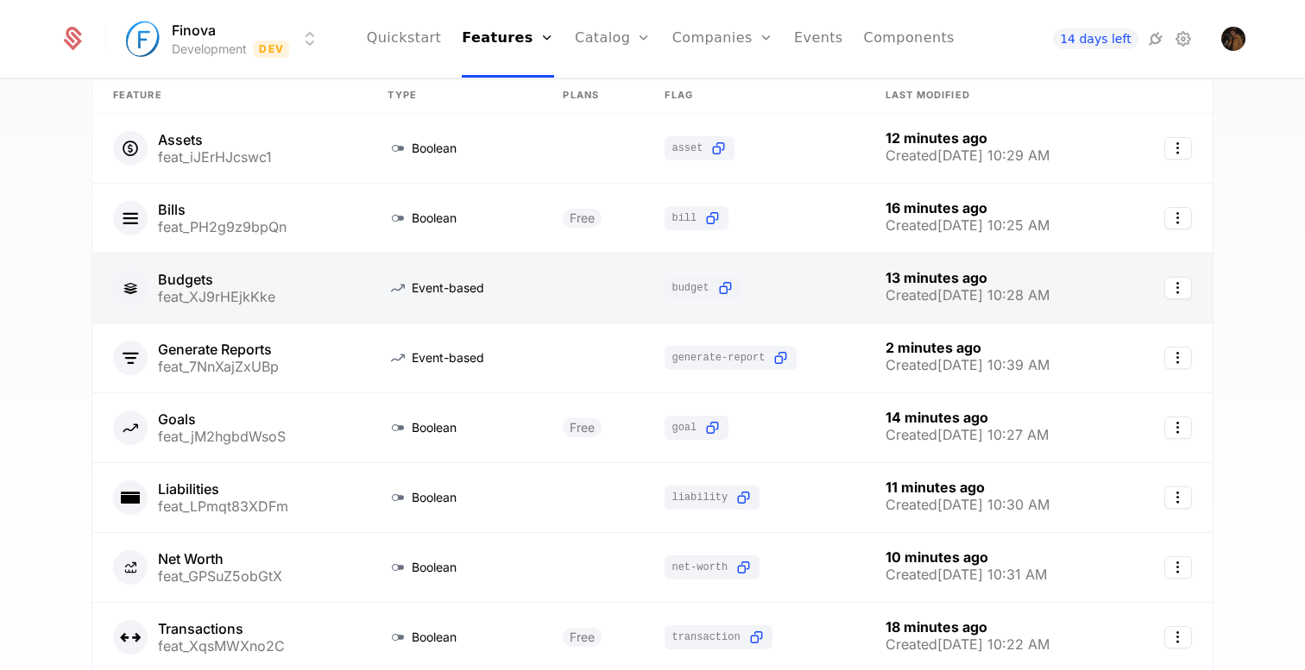
click at [623, 301] on link at bounding box center [593, 288] width 102 height 69
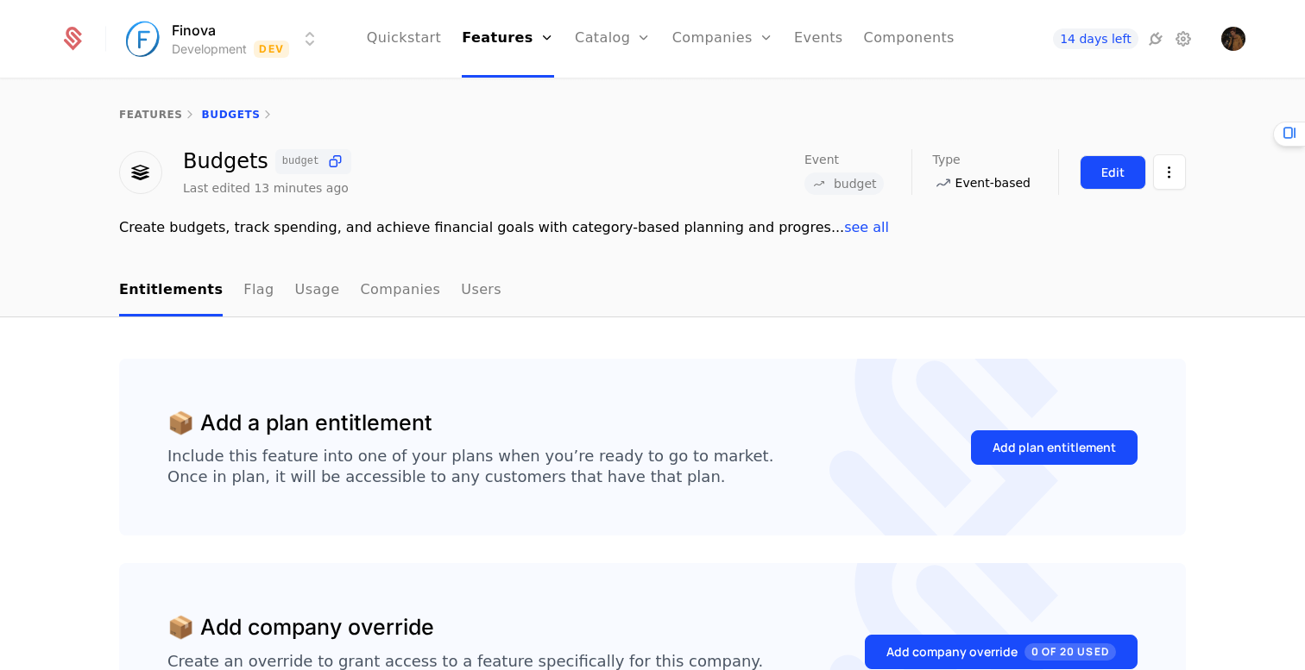
click at [1109, 171] on div "Edit" at bounding box center [1112, 172] width 23 height 17
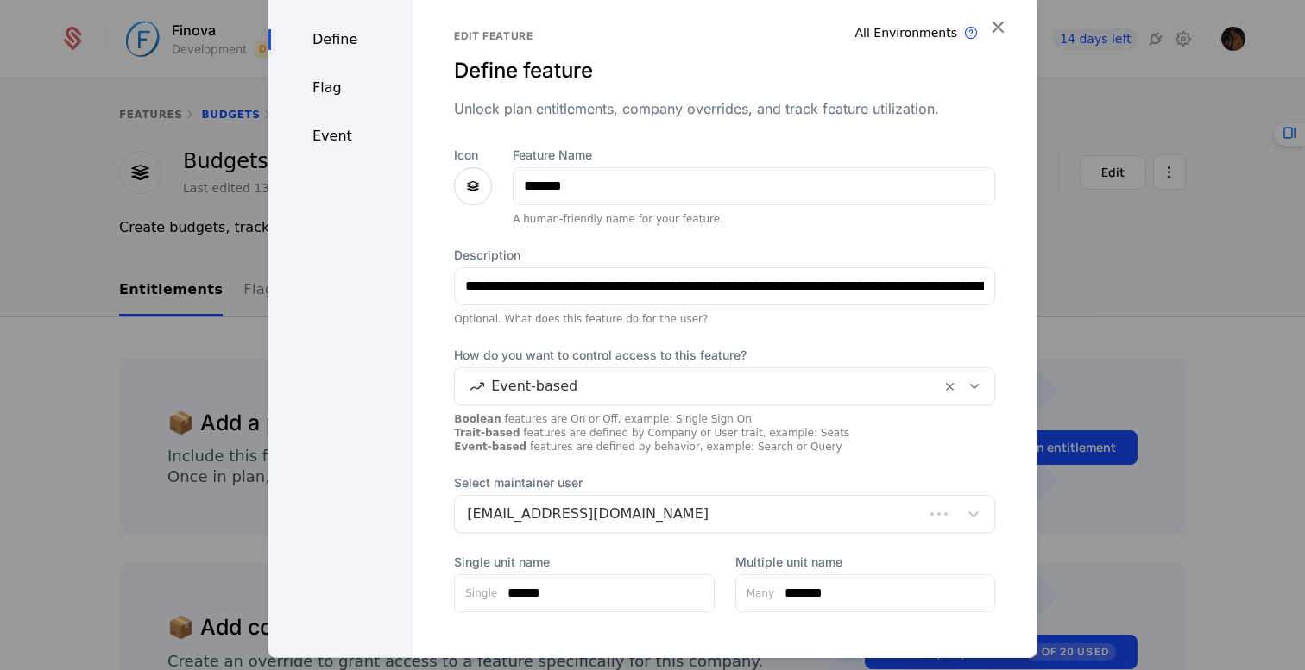
scroll to position [92, 0]
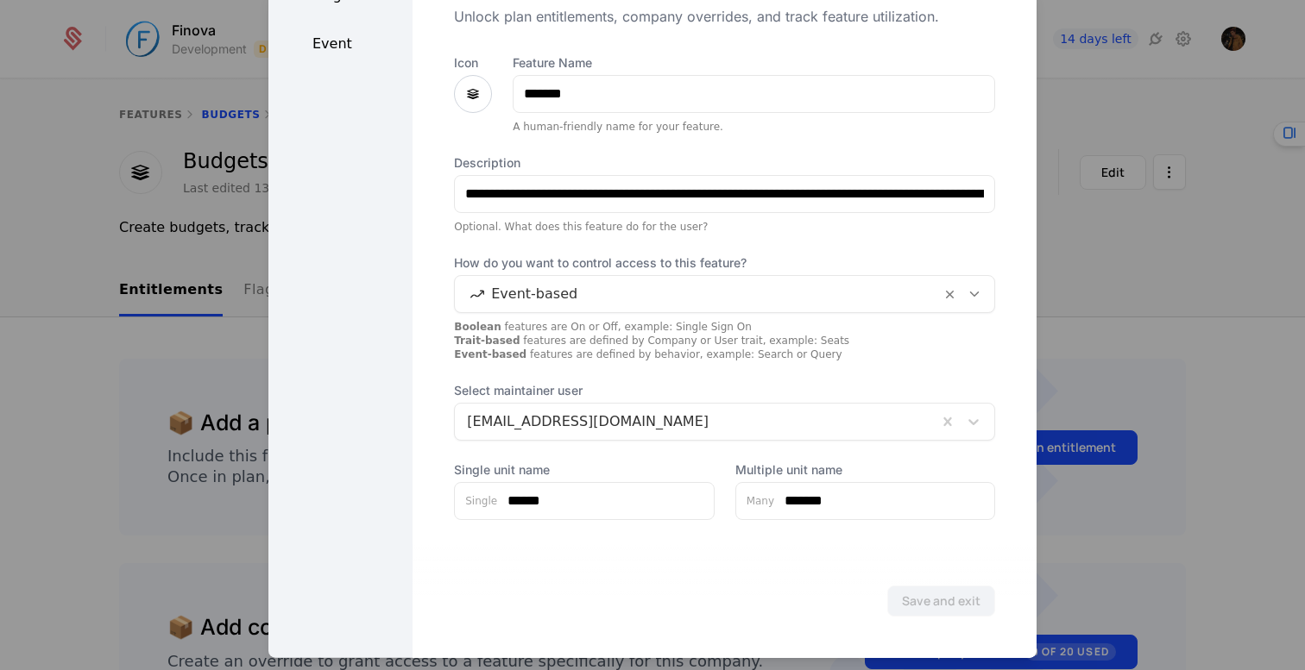
click at [638, 291] on div at bounding box center [698, 293] width 462 height 24
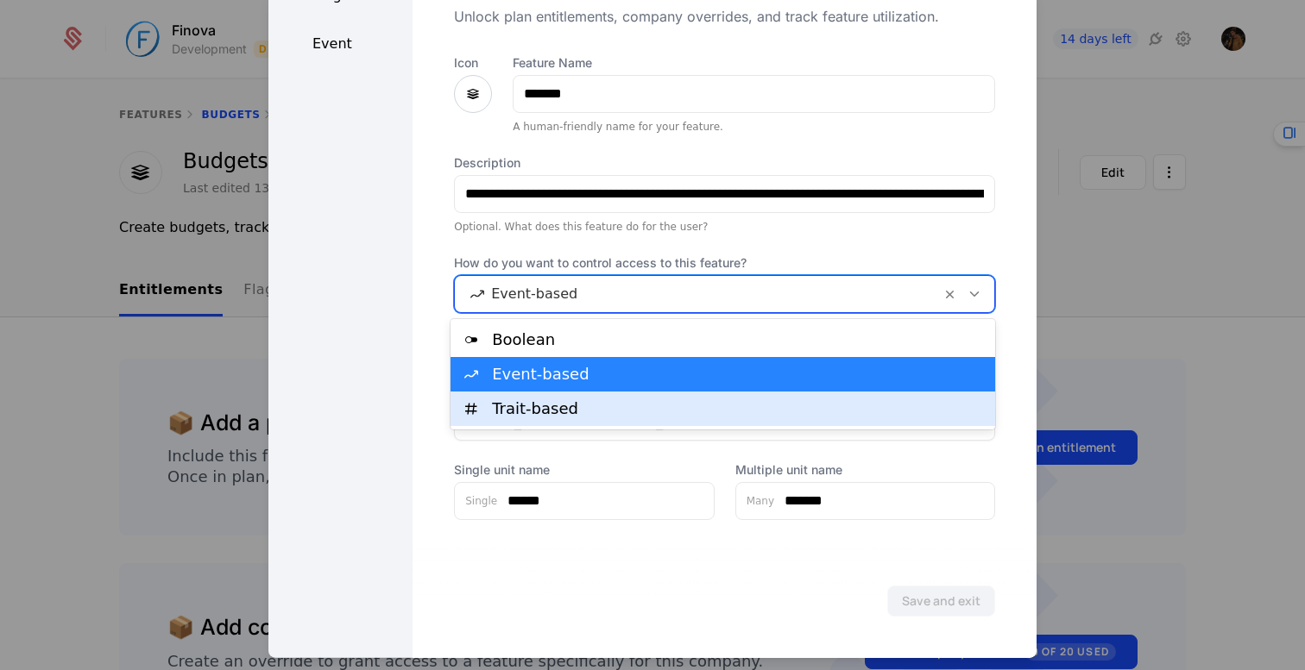
click at [603, 407] on div "Trait-based" at bounding box center [738, 409] width 493 height 16
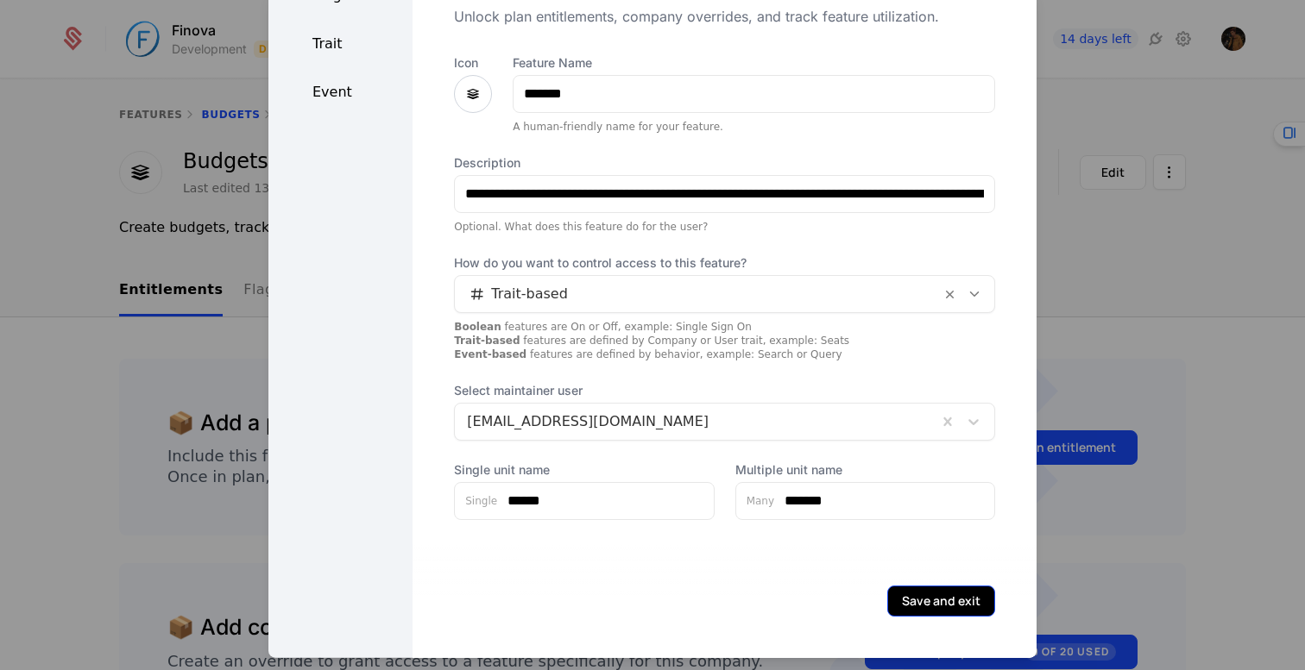
click at [938, 604] on button "Save and exit" at bounding box center [941, 600] width 108 height 31
click at [337, 82] on div "Event" at bounding box center [340, 91] width 144 height 21
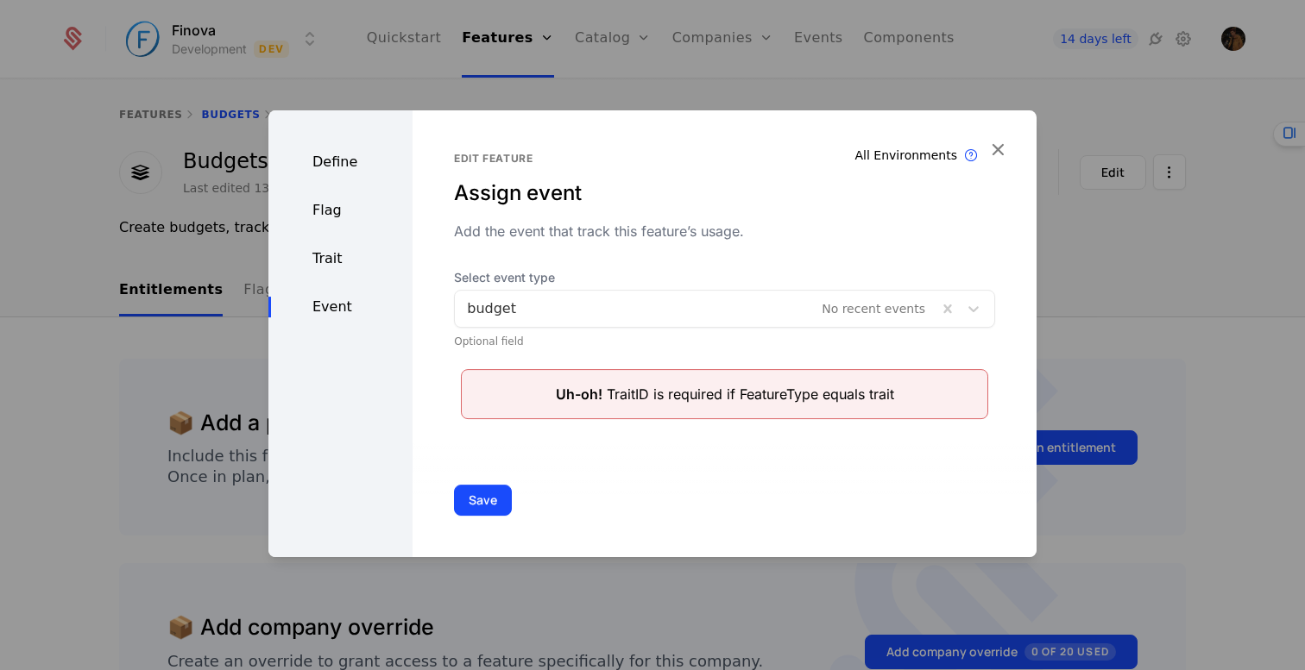
click at [327, 249] on div "Trait" at bounding box center [340, 259] width 144 height 21
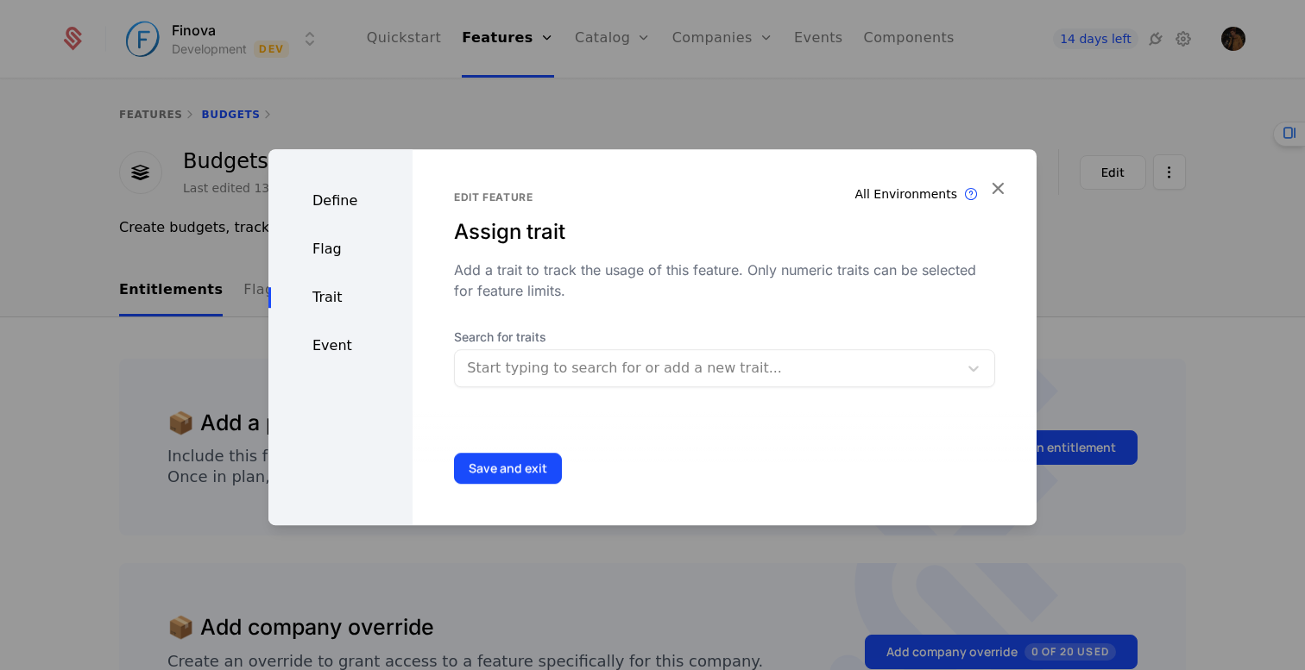
click at [585, 379] on div at bounding box center [706, 368] width 479 height 24
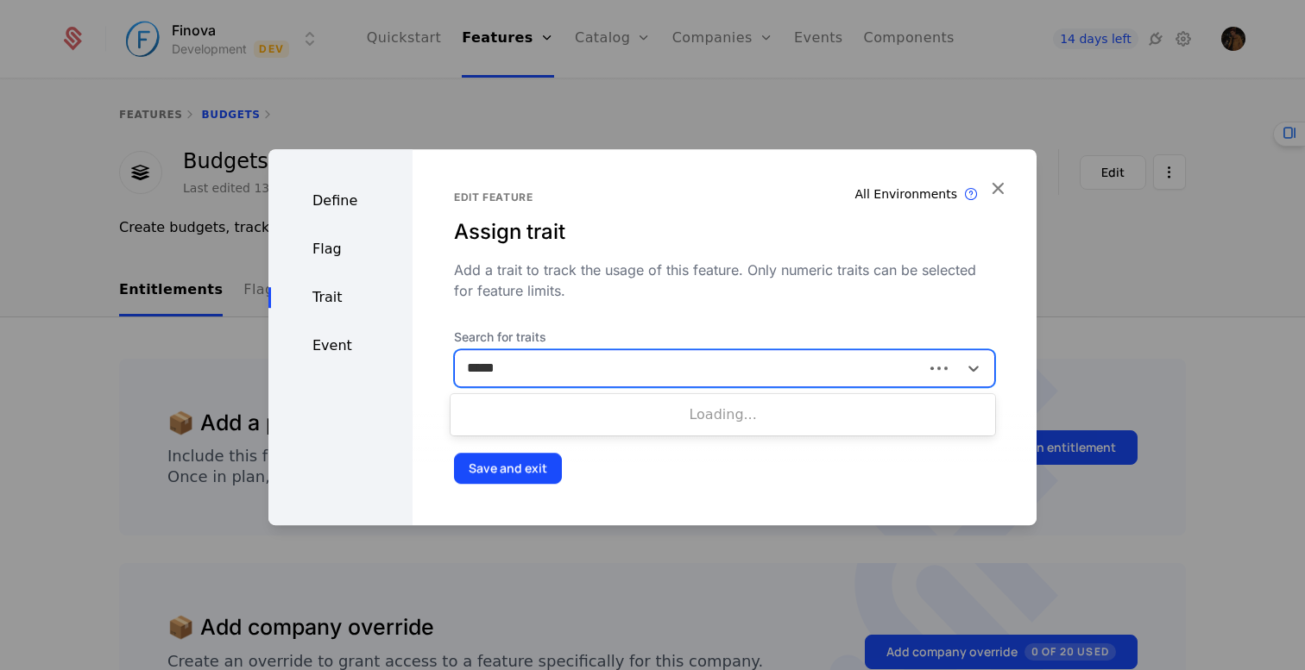
type input "******"
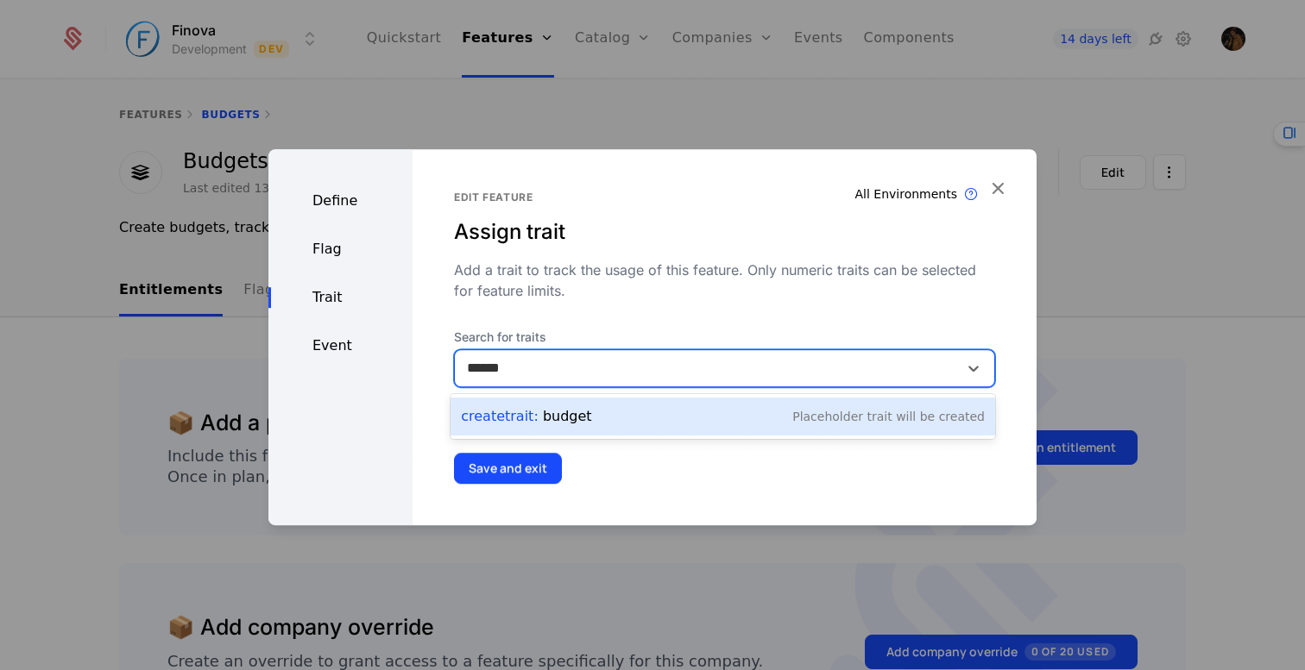
click at [590, 416] on div "Create Trait : budget Placeholder Trait will be created" at bounding box center [723, 417] width 524 height 24
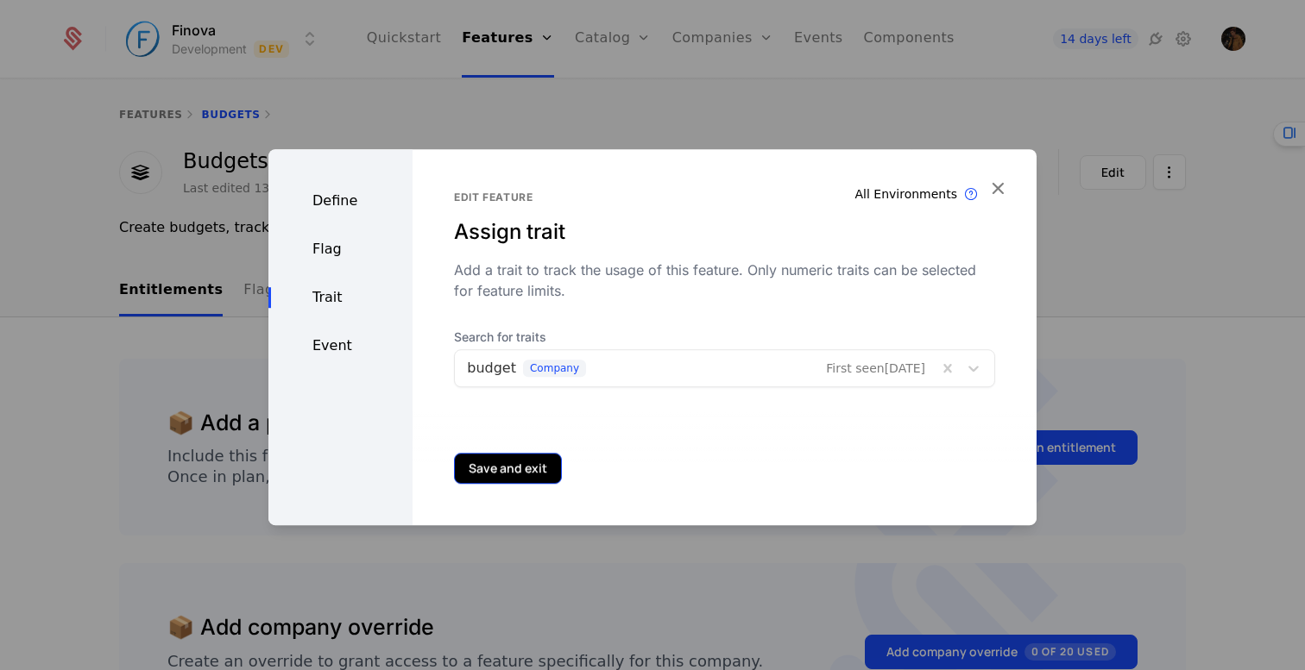
click at [527, 469] on button "Save and exit" at bounding box center [508, 468] width 108 height 31
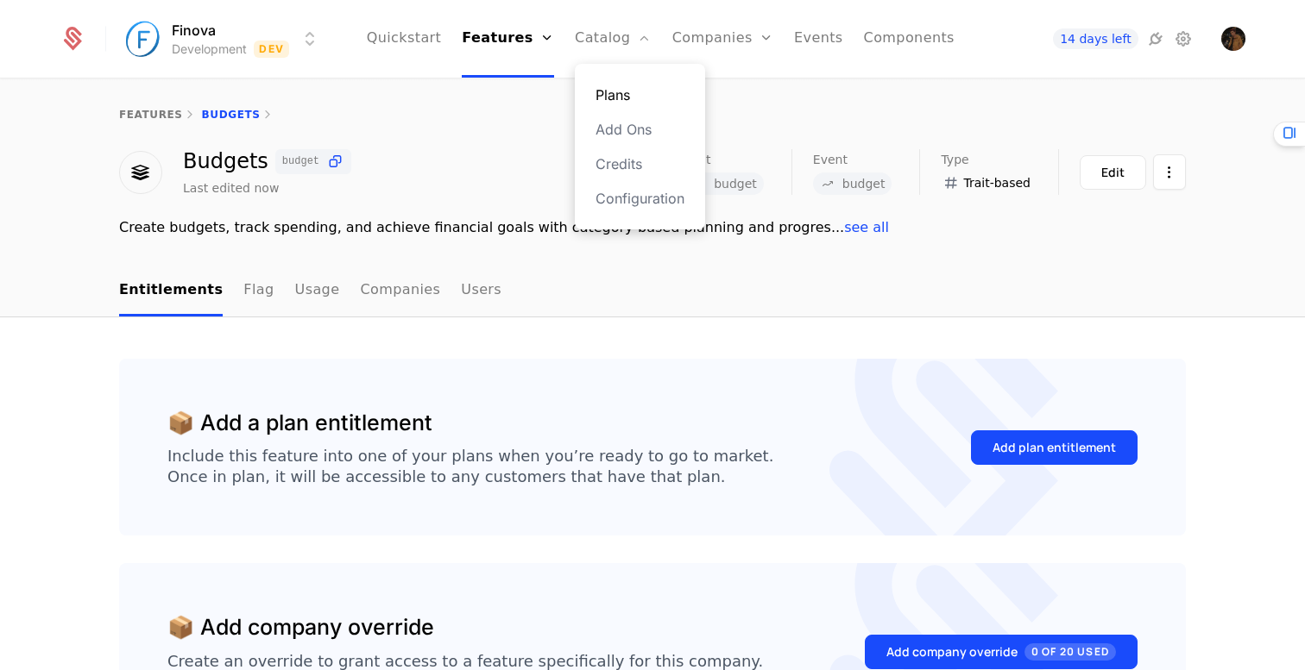
click at [604, 95] on link "Plans" at bounding box center [639, 95] width 89 height 21
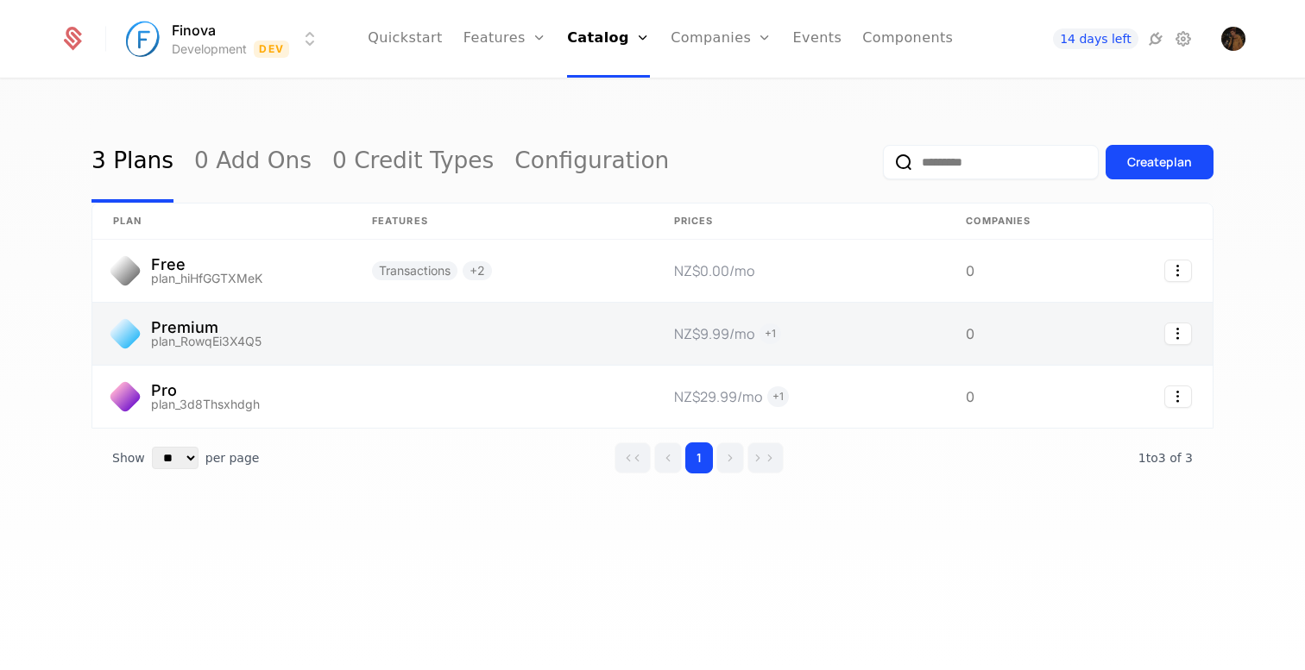
click at [412, 337] on link at bounding box center [502, 334] width 302 height 62
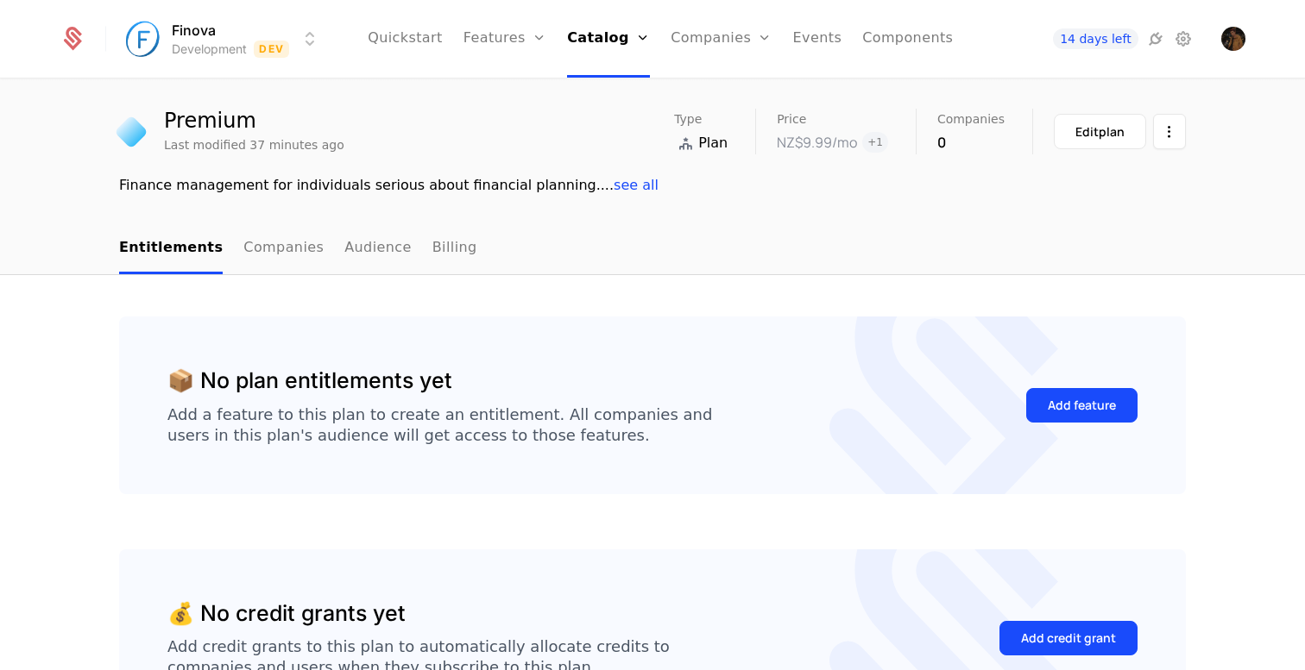
scroll to position [50, 0]
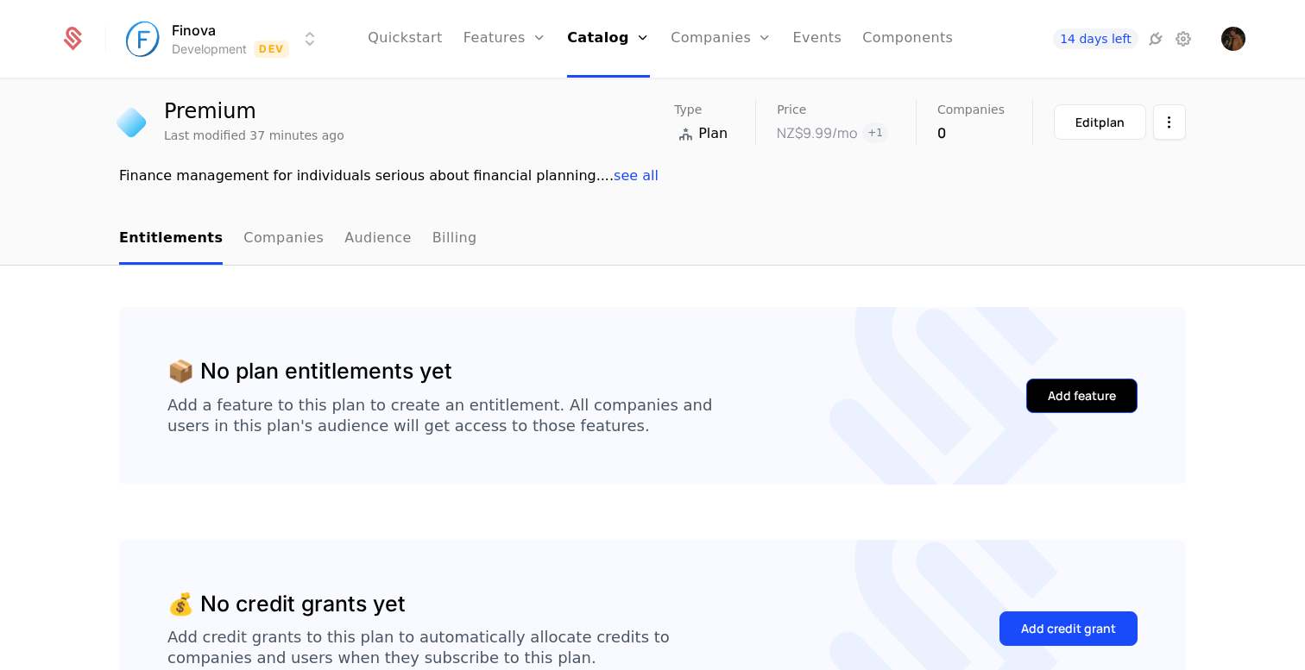
click at [1048, 393] on div "Add feature" at bounding box center [1082, 395] width 68 height 17
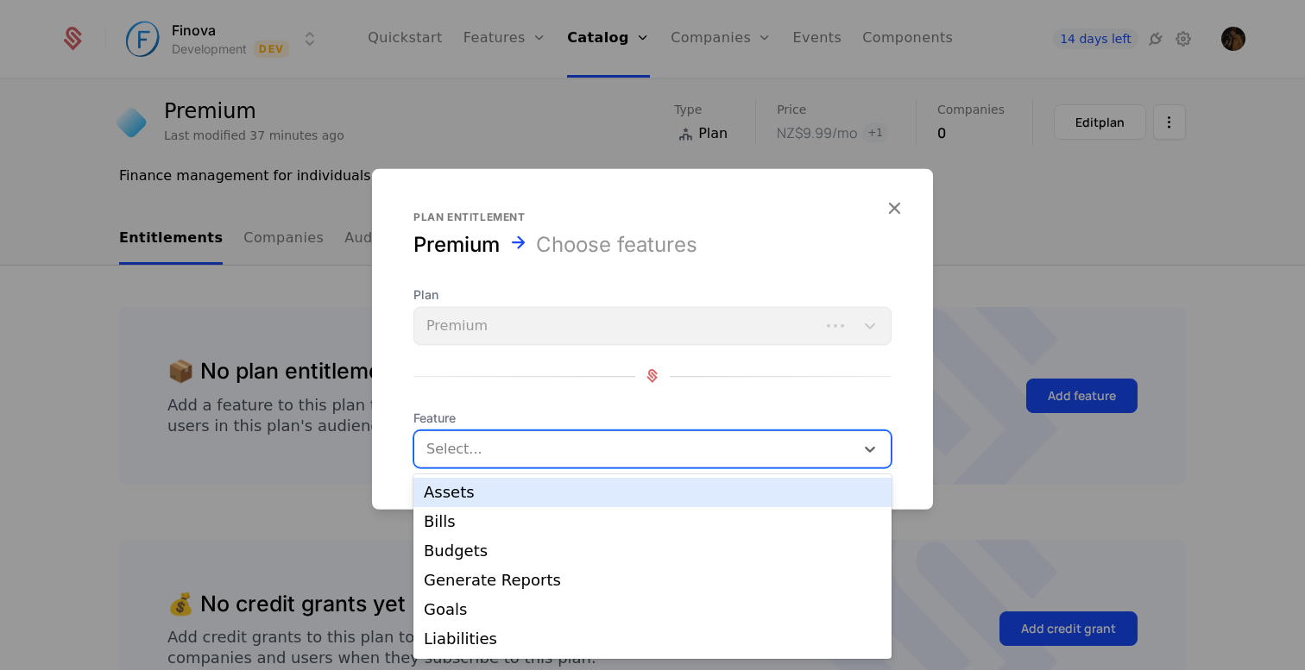
click at [613, 457] on div at bounding box center [636, 449] width 416 height 24
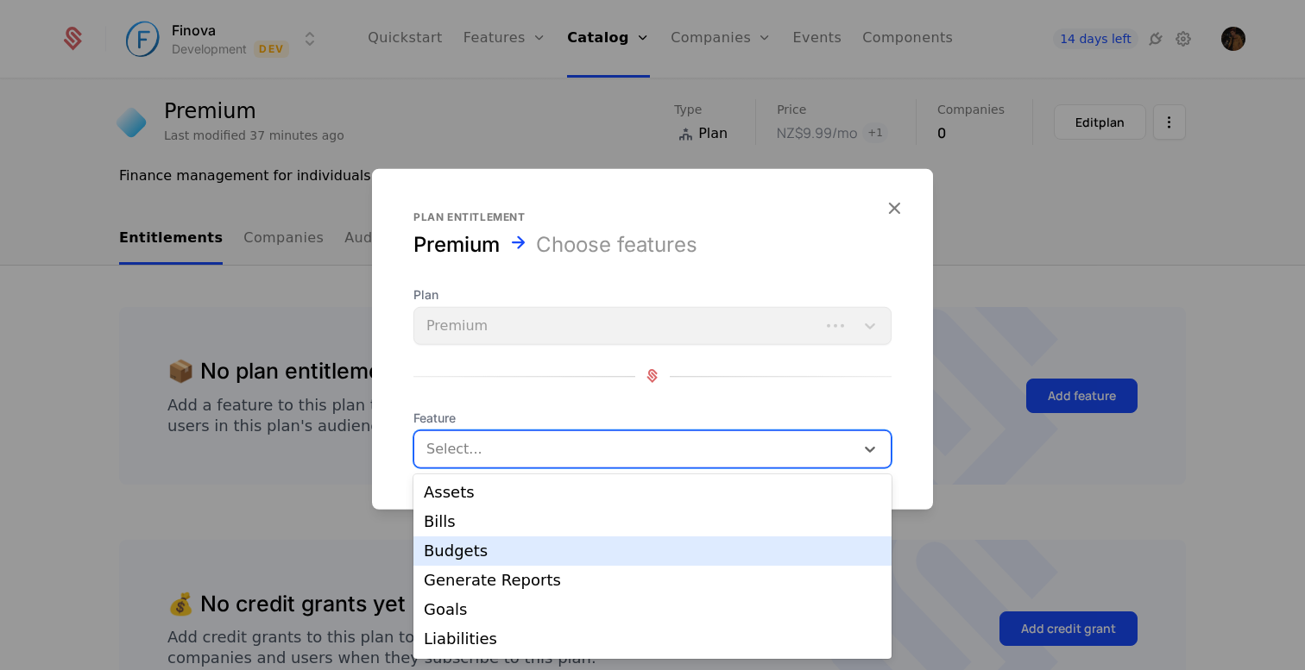
click at [536, 546] on div "Budgets" at bounding box center [652, 552] width 457 height 16
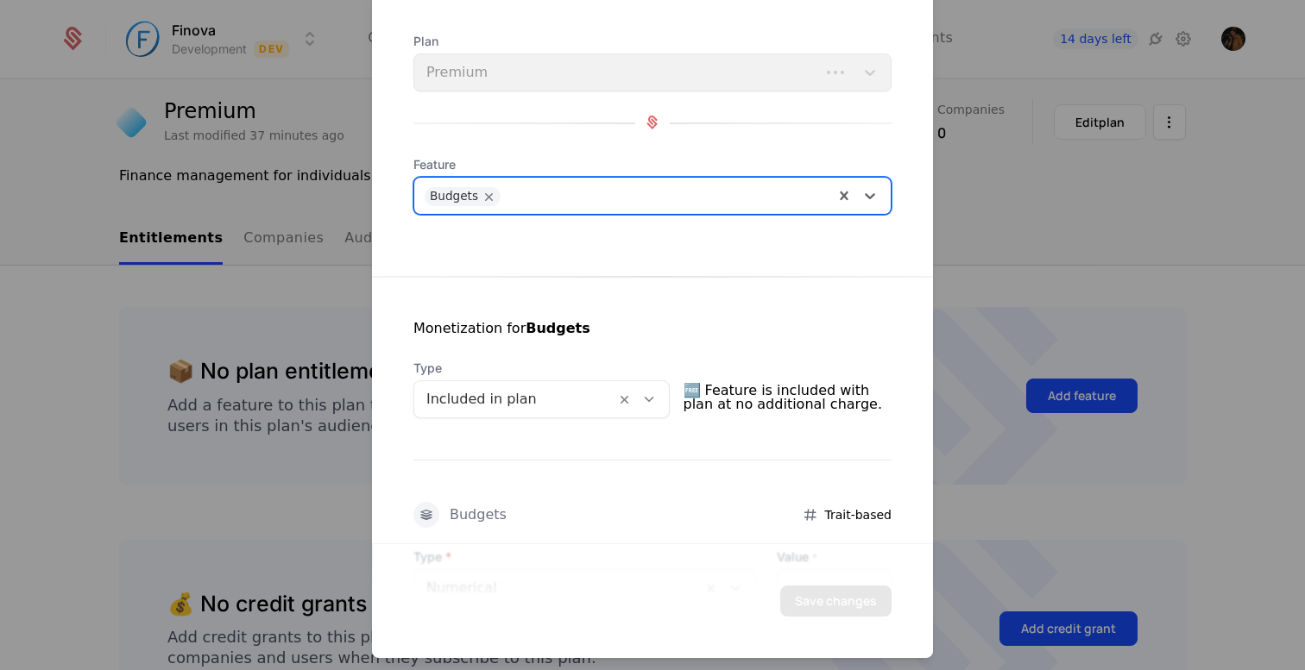
scroll to position [229, 0]
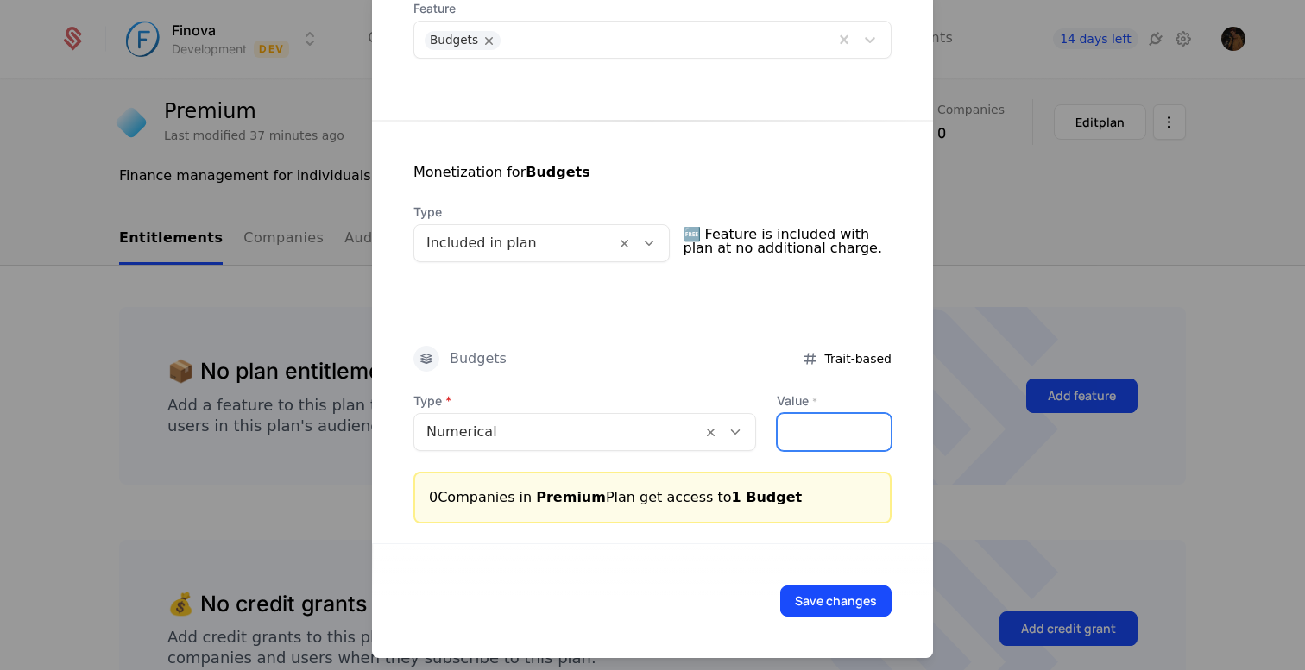
type input "*"
click at [873, 426] on input "*" at bounding box center [833, 431] width 113 height 36
click at [643, 361] on div "Budgets Trait-based" at bounding box center [652, 358] width 478 height 26
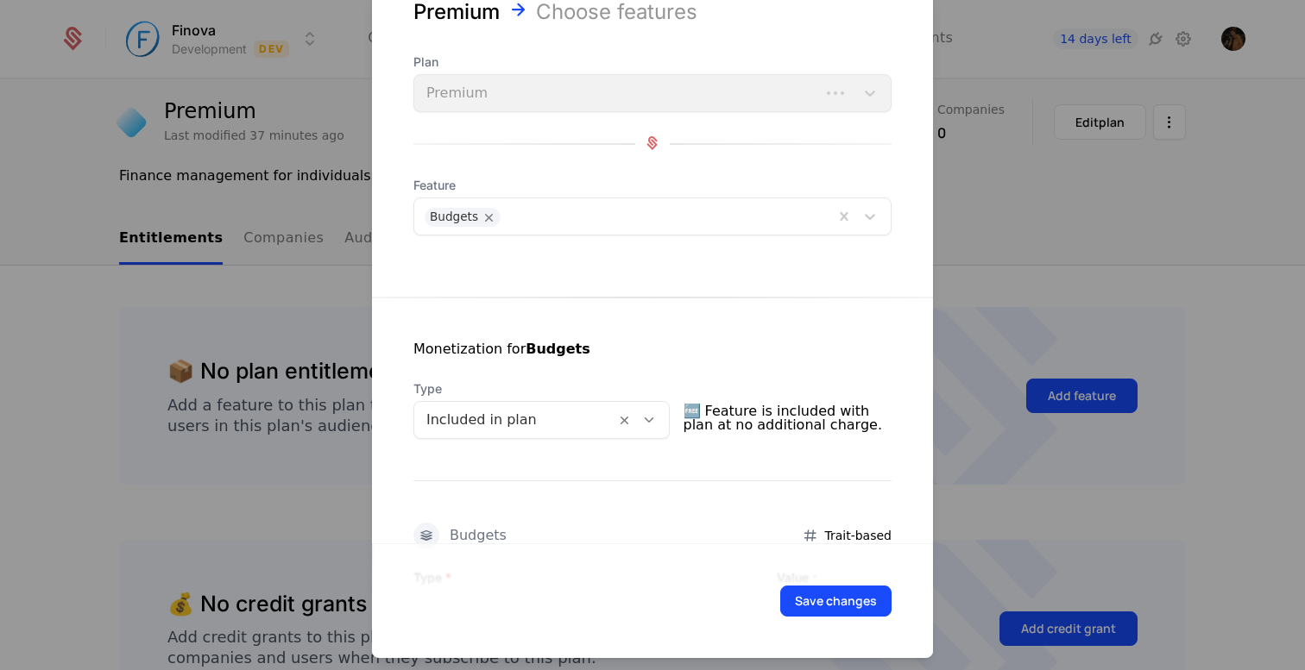
scroll to position [52, 0]
click at [585, 230] on div "Budgets" at bounding box center [623, 215] width 419 height 35
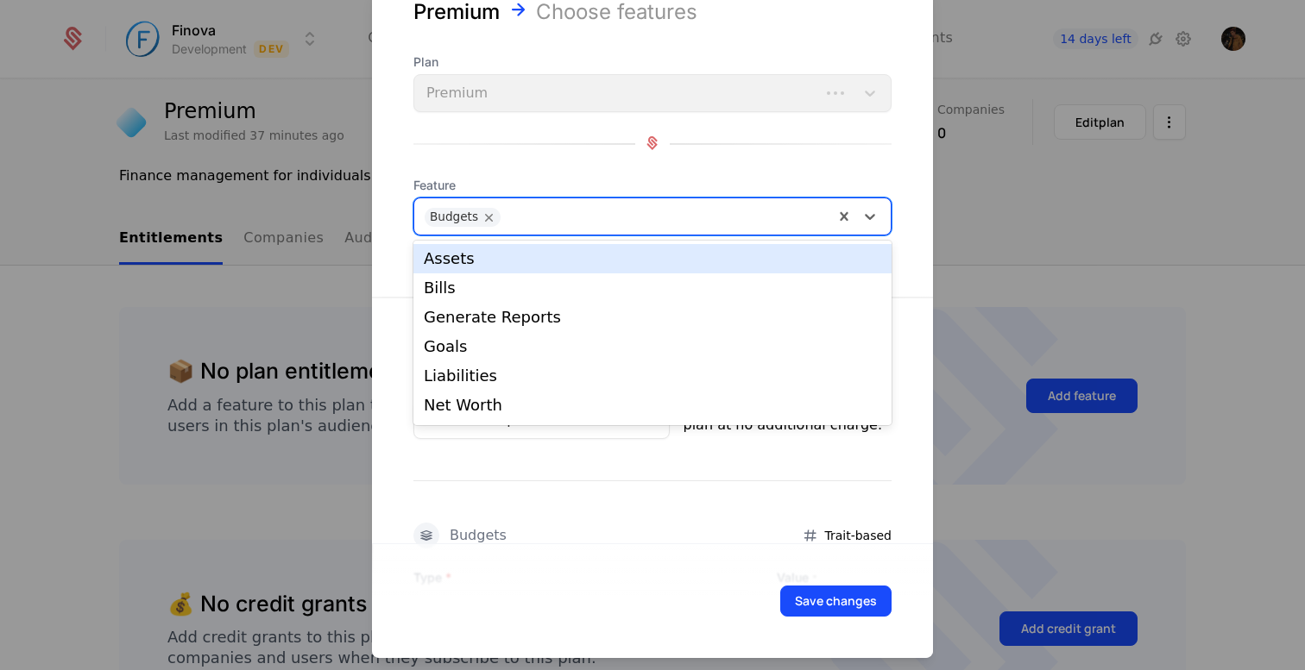
click at [555, 259] on div "Assets" at bounding box center [652, 259] width 457 height 16
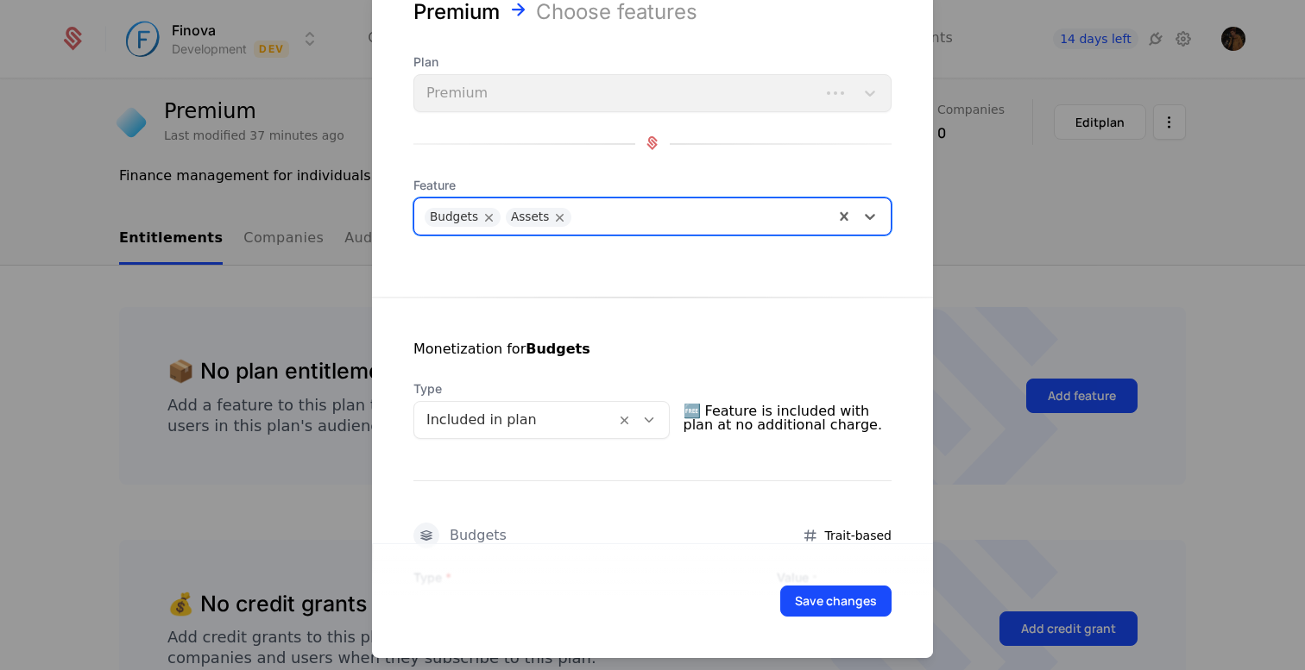
click at [593, 213] on div at bounding box center [701, 214] width 243 height 24
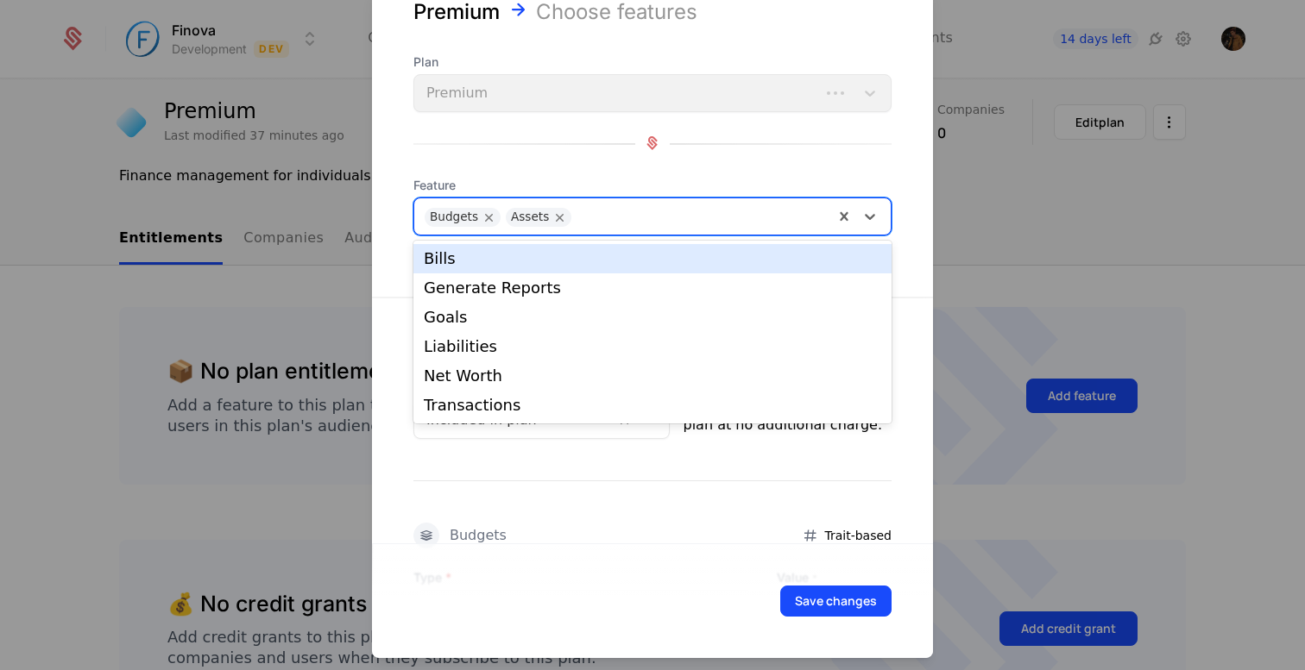
click at [587, 256] on div "Bills" at bounding box center [652, 259] width 457 height 16
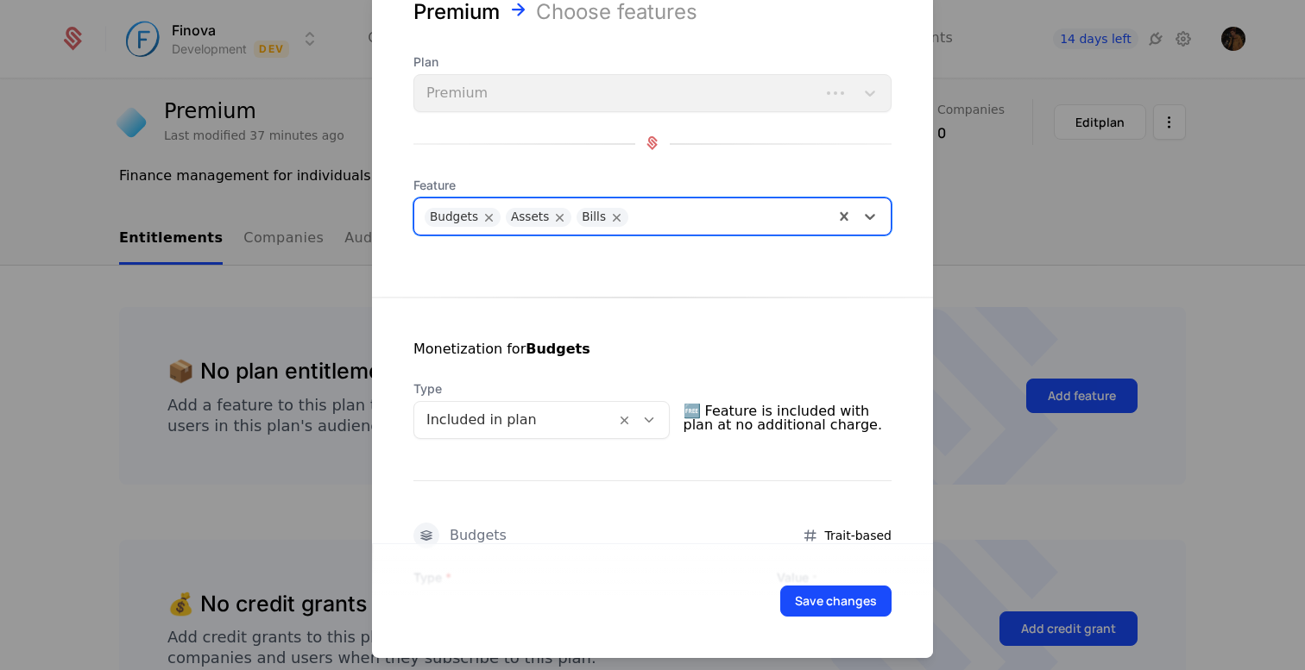
click at [656, 221] on div at bounding box center [730, 214] width 186 height 24
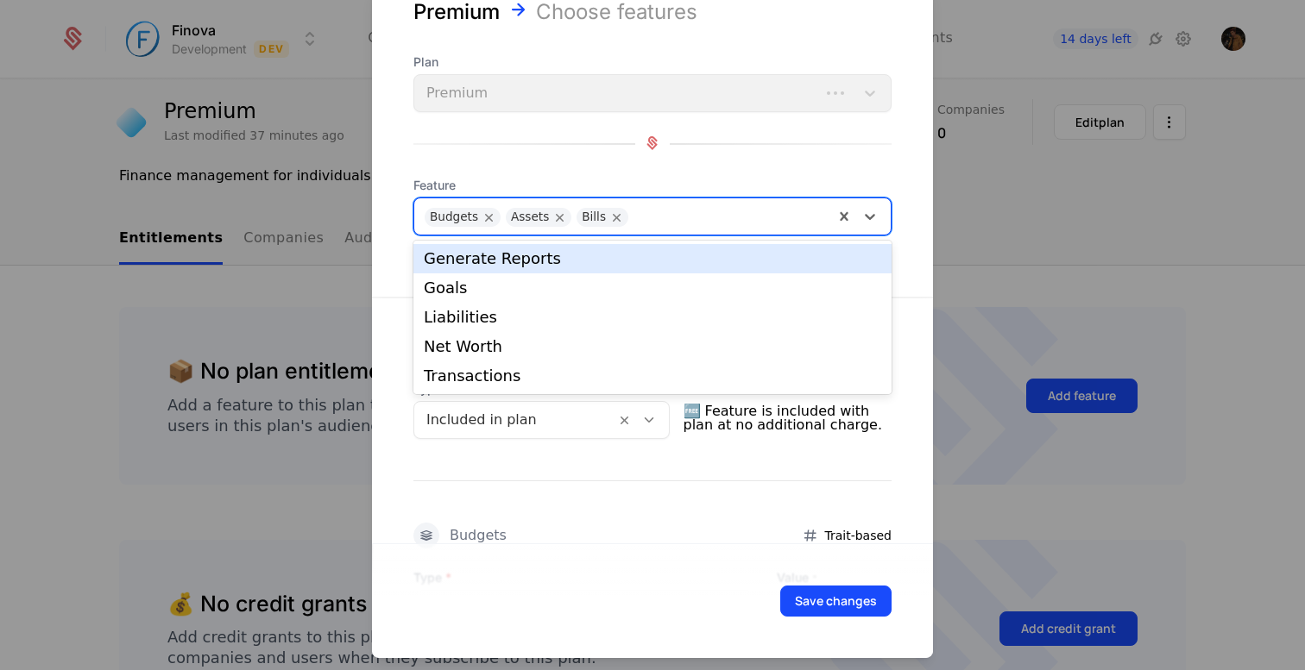
click at [645, 261] on div "Generate Reports" at bounding box center [652, 259] width 457 height 16
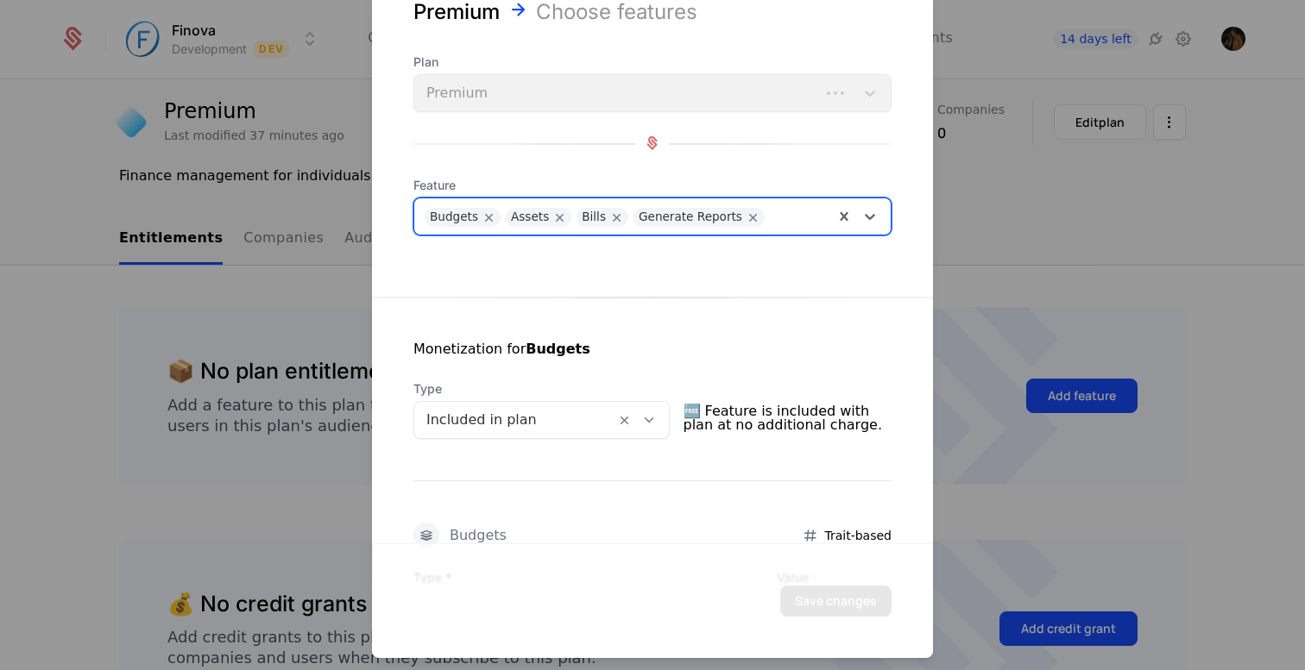
click at [777, 216] on div at bounding box center [798, 214] width 50 height 24
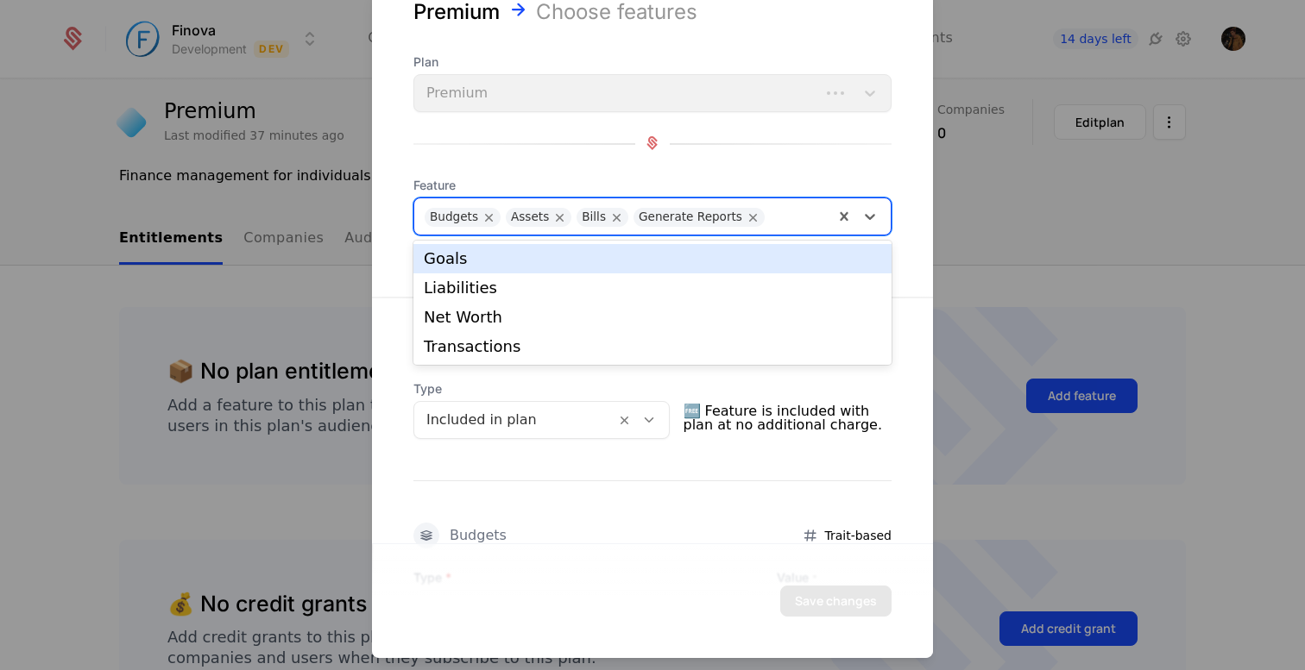
click at [755, 261] on div "Goals" at bounding box center [652, 259] width 457 height 16
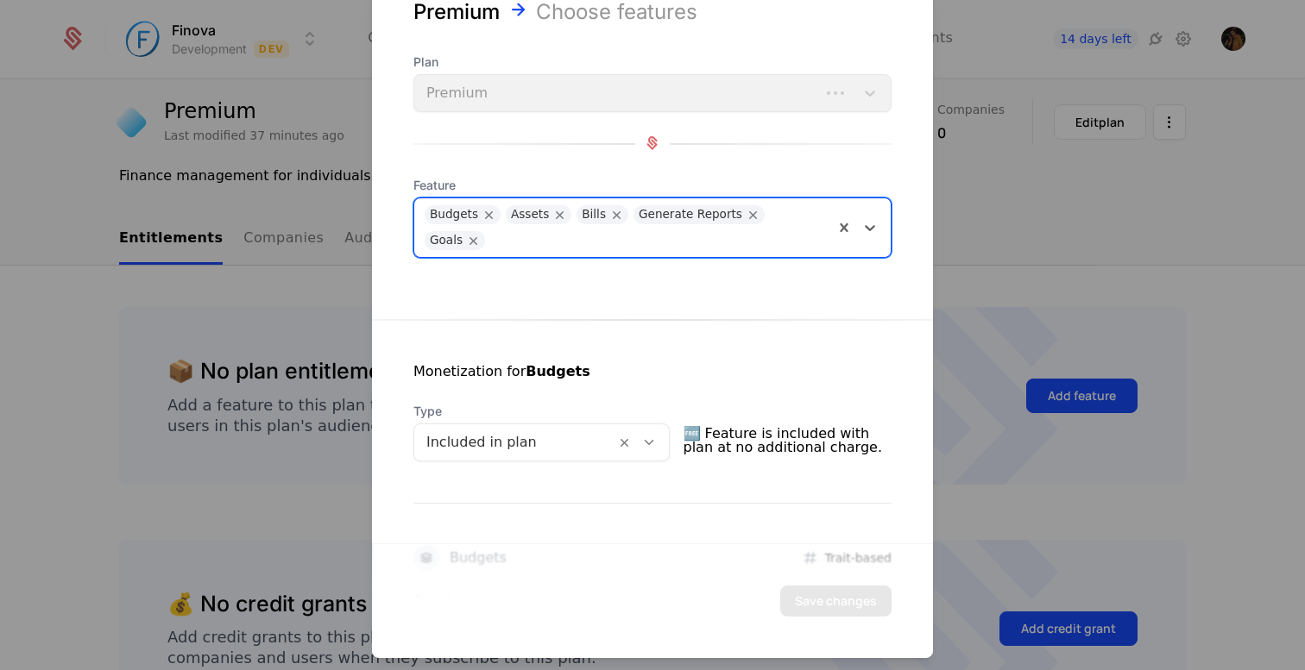
click at [784, 237] on div at bounding box center [659, 237] width 330 height 24
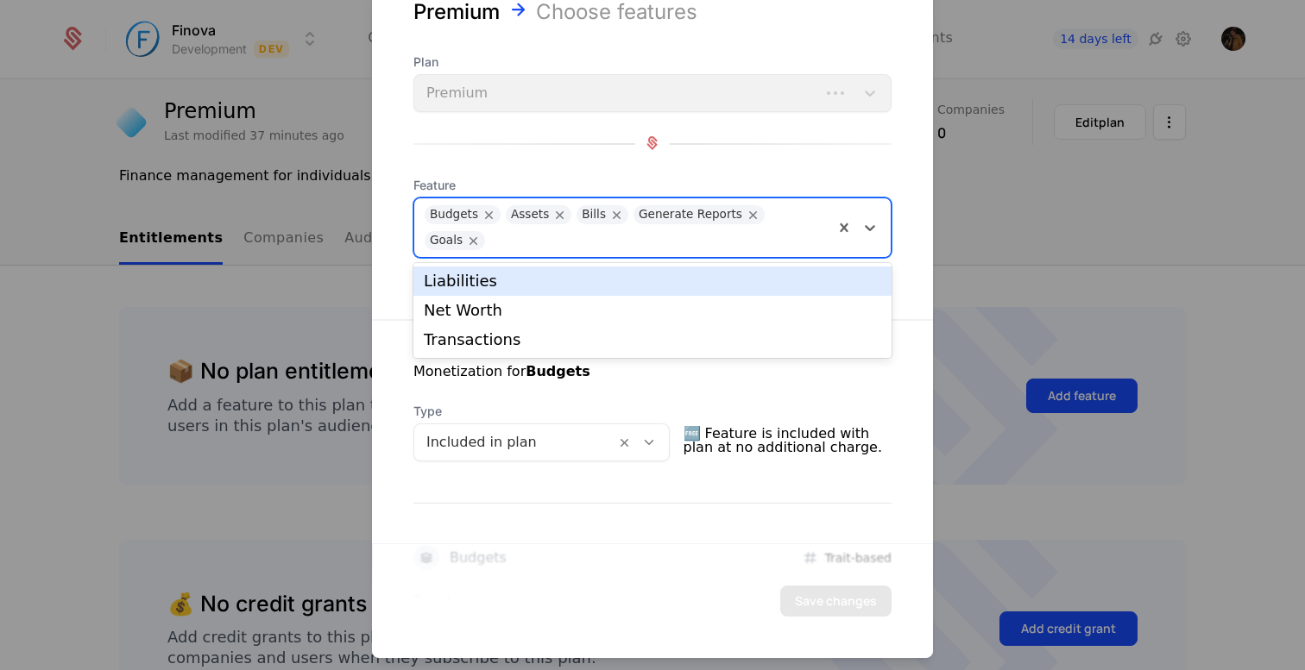
click at [729, 280] on div "Liabilities" at bounding box center [652, 282] width 457 height 16
click at [714, 240] on div at bounding box center [703, 237] width 242 height 24
click at [702, 293] on div "Net Worth" at bounding box center [652, 281] width 478 height 29
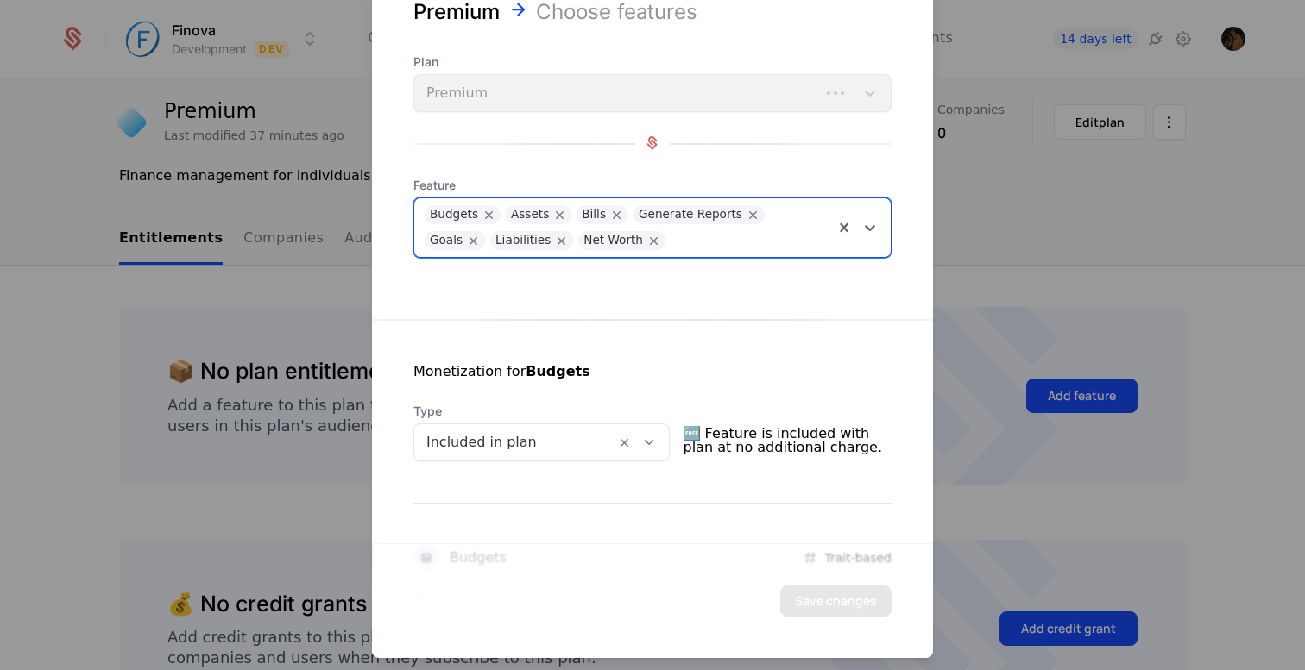
click at [705, 247] on div at bounding box center [748, 237] width 149 height 24
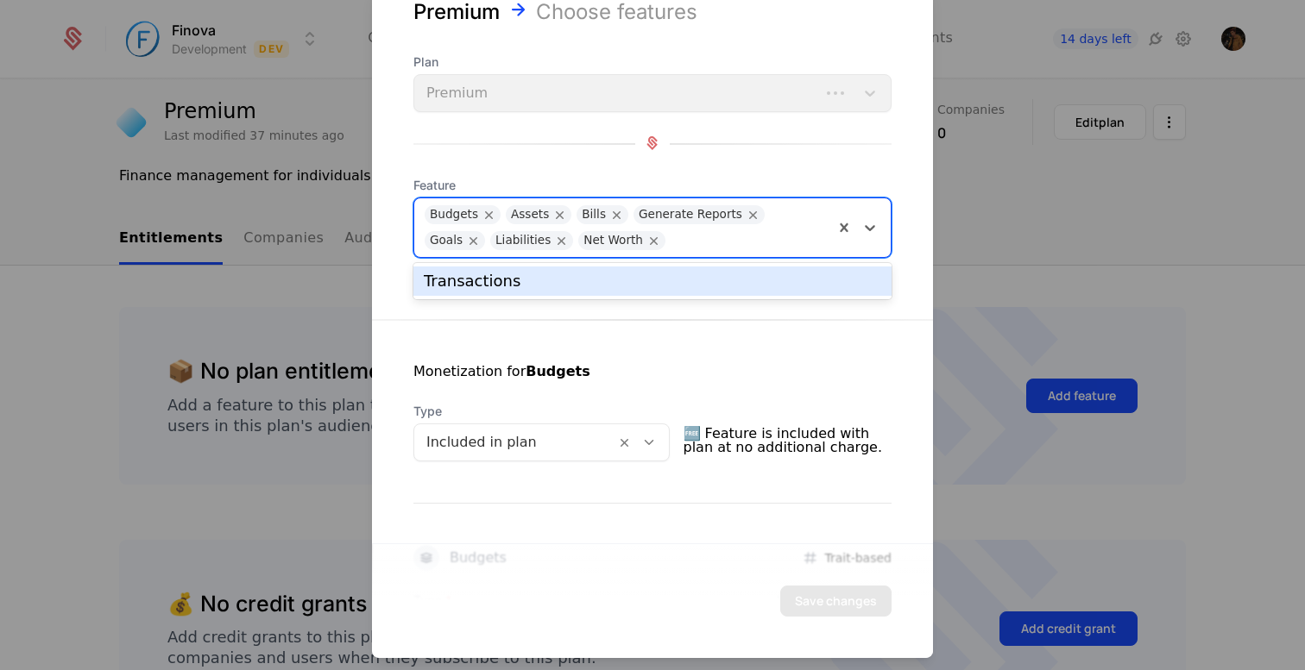
click at [697, 269] on div "Transactions" at bounding box center [652, 281] width 478 height 29
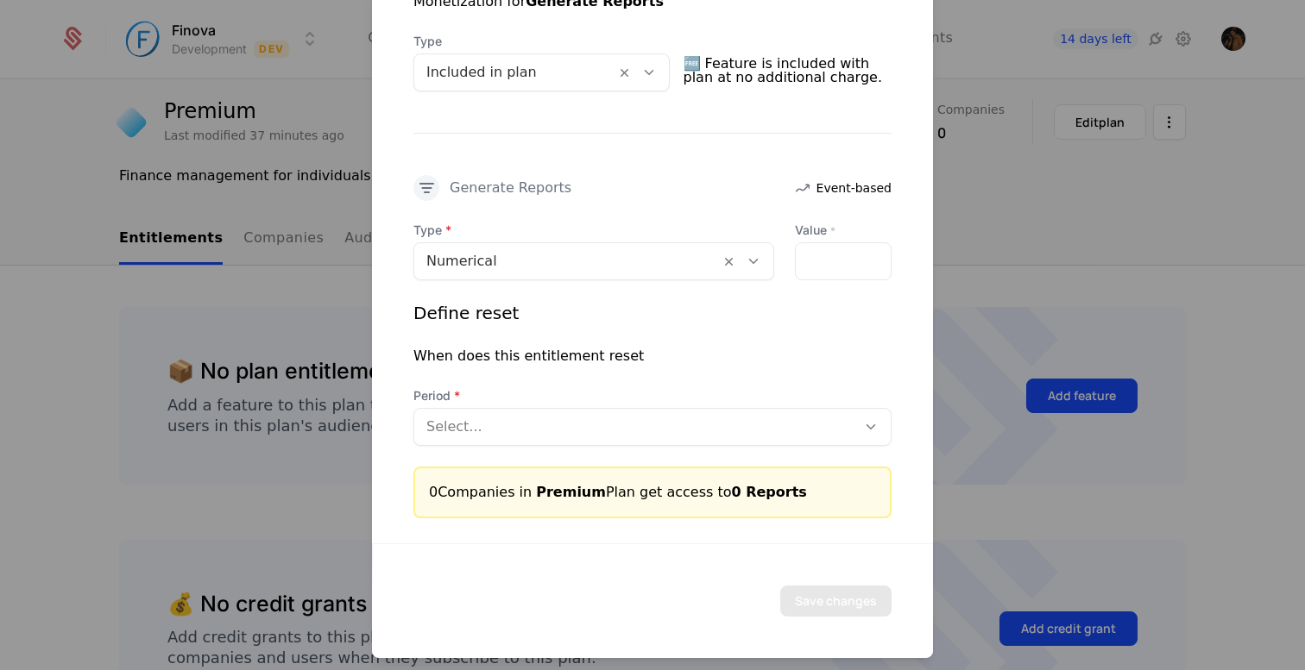
scroll to position [1342, 0]
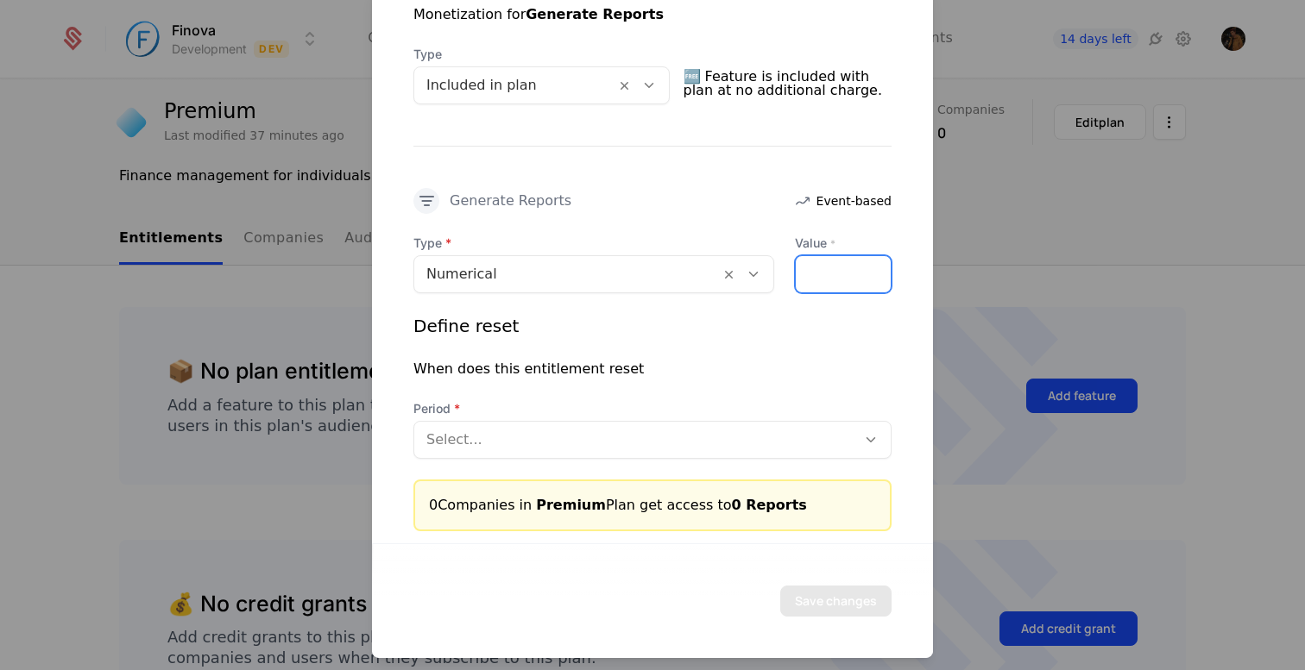
type input "*"
click at [872, 269] on input "*" at bounding box center [843, 273] width 95 height 36
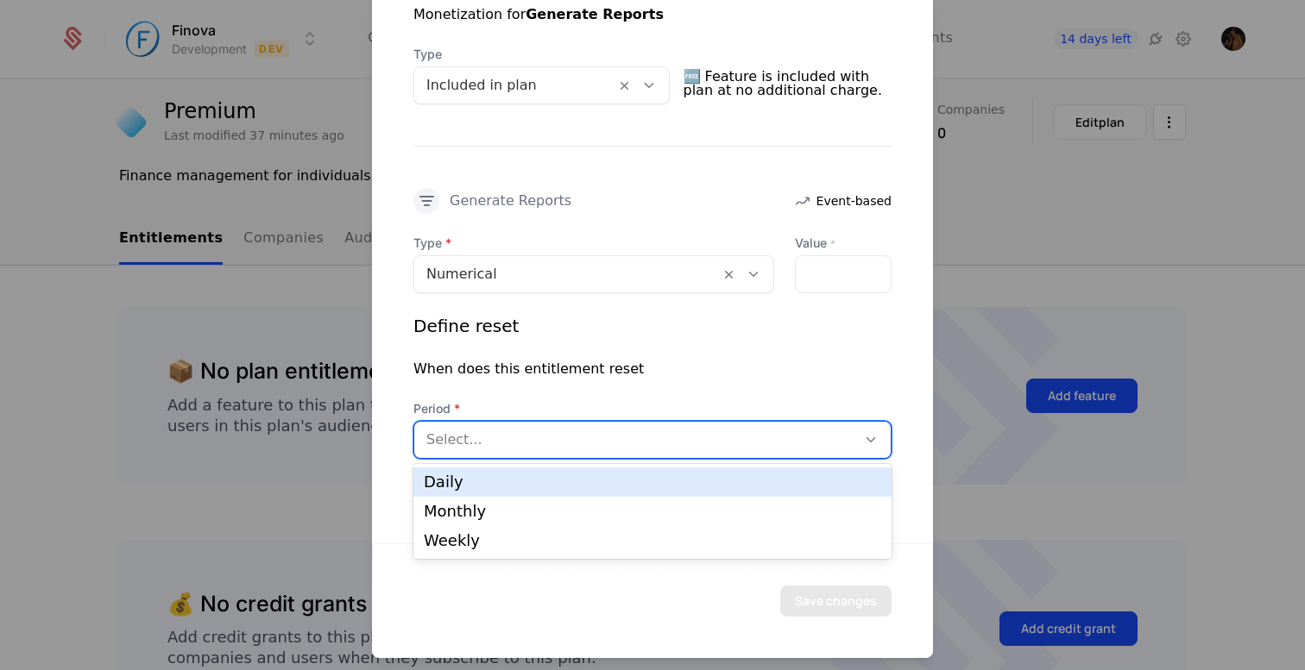
click at [618, 444] on div at bounding box center [635, 439] width 418 height 24
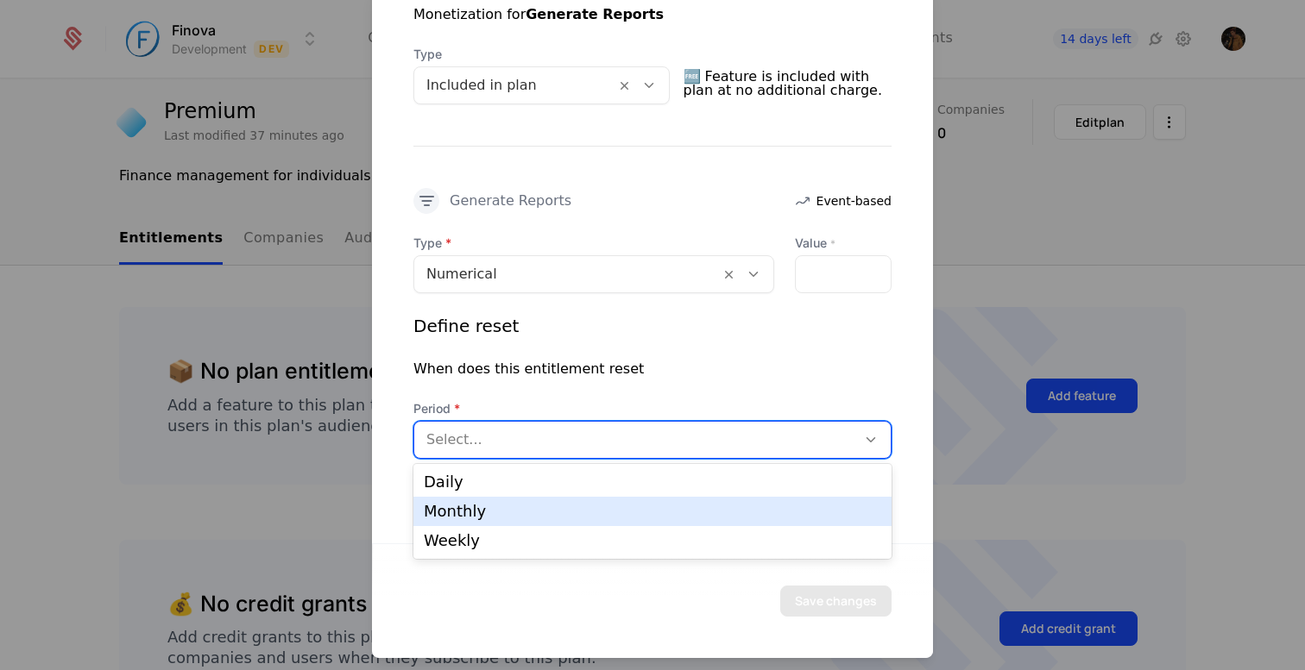
click at [566, 512] on div "Monthly" at bounding box center [652, 512] width 457 height 16
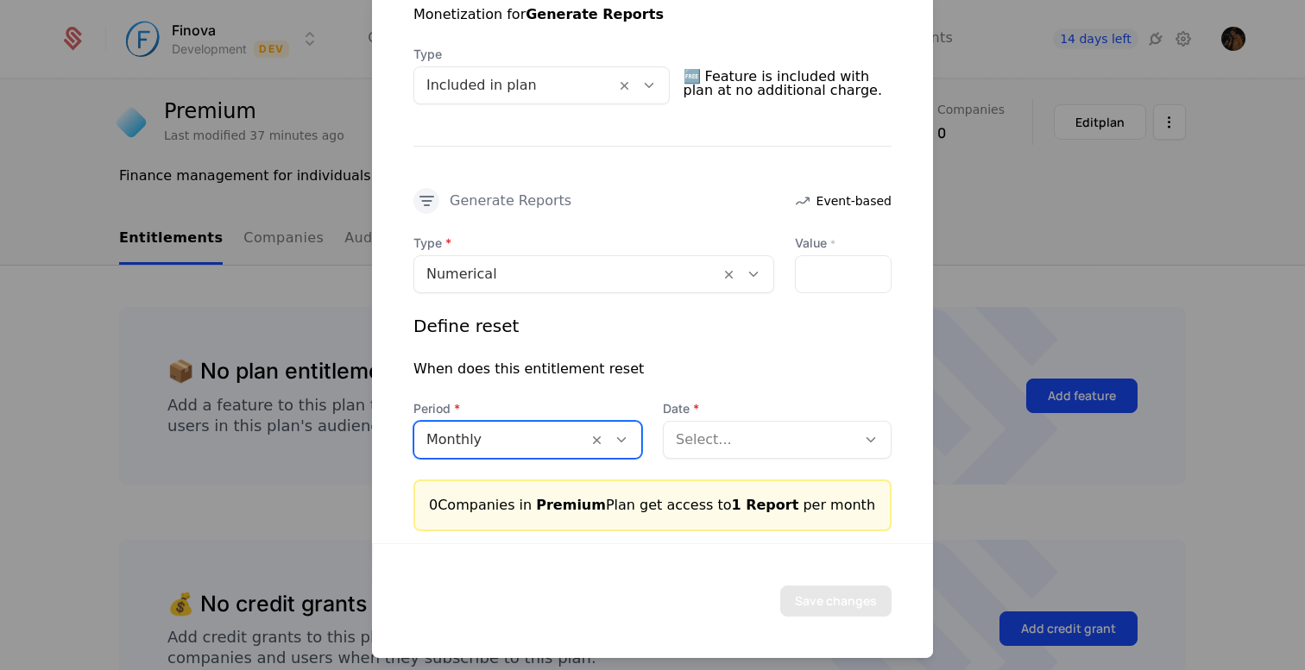
click at [730, 443] on div at bounding box center [760, 439] width 168 height 24
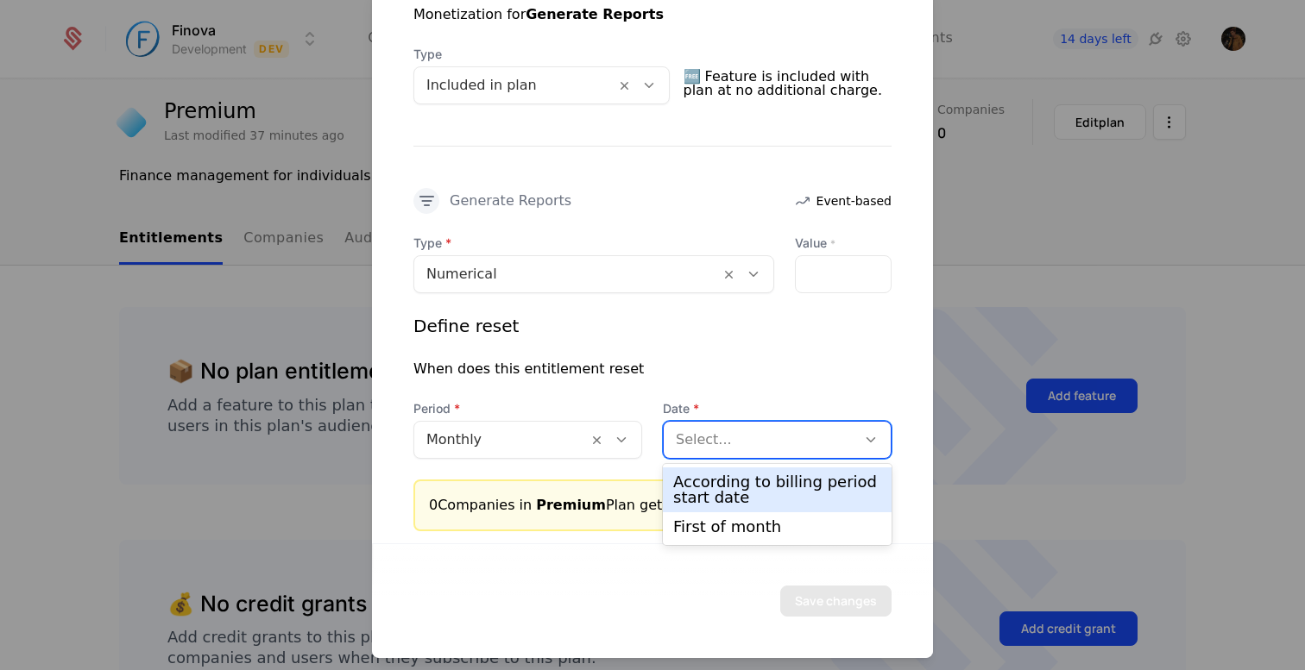
click at [731, 489] on div "According to billing period start date" at bounding box center [777, 490] width 208 height 31
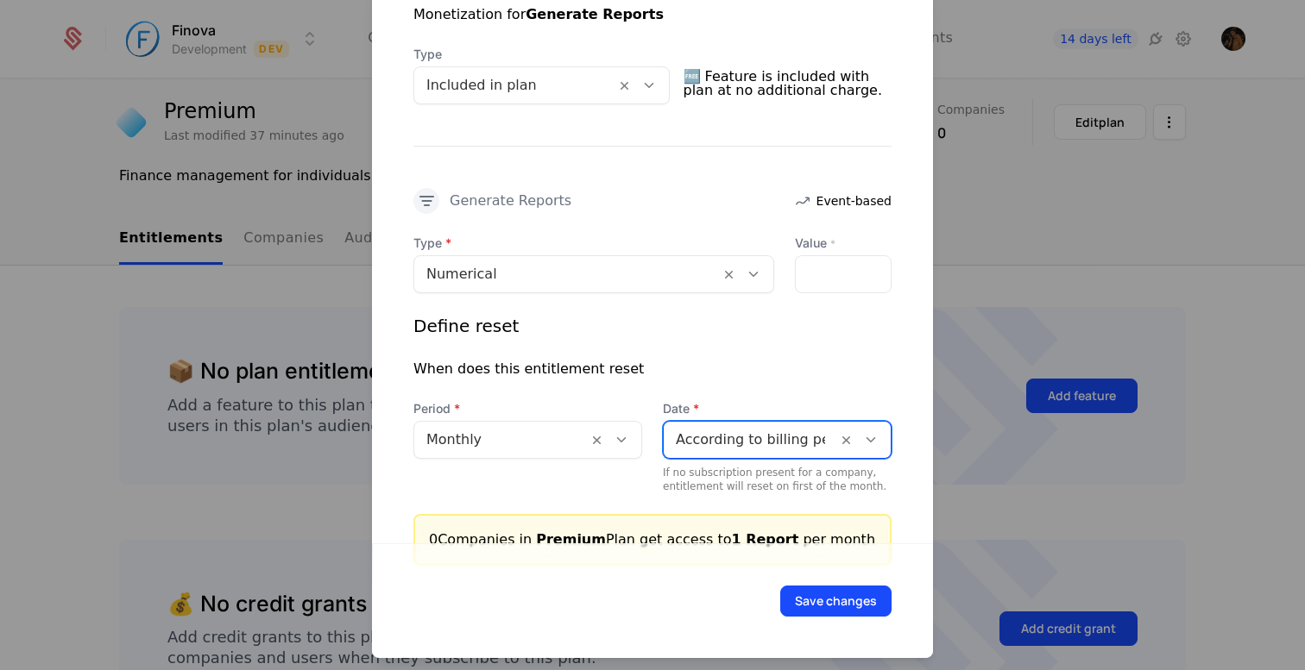
click at [766, 362] on div "When does this entitlement reset" at bounding box center [652, 368] width 478 height 21
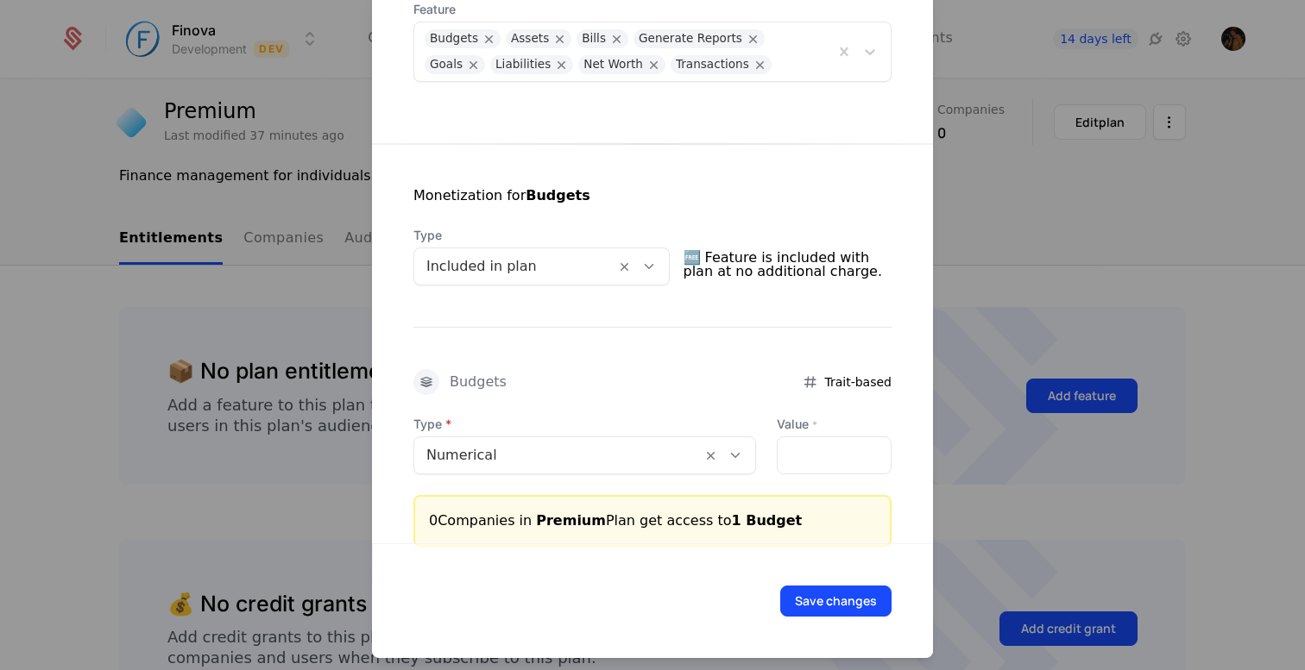
scroll to position [0, 0]
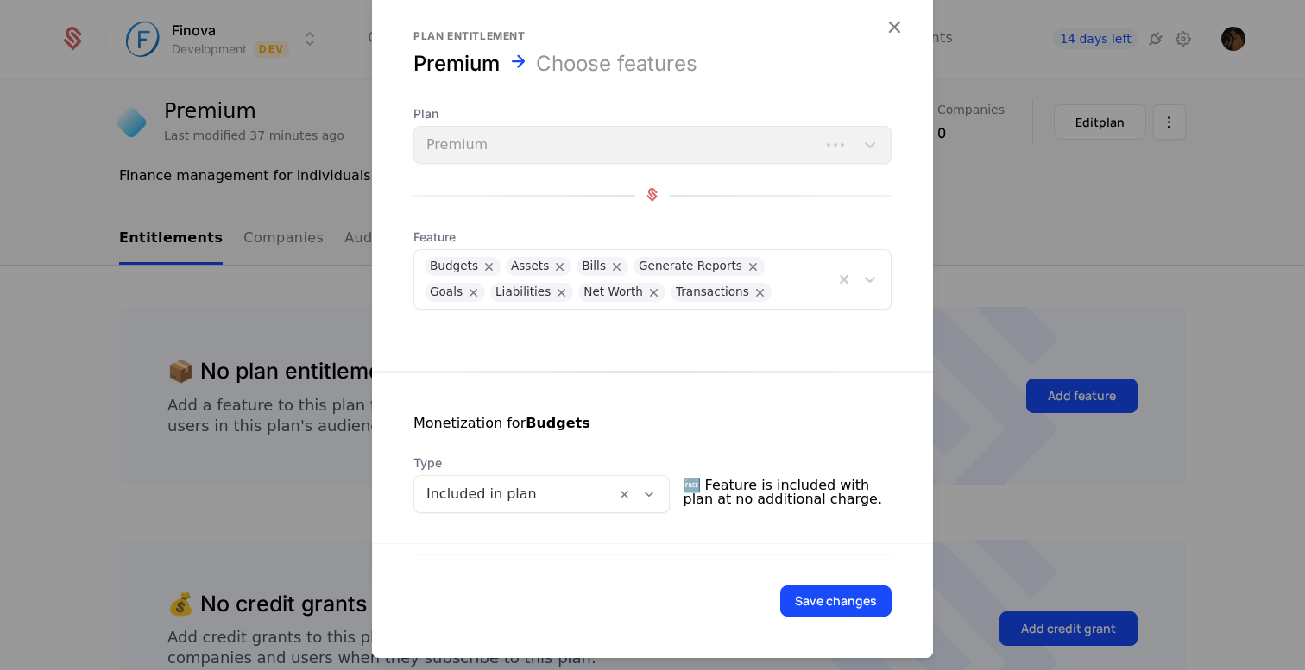
click at [780, 287] on div at bounding box center [801, 289] width 43 height 24
click at [820, 608] on button "Save changes" at bounding box center [835, 600] width 111 height 31
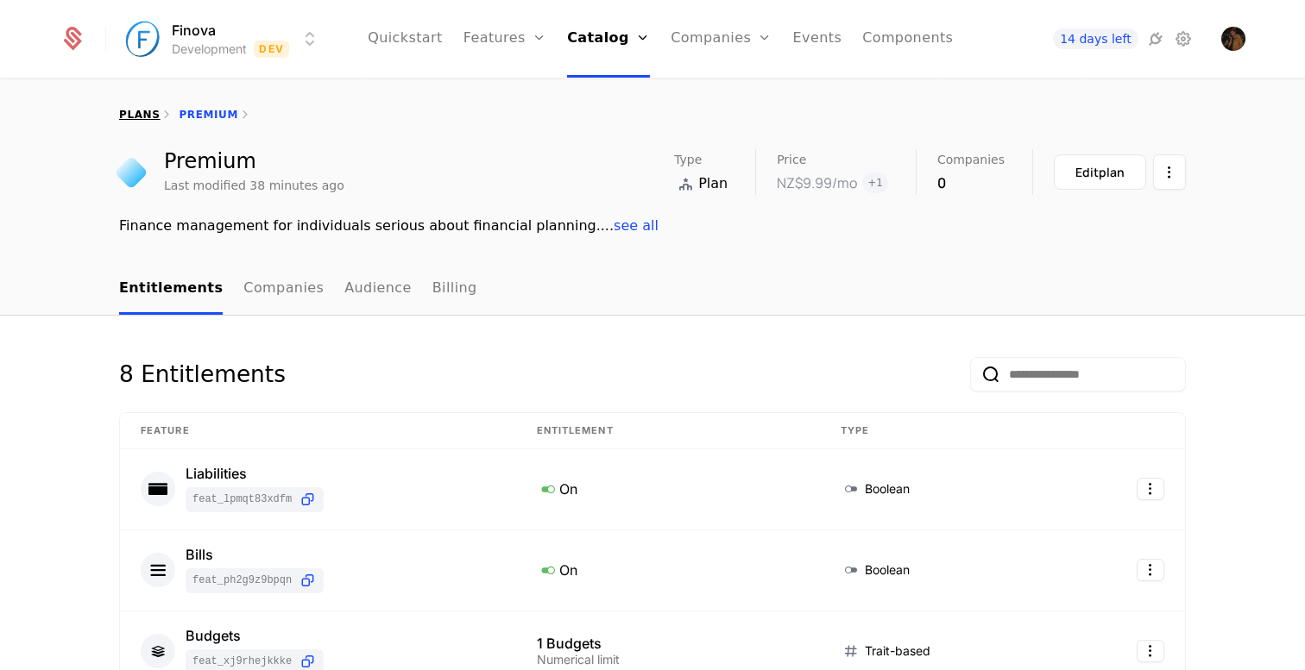
click at [143, 110] on link "plans" at bounding box center [139, 115] width 41 height 12
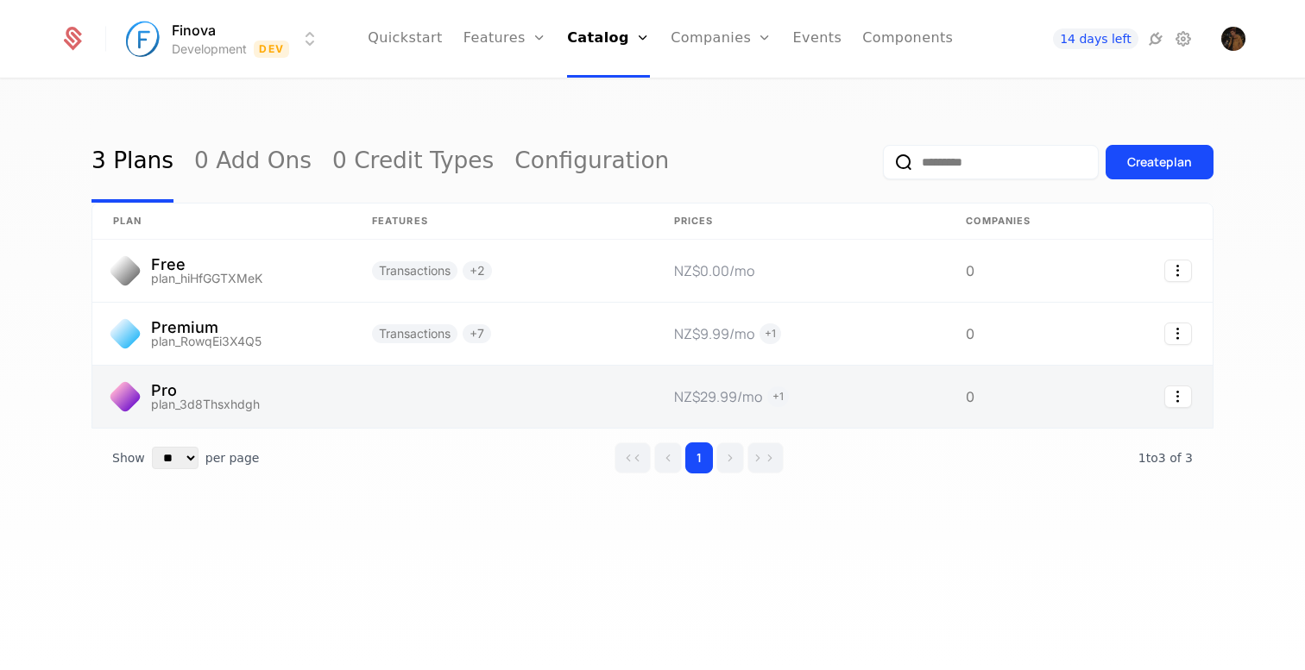
click at [400, 399] on link at bounding box center [502, 397] width 302 height 62
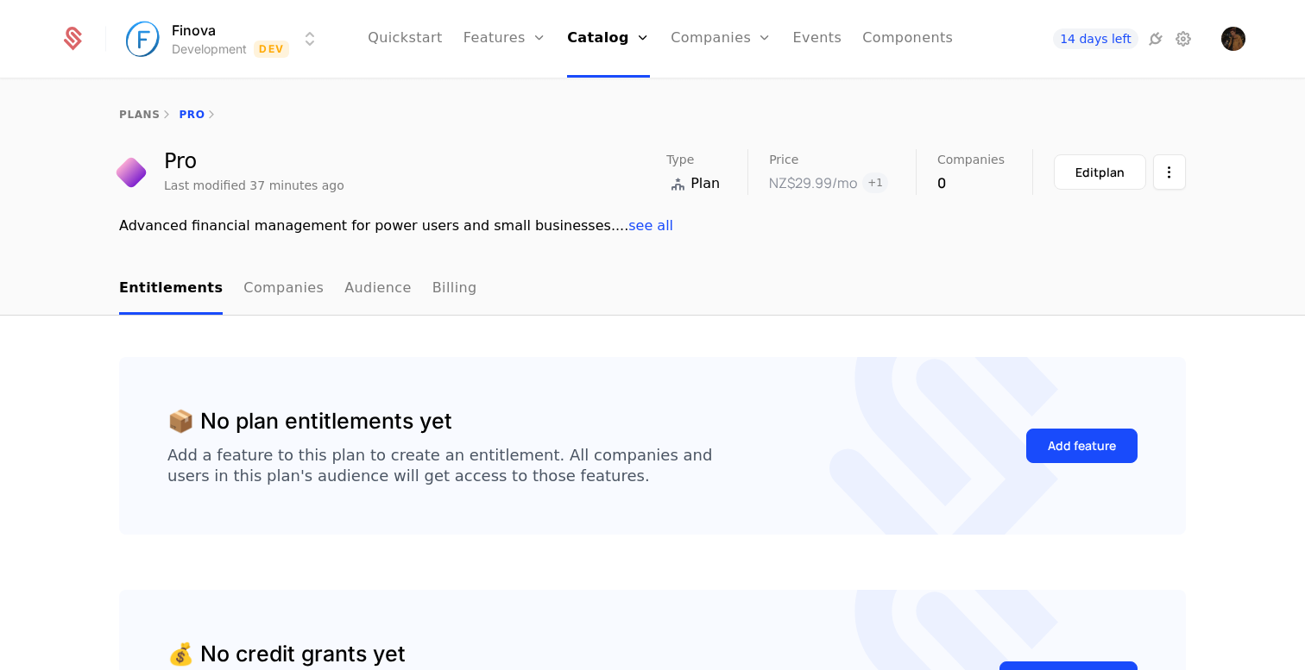
scroll to position [82, 0]
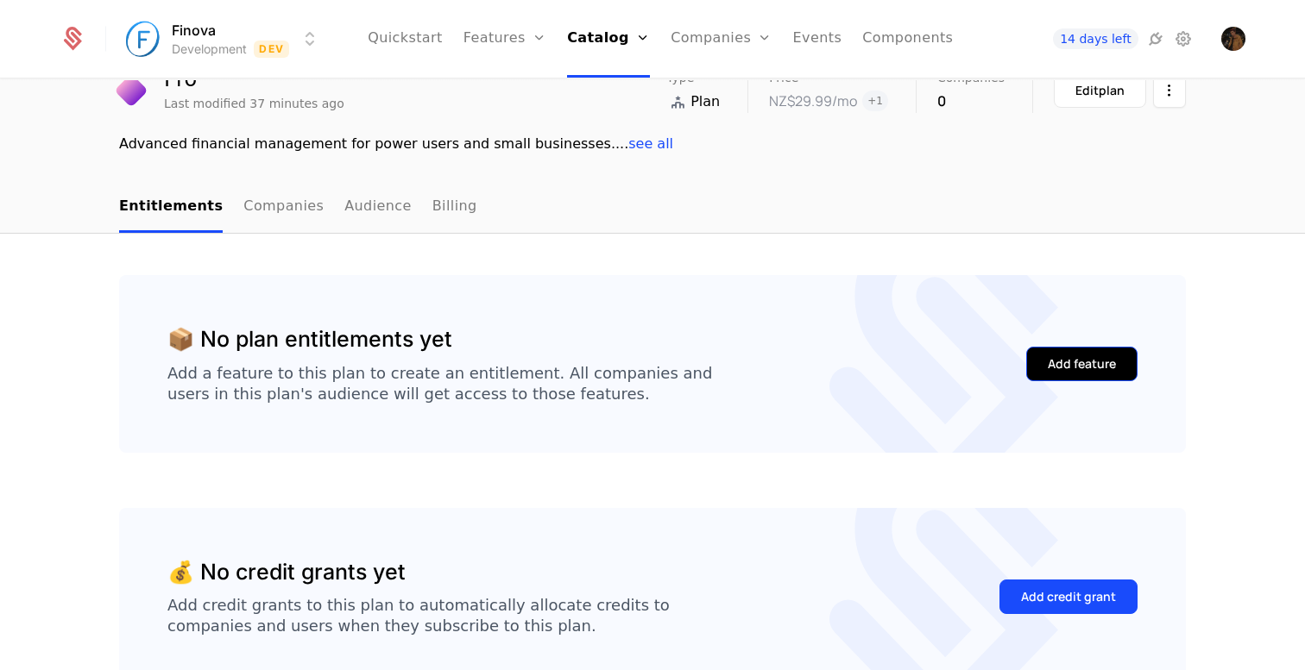
click at [1085, 362] on div "Add feature" at bounding box center [1082, 364] width 68 height 17
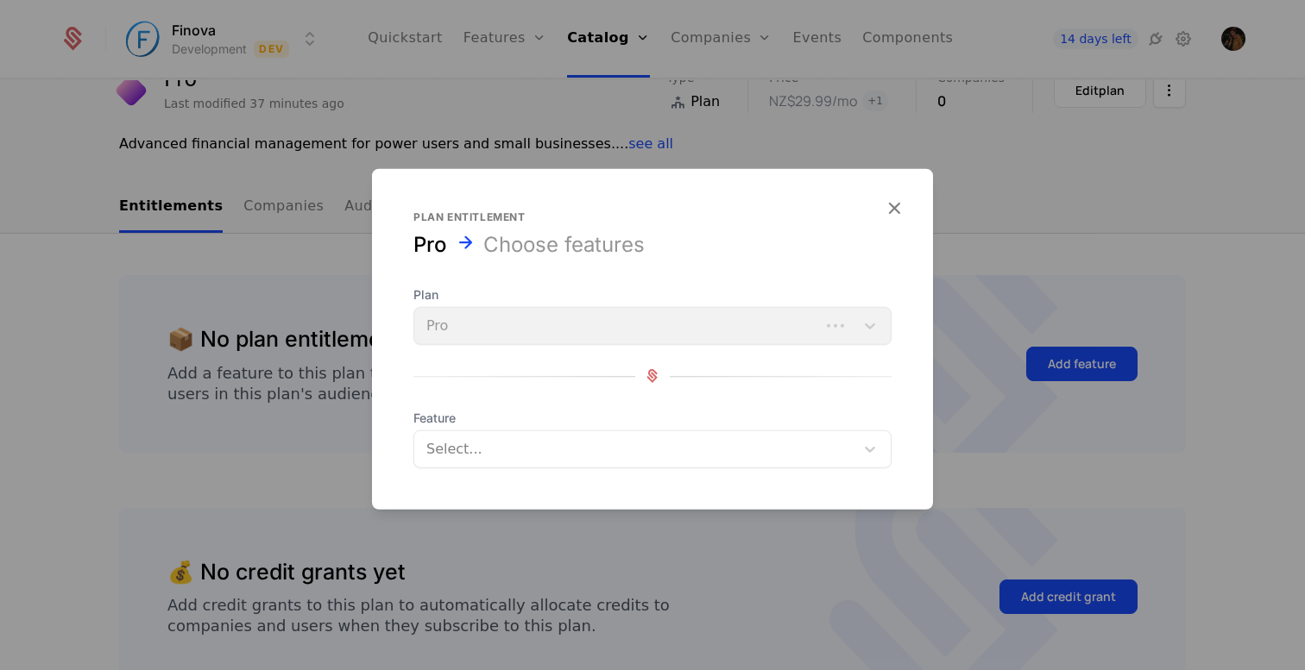
click at [595, 446] on div at bounding box center [636, 449] width 416 height 24
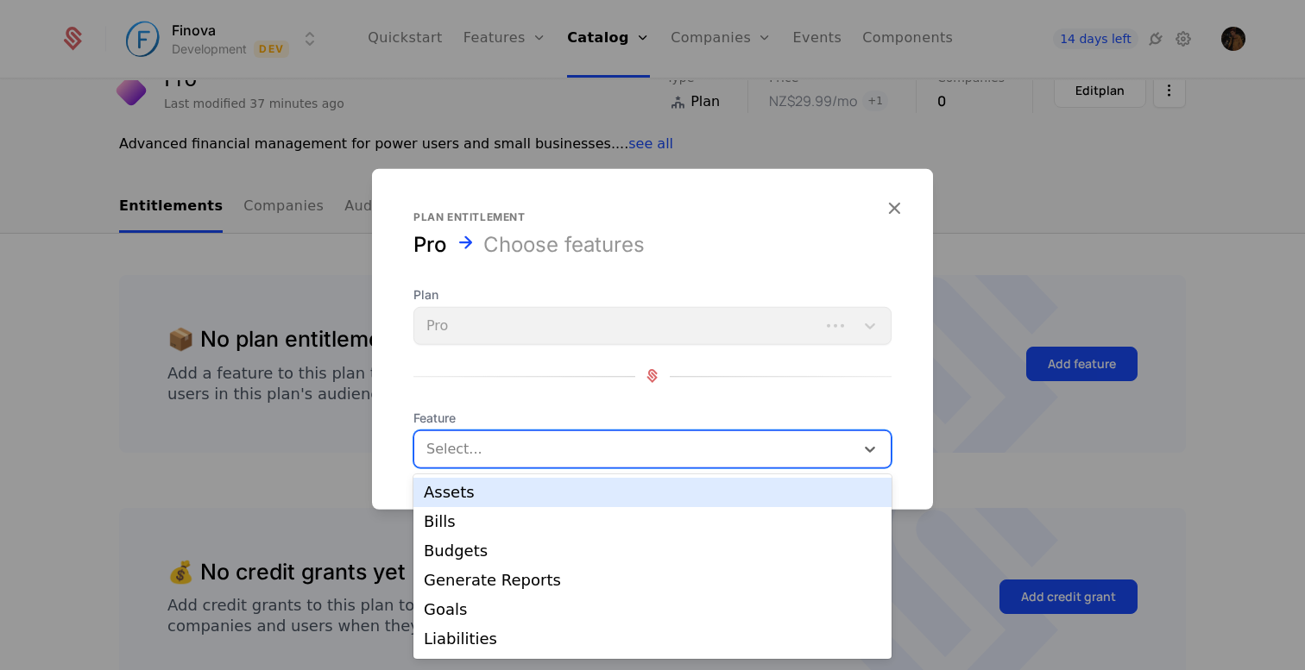
click at [580, 500] on div "Assets" at bounding box center [652, 492] width 478 height 29
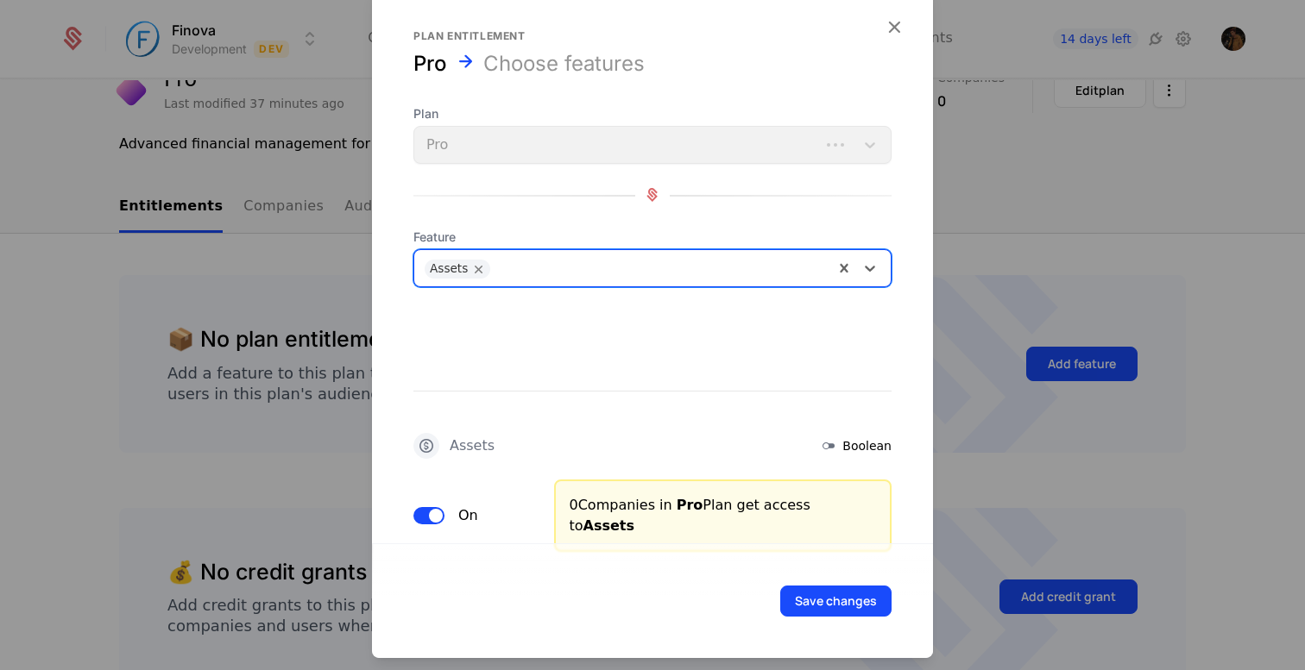
click at [575, 263] on div at bounding box center [661, 266] width 324 height 24
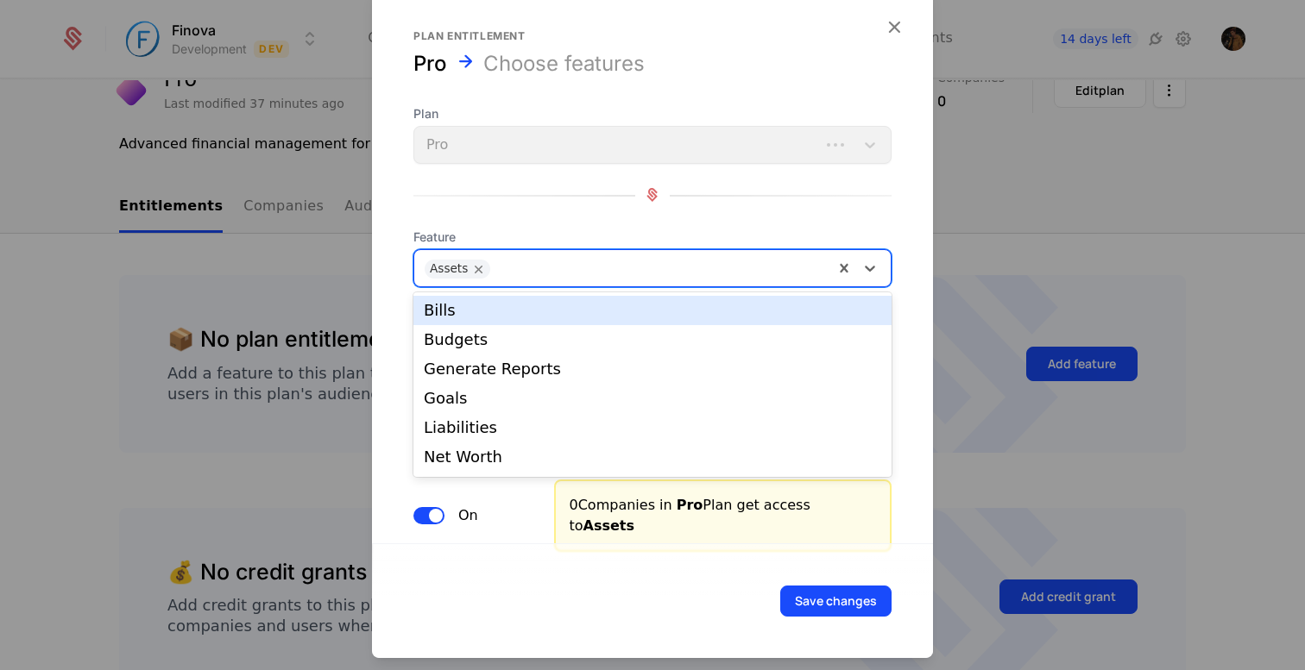
click at [573, 318] on div "Bills" at bounding box center [652, 311] width 457 height 16
click at [593, 269] on div at bounding box center [690, 266] width 268 height 24
click at [586, 312] on div "Budgets" at bounding box center [652, 311] width 457 height 16
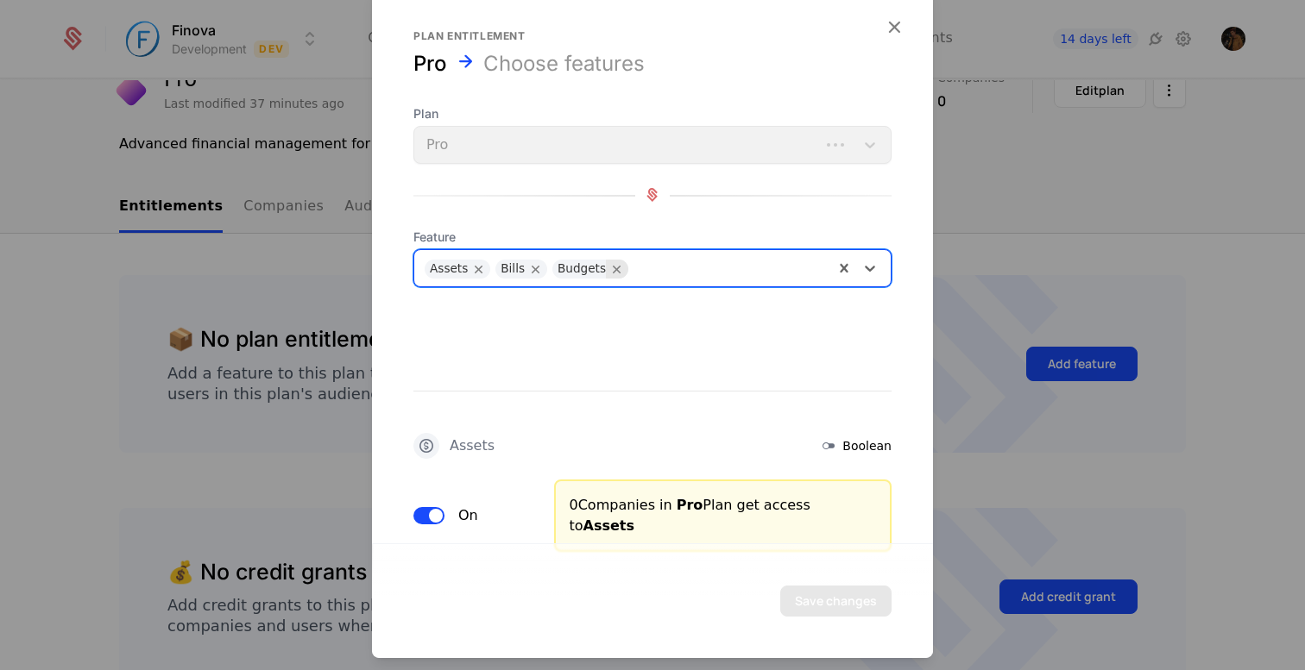
click at [618, 275] on div "Assets Bills Budgets" at bounding box center [623, 267] width 419 height 35
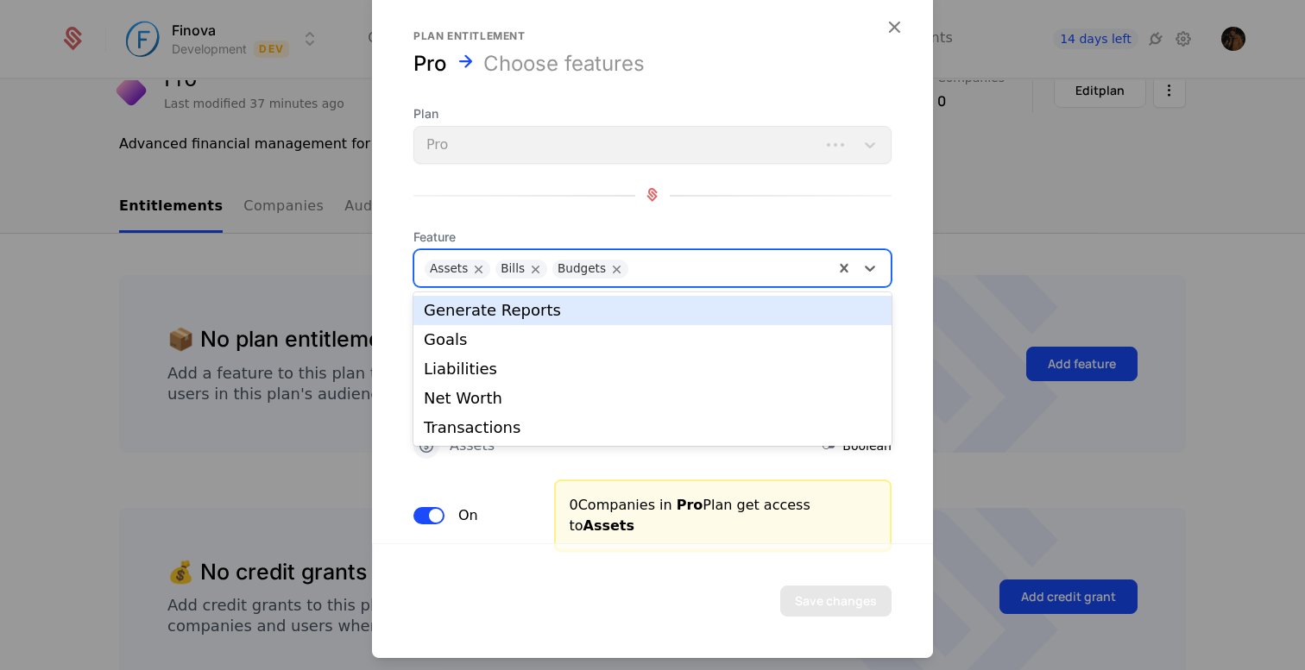
click at [631, 305] on div "Generate Reports" at bounding box center [652, 311] width 457 height 16
click at [755, 276] on div "Assets Bills Budgets Generate Reports" at bounding box center [623, 267] width 419 height 35
click at [752, 310] on div "Goals" at bounding box center [652, 311] width 457 height 16
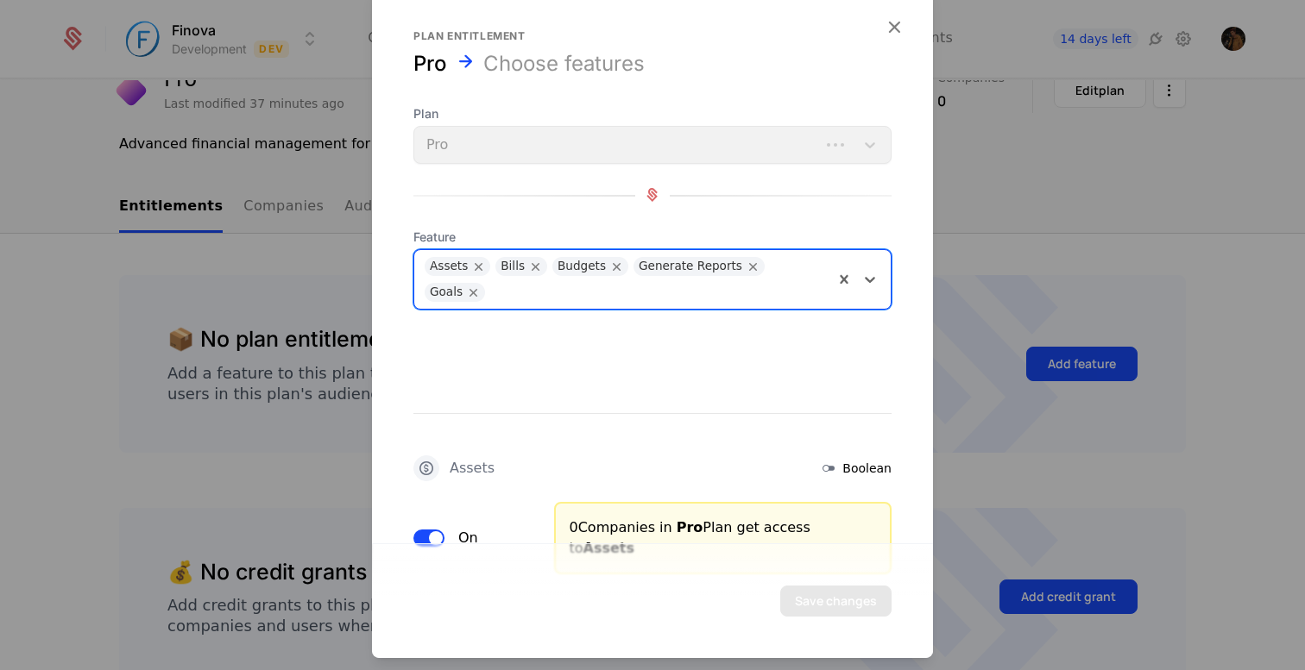
click at [781, 293] on div at bounding box center [659, 289] width 330 height 24
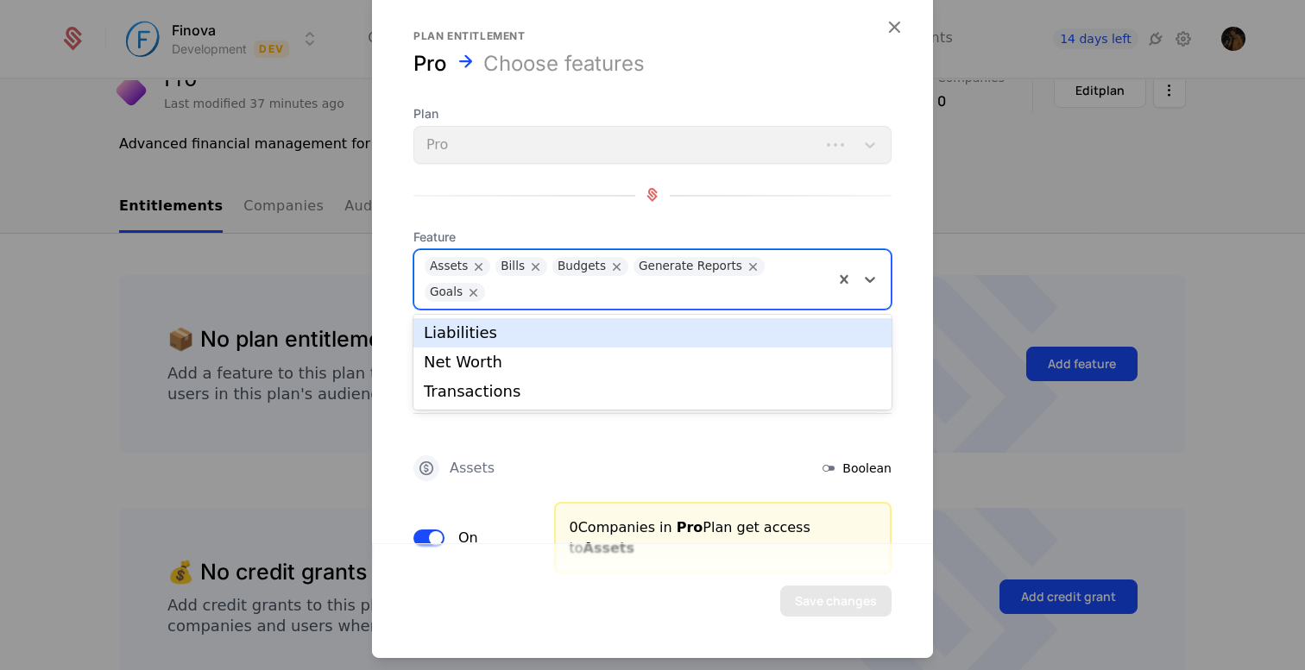
click at [714, 346] on div "Liabilities" at bounding box center [652, 332] width 478 height 29
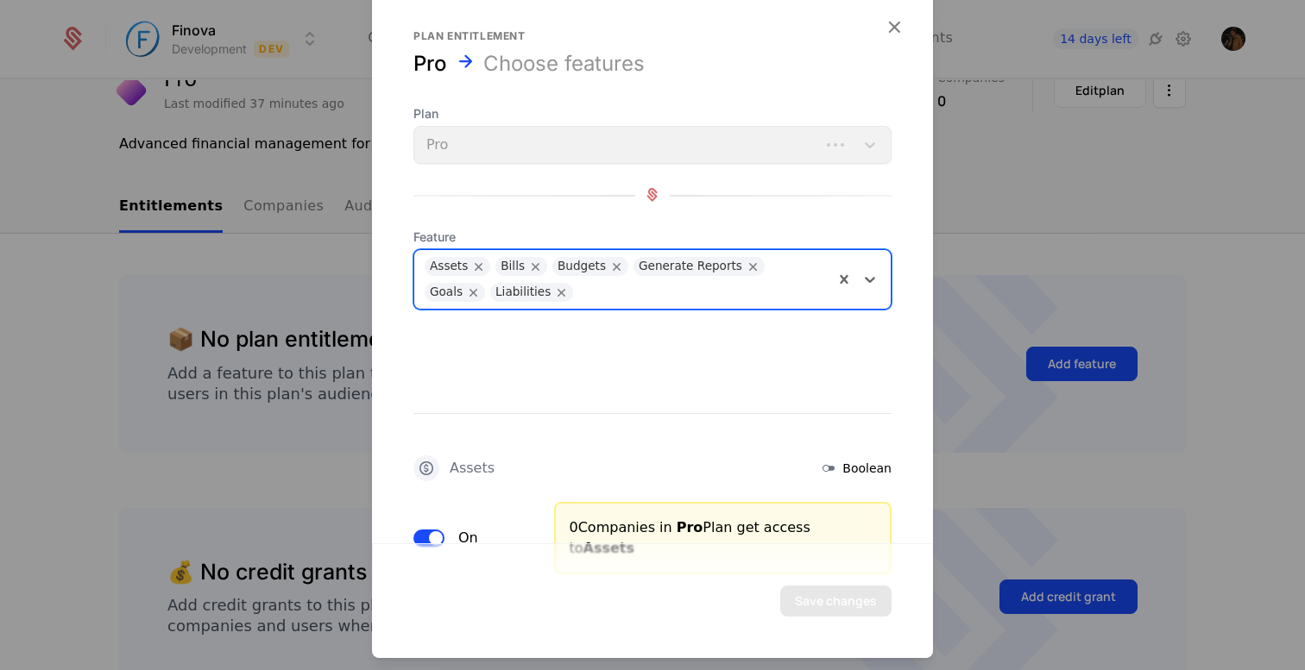
click at [704, 289] on div at bounding box center [703, 289] width 242 height 24
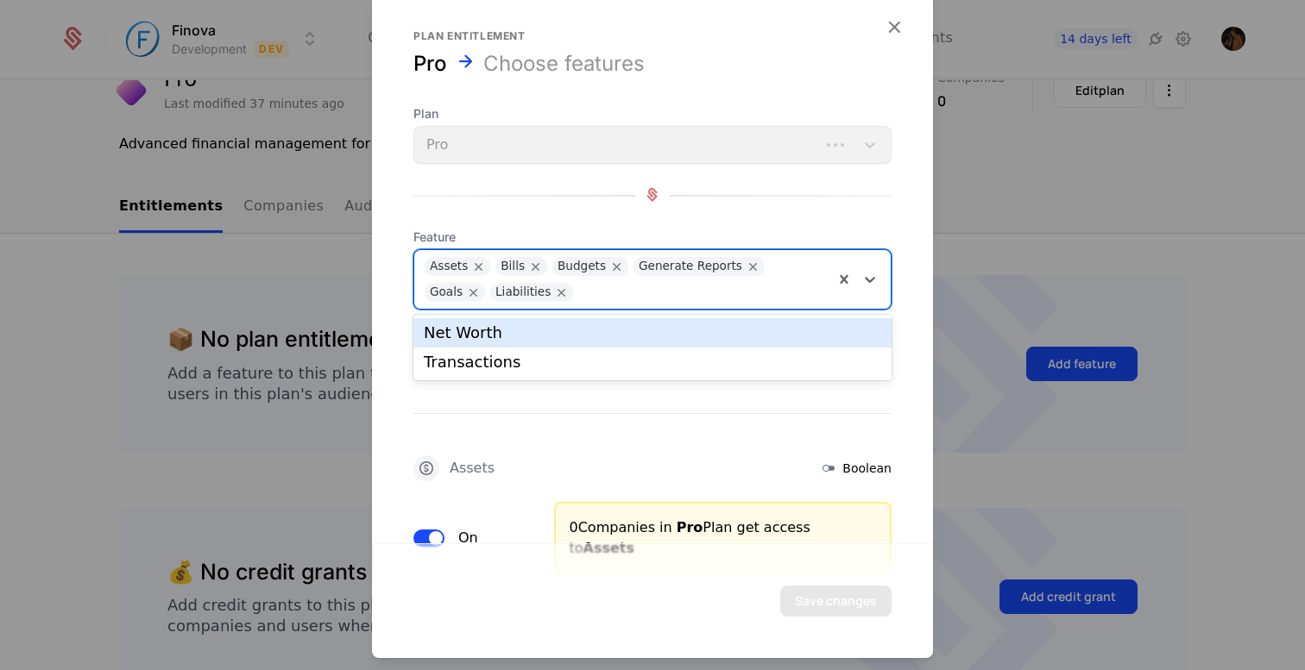
click at [697, 328] on div "Net Worth" at bounding box center [652, 333] width 457 height 16
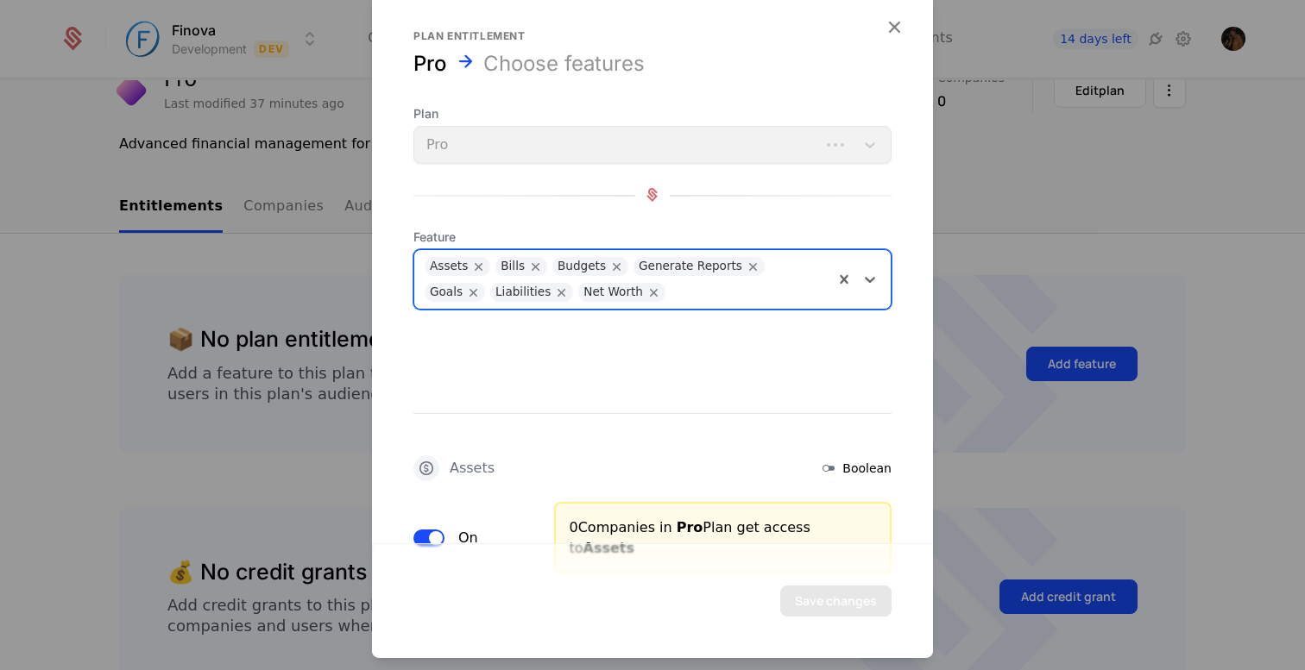
click at [703, 286] on div at bounding box center [748, 289] width 149 height 24
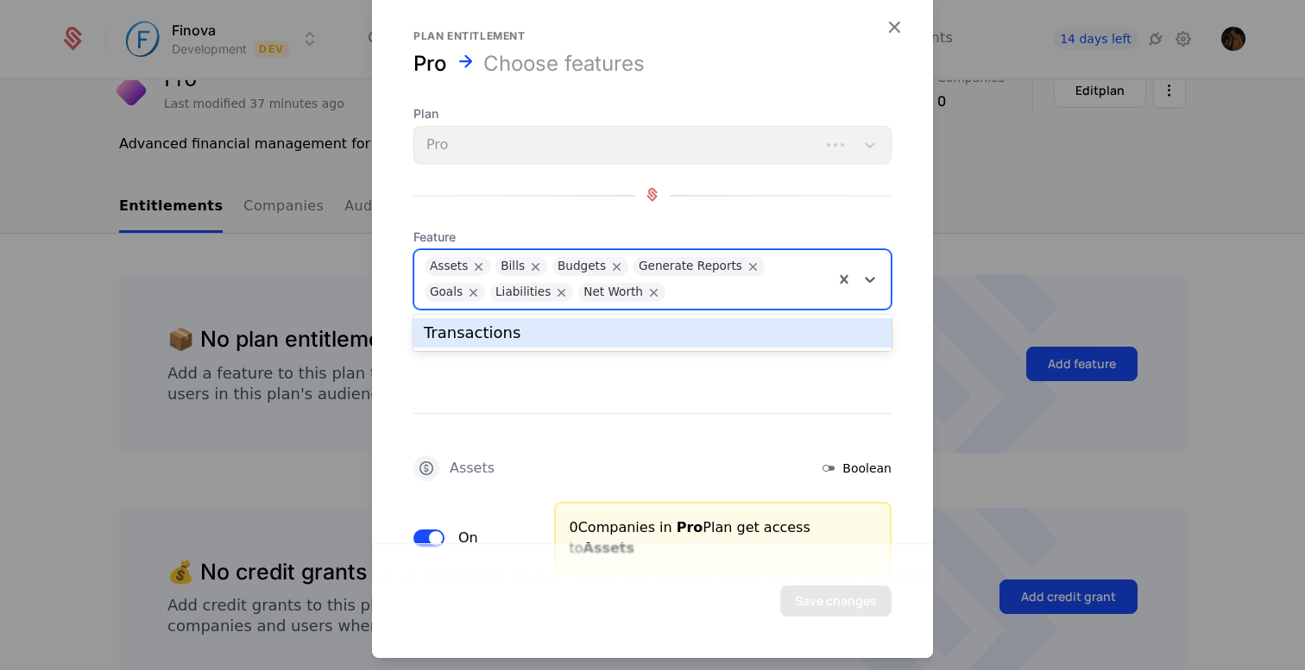
click at [698, 343] on div "Transactions" at bounding box center [652, 332] width 478 height 29
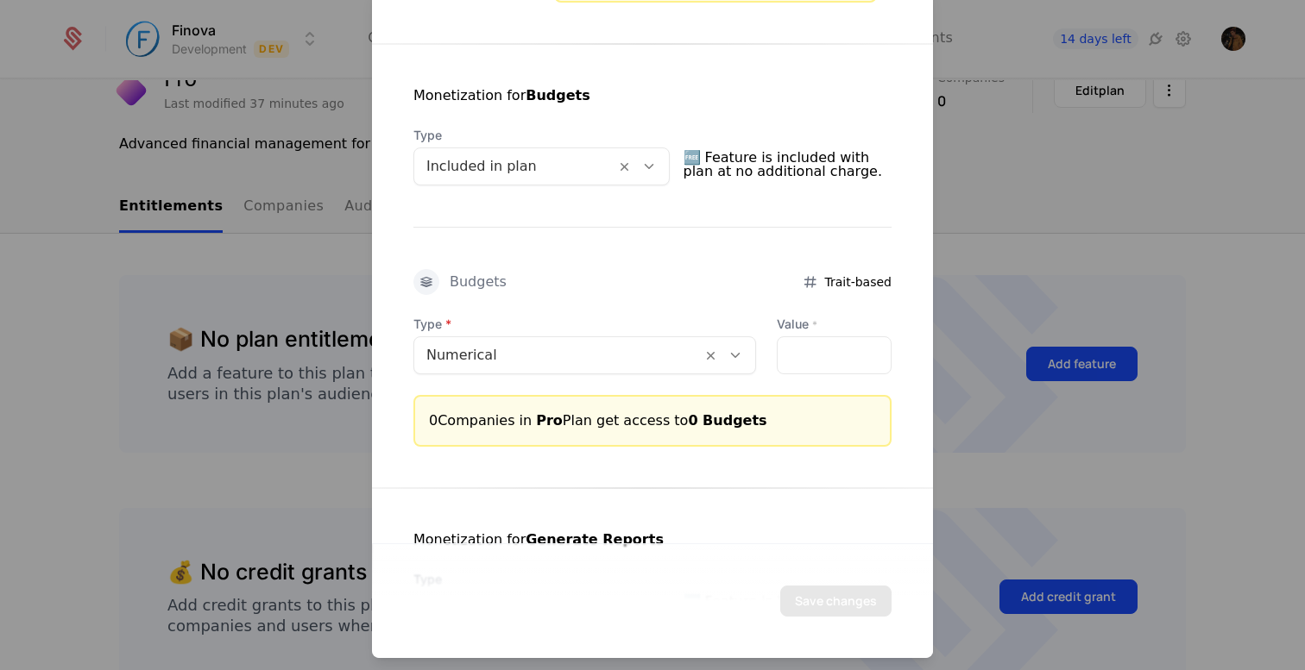
scroll to position [797, 0]
click at [872, 335] on input "*" at bounding box center [833, 353] width 113 height 36
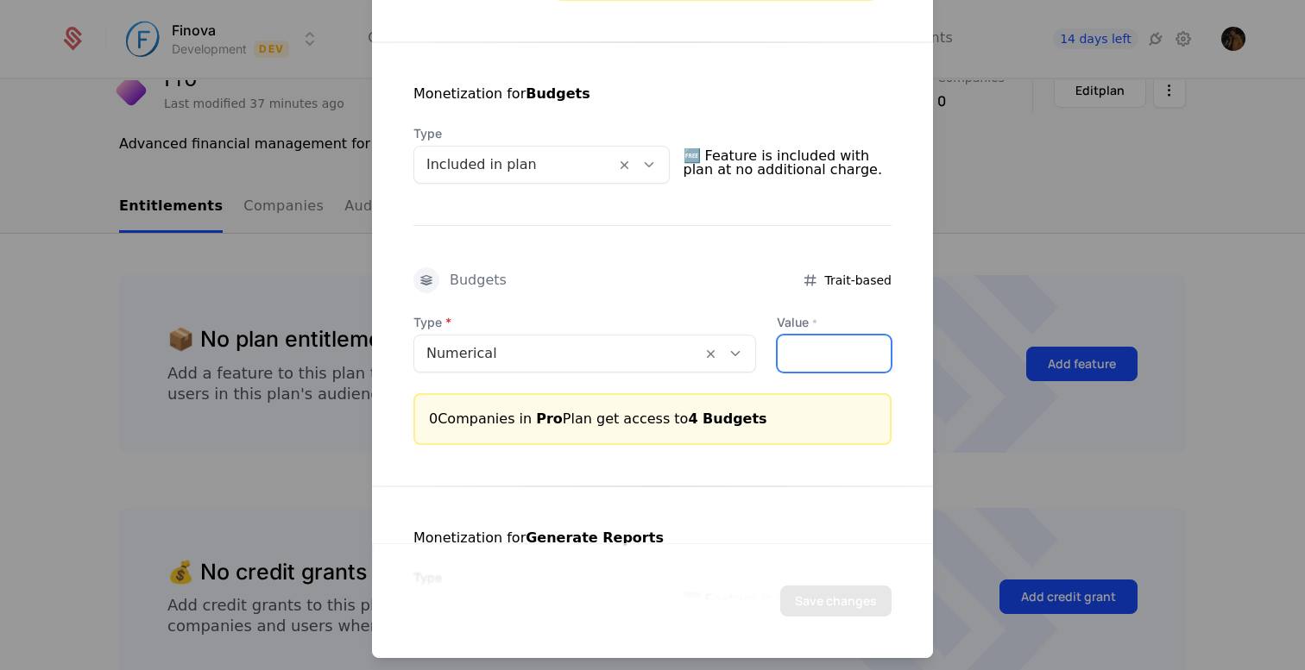
type input "*"
click at [872, 335] on input "*" at bounding box center [833, 353] width 113 height 36
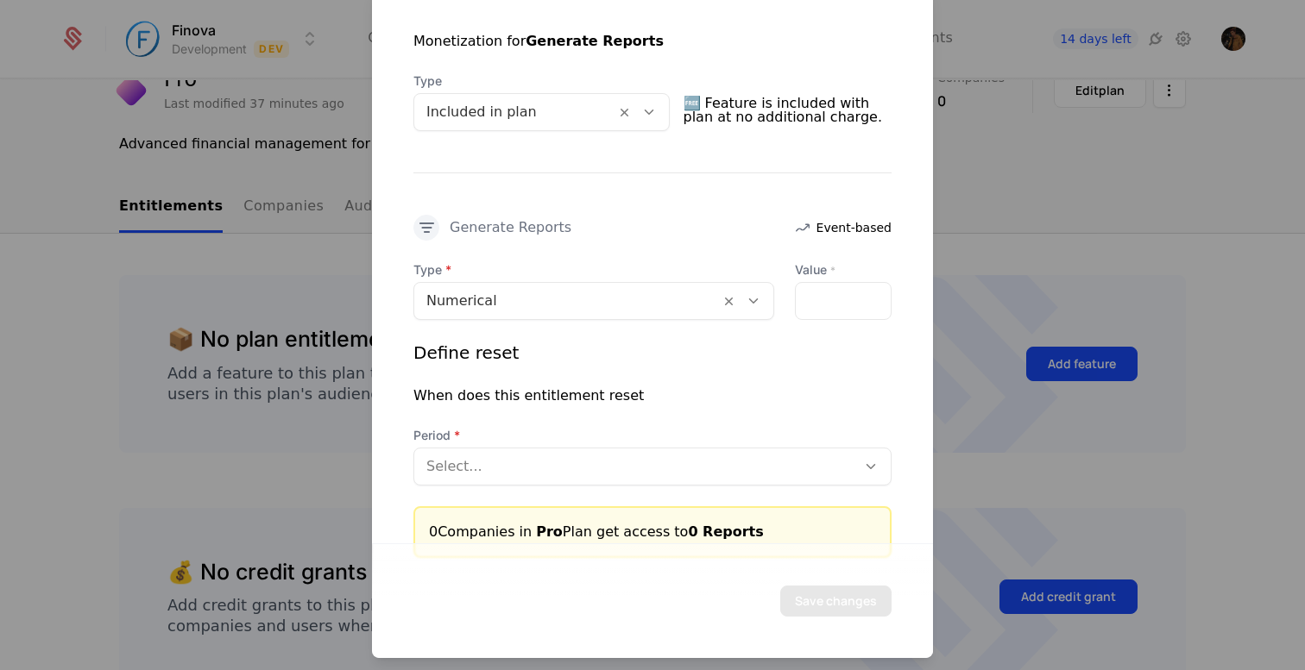
scroll to position [1301, 0]
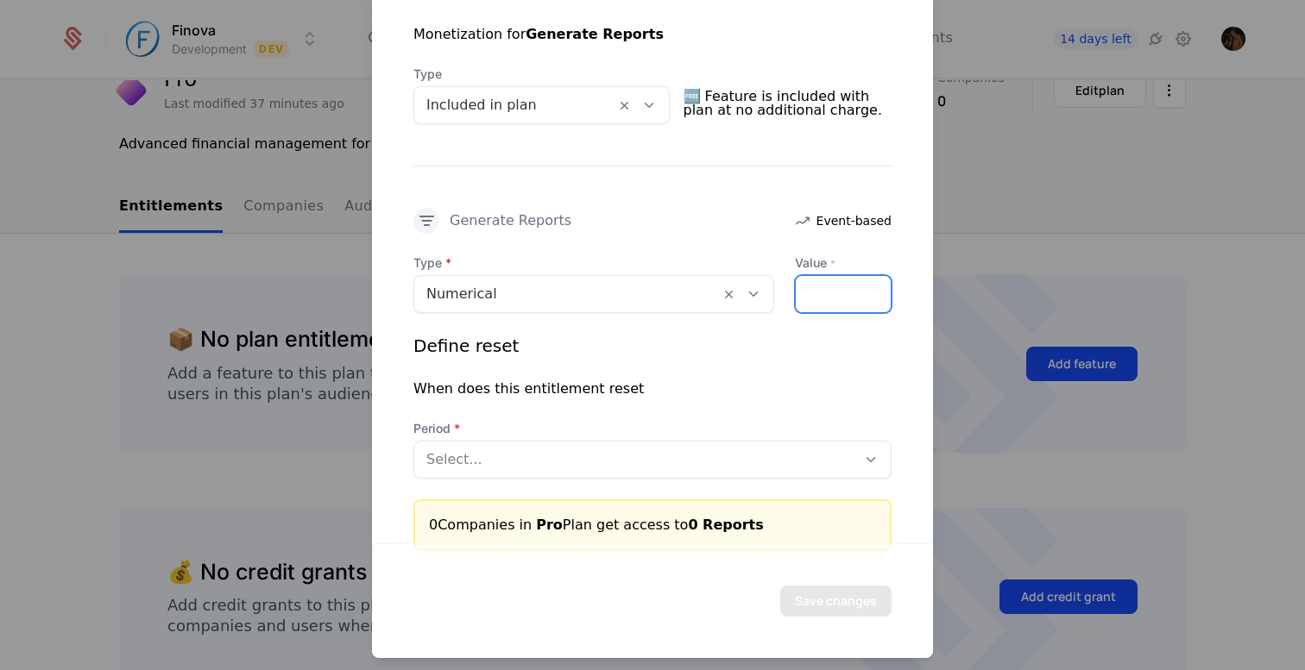
click at [804, 275] on input "*" at bounding box center [843, 293] width 95 height 36
type input "**"
click at [811, 333] on div "Define reset" at bounding box center [652, 345] width 478 height 24
click at [683, 447] on div at bounding box center [635, 459] width 418 height 24
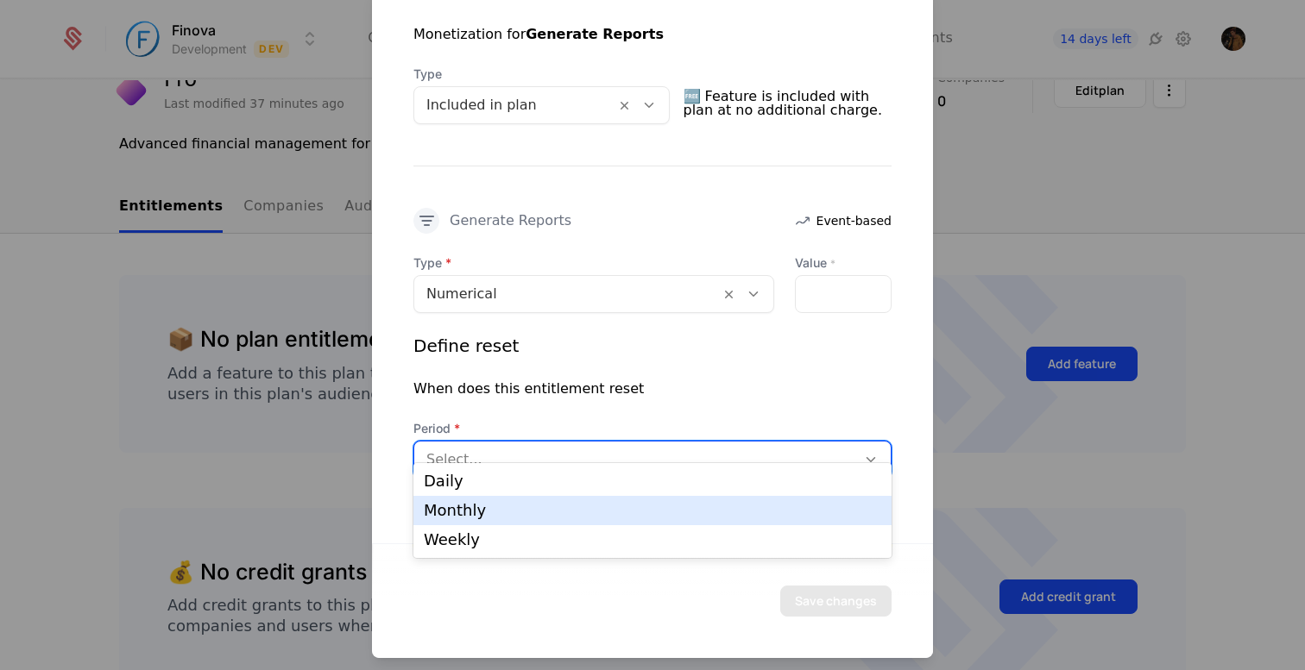
click at [633, 511] on div "Monthly" at bounding box center [652, 511] width 457 height 16
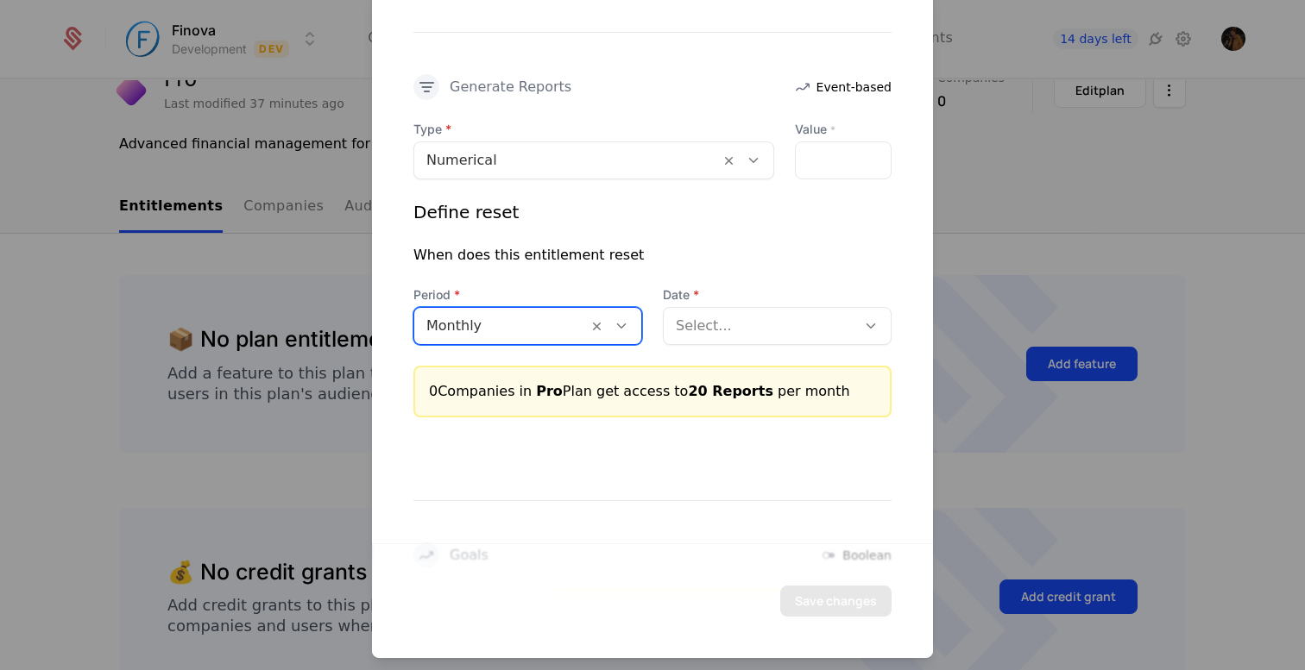
scroll to position [1440, 0]
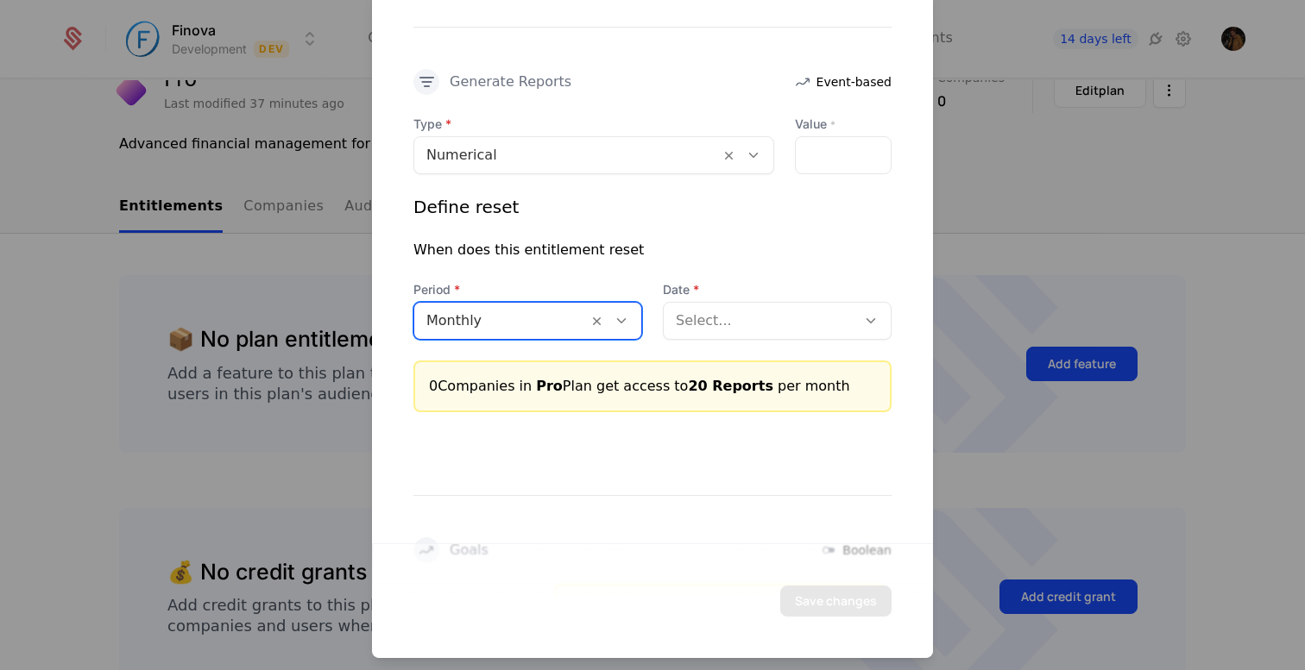
click at [740, 308] on div at bounding box center [760, 320] width 168 height 24
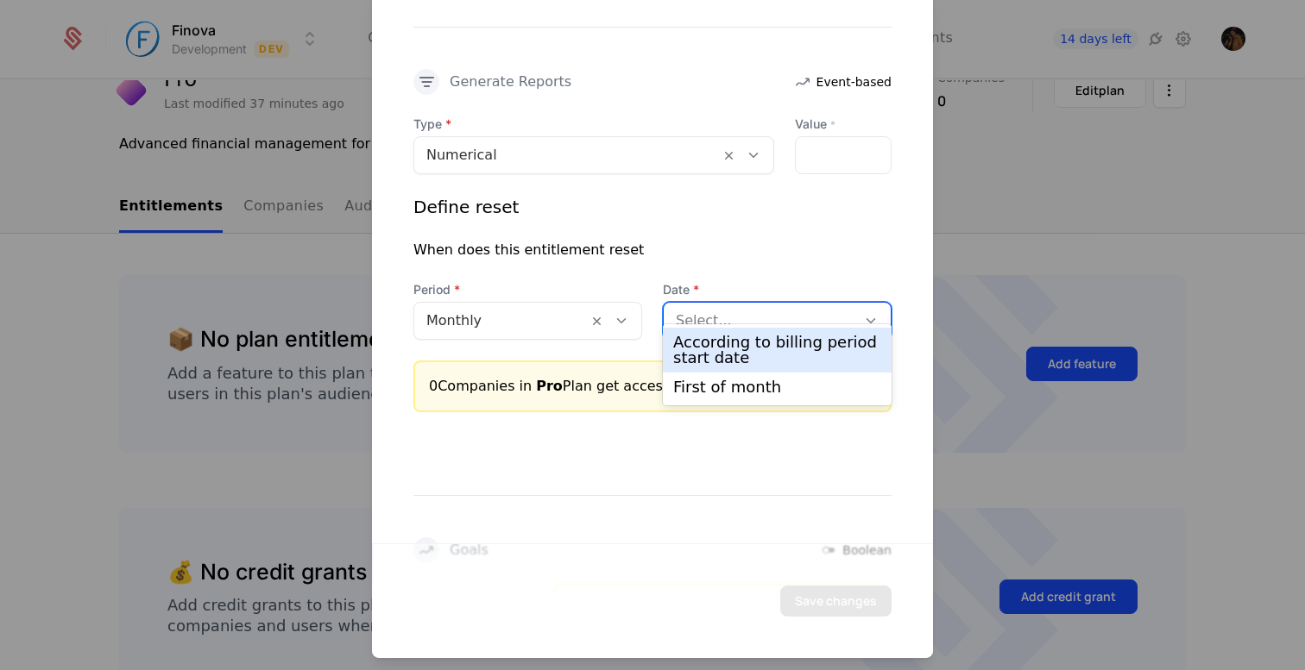
click at [734, 349] on div "According to billing period start date" at bounding box center [777, 350] width 208 height 31
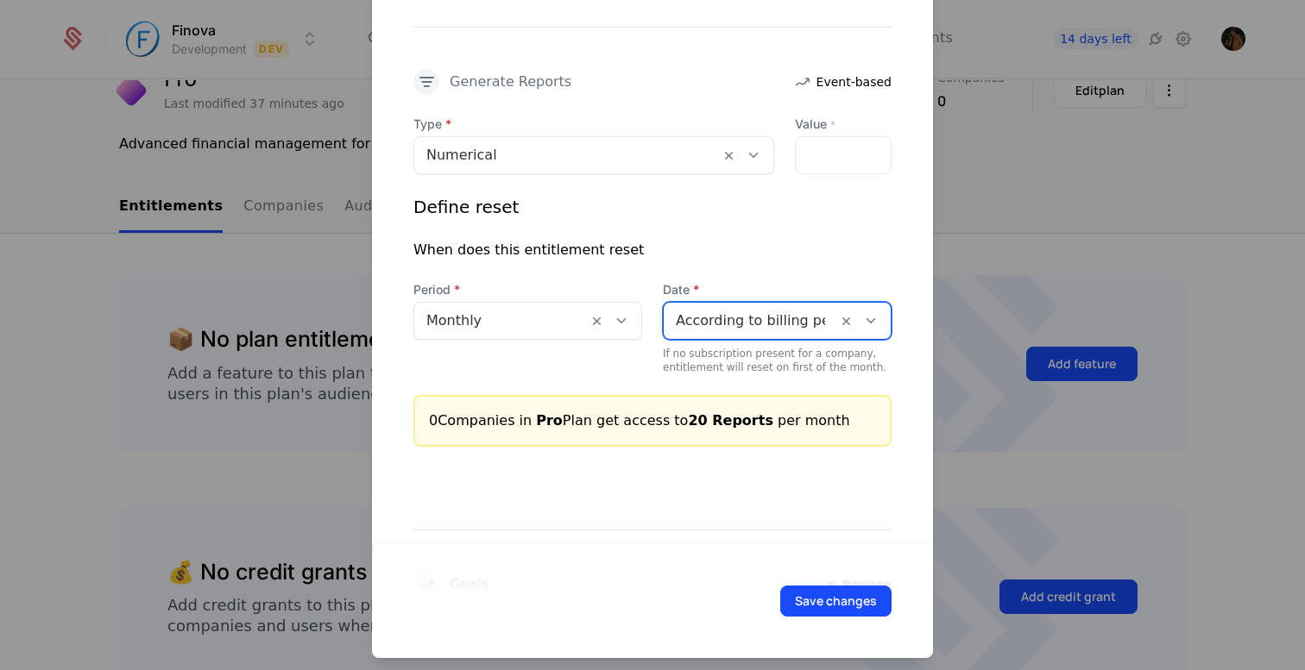
click at [664, 448] on div "Goals Boolean On 0 Companies in Pro Plan get access to Goals" at bounding box center [652, 557] width 561 height 223
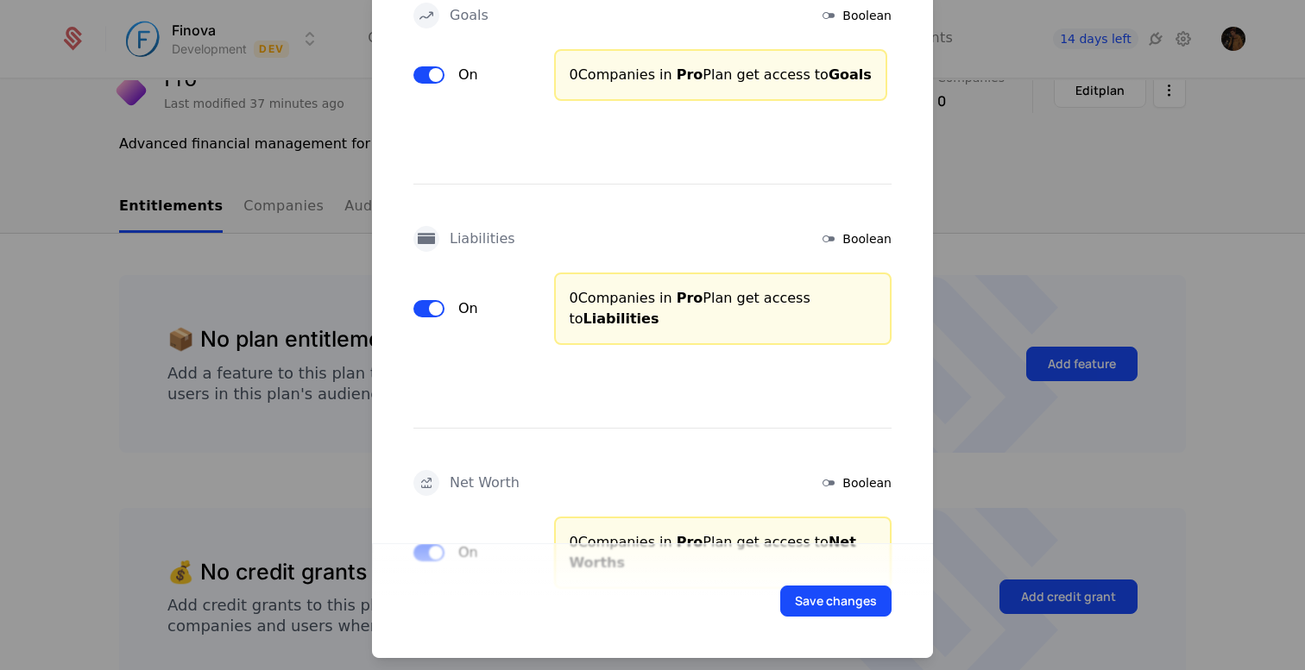
scroll to position [2299, 0]
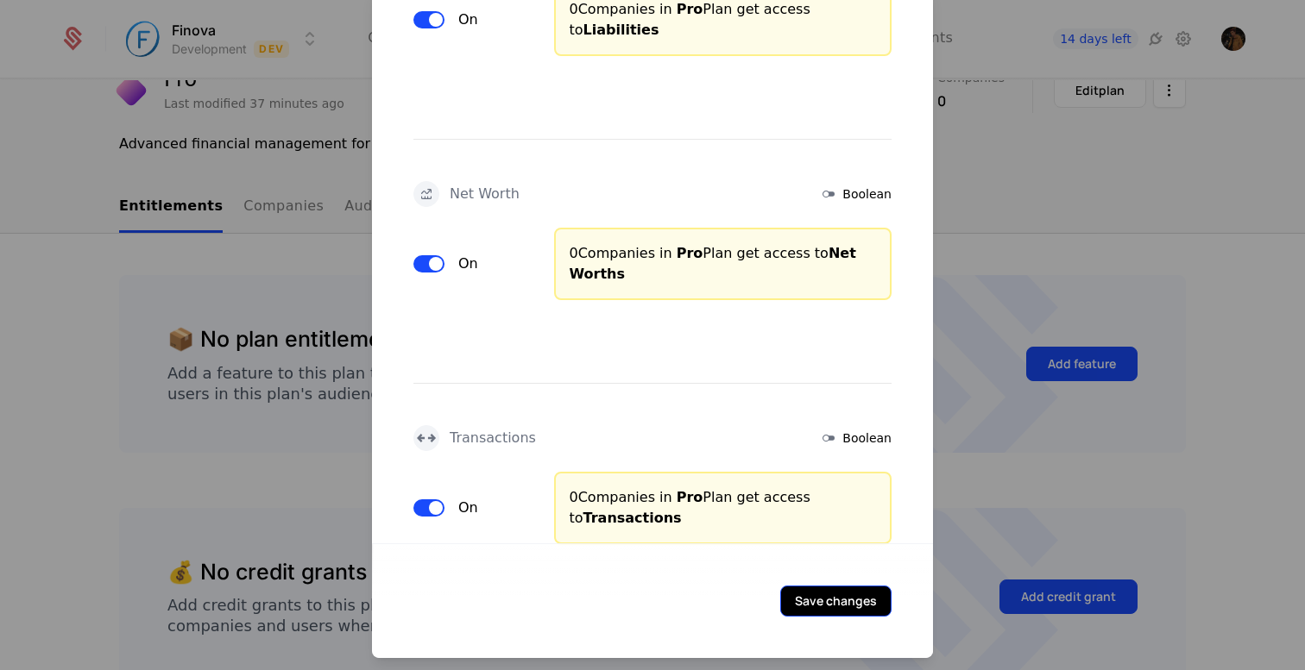
click at [825, 614] on button "Save changes" at bounding box center [835, 600] width 111 height 31
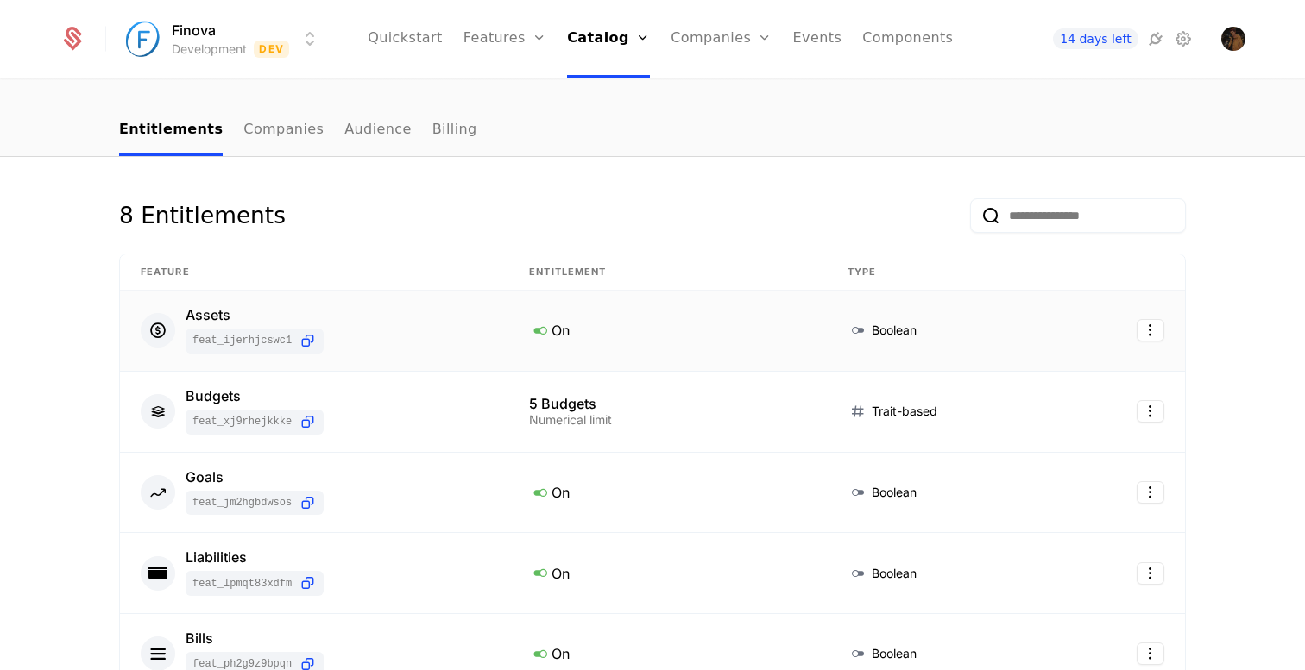
scroll to position [0, 0]
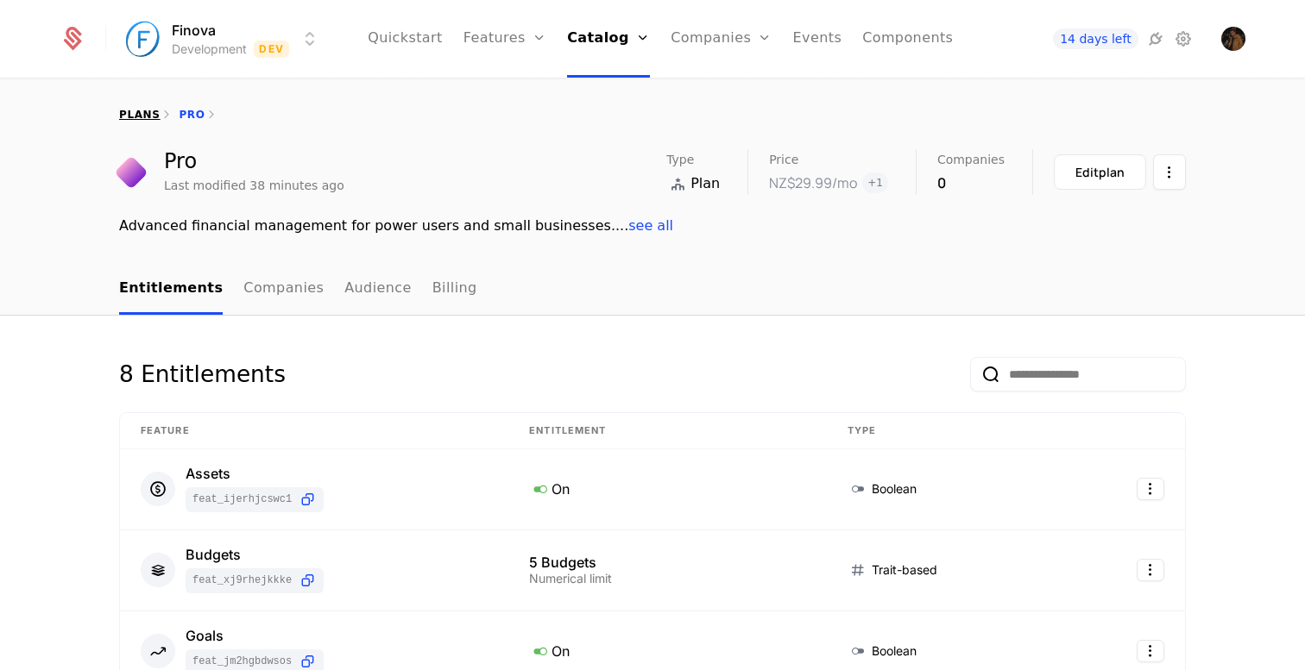
click at [126, 116] on link "plans" at bounding box center [139, 115] width 41 height 12
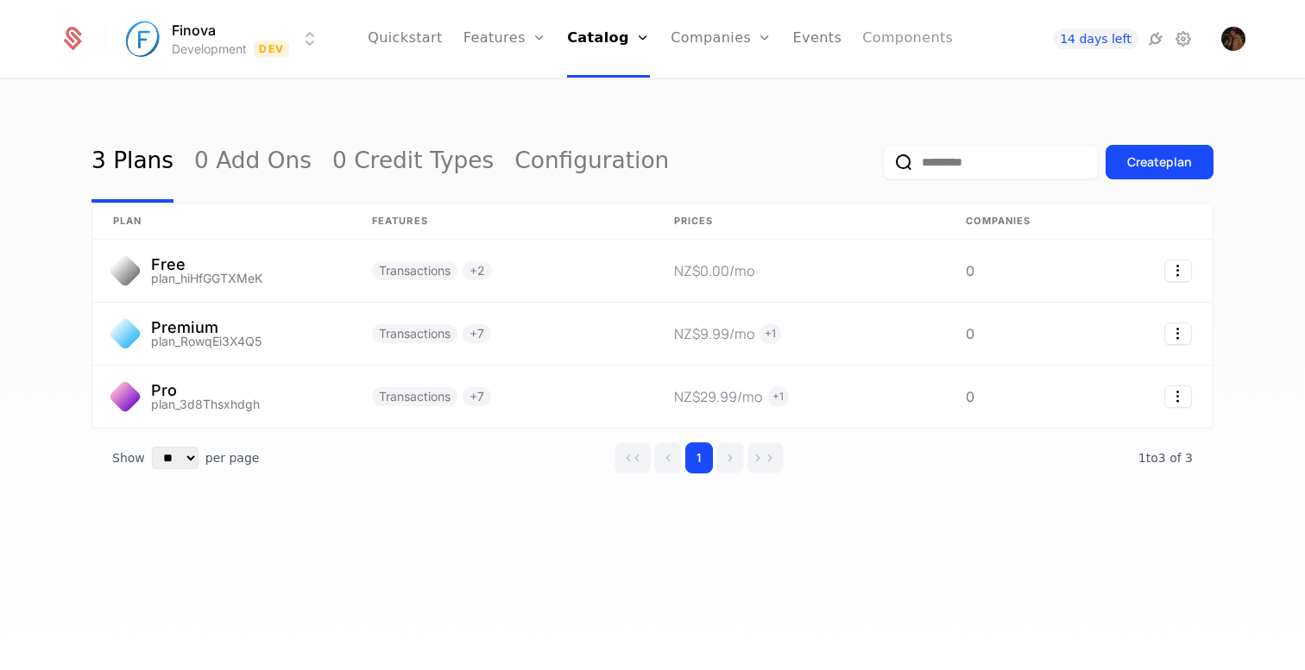
click at [871, 43] on link "Components" at bounding box center [907, 39] width 91 height 78
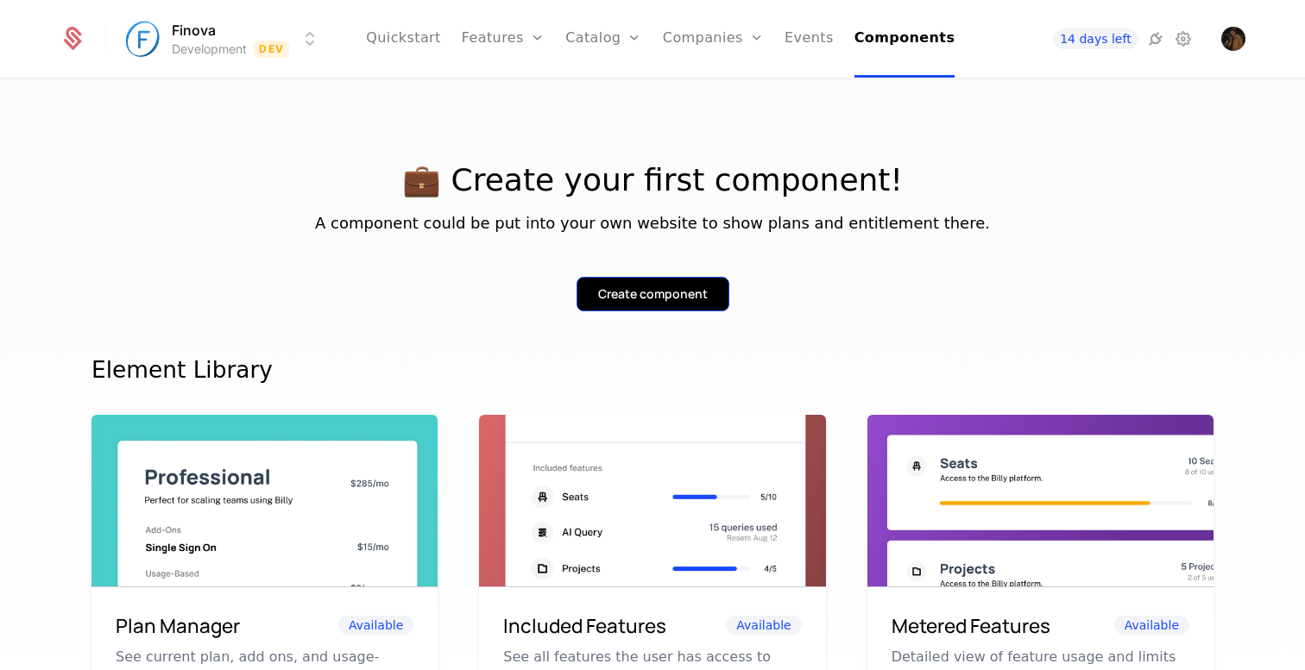
click at [658, 301] on div "Create component" at bounding box center [653, 294] width 110 height 17
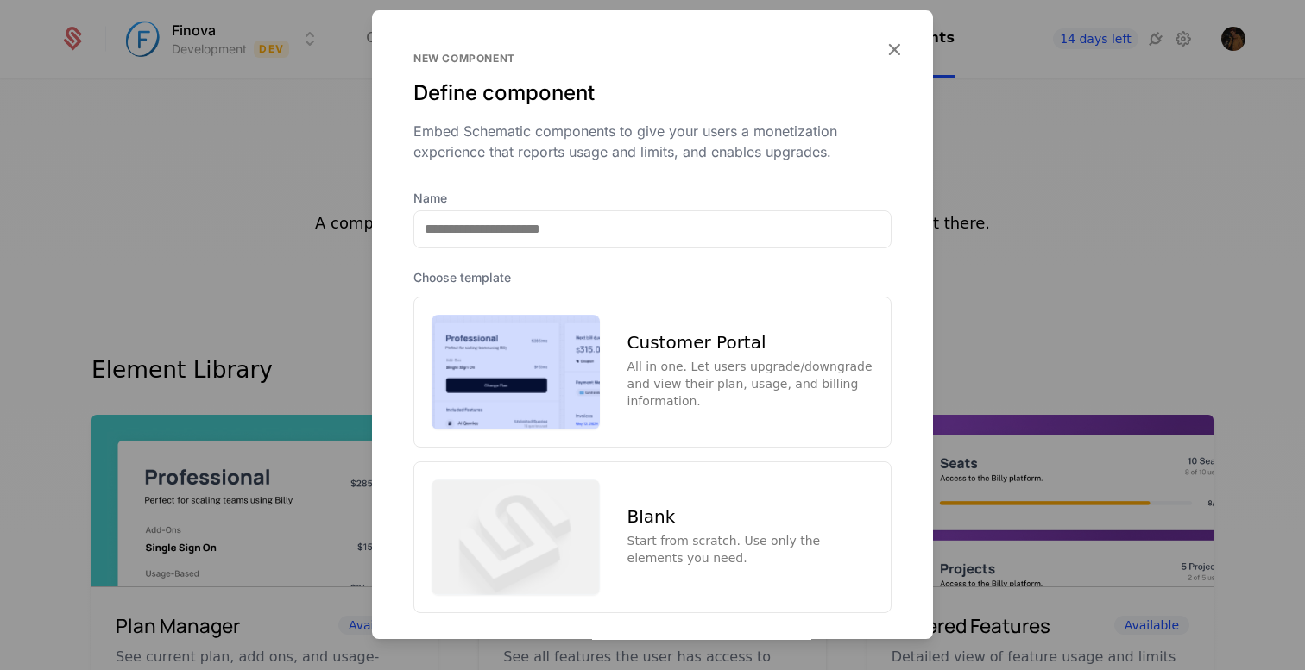
click at [634, 340] on div "Customer Portal" at bounding box center [750, 342] width 246 height 17
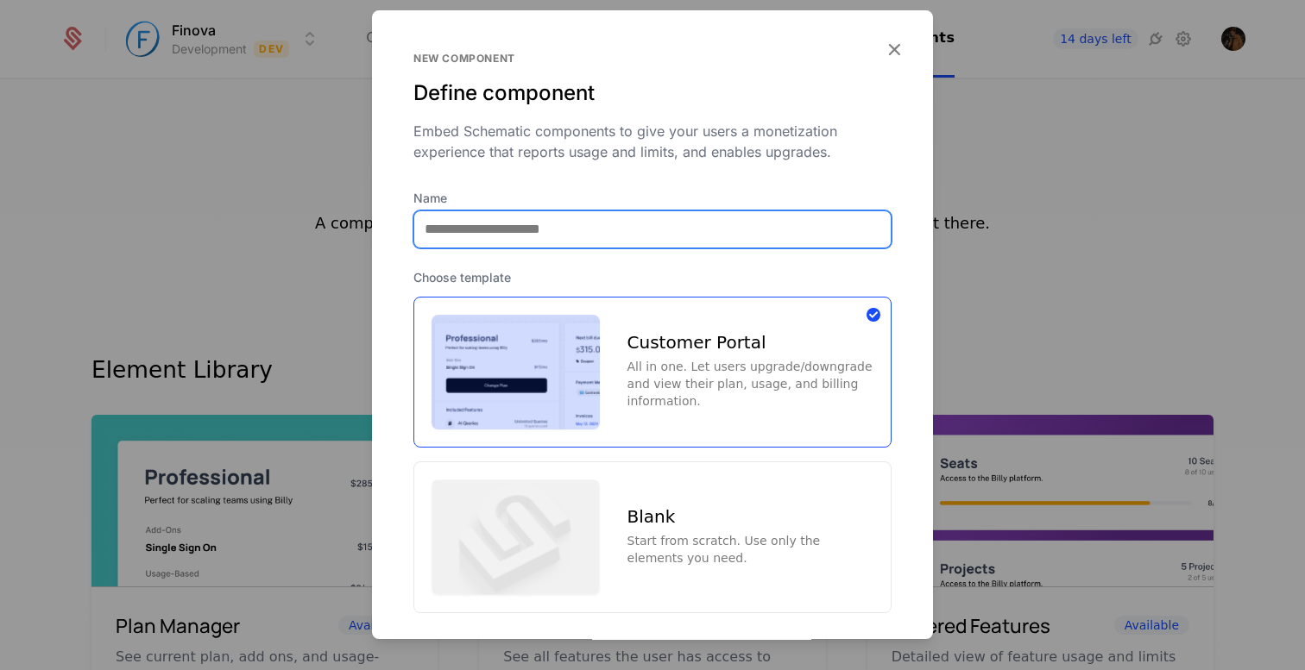
click at [557, 236] on input "Name" at bounding box center [652, 229] width 476 height 36
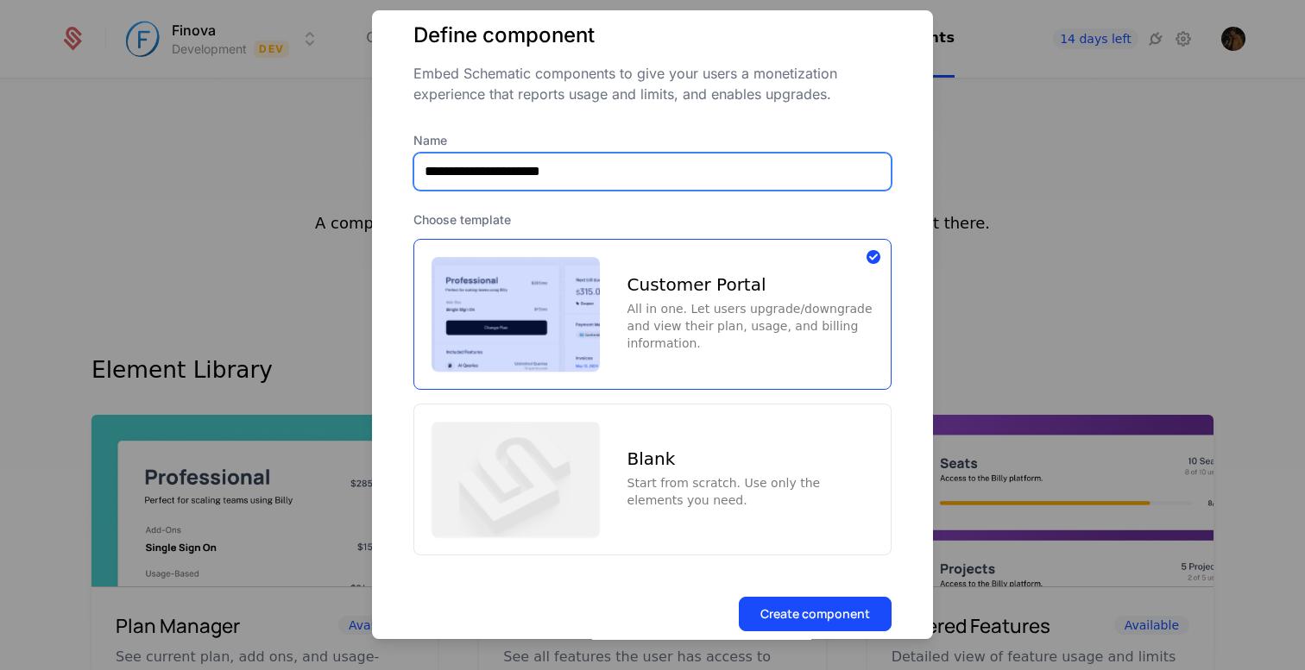
scroll to position [91, 0]
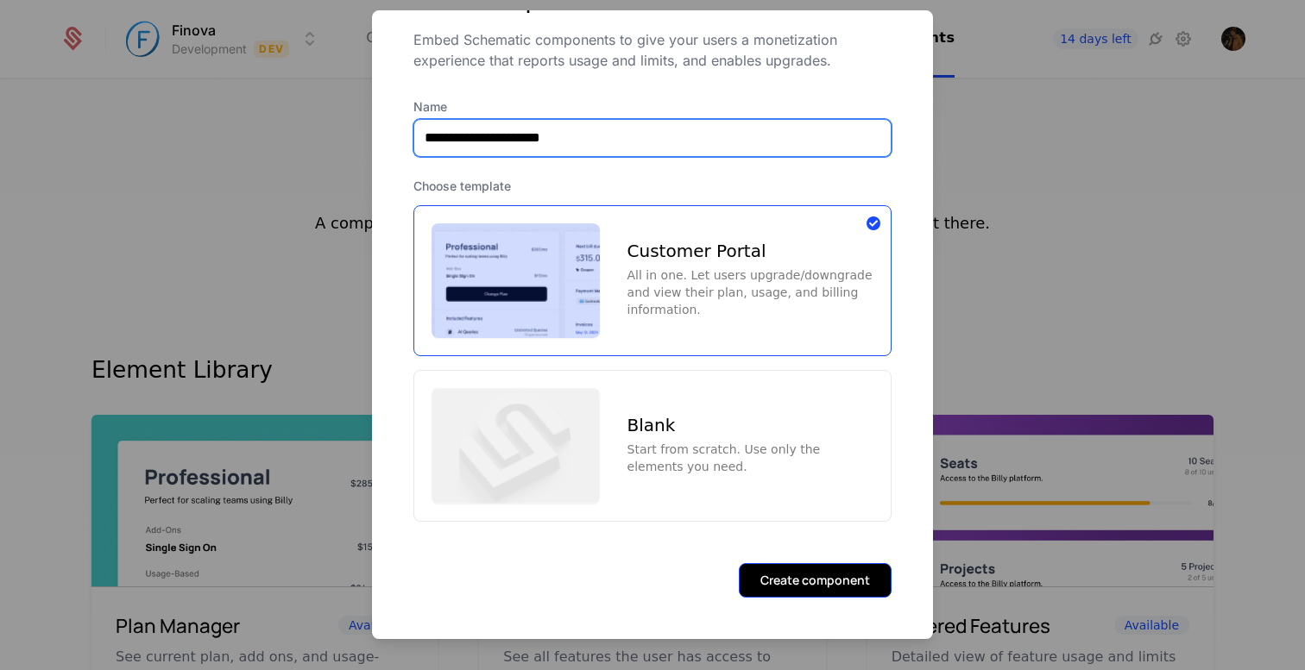
type input "**********"
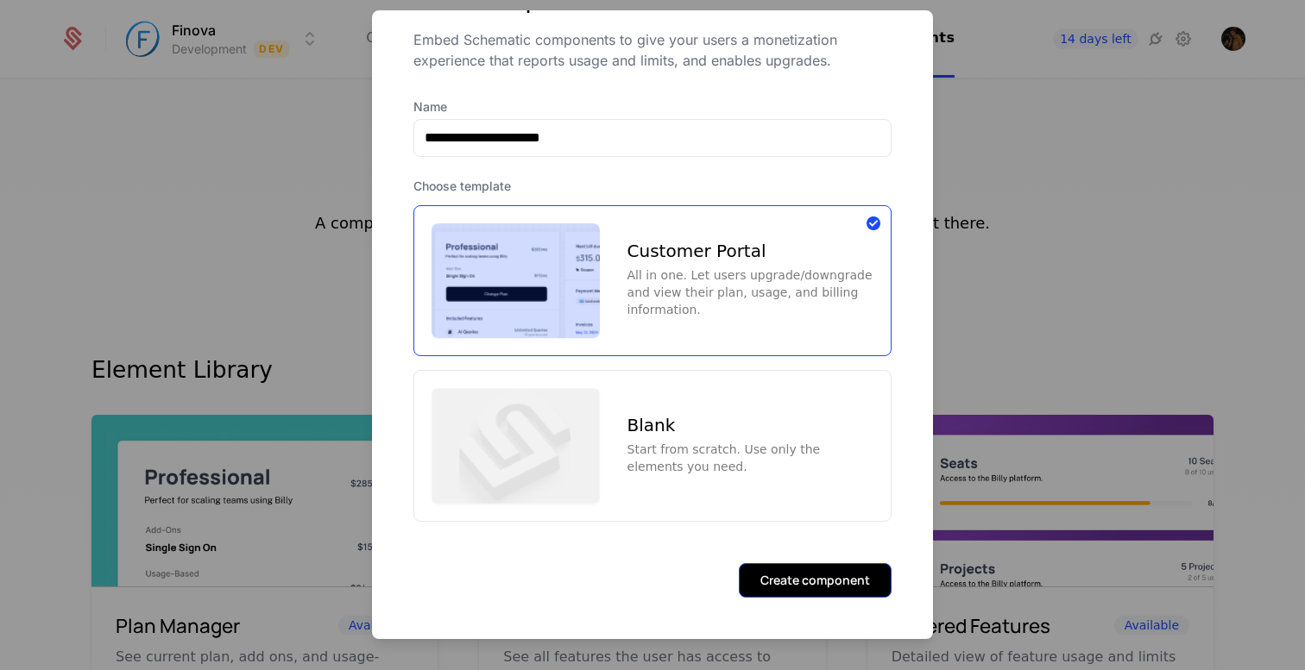
click at [828, 583] on button "Create component" at bounding box center [815, 580] width 153 height 35
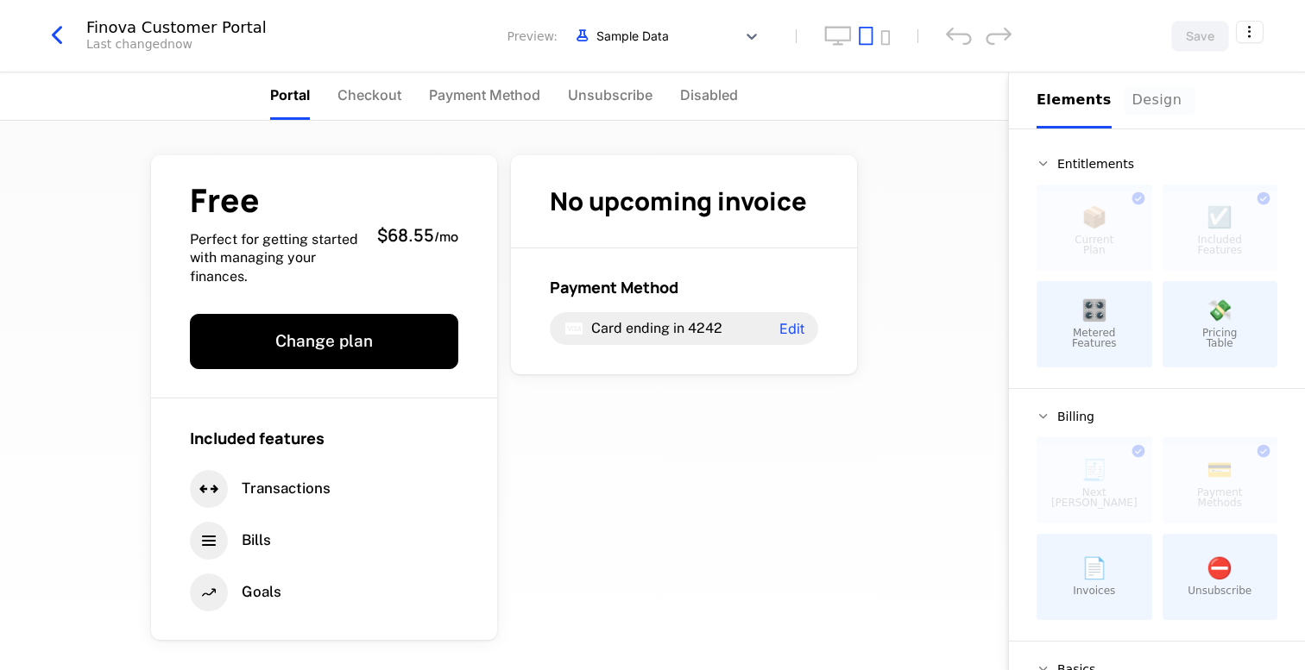
click at [1135, 116] on button "Design" at bounding box center [1159, 100] width 55 height 56
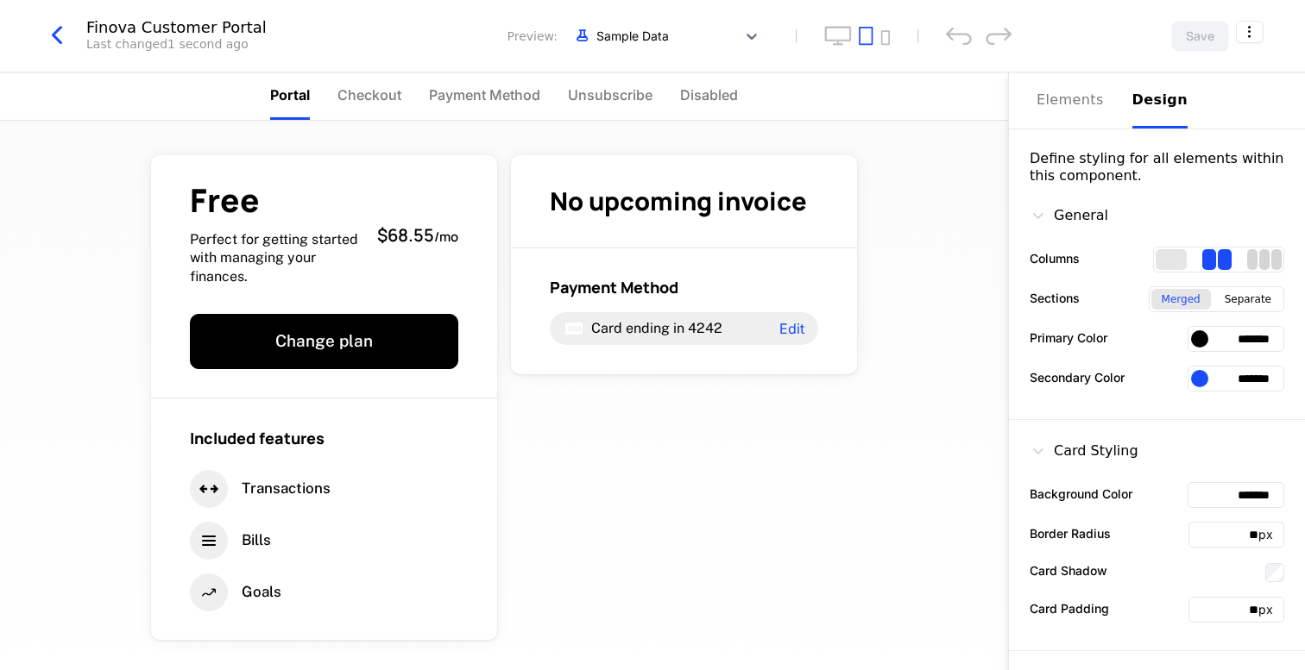
click at [1266, 255] on div "3 columns" at bounding box center [1264, 259] width 10 height 21
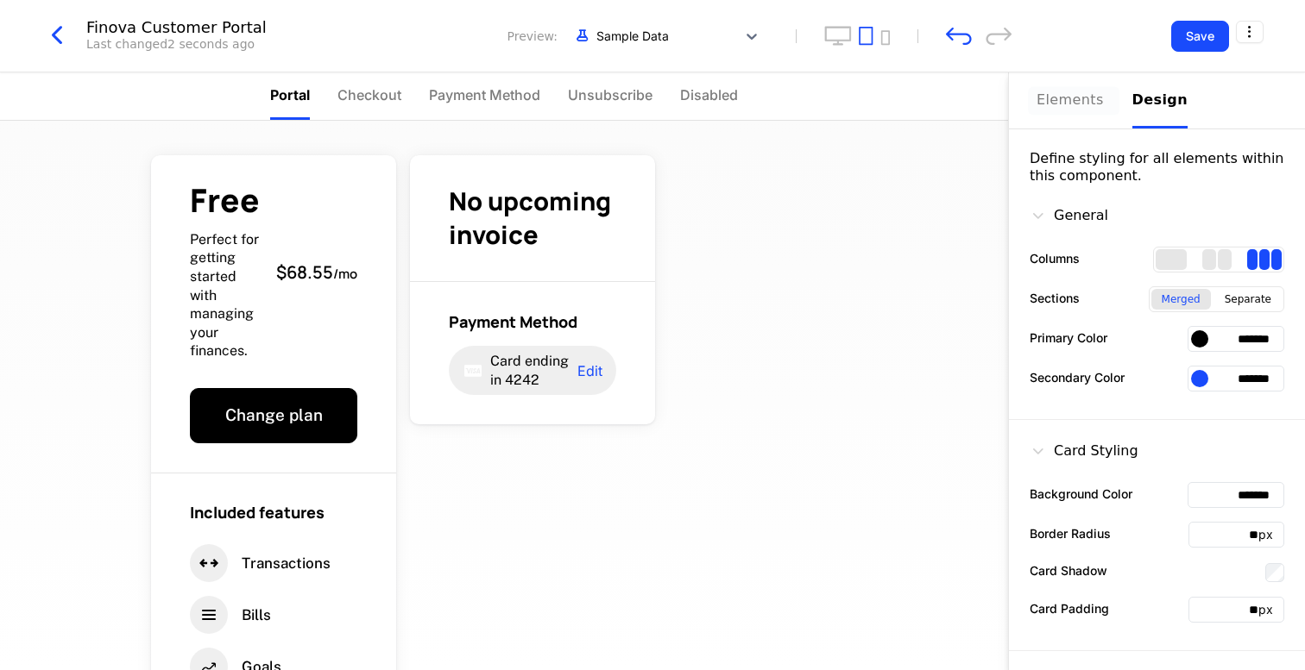
click at [1066, 108] on div "Elements" at bounding box center [1073, 100] width 75 height 21
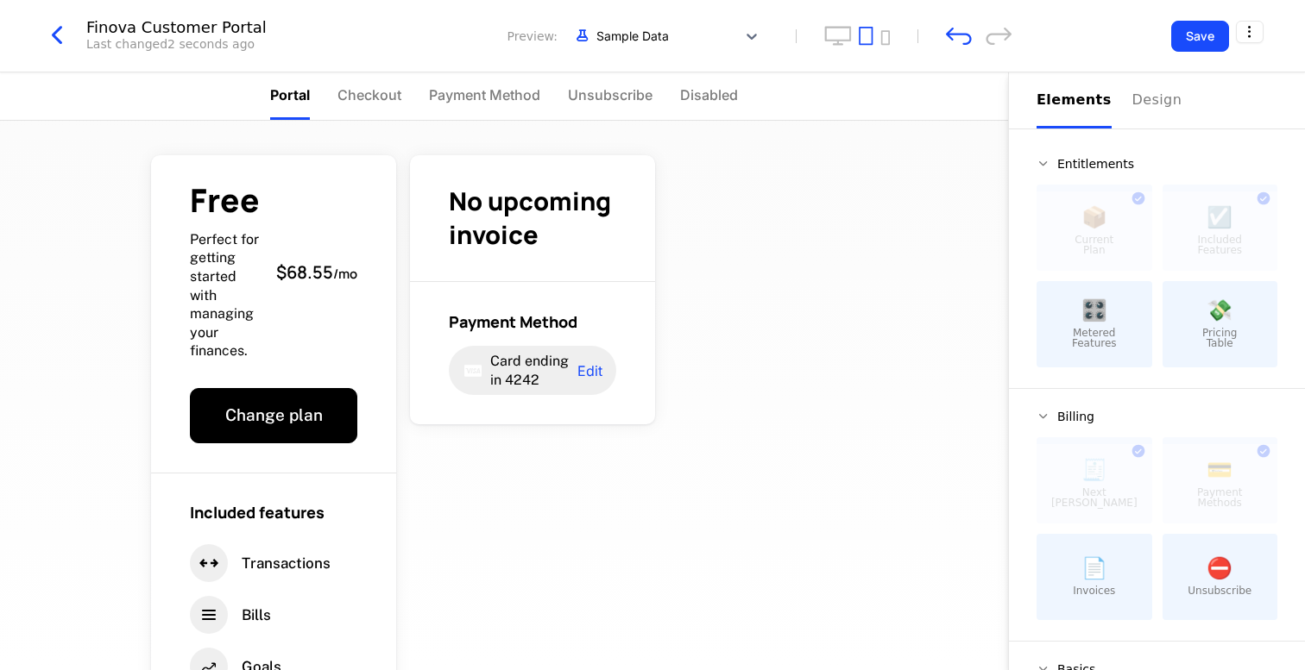
click at [1089, 324] on div "🎛️ Metered Features" at bounding box center [1094, 324] width 116 height 86
drag, startPoint x: 1129, startPoint y: 337, endPoint x: 552, endPoint y: 419, distance: 582.2
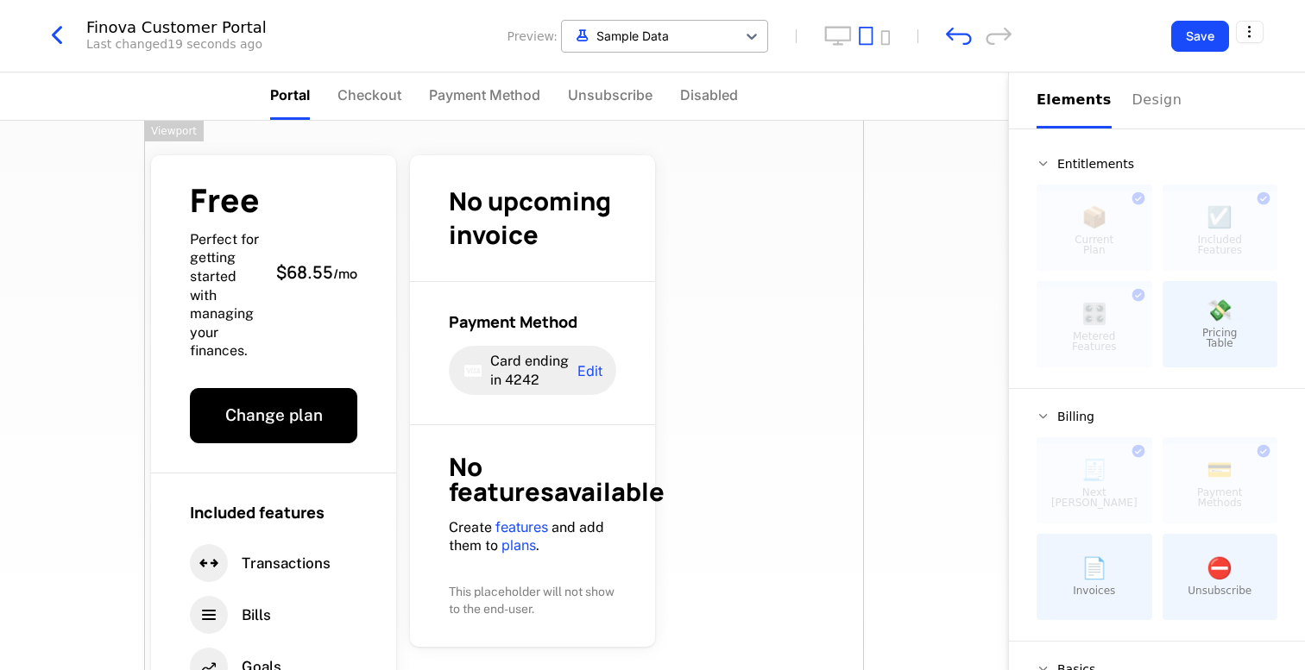
click at [677, 31] on div at bounding box center [648, 36] width 157 height 22
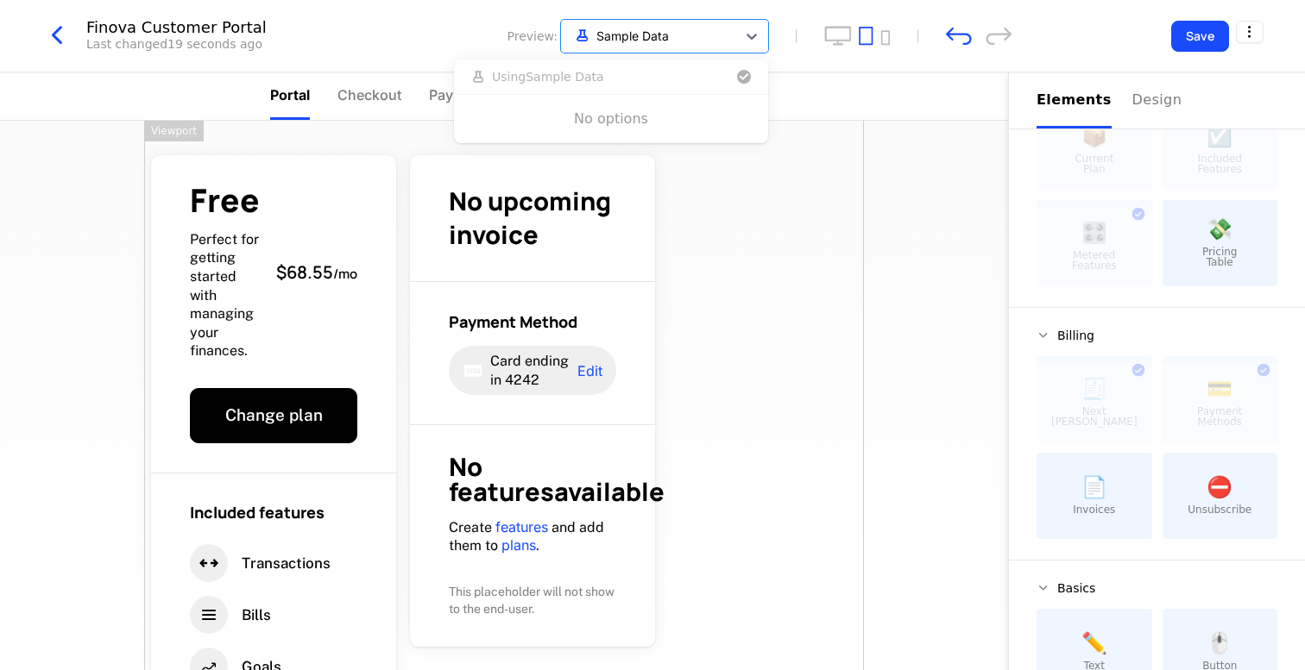
scroll to position [91, 0]
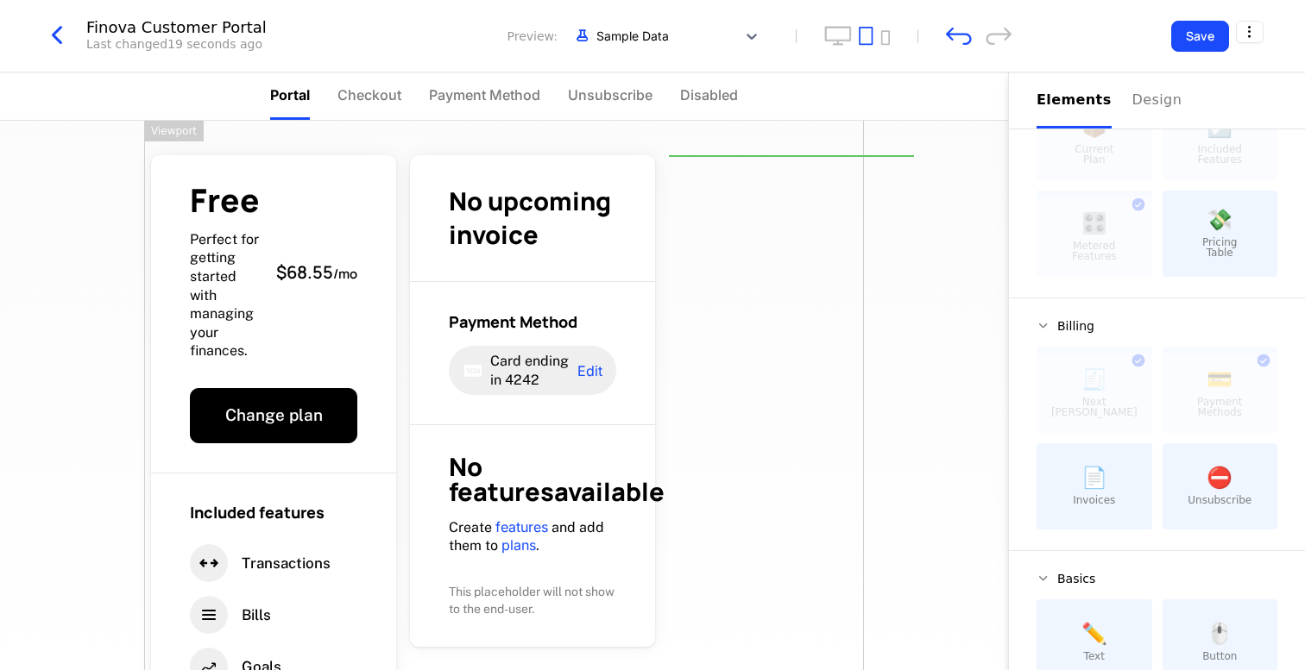
drag, startPoint x: 1089, startPoint y: 488, endPoint x: 733, endPoint y: 193, distance: 462.2
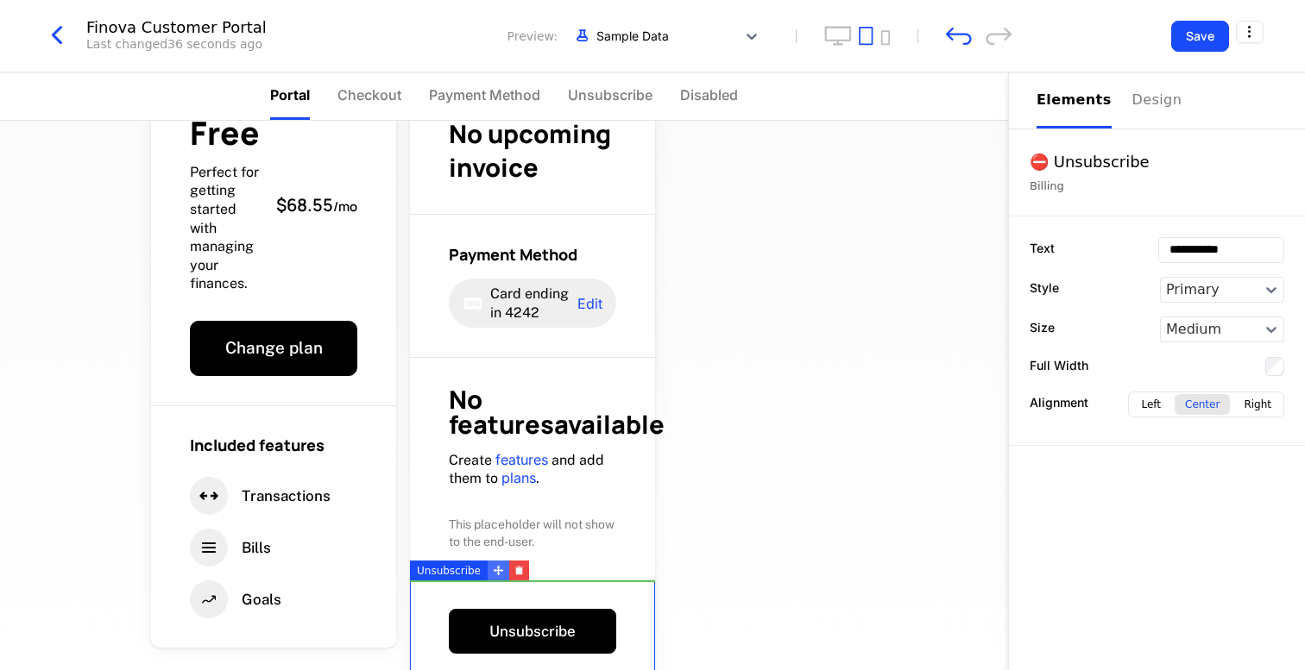
scroll to position [0, 0]
drag, startPoint x: 490, startPoint y: 570, endPoint x: 532, endPoint y: 373, distance: 202.1
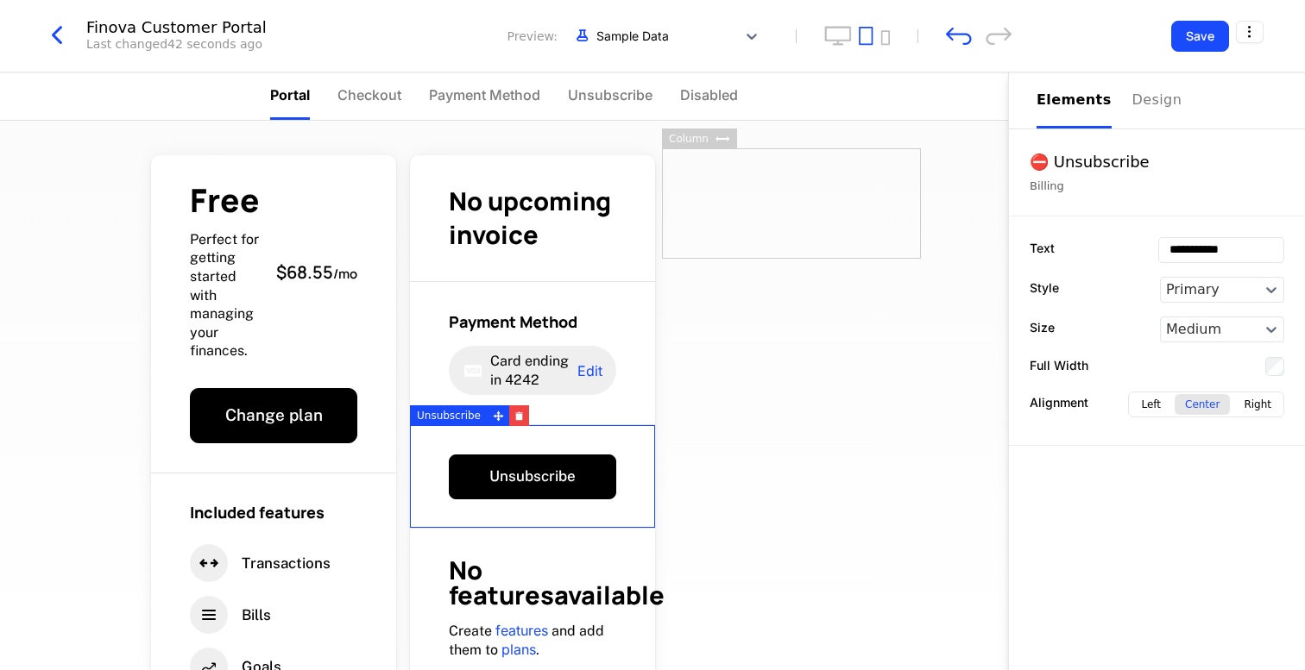
click at [765, 232] on div at bounding box center [791, 203] width 259 height 110
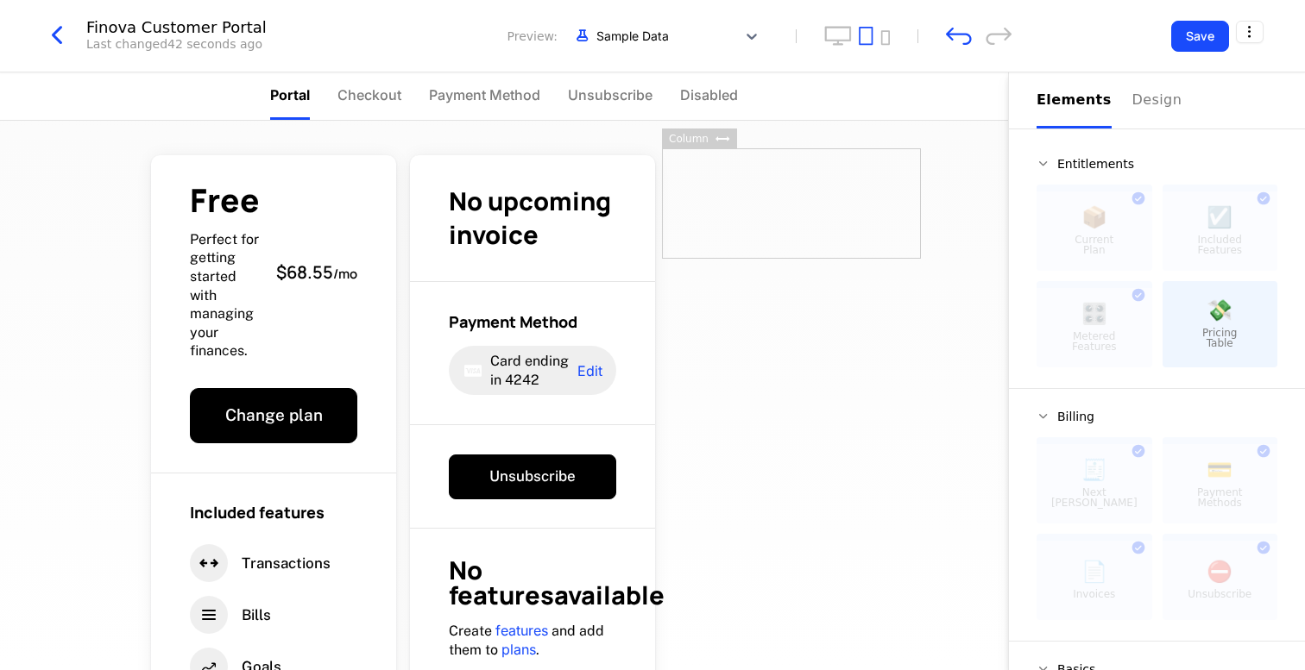
click at [776, 189] on div at bounding box center [791, 203] width 259 height 110
drag, startPoint x: 1207, startPoint y: 323, endPoint x: 1224, endPoint y: 293, distance: 34.0
click at [702, 192] on div at bounding box center [791, 203] width 259 height 110
click at [854, 201] on div at bounding box center [791, 203] width 259 height 110
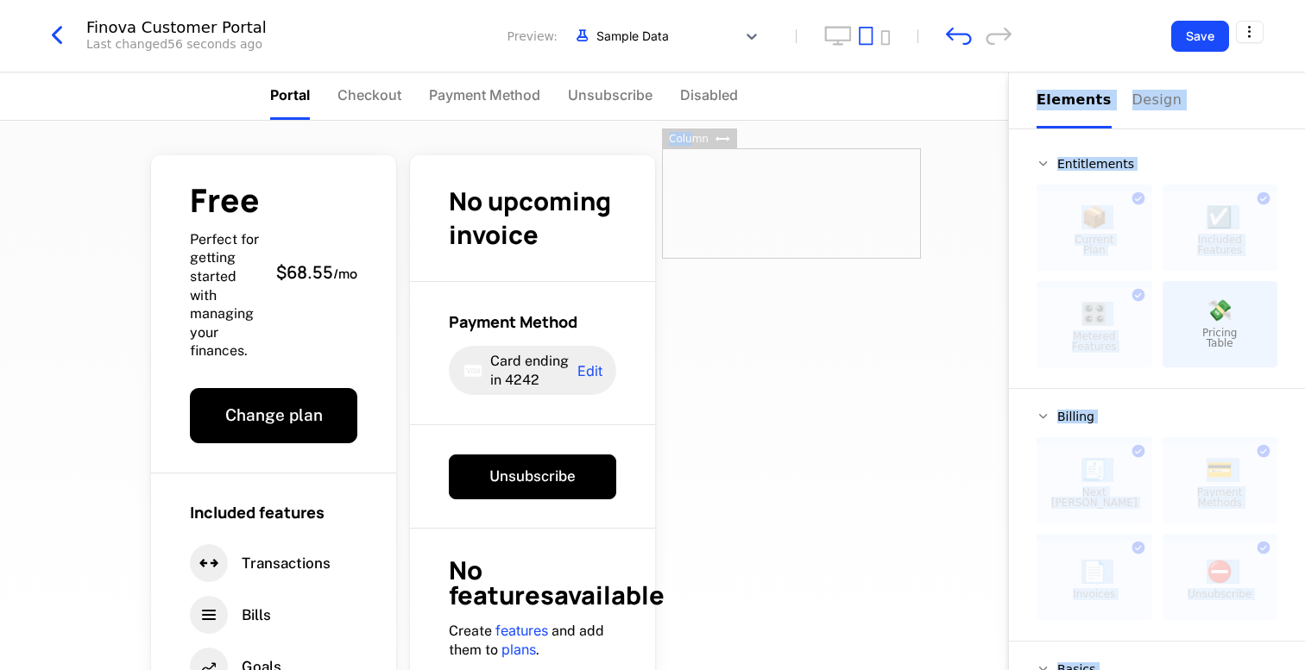
drag, startPoint x: 690, startPoint y: 142, endPoint x: 752, endPoint y: 270, distance: 141.6
click at [752, 270] on div "Finova Customer Portal Last changed 56 seconds ago Preview: Sample Data Save Po…" at bounding box center [652, 299] width 1305 height 598
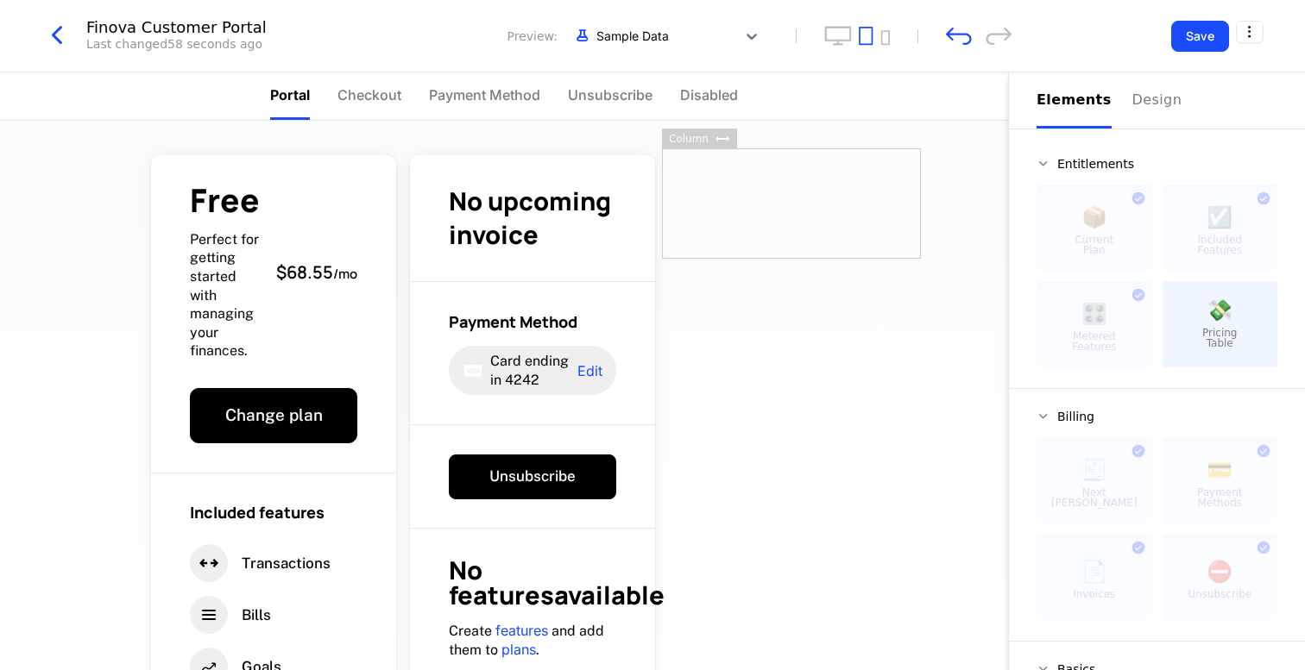
click at [758, 230] on div at bounding box center [791, 203] width 259 height 110
click at [859, 204] on div at bounding box center [791, 203] width 259 height 110
drag, startPoint x: 875, startPoint y: 206, endPoint x: 806, endPoint y: 416, distance: 220.8
click at [806, 416] on div "Free Perfect for getting started with managing your finances. $68.55 / mo Chang…" at bounding box center [504, 460] width 720 height 678
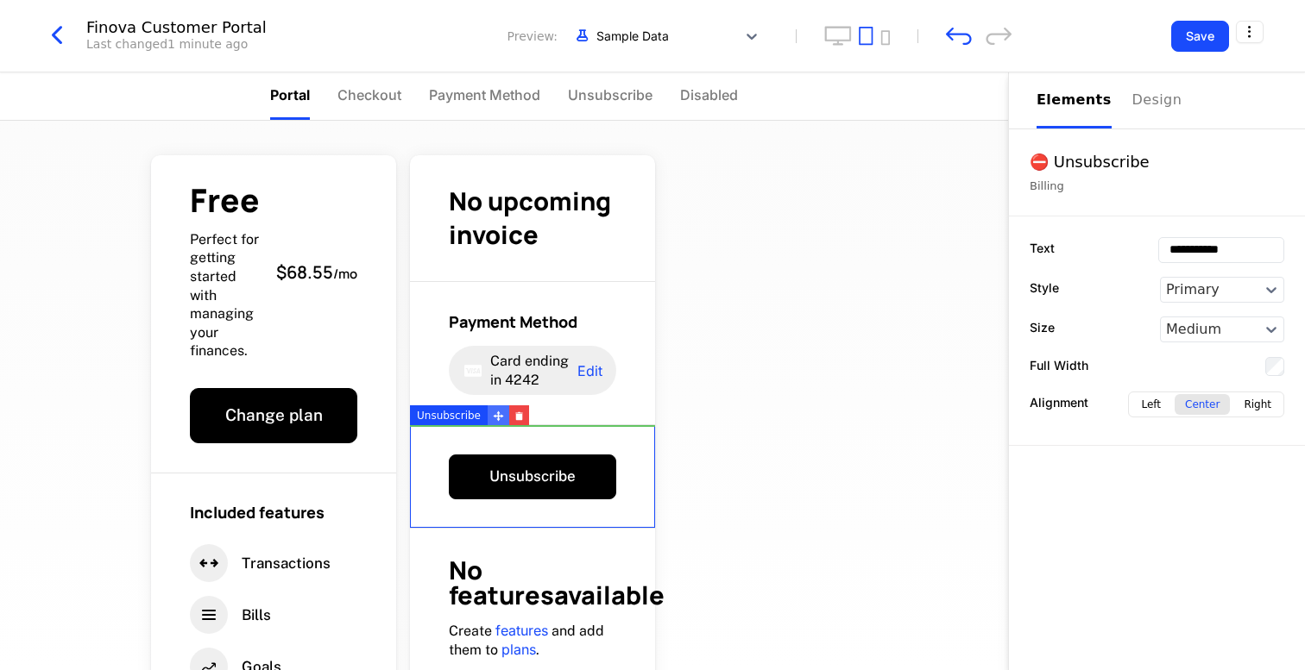
drag, startPoint x: 497, startPoint y: 419, endPoint x: 501, endPoint y: 433, distance: 14.5
click at [763, 303] on div "Free Perfect for getting started with managing your finances. $68.55 / mo Chang…" at bounding box center [504, 460] width 720 height 678
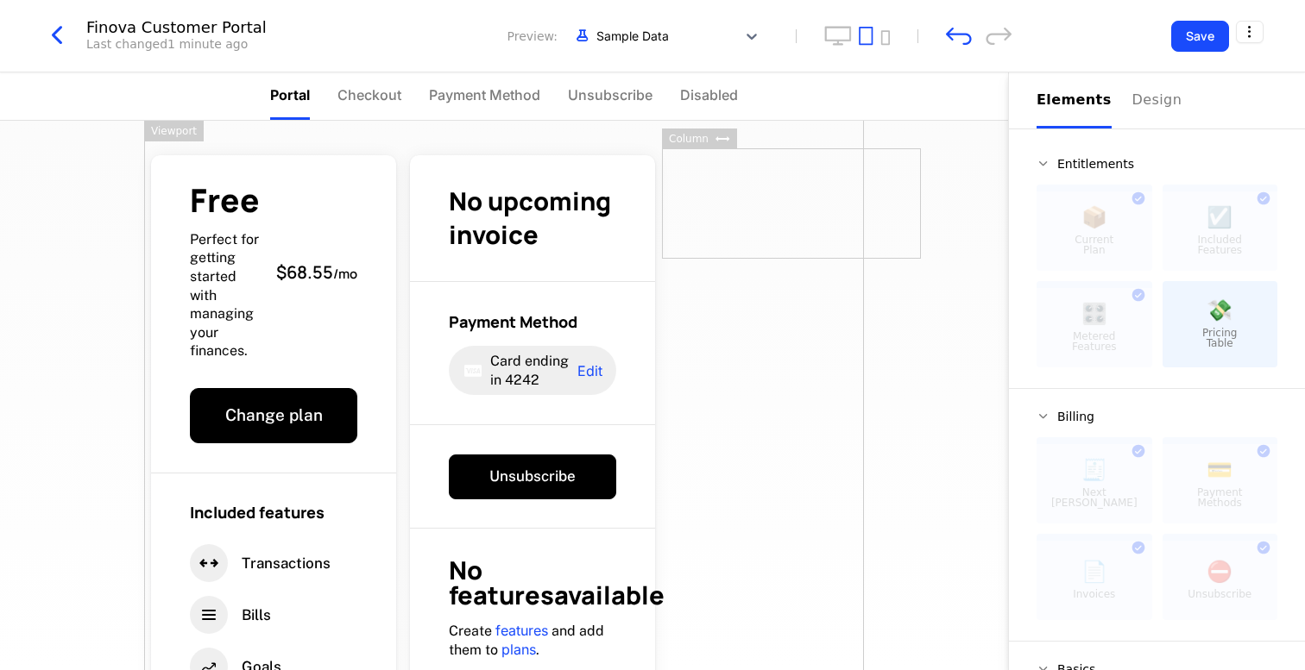
click at [1200, 318] on div "💸 Pricing Table" at bounding box center [1220, 324] width 116 height 86
click at [755, 163] on div at bounding box center [791, 203] width 259 height 110
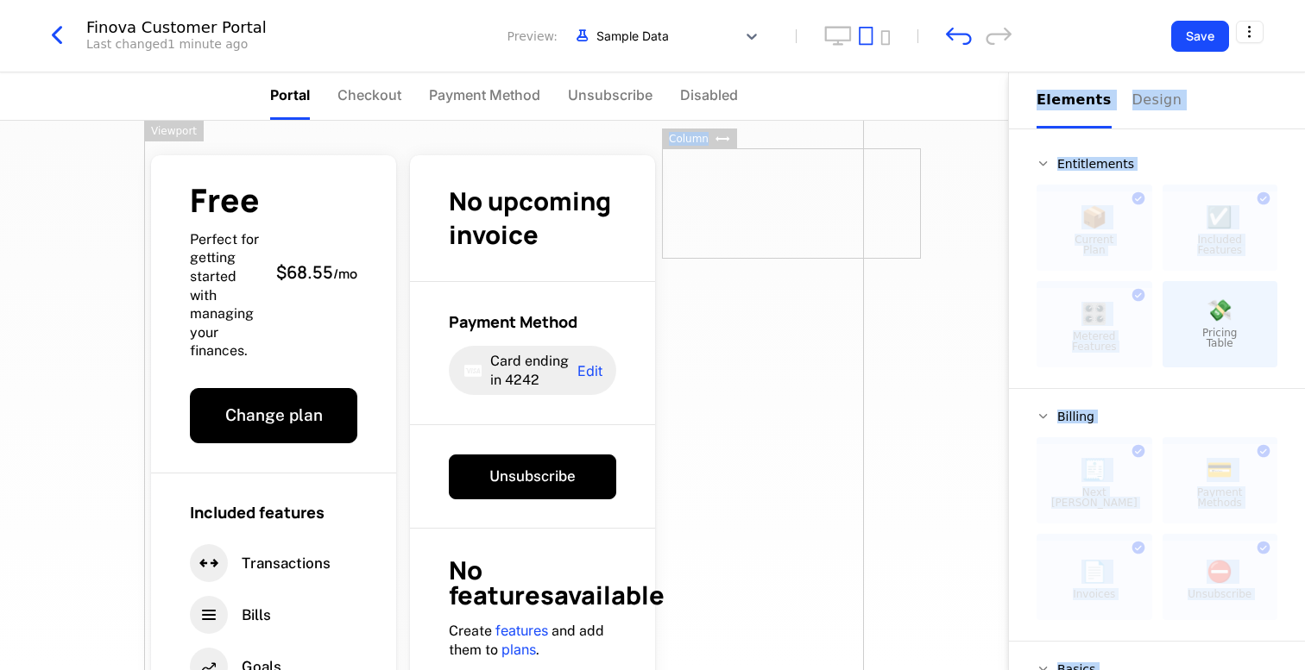
drag, startPoint x: 716, startPoint y: 138, endPoint x: 605, endPoint y: 143, distance: 111.4
click at [605, 143] on div "Finova Customer Portal Last changed 1 minute ago Preview: Sample Data Save Port…" at bounding box center [652, 299] width 1305 height 598
click at [724, 164] on div at bounding box center [791, 203] width 259 height 110
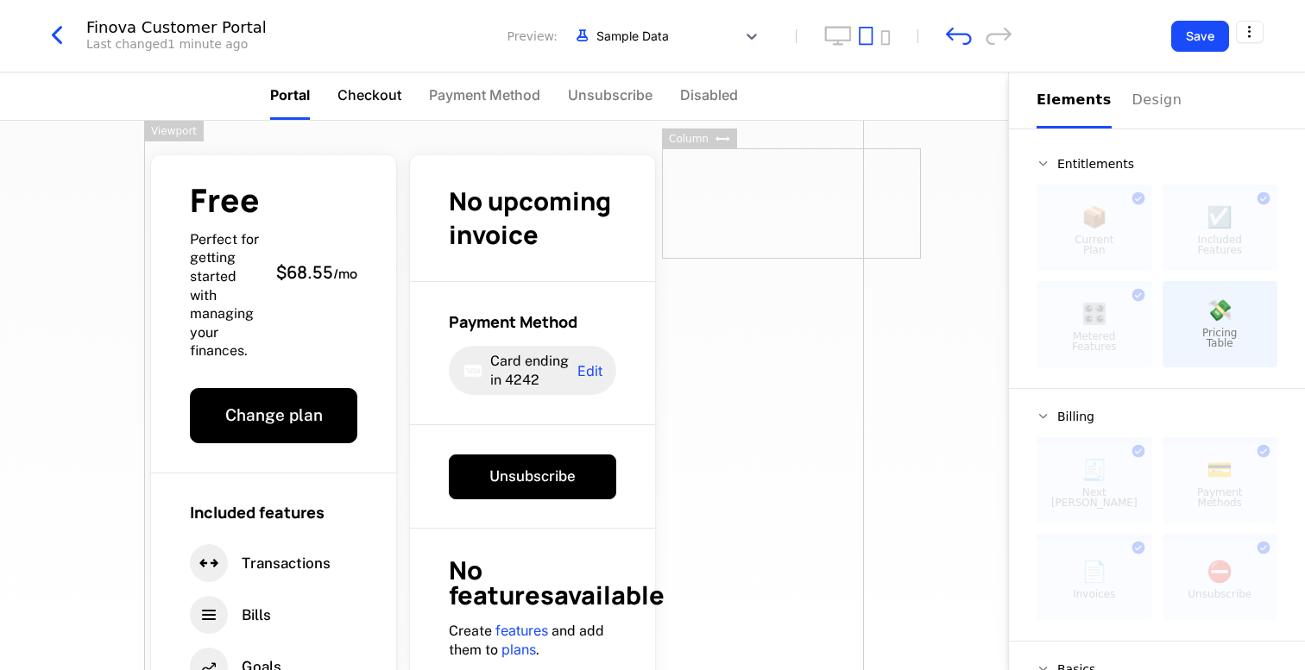
click at [371, 92] on span "Checkout" at bounding box center [369, 95] width 64 height 21
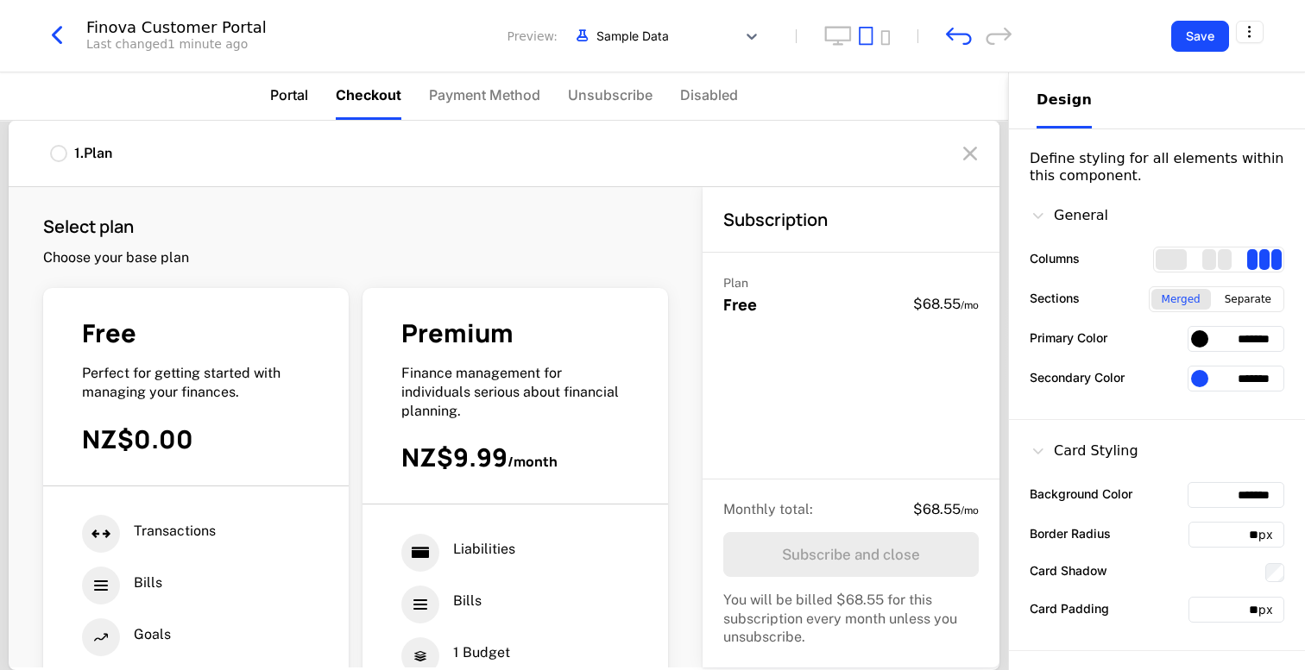
click at [292, 98] on span "Portal" at bounding box center [289, 95] width 38 height 21
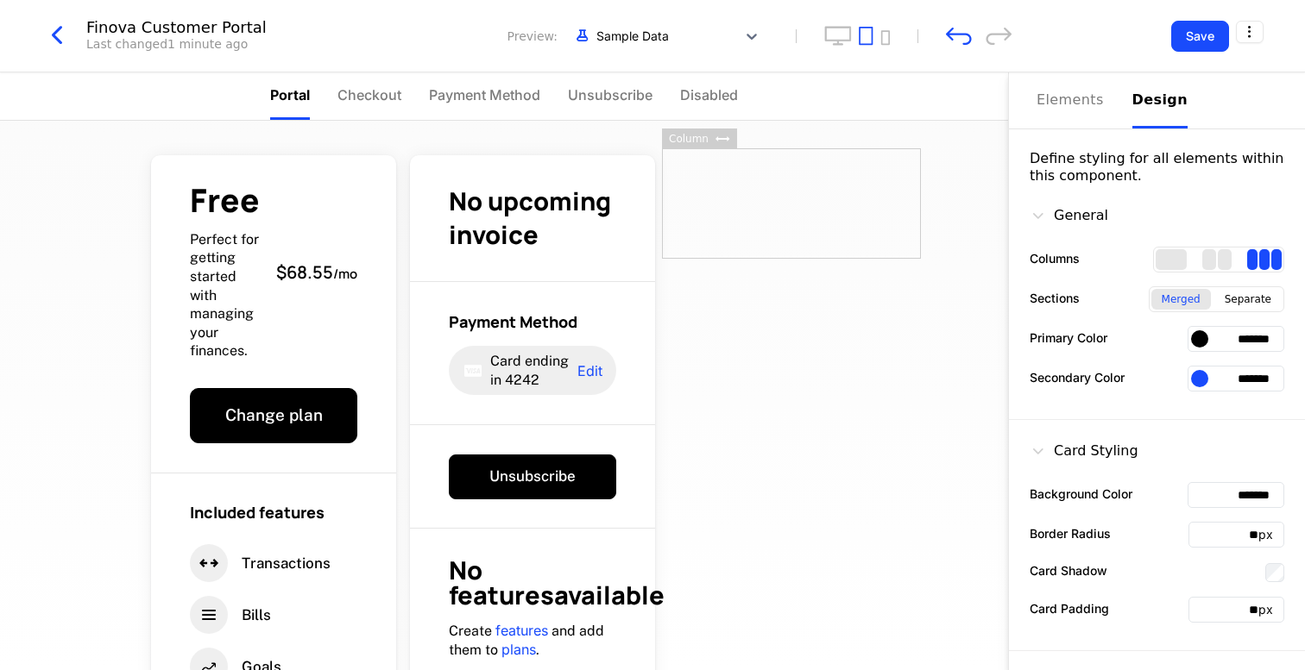
click at [730, 190] on div at bounding box center [791, 203] width 259 height 110
click at [1188, 47] on button "Save" at bounding box center [1200, 36] width 58 height 31
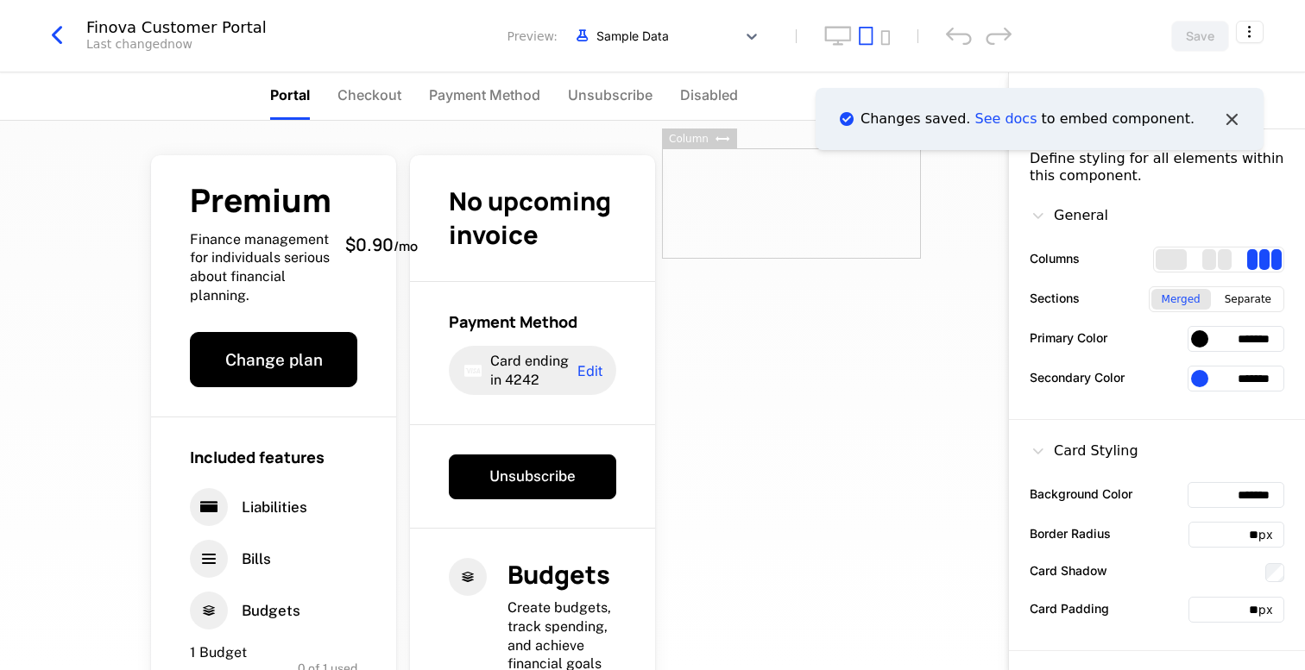
click at [1237, 123] on icon "Notifications (F8)" at bounding box center [1231, 118] width 22 height 22
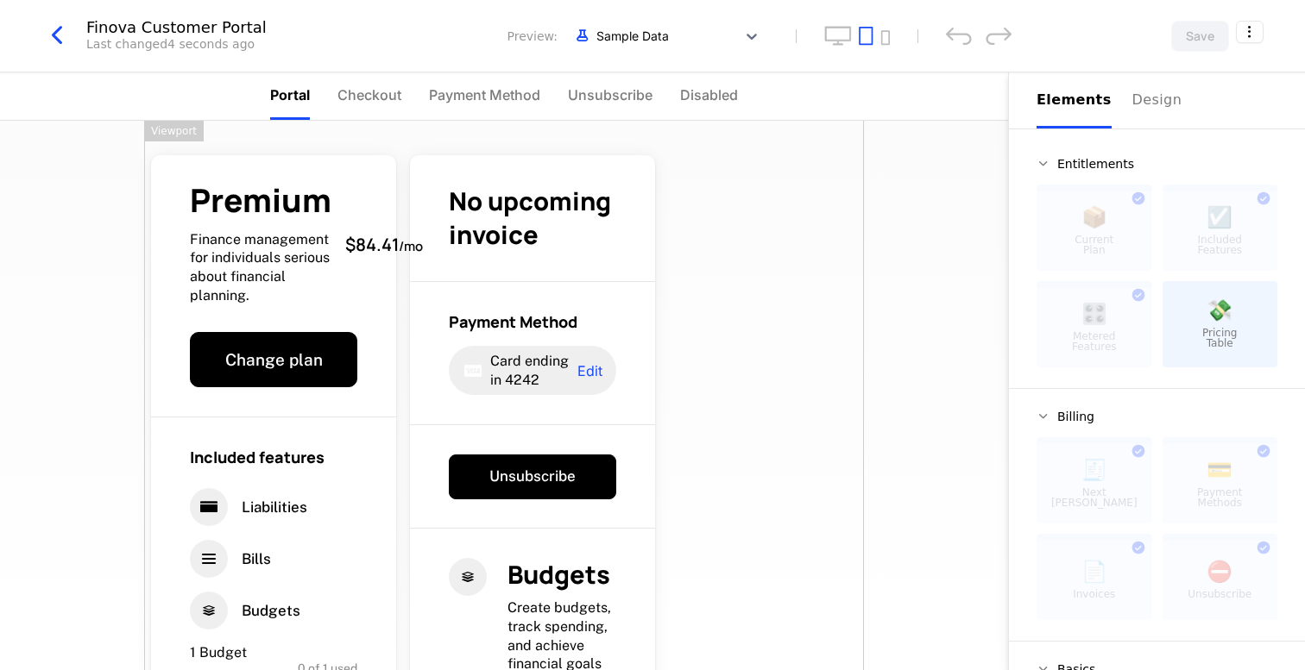
scroll to position [11, 0]
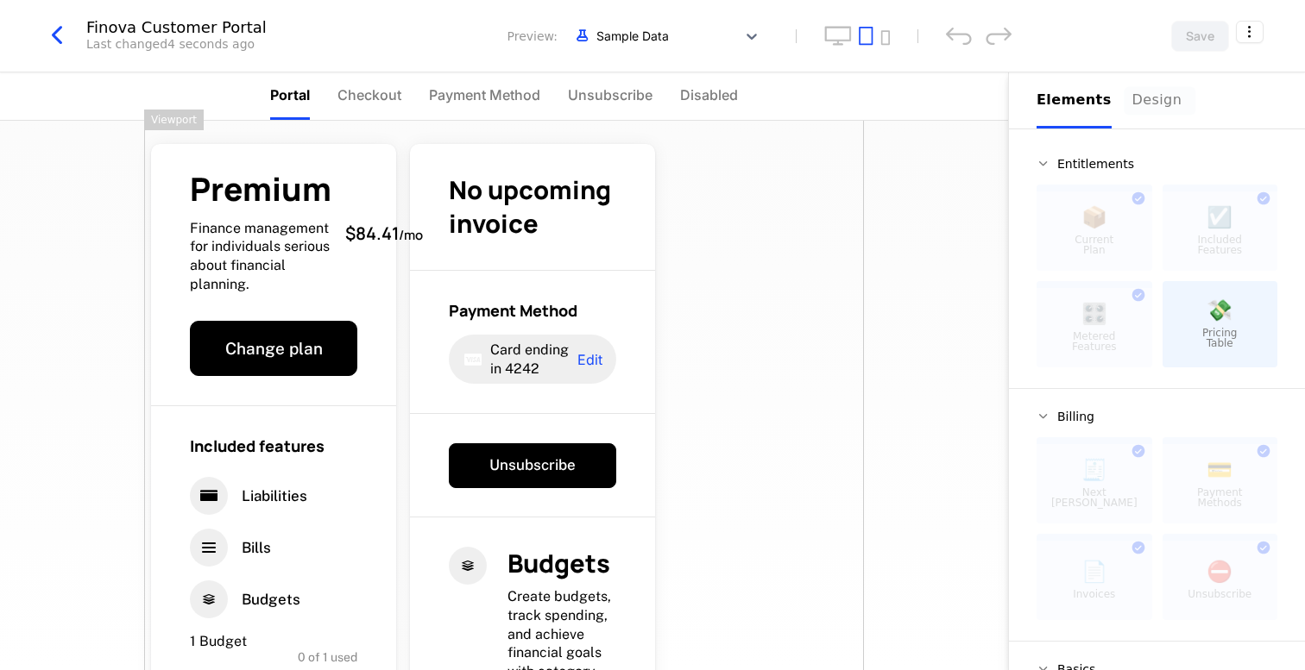
click at [1160, 104] on div "Design" at bounding box center [1159, 100] width 55 height 21
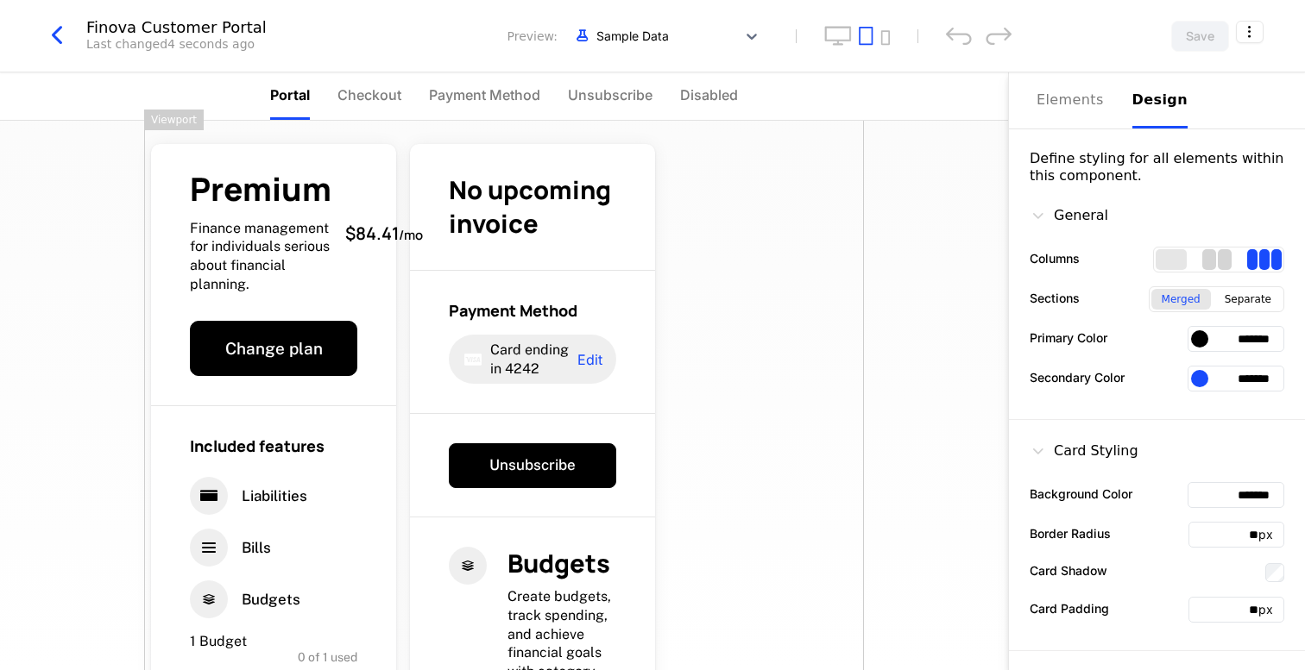
click at [1216, 255] on div "2 columns" at bounding box center [1216, 259] width 29 height 21
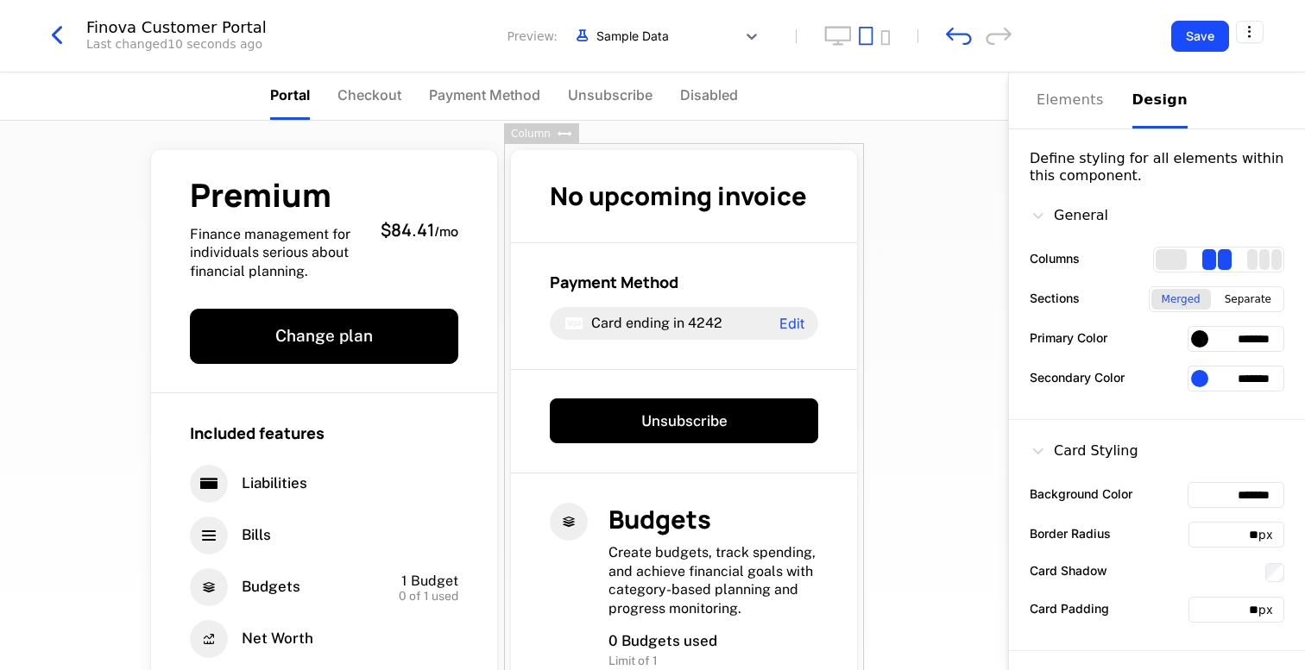
scroll to position [0, 0]
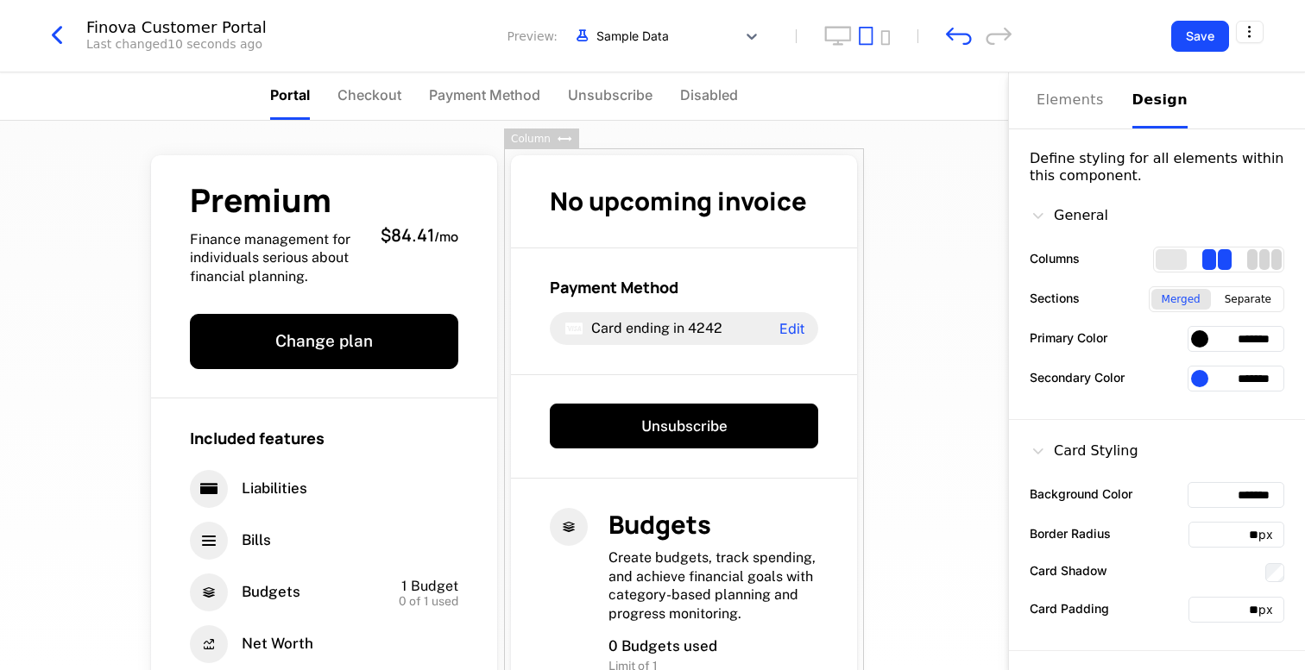
click at [1253, 255] on div "3 columns" at bounding box center [1252, 259] width 10 height 21
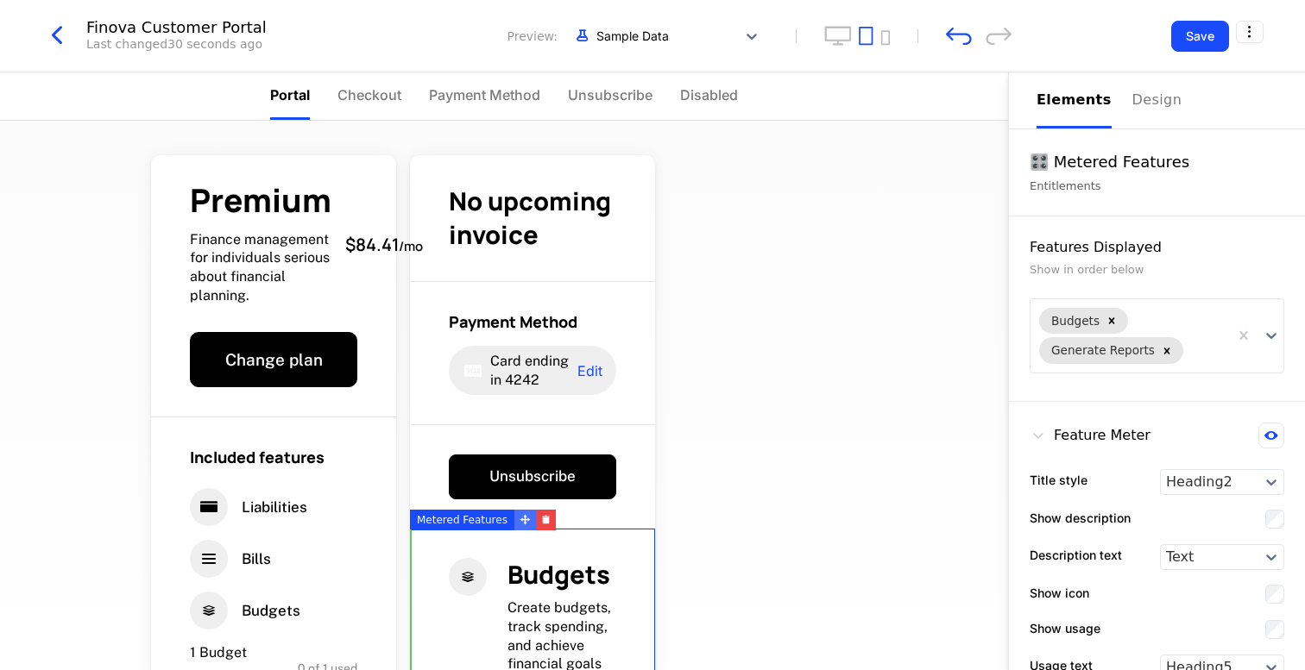
drag, startPoint x: 519, startPoint y: 514, endPoint x: 440, endPoint y: 522, distance: 79.8
click at [545, 522] on icon "button" at bounding box center [545, 519] width 9 height 9
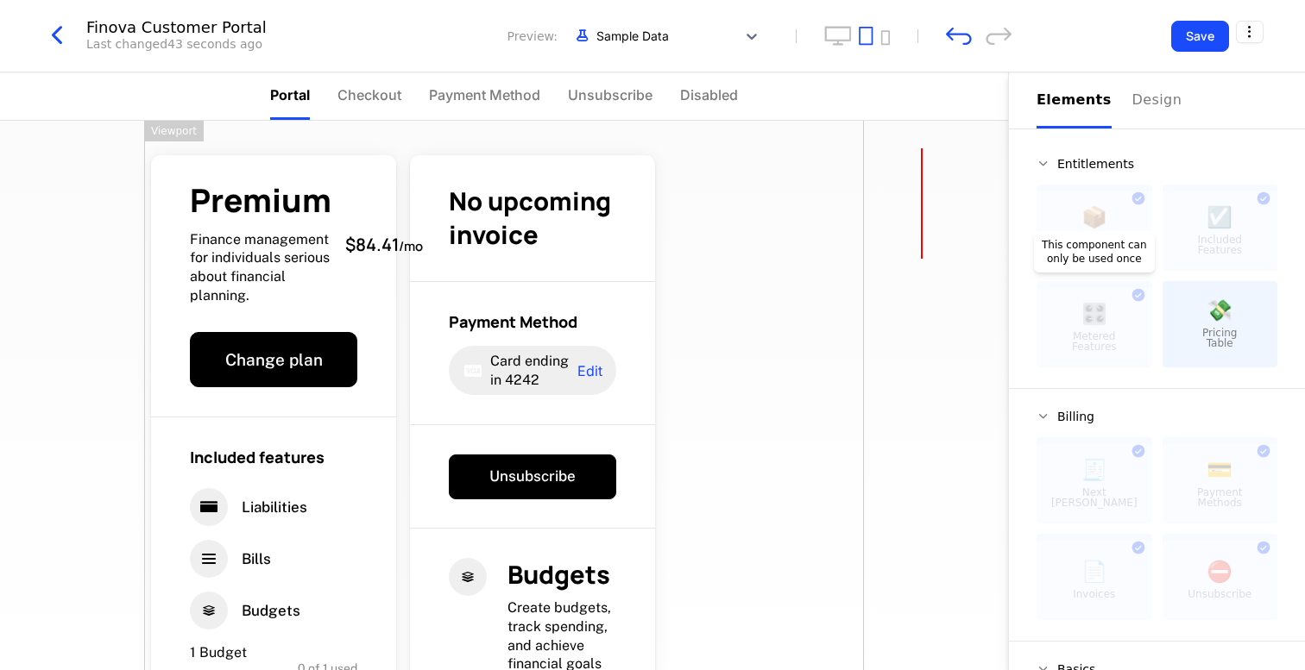
drag, startPoint x: 1231, startPoint y: 317, endPoint x: 1129, endPoint y: 356, distance: 109.0
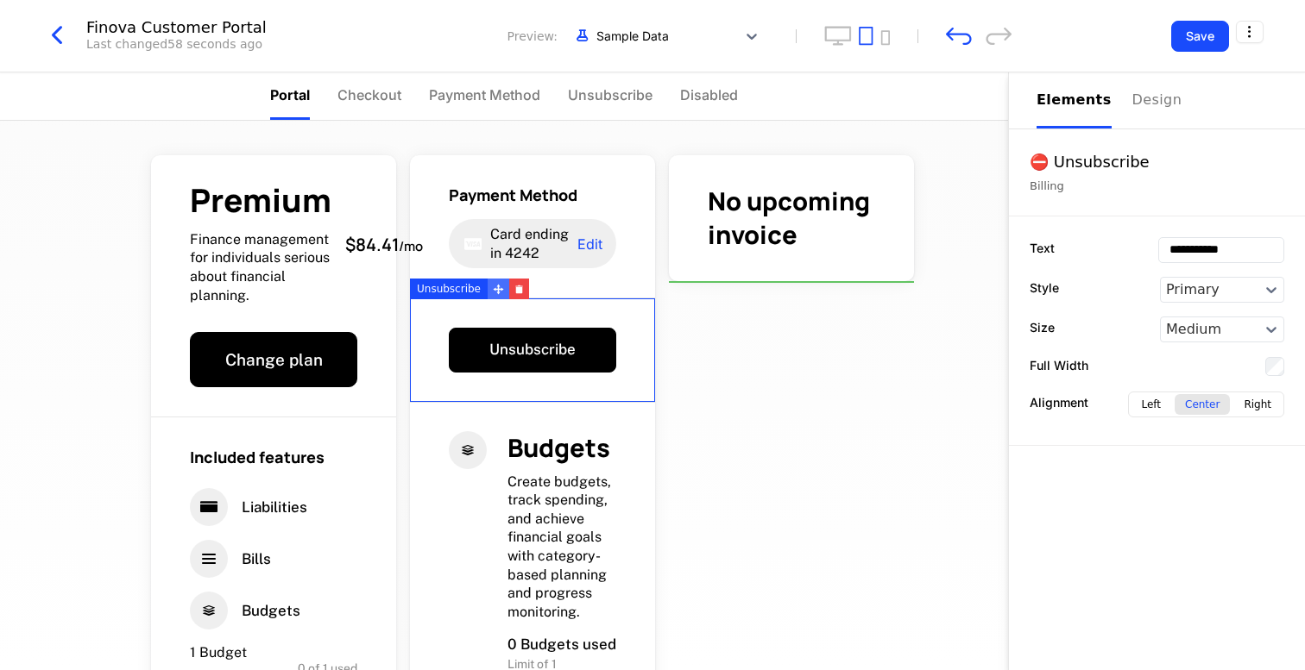
drag, startPoint x: 493, startPoint y: 287, endPoint x: 804, endPoint y: 277, distance: 311.7
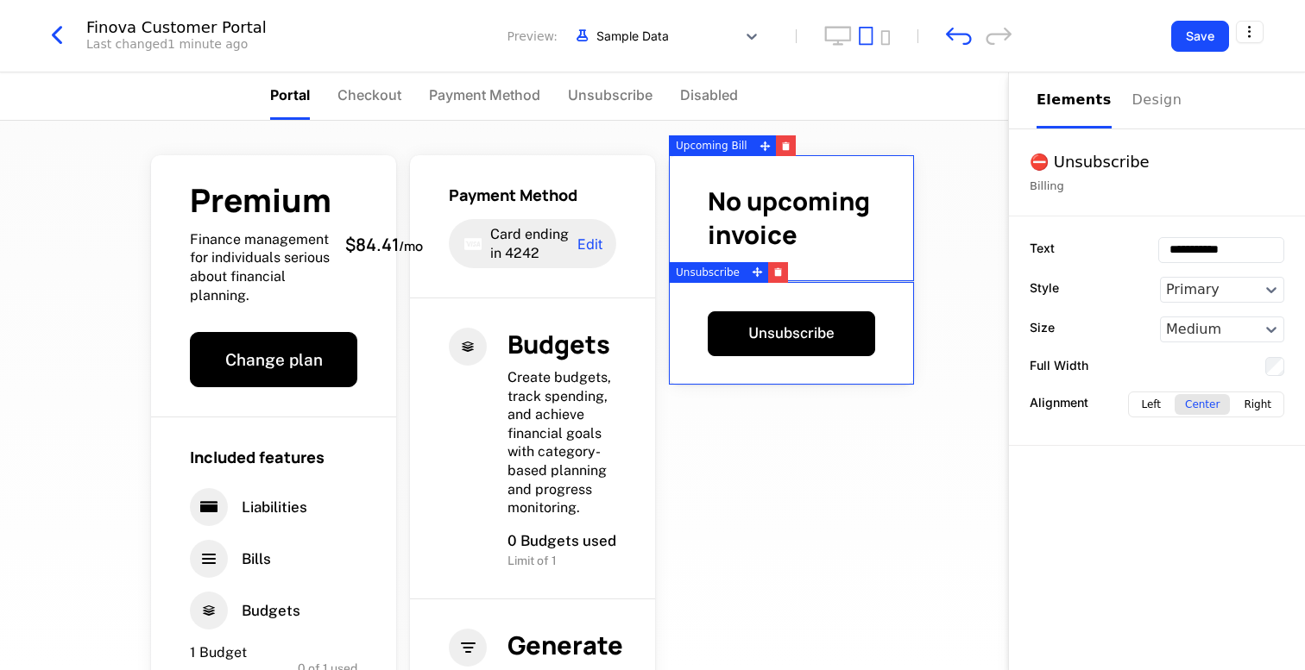
drag, startPoint x: 500, startPoint y: 142, endPoint x: 748, endPoint y: 246, distance: 268.8
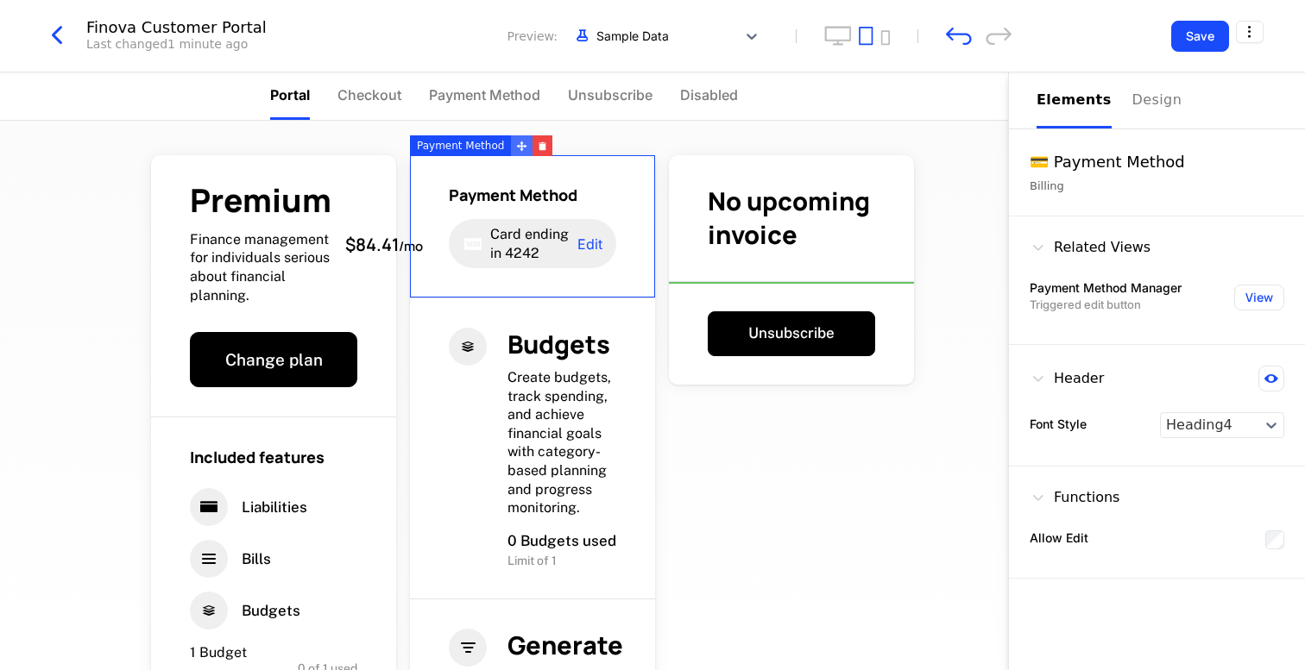
drag, startPoint x: 517, startPoint y: 149, endPoint x: 803, endPoint y: 278, distance: 314.0
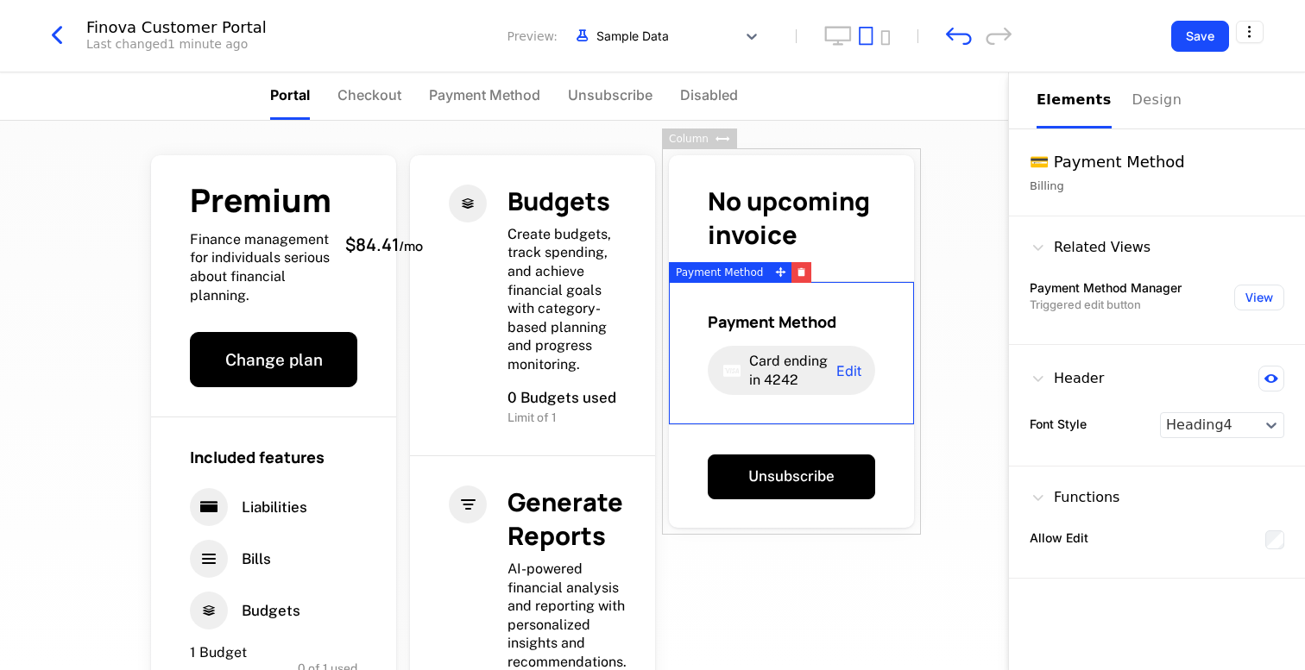
click at [991, 202] on div "Premium Finance management for individuals serious about financial planning. $8…" at bounding box center [504, 396] width 1008 height 550
click at [942, 282] on div "Premium Finance management for individuals serious about financial planning. $8…" at bounding box center [504, 396] width 1008 height 550
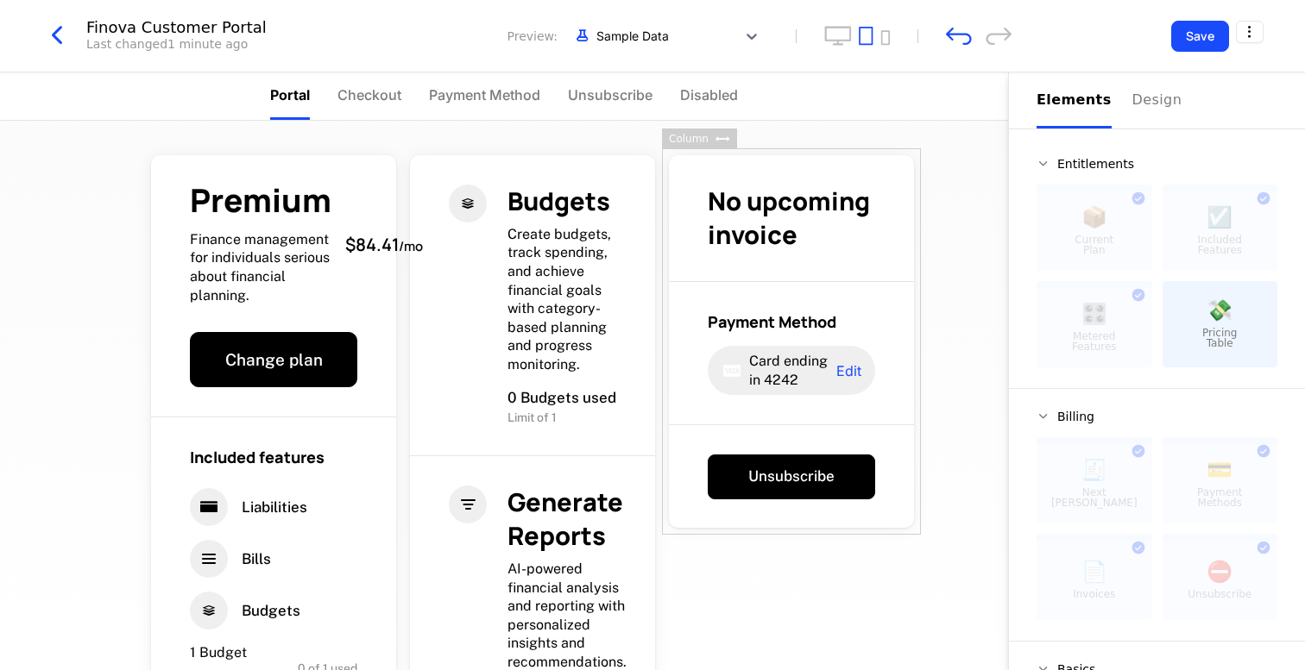
click at [917, 324] on div "No upcoming invoice Payment Method Card ending in 4242 Edit Unsubscribe" at bounding box center [791, 341] width 259 height 387
drag, startPoint x: 1207, startPoint y: 299, endPoint x: 792, endPoint y: 524, distance: 472.2
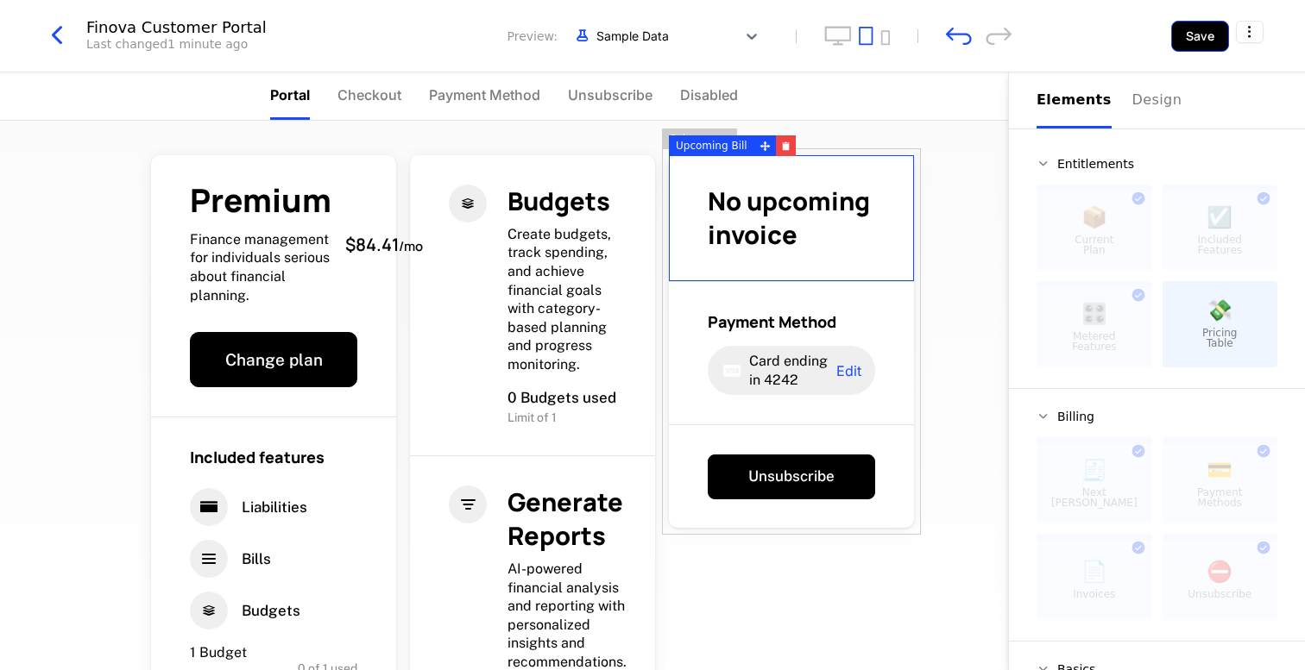
click at [1199, 35] on button "Save" at bounding box center [1200, 36] width 58 height 31
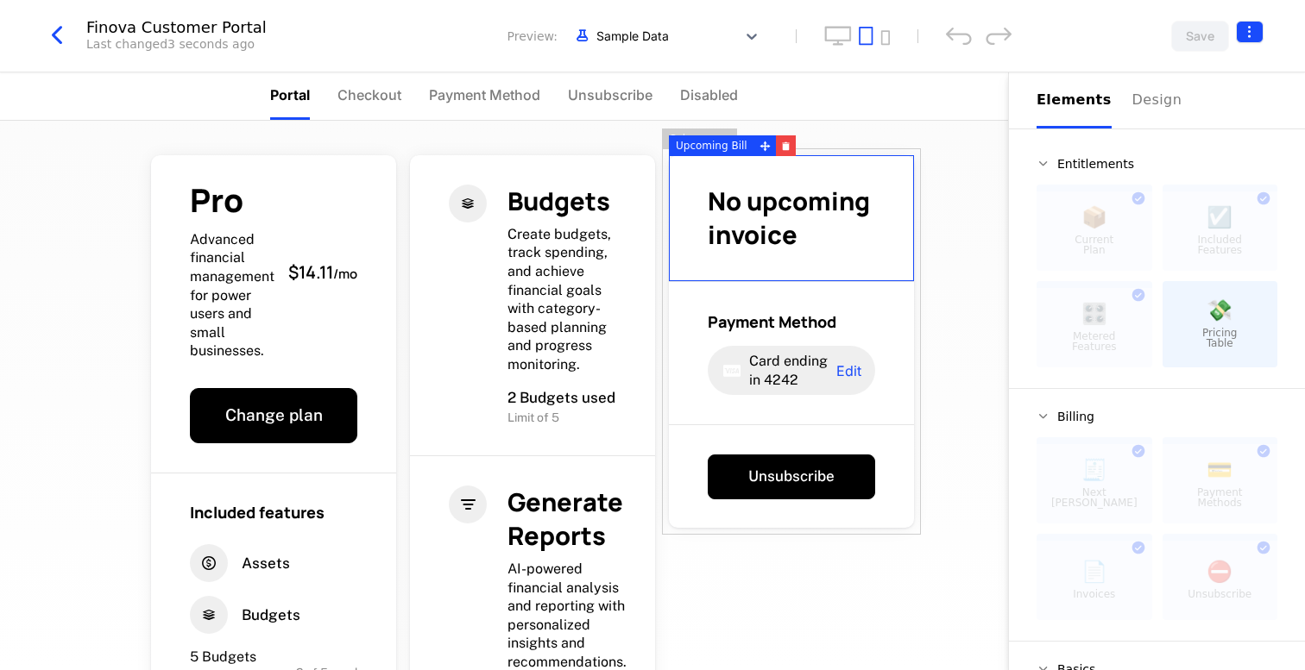
click at [1245, 32] on html "Finova Development Dev Quickstart Features Features Flags Catalog Plans Add Ons…" at bounding box center [652, 335] width 1305 height 670
click at [1226, 137] on icon "button" at bounding box center [1226, 141] width 18 height 18
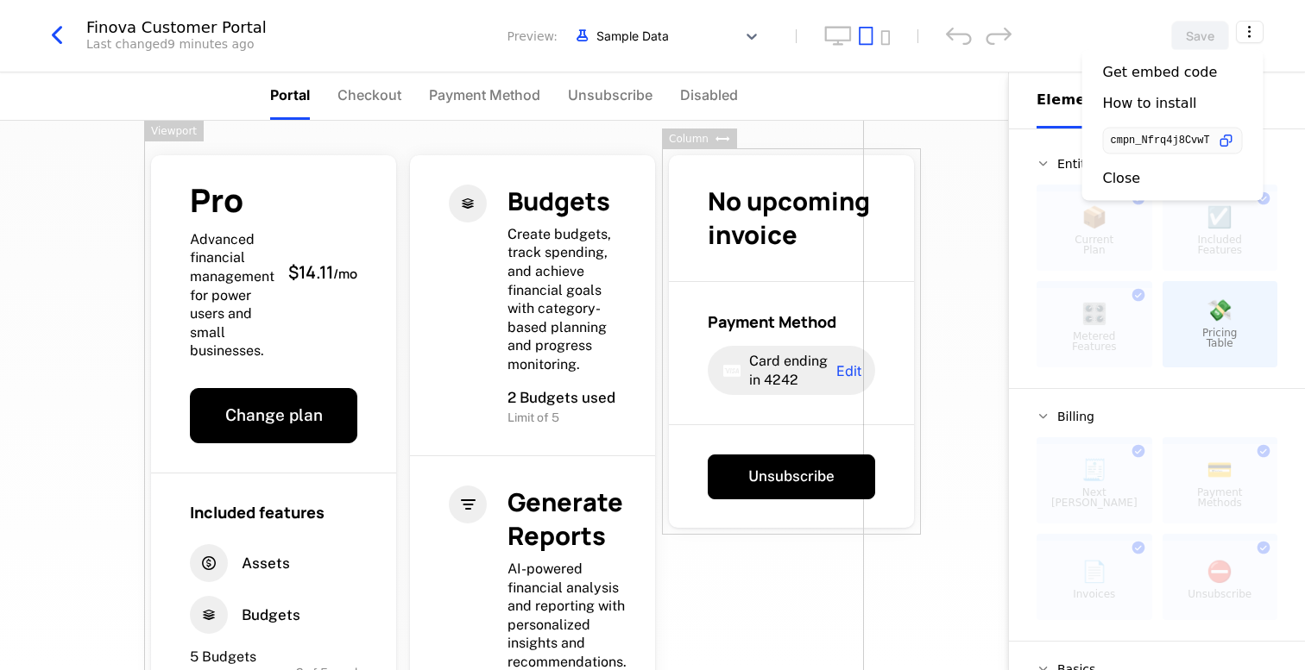
click at [60, 38] on html "Finova Development Dev Quickstart Features Features Flags Catalog Plans Add Ons…" at bounding box center [652, 335] width 1305 height 670
click at [60, 38] on icon "button" at bounding box center [56, 35] width 31 height 31
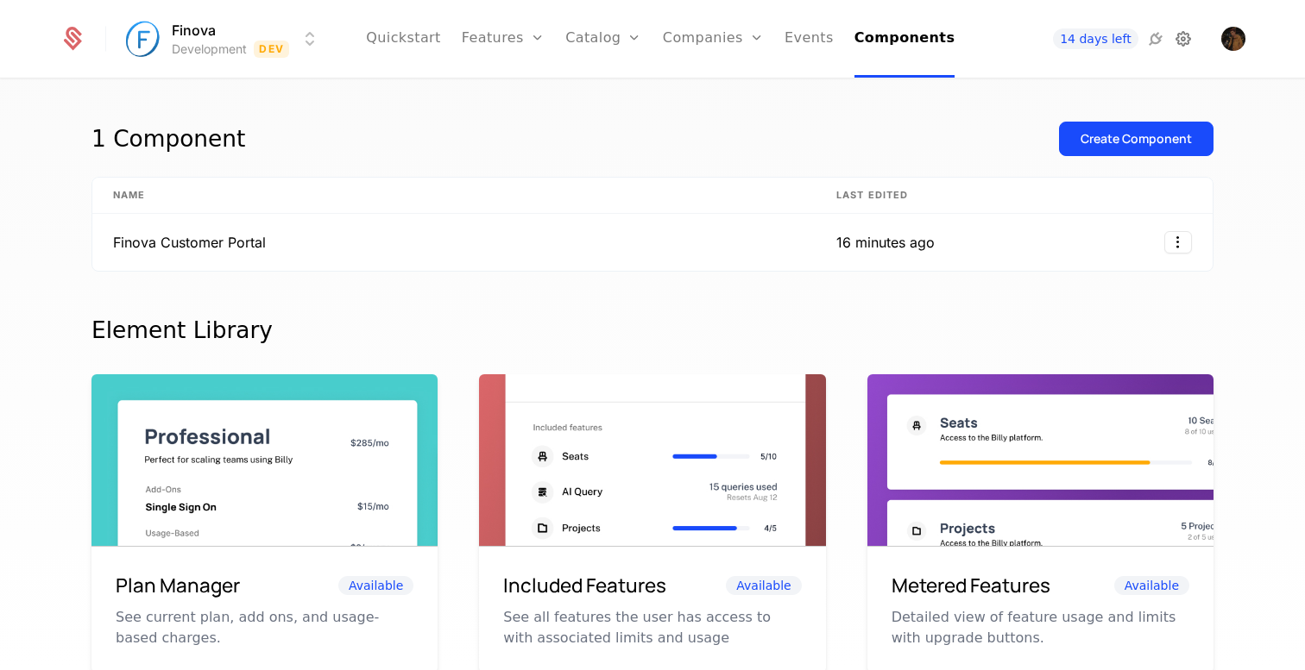
click at [1176, 44] on icon at bounding box center [1183, 38] width 21 height 21
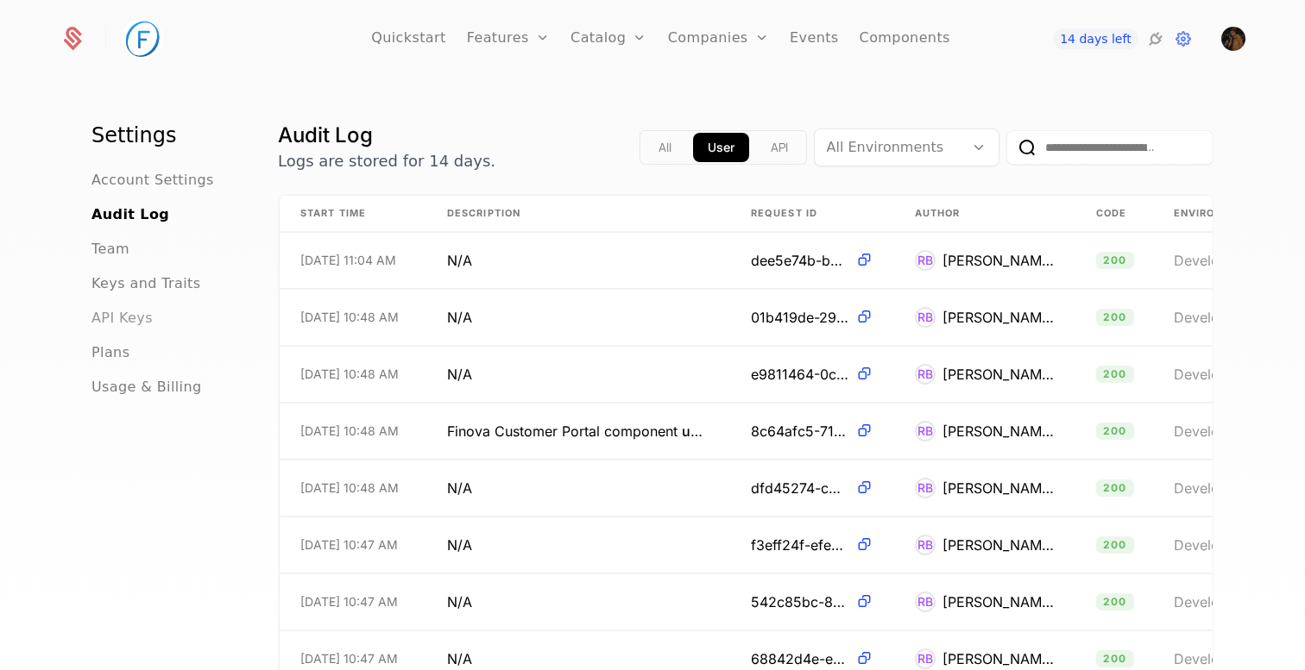
click at [139, 317] on span "API Keys" at bounding box center [121, 318] width 61 height 21
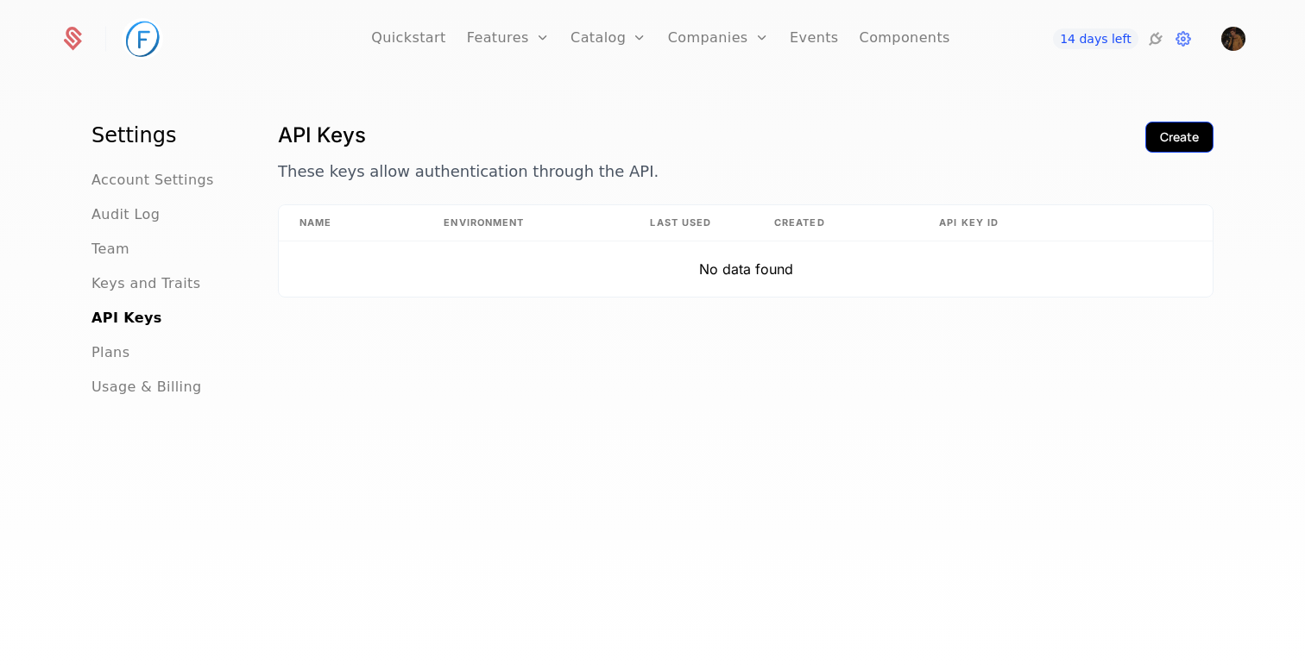
click at [1183, 143] on div "Create" at bounding box center [1179, 137] width 39 height 17
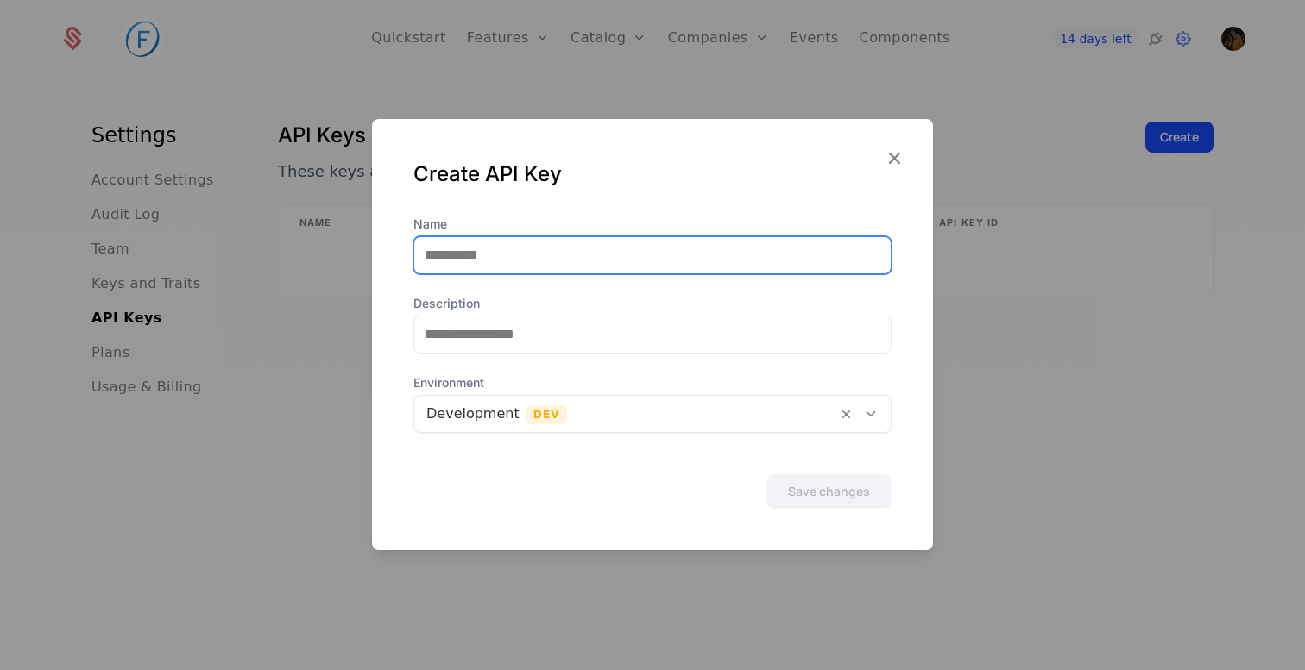
click at [532, 259] on input "Name" at bounding box center [652, 255] width 476 height 36
type input "**********"
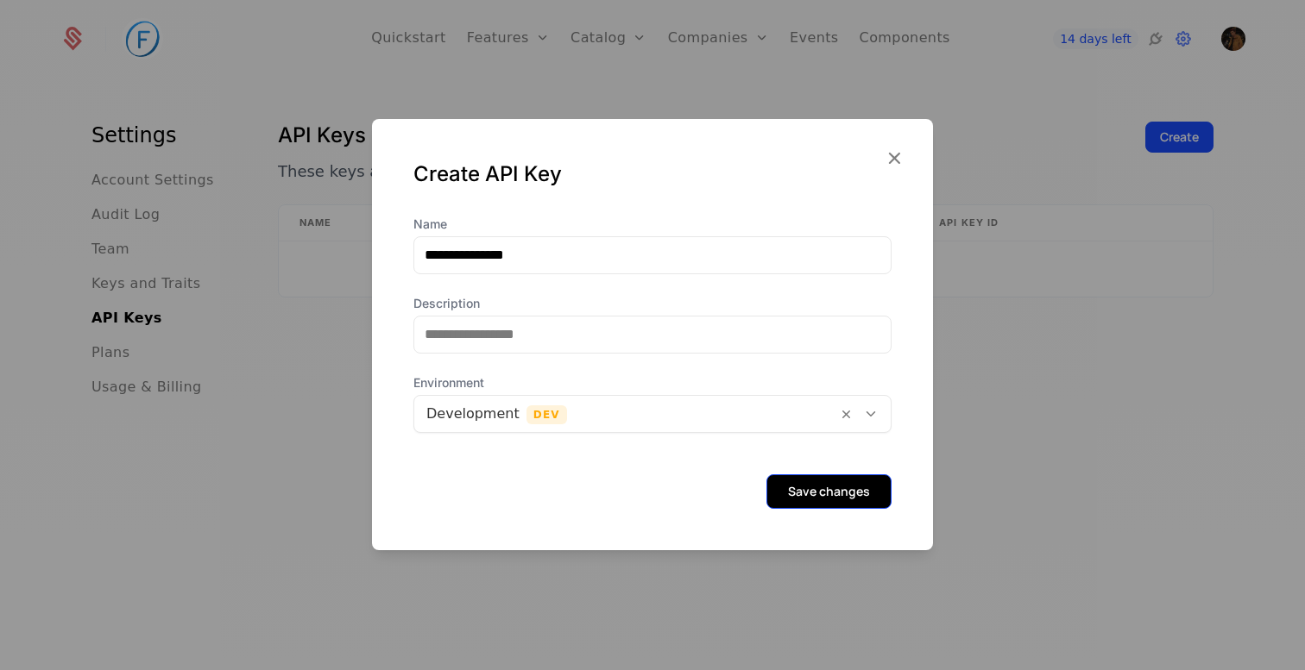
click at [804, 494] on button "Save changes" at bounding box center [828, 492] width 125 height 35
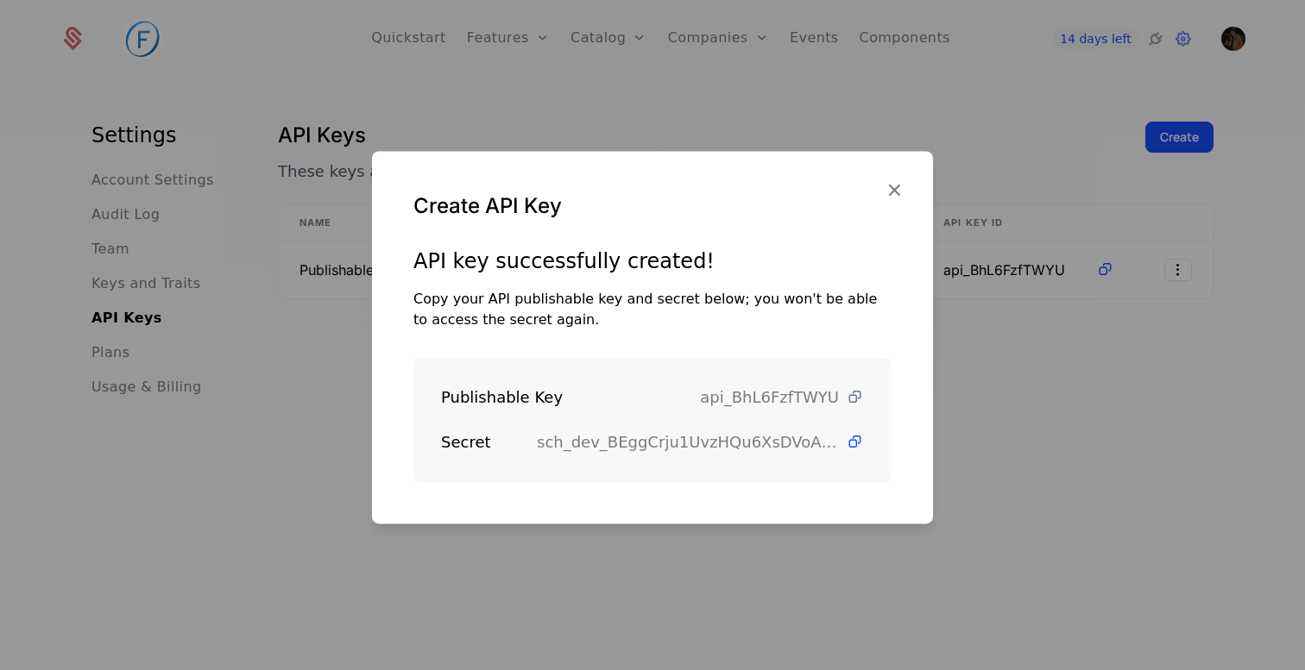
click at [857, 400] on icon at bounding box center [855, 397] width 18 height 18
click at [851, 438] on icon at bounding box center [855, 442] width 18 height 18
click at [890, 182] on icon "button" at bounding box center [894, 190] width 22 height 22
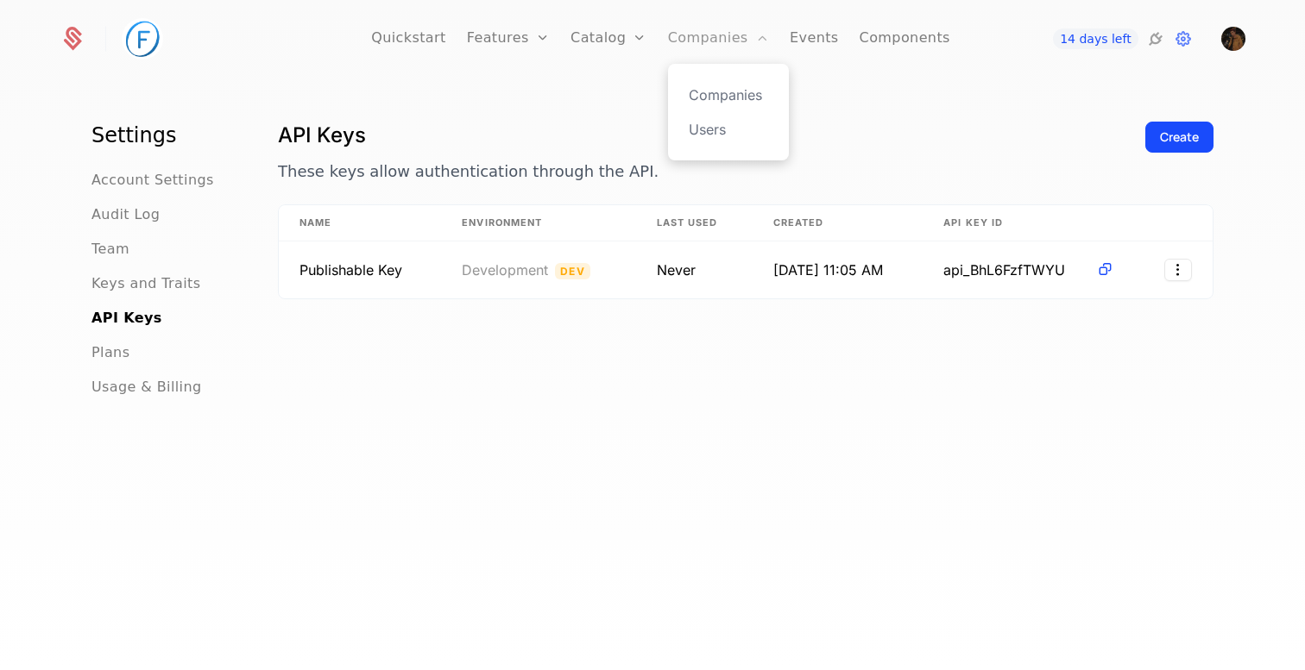
click at [714, 44] on link "Companies" at bounding box center [718, 39] width 101 height 78
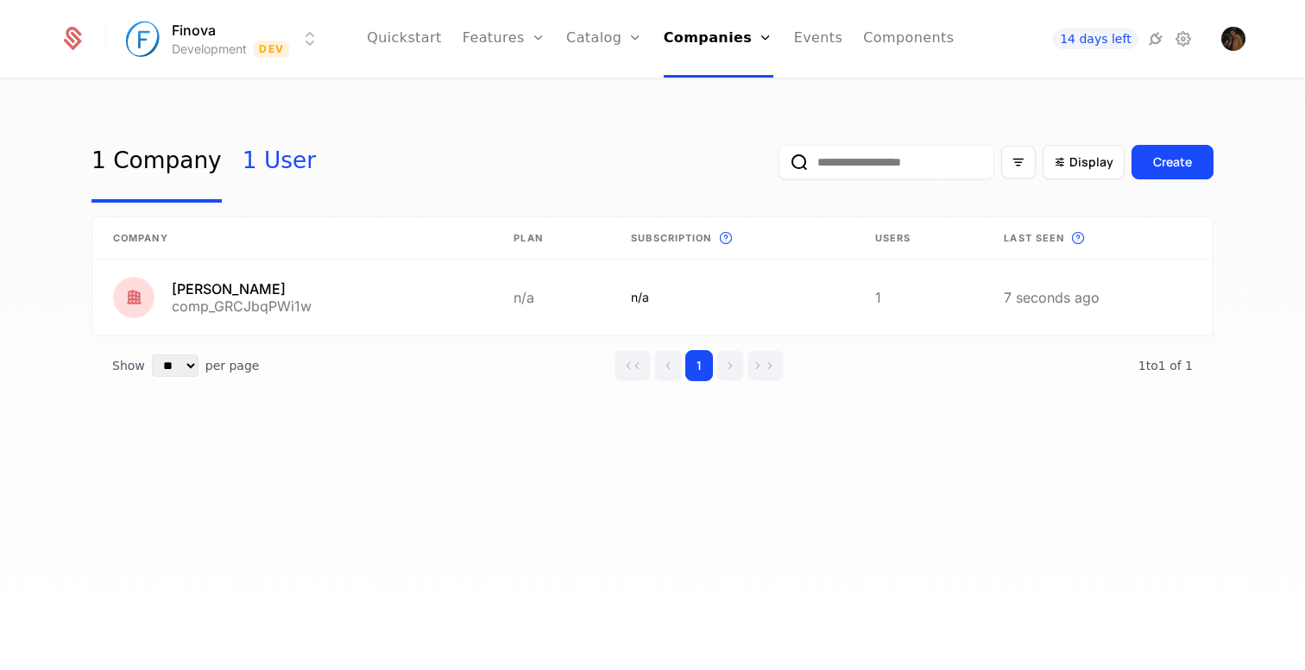
click at [266, 161] on link "1 User" at bounding box center [278, 162] width 73 height 81
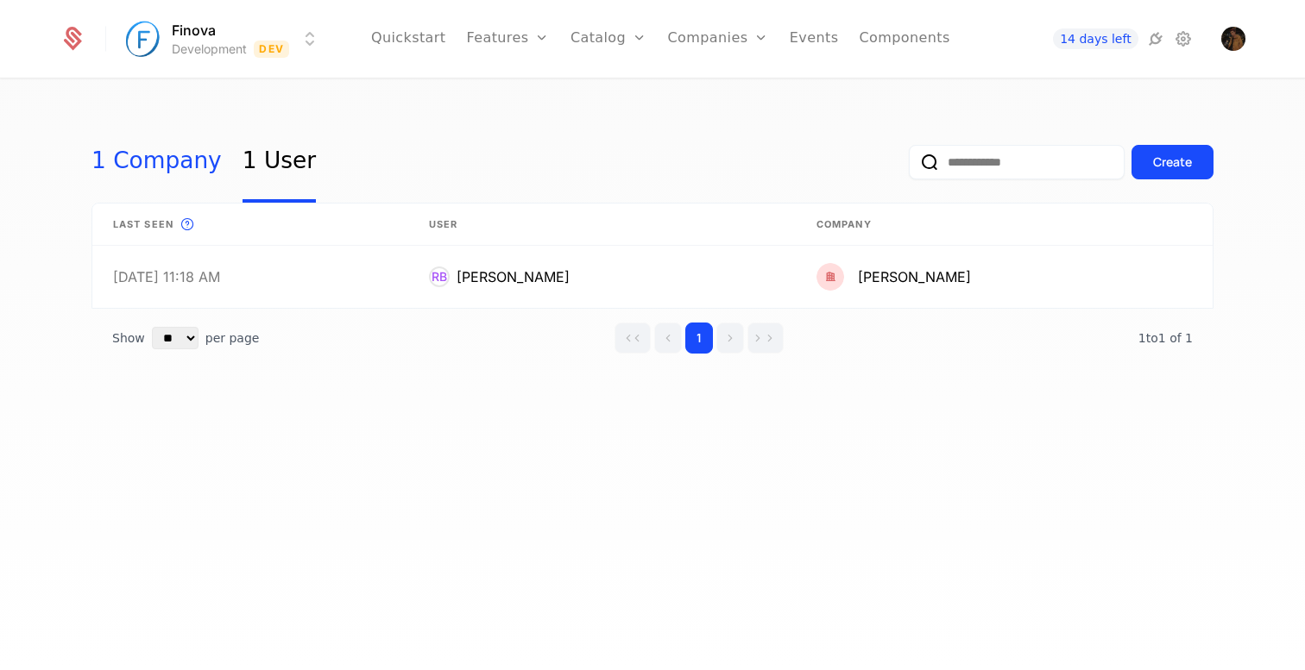
click at [148, 153] on link "1 Company" at bounding box center [156, 162] width 130 height 81
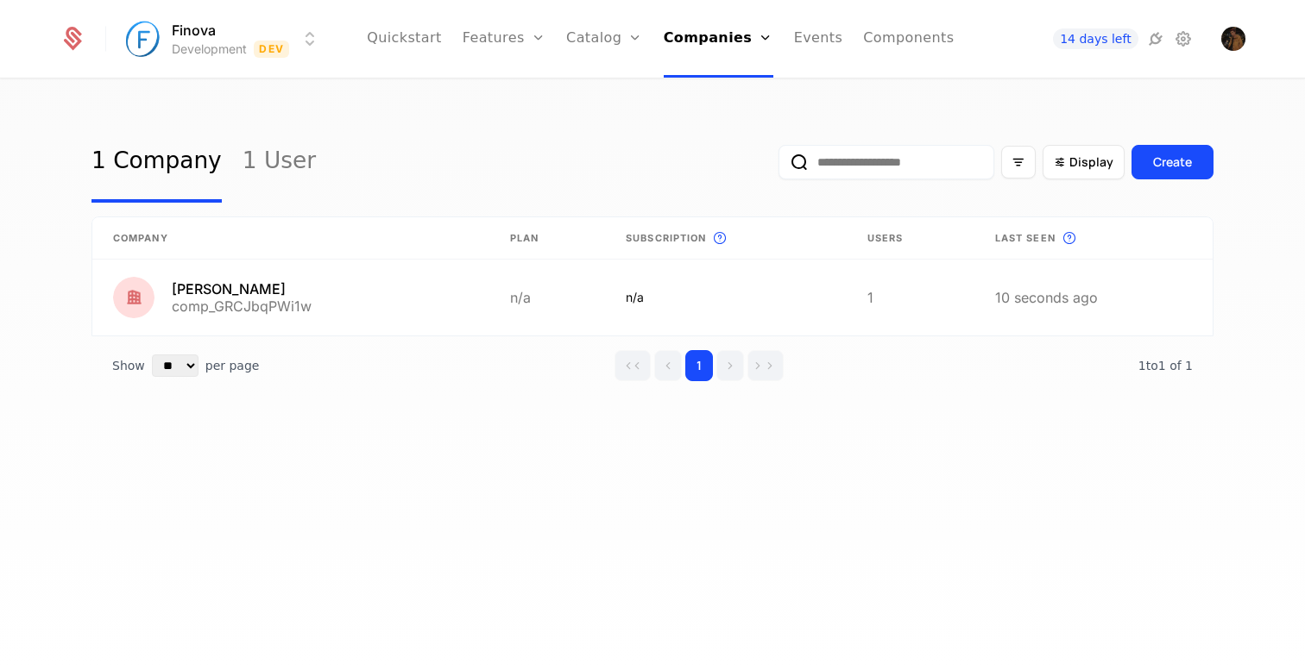
click at [387, 135] on div "1 Company 1 User Display Create" at bounding box center [652, 162] width 1122 height 81
click at [248, 156] on link "1 User" at bounding box center [278, 162] width 73 height 81
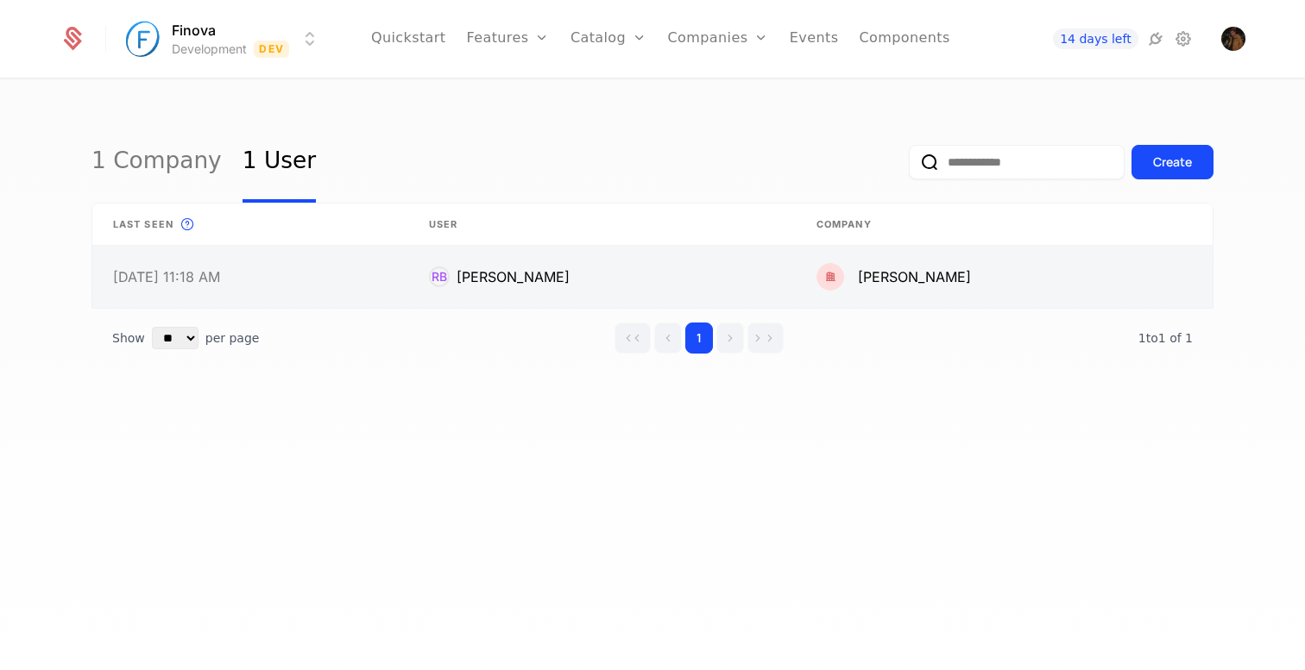
click at [394, 290] on link at bounding box center [250, 277] width 316 height 62
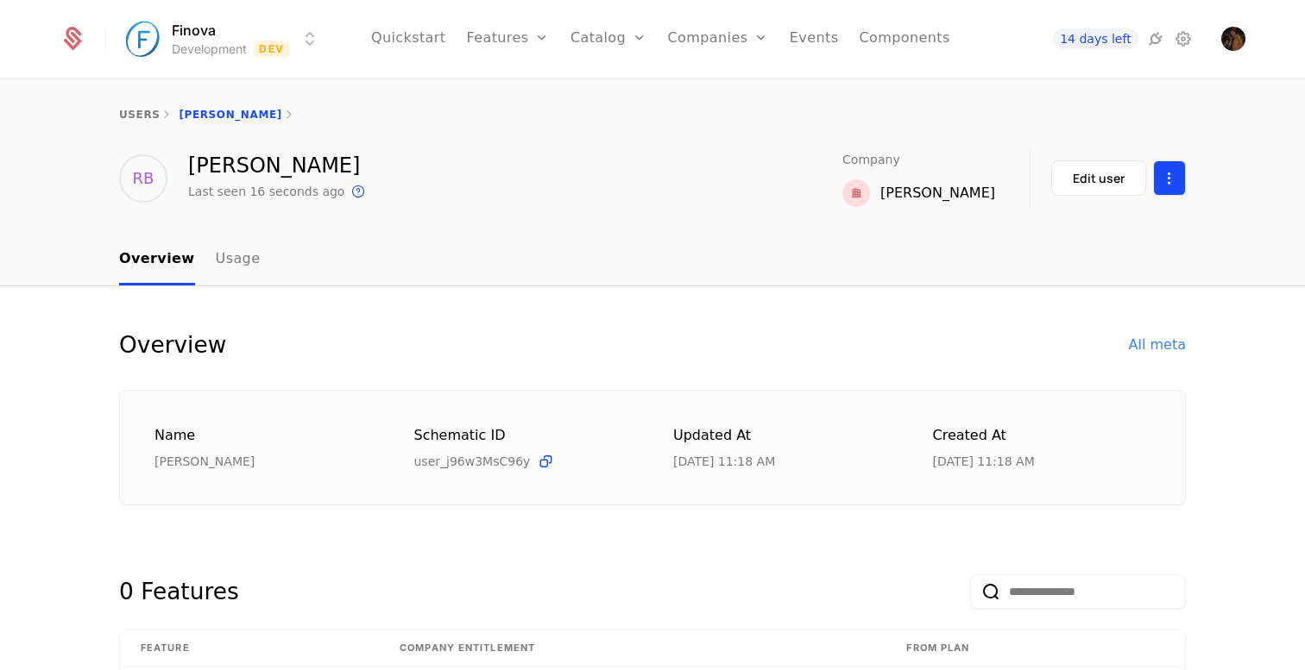
click at [1172, 187] on html "Finova Development Dev Quickstart Features Features Flags Catalog Plans Add Ons…" at bounding box center [652, 335] width 1305 height 670
click at [1172, 181] on html "Finova Development Dev Quickstart Features Features Flags Catalog Plans Add Ons…" at bounding box center [652, 335] width 1305 height 670
click at [631, 201] on link "Configuration" at bounding box center [635, 198] width 89 height 21
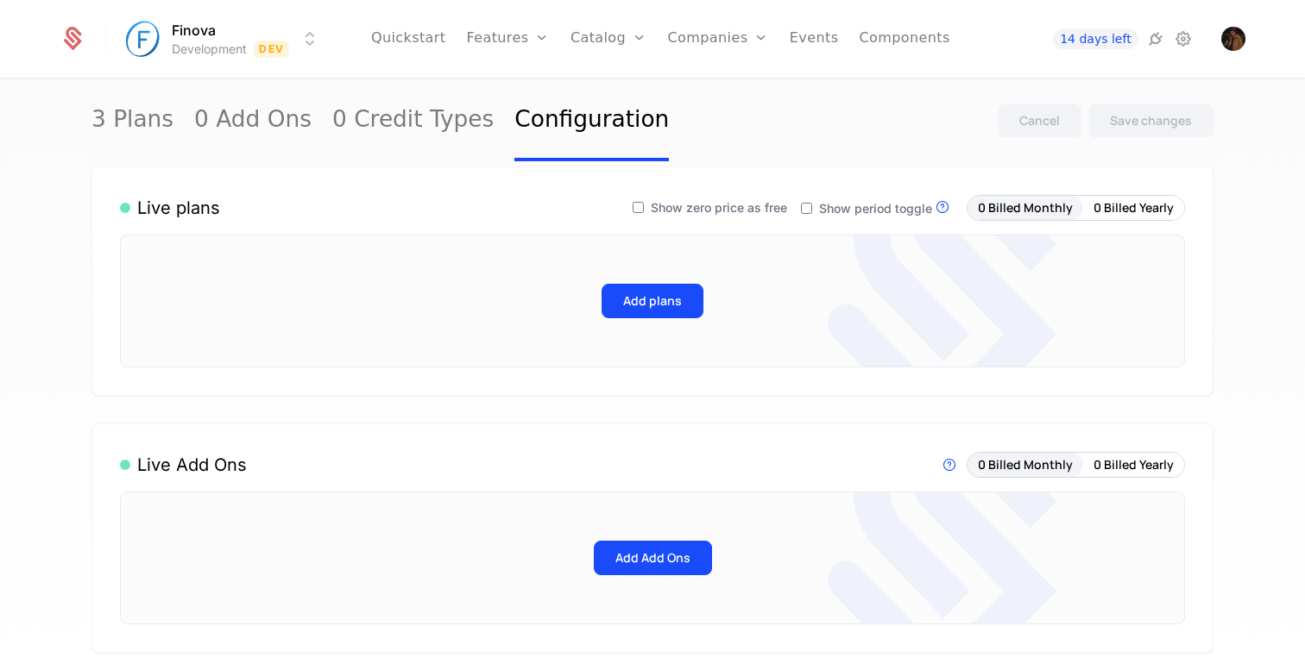
scroll to position [192, 0]
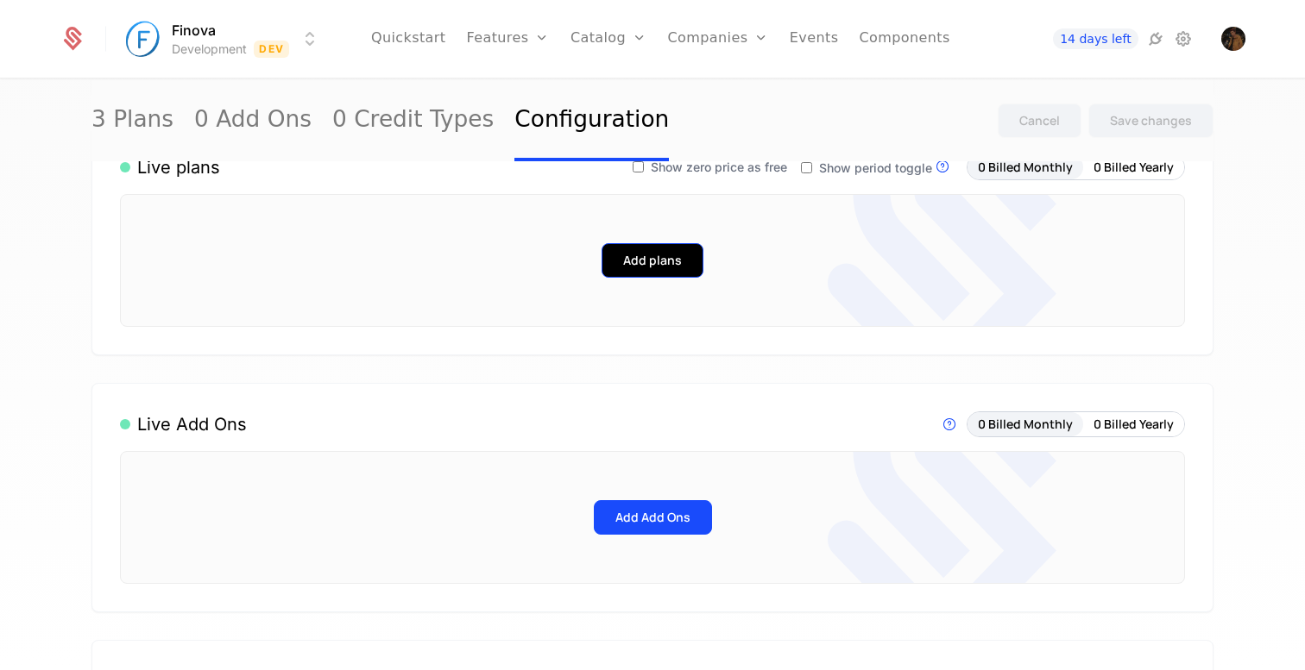
click at [676, 268] on button "Add plans" at bounding box center [652, 260] width 102 height 35
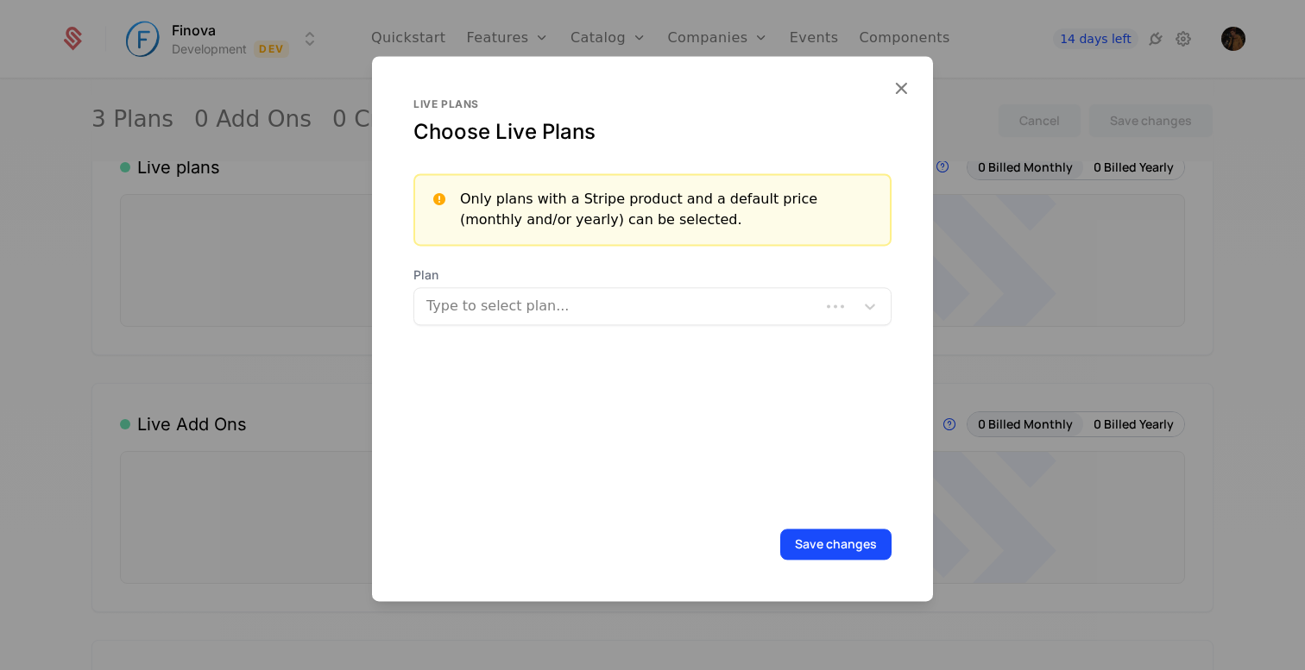
click at [633, 299] on div at bounding box center [618, 306] width 381 height 24
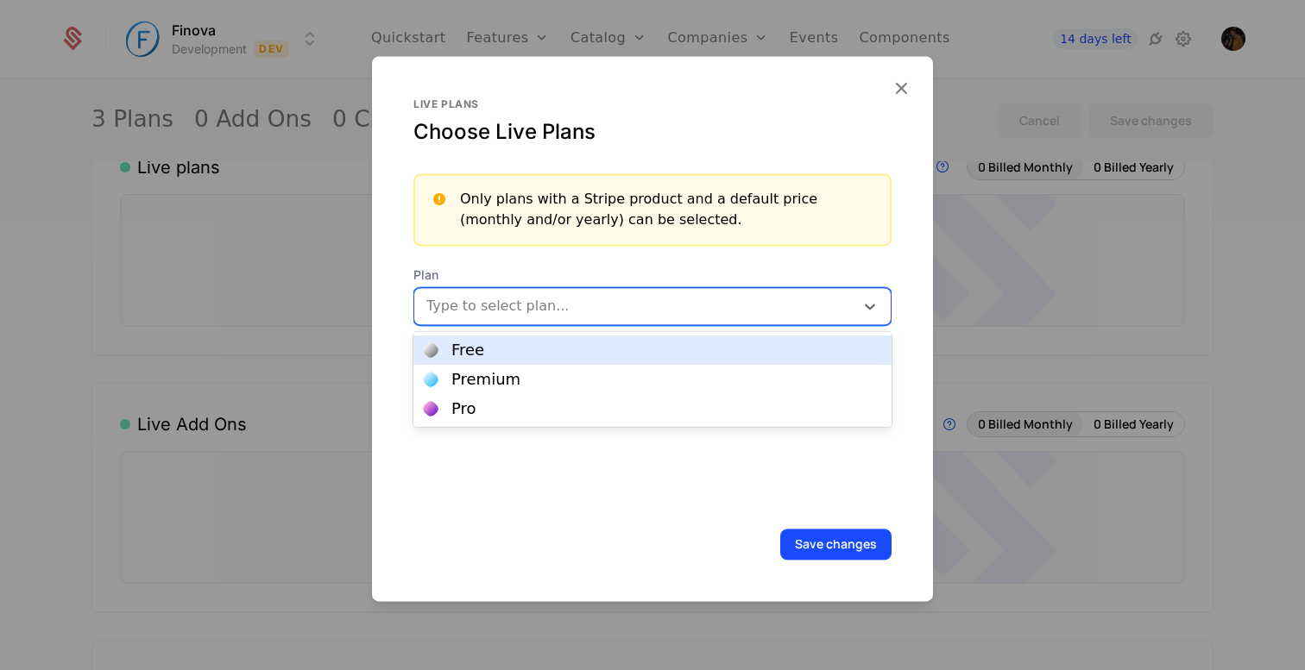
click at [571, 356] on div "Free" at bounding box center [652, 351] width 457 height 16
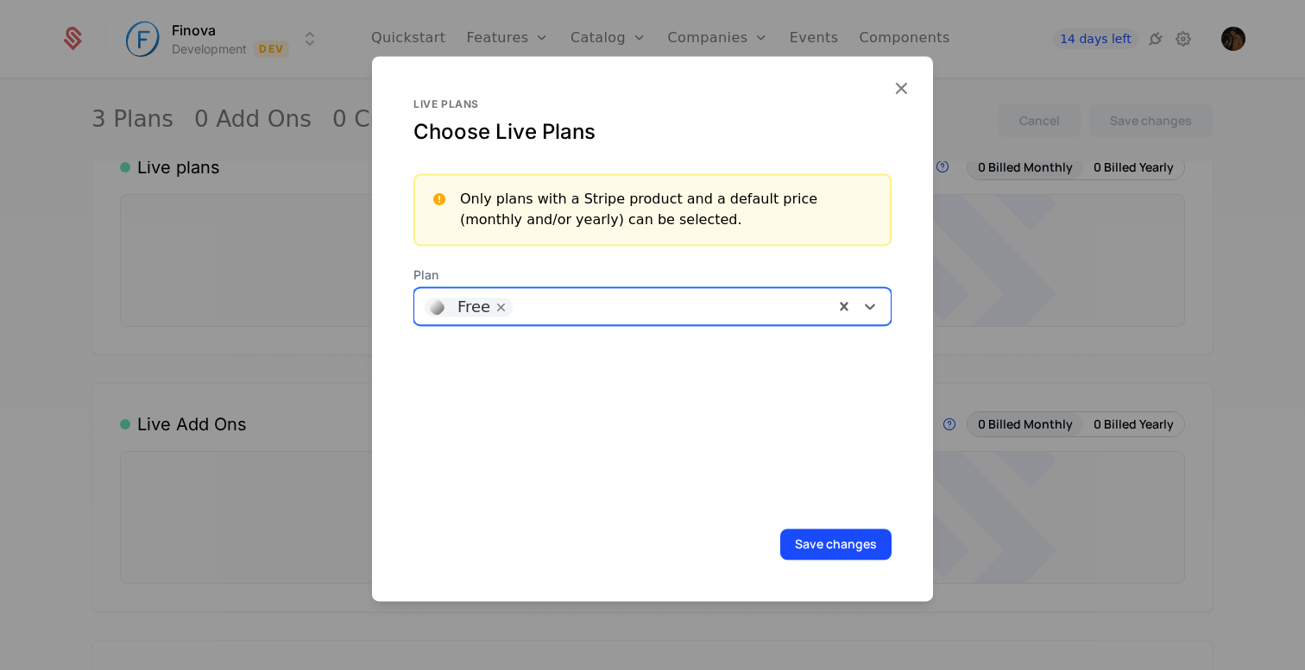
click at [600, 313] on div at bounding box center [672, 305] width 302 height 24
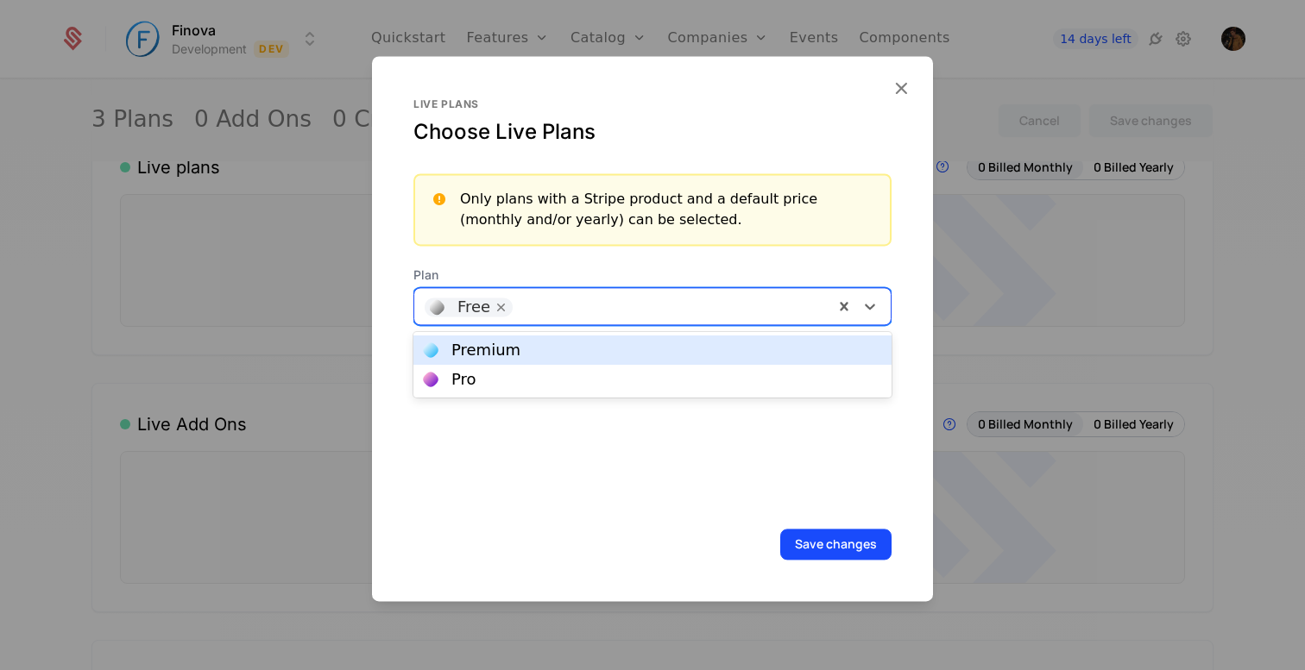
click at [589, 353] on div "Premium" at bounding box center [652, 351] width 457 height 16
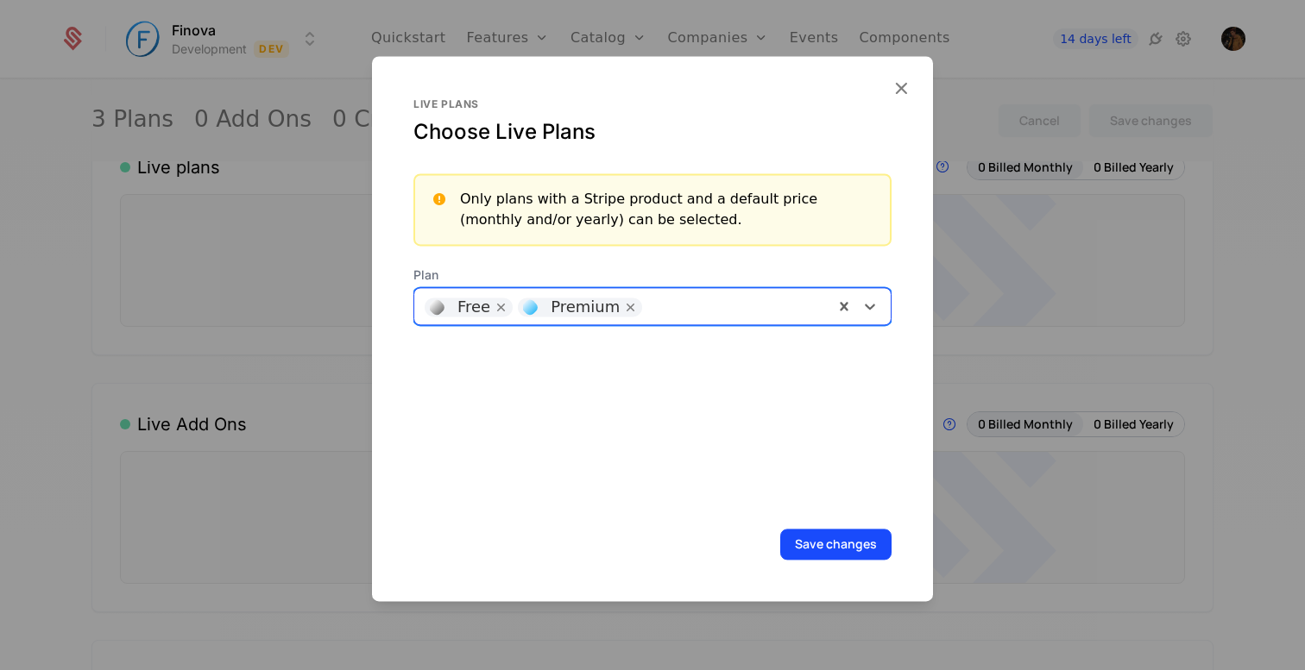
click at [653, 311] on div at bounding box center [737, 305] width 173 height 24
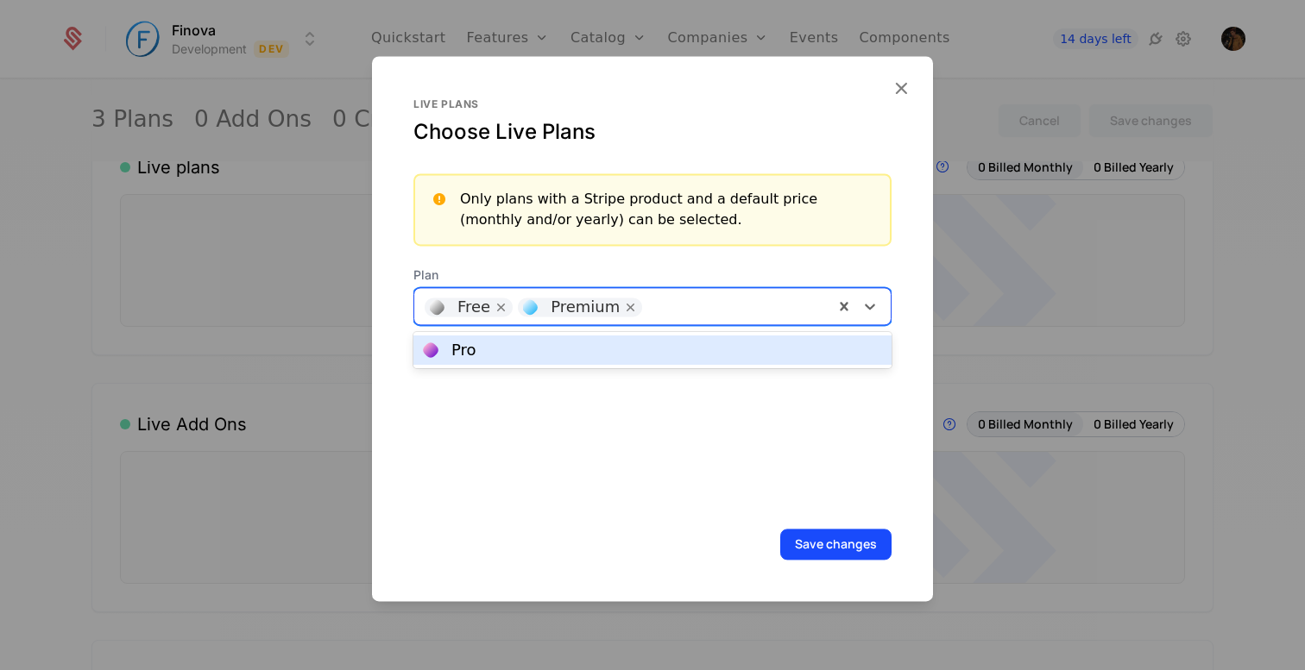
click at [651, 349] on div "Pro" at bounding box center [652, 351] width 457 height 16
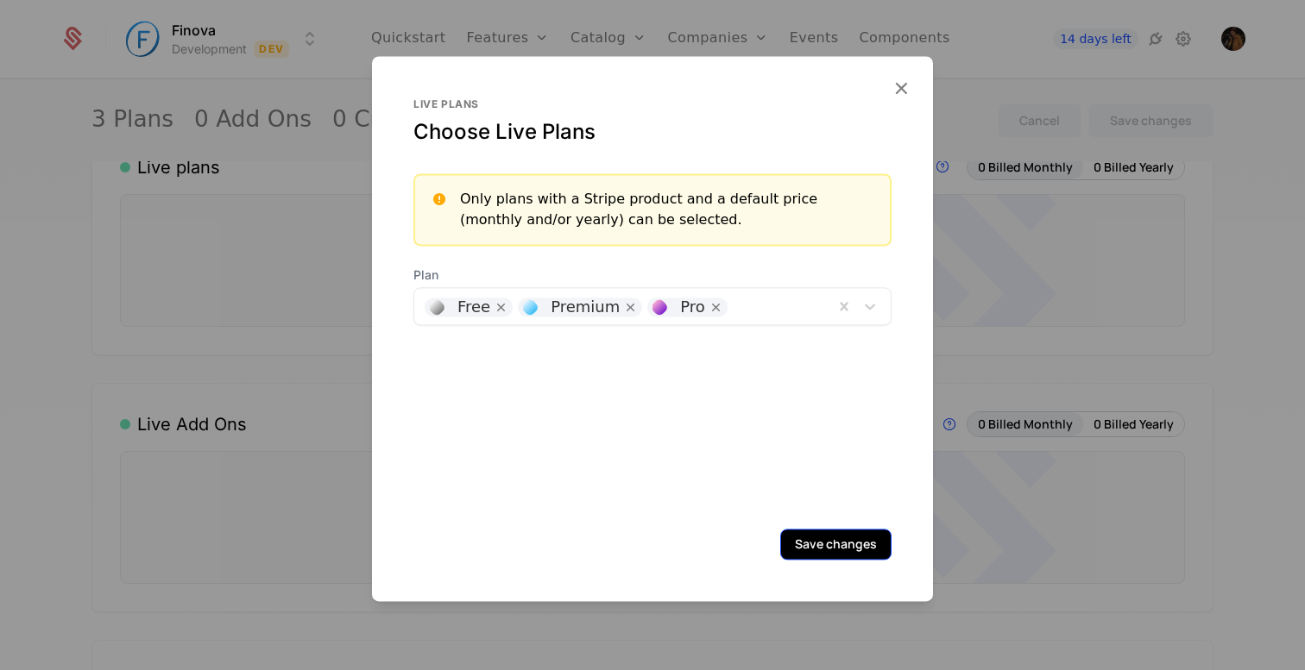
click at [817, 554] on button "Save changes" at bounding box center [835, 544] width 111 height 31
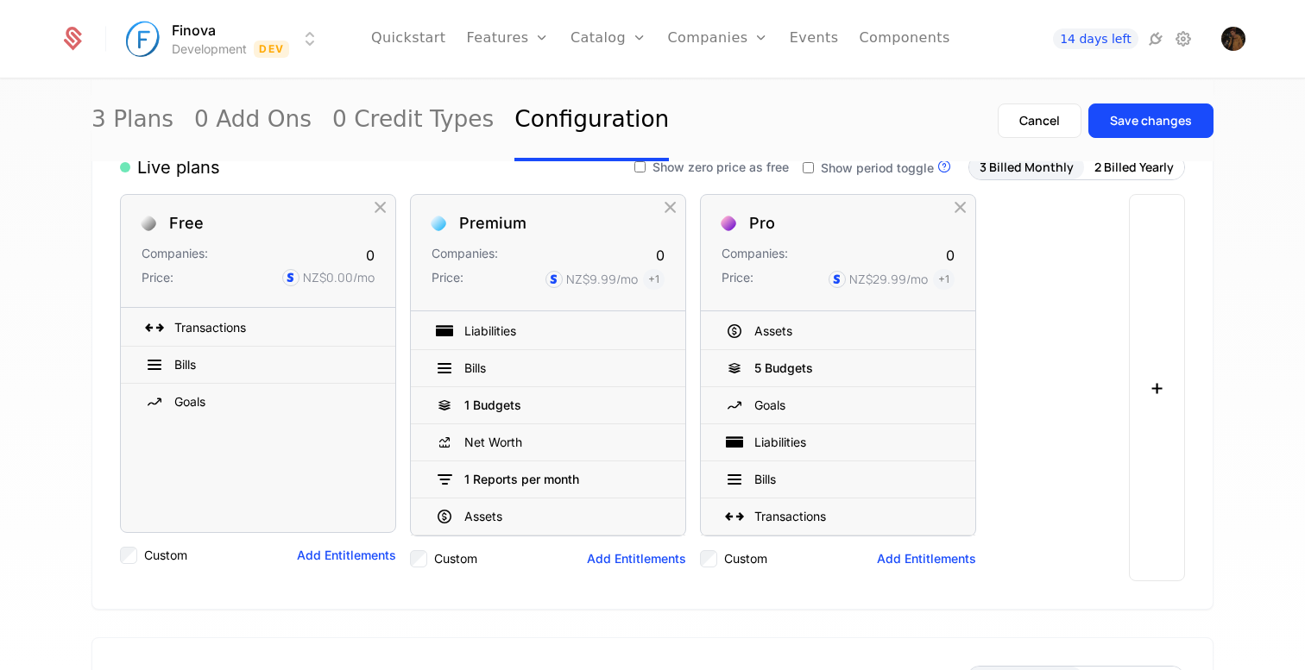
scroll to position [0, 0]
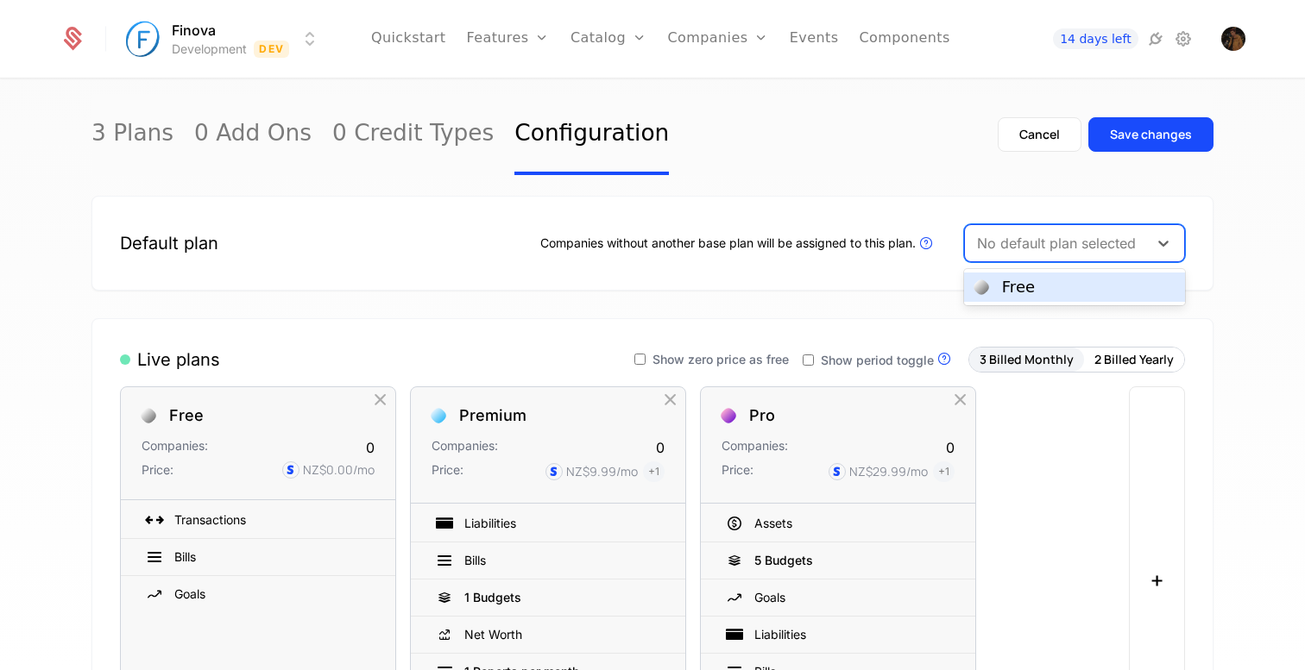
click at [1059, 236] on div at bounding box center [1056, 243] width 159 height 24
click at [1054, 286] on div "Free" at bounding box center [1074, 288] width 200 height 16
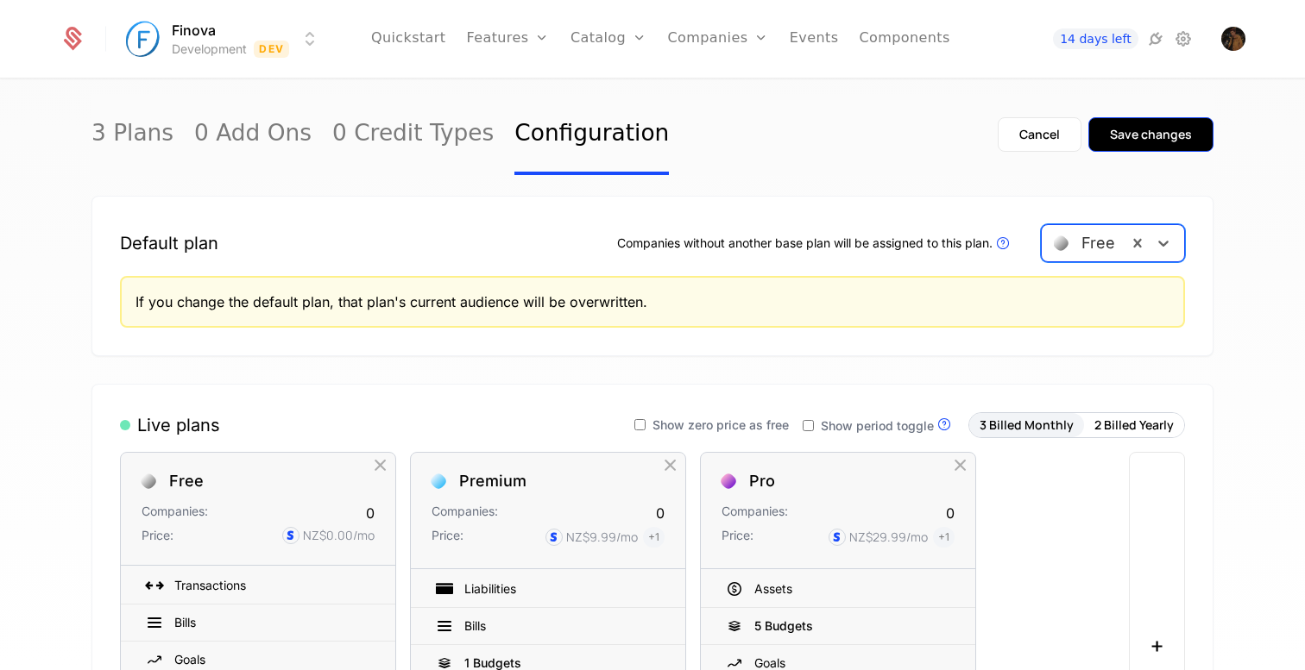
click at [1153, 149] on button "Save changes" at bounding box center [1150, 134] width 125 height 35
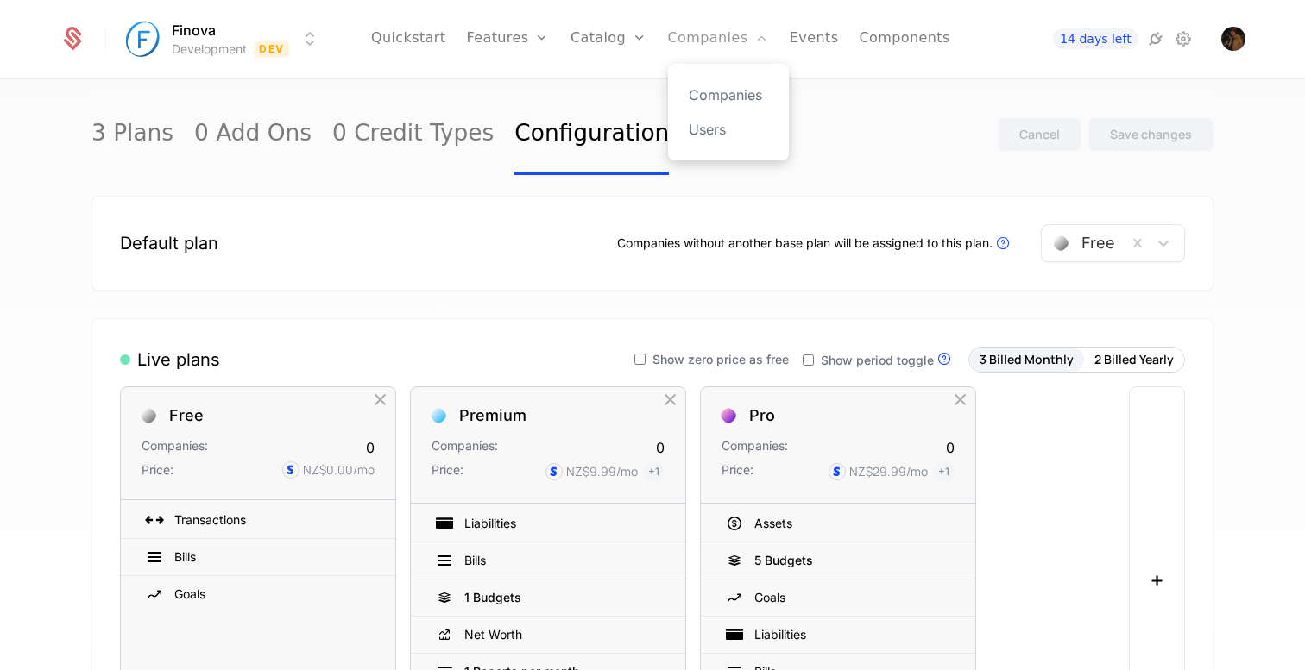
click at [714, 47] on link "Companies" at bounding box center [718, 39] width 101 height 78
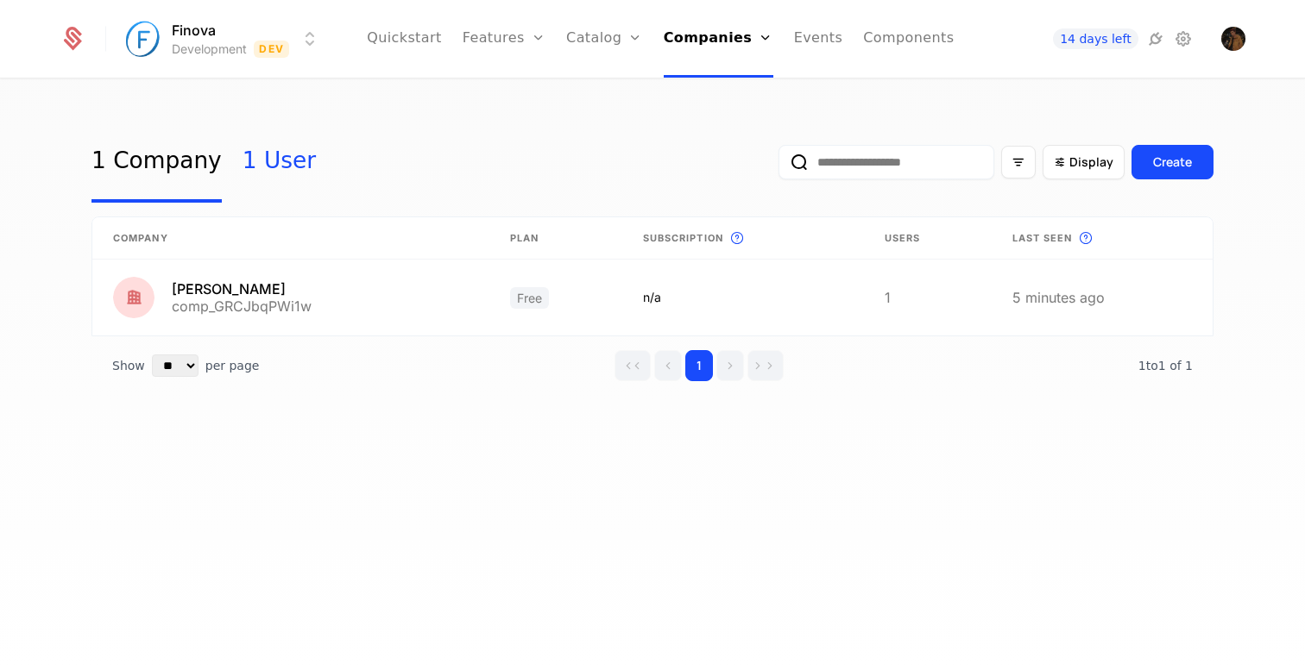
click at [254, 164] on link "1 User" at bounding box center [278, 162] width 73 height 81
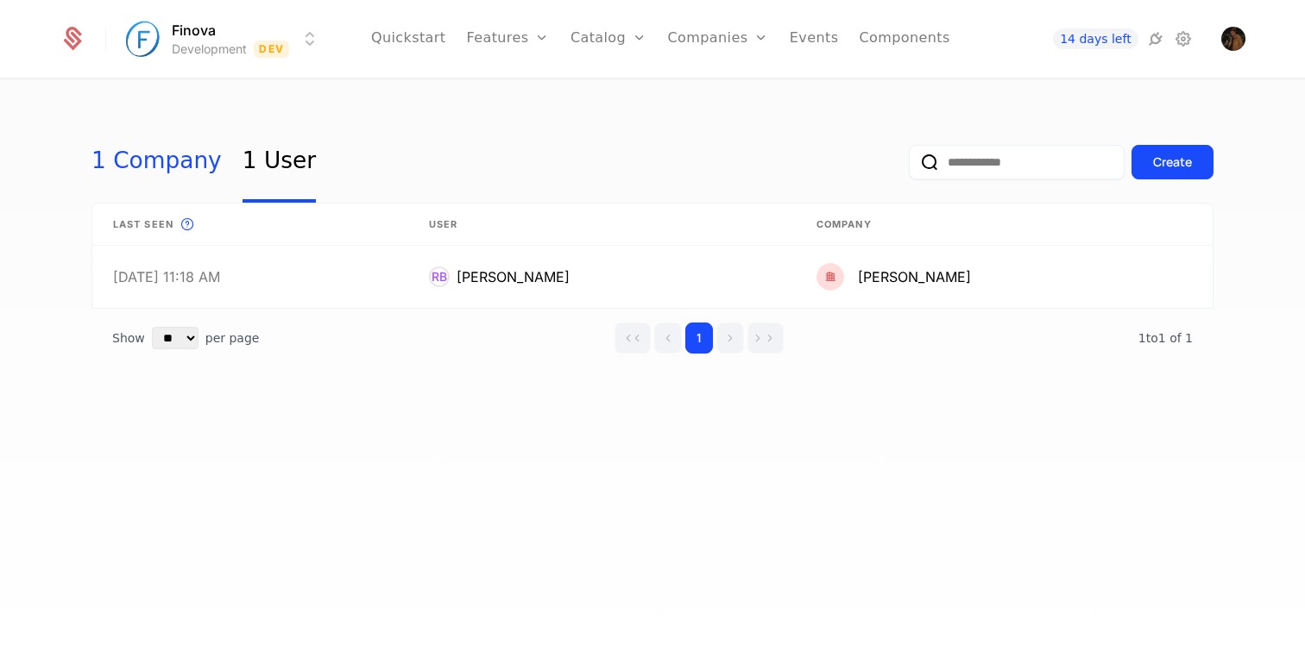
click at [175, 183] on link "1 Company" at bounding box center [156, 162] width 130 height 81
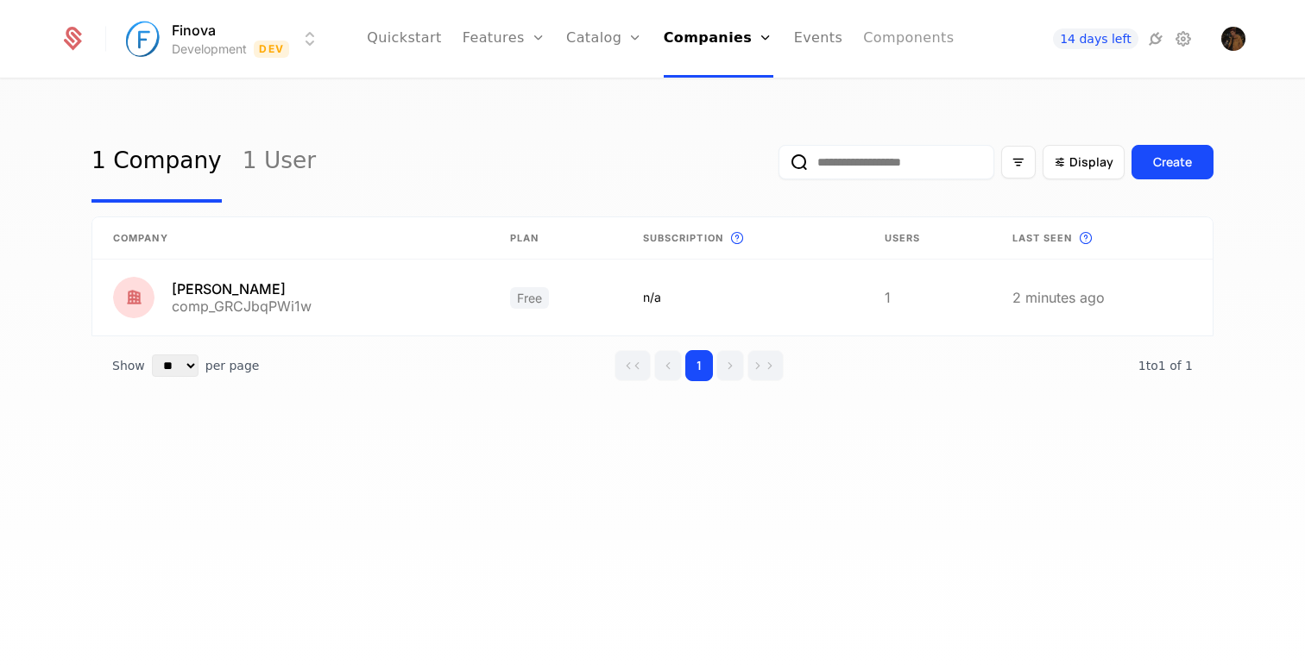
click at [888, 35] on link "Components" at bounding box center [908, 39] width 91 height 78
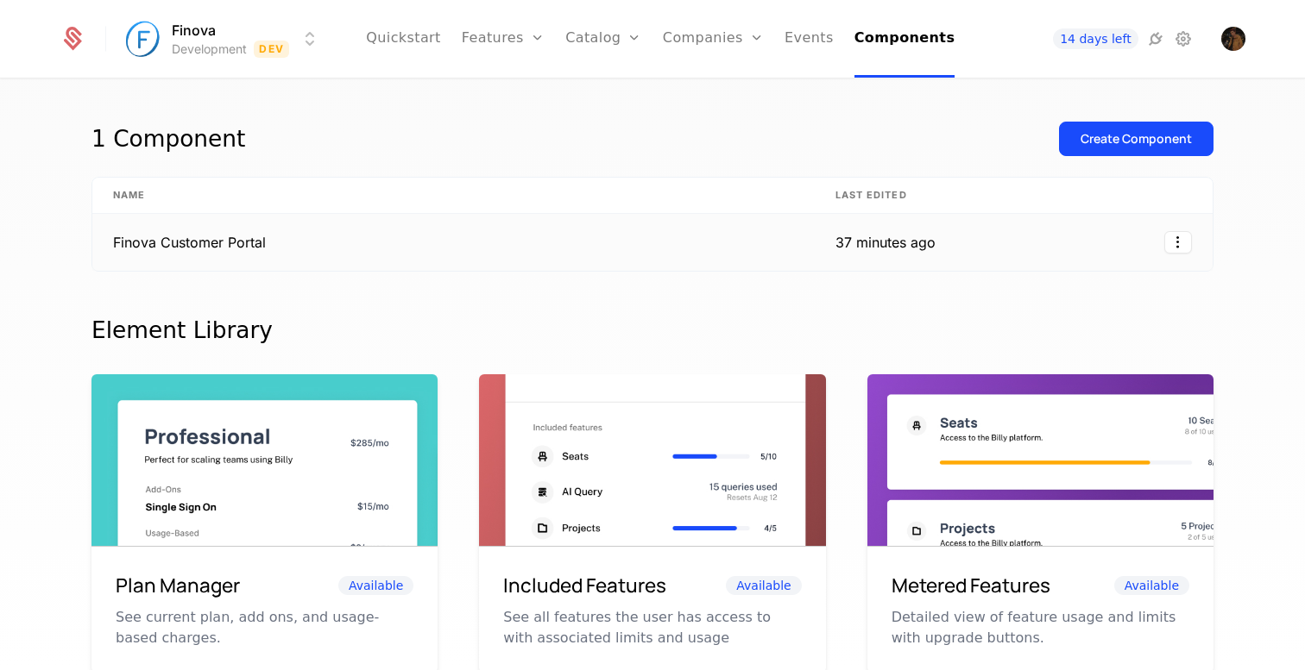
click at [619, 249] on td "Finova Customer Portal" at bounding box center [453, 242] width 722 height 57
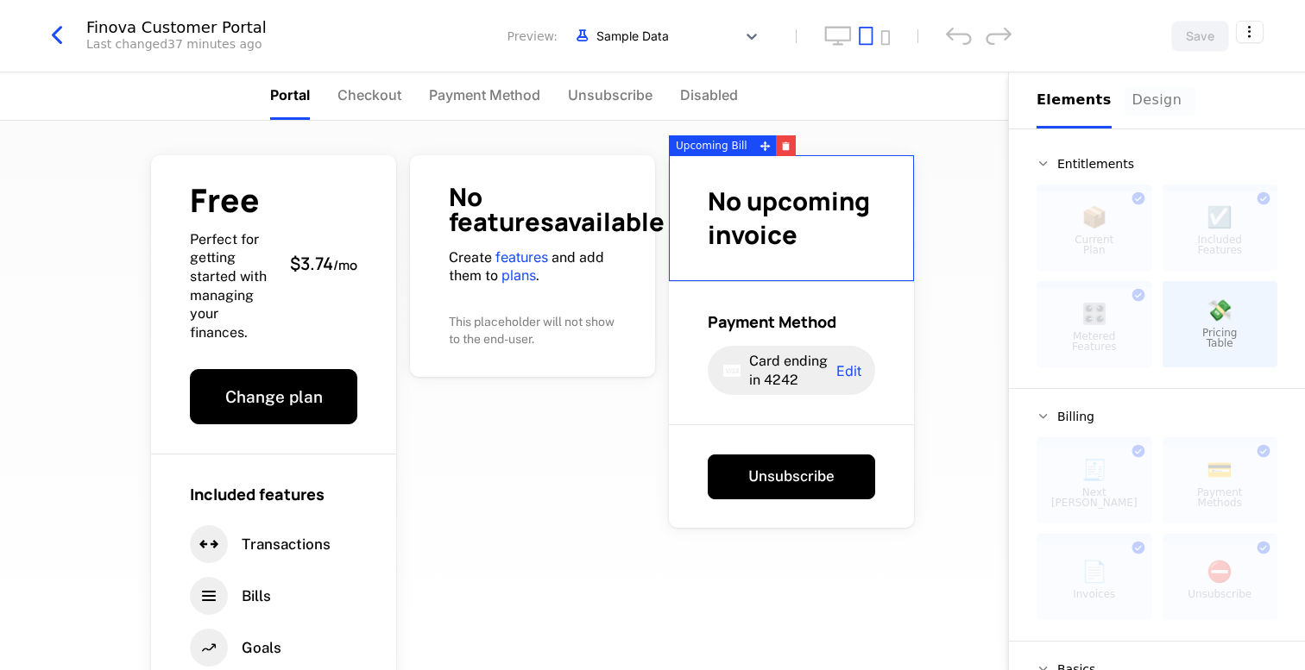
click at [1157, 115] on button "Design" at bounding box center [1159, 100] width 55 height 56
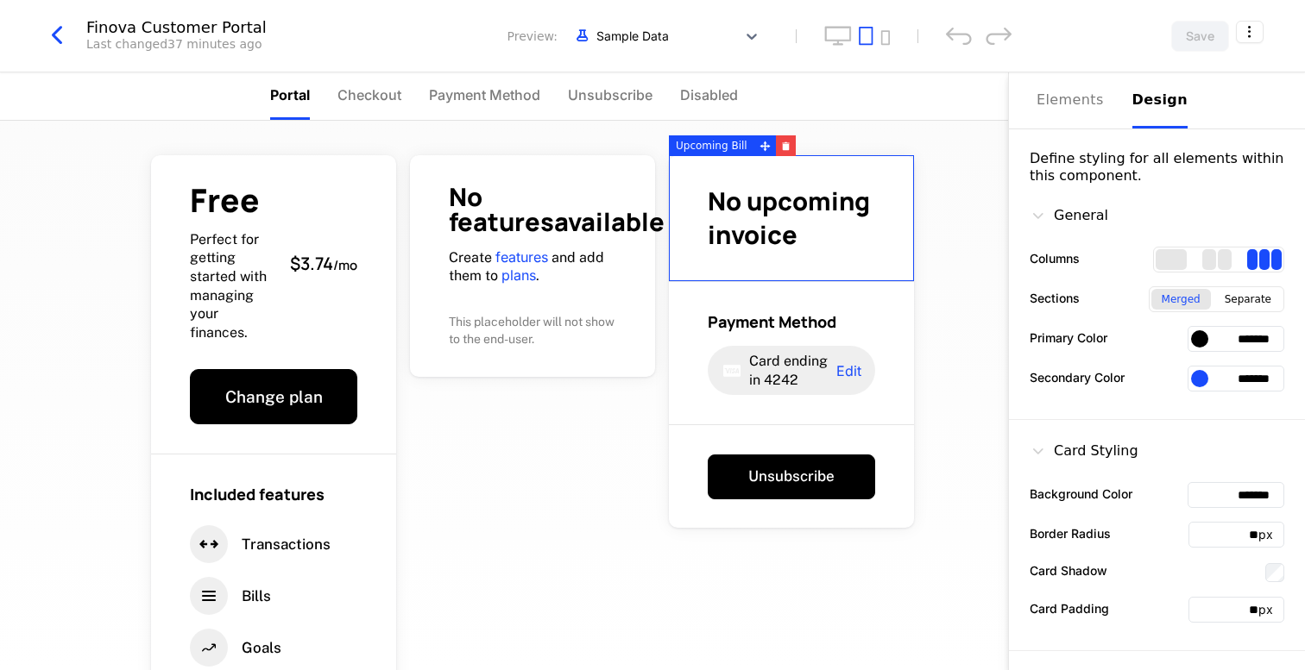
click at [1245, 340] on input "*******" at bounding box center [1235, 339] width 97 height 26
paste input "text"
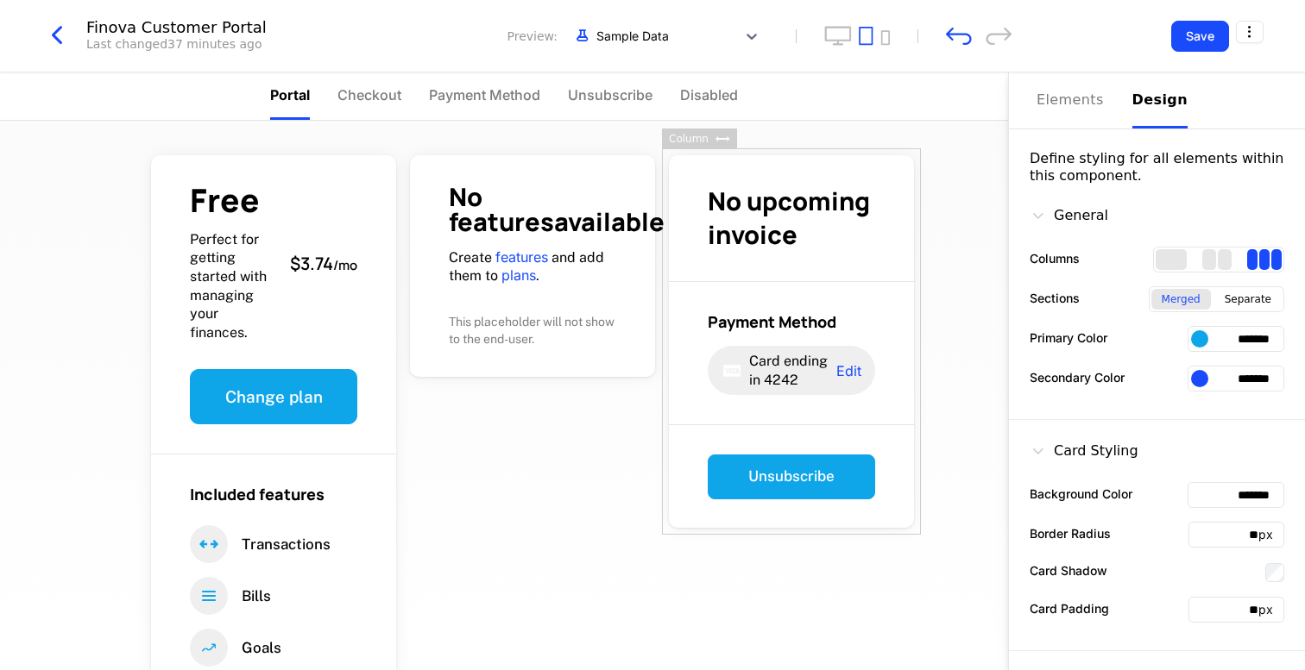
click at [1253, 340] on input "*******" at bounding box center [1235, 339] width 97 height 26
paste input "text"
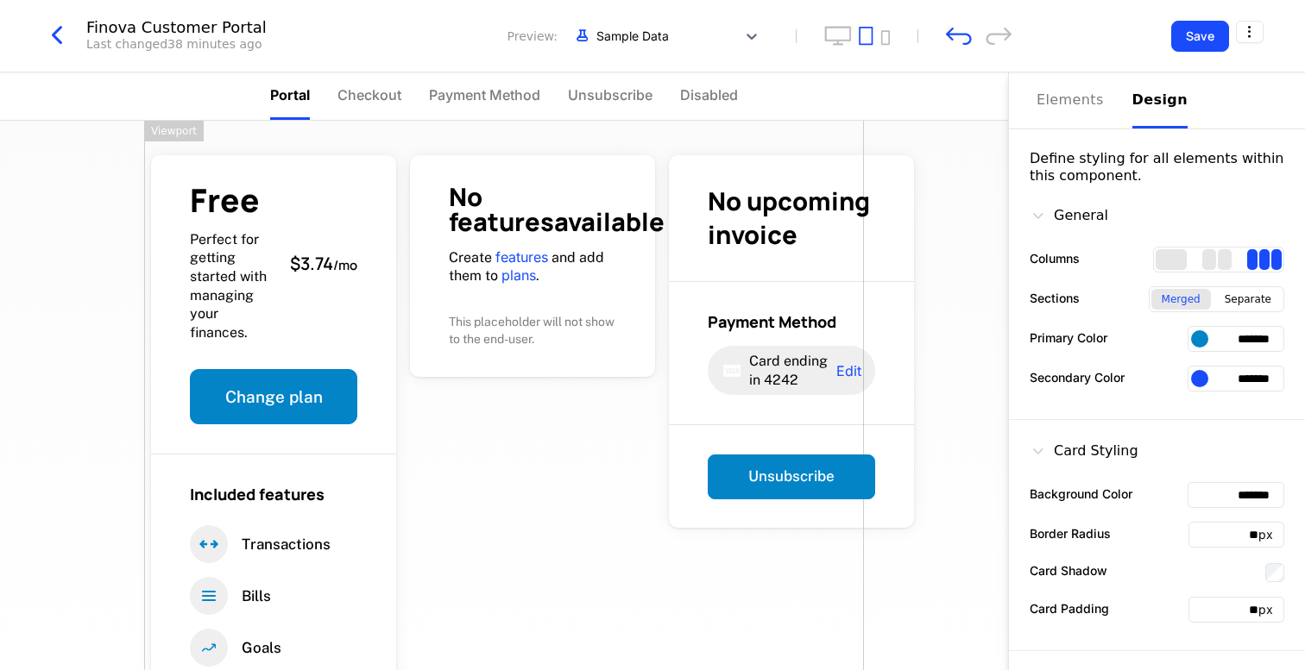
click at [1249, 329] on input "*******" at bounding box center [1235, 339] width 97 height 26
paste input "text"
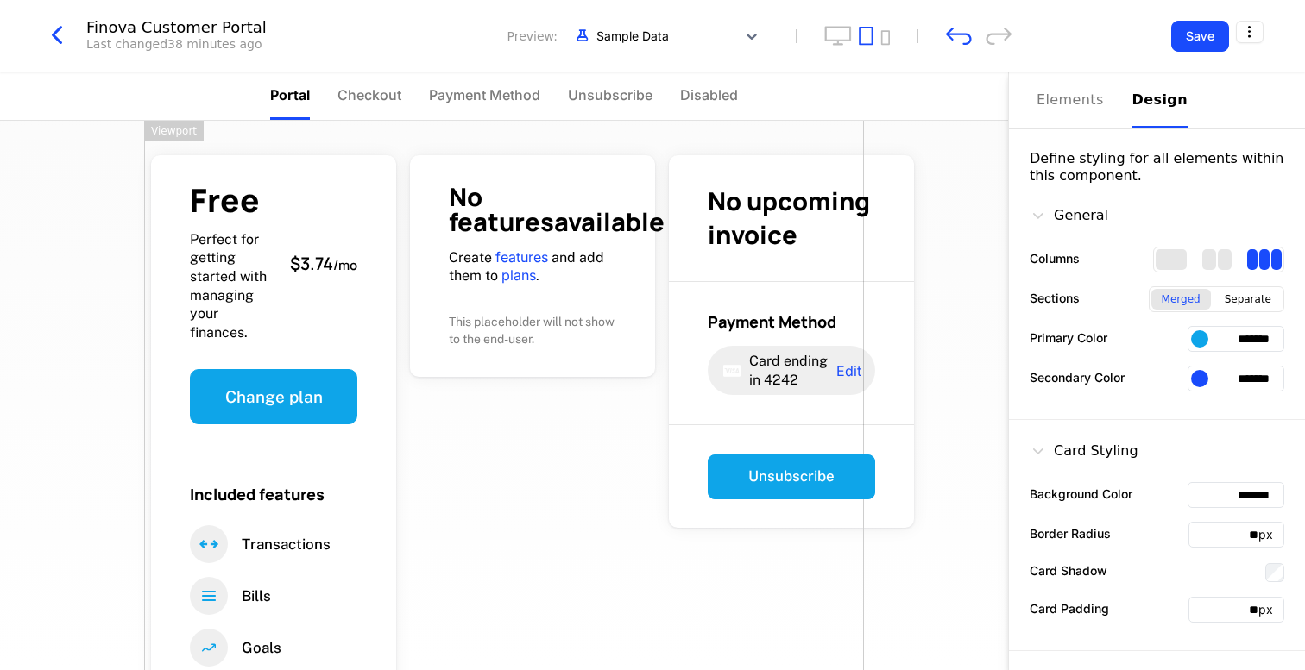
type input "*******"
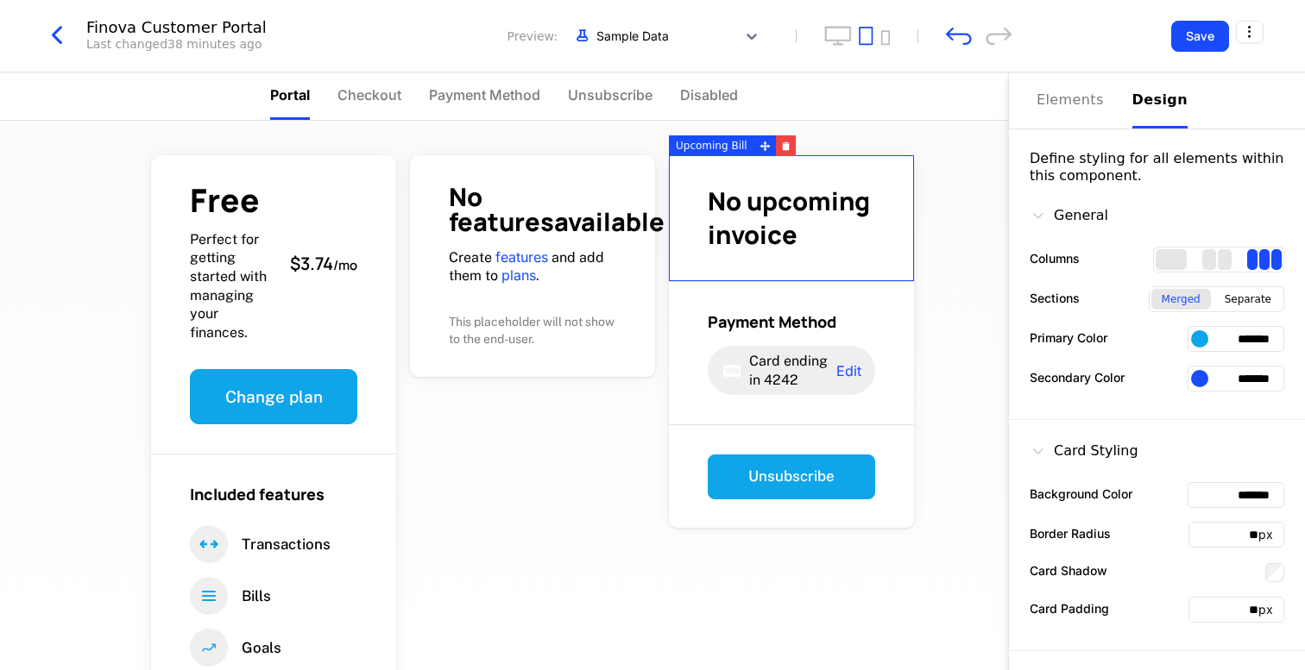
click at [1218, 388] on input "*******" at bounding box center [1235, 379] width 97 height 26
paste input "text"
type input "*******"
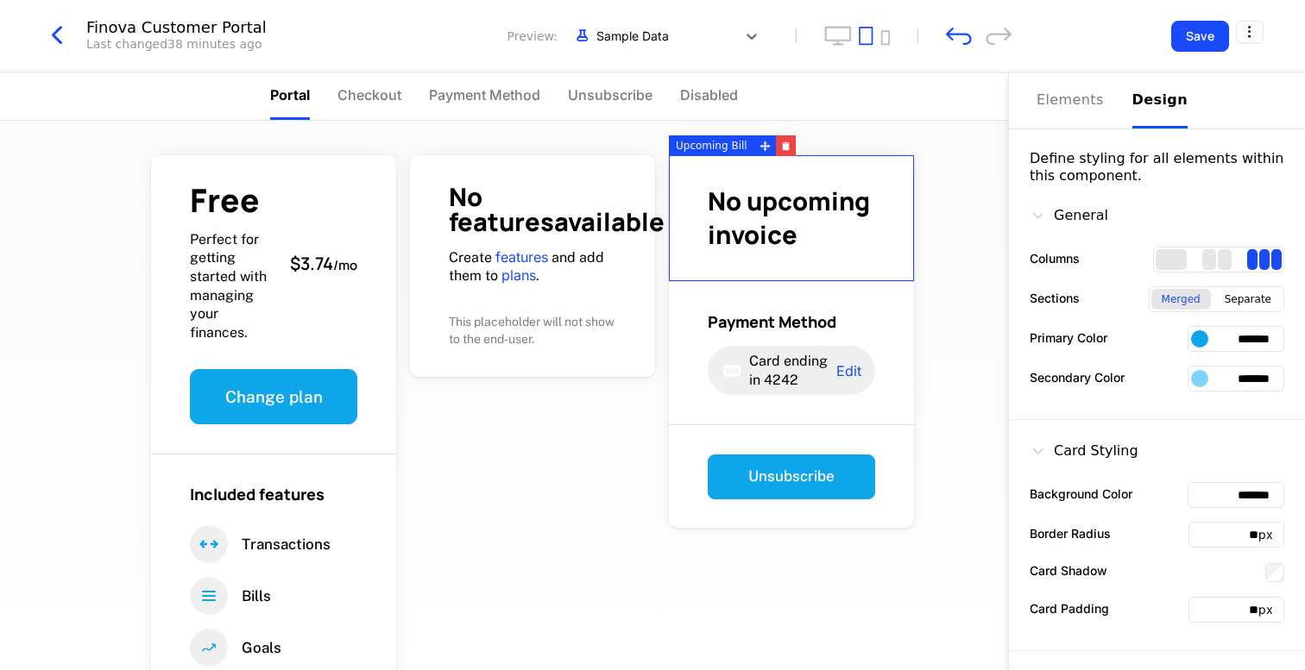
click at [1165, 400] on div "General Columns Sections Merged Separate Primary Color ******* Secondary Color …" at bounding box center [1157, 303] width 296 height 236
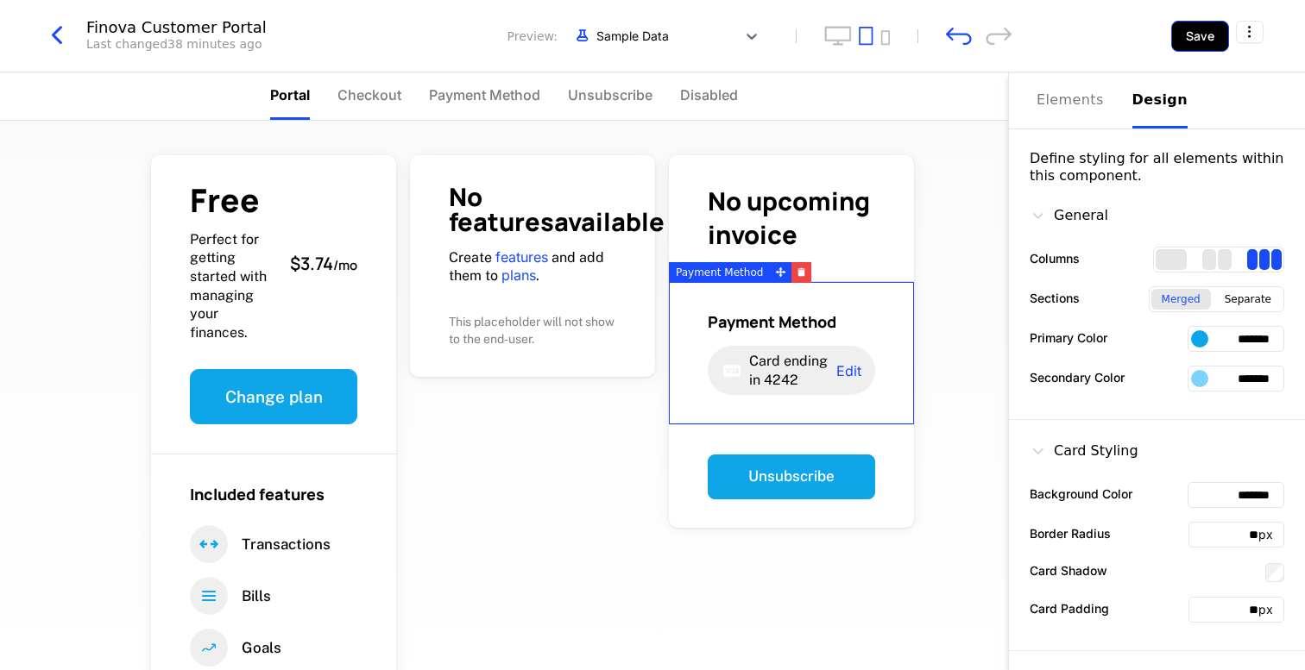
click at [1192, 34] on button "Save" at bounding box center [1200, 36] width 58 height 31
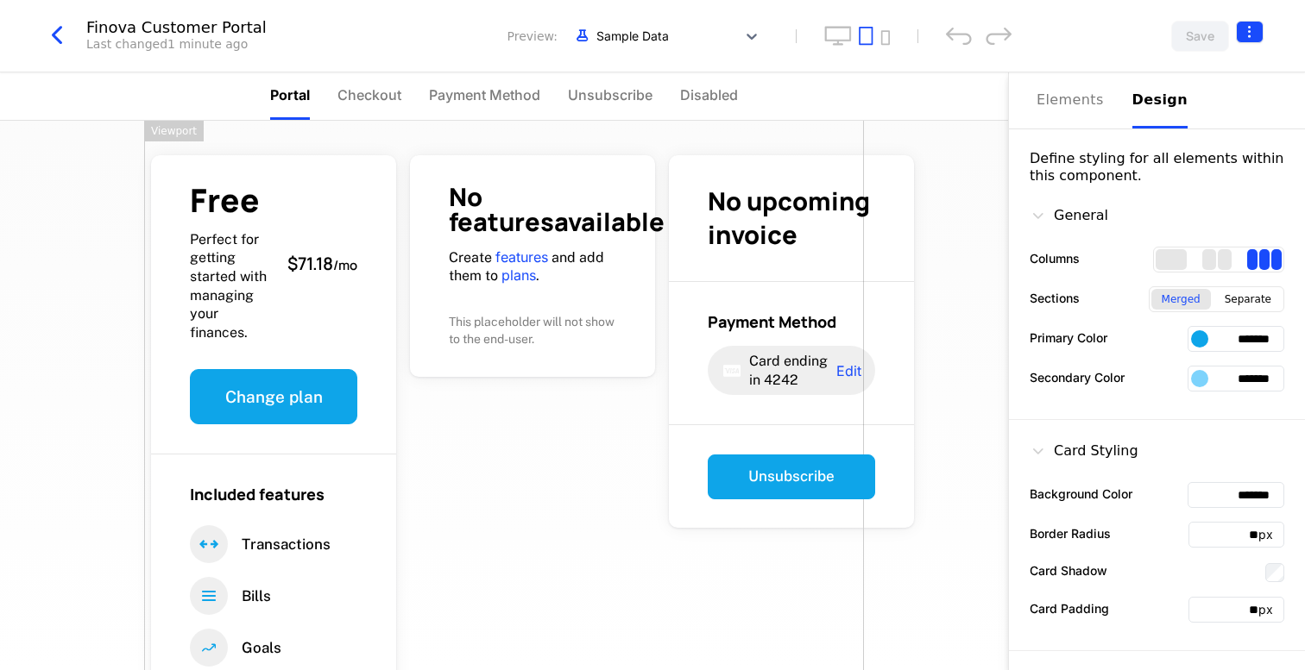
click at [1246, 28] on html "Finova Development Dev Quickstart Features Features Flags Catalog Plans Add Ons…" at bounding box center [652, 335] width 1305 height 670
click at [1187, 68] on div "Get embed code" at bounding box center [1160, 72] width 115 height 17
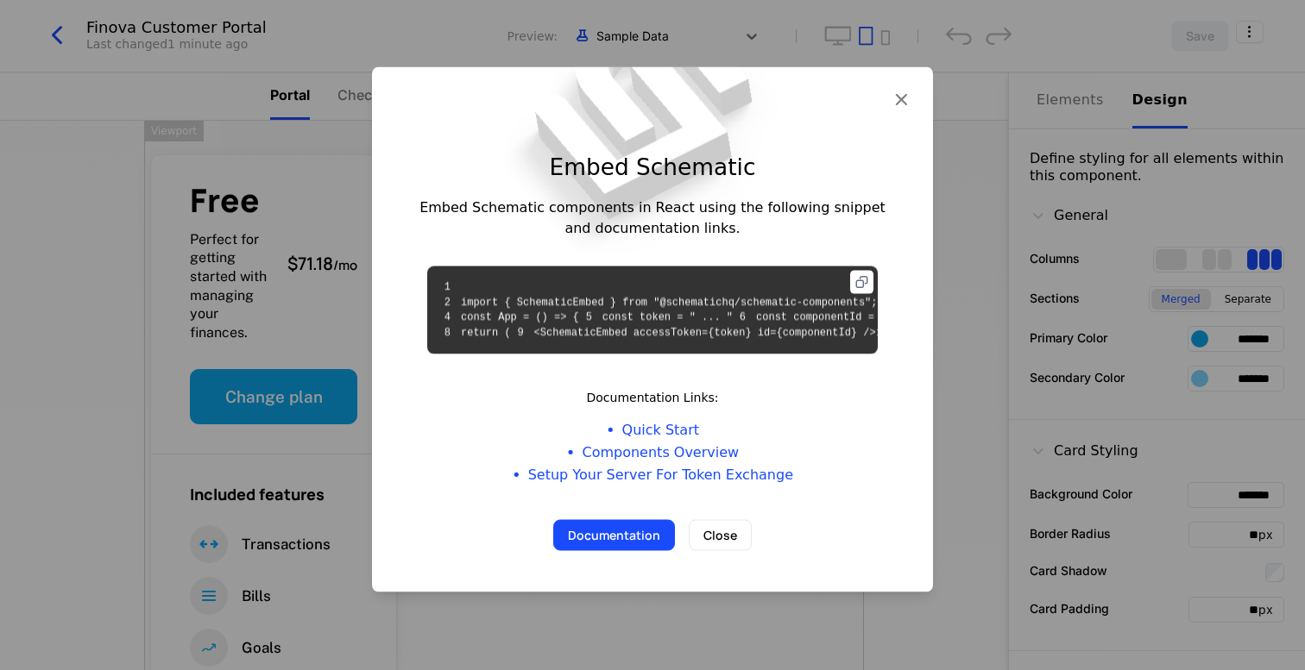
click at [859, 271] on icon at bounding box center [861, 282] width 23 height 23
drag, startPoint x: 728, startPoint y: 308, endPoint x: 631, endPoint y: 312, distance: 97.6
click at [631, 312] on code "1 2 import { SchematicEmbed } from "@schematichq/schematic-components"; 3 4 con…" at bounding box center [727, 310] width 578 height 58
copy code "cmpn_Nfrq4j8CvwT"
click at [896, 87] on icon "button" at bounding box center [901, 98] width 22 height 22
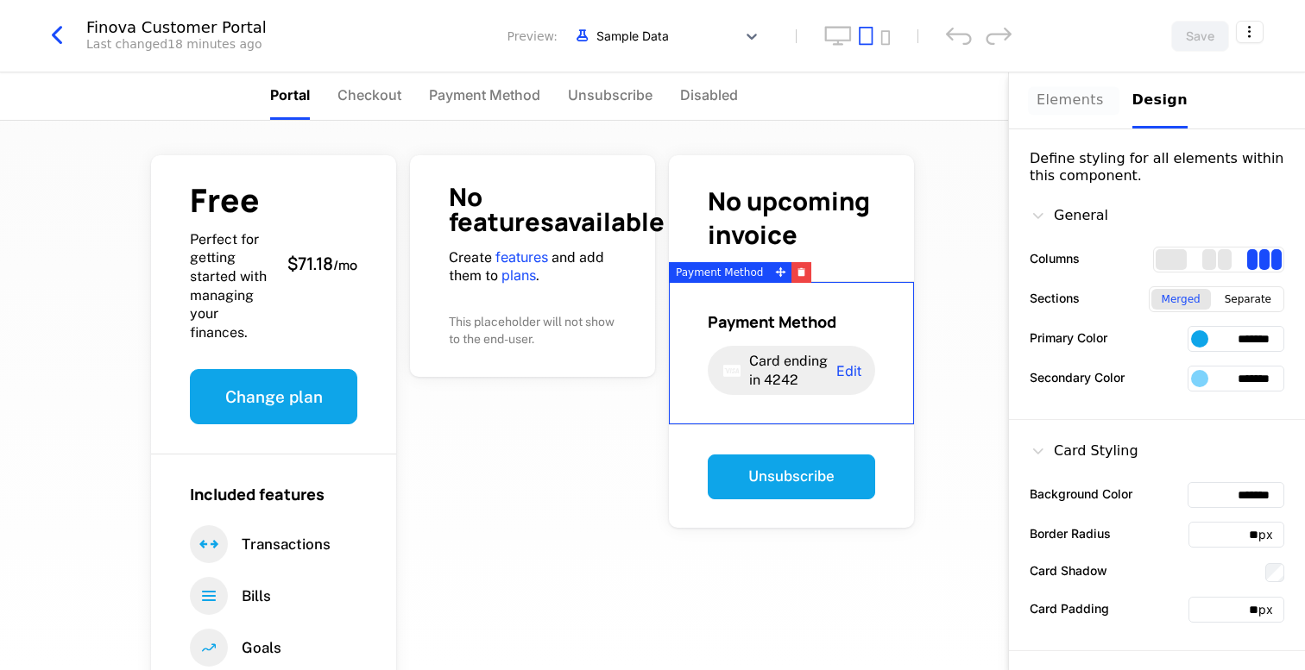
click at [1073, 104] on div "Elements" at bounding box center [1073, 100] width 75 height 21
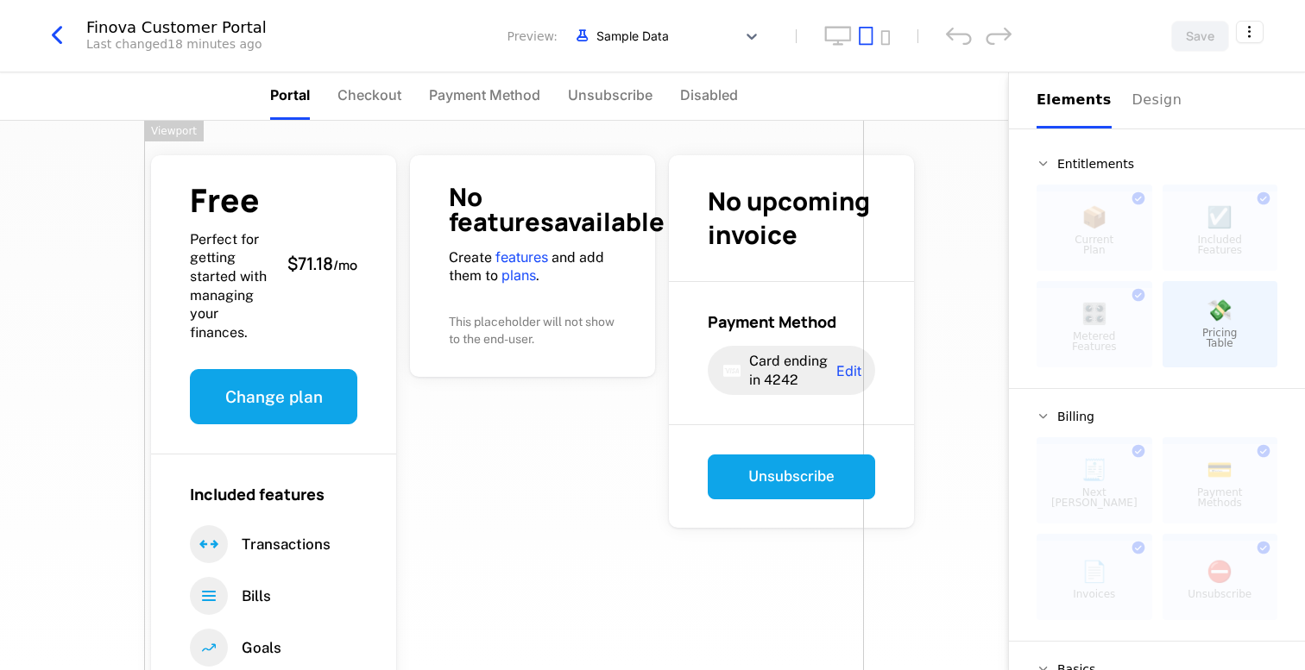
click at [647, 524] on div "Free Perfect for getting started with managing your finances. $71.18 / mo Chang…" at bounding box center [504, 433] width 720 height 624
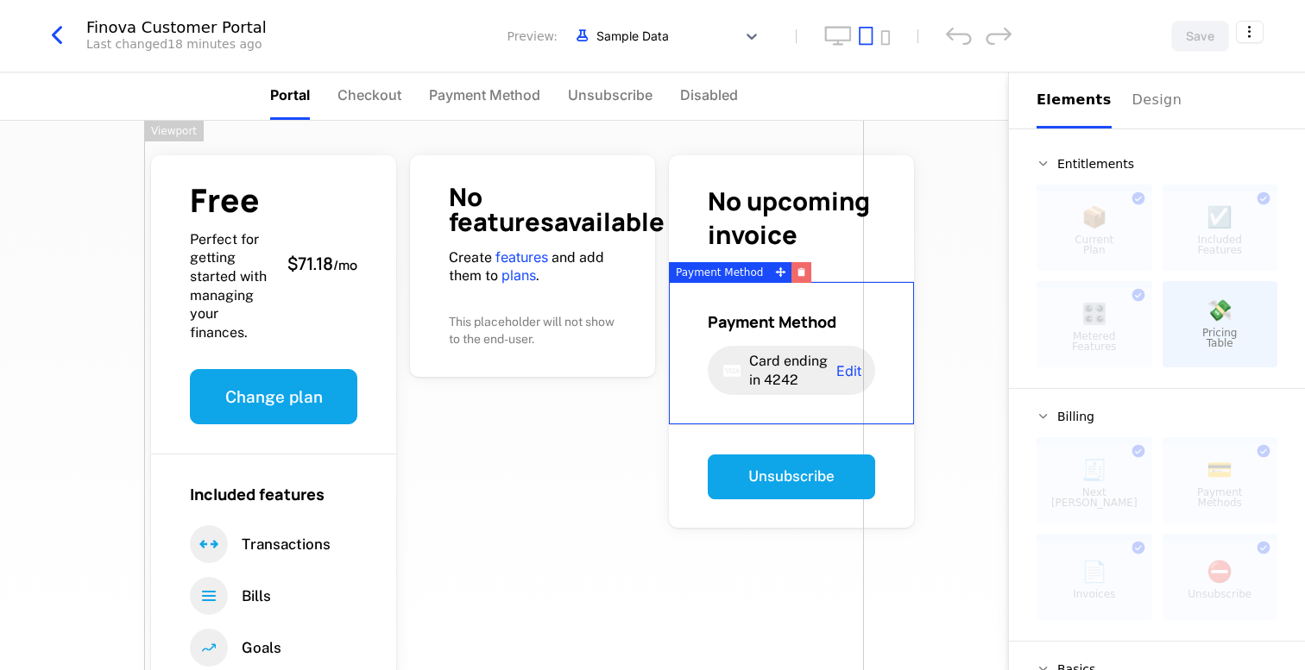
click at [796, 278] on button "button" at bounding box center [801, 272] width 20 height 21
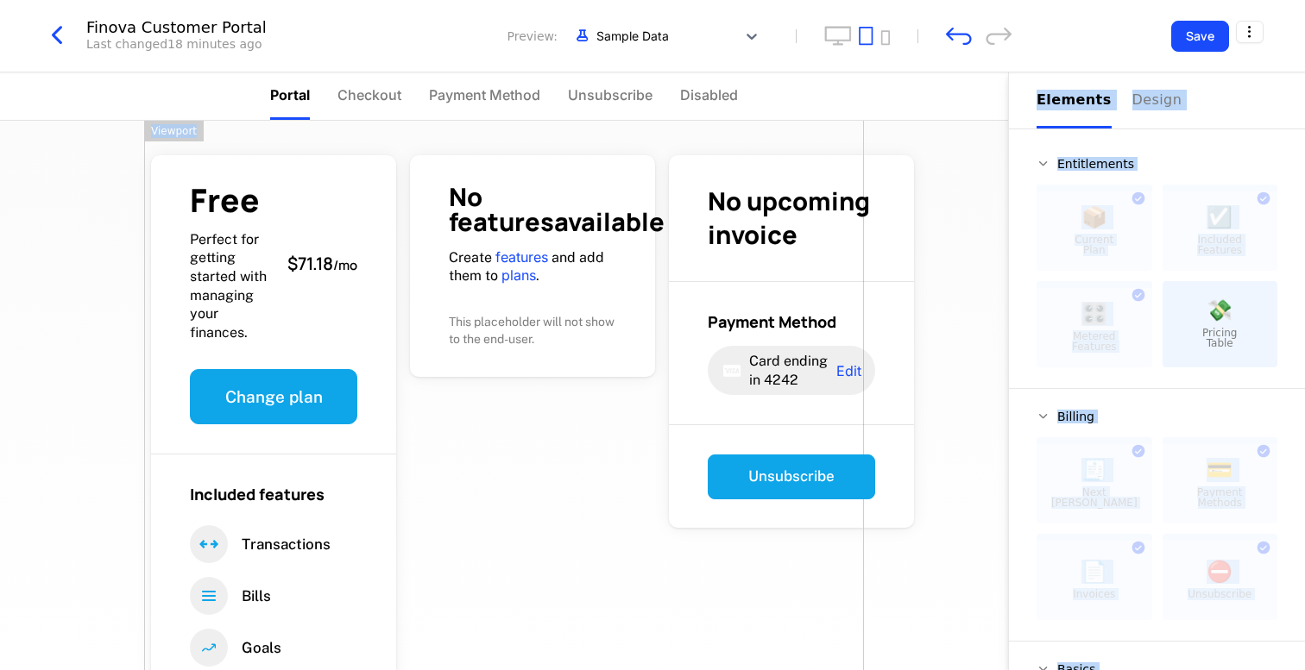
drag, startPoint x: 720, startPoint y: 136, endPoint x: 645, endPoint y: 136, distance: 74.2
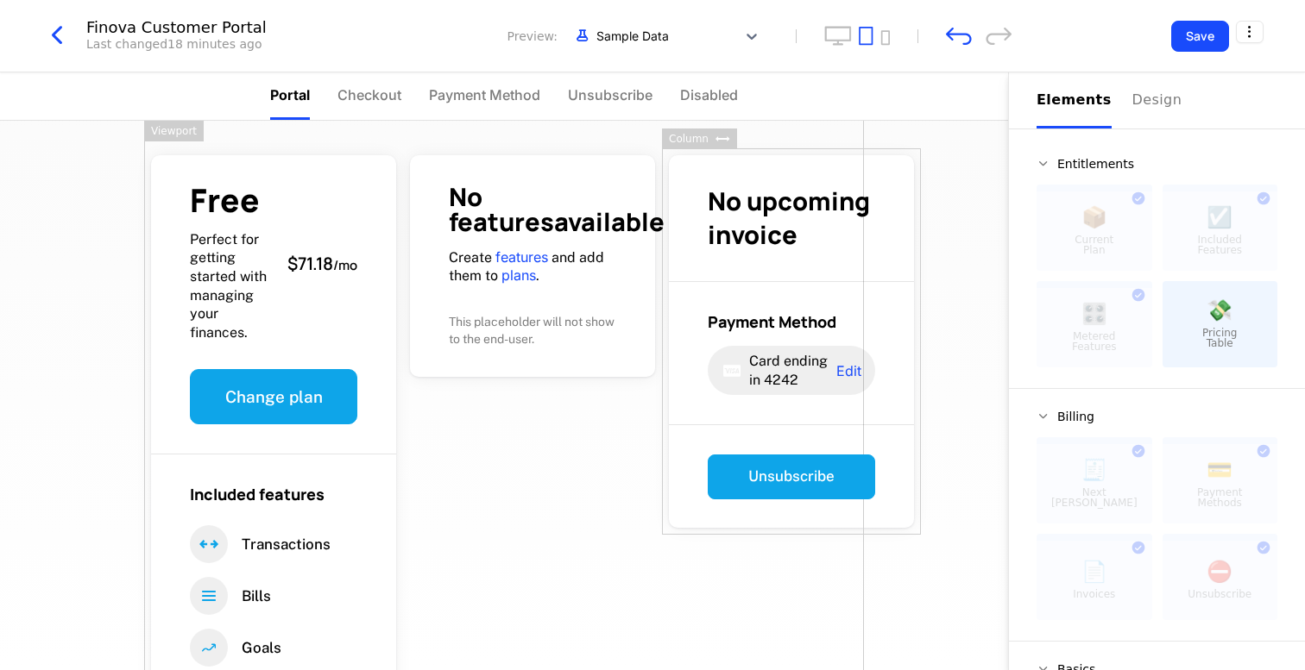
click at [720, 137] on icon at bounding box center [722, 138] width 15 height 5
click at [720, 138] on icon at bounding box center [722, 138] width 14 height 5
drag, startPoint x: 721, startPoint y: 136, endPoint x: 674, endPoint y: 138, distance: 46.6
click at [674, 138] on div "Column" at bounding box center [699, 139] width 75 height 21
drag, startPoint x: 724, startPoint y: 141, endPoint x: 688, endPoint y: 142, distance: 36.3
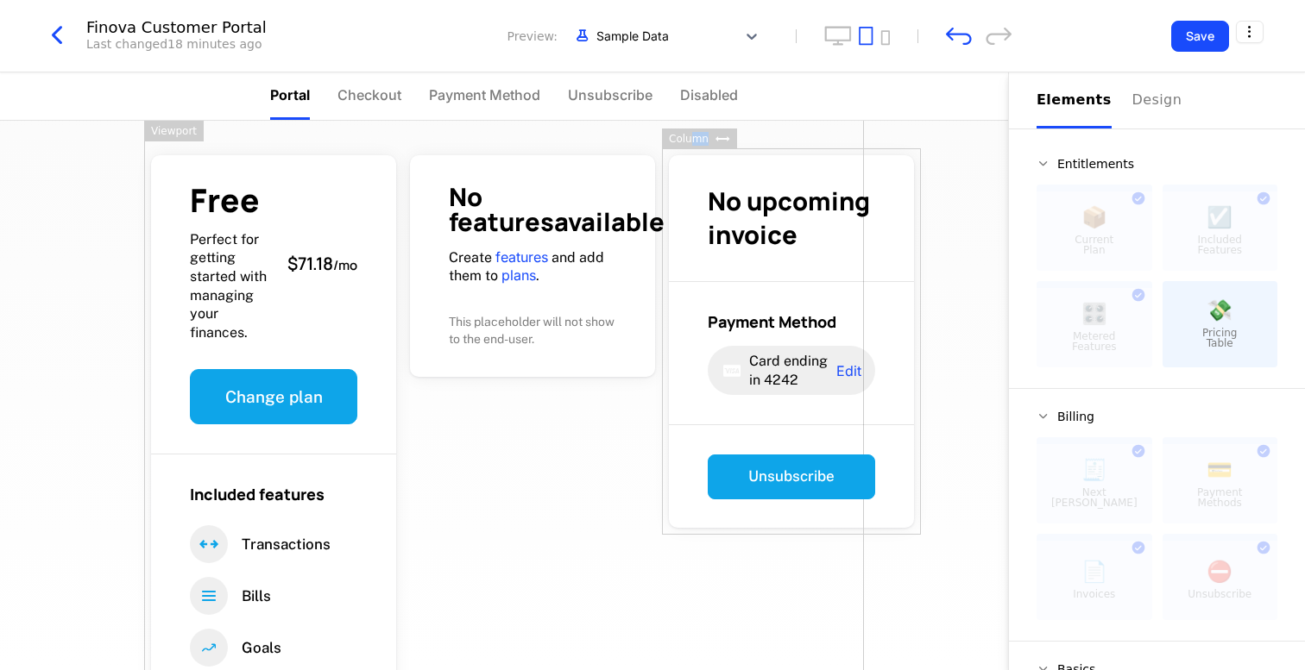
click at [688, 142] on div "Column" at bounding box center [699, 139] width 75 height 21
drag, startPoint x: 666, startPoint y: 153, endPoint x: 589, endPoint y: 149, distance: 77.7
click at [589, 149] on div "Free Perfect for getting started with managing your finances. $71.18 / mo Chang…" at bounding box center [504, 433] width 720 height 624
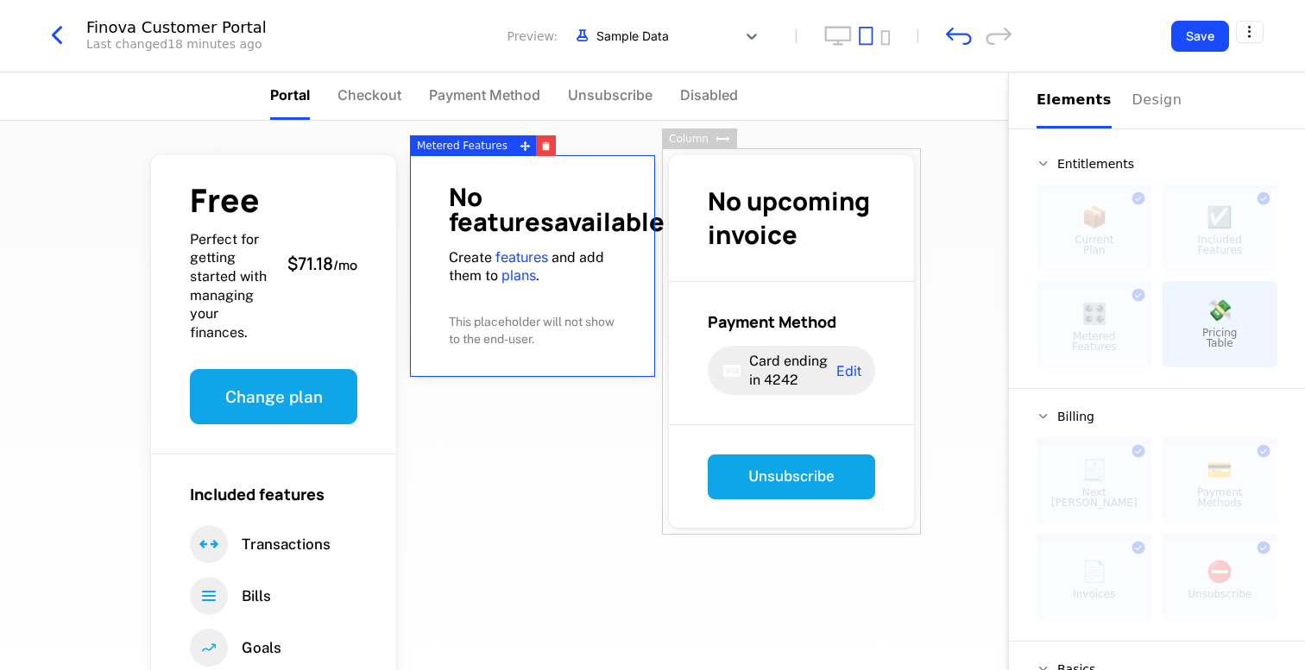
click at [456, 150] on div "Metered Features" at bounding box center [462, 145] width 104 height 21
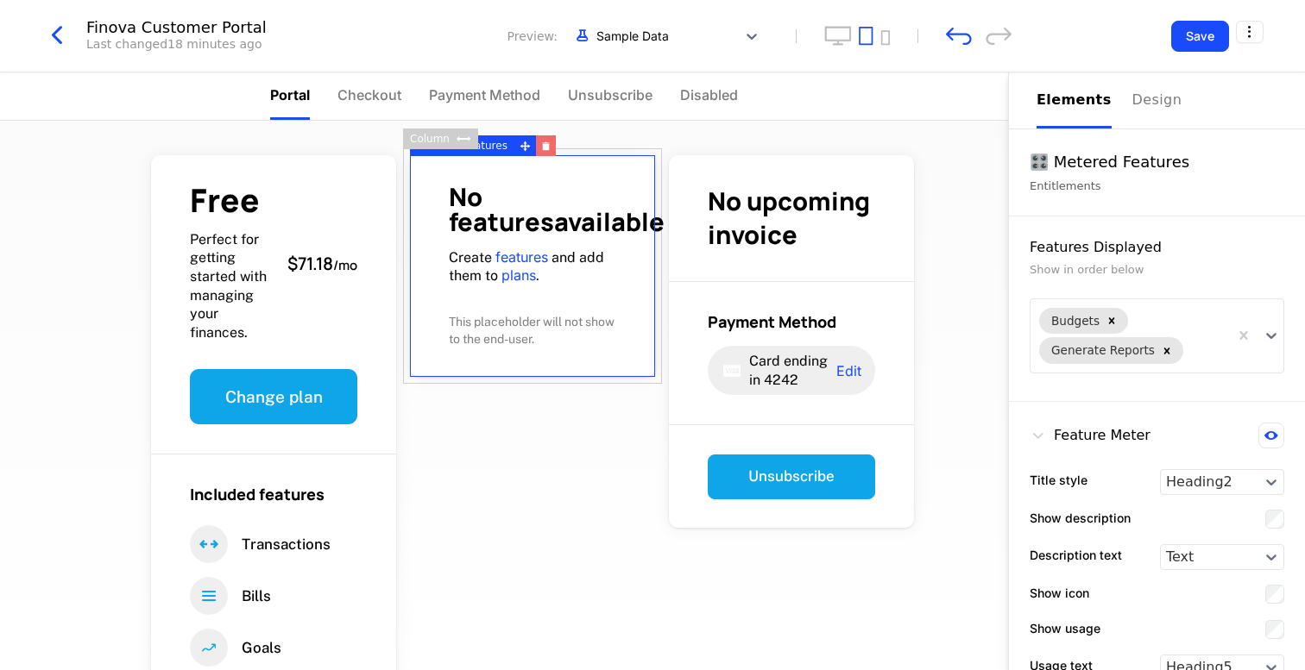
click at [543, 146] on icon "button" at bounding box center [546, 147] width 7 height 6
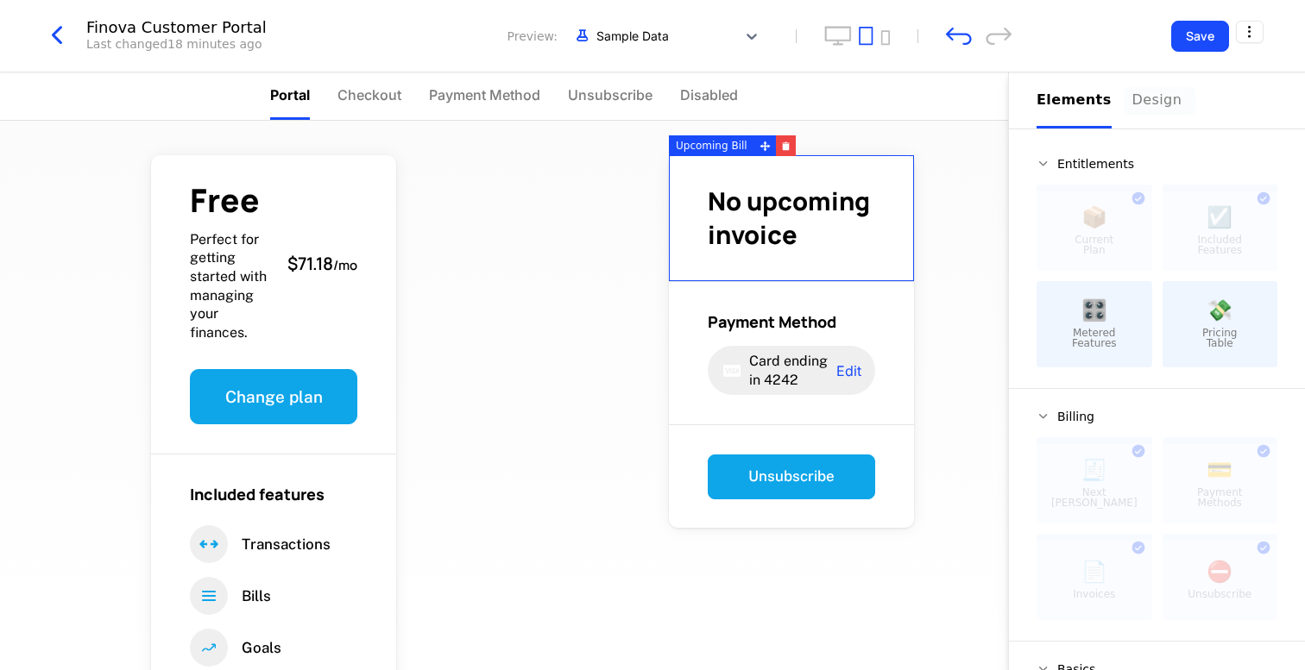
click at [1132, 120] on button "Design" at bounding box center [1159, 100] width 55 height 56
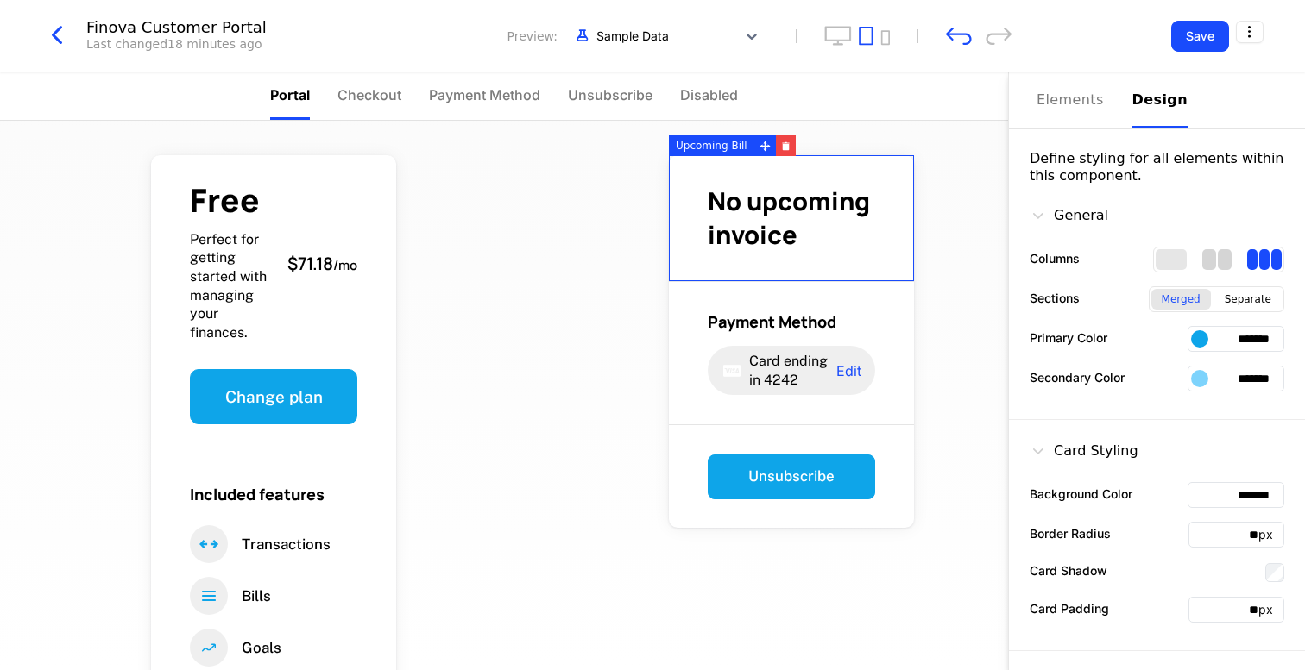
click at [1224, 266] on div "2 columns" at bounding box center [1225, 259] width 14 height 21
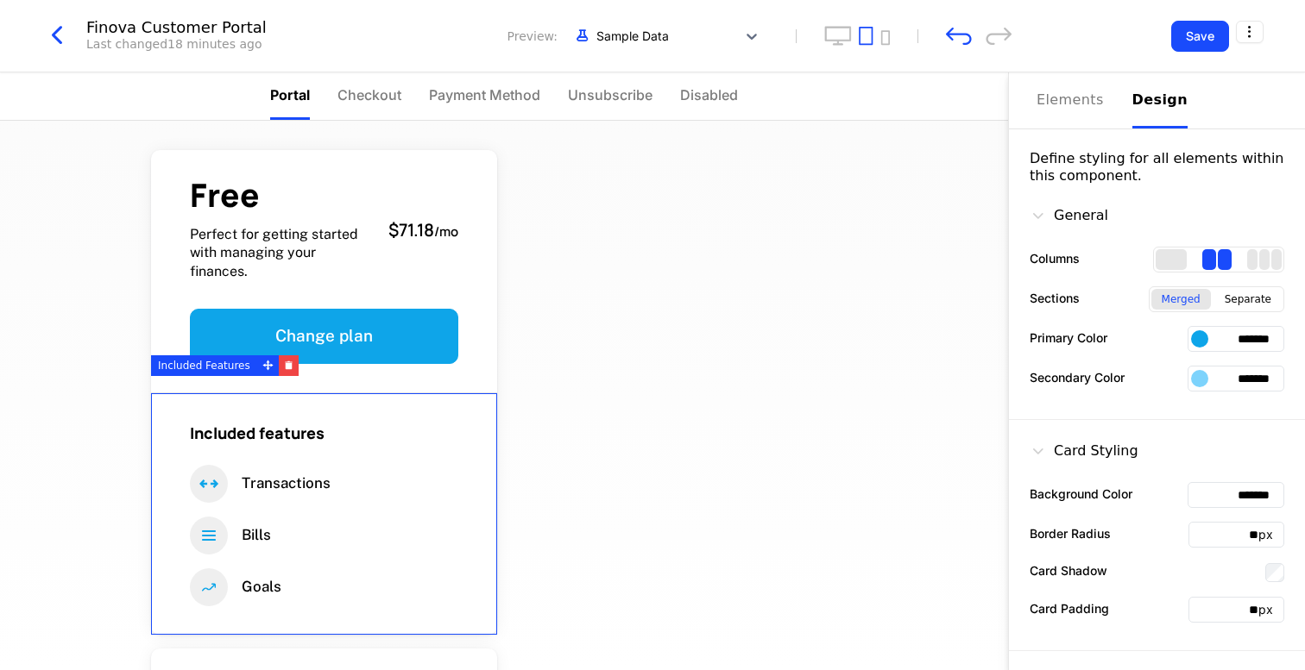
scroll to position [61, 0]
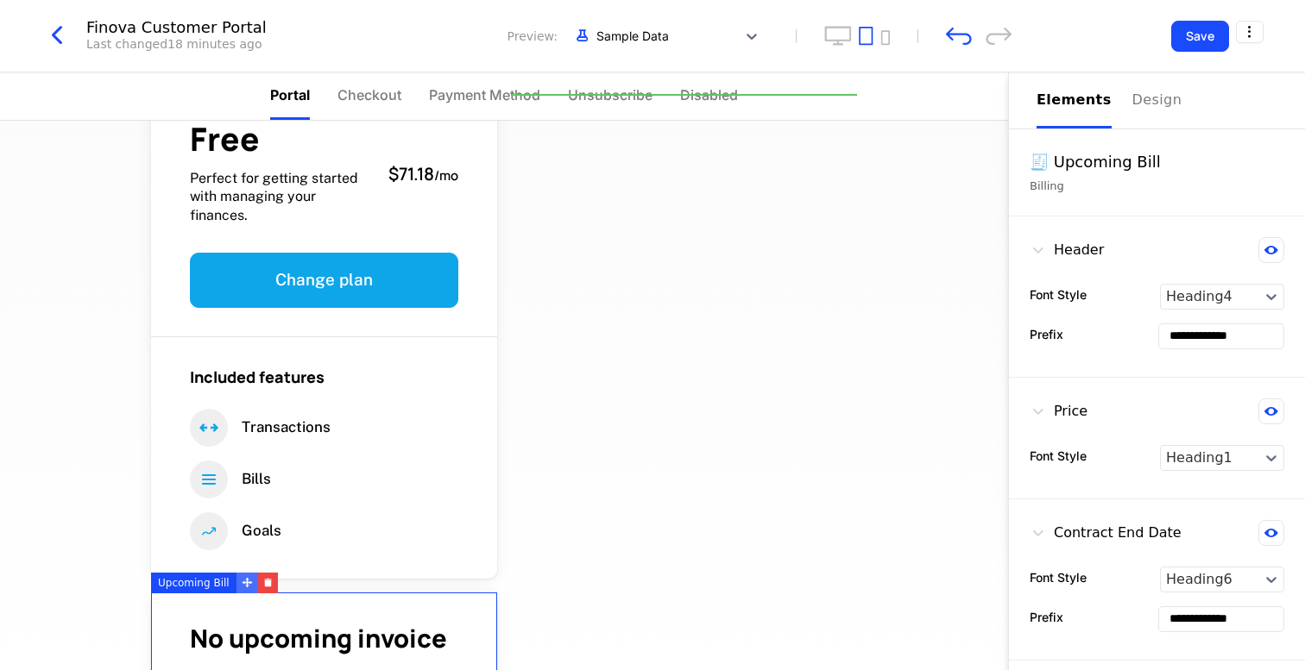
drag, startPoint x: 238, startPoint y: 584, endPoint x: 692, endPoint y: 85, distance: 674.4
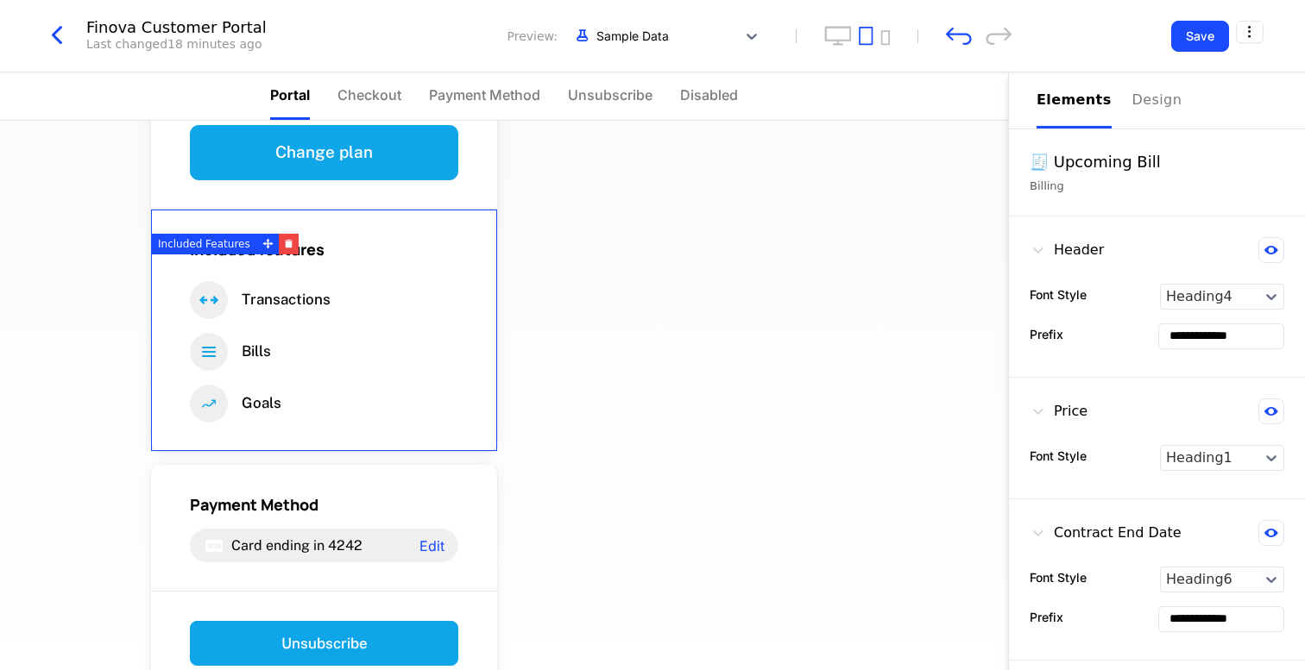
scroll to position [190, 0]
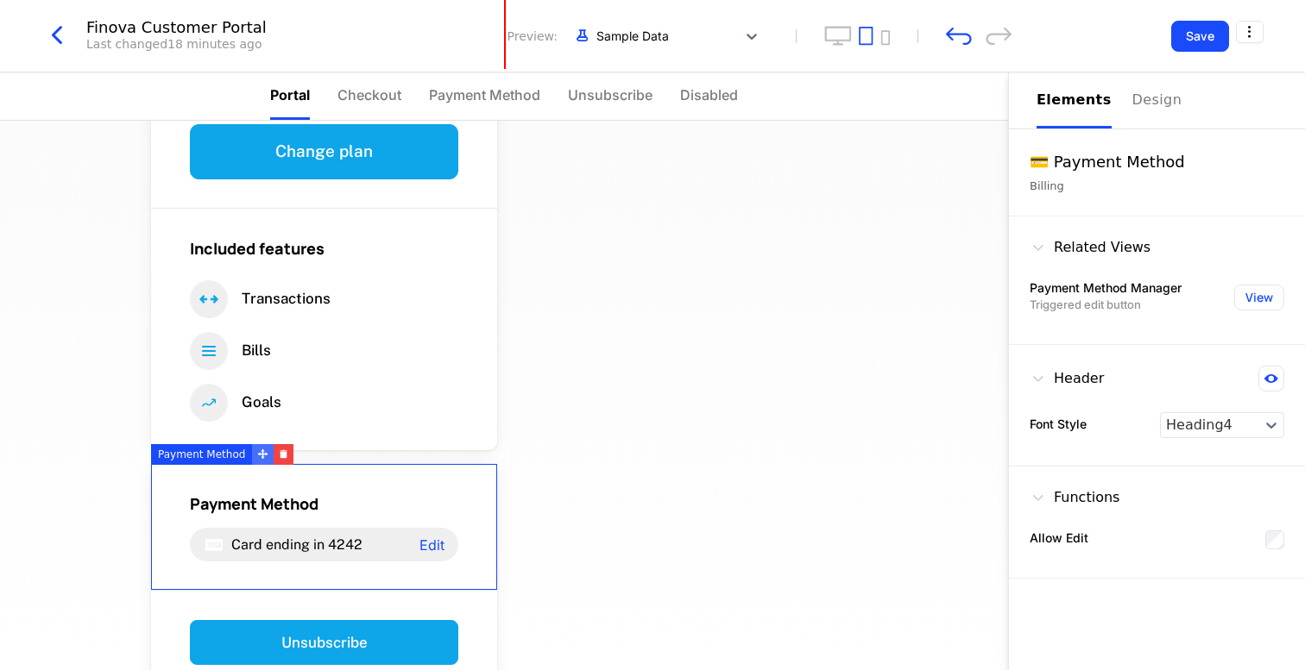
drag, startPoint x: 255, startPoint y: 451, endPoint x: 366, endPoint y: 454, distance: 111.3
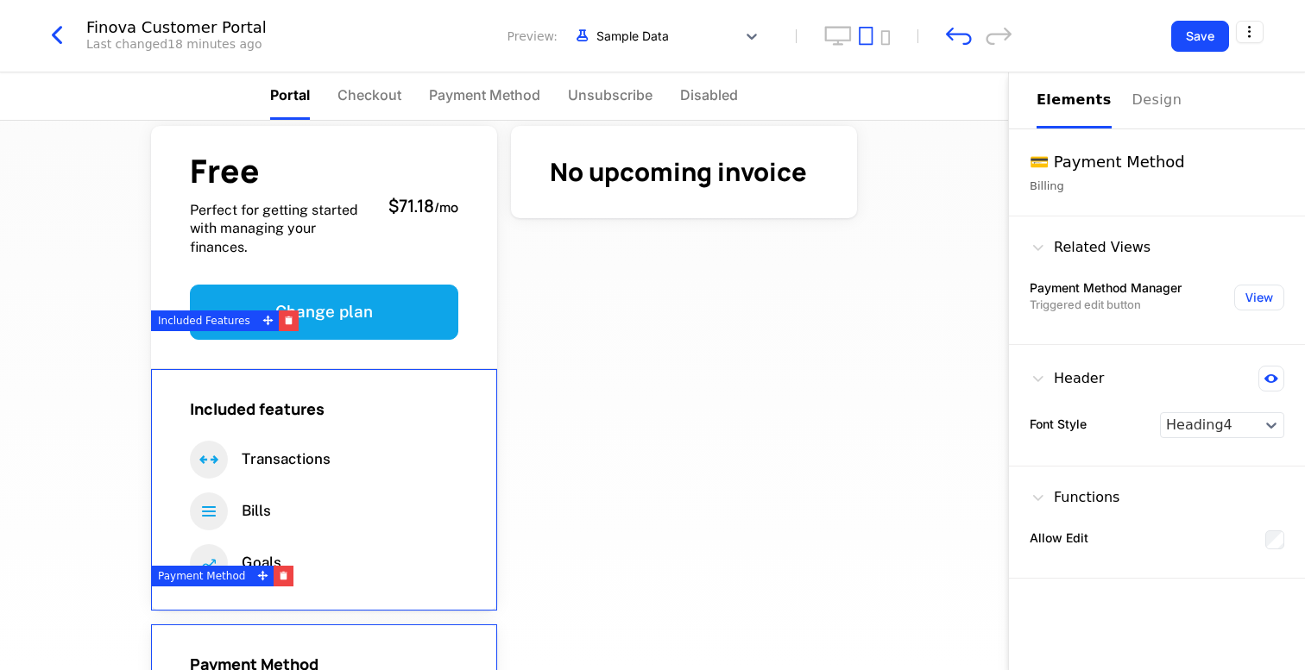
scroll to position [22, 0]
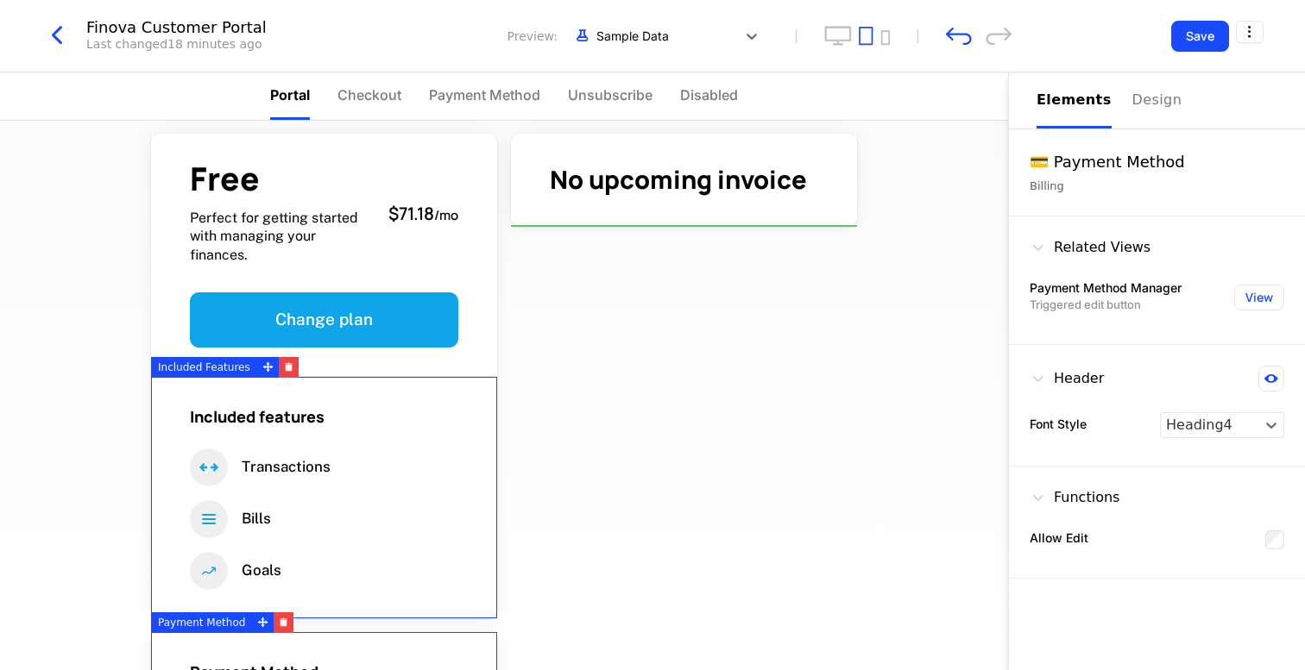
drag, startPoint x: 260, startPoint y: 622, endPoint x: 754, endPoint y: 222, distance: 636.2
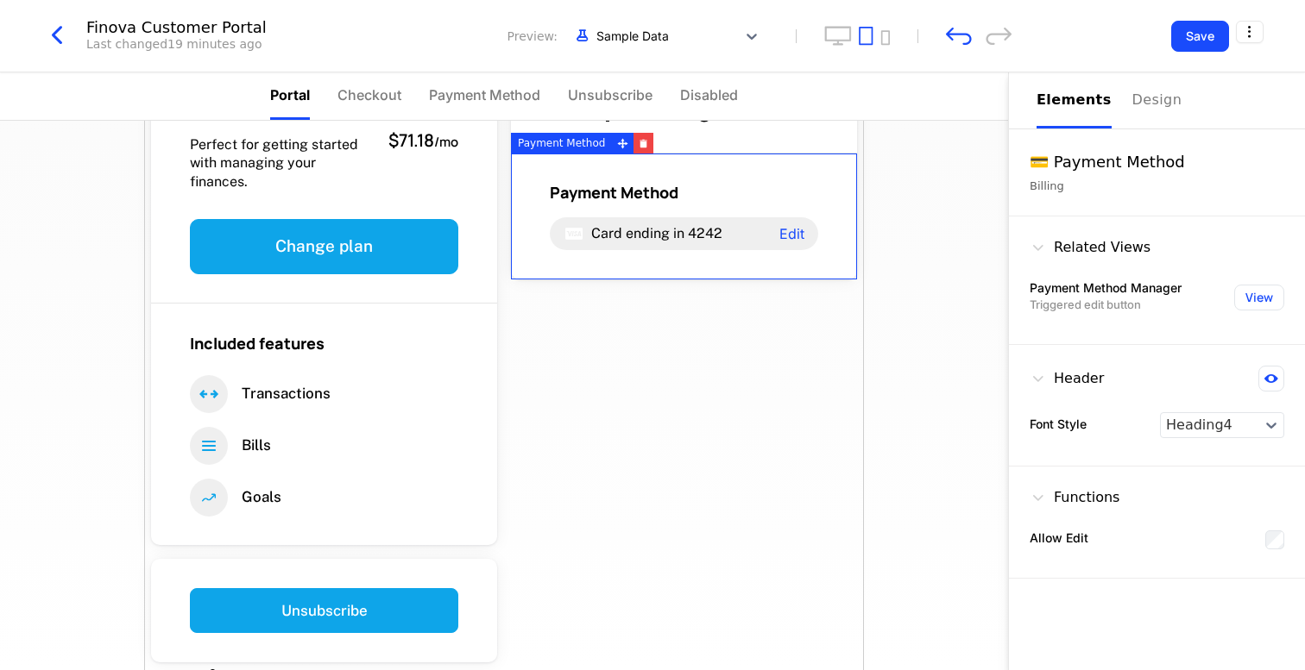
scroll to position [114, 0]
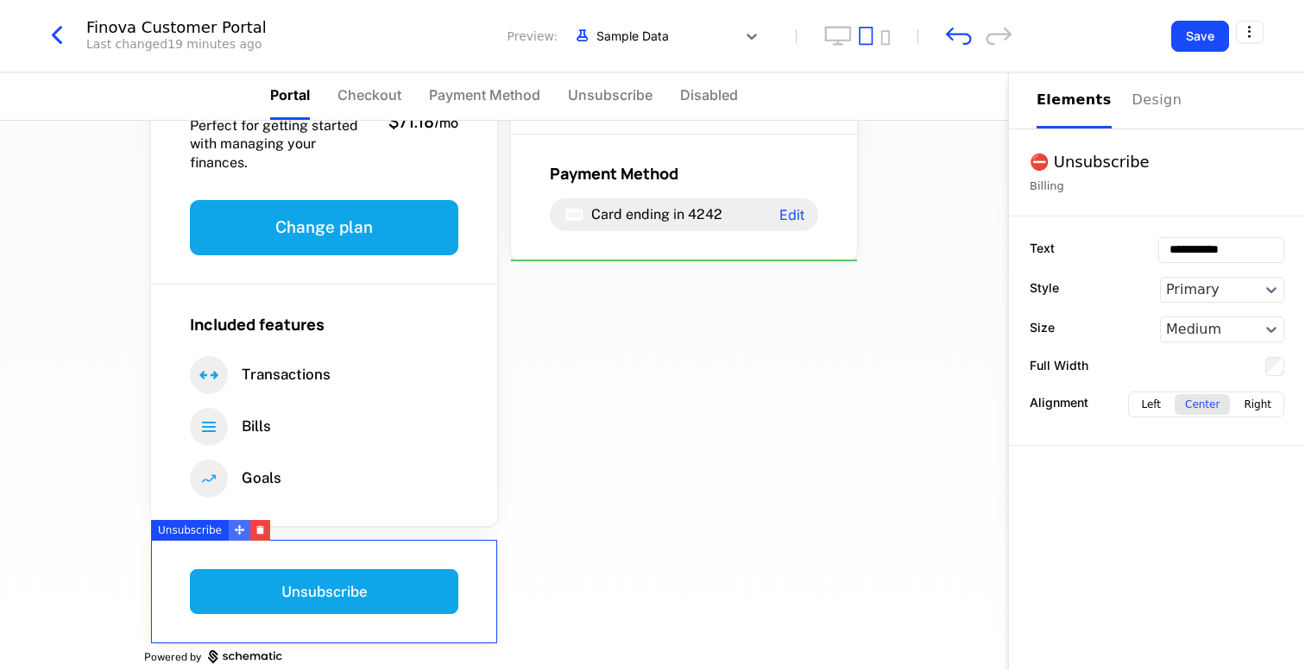
drag, startPoint x: 234, startPoint y: 531, endPoint x: 669, endPoint y: 243, distance: 521.3
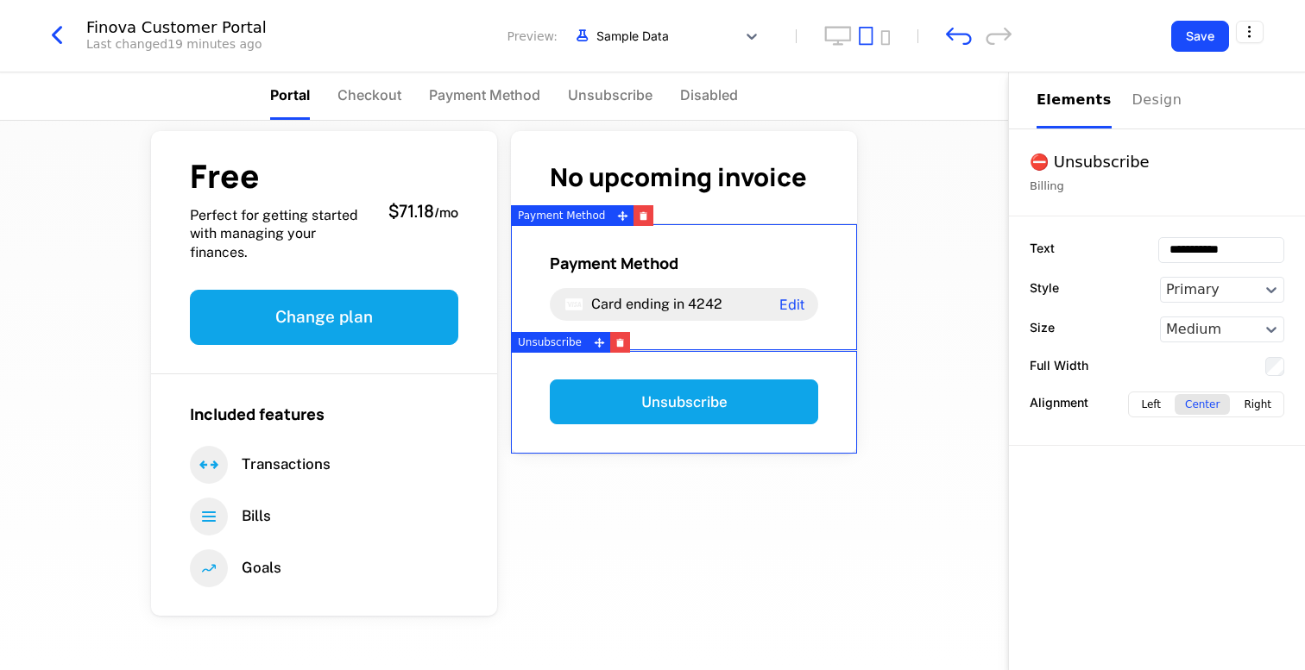
scroll to position [0, 0]
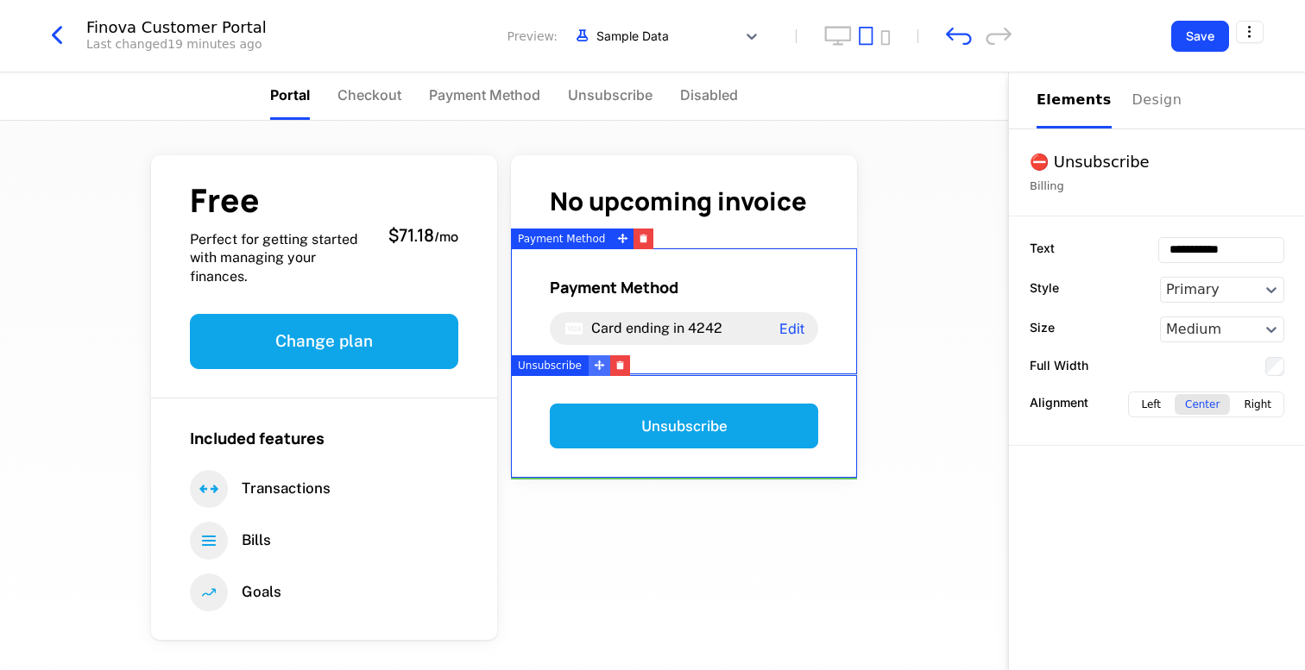
drag, startPoint x: 597, startPoint y: 368, endPoint x: 608, endPoint y: 440, distance: 73.3
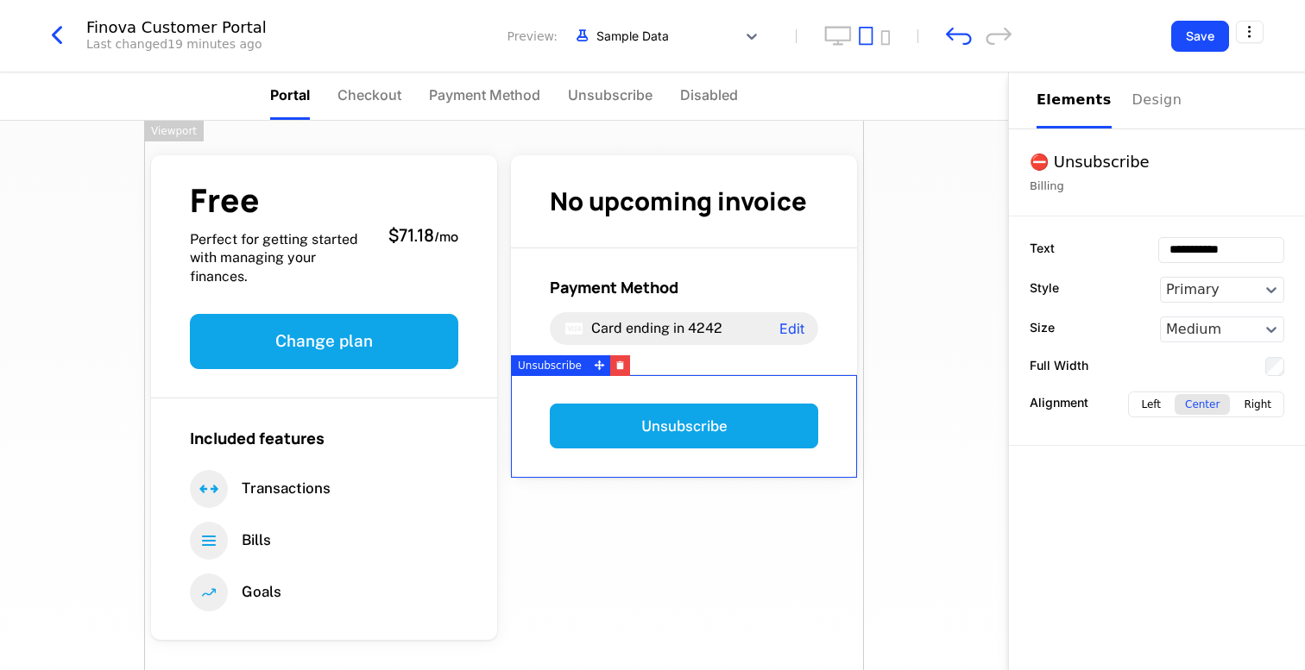
click at [669, 522] on div "Free Perfect for getting started with managing your finances. $71.18 / mo Chang…" at bounding box center [504, 460] width 720 height 679
drag, startPoint x: 600, startPoint y: 365, endPoint x: 614, endPoint y: 474, distance: 109.6
click at [610, 514] on div "Free Perfect for getting started with managing your finances. $71.18 / mo Chang…" at bounding box center [504, 460] width 720 height 679
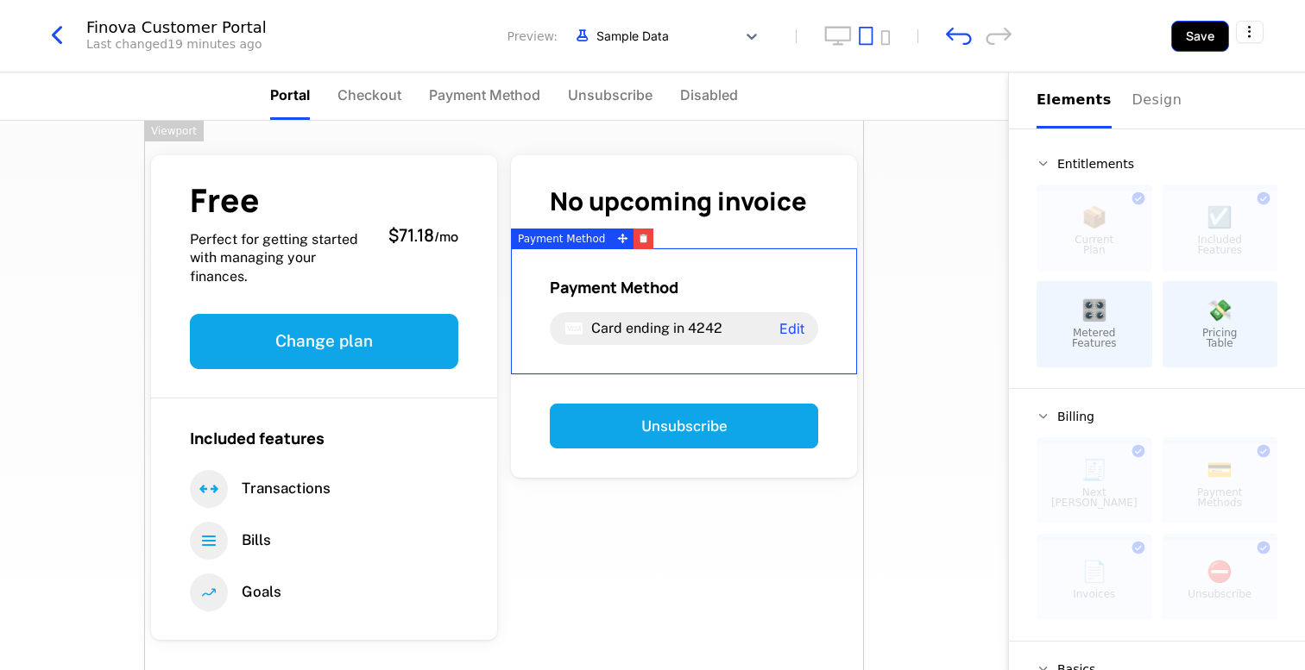
click at [1173, 36] on button "Save" at bounding box center [1200, 36] width 58 height 31
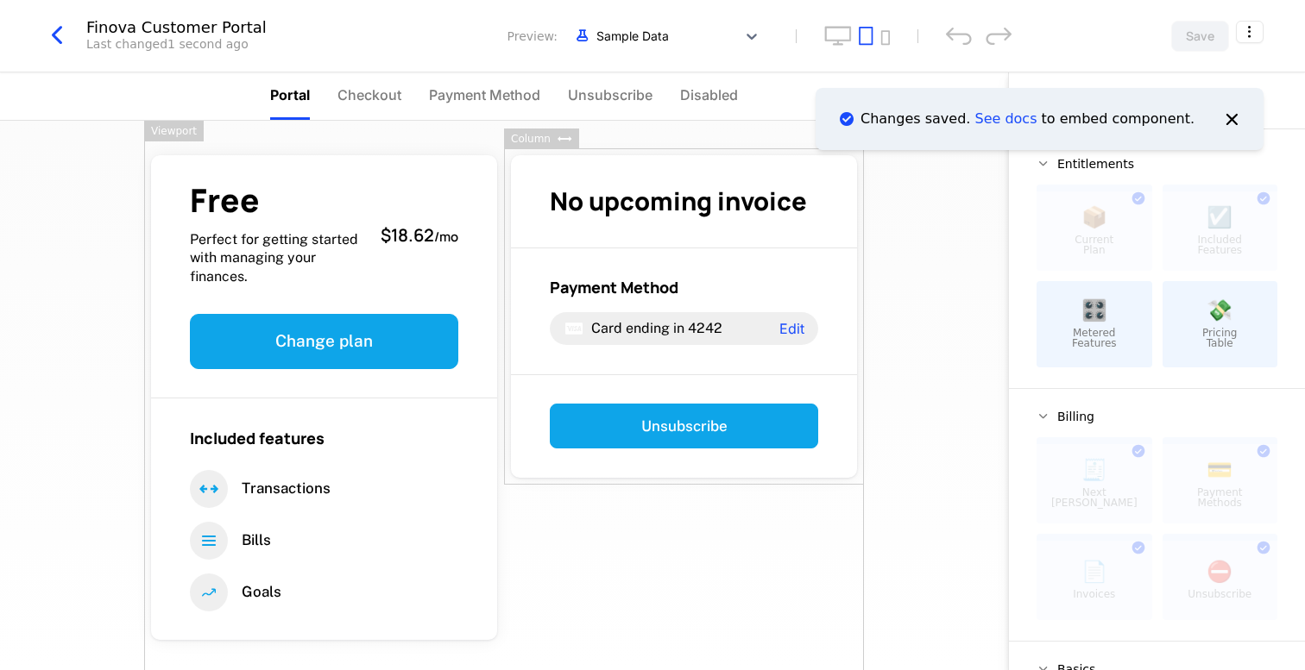
click at [975, 261] on div "Free Perfect for getting started with managing your finances. $18.62 / mo Chang…" at bounding box center [504, 396] width 1008 height 550
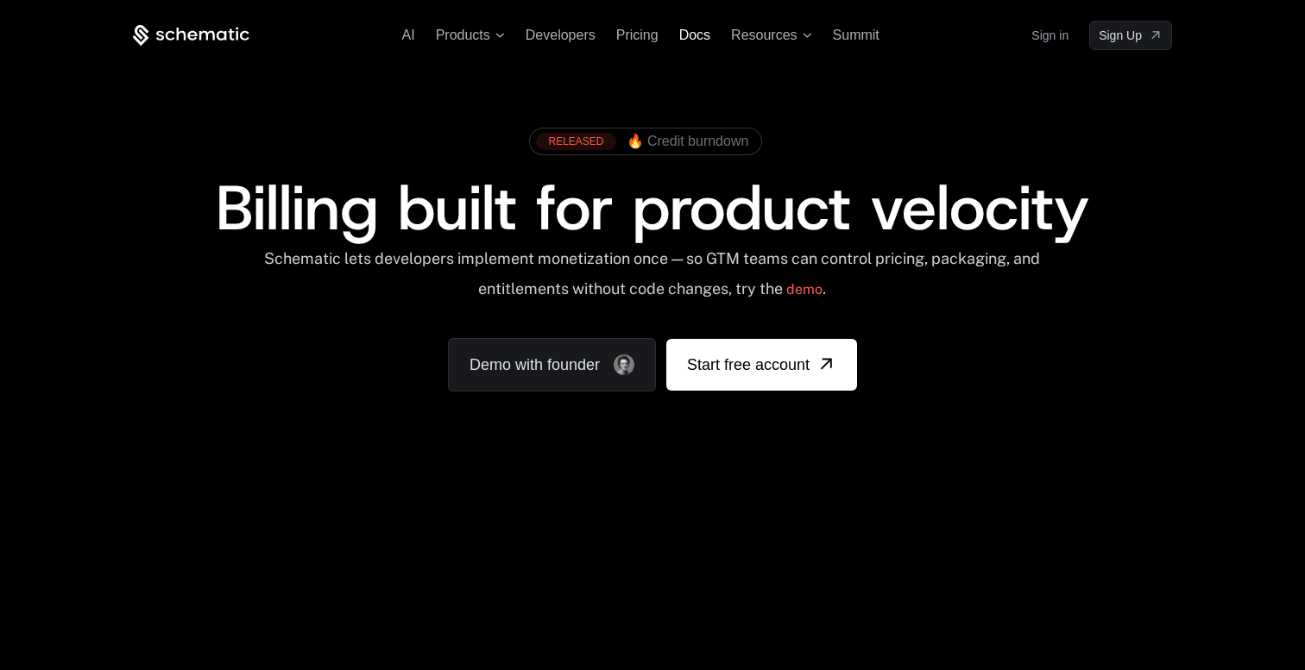
click at [699, 35] on span "Docs" at bounding box center [694, 35] width 31 height 15
